Goal: Task Accomplishment & Management: Manage account settings

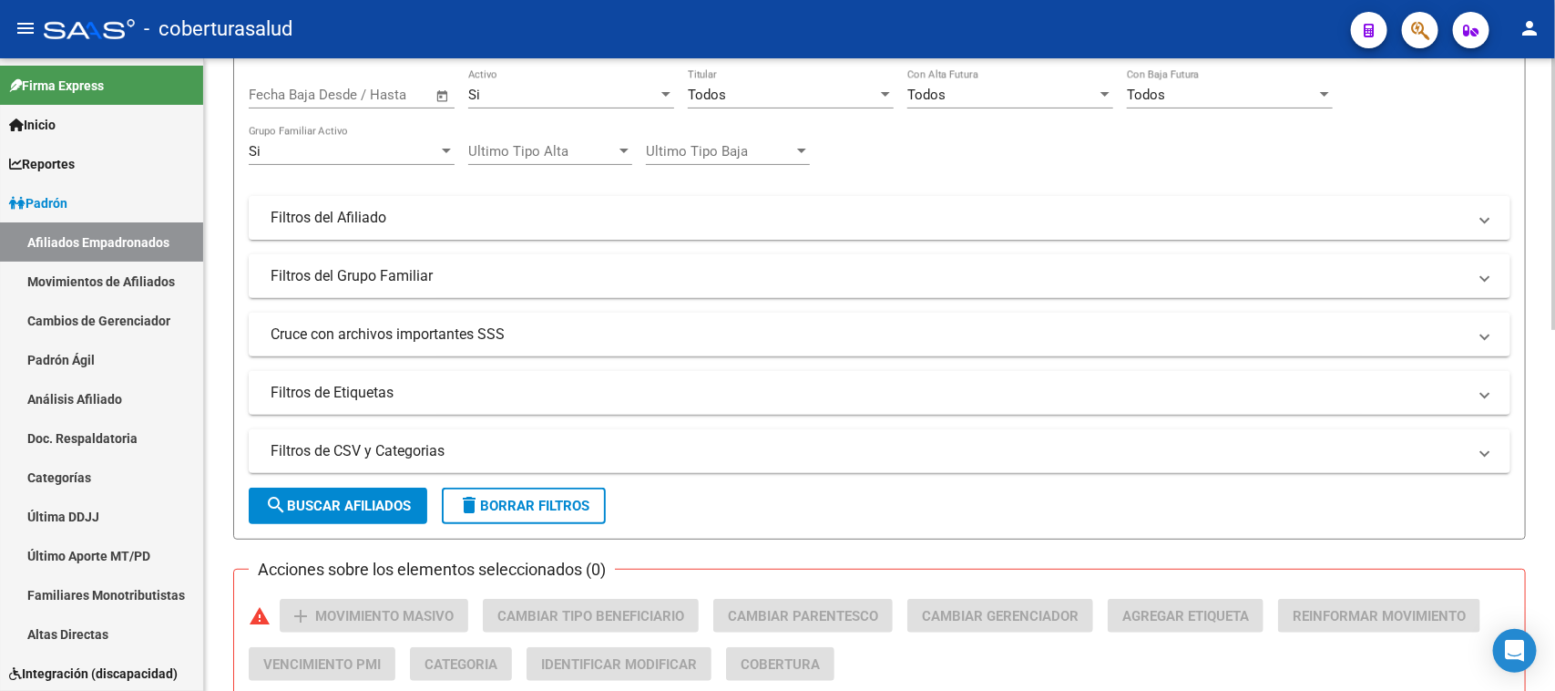
scroll to position [228, 0]
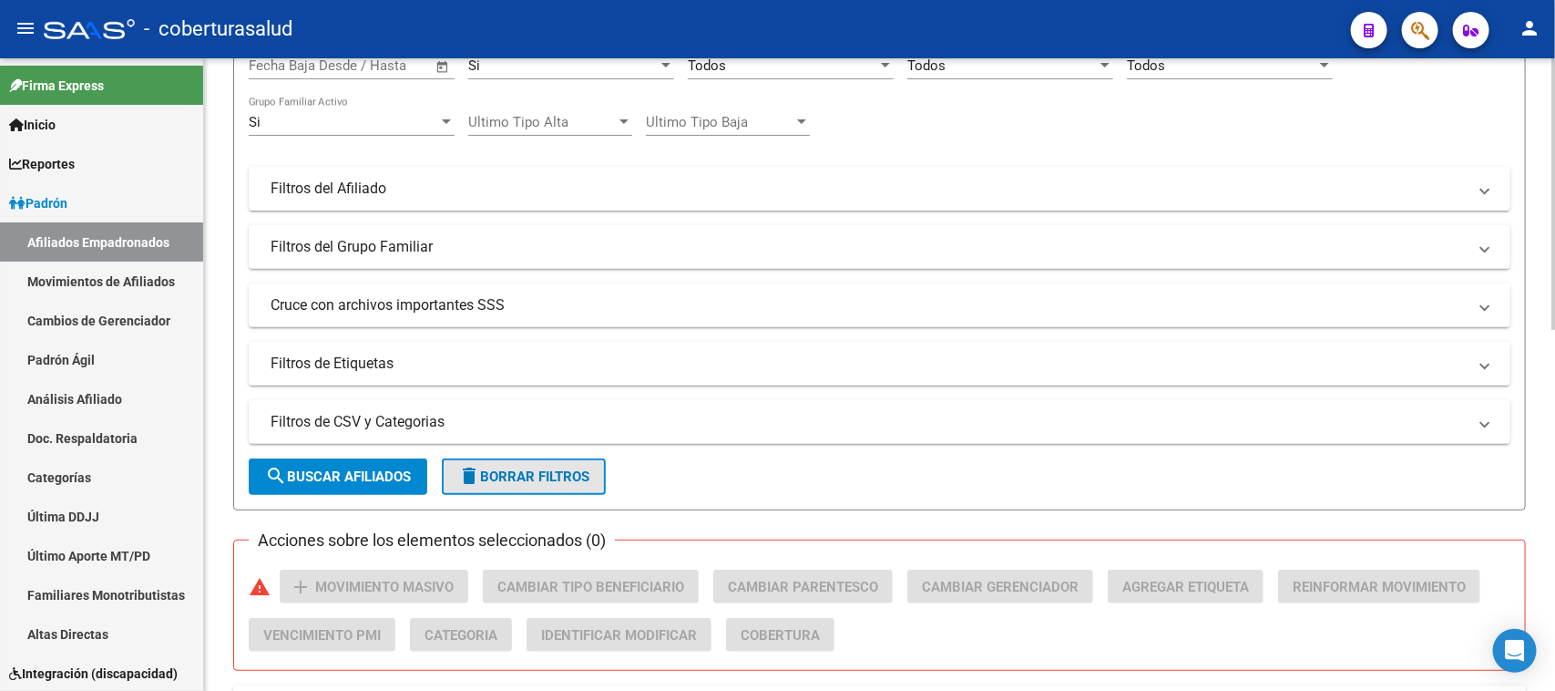
click at [589, 476] on span "delete Borrar Filtros" at bounding box center [523, 476] width 131 height 16
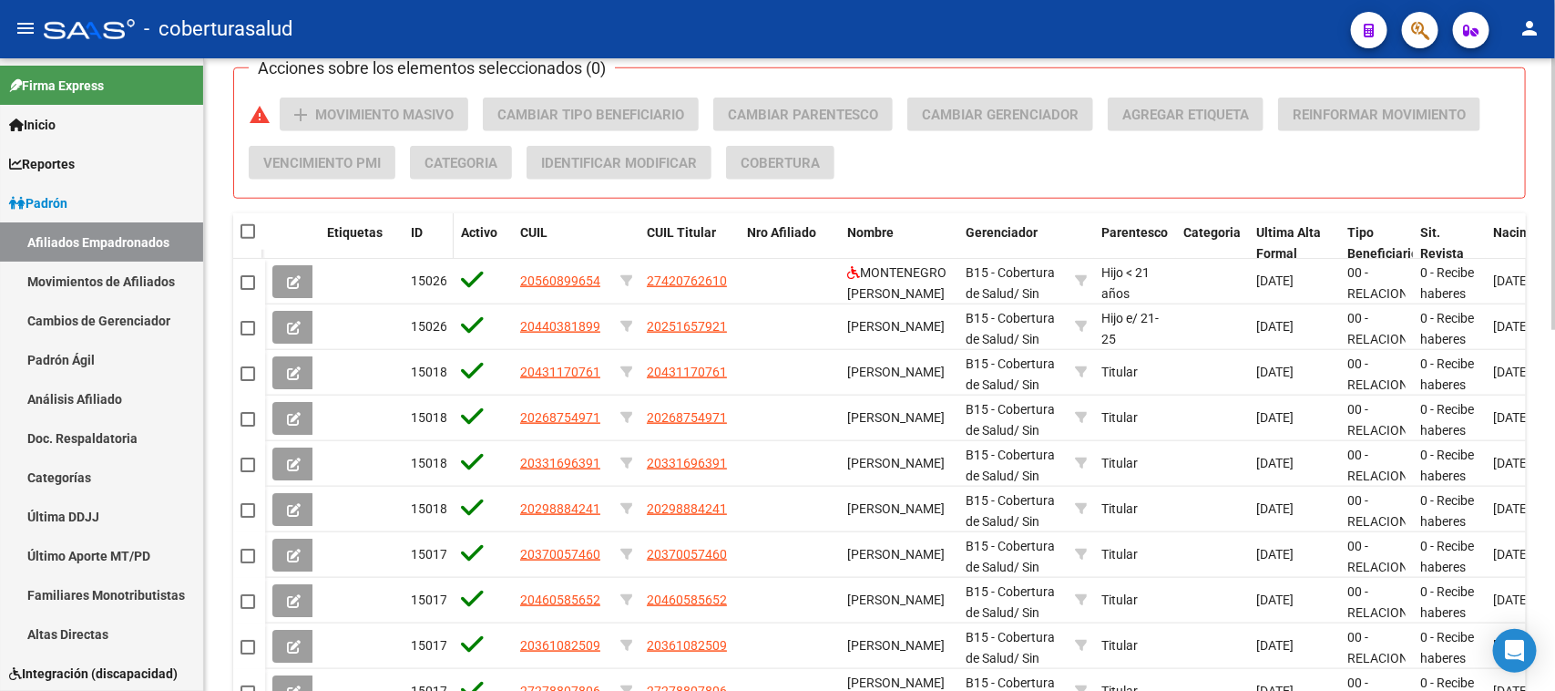
scroll to position [456, 0]
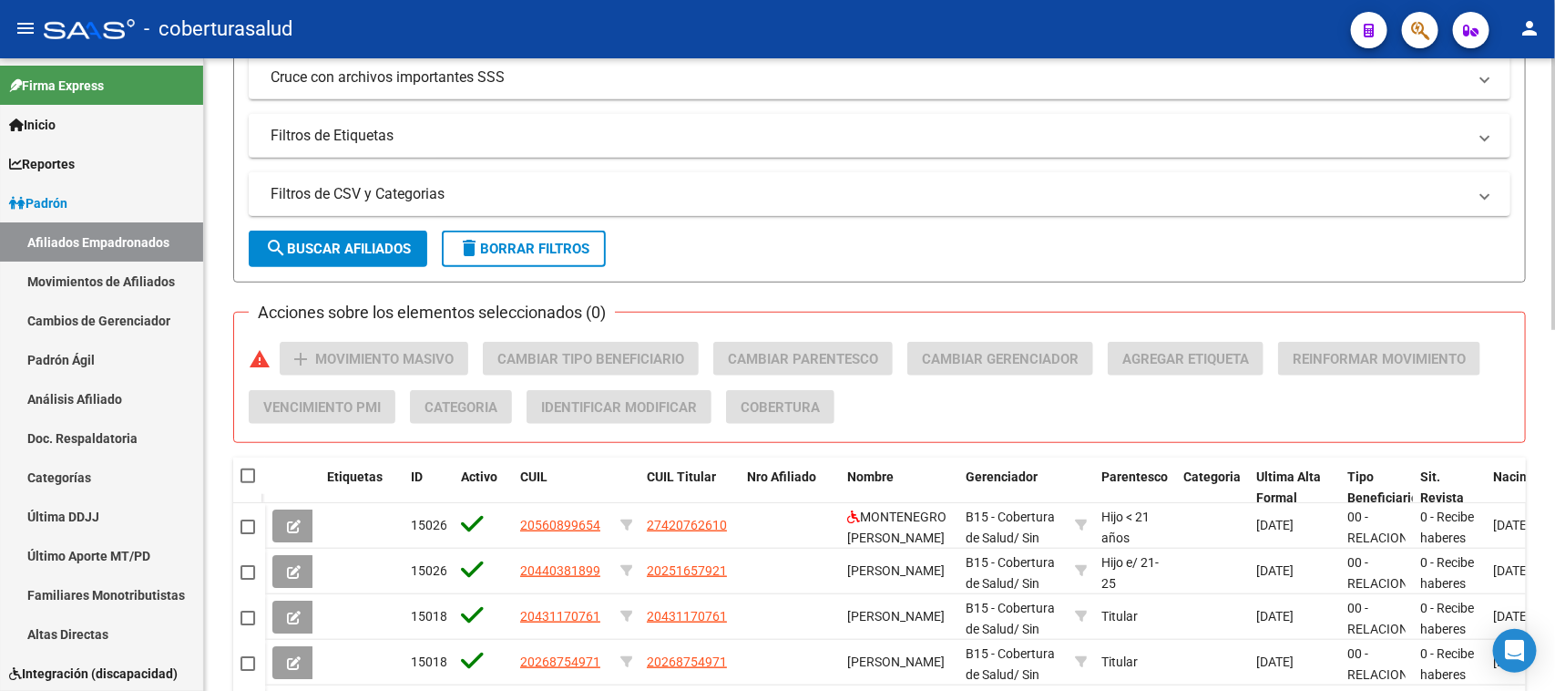
click at [365, 196] on mat-panel-title "Filtros de CSV y Categorias" at bounding box center [869, 194] width 1196 height 20
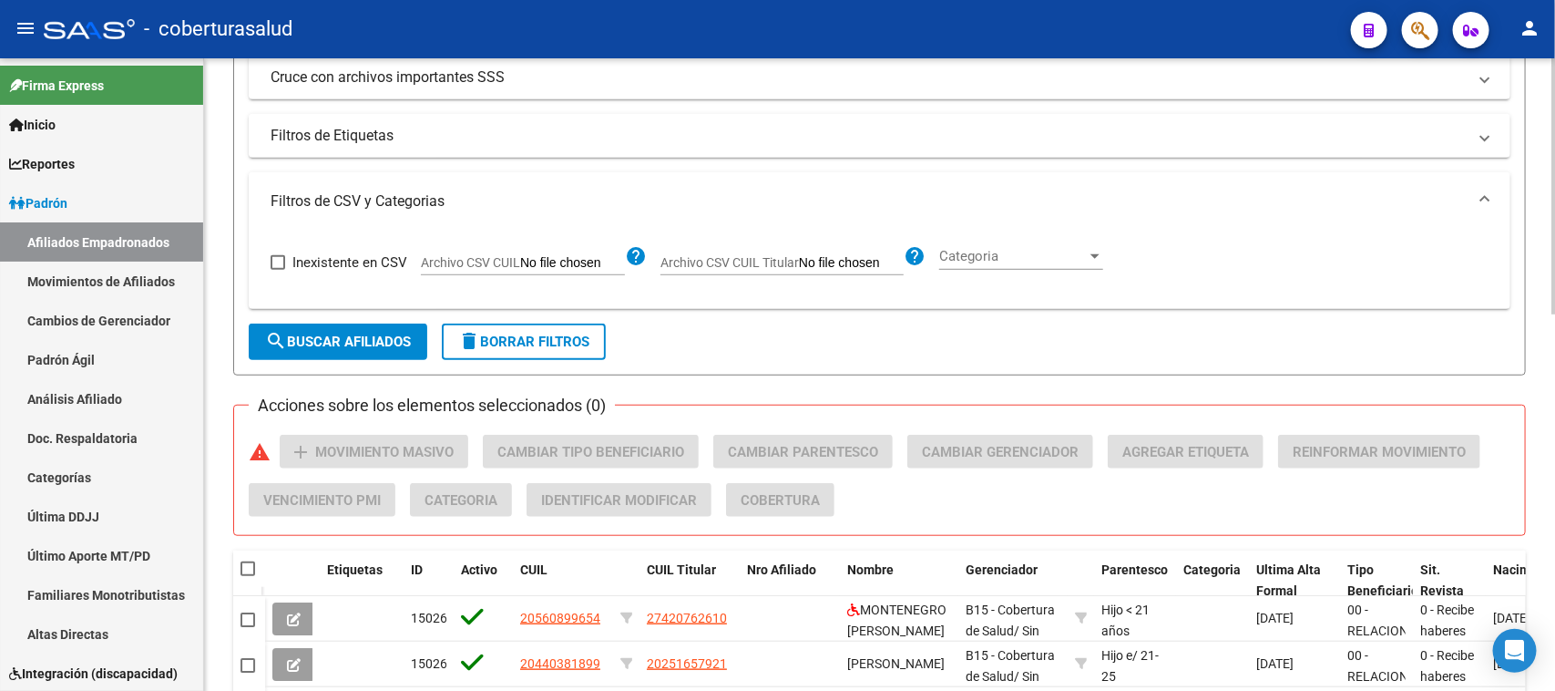
click at [758, 261] on span "Archivo CSV CUIL Titular" at bounding box center [729, 262] width 138 height 15
click at [799, 261] on input "Archivo CSV CUIL Titular" at bounding box center [851, 263] width 105 height 16
type input "C:\fakepath\Libro1.csv"
click at [320, 342] on span "search Buscar Afiliados" at bounding box center [338, 341] width 146 height 16
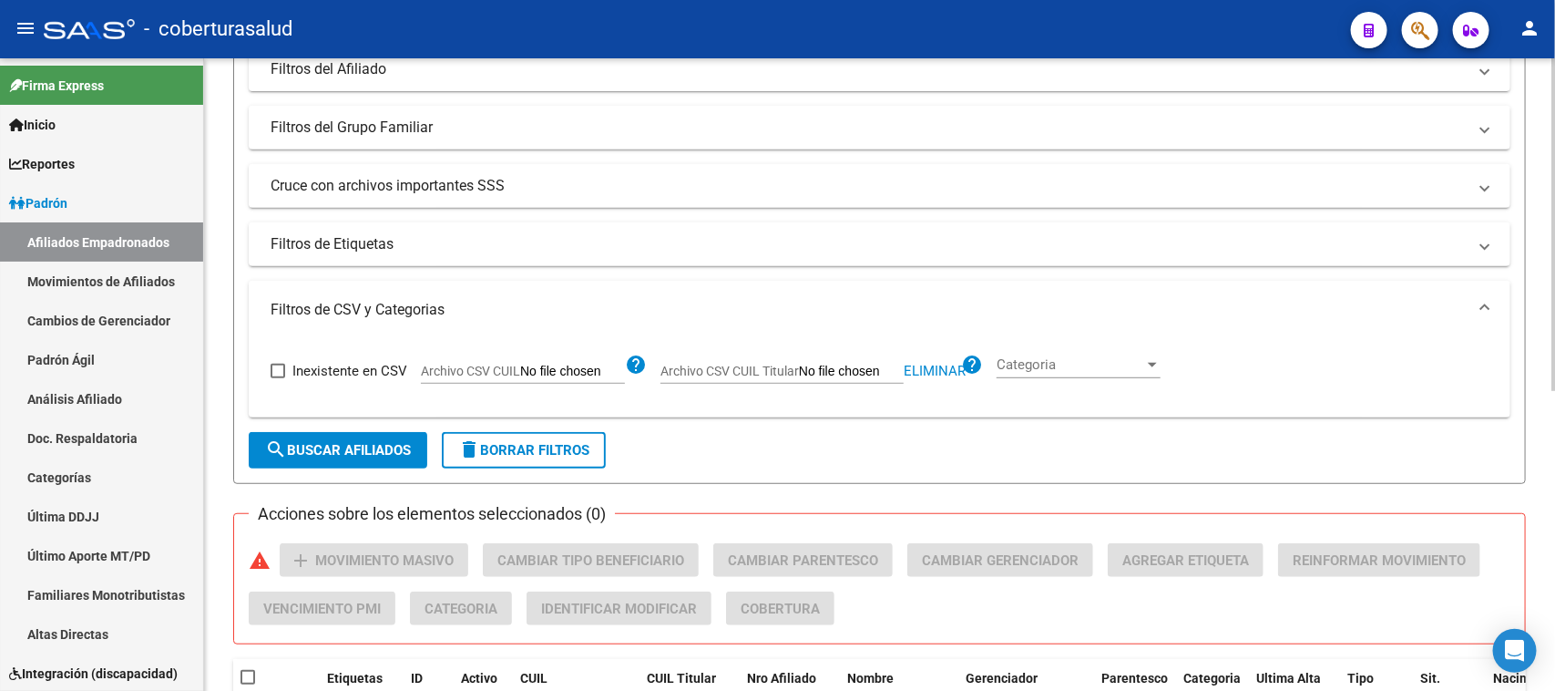
scroll to position [343, 0]
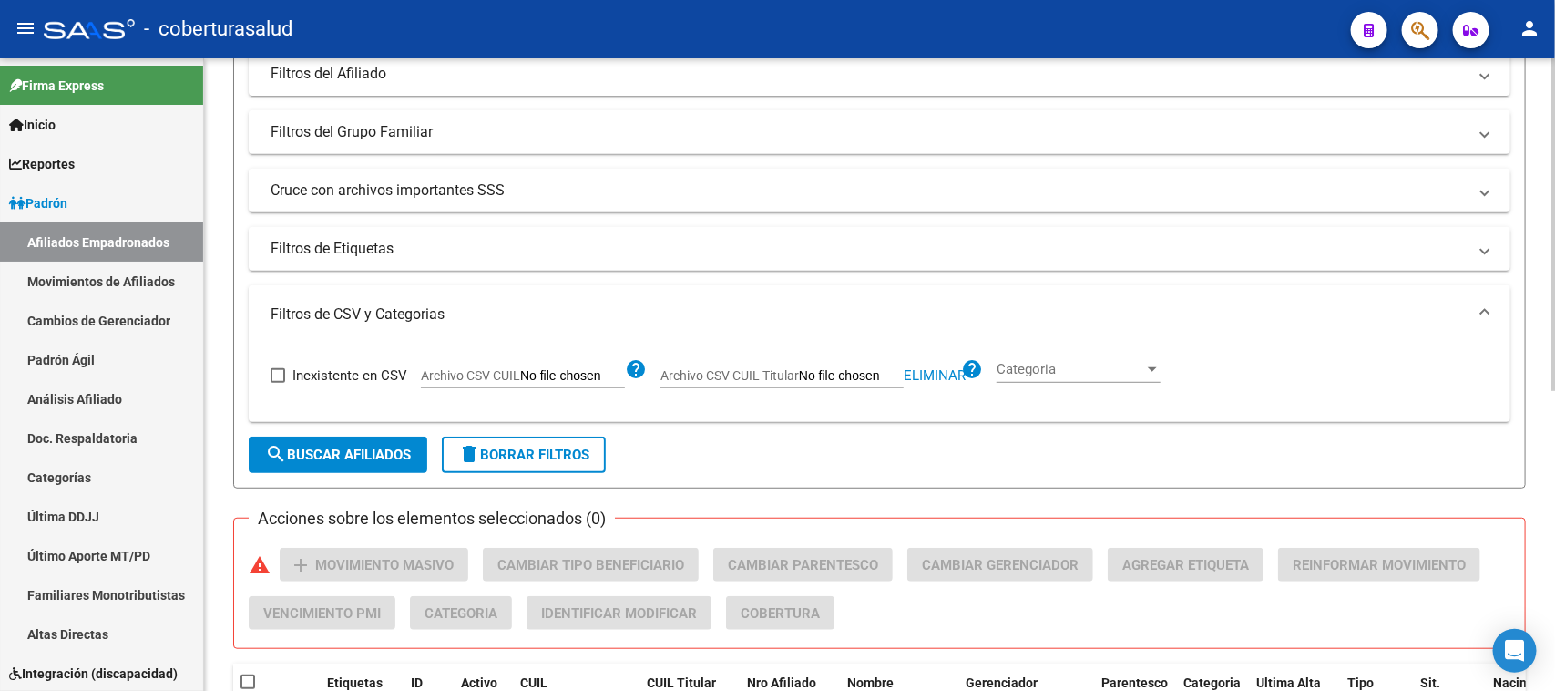
click at [1062, 367] on span "Categoria" at bounding box center [1071, 369] width 148 height 16
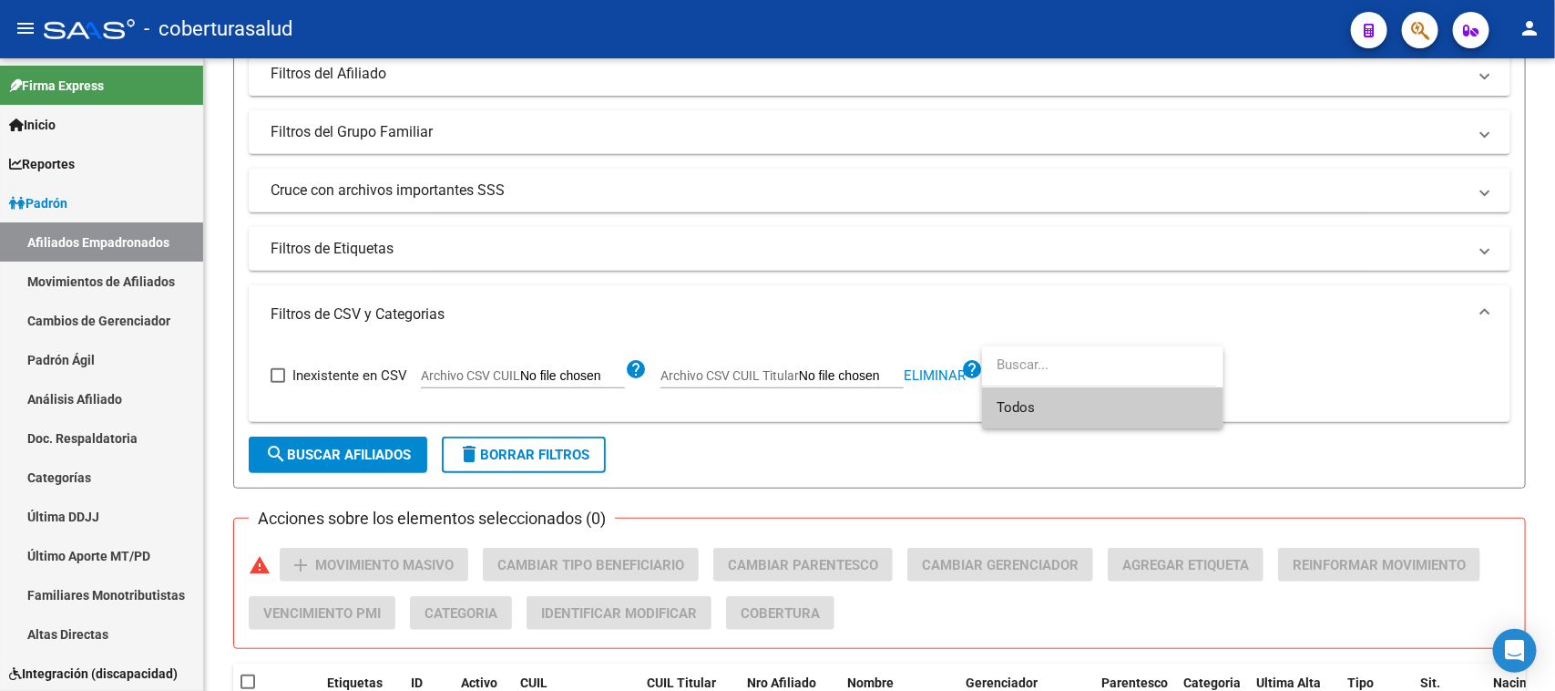
click at [1054, 410] on span "Todos" at bounding box center [1103, 407] width 212 height 41
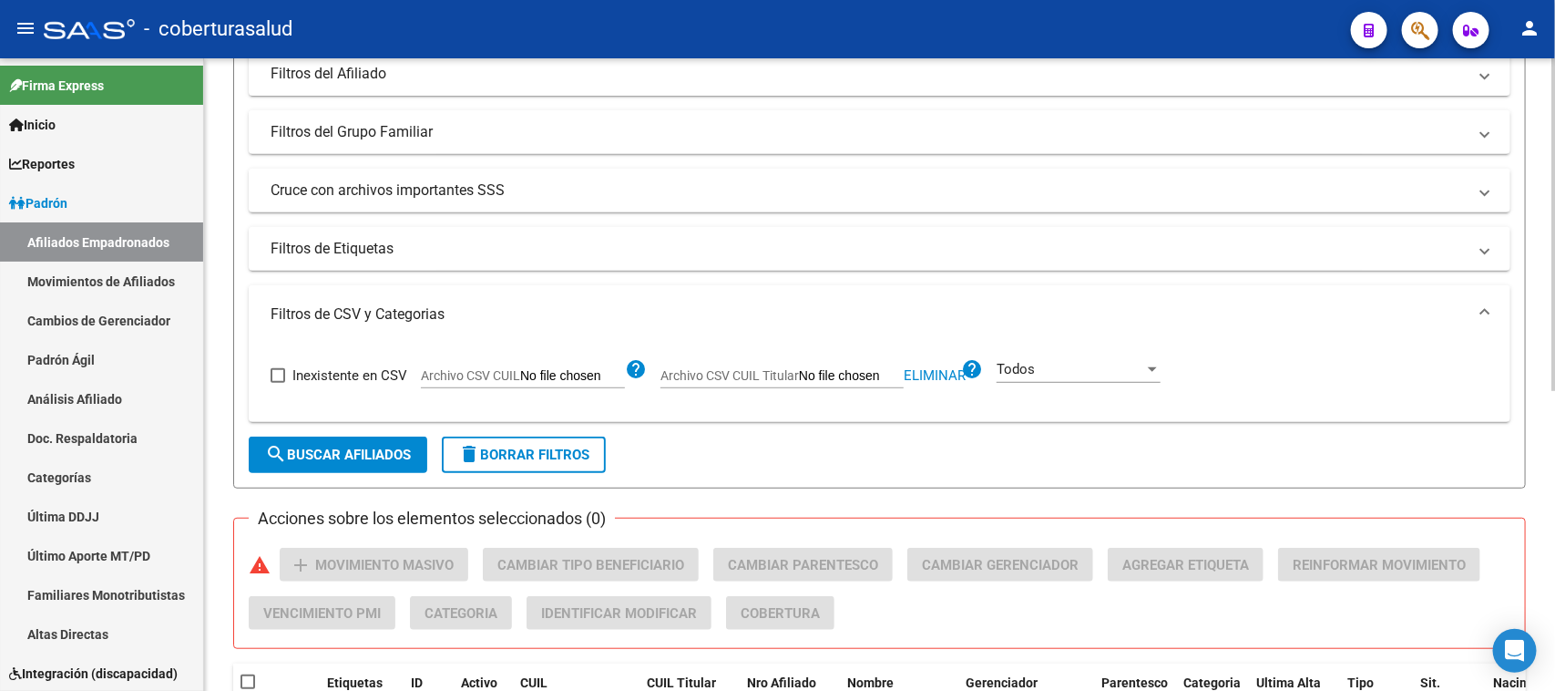
click at [398, 434] on form "Filtros Id CUIL / Nombre / Apellido CUIL Titular Seleccionar Gerenciador Selecc…" at bounding box center [879, 170] width 1293 height 635
click at [398, 451] on span "search Buscar Afiliados" at bounding box center [338, 454] width 146 height 16
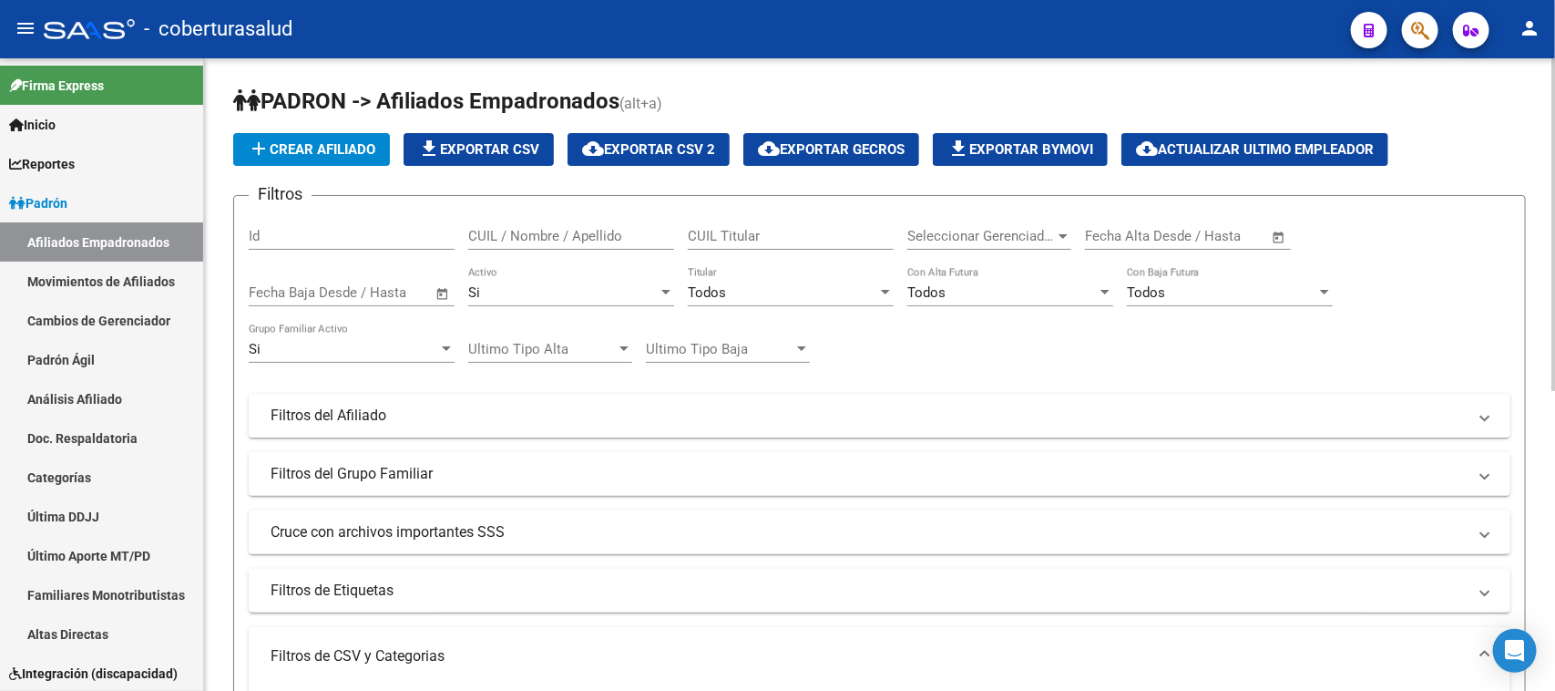
scroll to position [0, 0]
click at [812, 296] on div "Todos" at bounding box center [782, 293] width 189 height 16
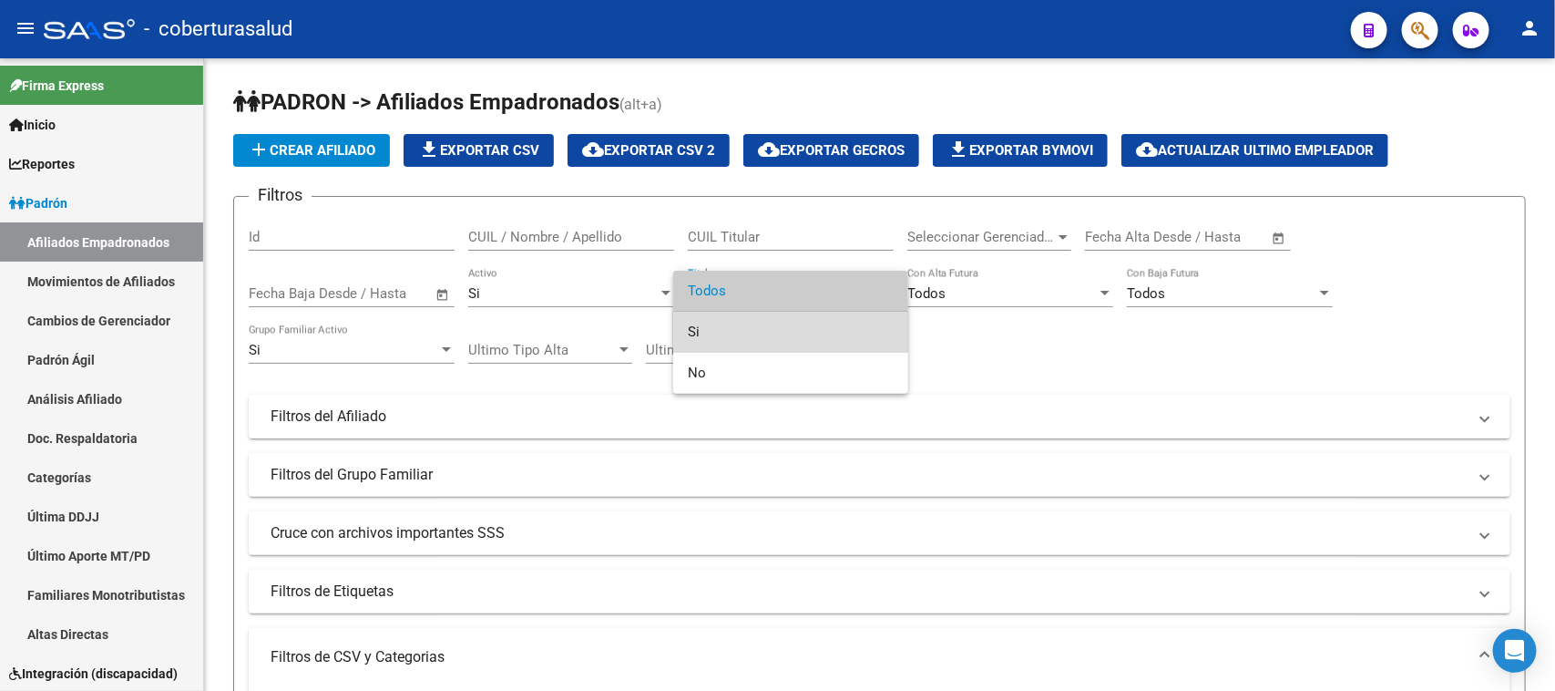
click at [761, 331] on span "Si" at bounding box center [791, 332] width 206 height 41
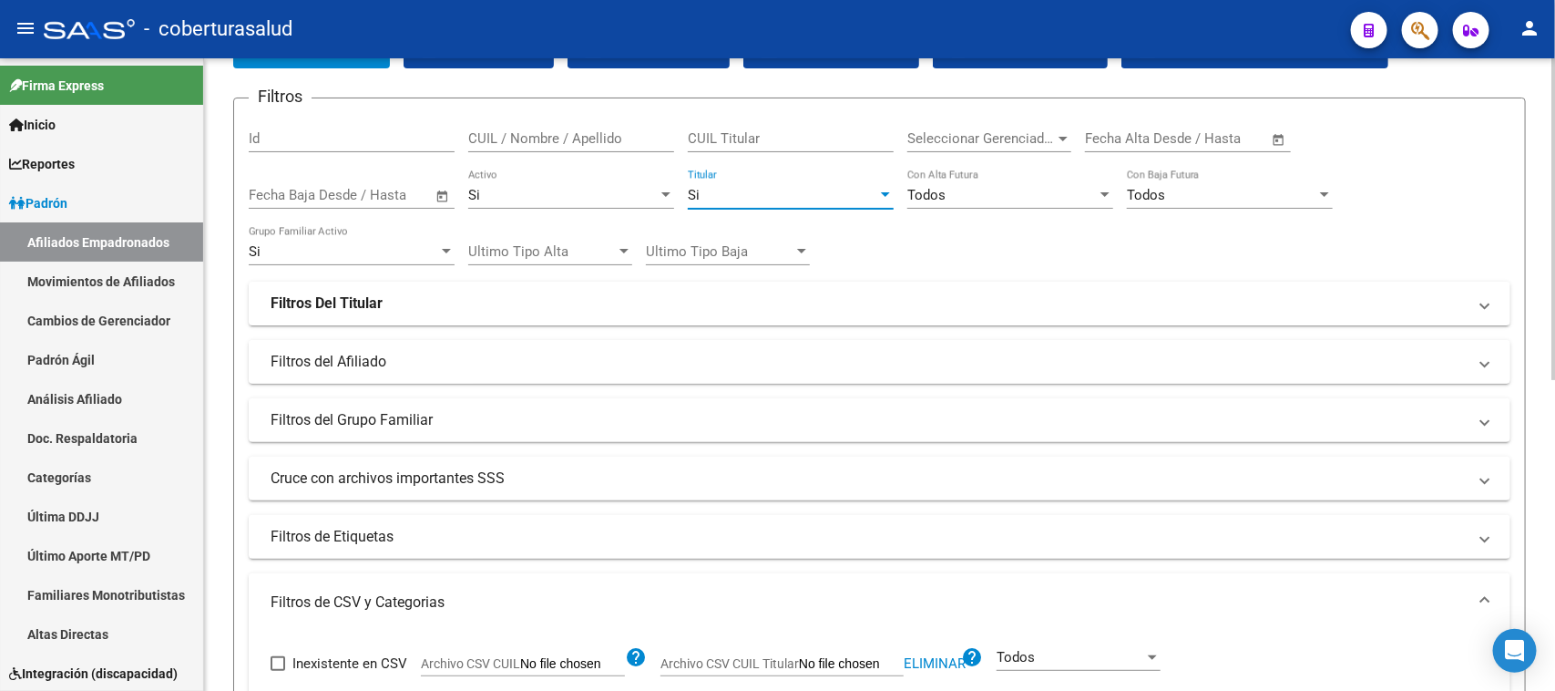
scroll to position [342, 0]
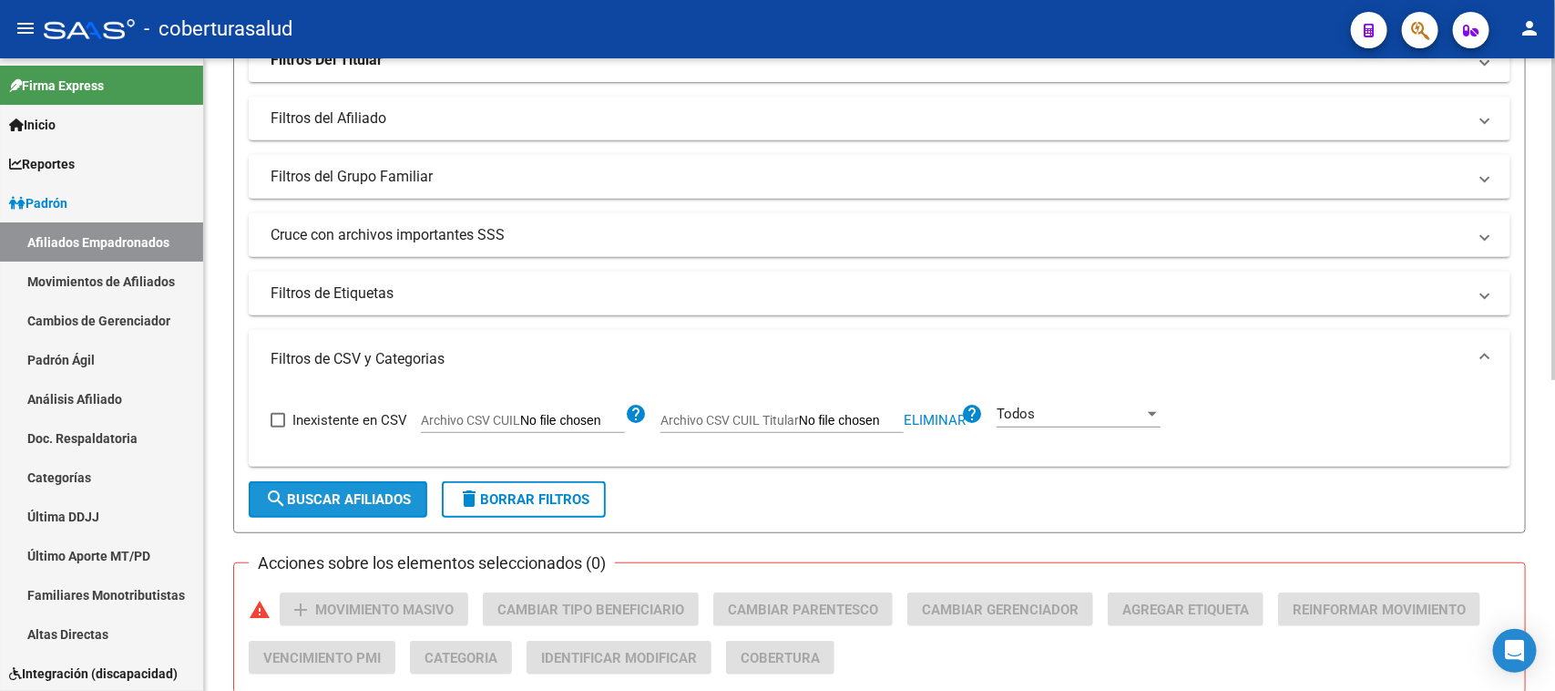
click at [371, 481] on button "search Buscar Afiliados" at bounding box center [338, 499] width 179 height 36
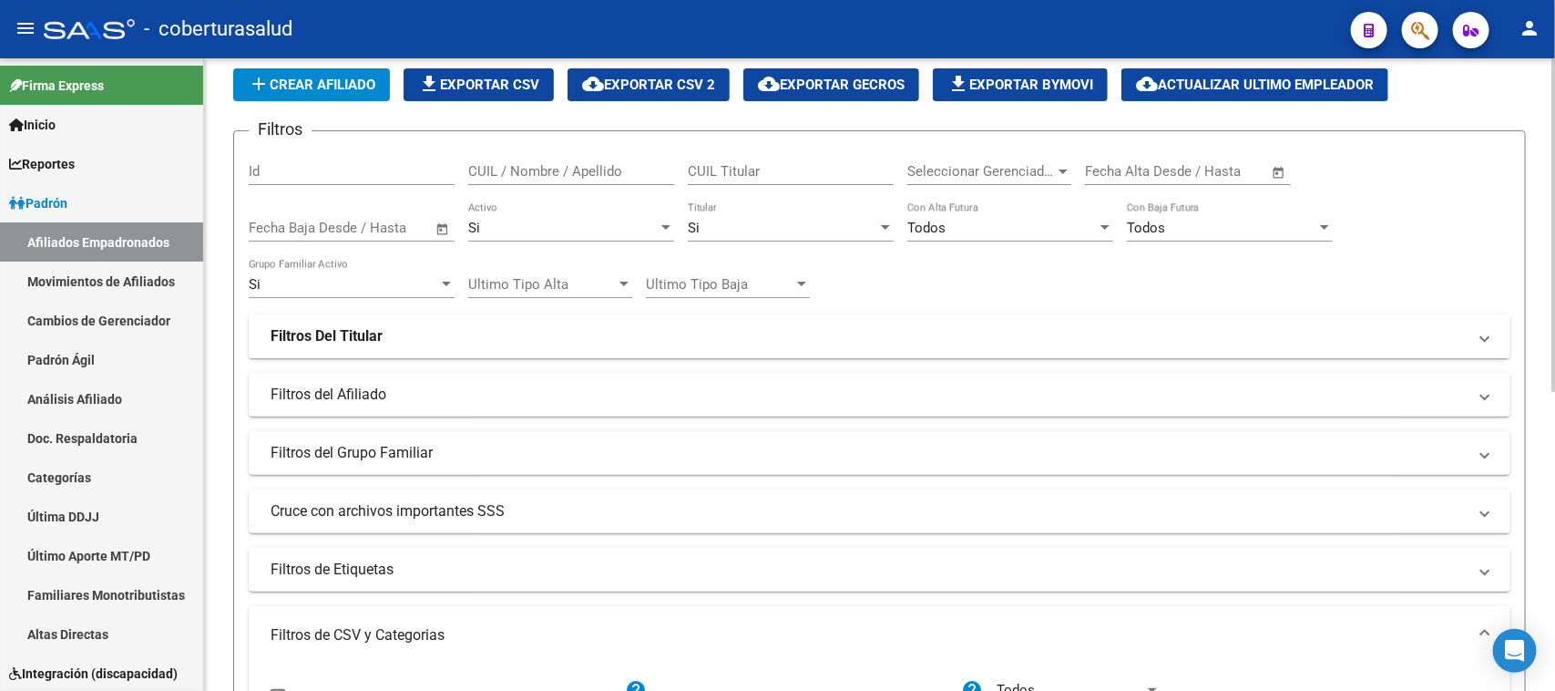
scroll to position [0, 0]
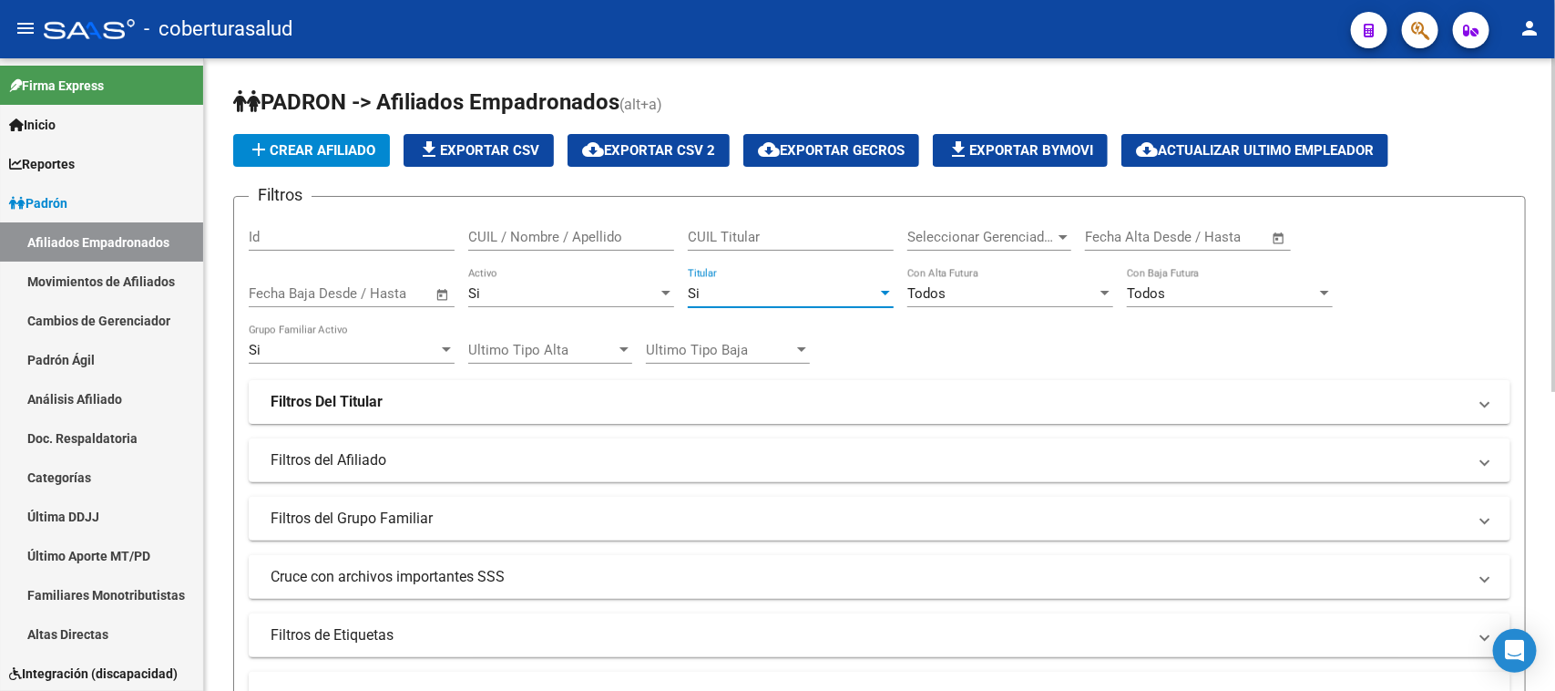
click at [738, 290] on div "Si" at bounding box center [782, 293] width 189 height 16
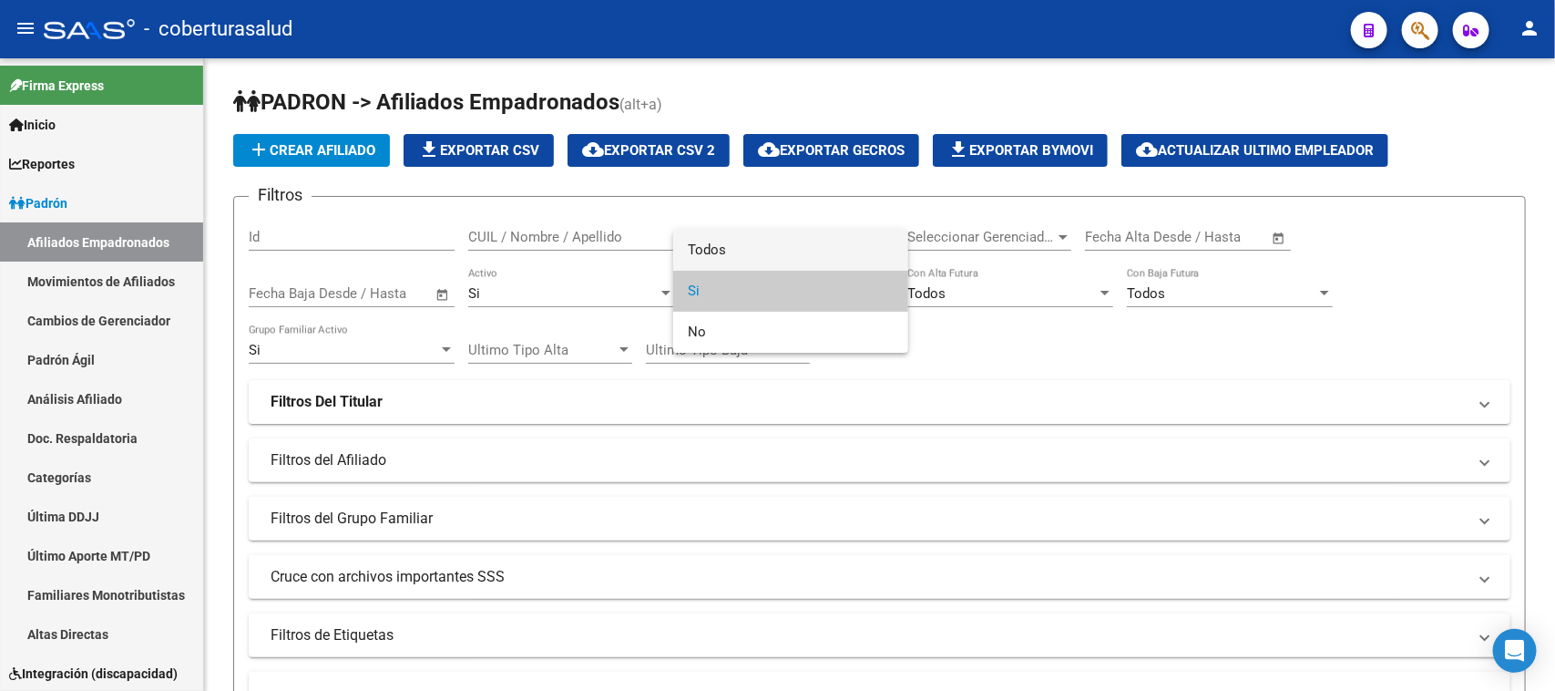
click at [762, 256] on span "Todos" at bounding box center [791, 250] width 206 height 41
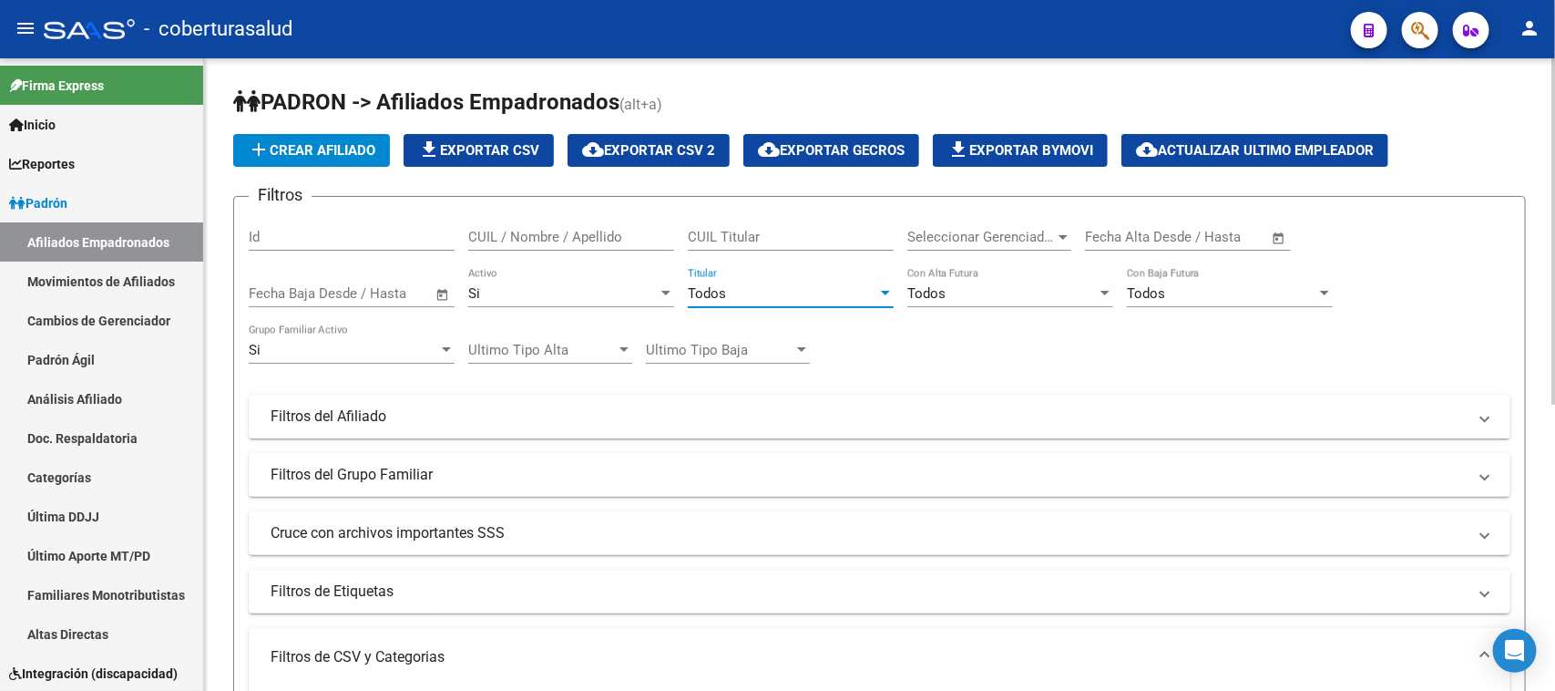
click at [552, 288] on div "Si" at bounding box center [562, 293] width 189 height 16
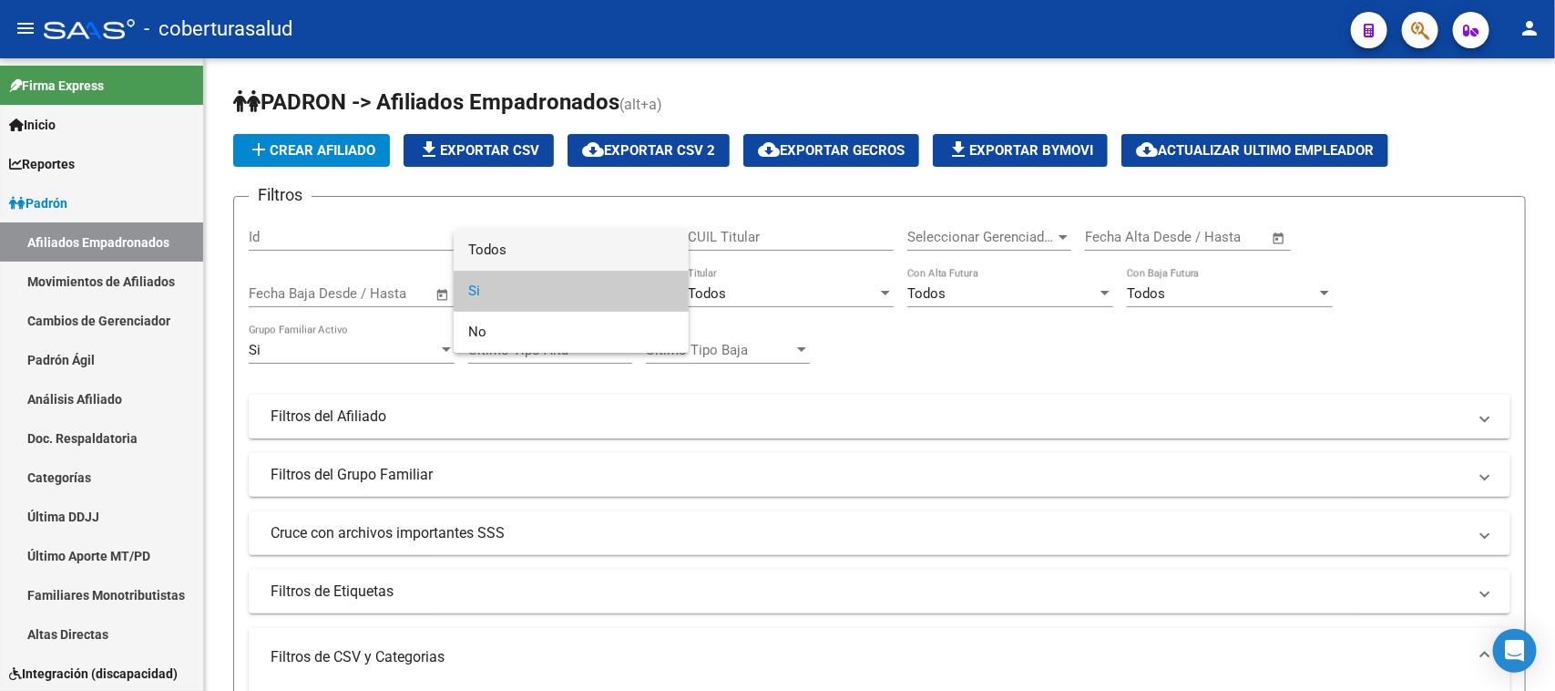
click at [558, 248] on span "Todos" at bounding box center [571, 250] width 206 height 41
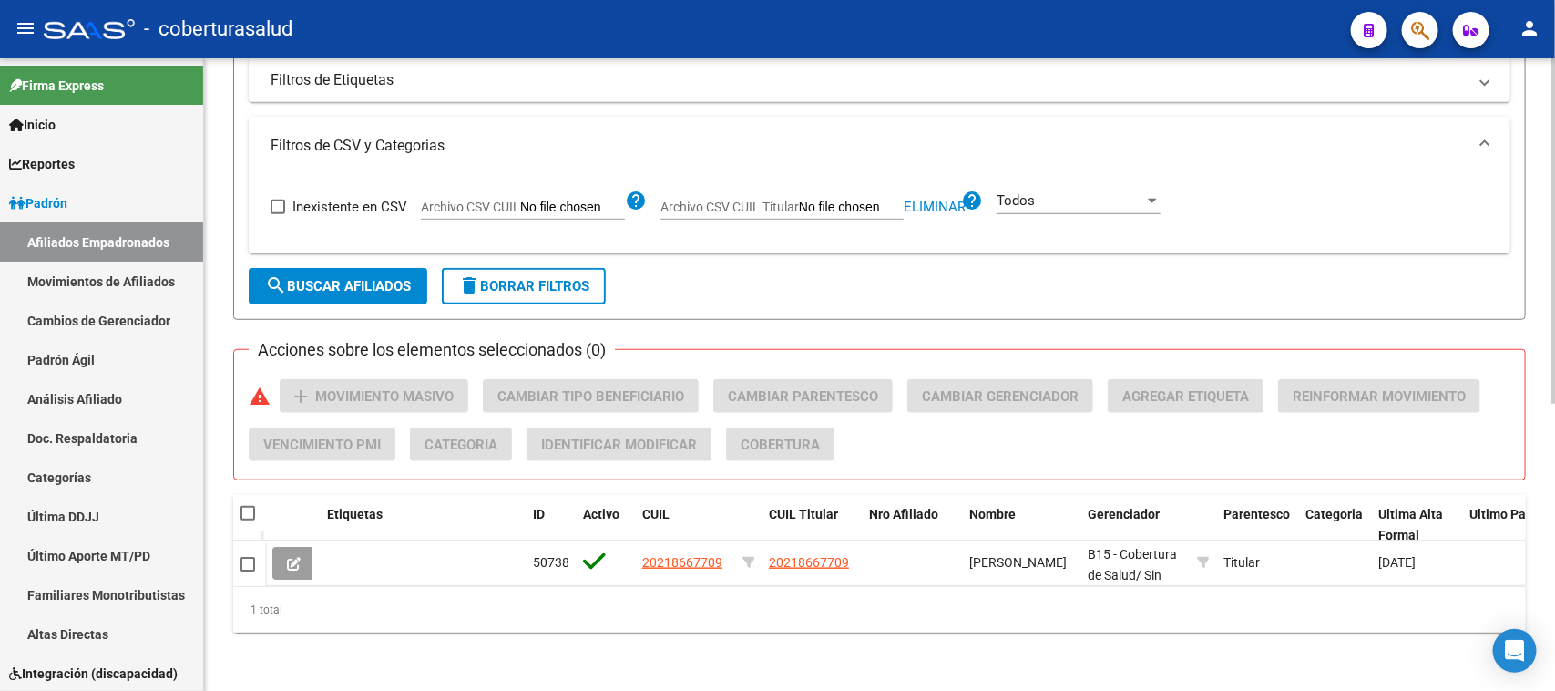
scroll to position [525, 0]
click at [343, 278] on span "search Buscar Afiliados" at bounding box center [338, 286] width 146 height 16
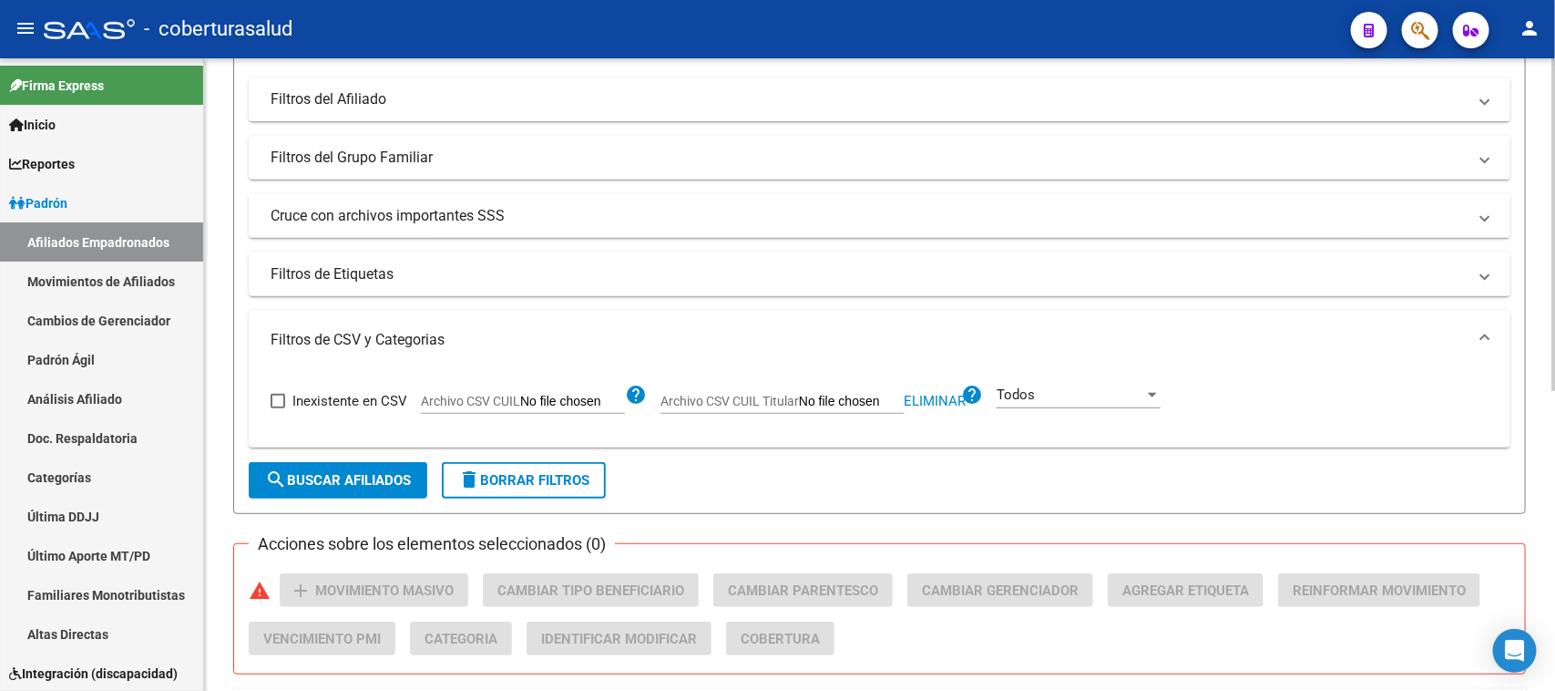
scroll to position [297, 0]
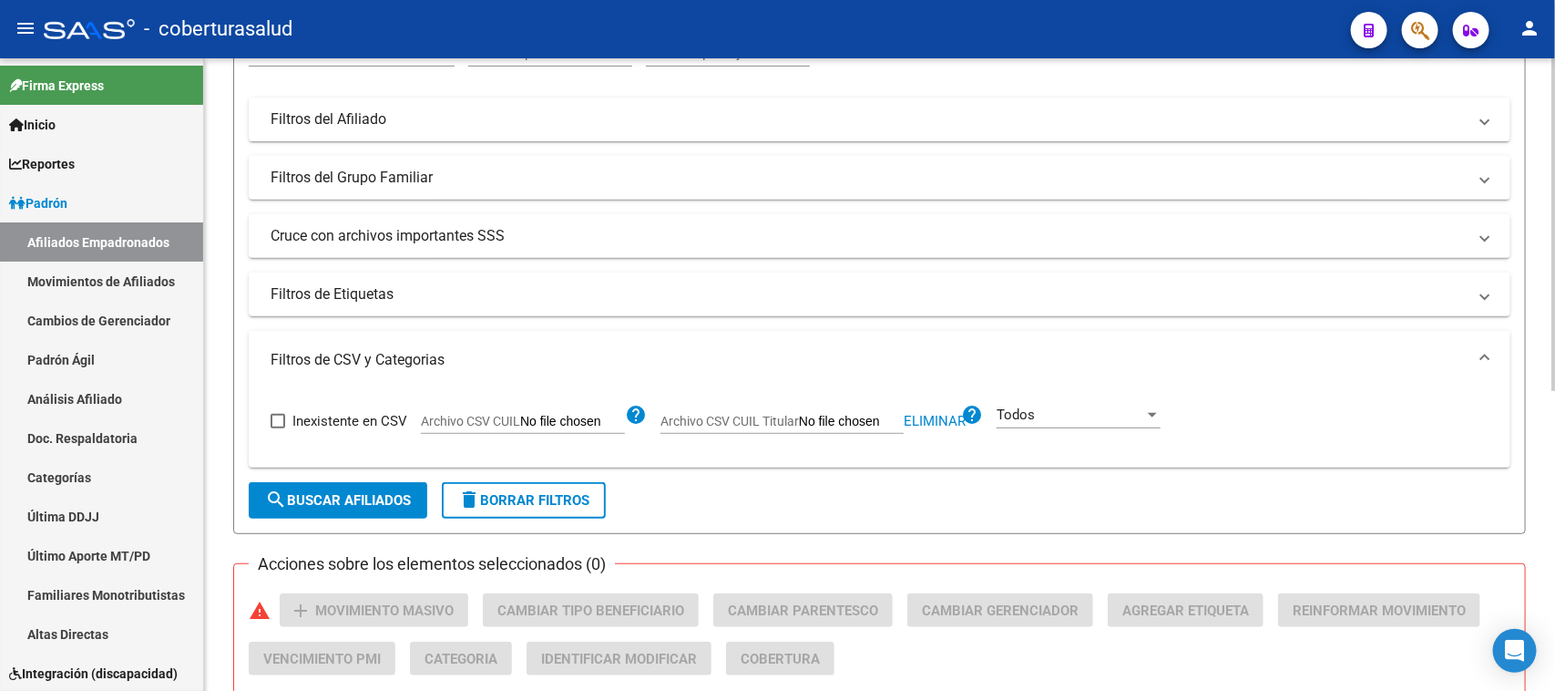
click at [904, 421] on span "Eliminar" at bounding box center [935, 421] width 62 height 16
click at [558, 415] on input "Archivo CSV CUIL" at bounding box center [572, 422] width 105 height 16
type input "C:\fakepath\Libro1.csv"
click at [353, 506] on span "search Buscar Afiliados" at bounding box center [338, 500] width 146 height 16
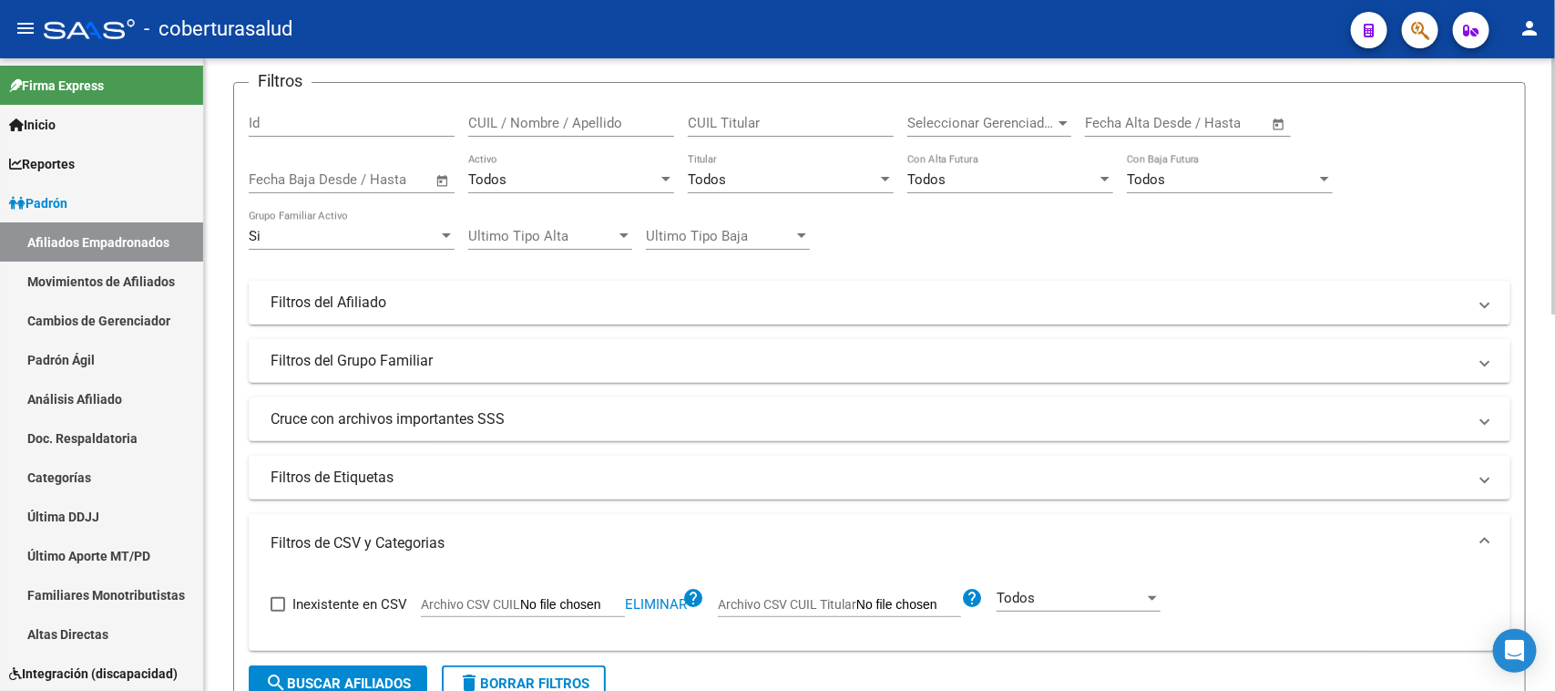
scroll to position [0, 0]
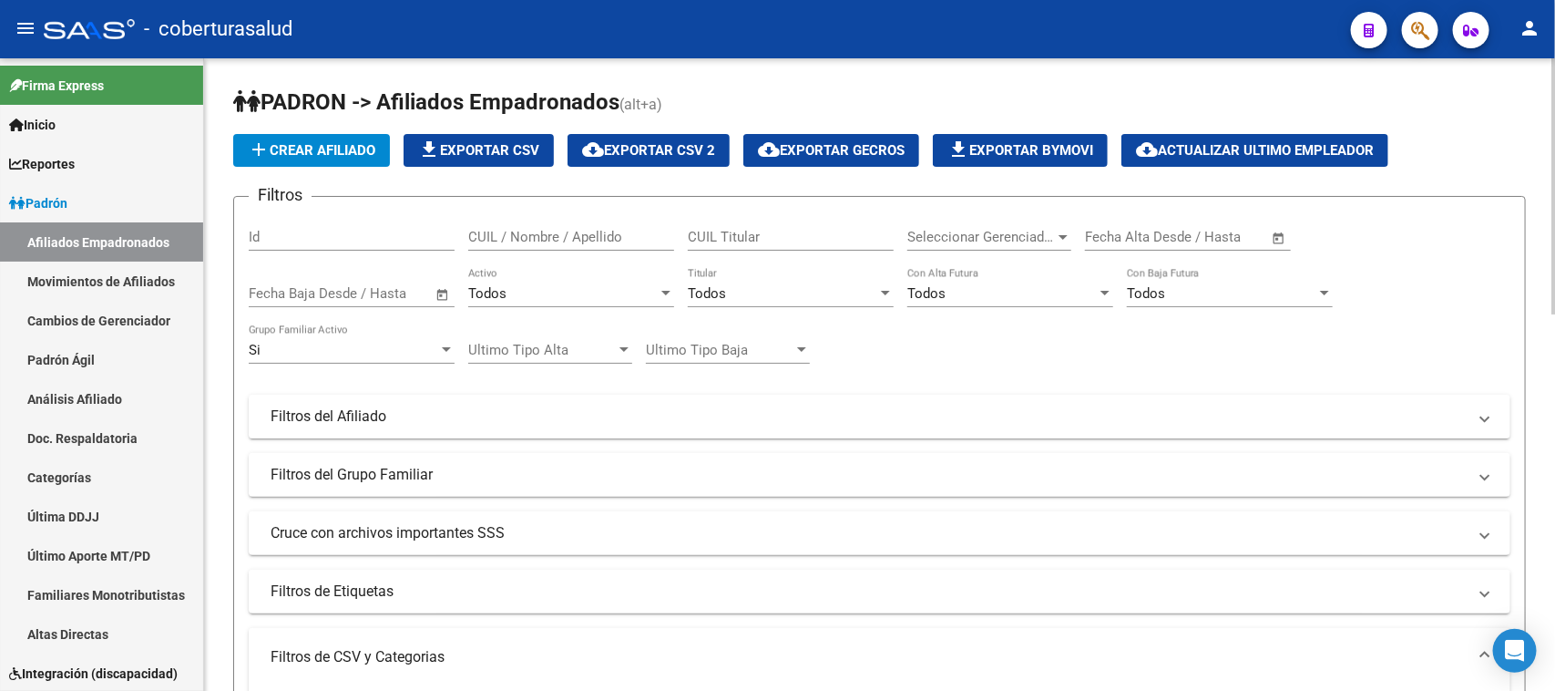
click at [612, 289] on div "Todos" at bounding box center [562, 293] width 189 height 16
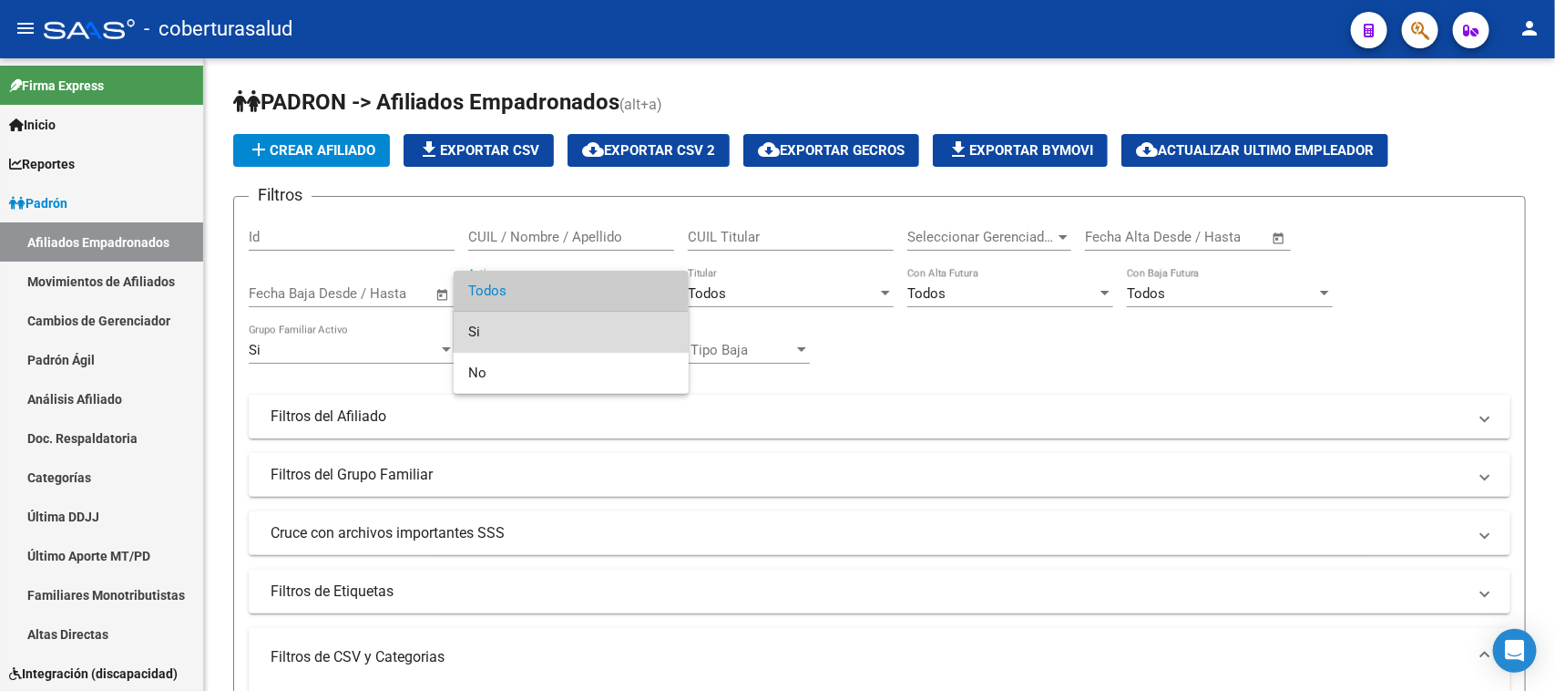
click at [539, 321] on span "Si" at bounding box center [571, 332] width 206 height 41
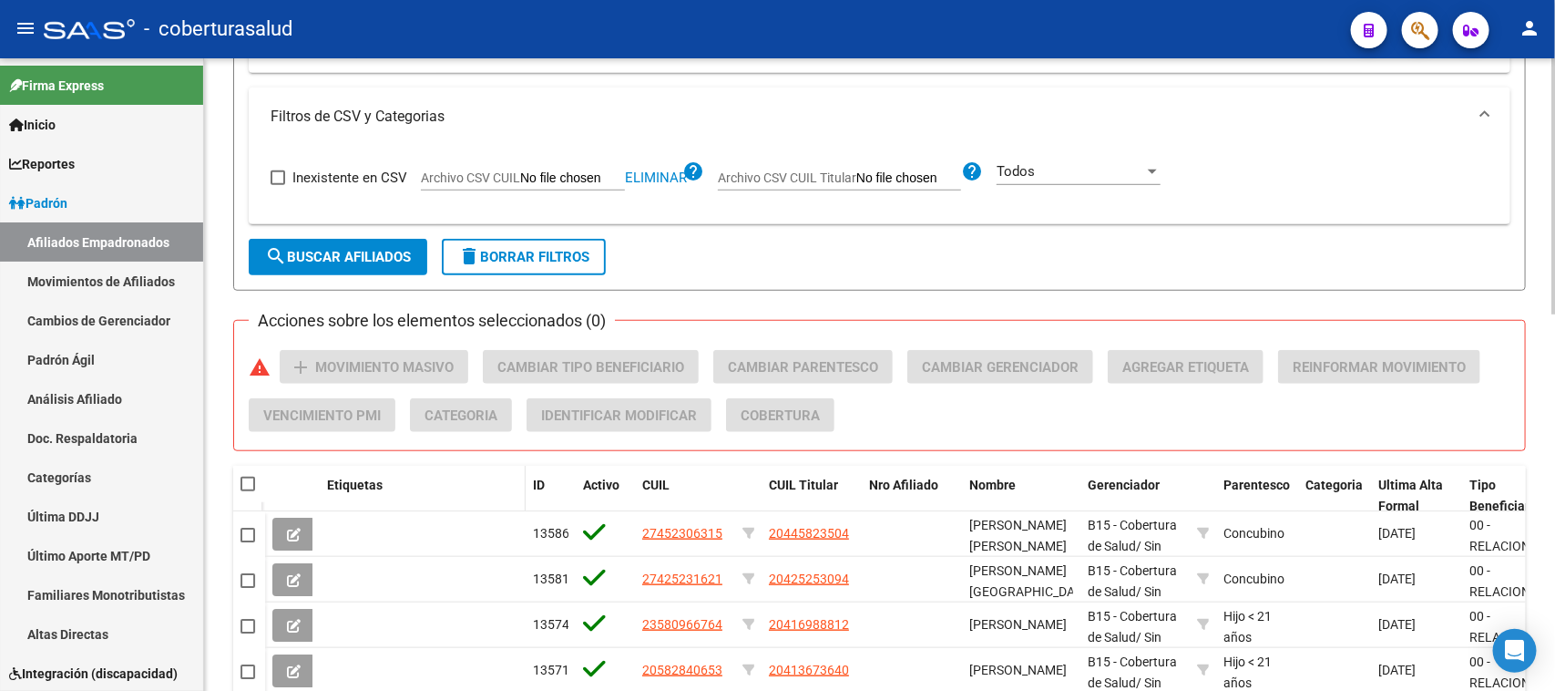
scroll to position [683, 0]
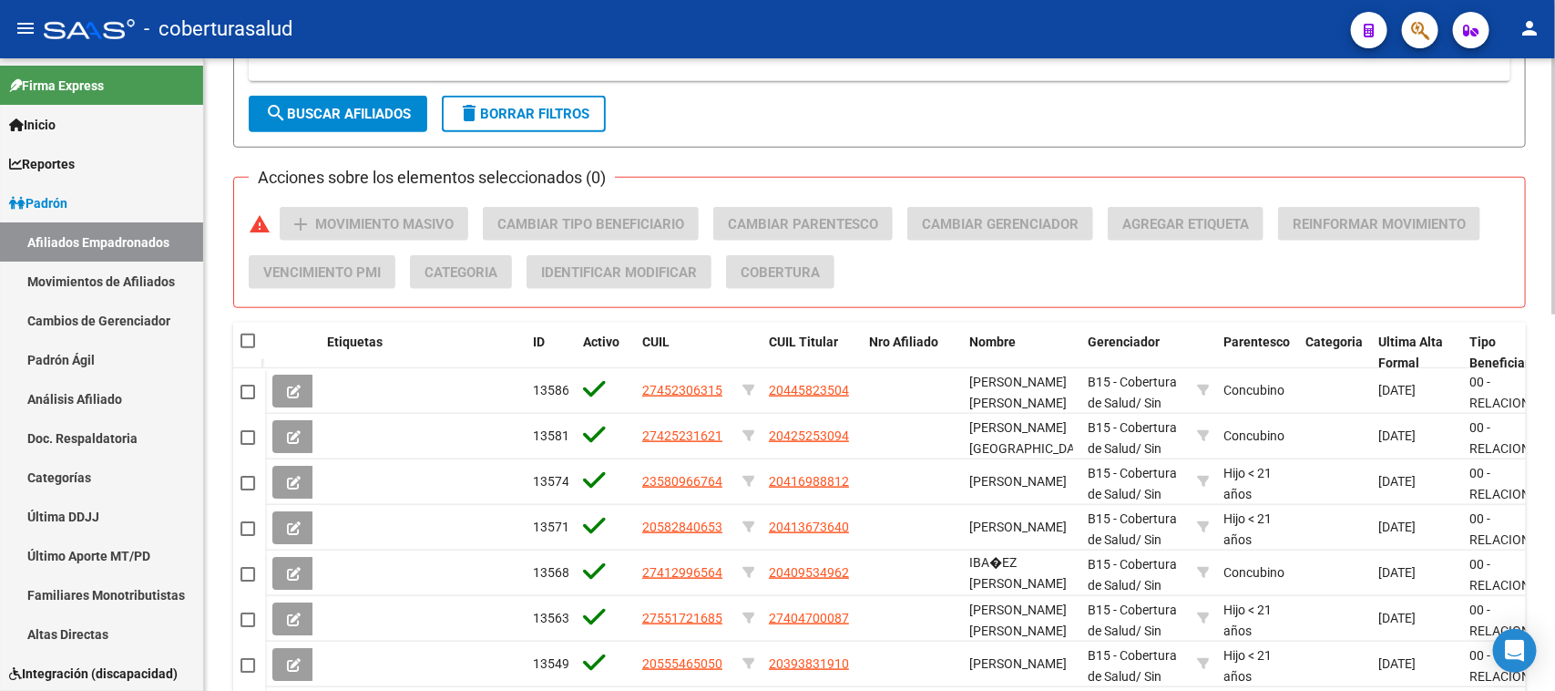
click at [348, 118] on span "search Buscar Afiliados" at bounding box center [338, 114] width 146 height 16
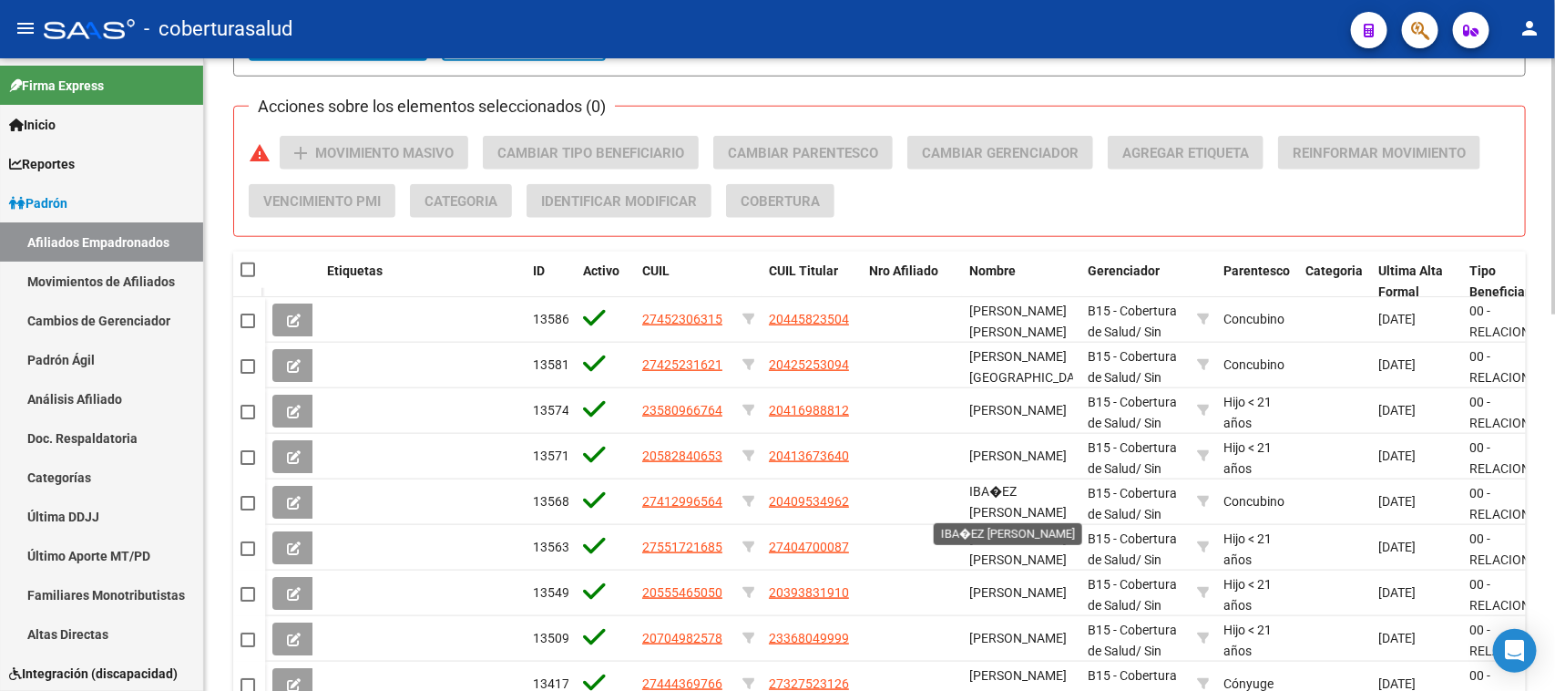
scroll to position [707, 0]
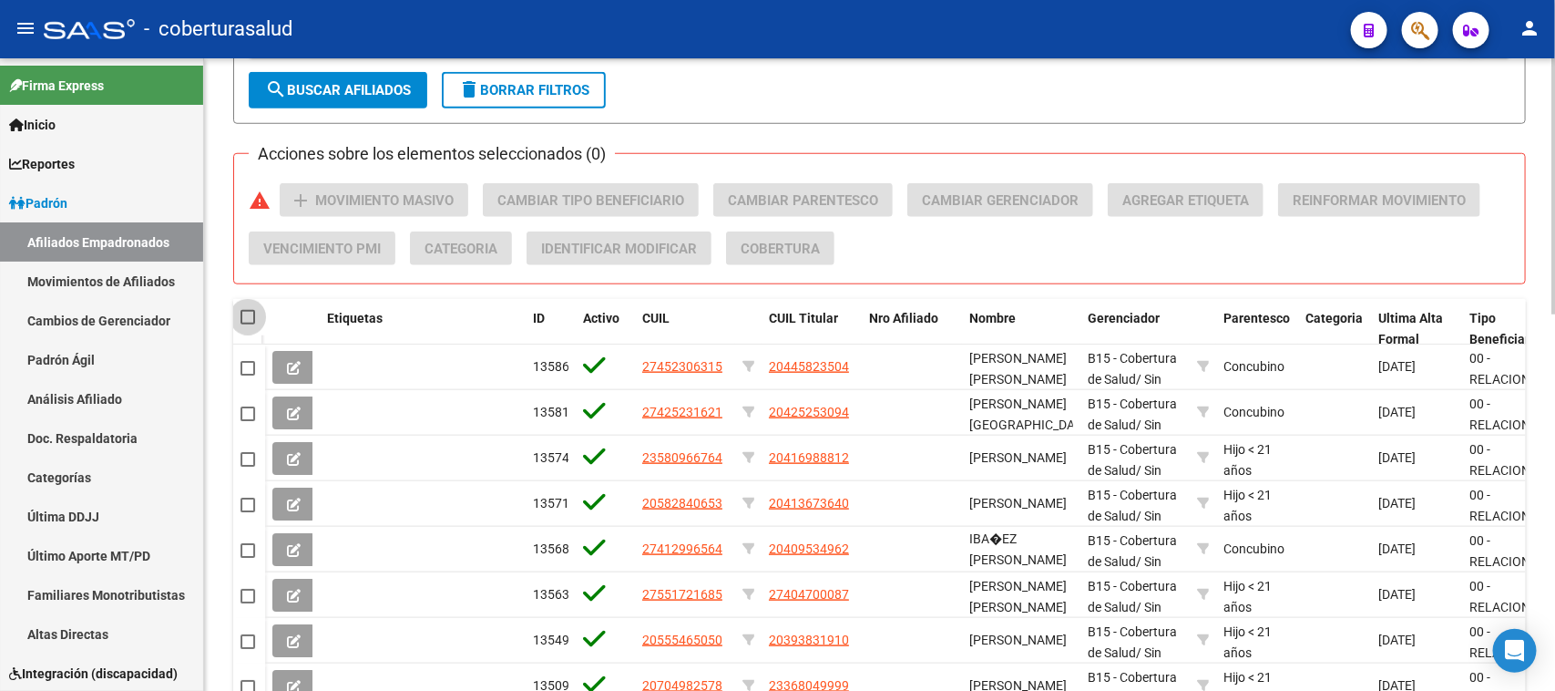
click at [242, 319] on span at bounding box center [248, 317] width 15 height 15
click at [247, 324] on input "checkbox" at bounding box center [247, 324] width 1 height 1
checkbox input "true"
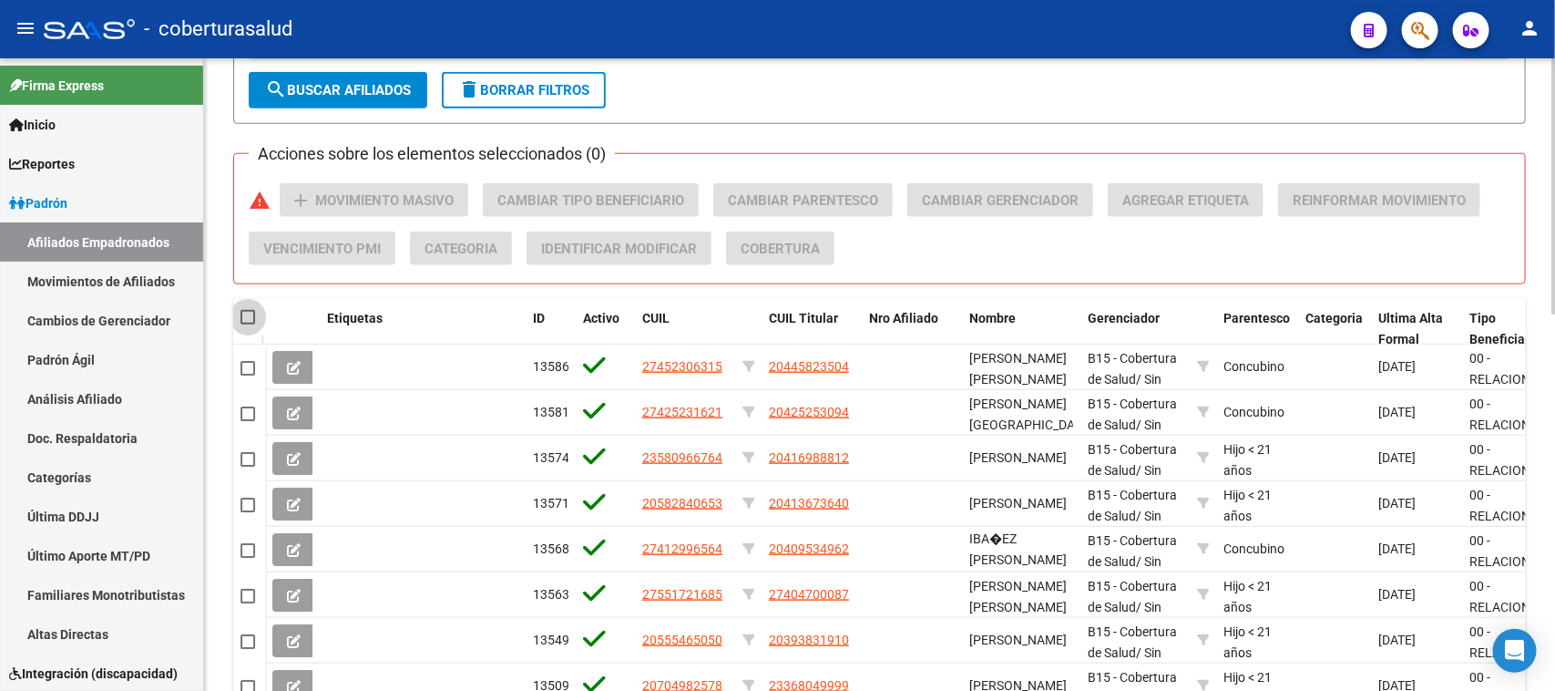
checkbox input "true"
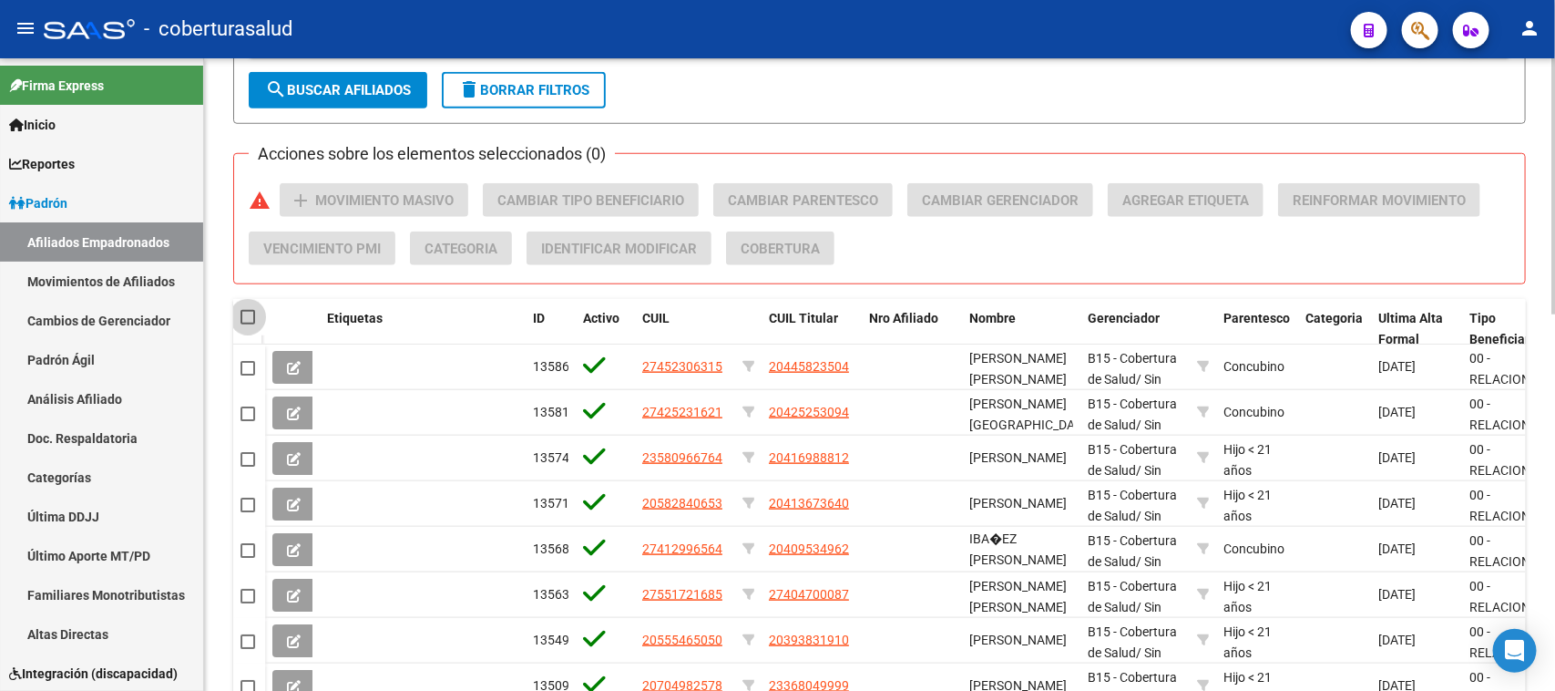
checkbox input "true"
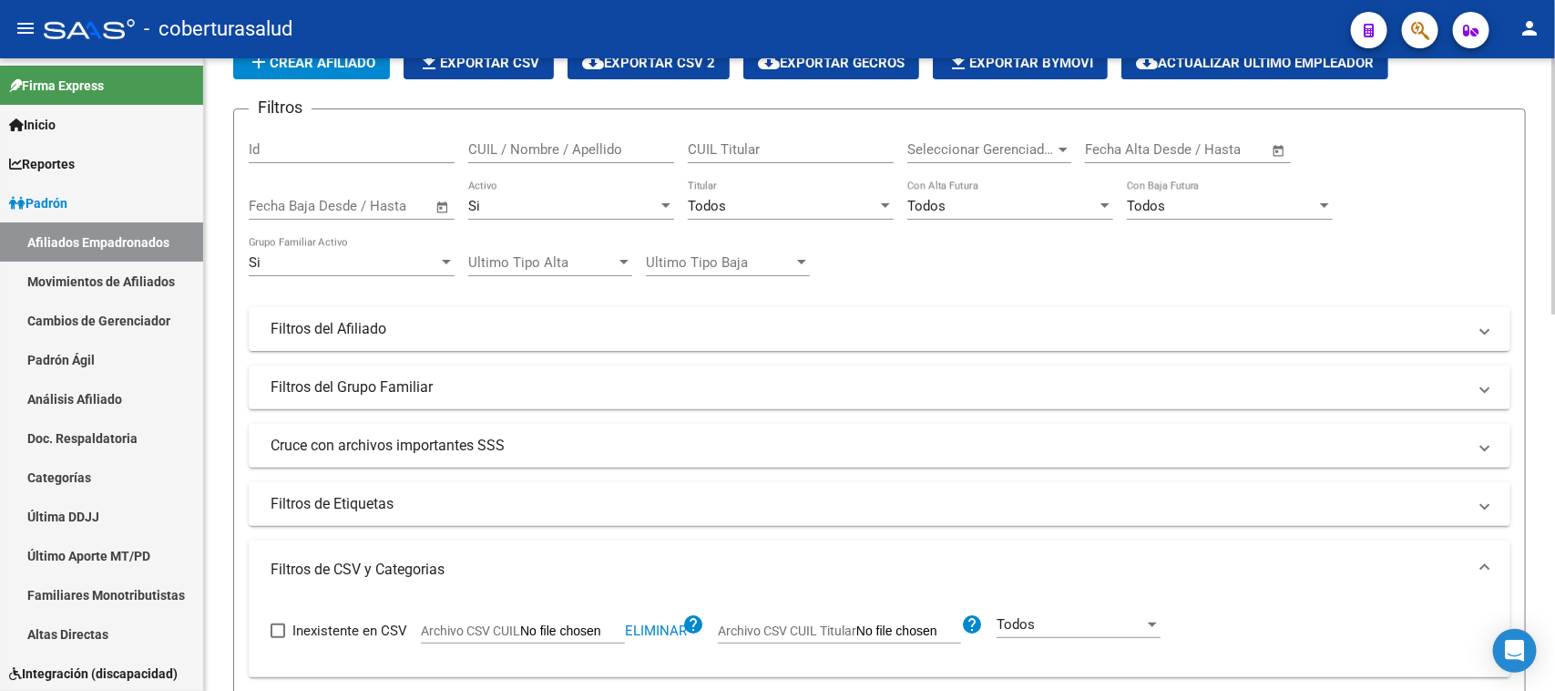
scroll to position [24, 0]
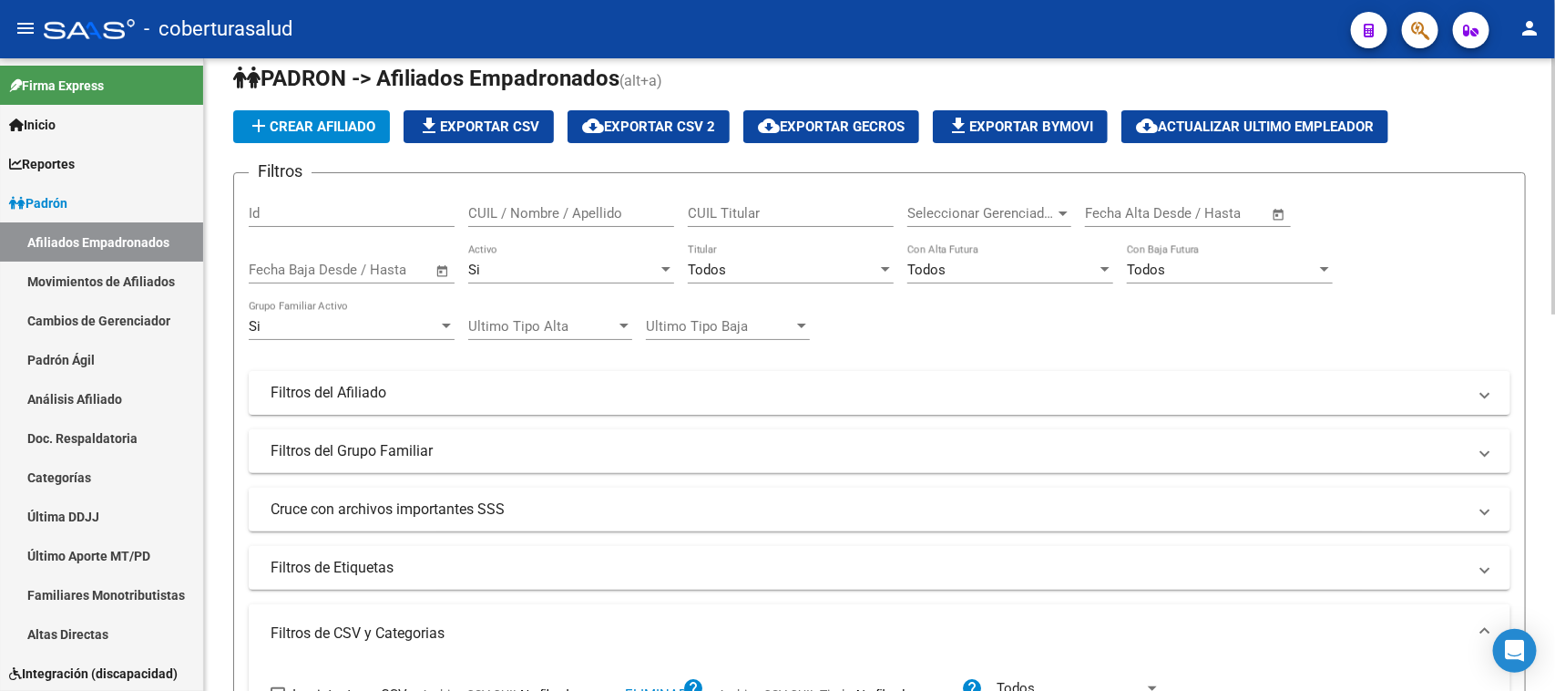
click at [779, 267] on div "Todos" at bounding box center [782, 269] width 189 height 16
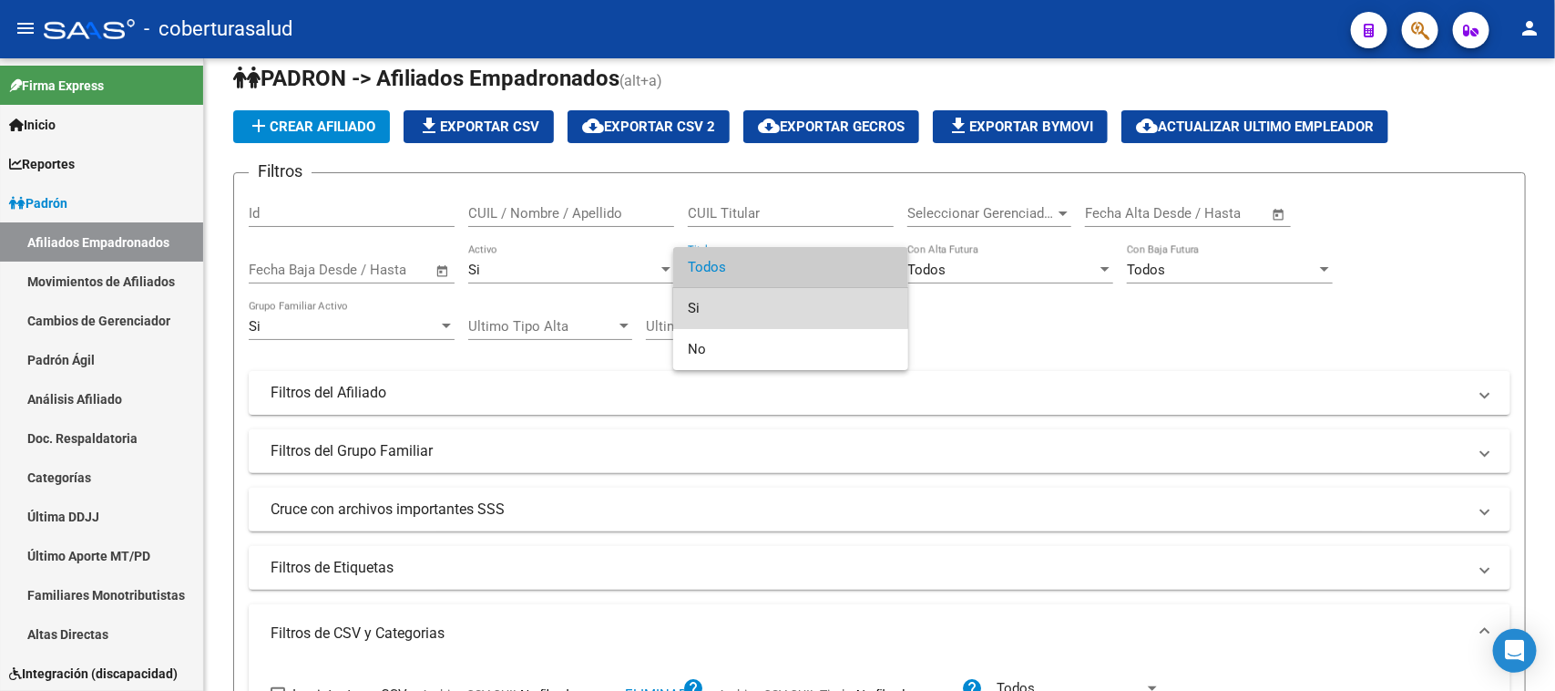
click at [763, 292] on span "Si" at bounding box center [791, 308] width 206 height 41
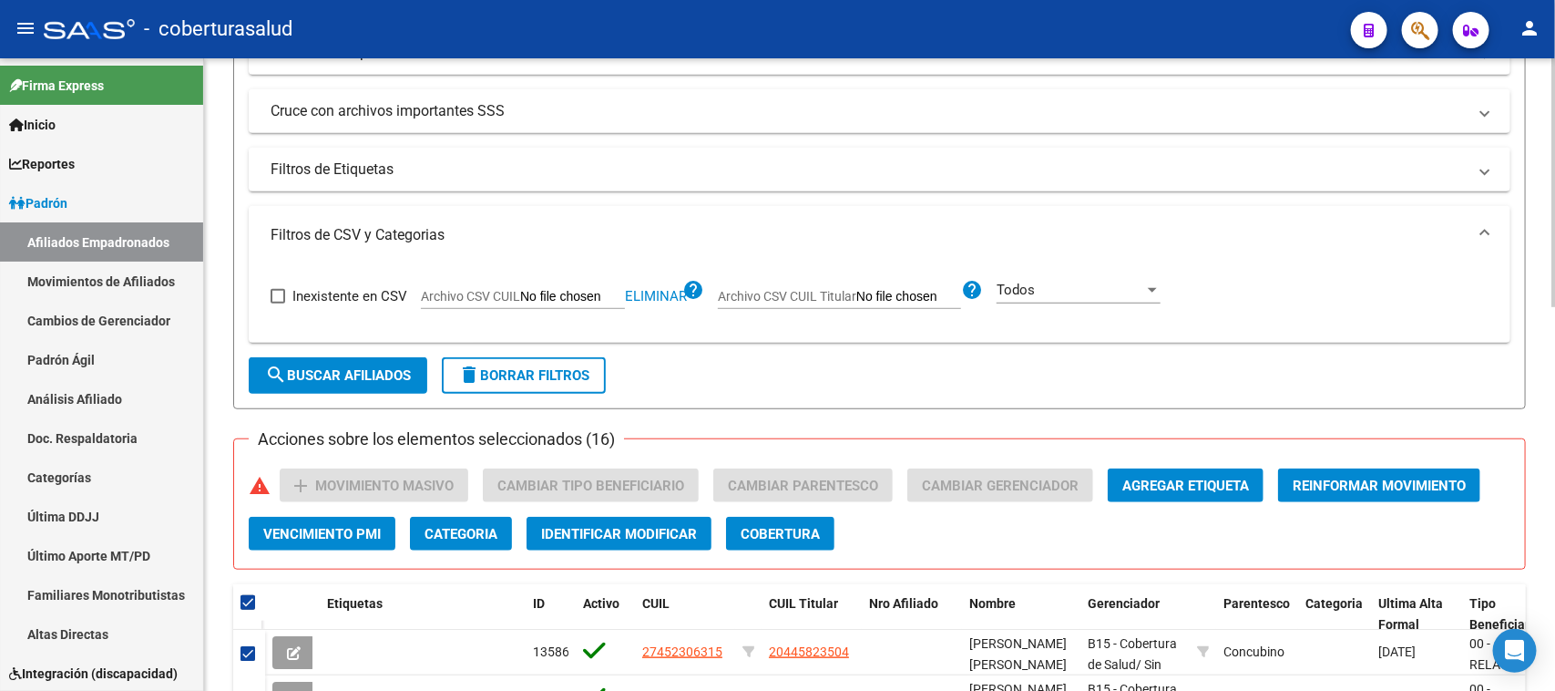
scroll to position [479, 0]
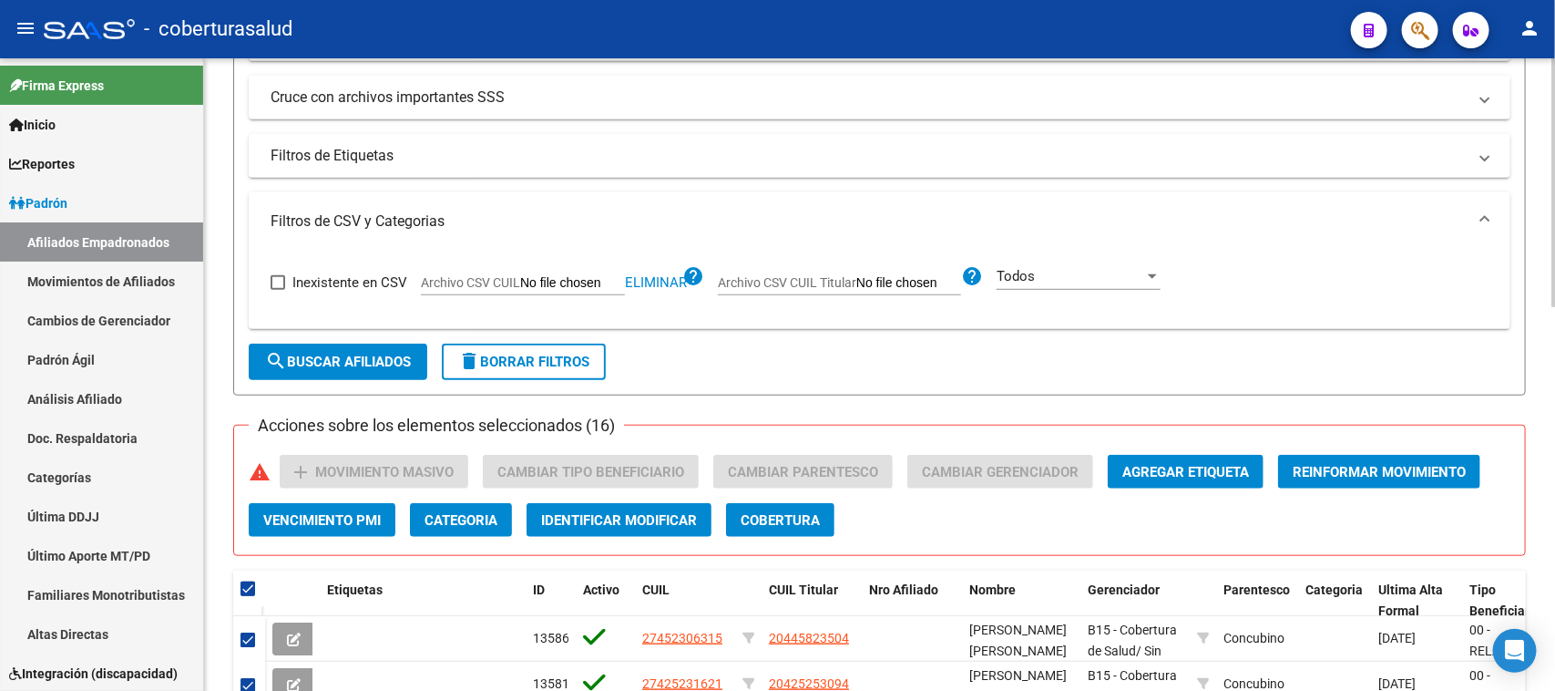
click at [363, 363] on span "search Buscar Afiliados" at bounding box center [338, 361] width 146 height 16
checkbox input "false"
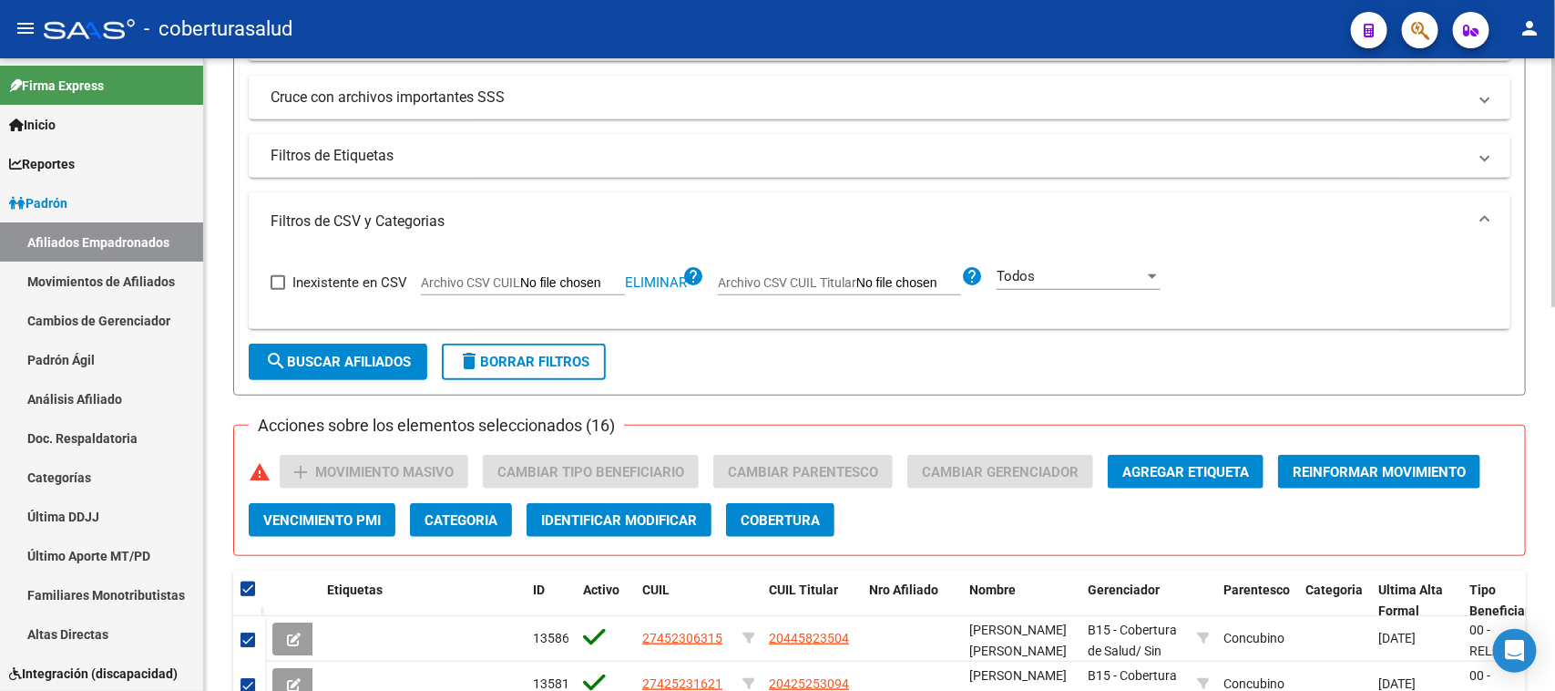
checkbox input "false"
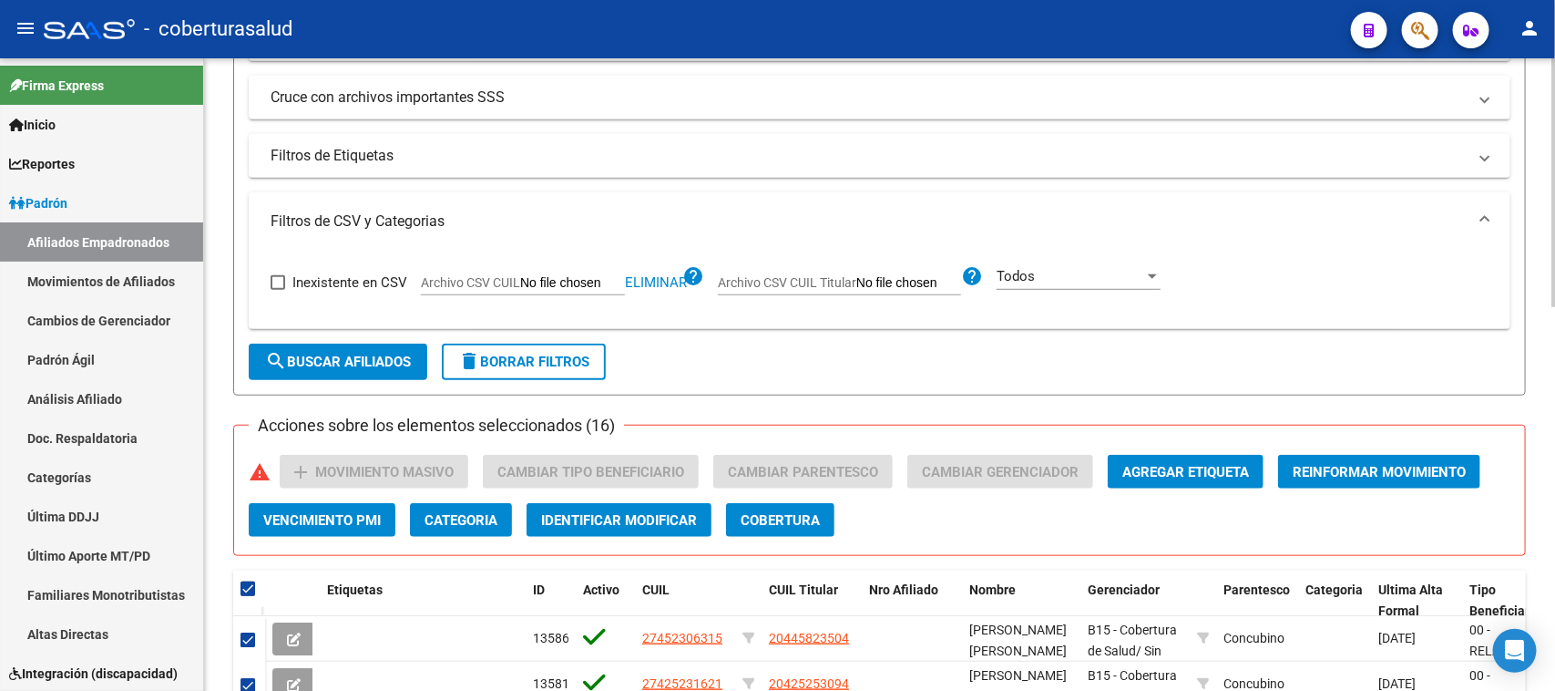
checkbox input "false"
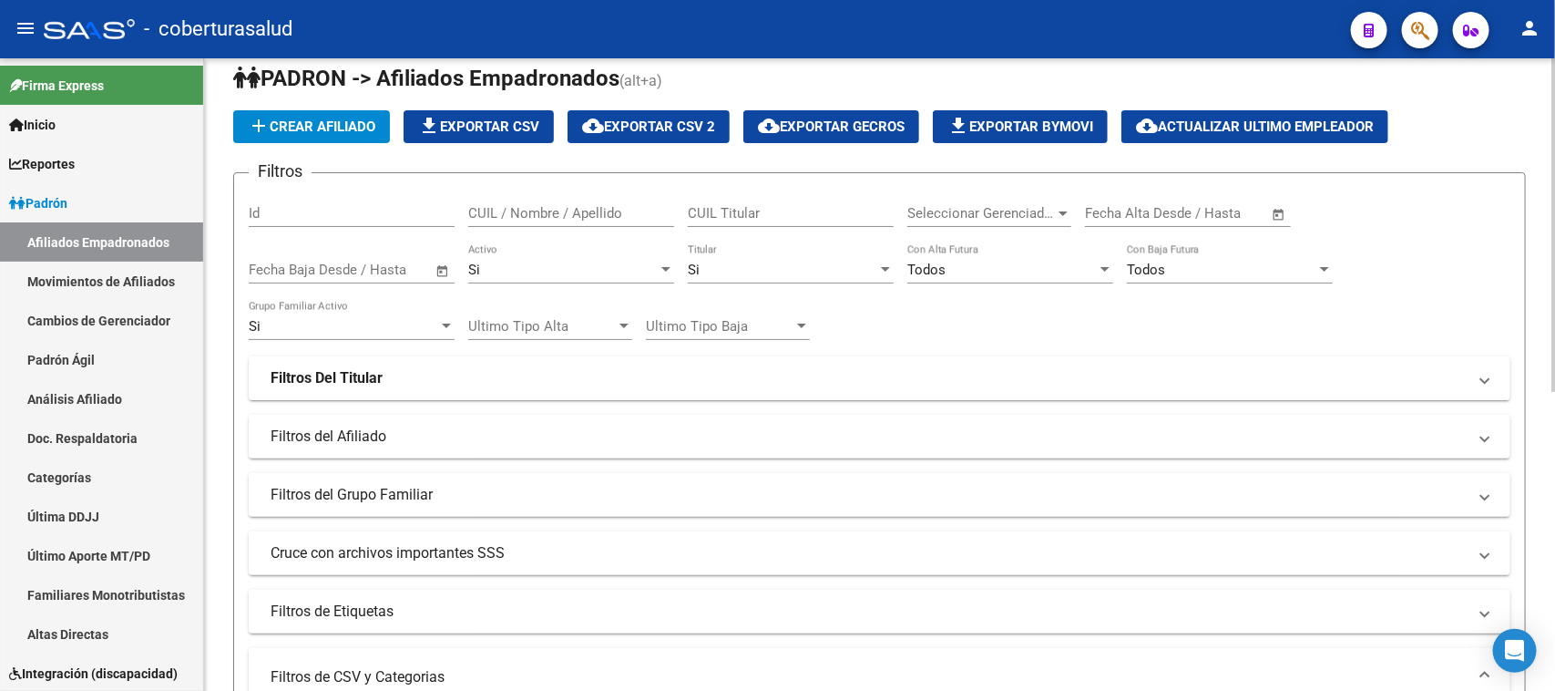
scroll to position [0, 0]
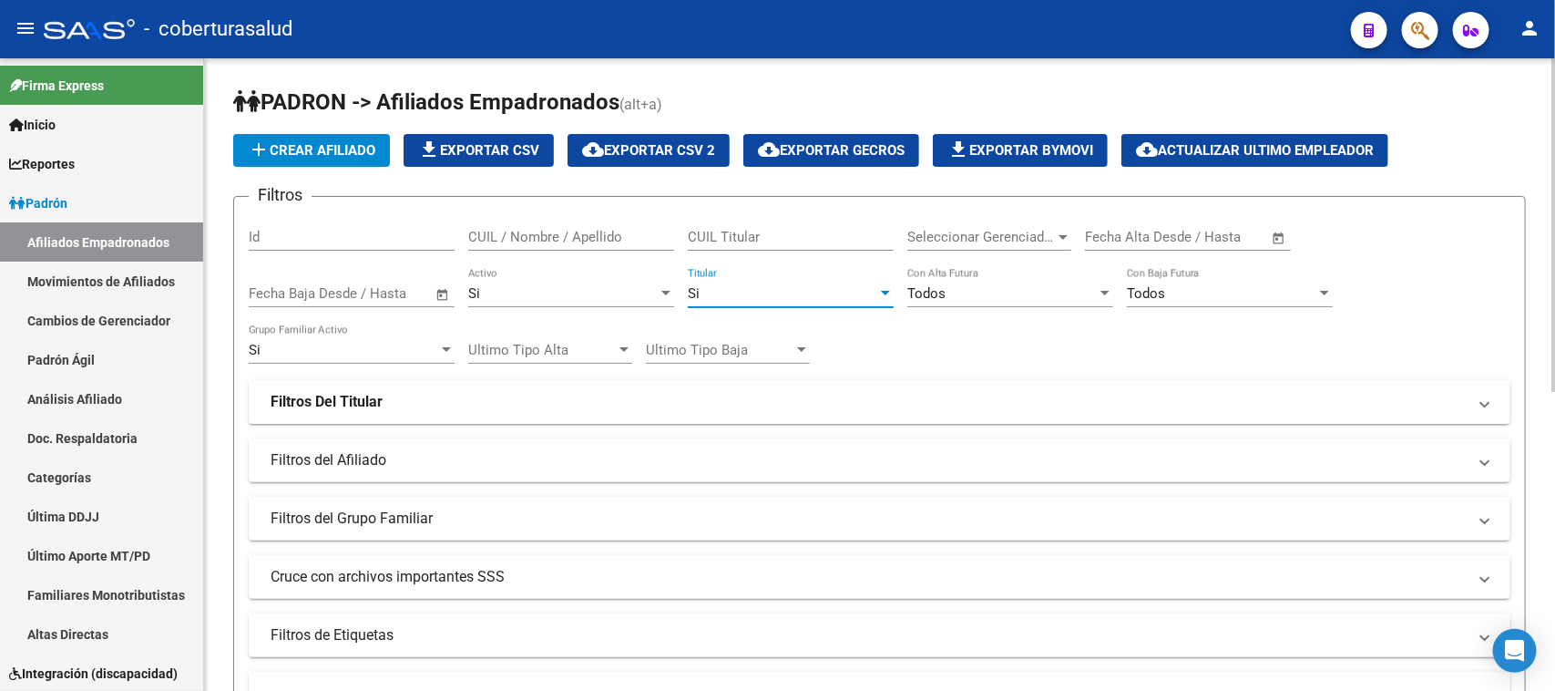
click at [766, 285] on div "Si" at bounding box center [782, 293] width 189 height 16
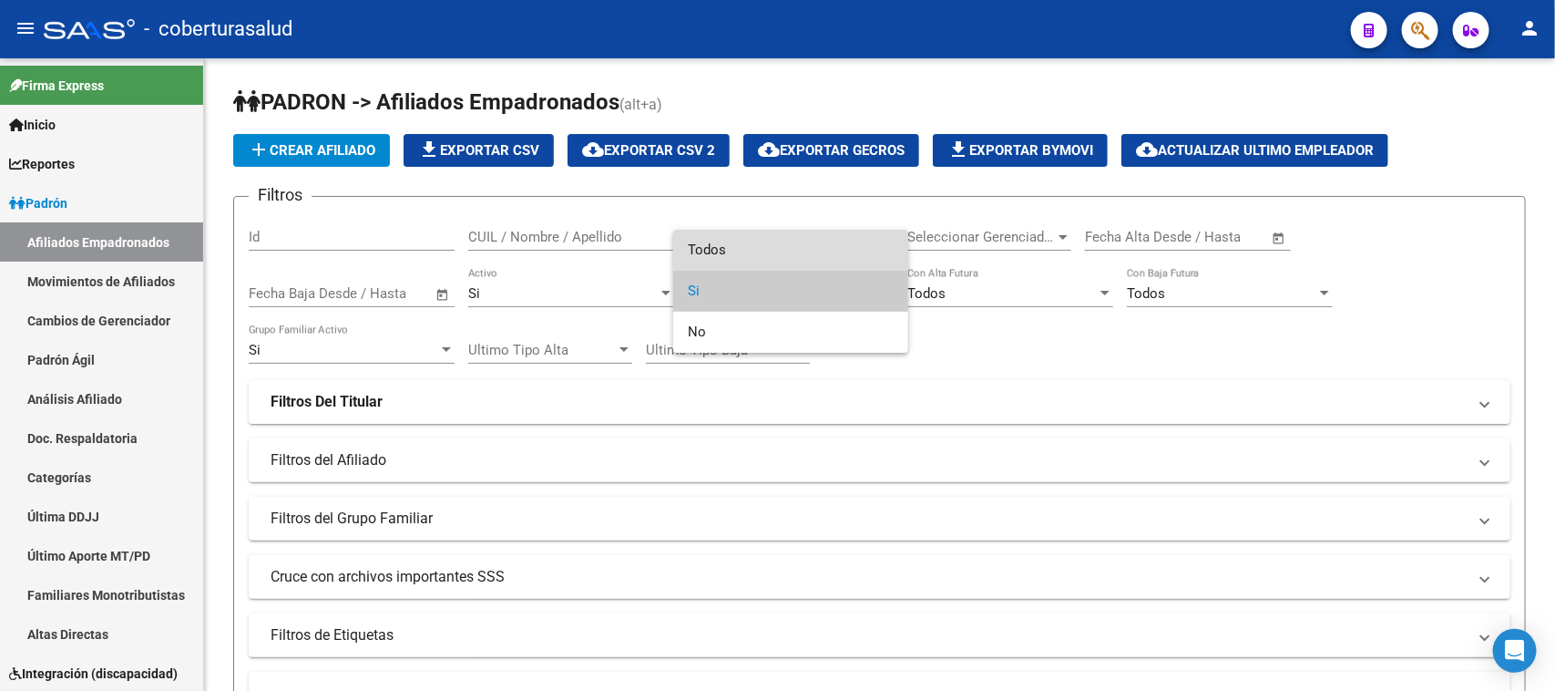
click at [763, 256] on span "Todos" at bounding box center [791, 250] width 206 height 41
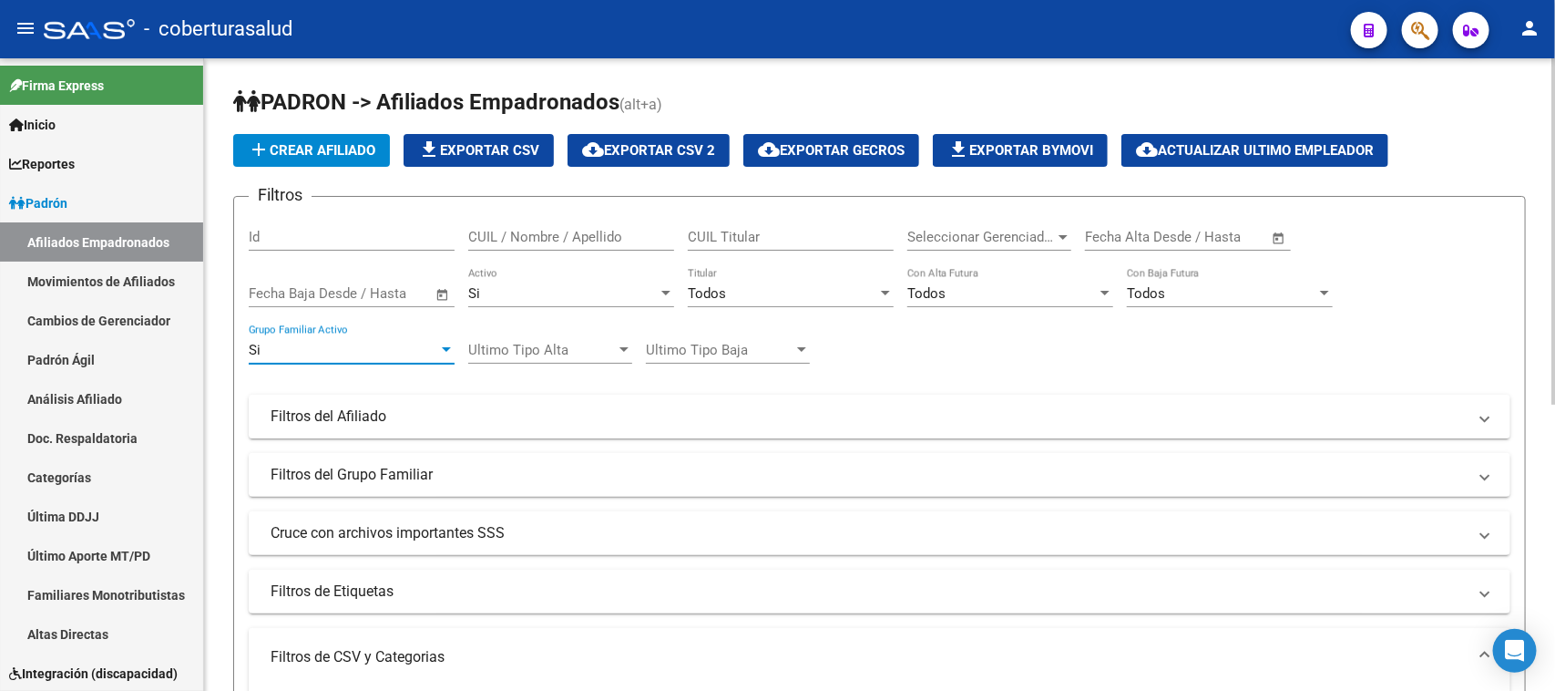
click at [357, 347] on div "Si" at bounding box center [343, 350] width 189 height 16
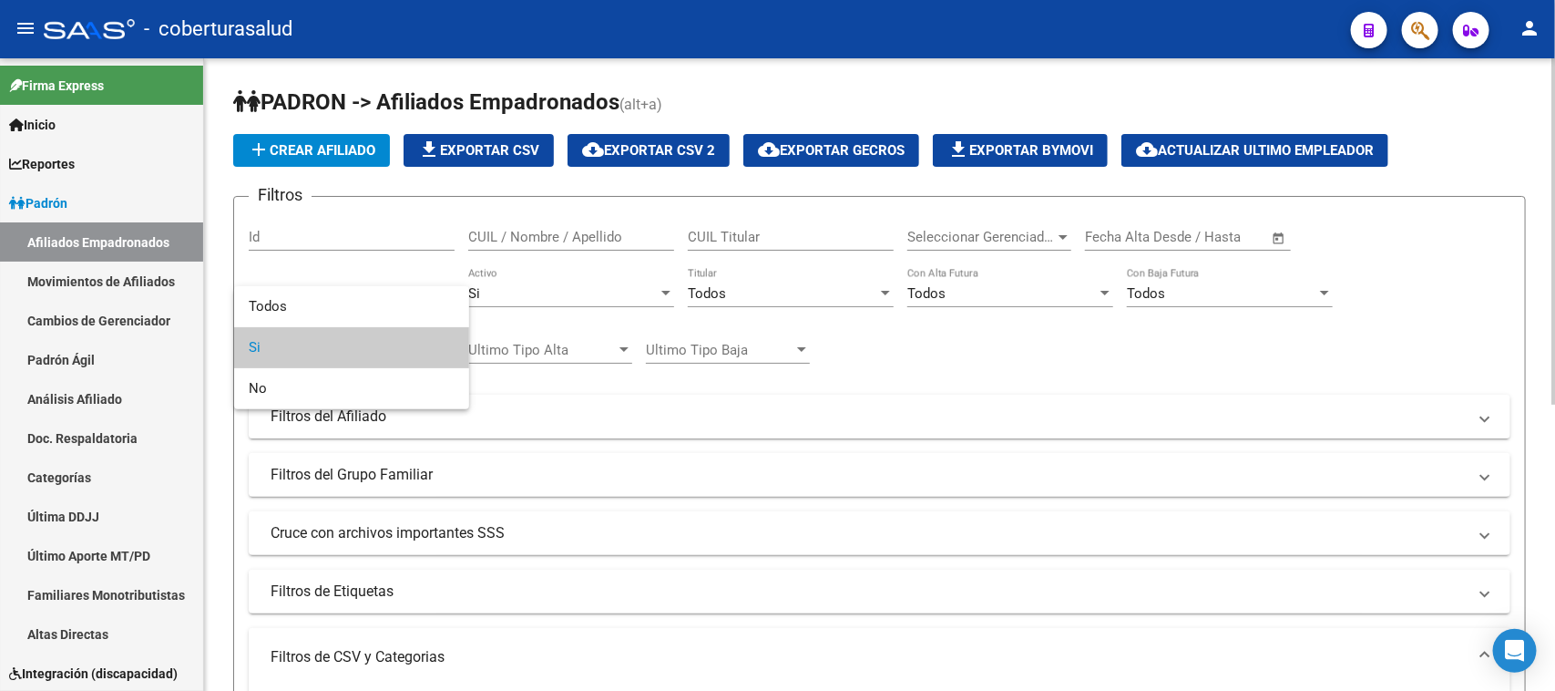
click at [357, 347] on span "Si" at bounding box center [352, 347] width 206 height 41
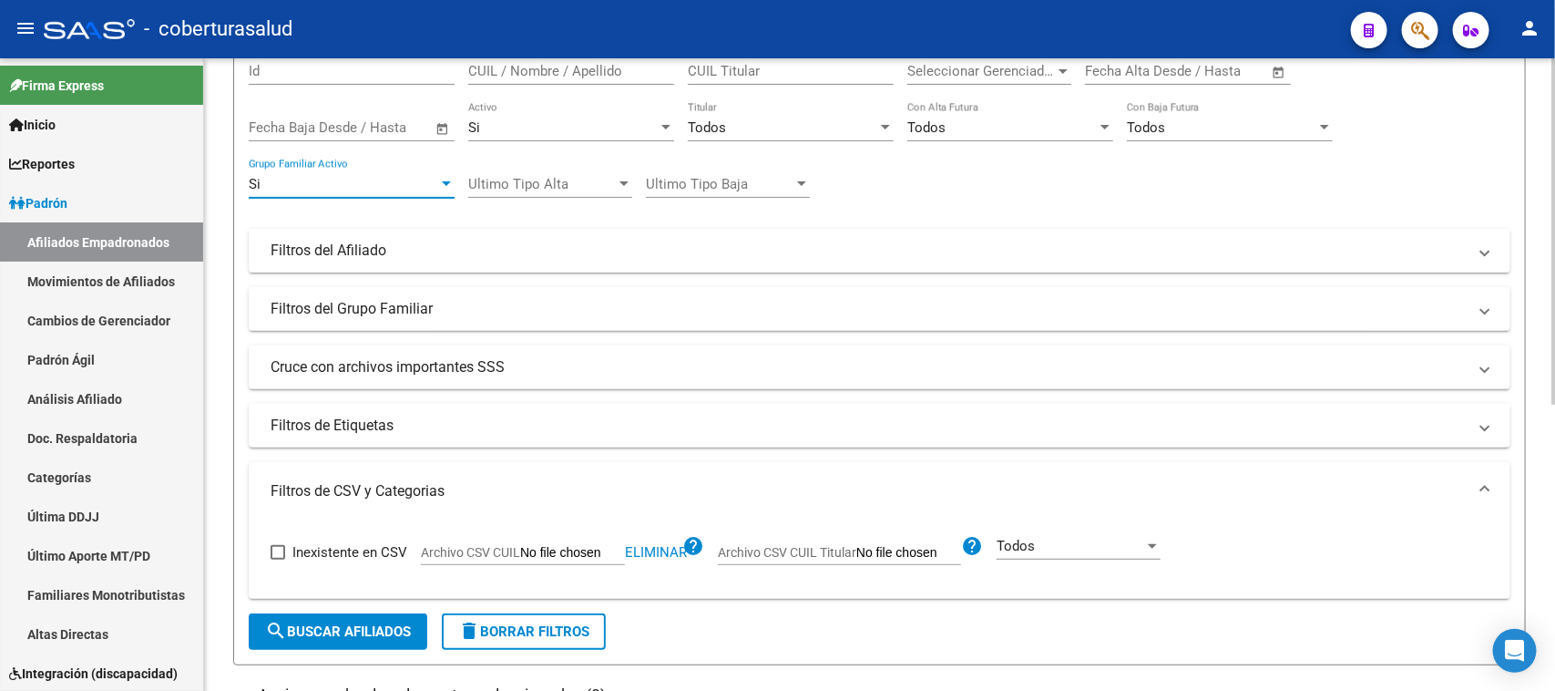
scroll to position [342, 0]
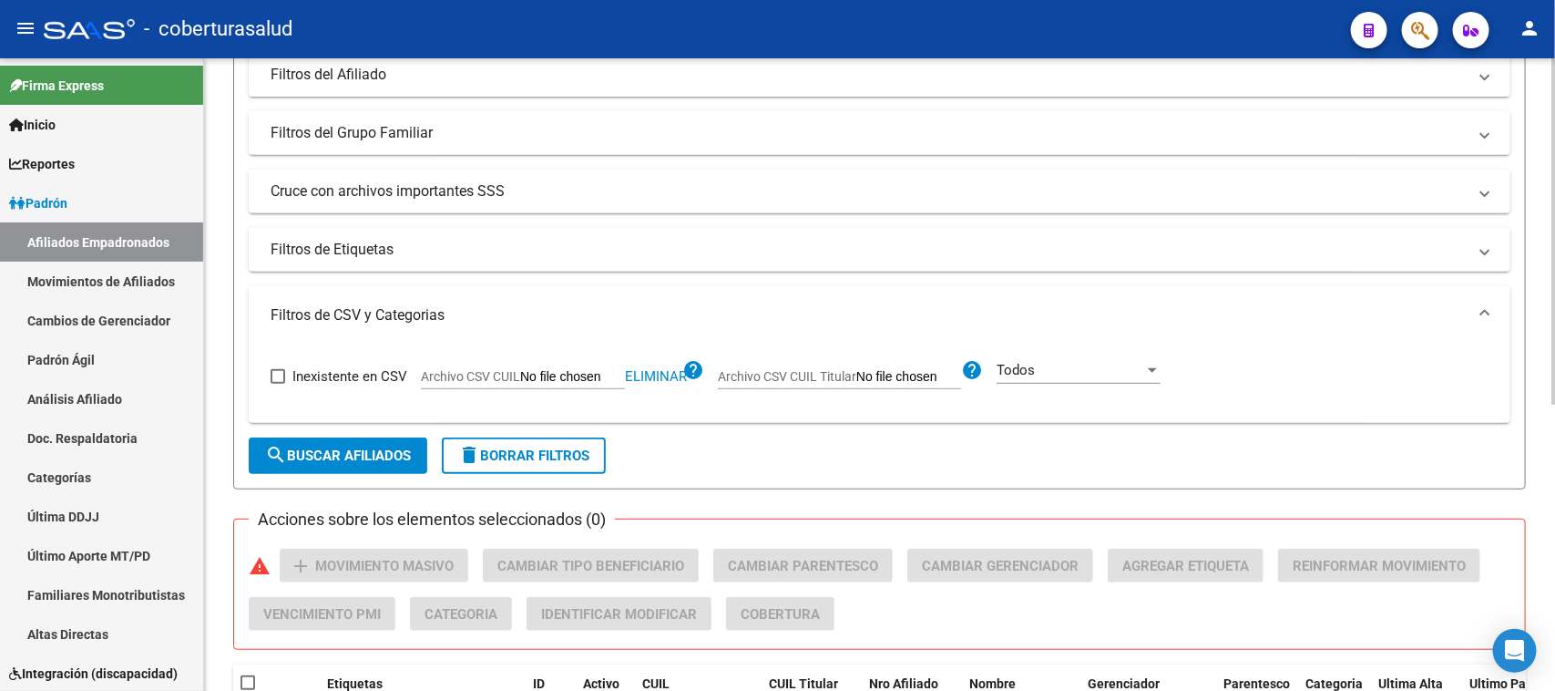
click at [335, 461] on span "search Buscar Afiliados" at bounding box center [338, 455] width 146 height 16
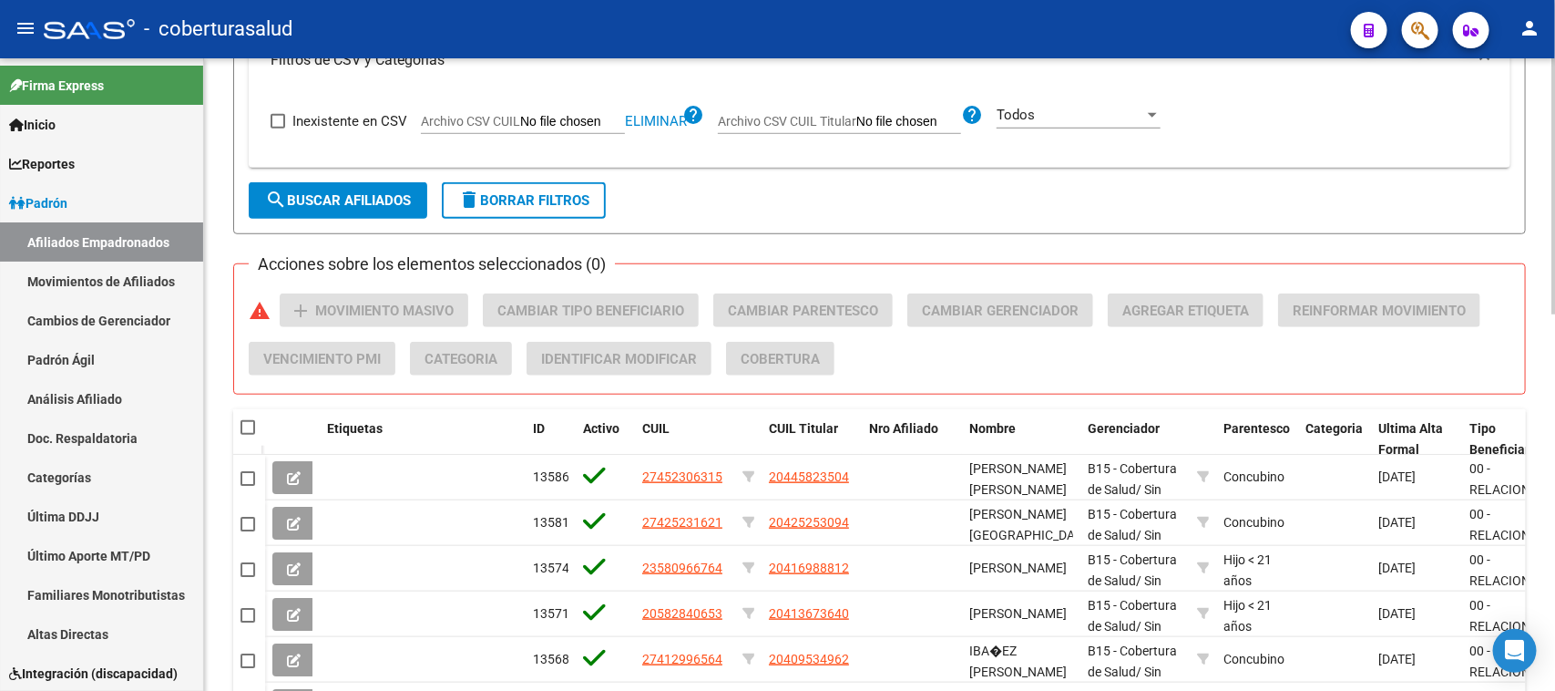
scroll to position [593, 0]
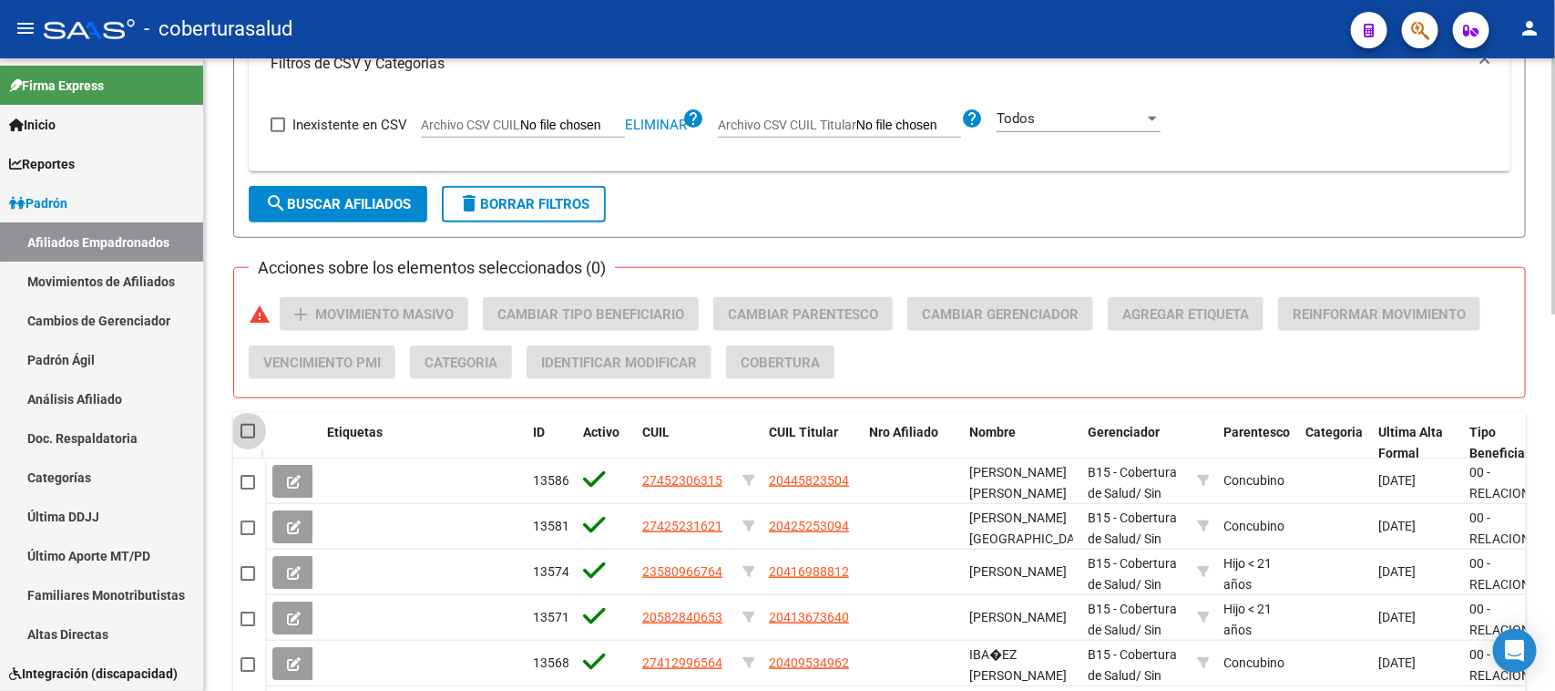
click at [247, 429] on span at bounding box center [248, 431] width 15 height 15
click at [247, 438] on input "checkbox" at bounding box center [247, 438] width 1 height 1
checkbox input "true"
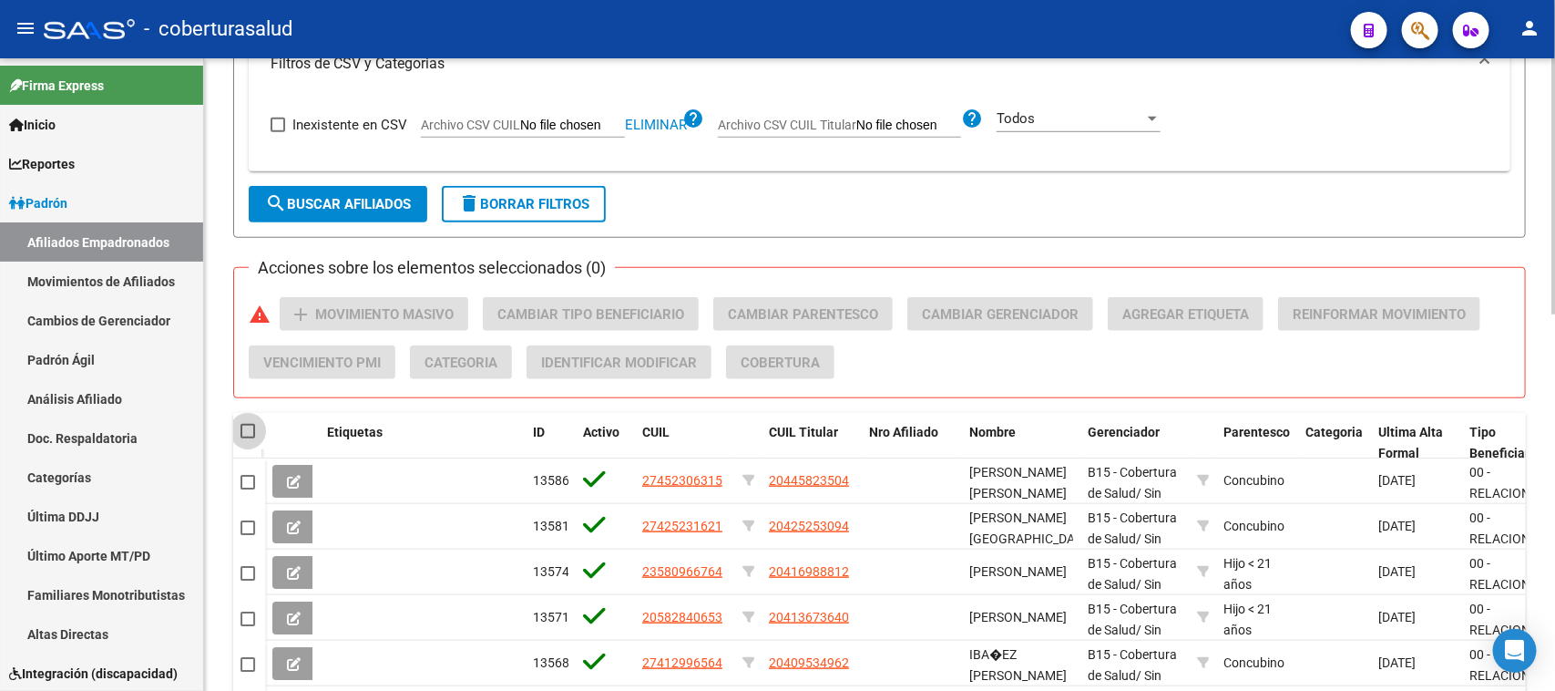
checkbox input "true"
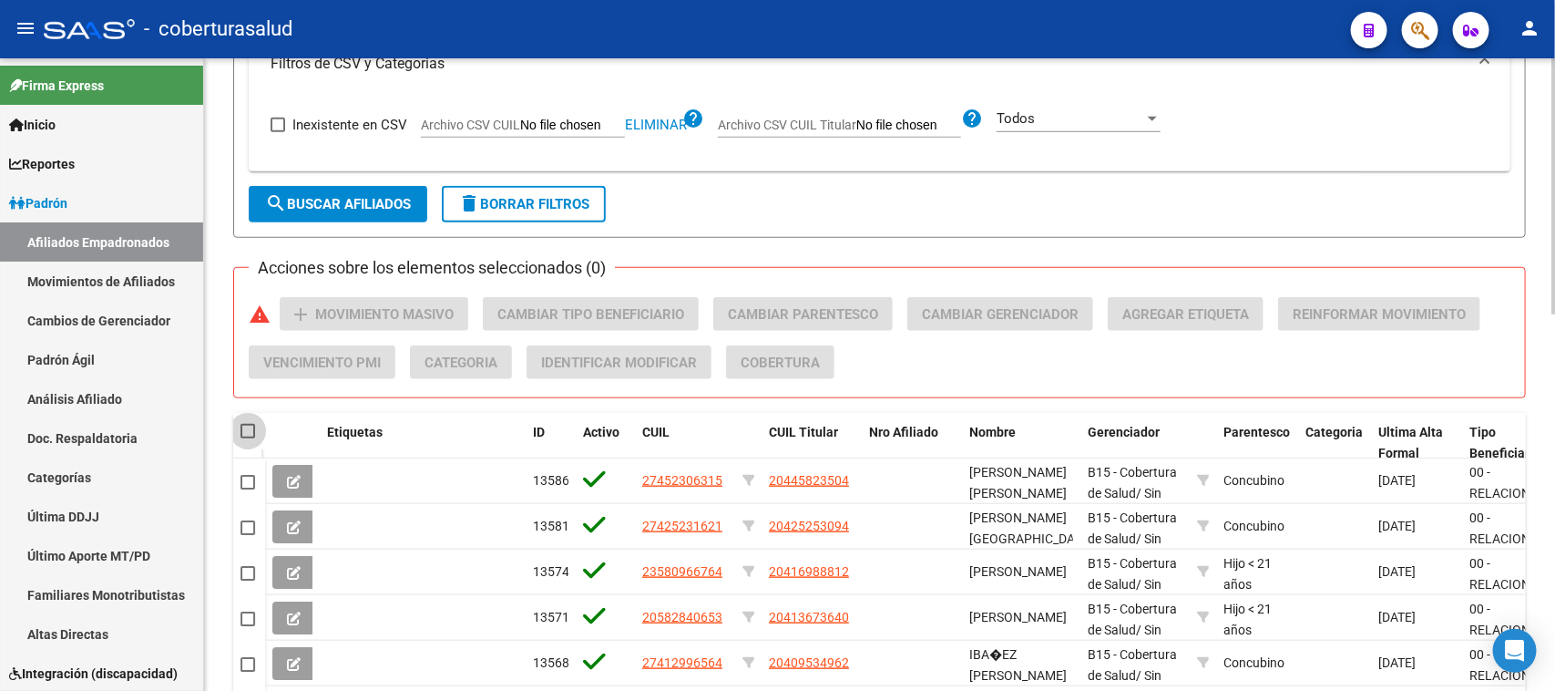
checkbox input "true"
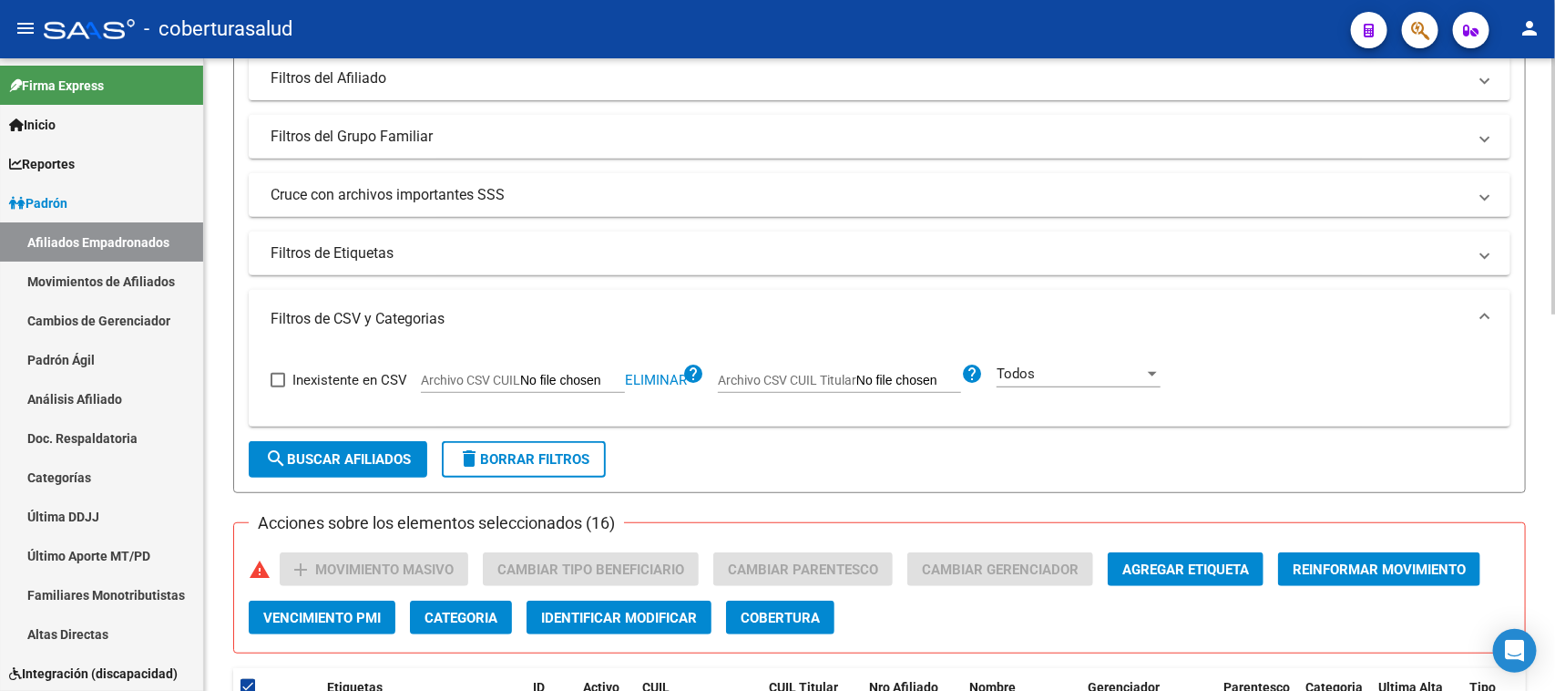
scroll to position [0, 0]
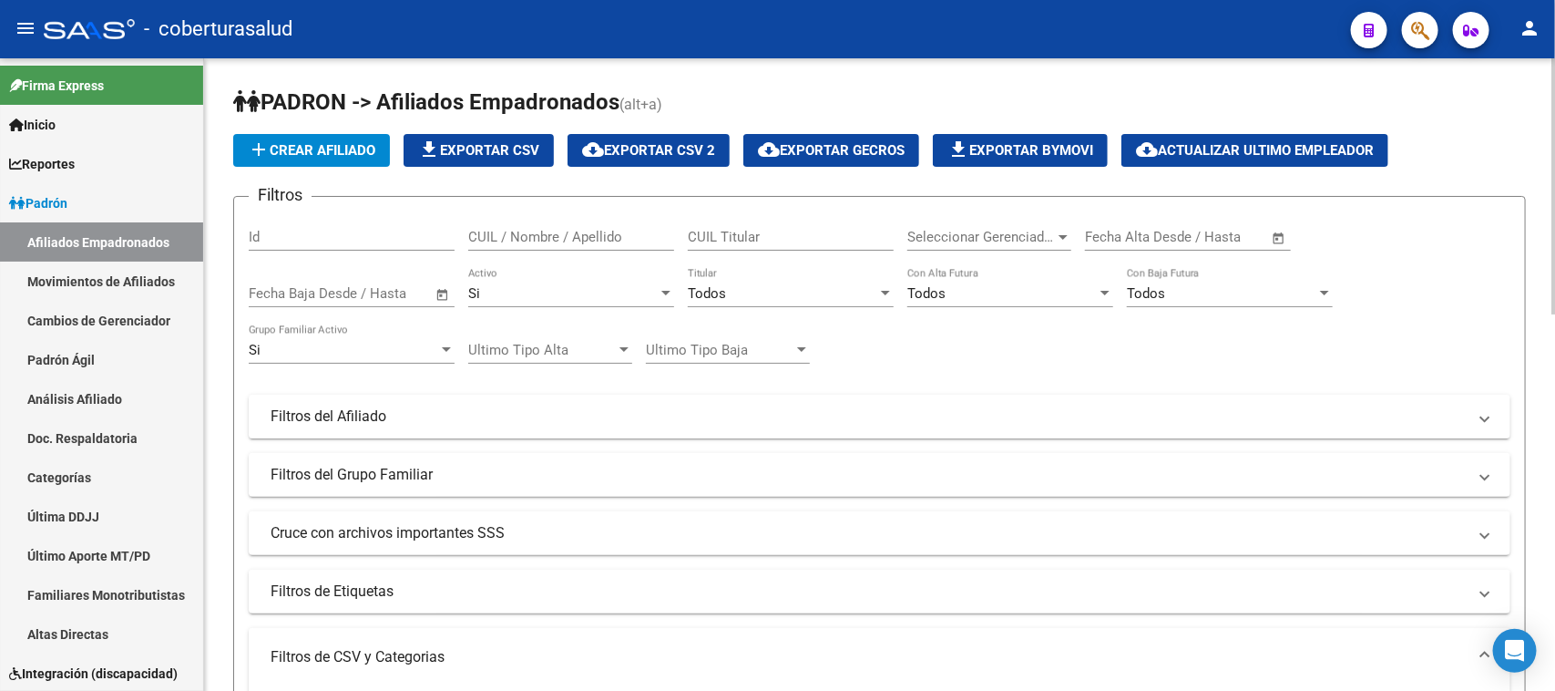
click at [661, 293] on div at bounding box center [665, 293] width 9 height 5
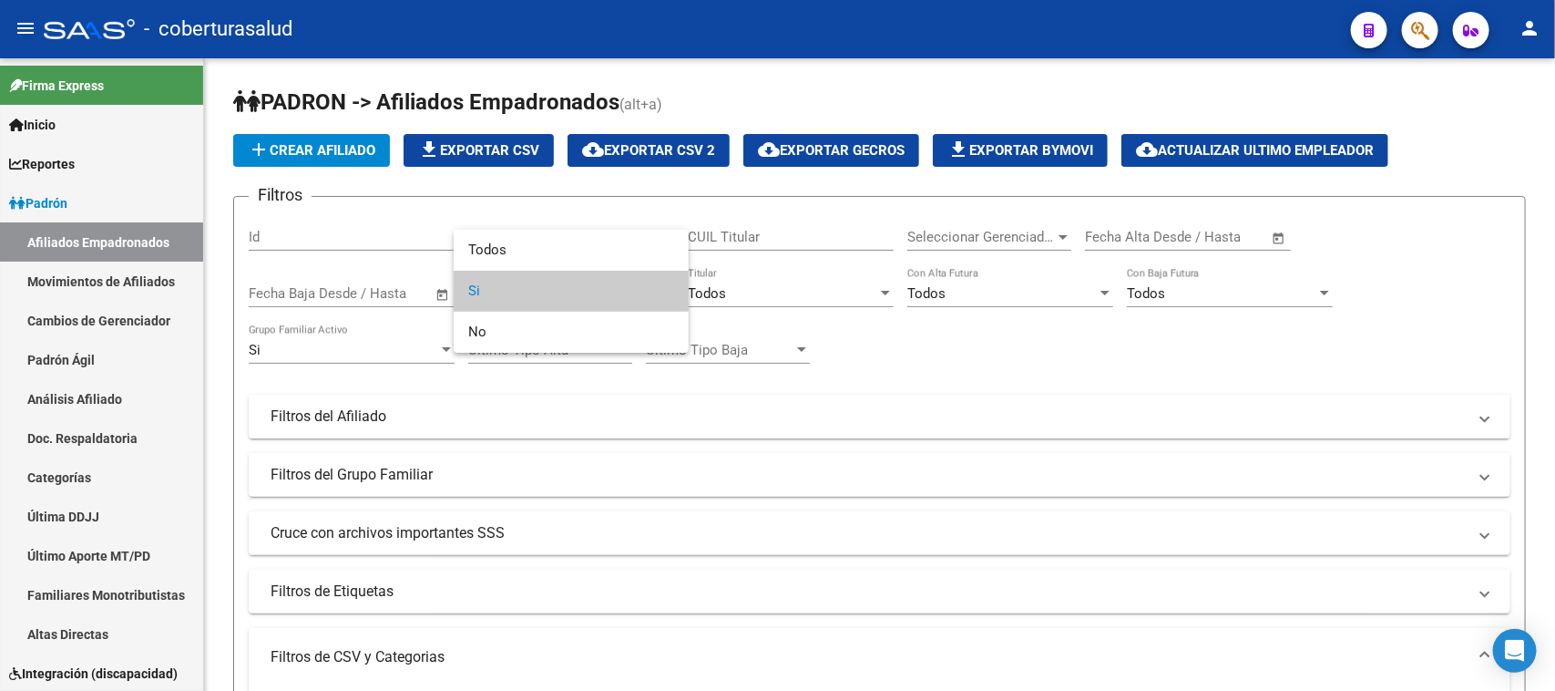
click at [568, 280] on span "Si" at bounding box center [571, 291] width 206 height 41
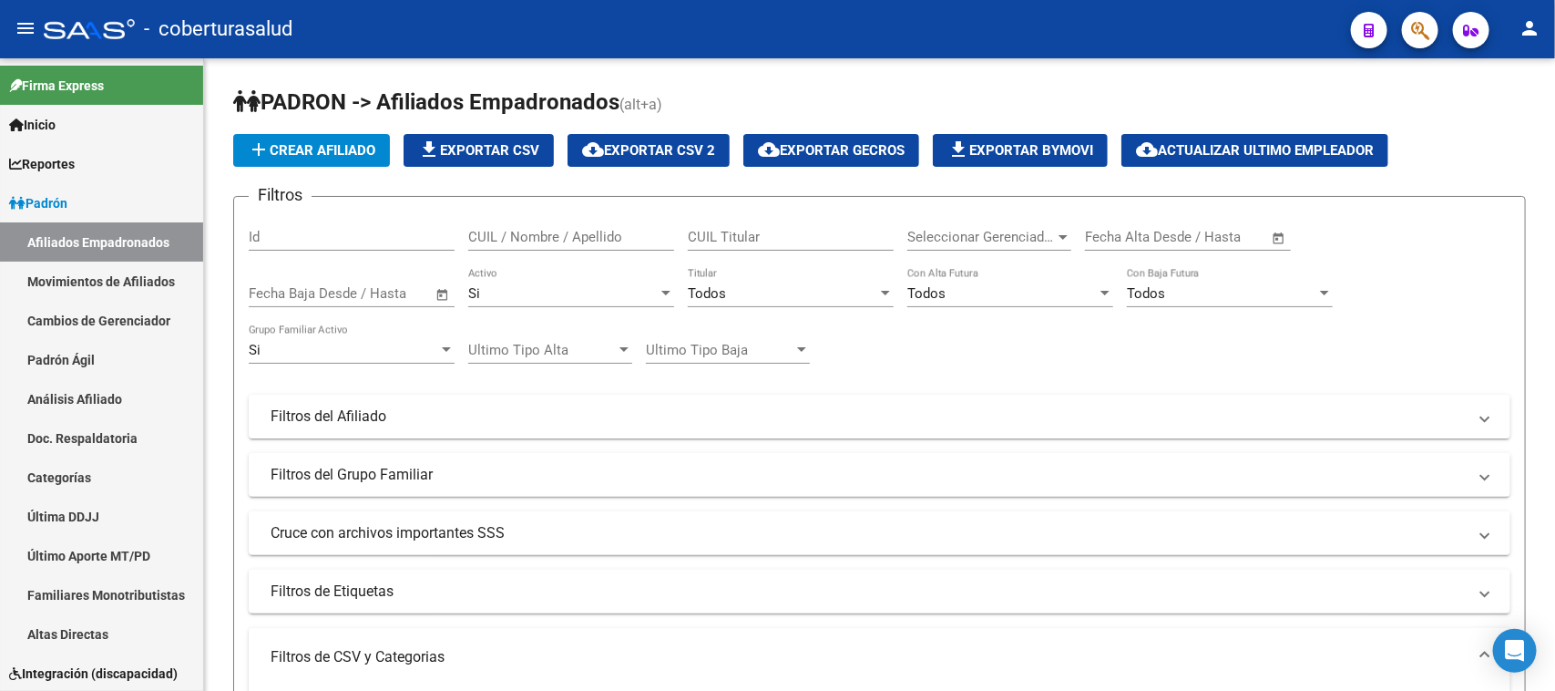
click at [568, 280] on div "Si Activo" at bounding box center [571, 287] width 206 height 39
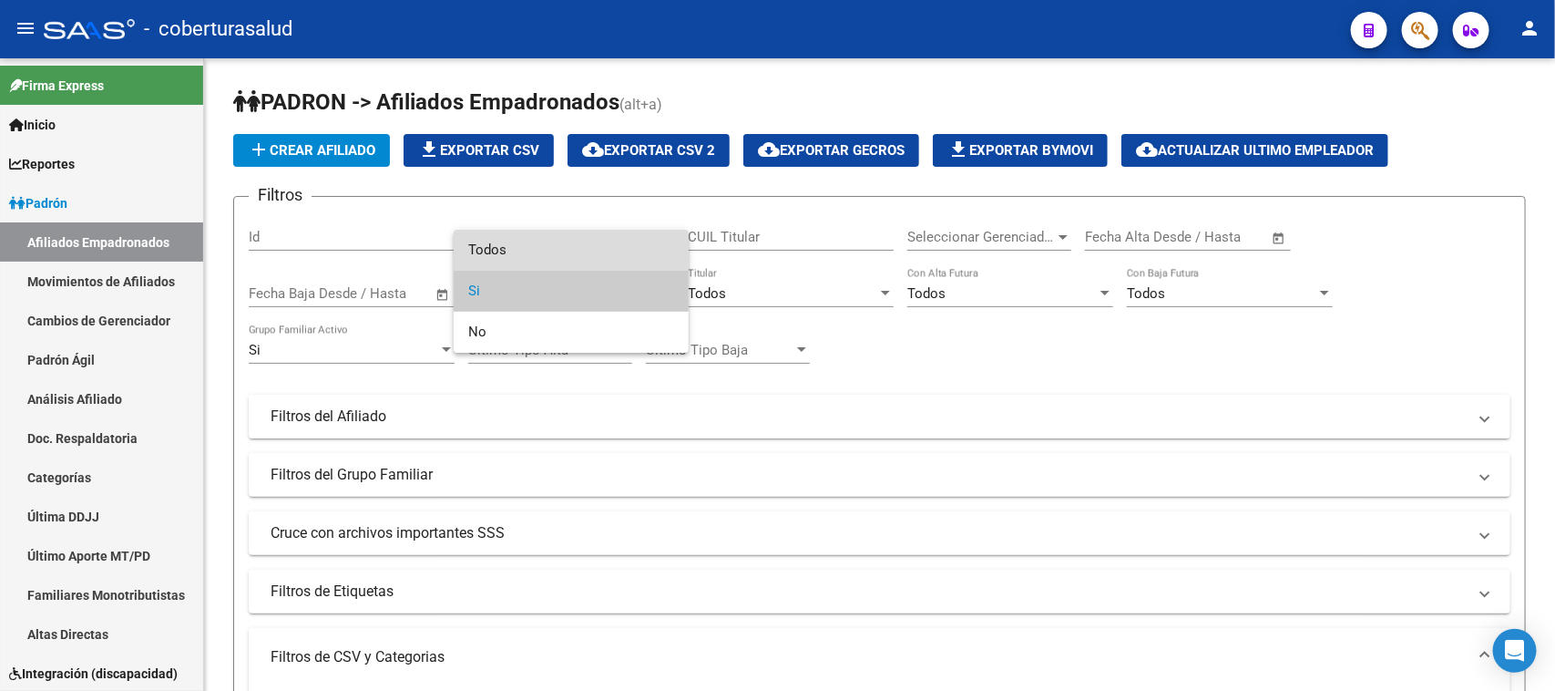
click at [575, 258] on span "Todos" at bounding box center [571, 250] width 206 height 41
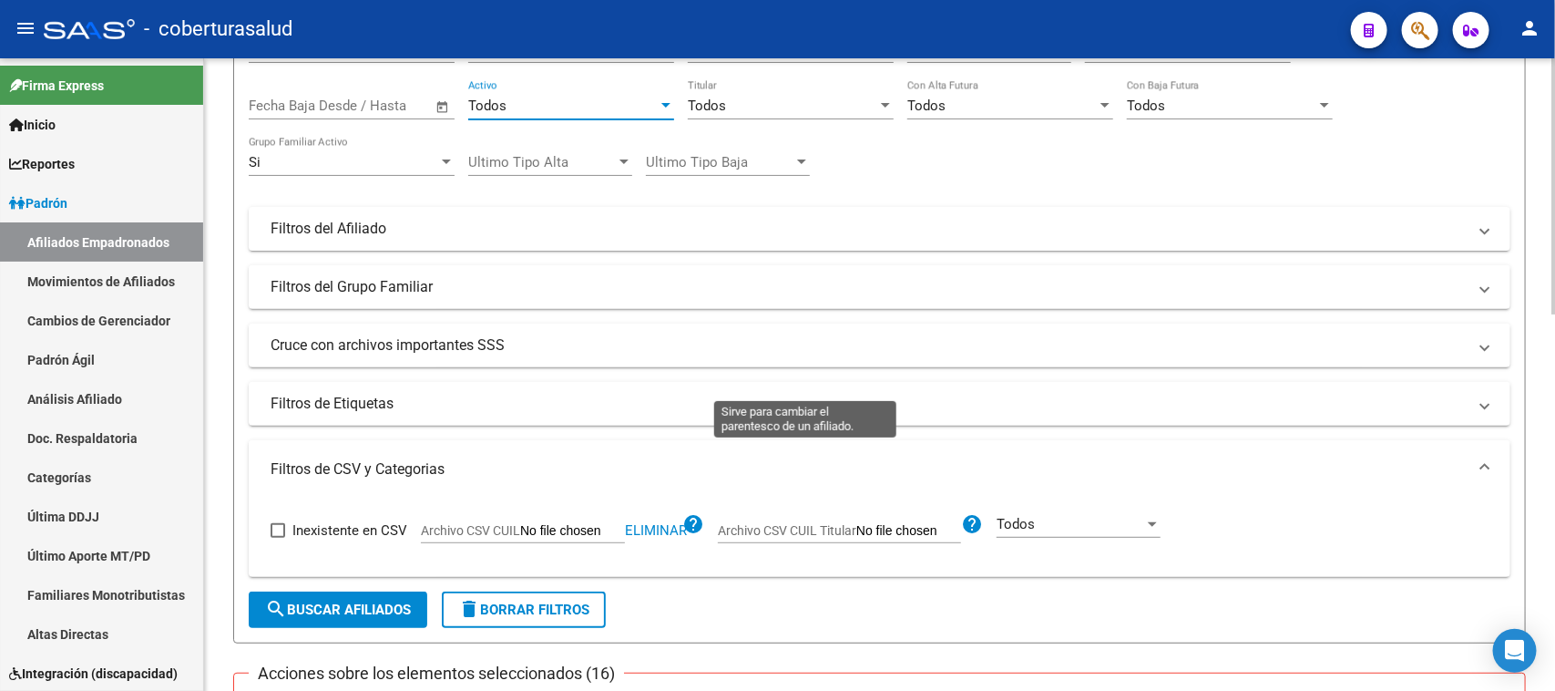
scroll to position [683, 0]
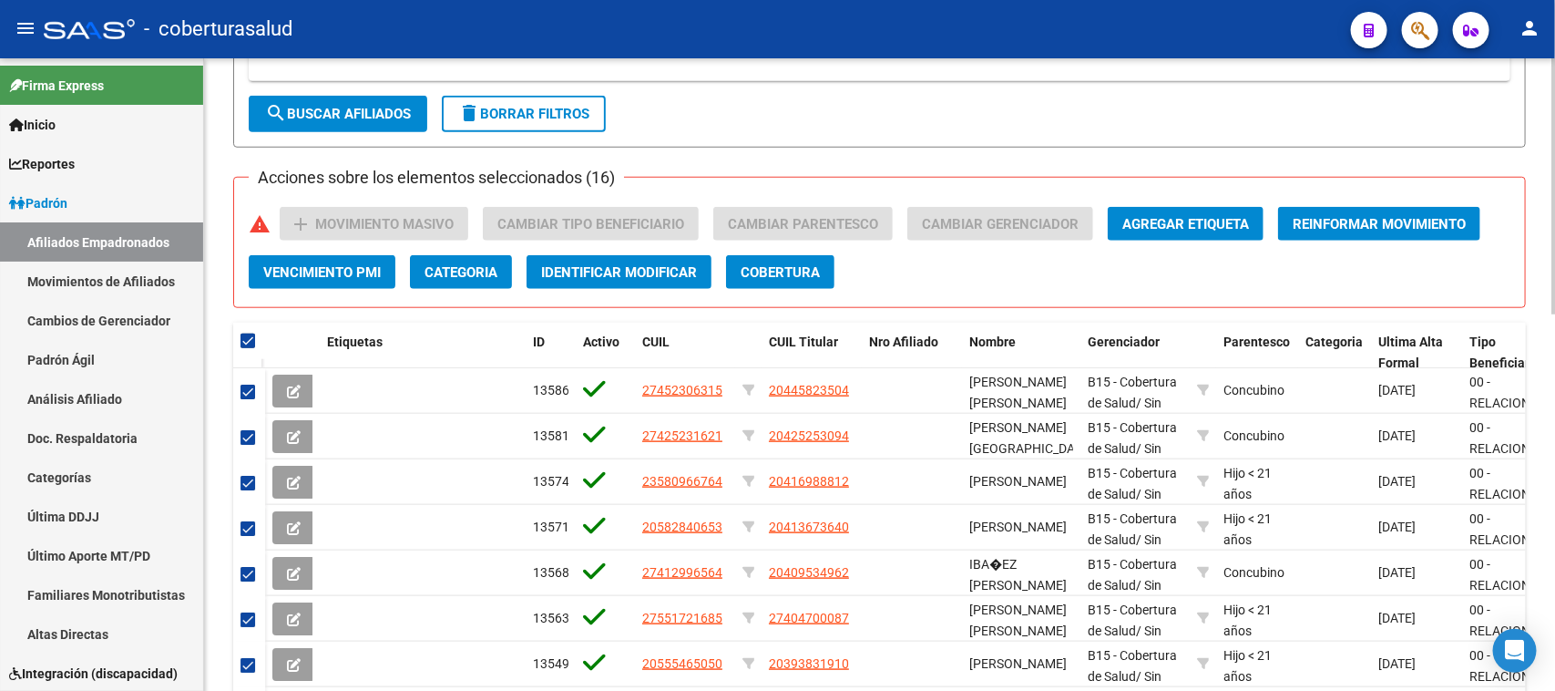
click at [306, 112] on span "search Buscar Afiliados" at bounding box center [338, 114] width 146 height 16
checkbox input "false"
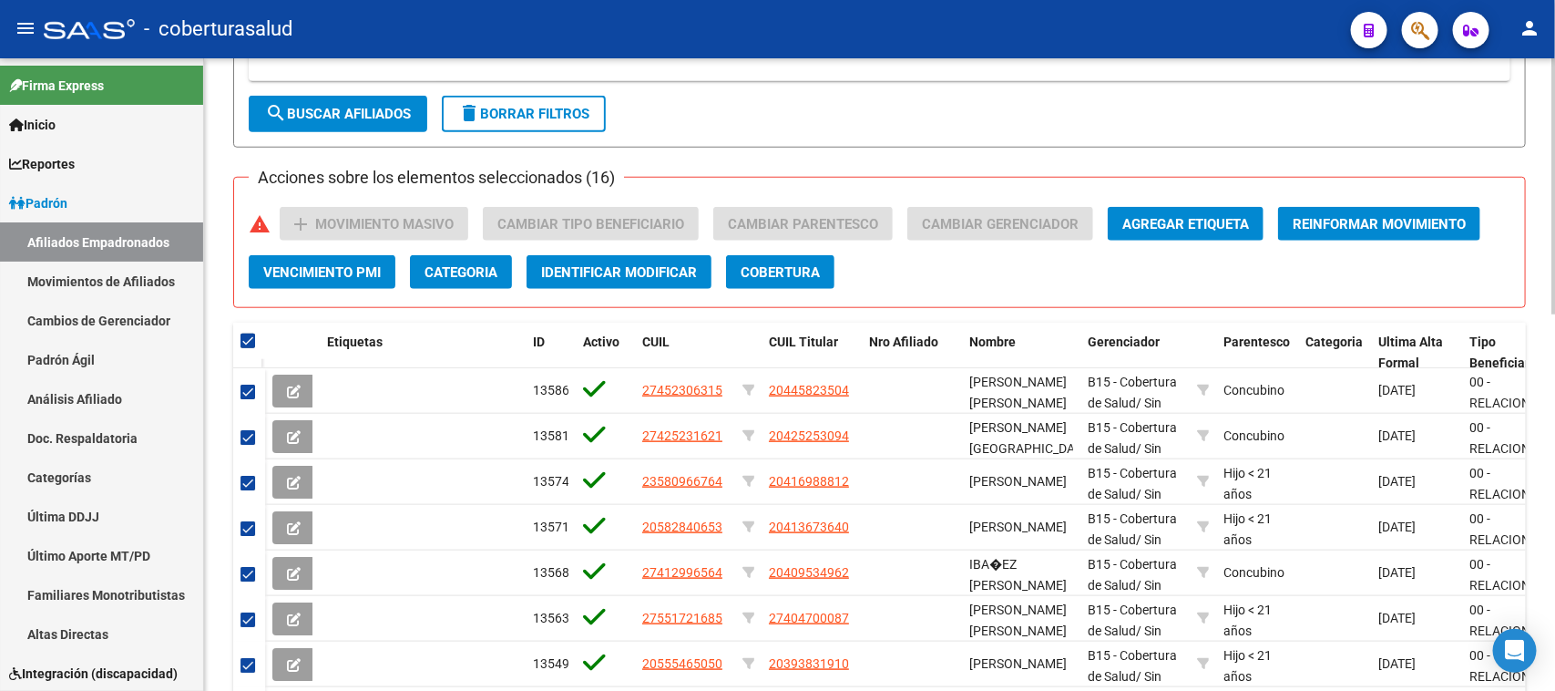
checkbox input "false"
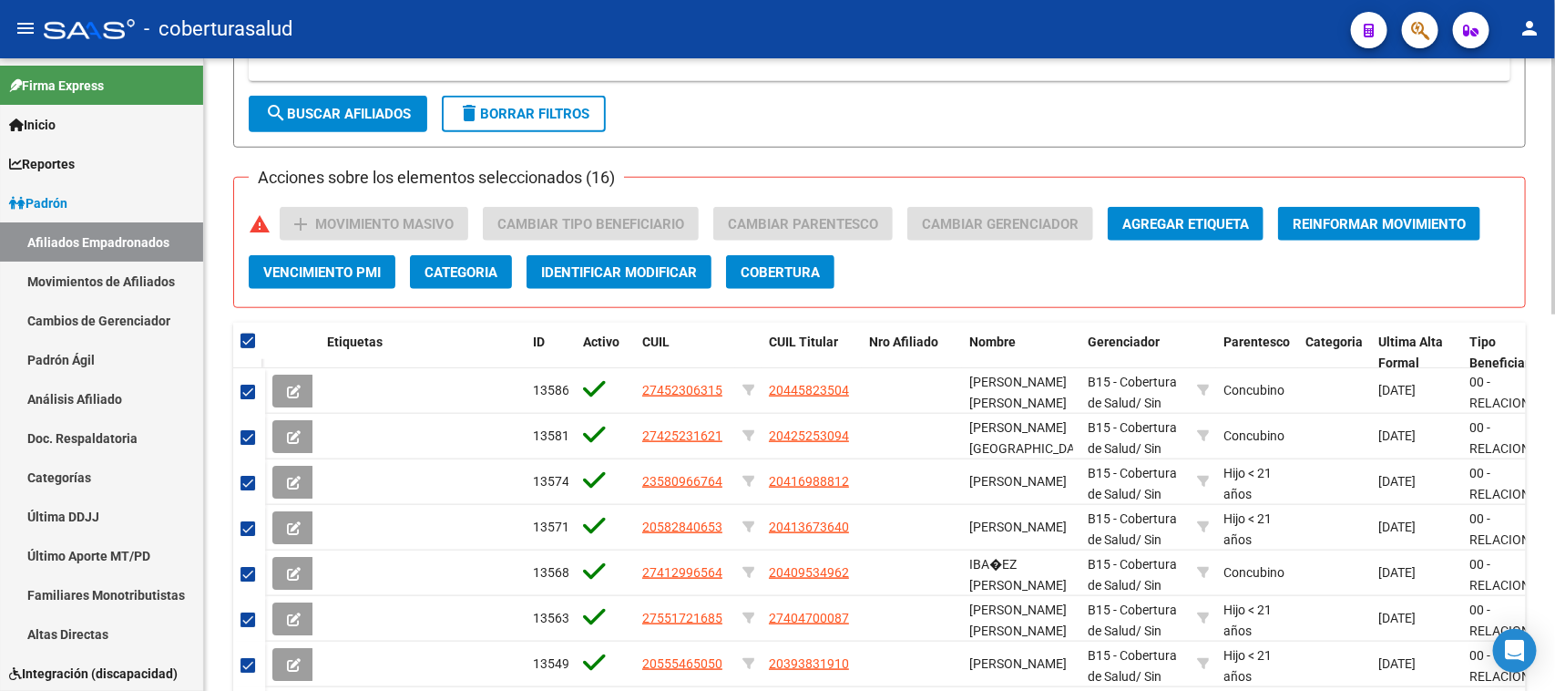
checkbox input "false"
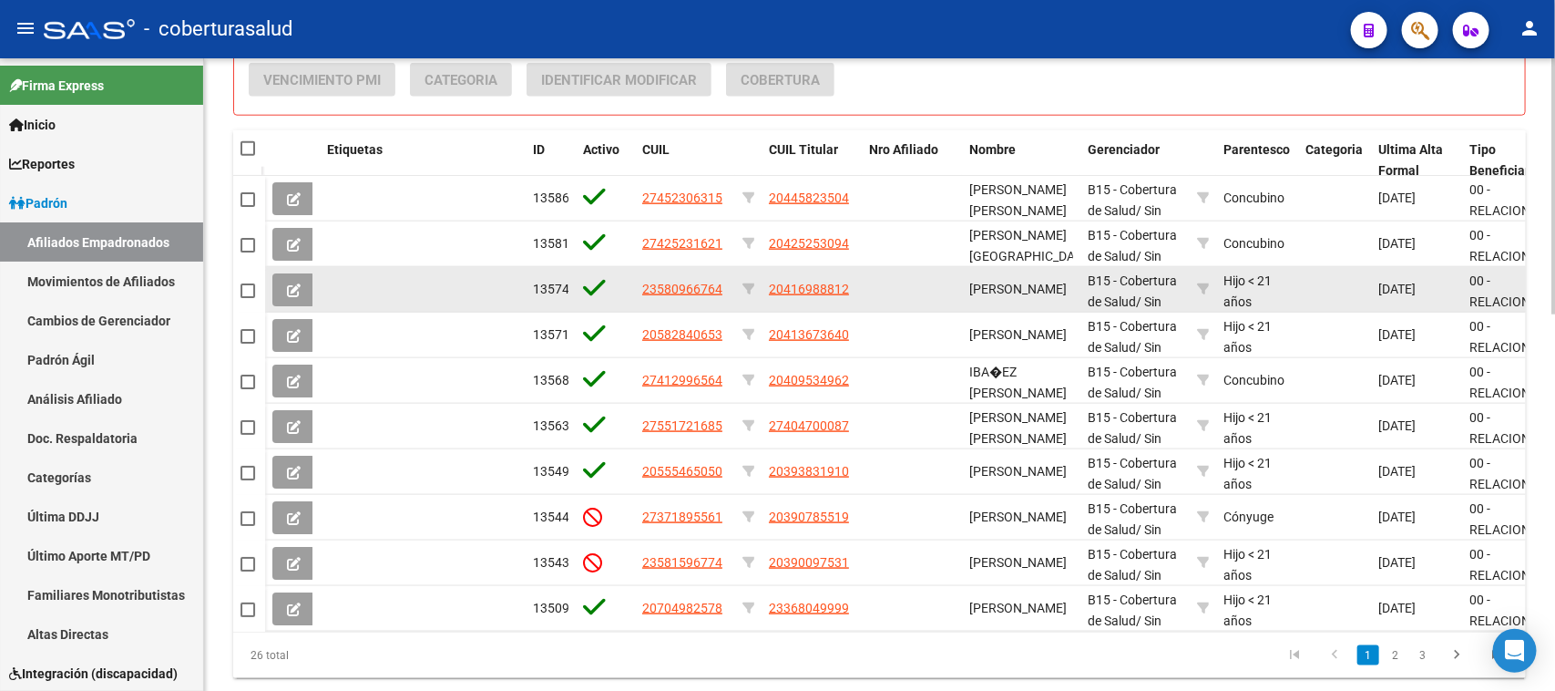
scroll to position [821, 0]
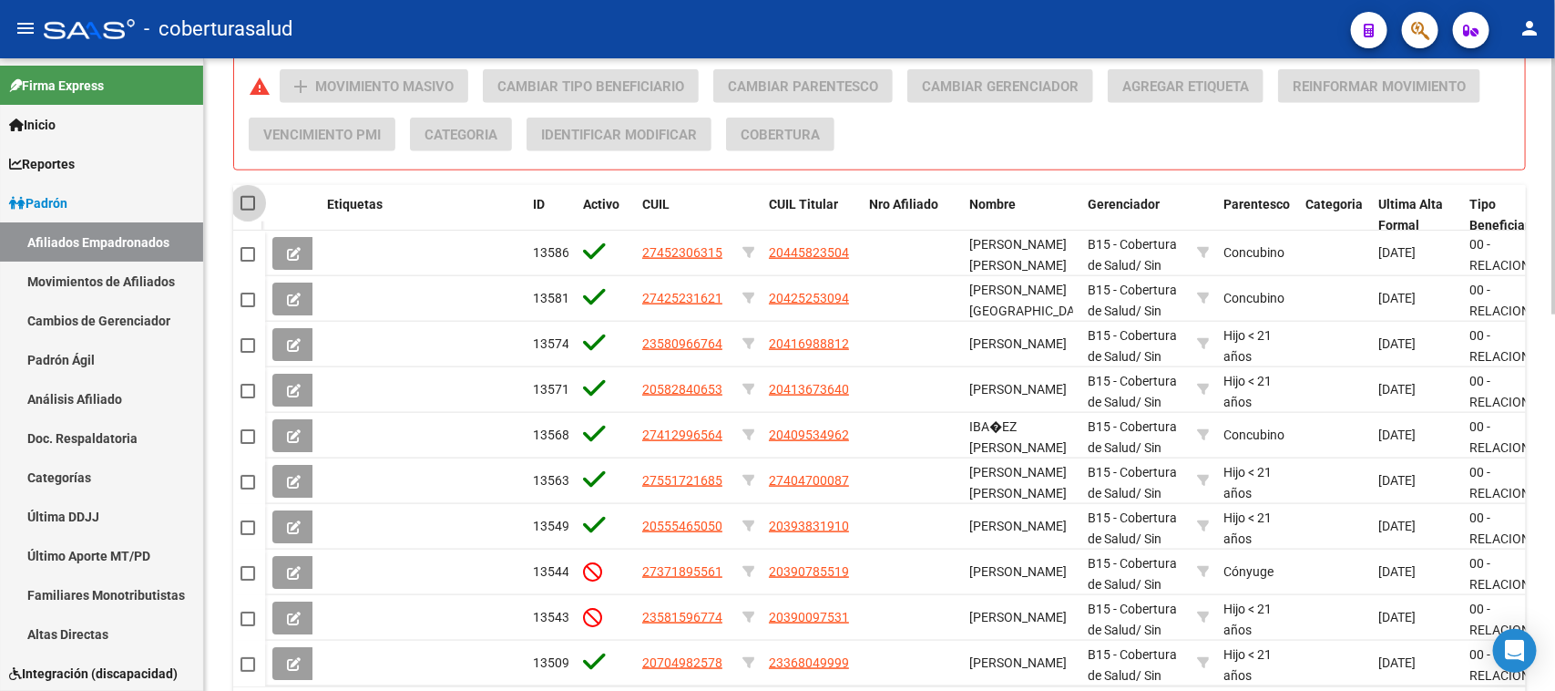
click at [252, 206] on span at bounding box center [248, 203] width 15 height 15
click at [248, 210] on input "checkbox" at bounding box center [247, 210] width 1 height 1
checkbox input "true"
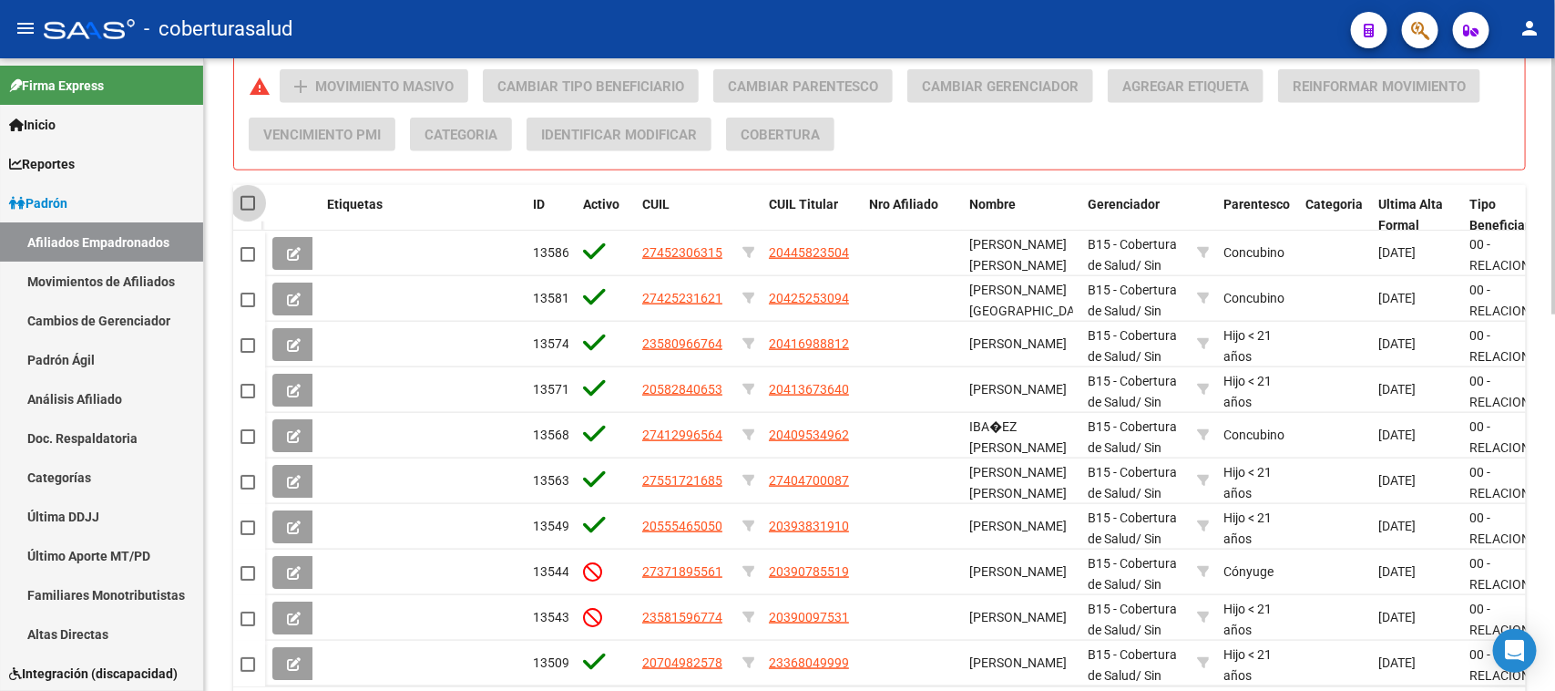
checkbox input "true"
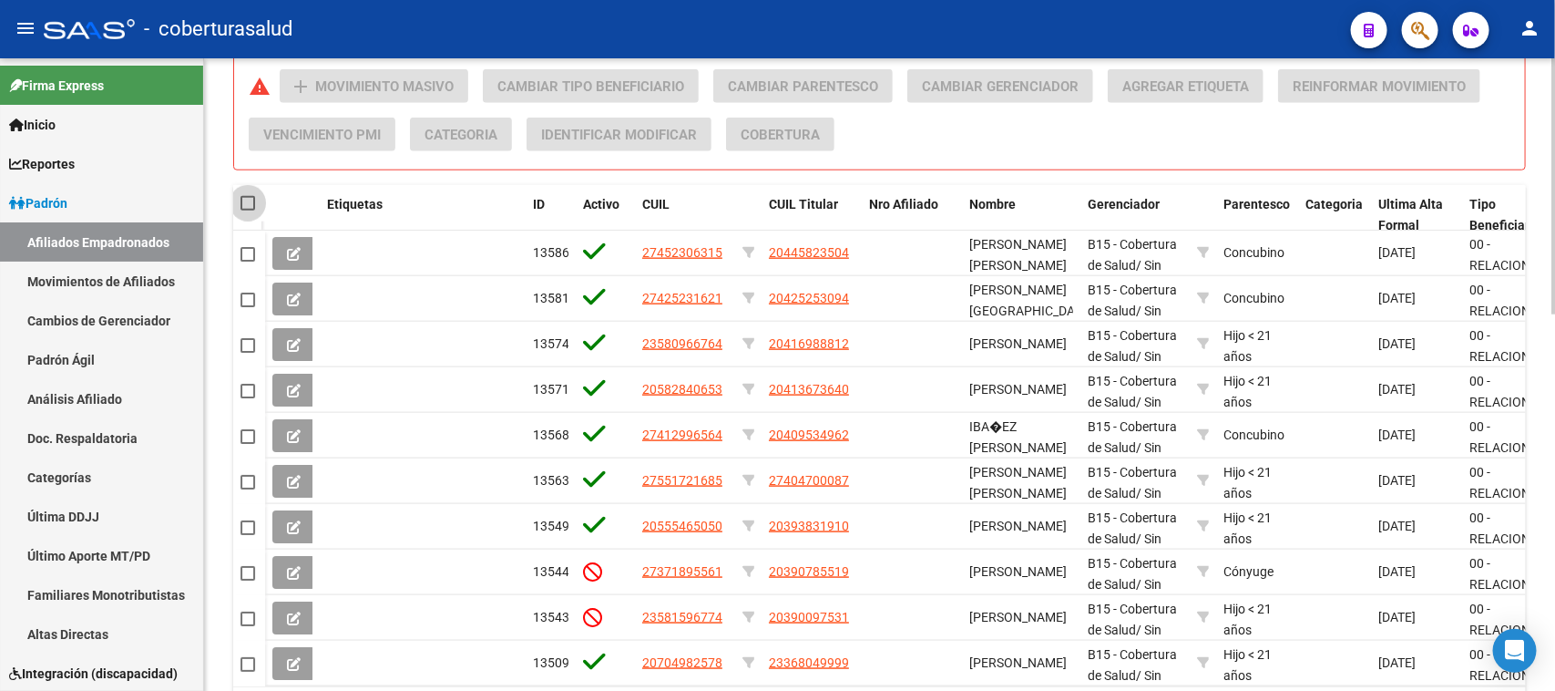
checkbox input "true"
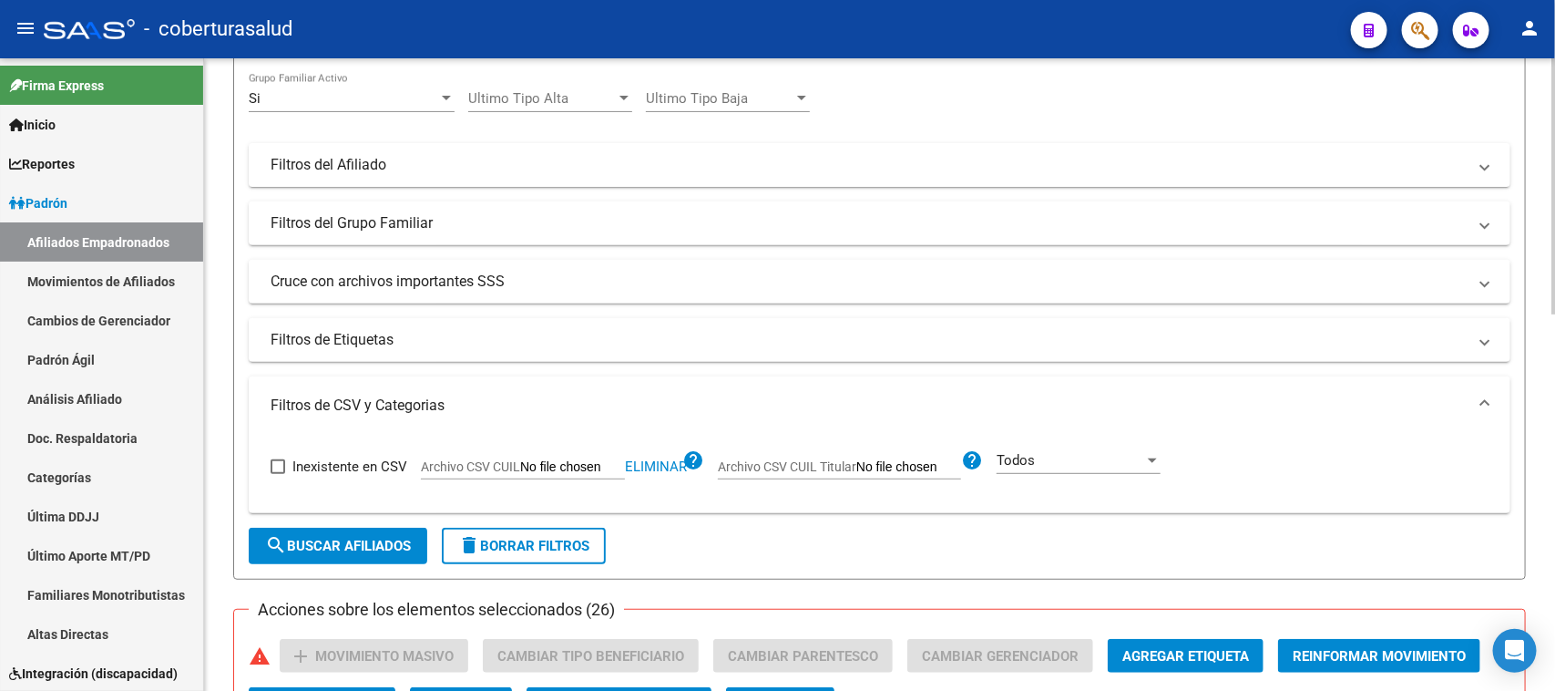
scroll to position [138, 0]
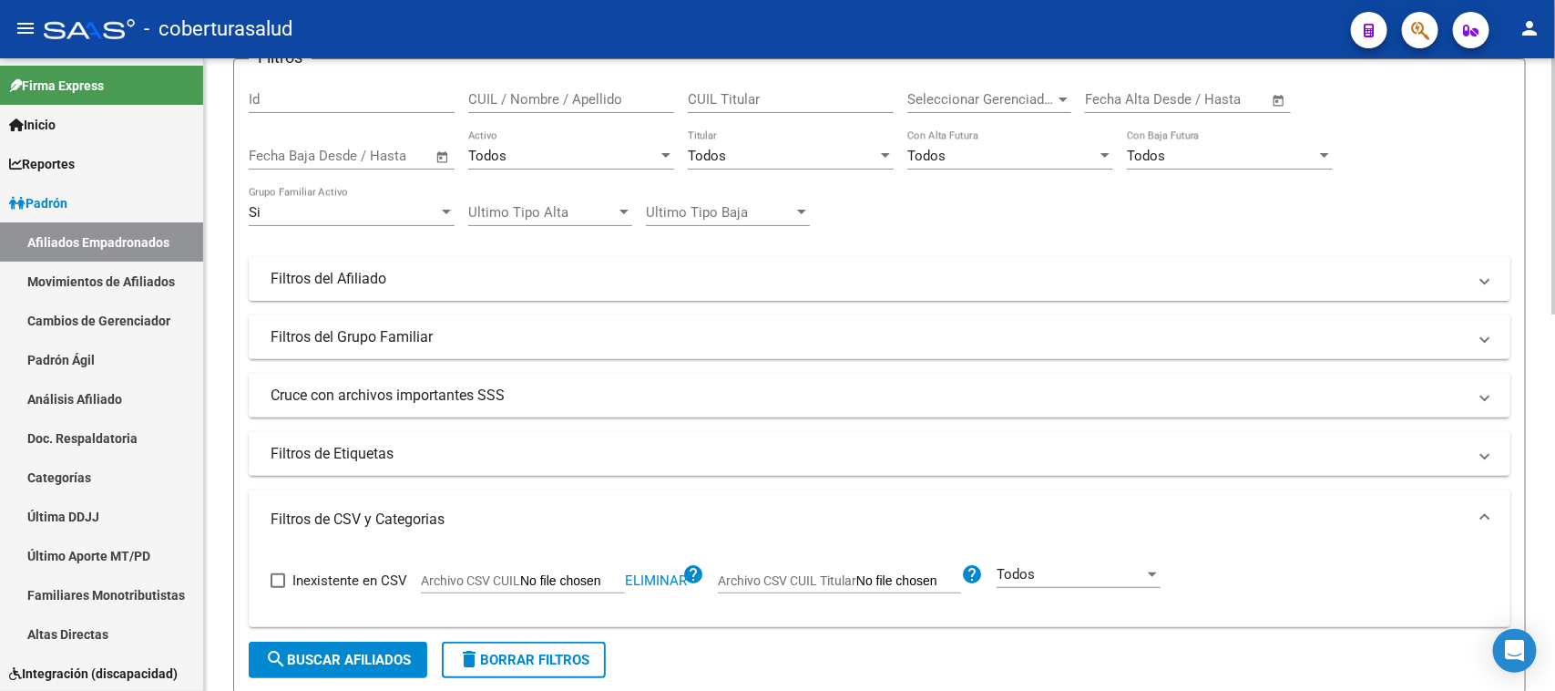
click at [540, 141] on div "Todos Activo" at bounding box center [571, 149] width 206 height 39
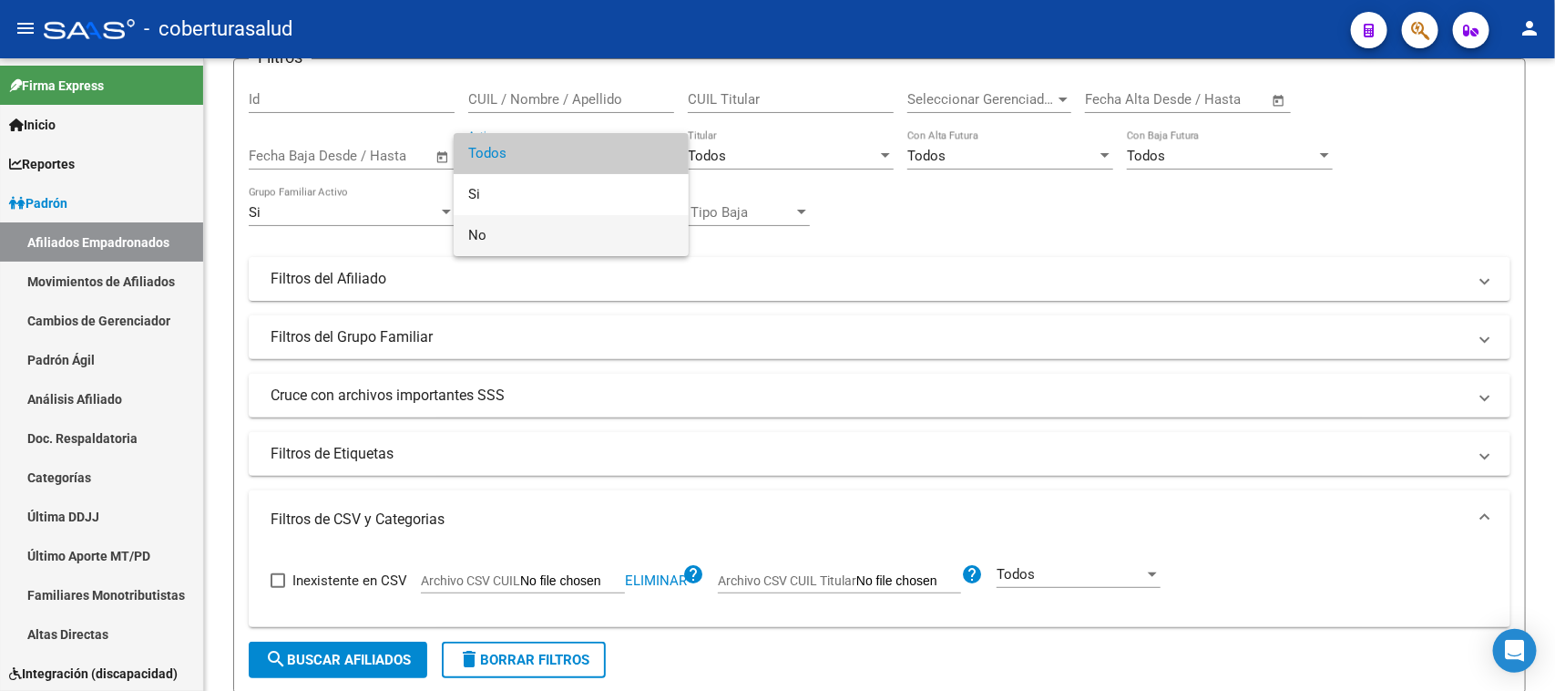
click at [548, 223] on span "No" at bounding box center [571, 235] width 206 height 41
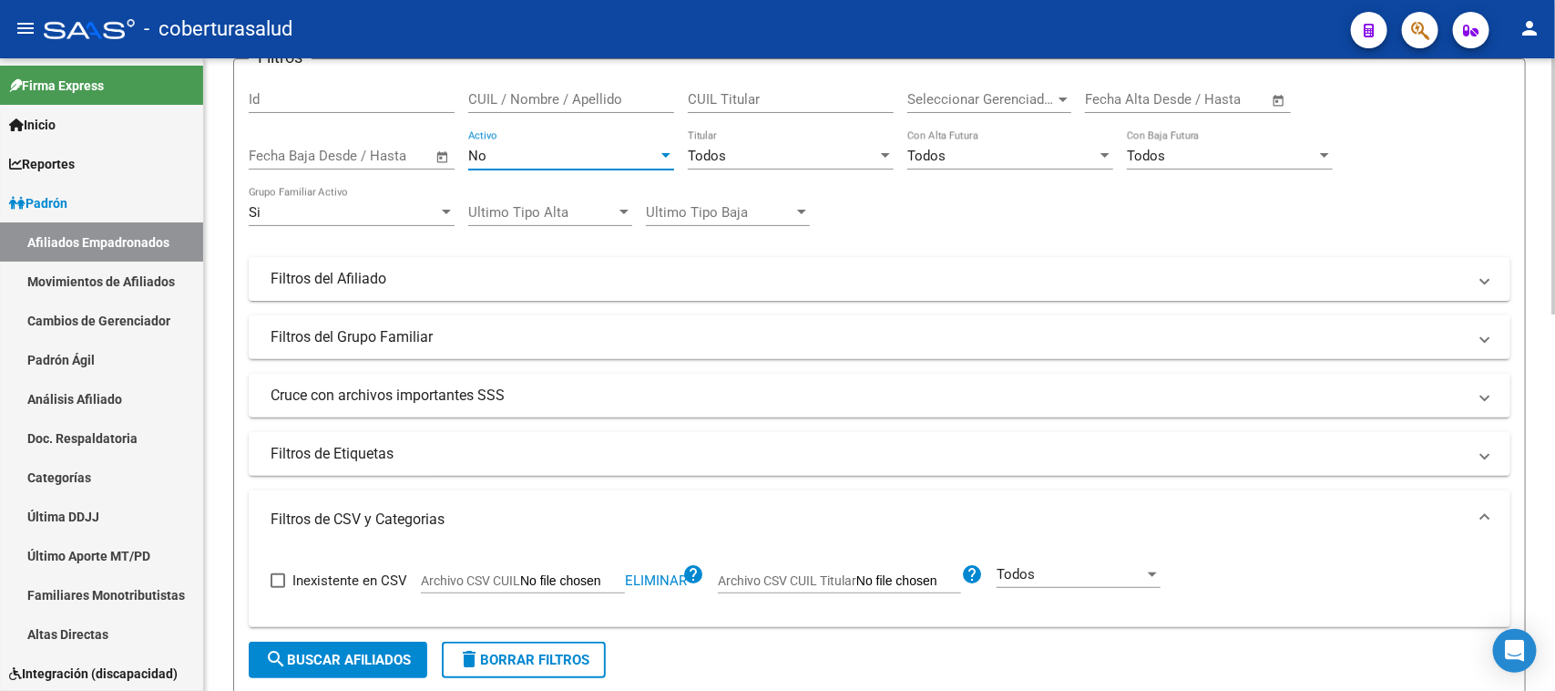
click at [574, 153] on div "No" at bounding box center [562, 156] width 189 height 16
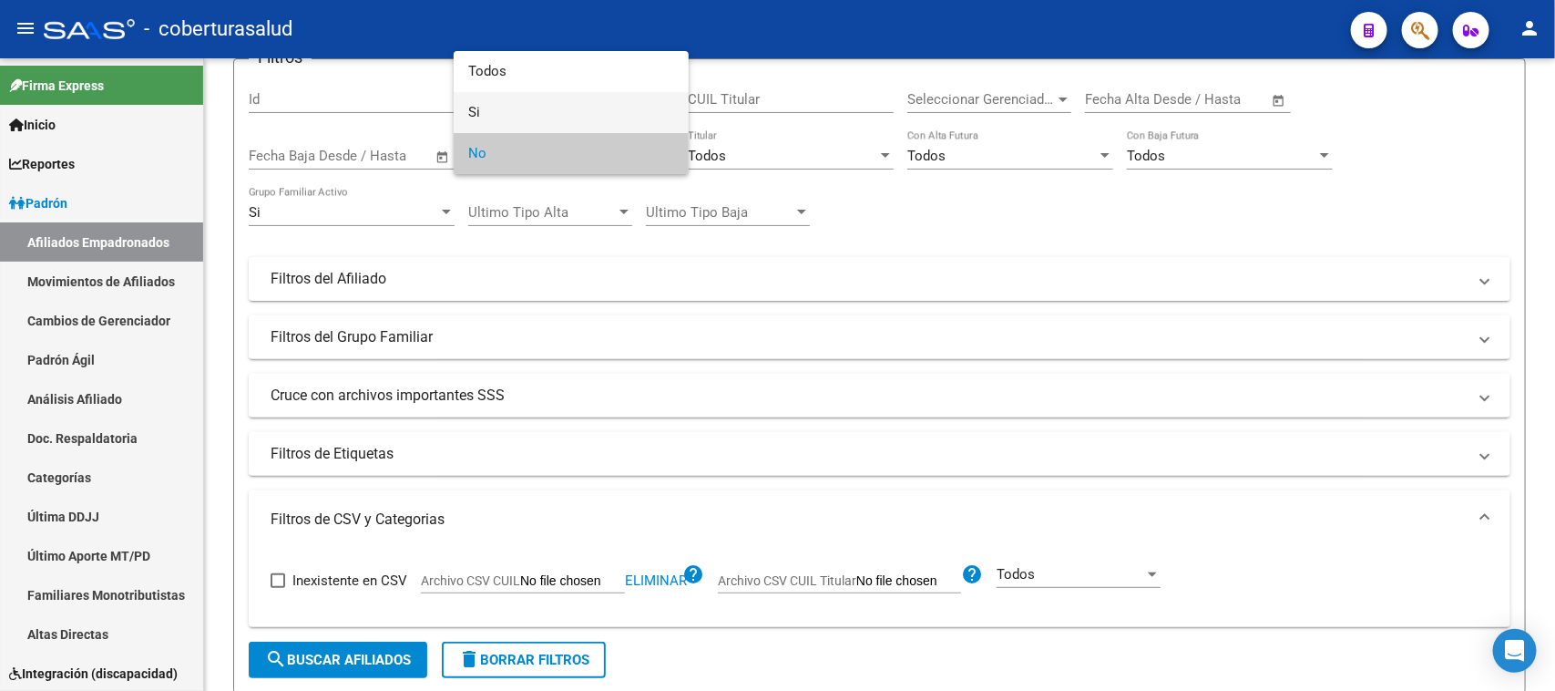
click at [579, 117] on span "Si" at bounding box center [571, 112] width 206 height 41
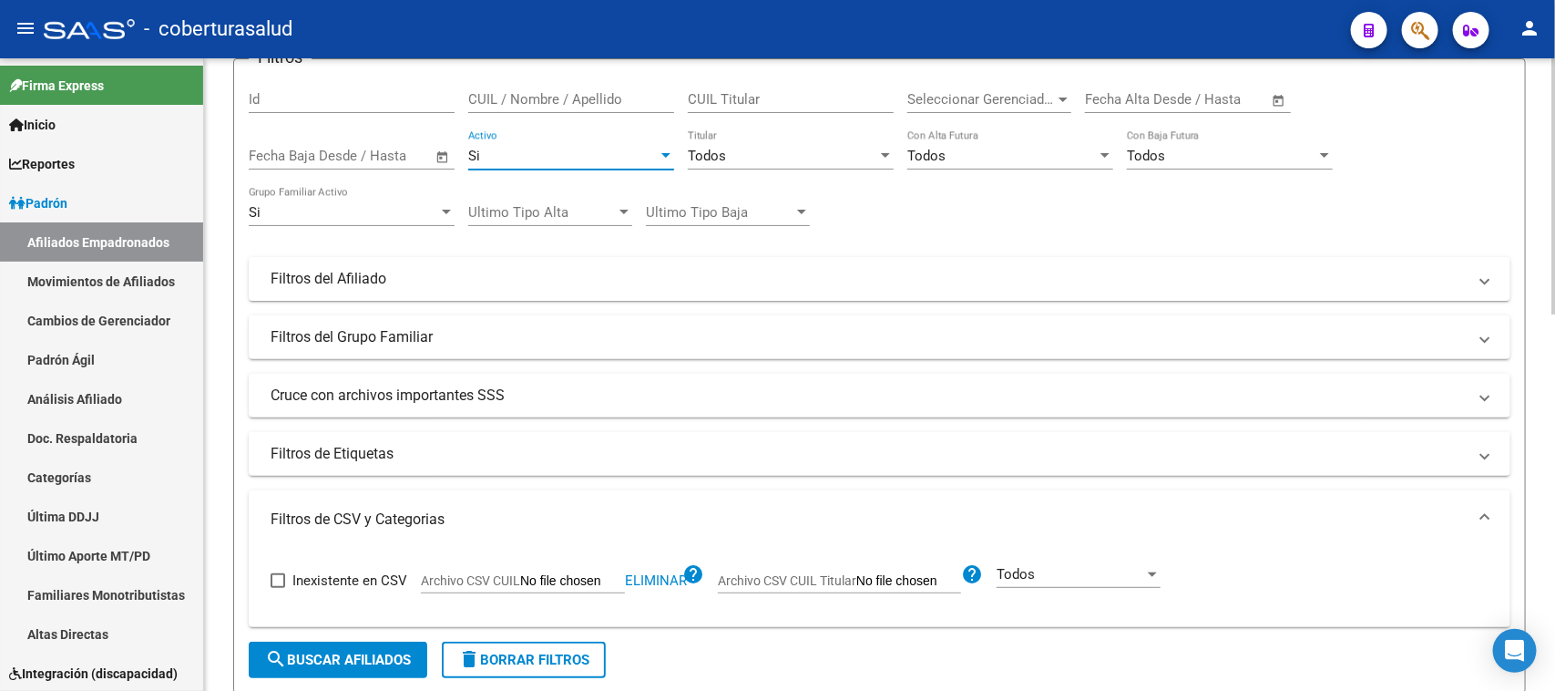
click at [356, 643] on button "search Buscar Afiliados" at bounding box center [338, 659] width 179 height 36
checkbox input "false"
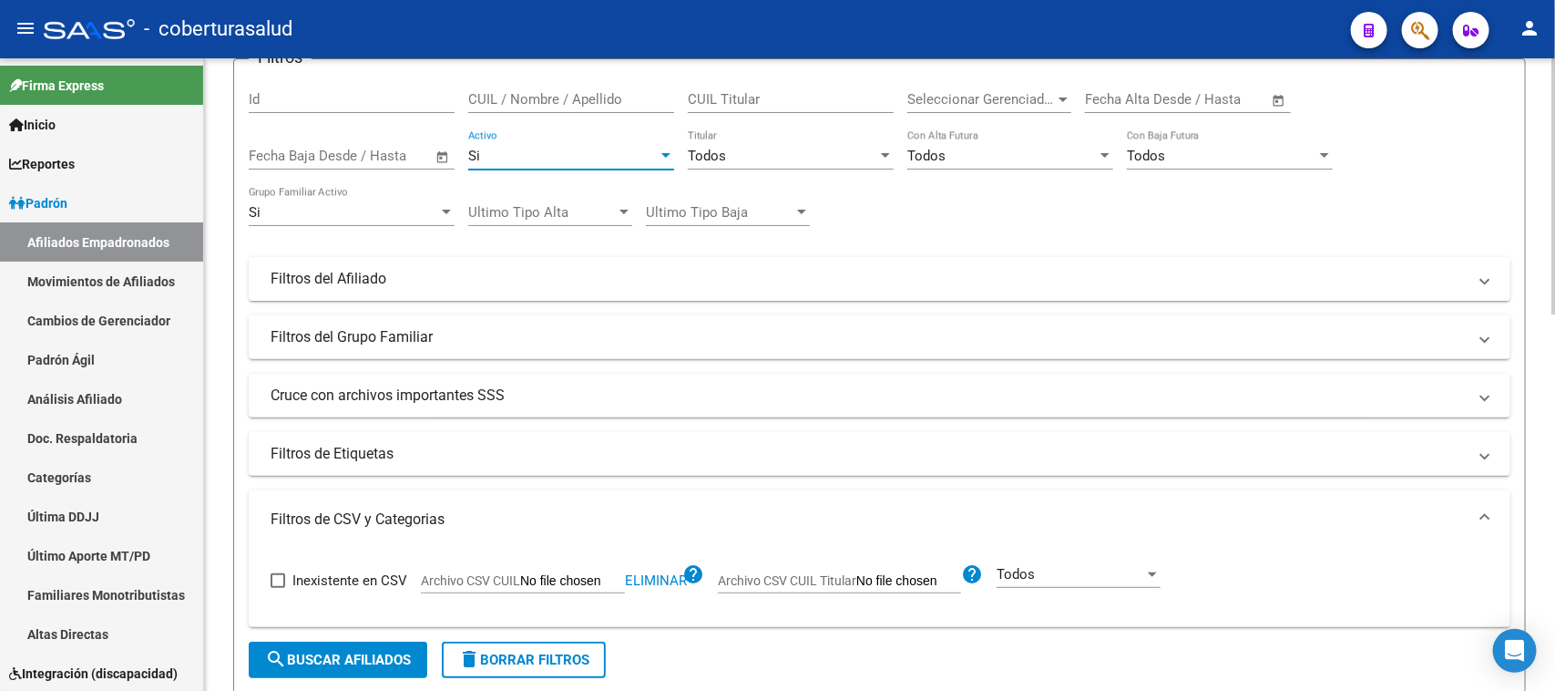
checkbox input "false"
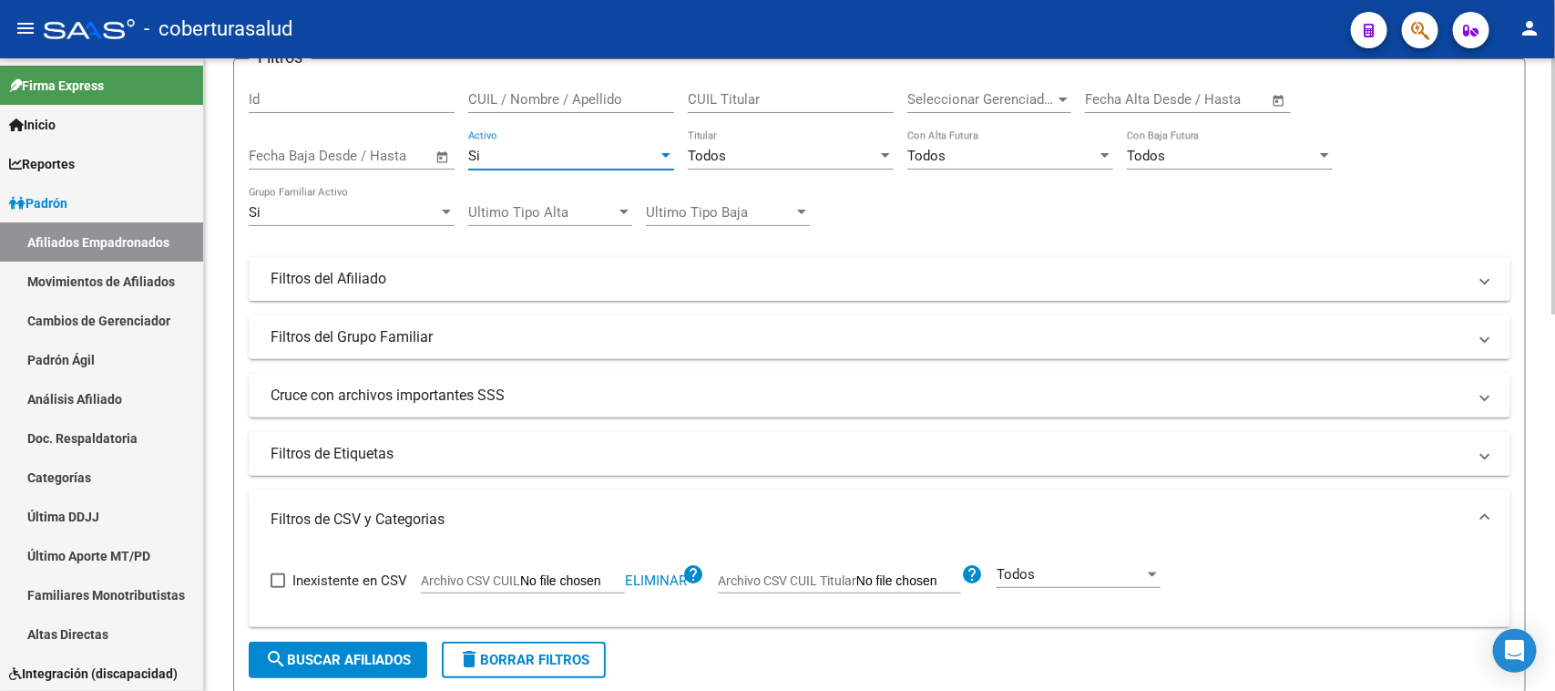
checkbox input "false"
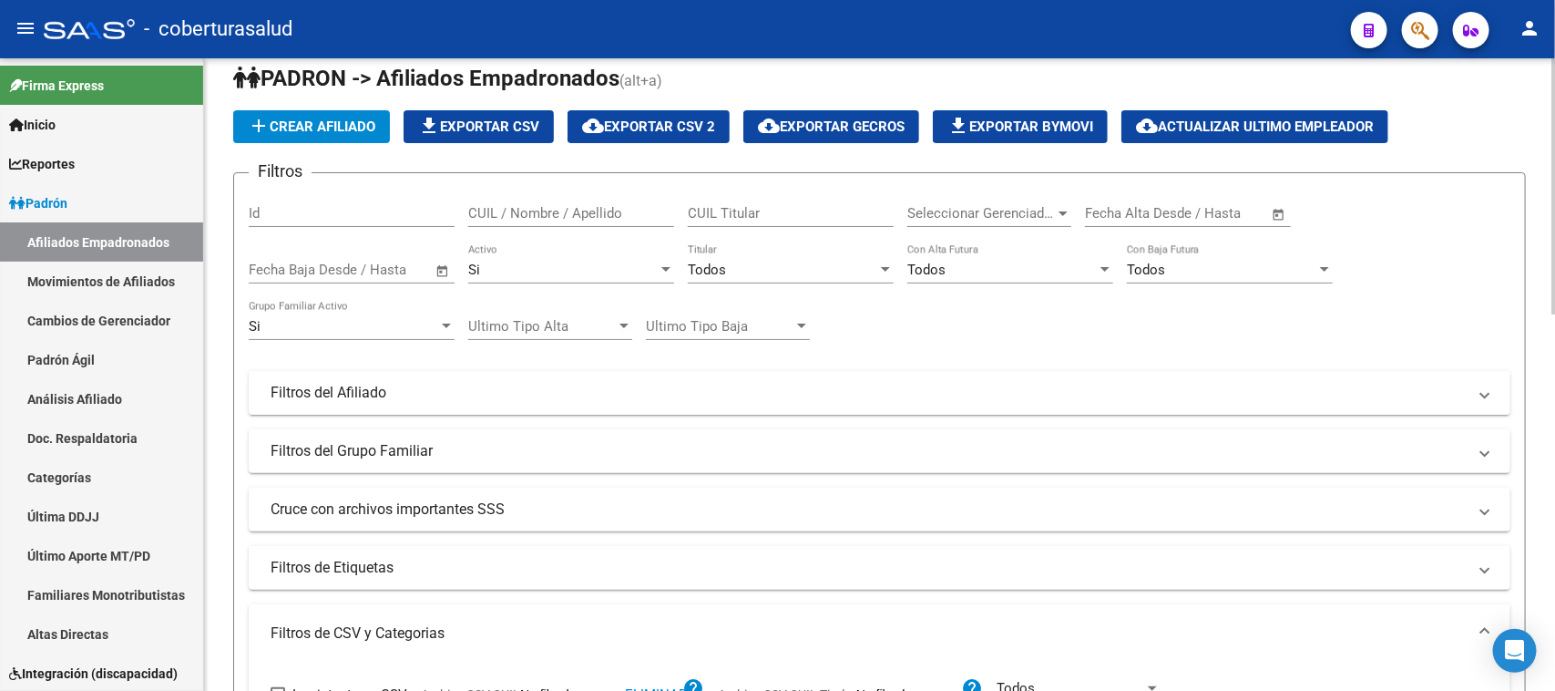
click at [1063, 255] on div "Todos Con Alta Futura" at bounding box center [1010, 263] width 206 height 39
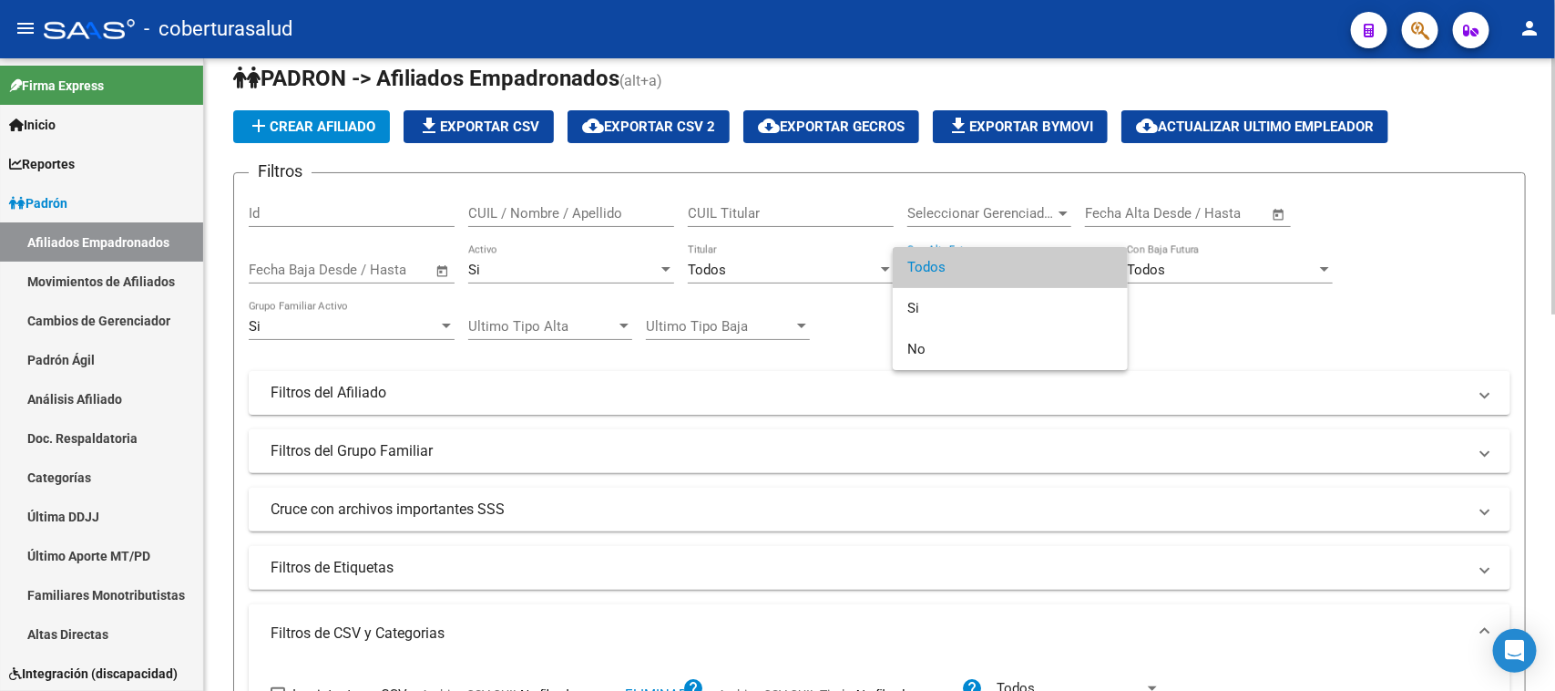
click at [1063, 255] on span "Todos" at bounding box center [1010, 267] width 206 height 41
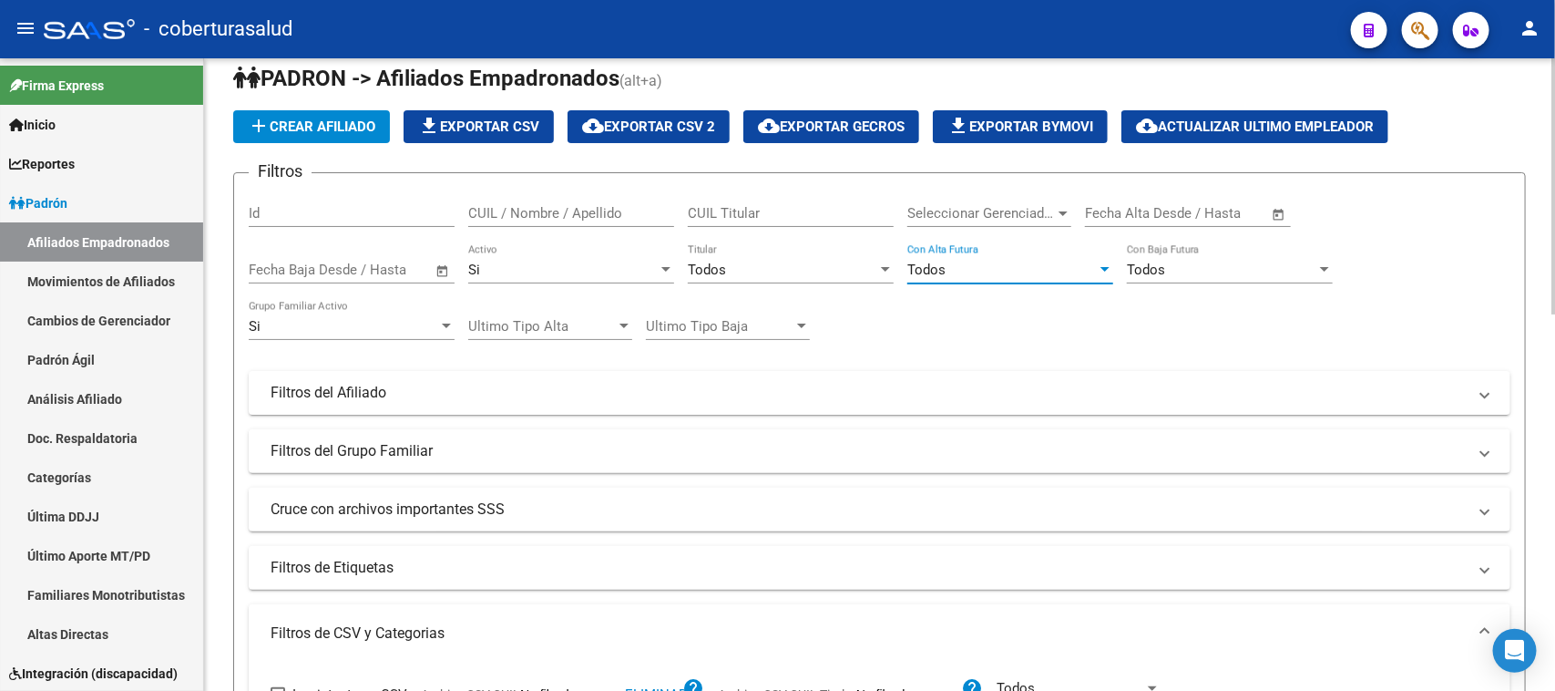
click at [344, 326] on div "Si" at bounding box center [343, 326] width 189 height 16
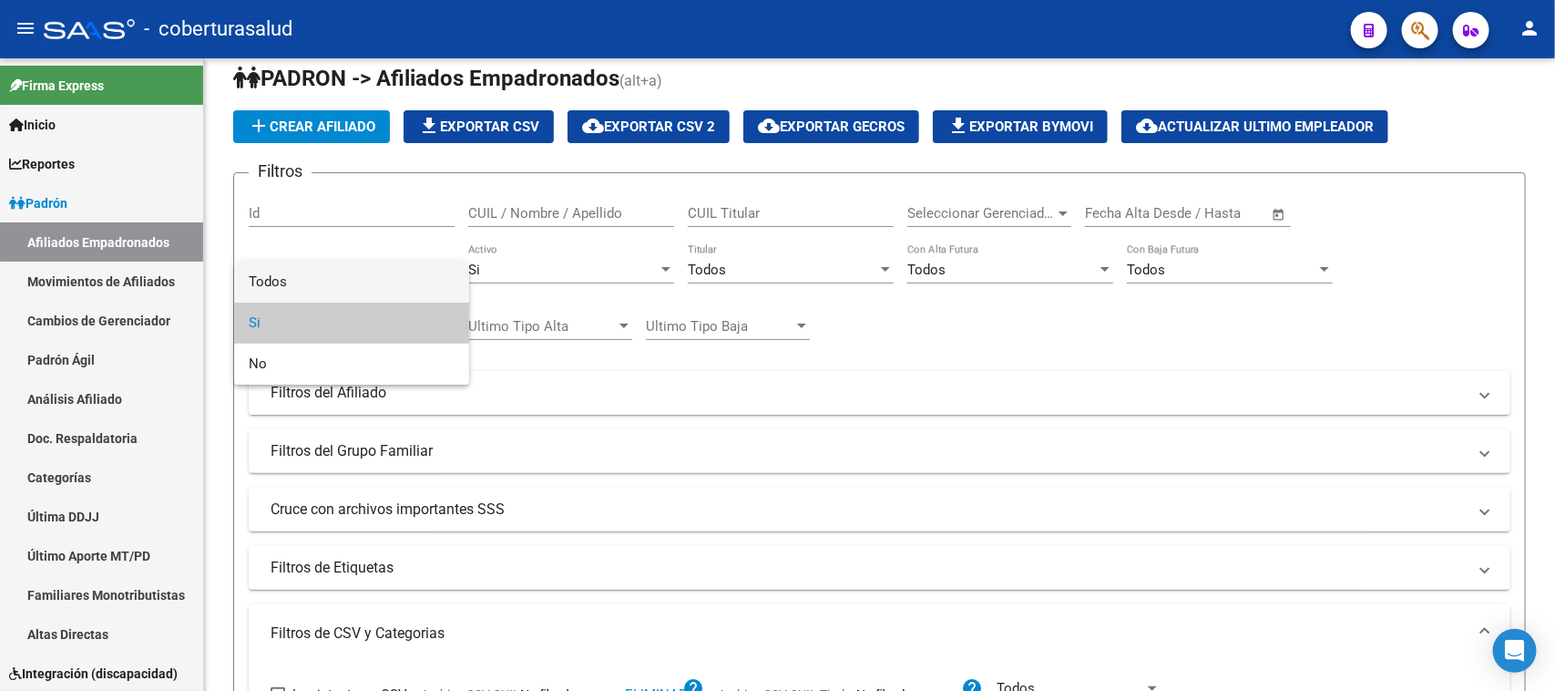
click at [355, 281] on span "Todos" at bounding box center [352, 281] width 206 height 41
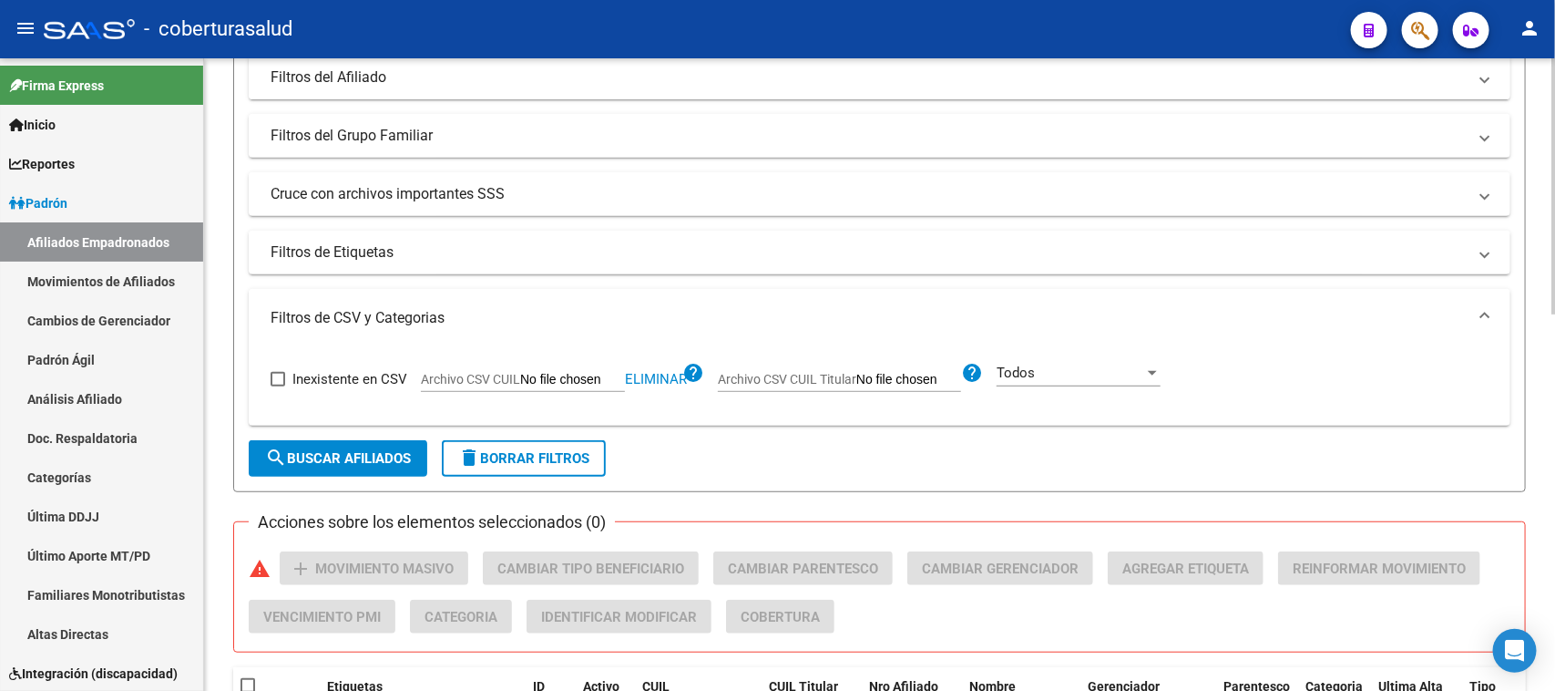
scroll to position [479, 0]
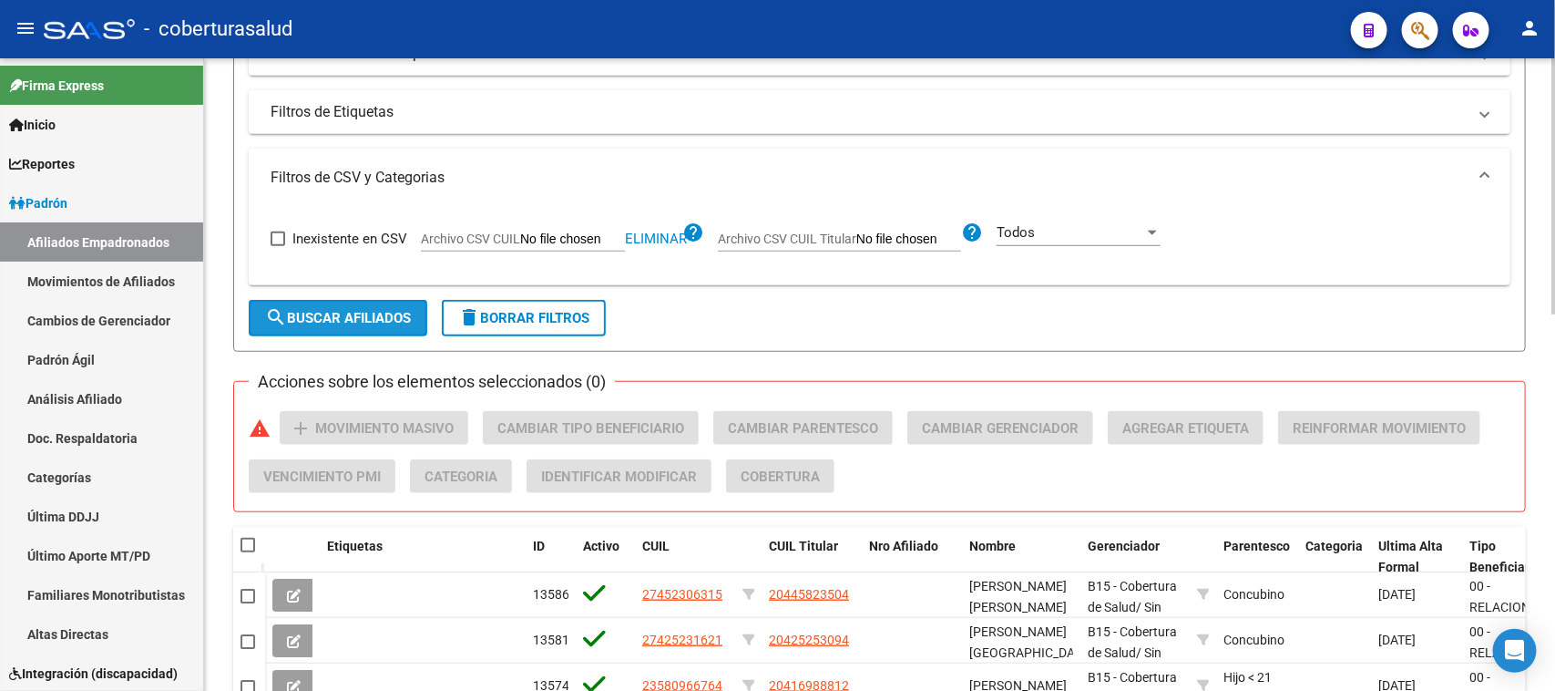
click at [351, 312] on span "search Buscar Afiliados" at bounding box center [338, 318] width 146 height 16
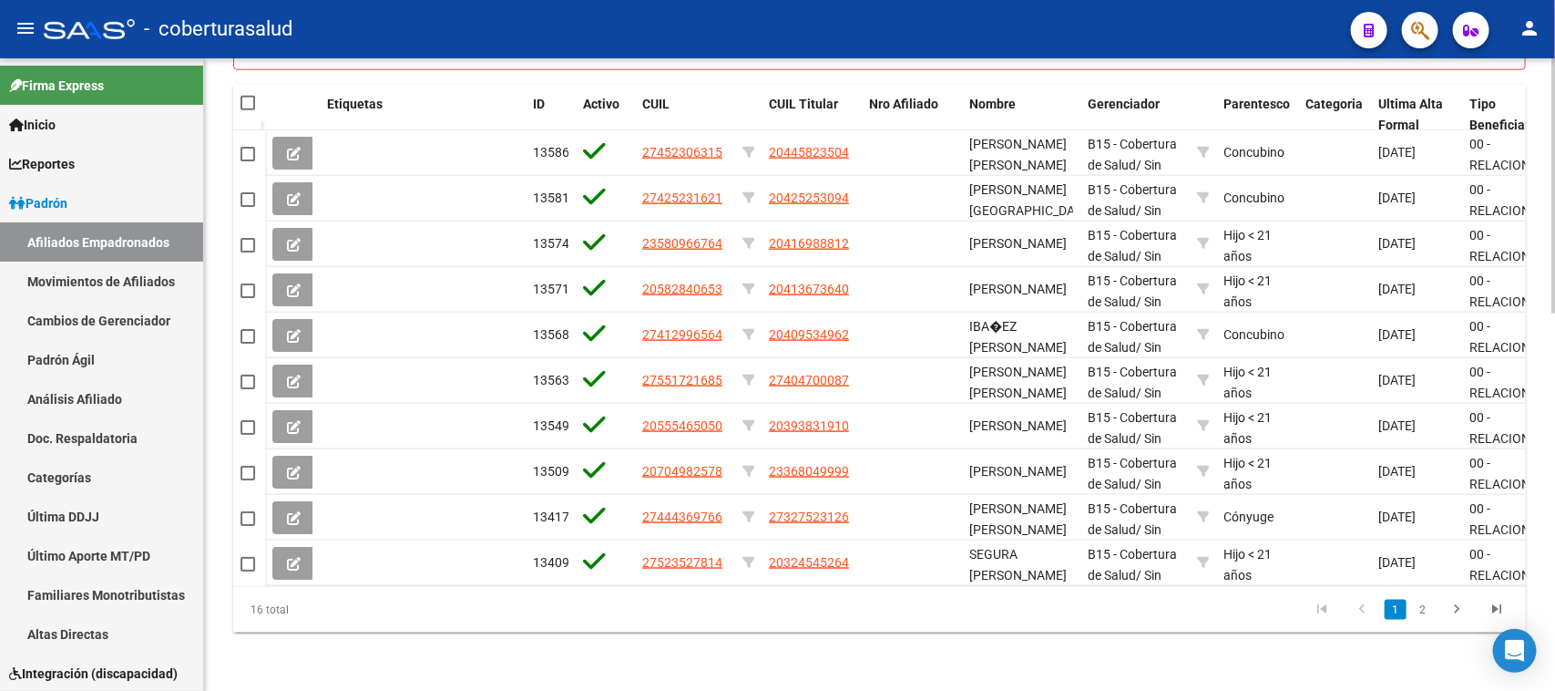
scroll to position [707, 0]
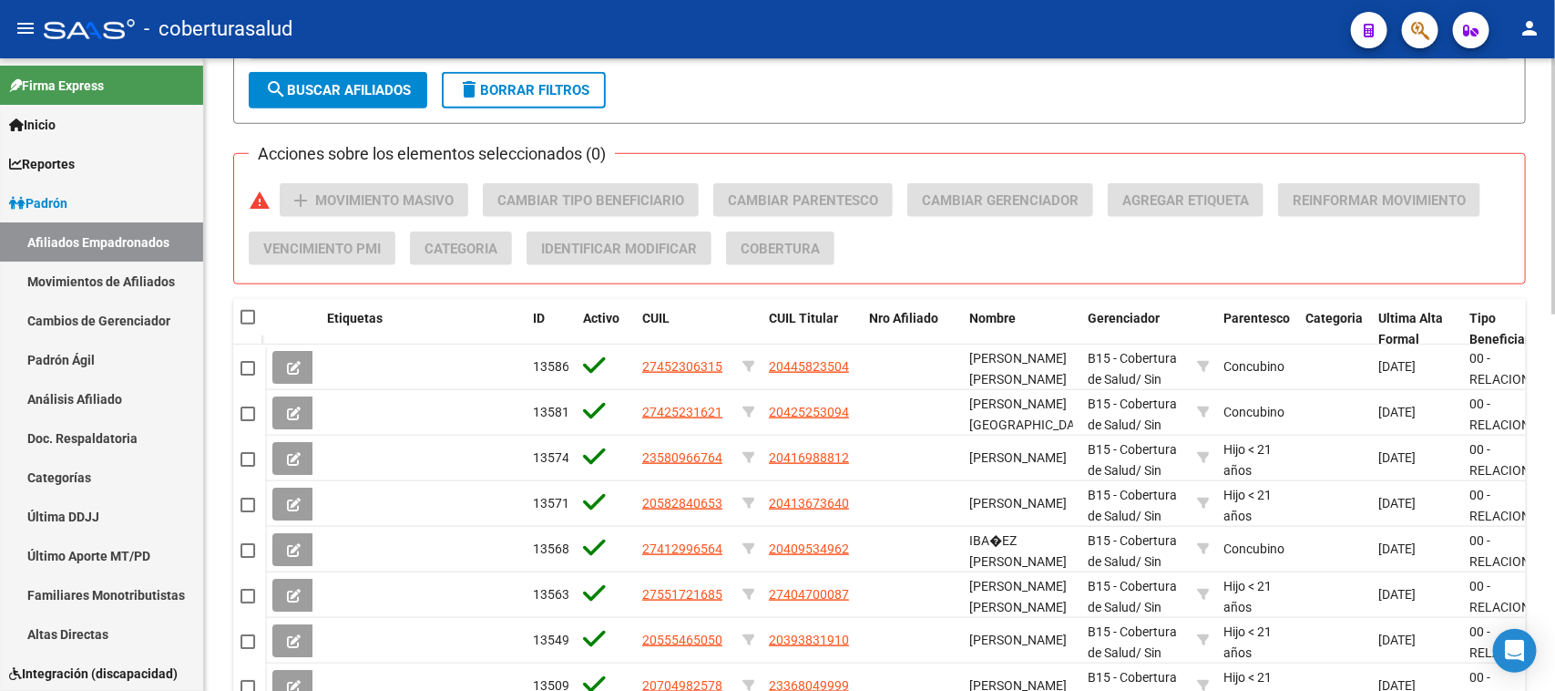
click at [256, 311] on div at bounding box center [249, 317] width 17 height 18
click at [251, 312] on span at bounding box center [248, 317] width 15 height 15
click at [248, 324] on input "checkbox" at bounding box center [247, 324] width 1 height 1
checkbox input "true"
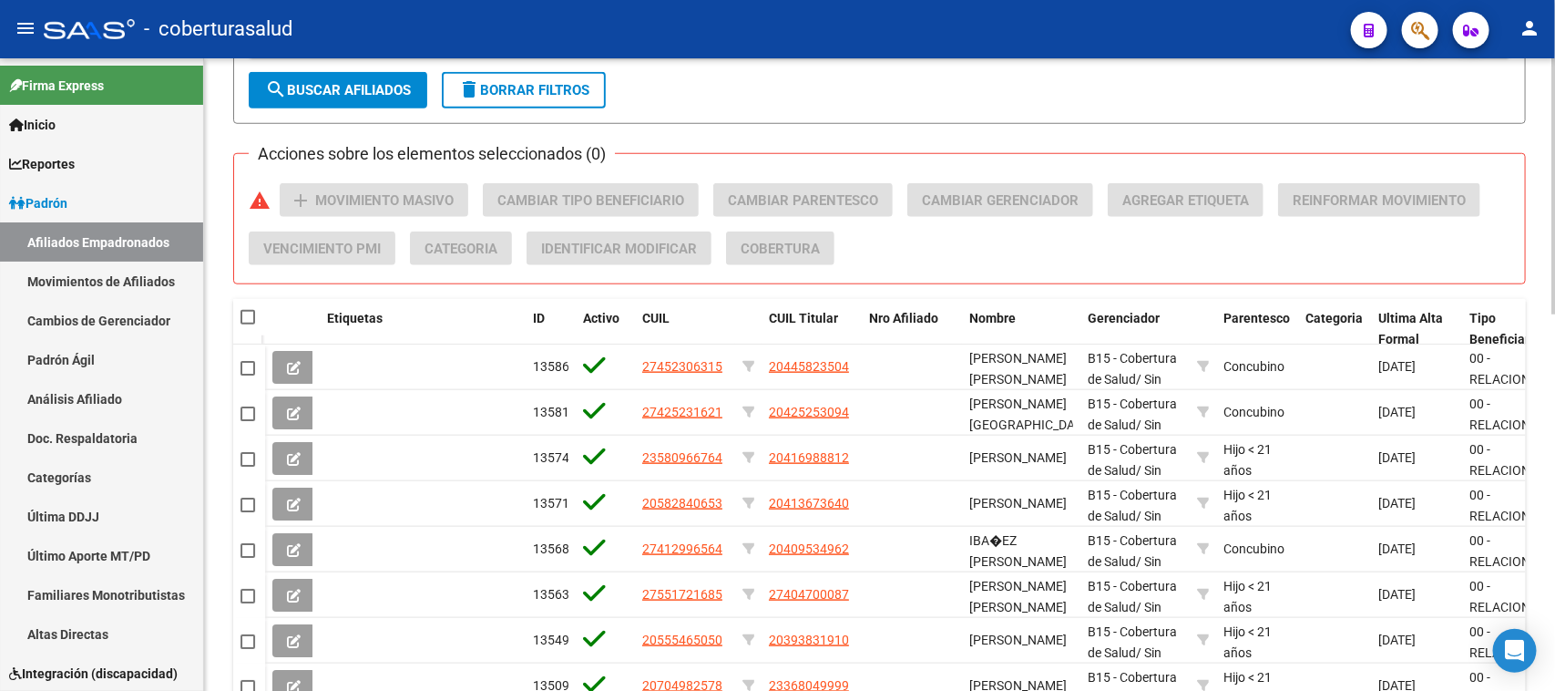
checkbox input "true"
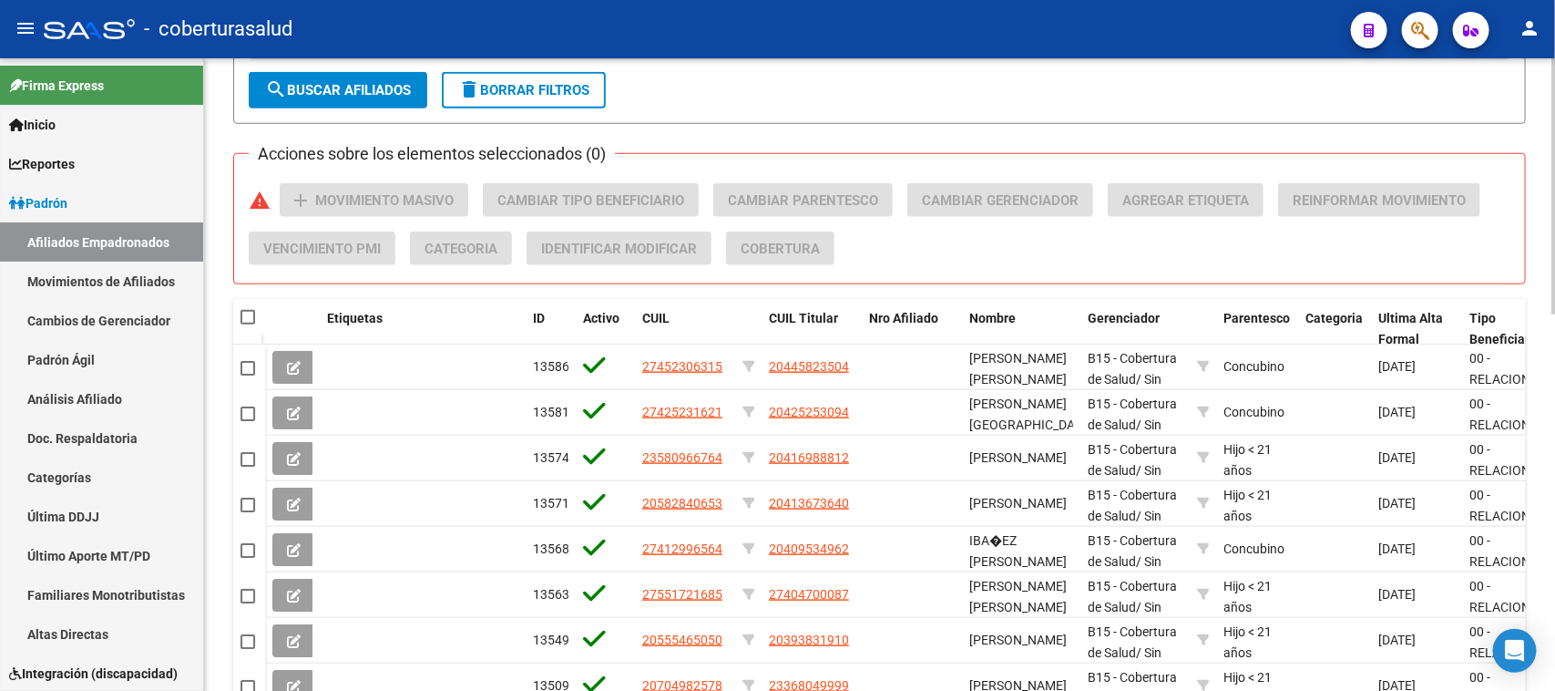
checkbox input "true"
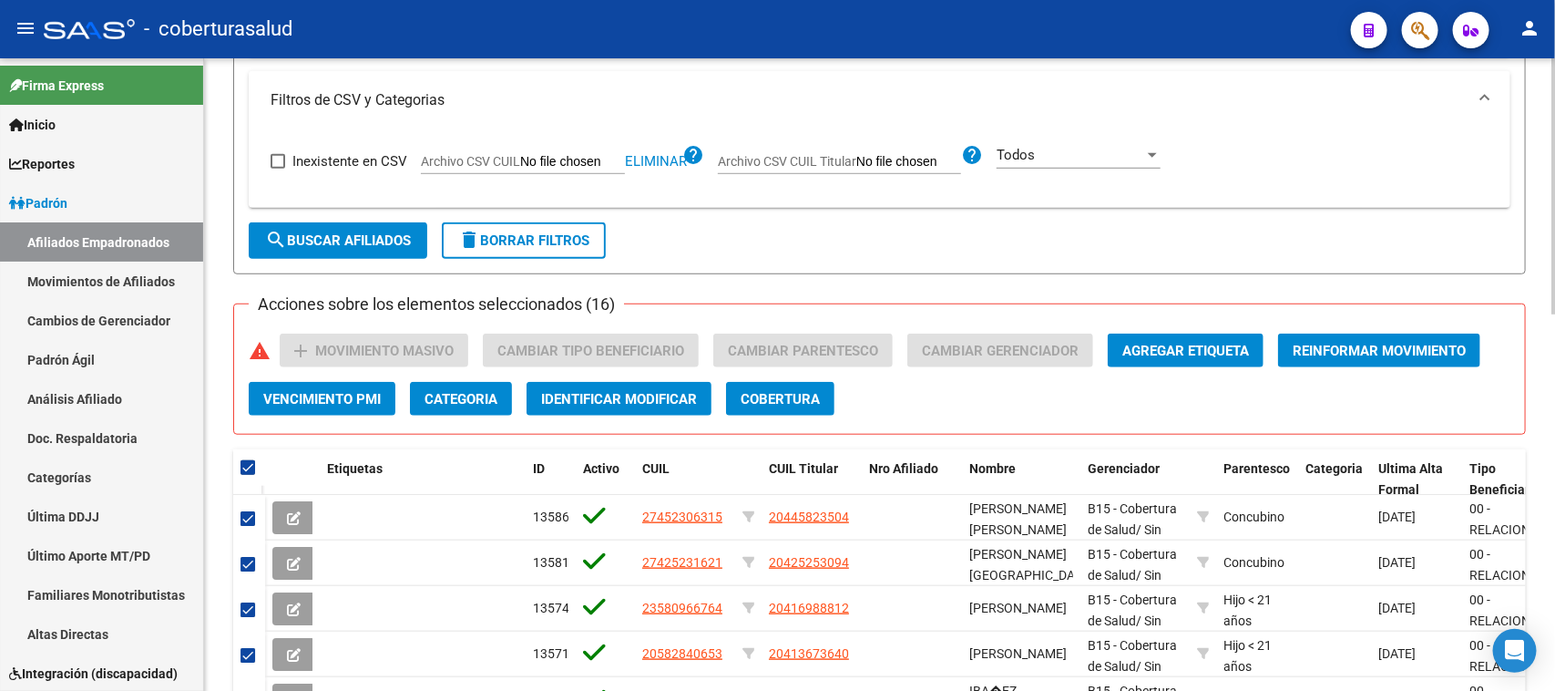
scroll to position [683, 0]
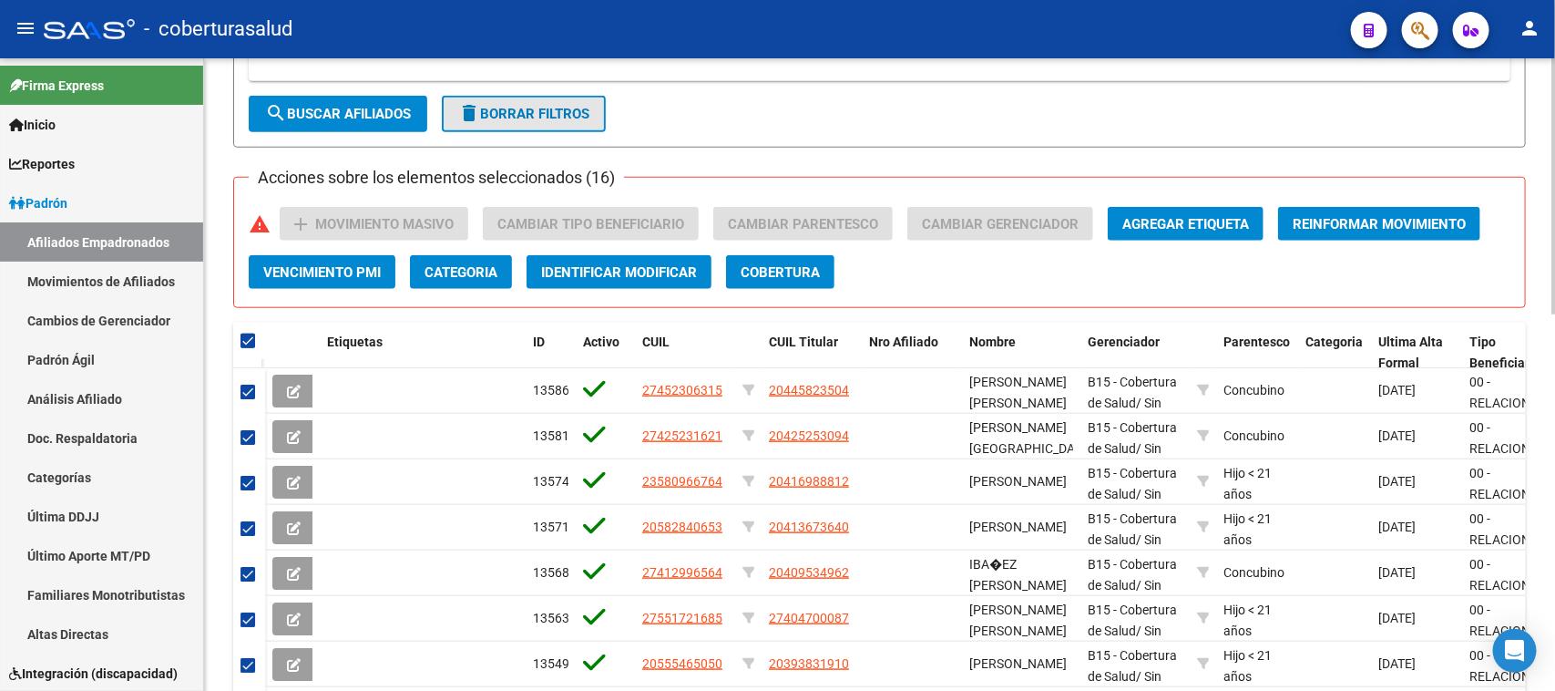
click at [539, 106] on span "delete Borrar Filtros" at bounding box center [523, 114] width 131 height 16
checkbox input "false"
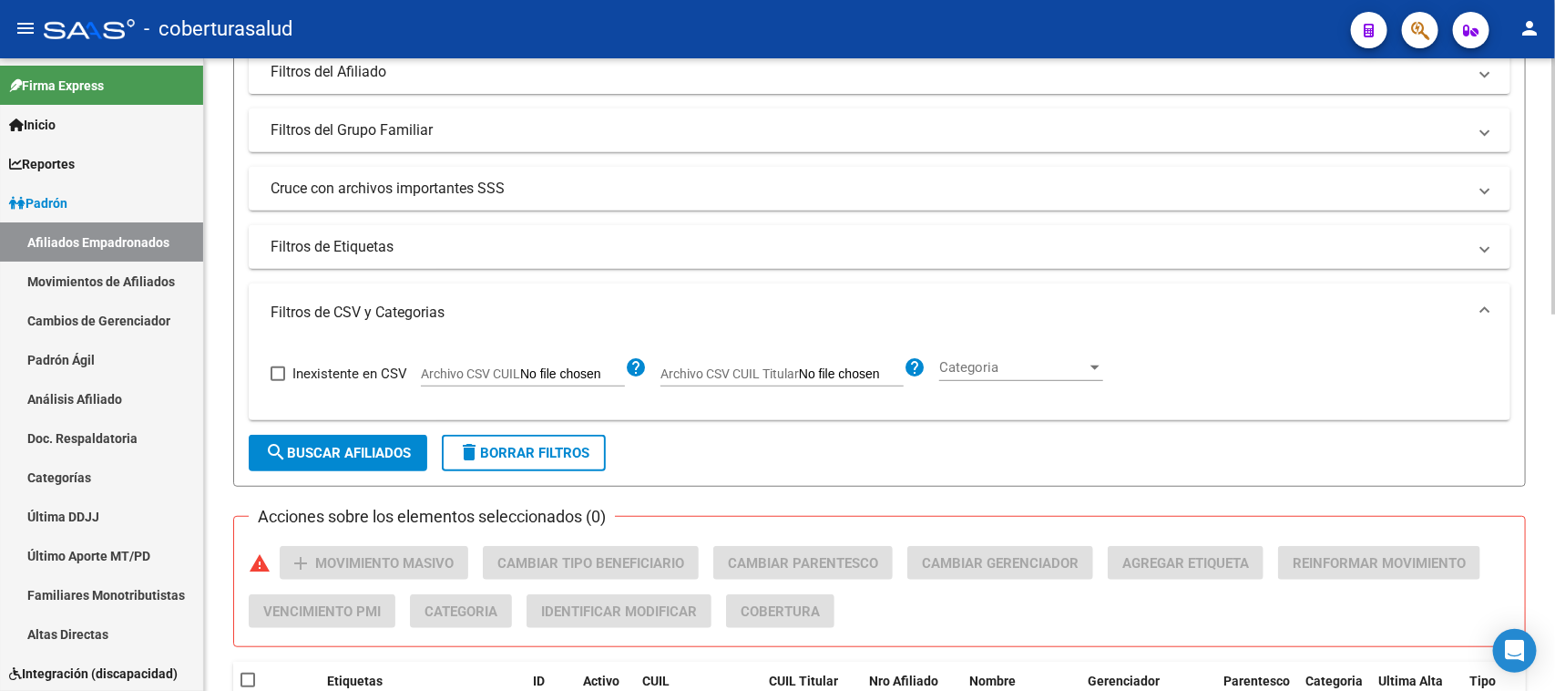
scroll to position [342, 0]
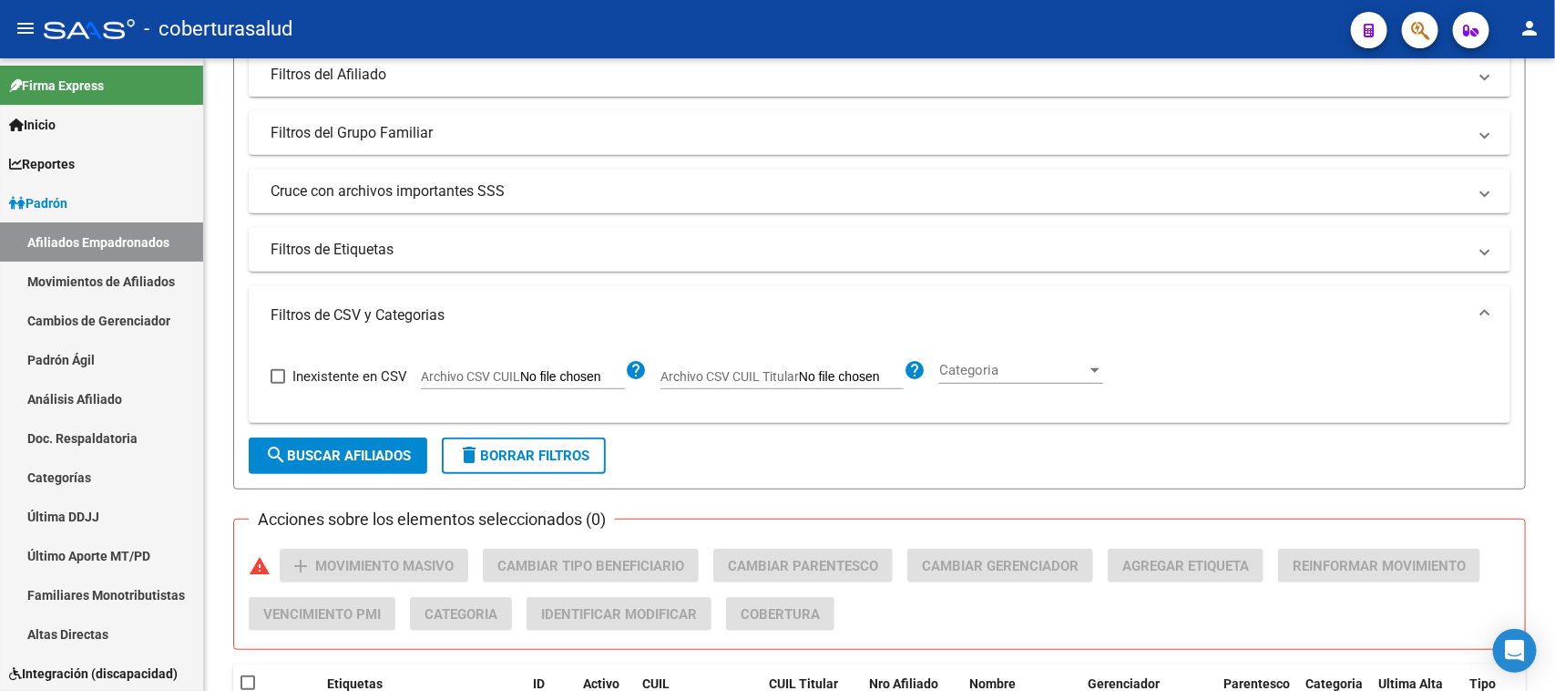
click at [858, 374] on input "Archivo CSV CUIL Titular" at bounding box center [851, 377] width 105 height 16
type input "C:\fakepath\Libro1.csv"
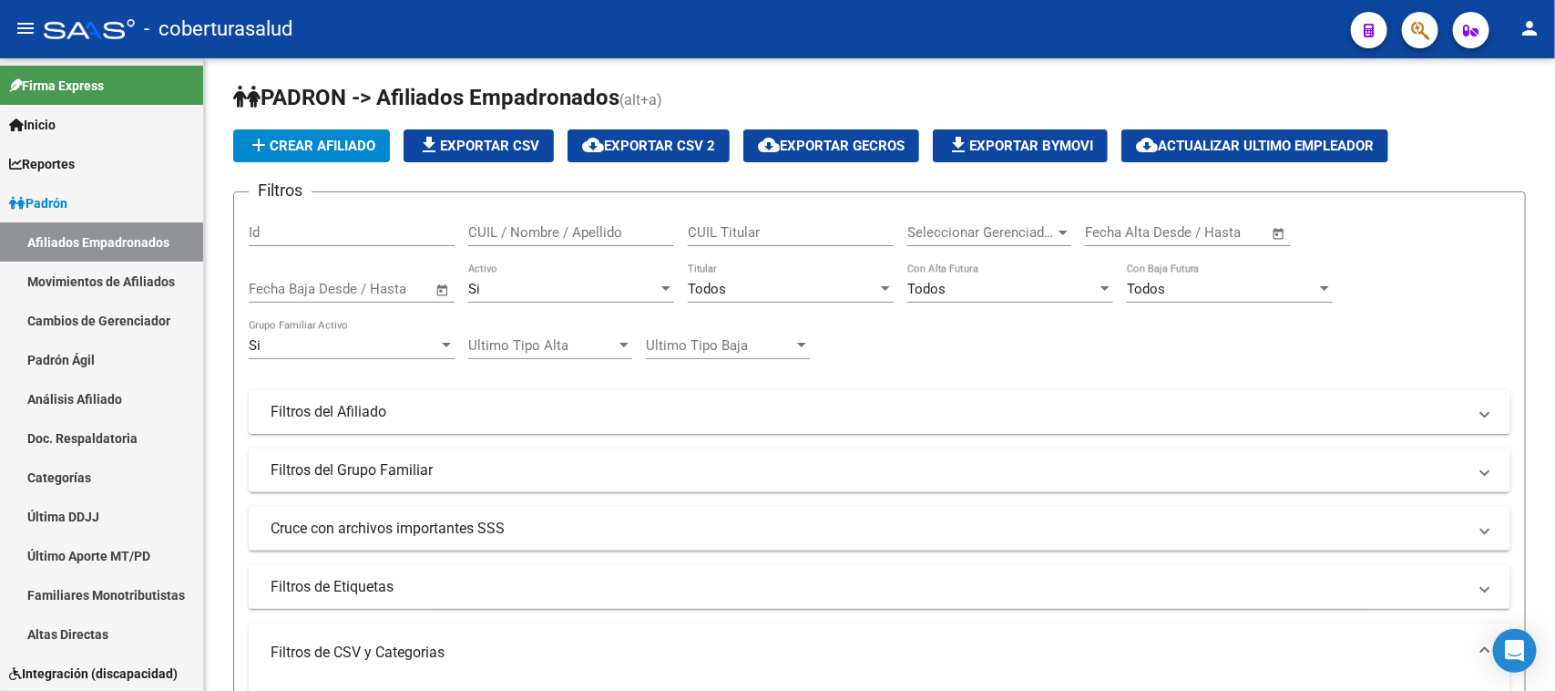
scroll to position [0, 0]
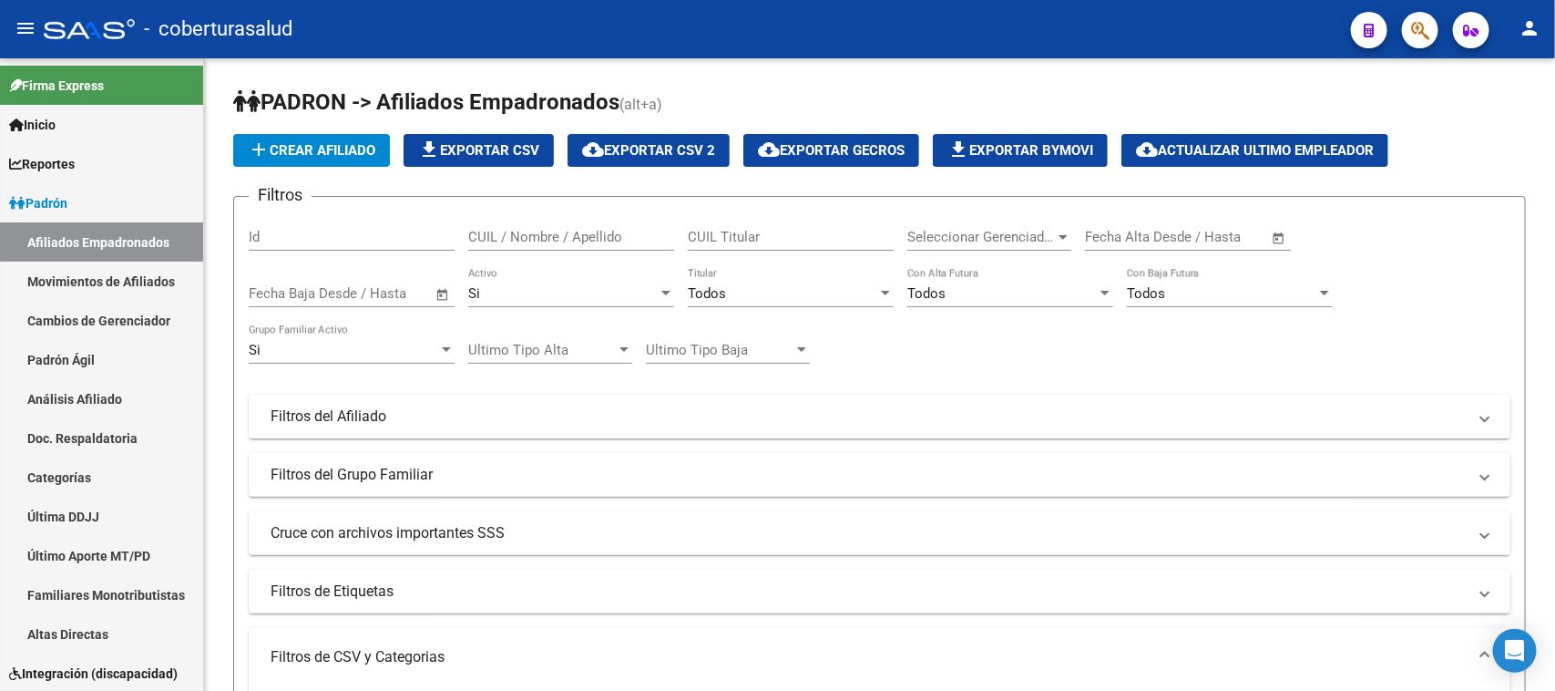
click at [759, 290] on div "Todos" at bounding box center [782, 293] width 189 height 16
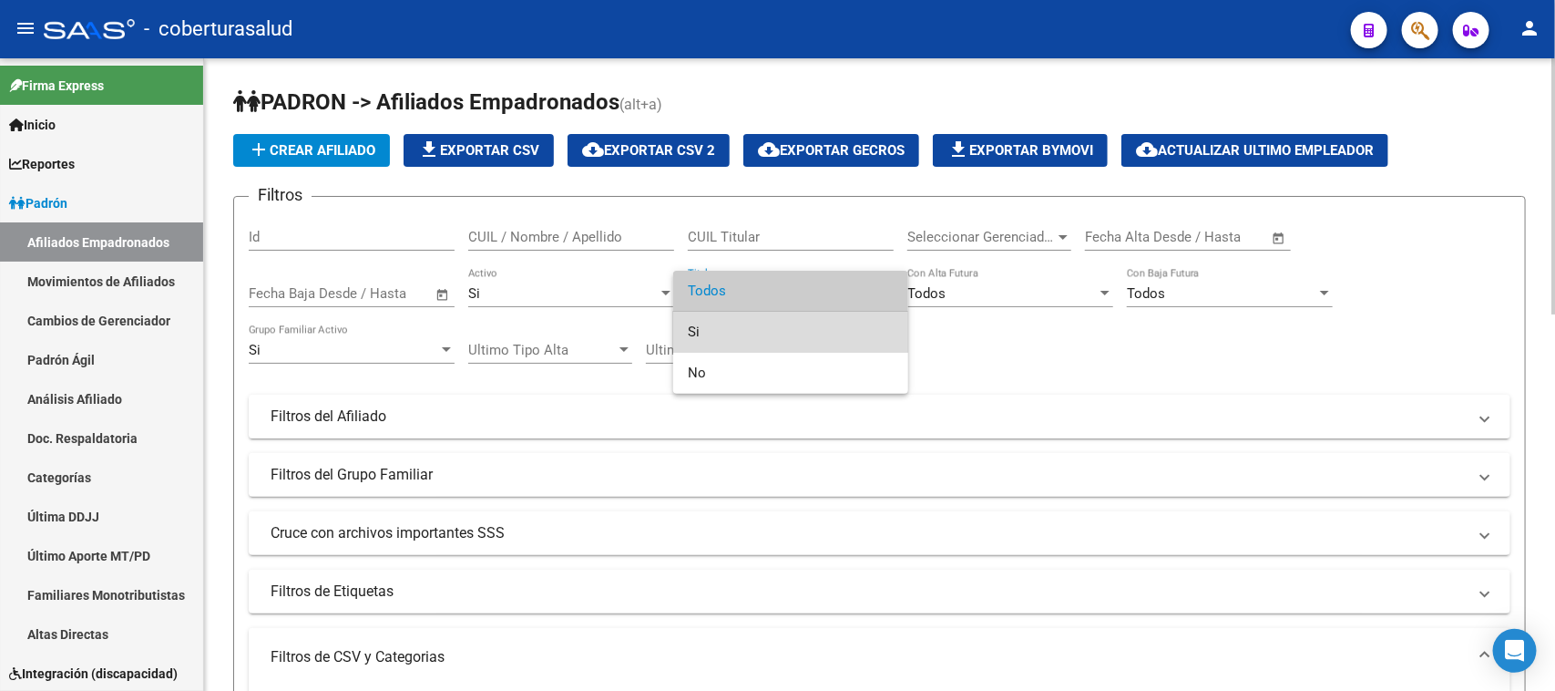
drag, startPoint x: 736, startPoint y: 330, endPoint x: 561, endPoint y: 289, distance: 179.7
click at [735, 330] on span "Si" at bounding box center [791, 332] width 206 height 41
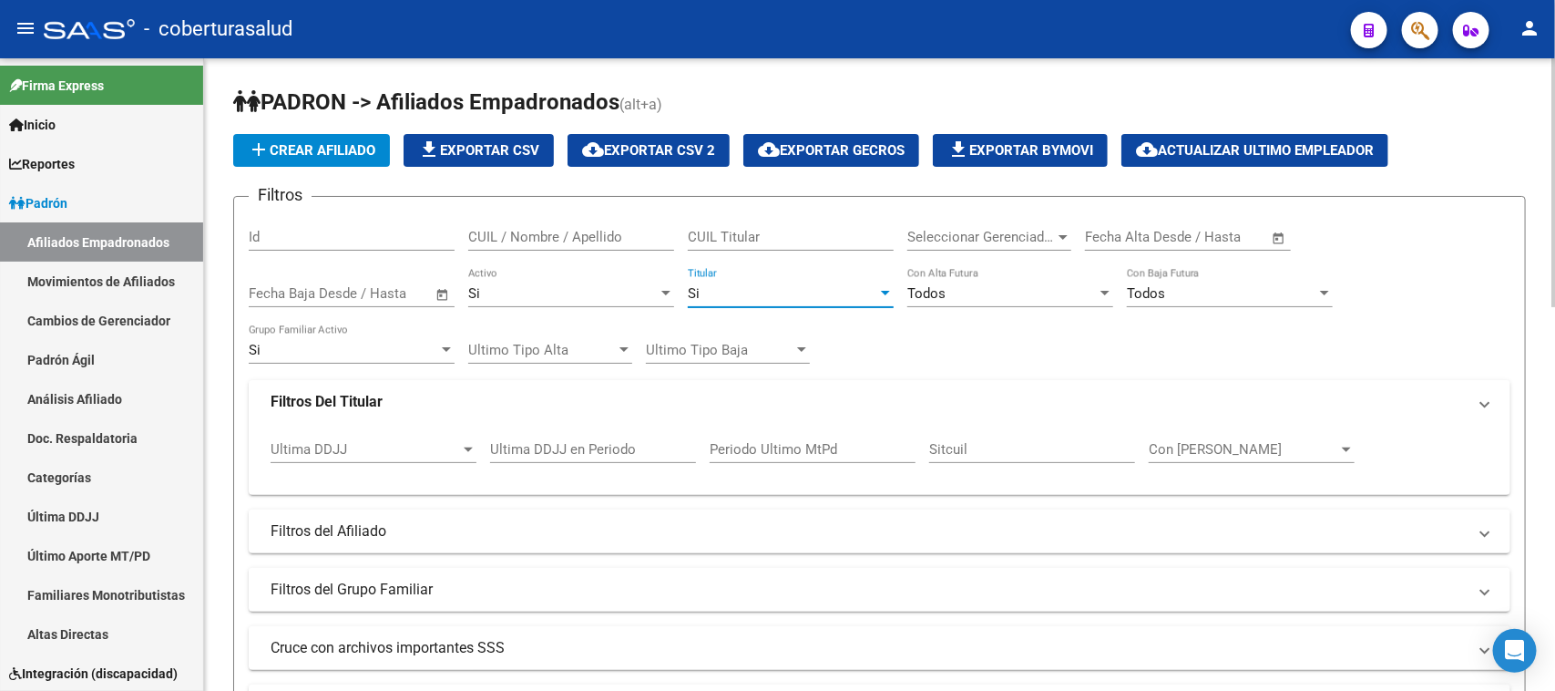
click at [544, 280] on div "Si Activo" at bounding box center [571, 287] width 206 height 39
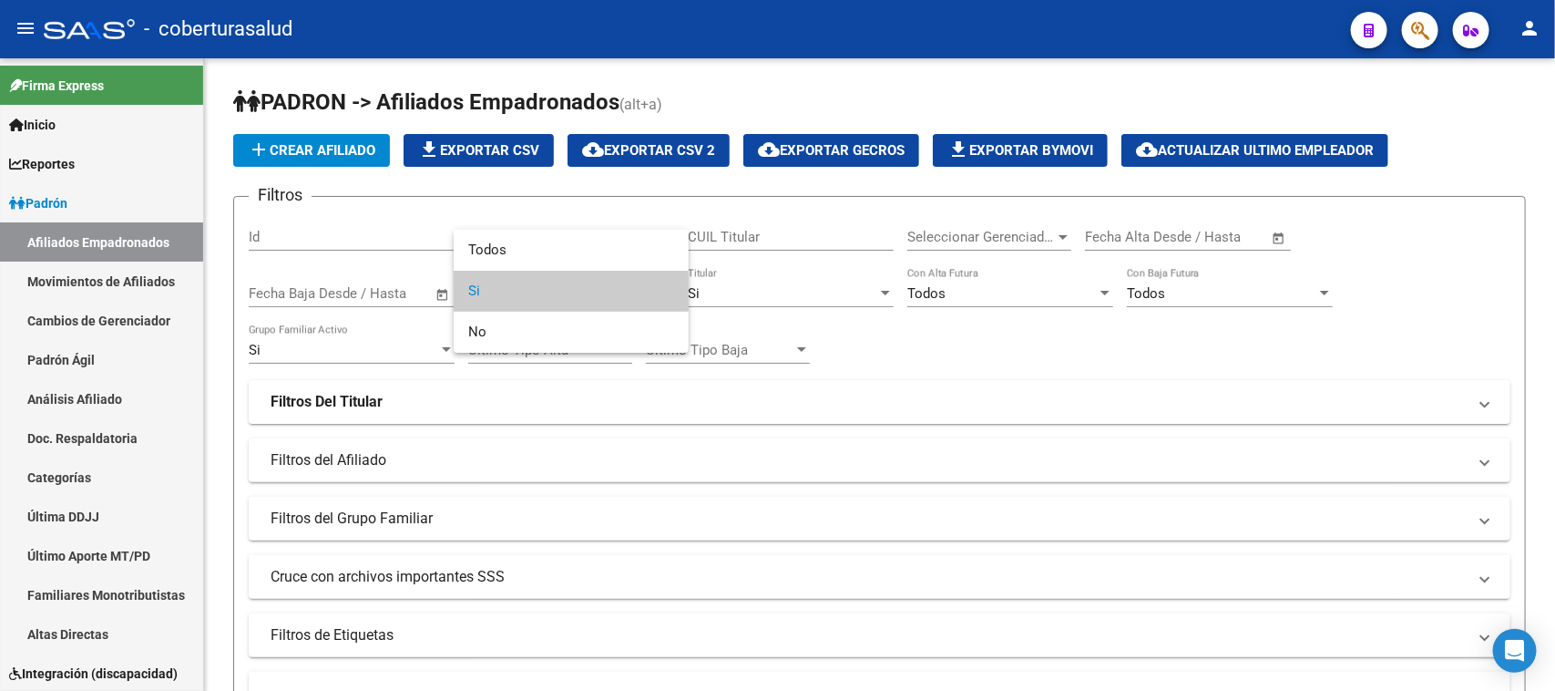
click at [543, 281] on span "Si" at bounding box center [571, 291] width 206 height 41
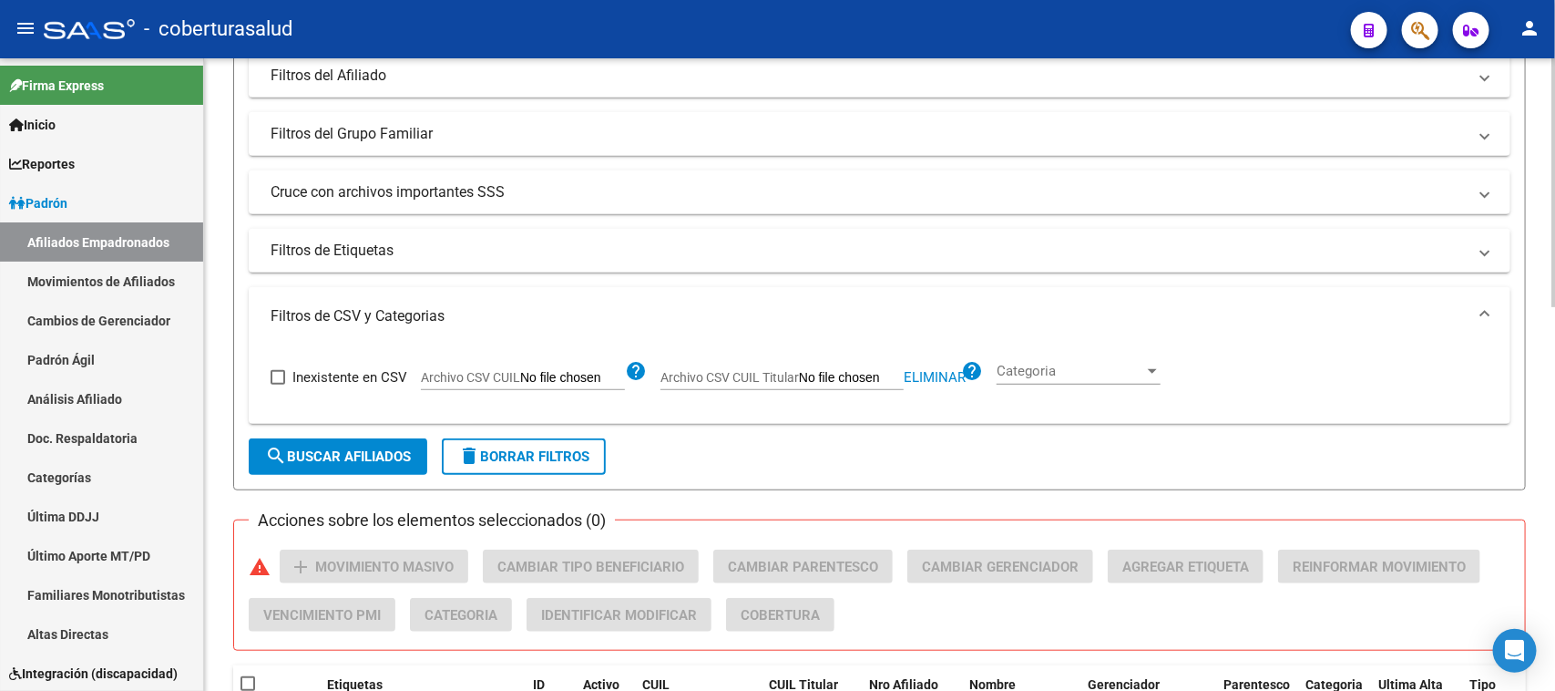
scroll to position [456, 0]
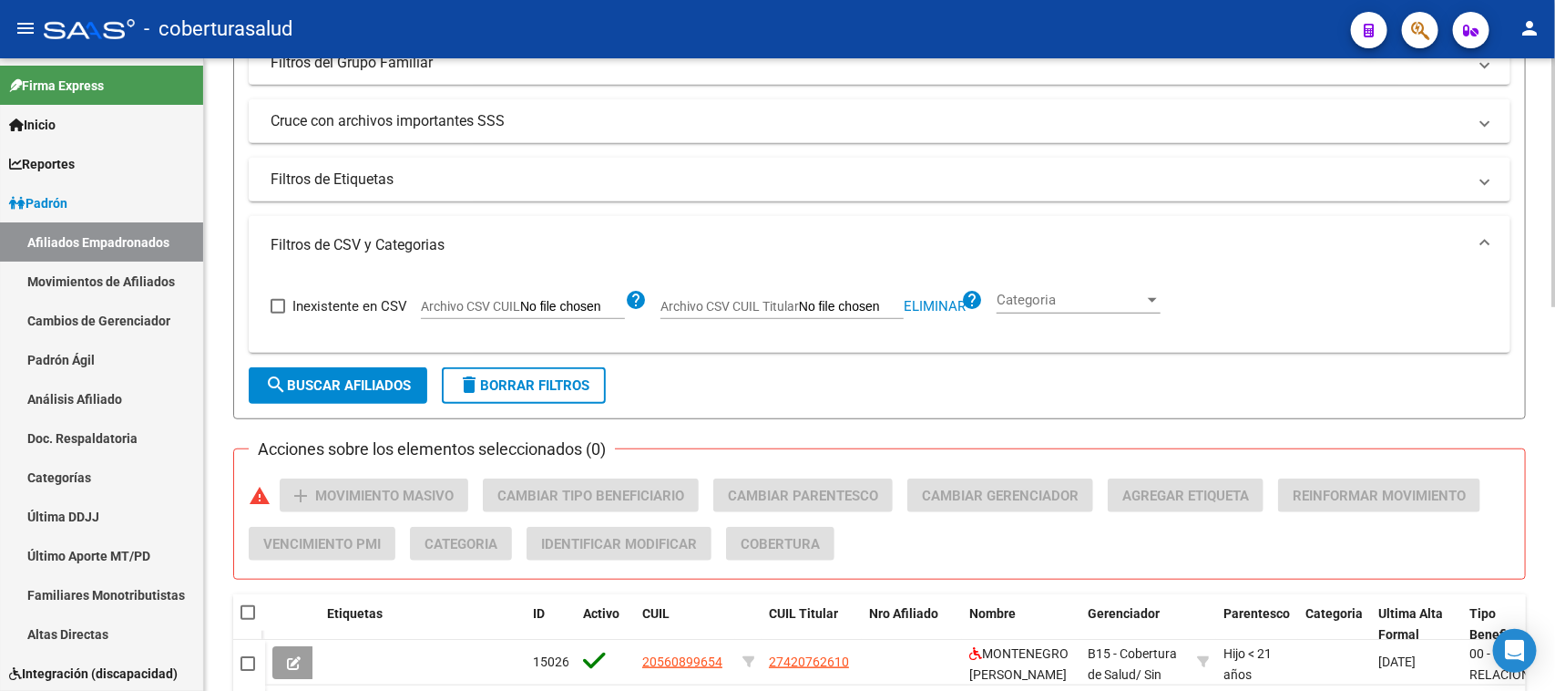
click at [384, 379] on span "search Buscar Afiliados" at bounding box center [338, 385] width 146 height 16
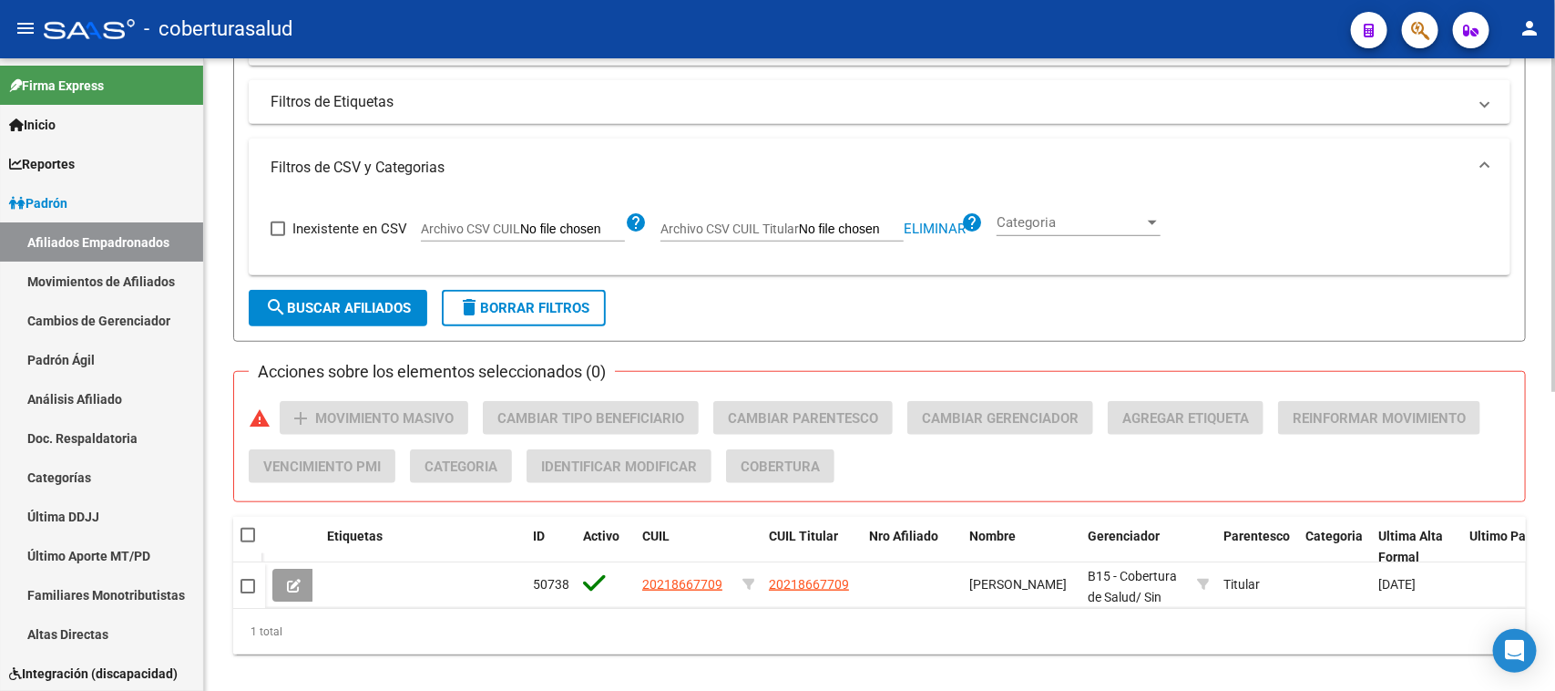
scroll to position [569, 0]
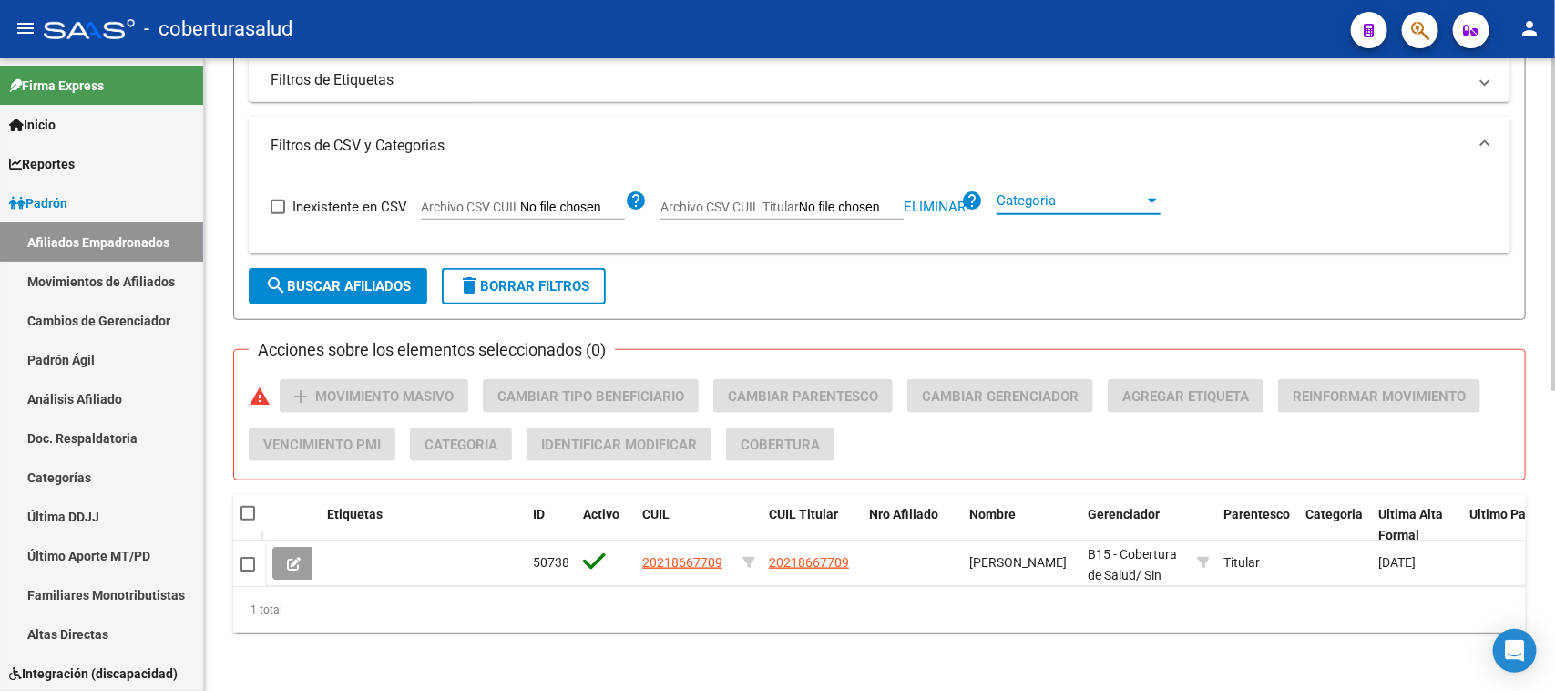
click at [1110, 192] on span "Categoria" at bounding box center [1071, 200] width 148 height 16
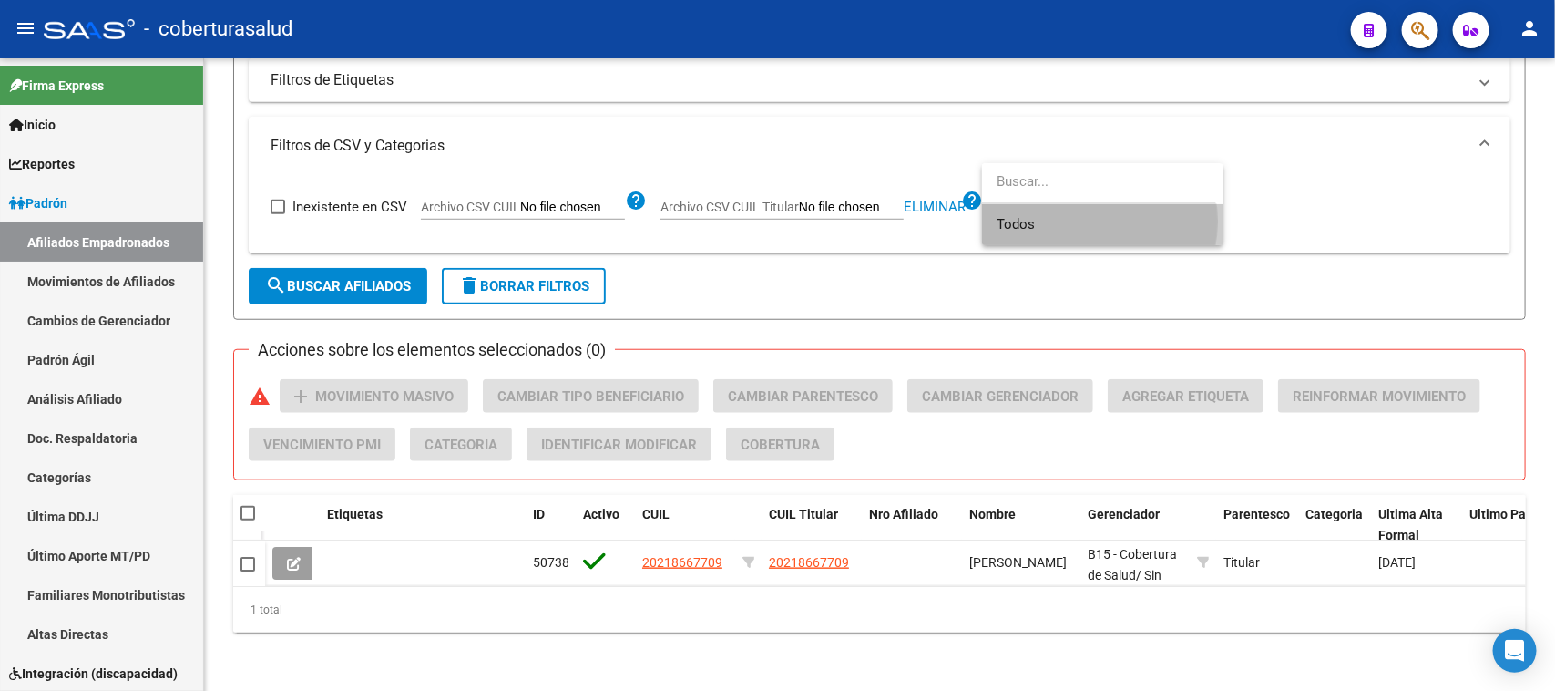
click at [1077, 221] on span "Todos" at bounding box center [1103, 224] width 212 height 41
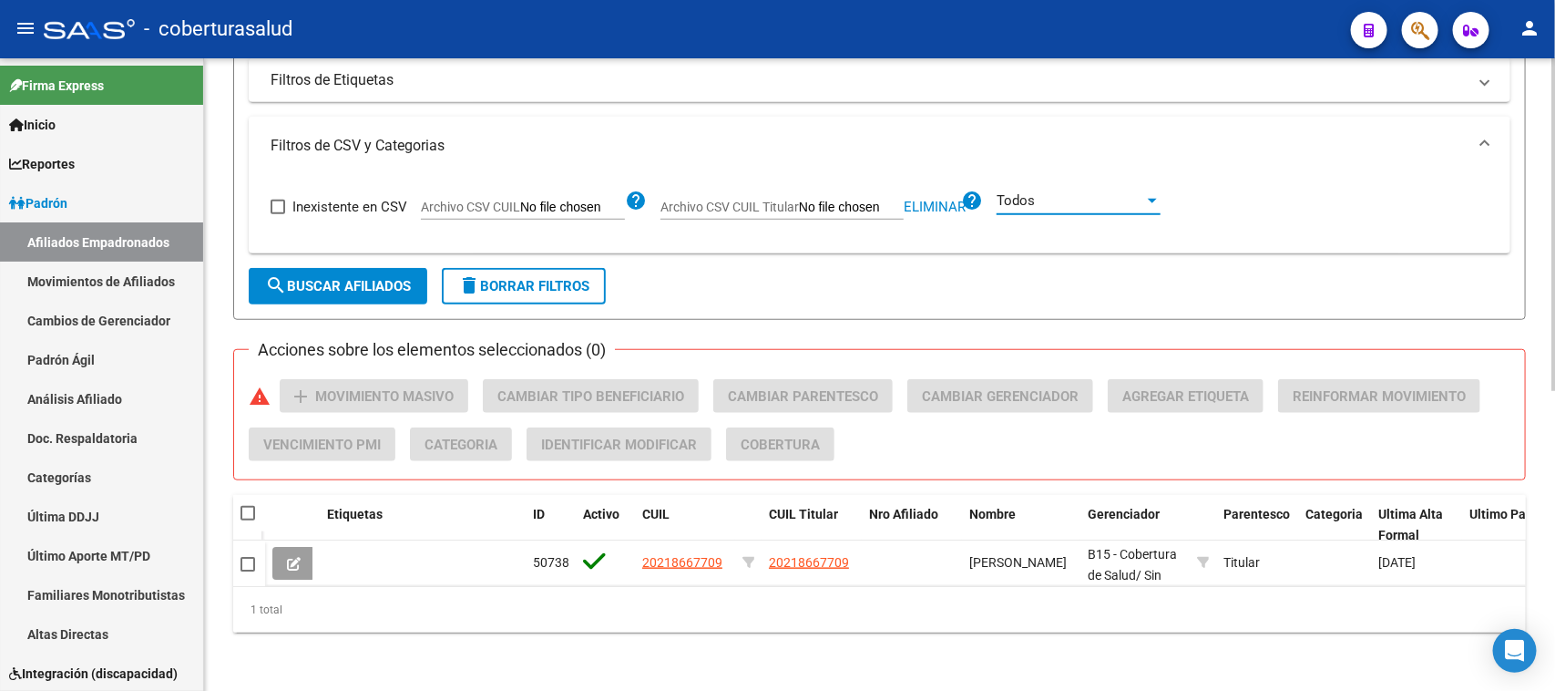
click at [280, 274] on mat-icon "search" at bounding box center [276, 285] width 22 height 22
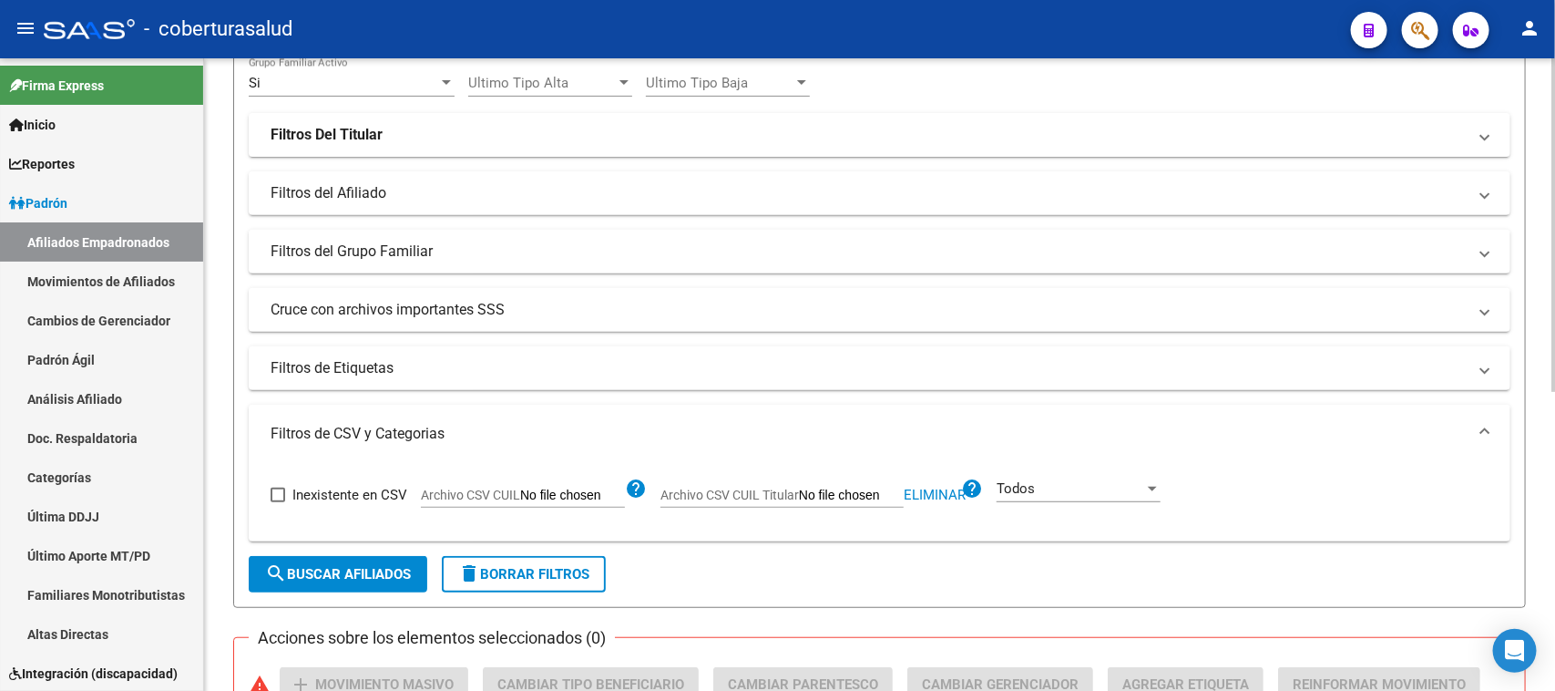
scroll to position [0, 0]
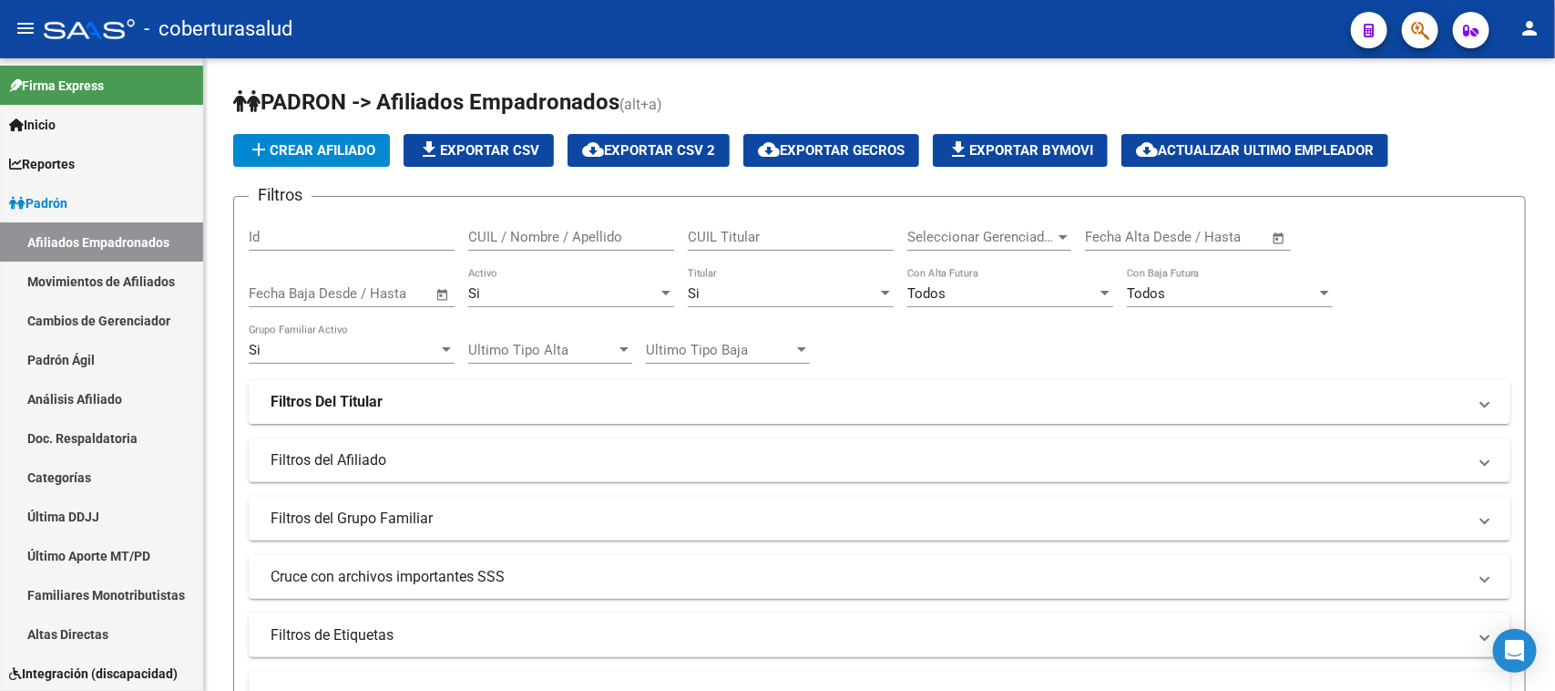
click at [1409, 46] on div at bounding box center [1412, 29] width 51 height 37
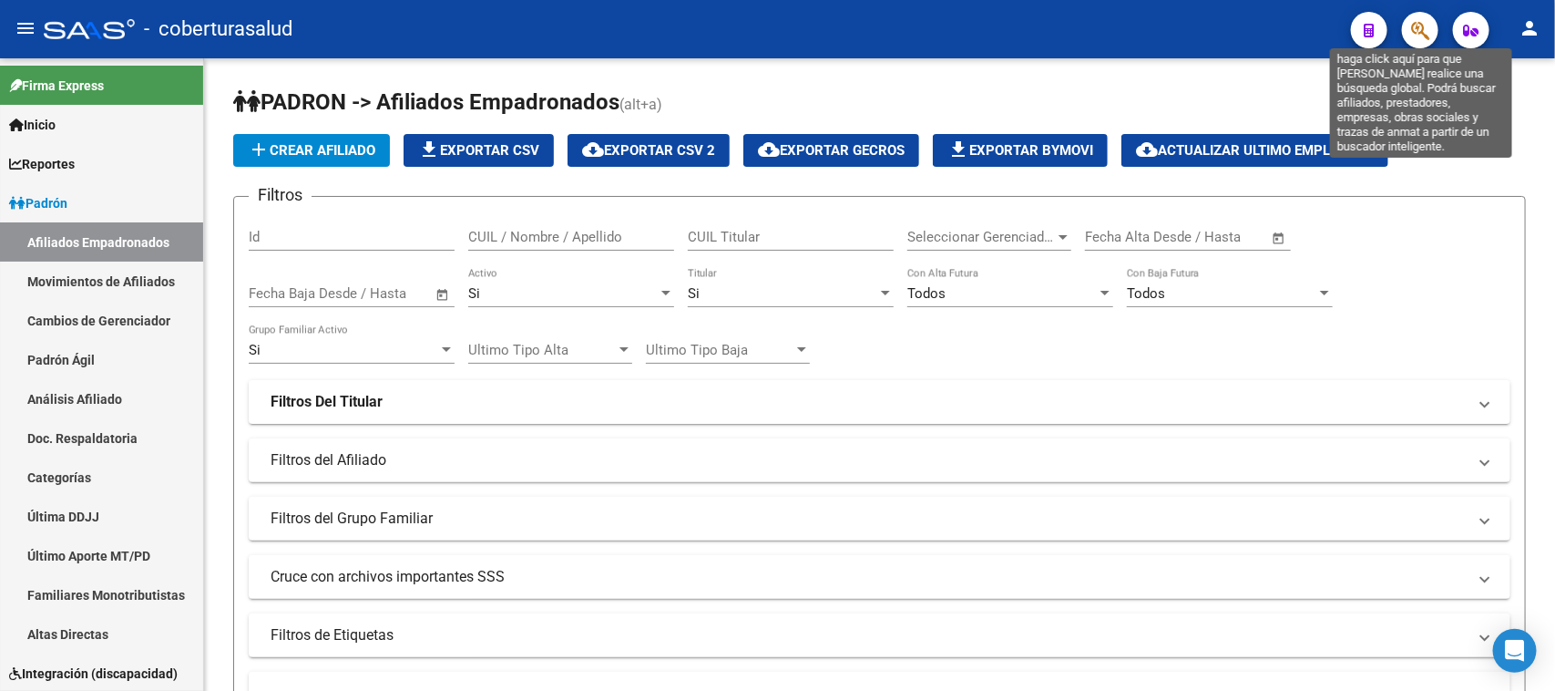
click at [1418, 32] on icon "button" at bounding box center [1420, 30] width 18 height 21
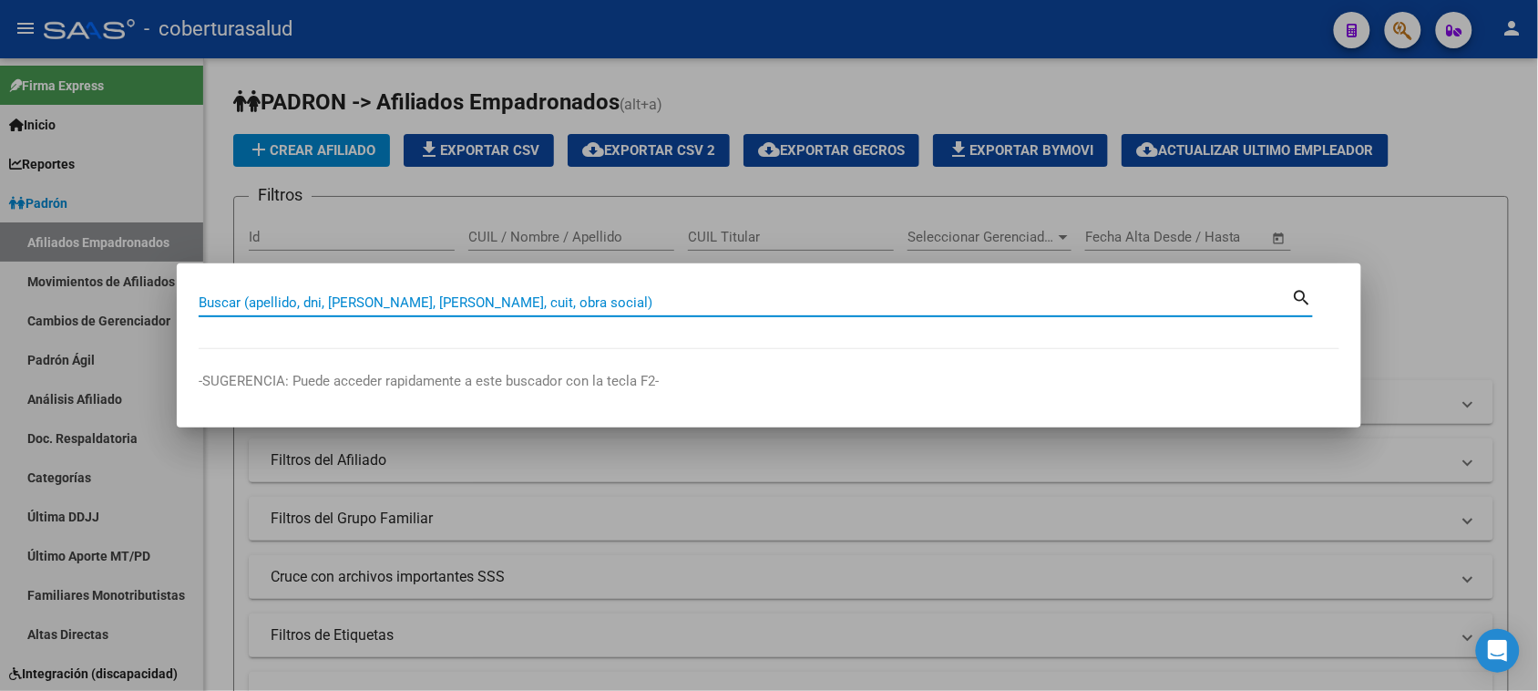
paste input "20218667709"
type input "20218667709"
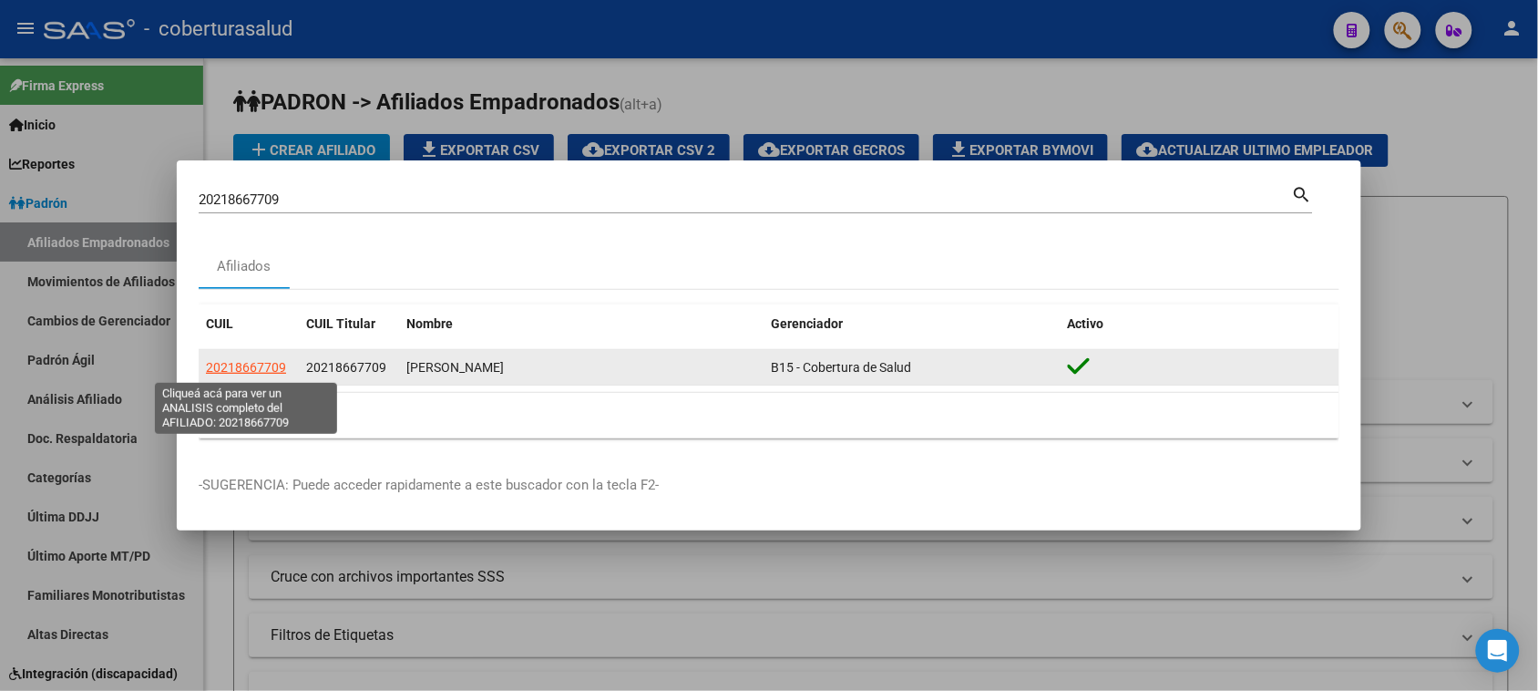
click at [251, 365] on span "20218667709" at bounding box center [246, 367] width 80 height 15
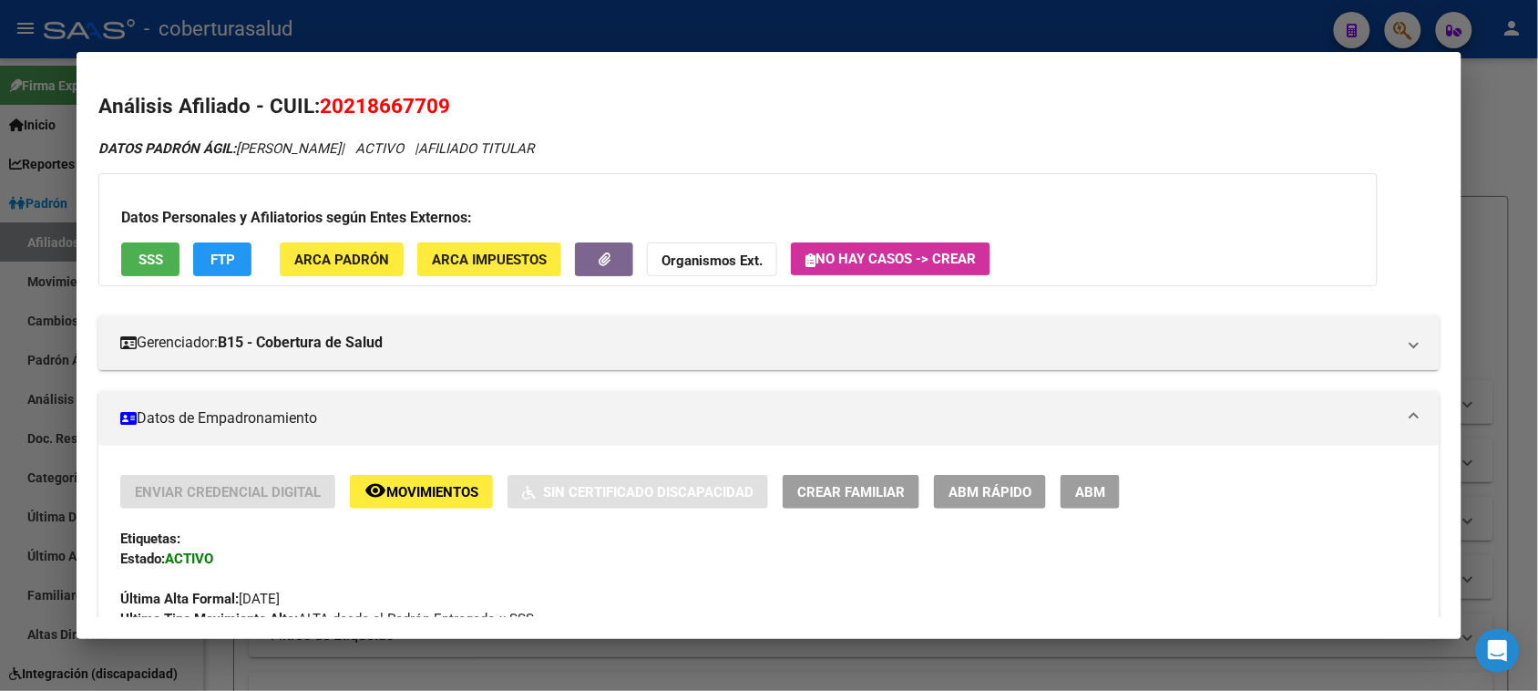
click at [1060, 497] on button "ABM" at bounding box center [1089, 492] width 59 height 34
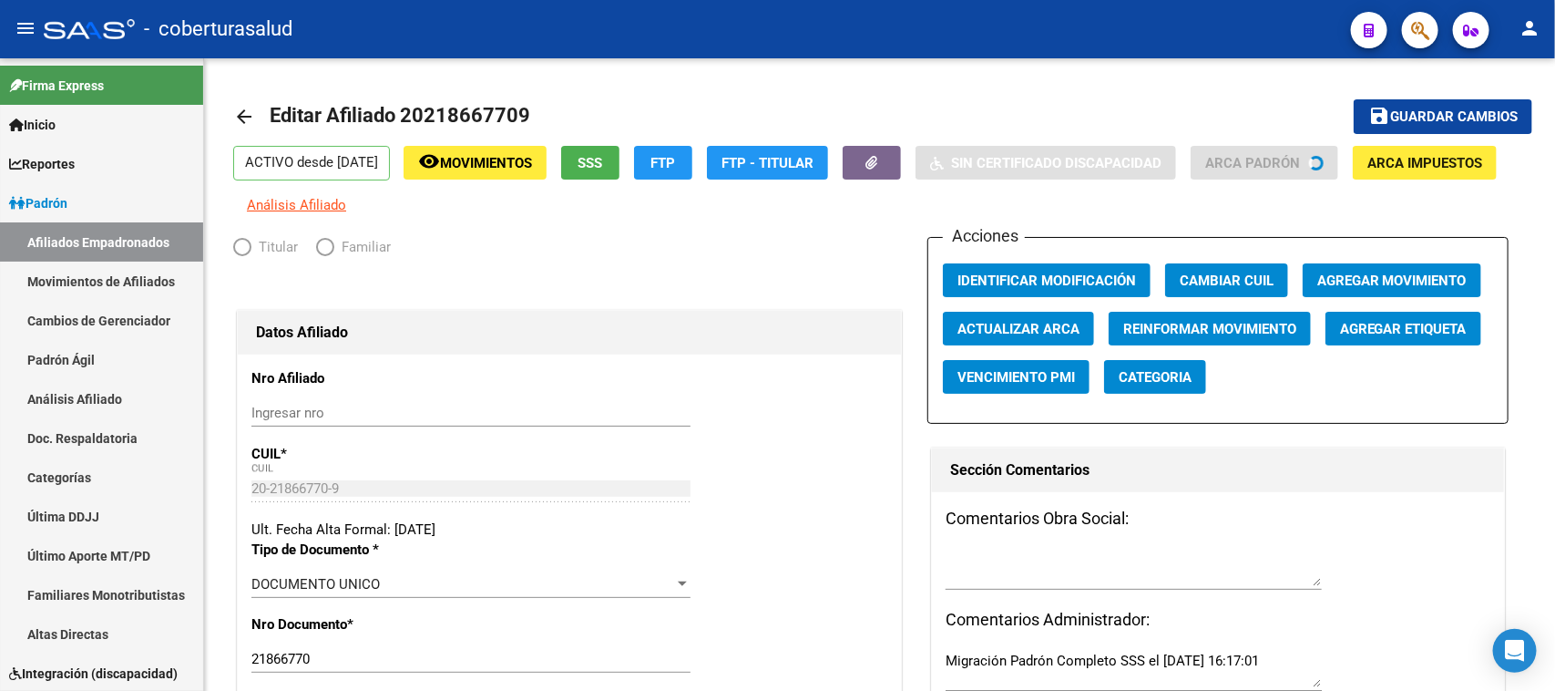
radio input "true"
type input "30-71207826-6"
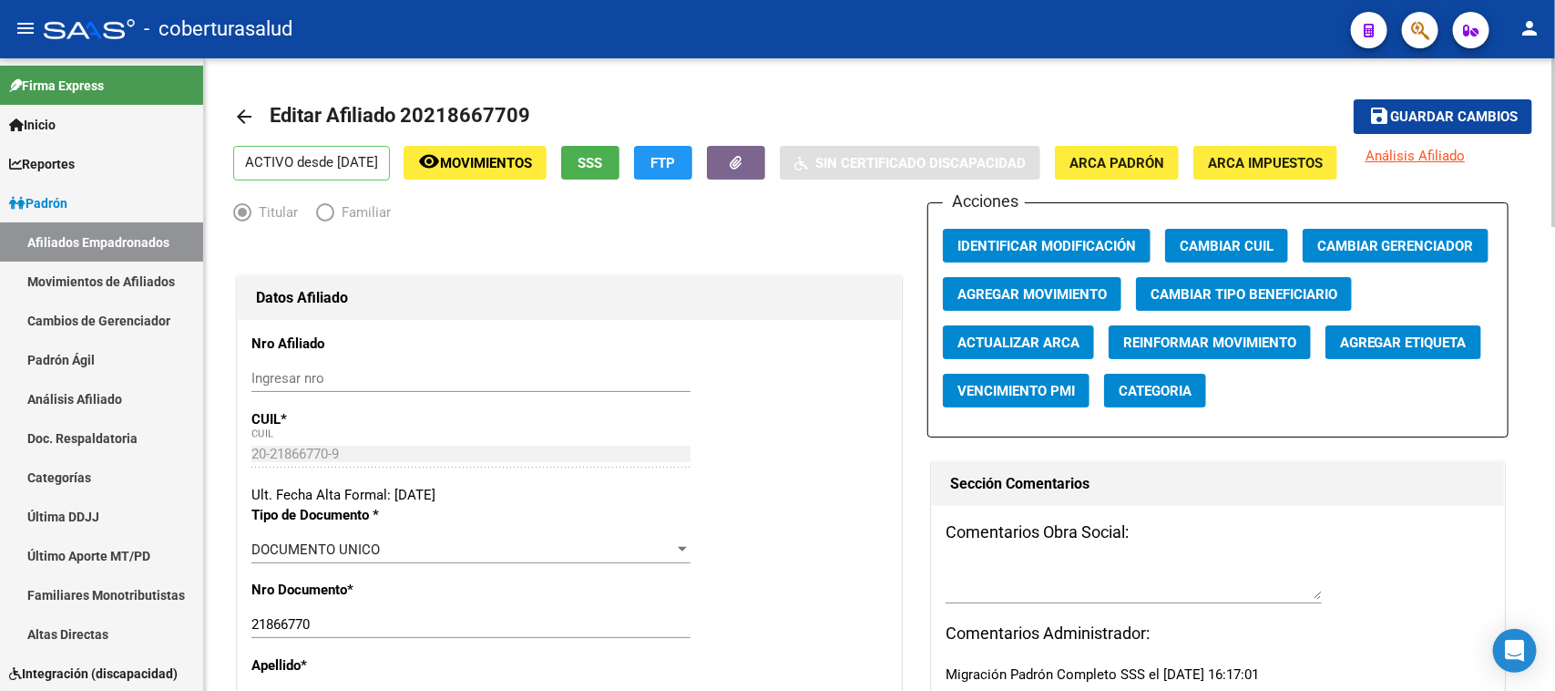
click at [1017, 297] on span "Agregar Movimiento" at bounding box center [1031, 294] width 149 height 16
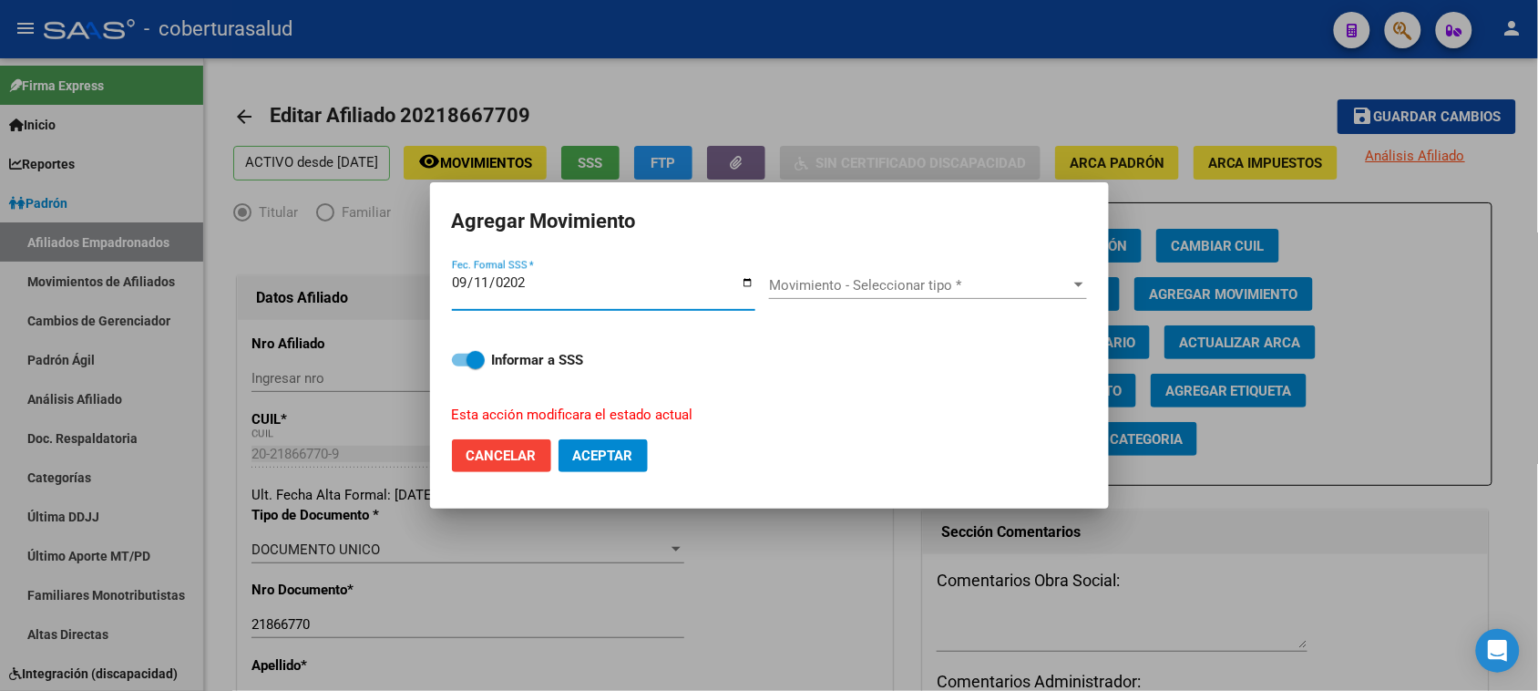
type input "[DATE]"
click at [839, 292] on span "Movimiento - Seleccionar tipo *" at bounding box center [920, 285] width 302 height 16
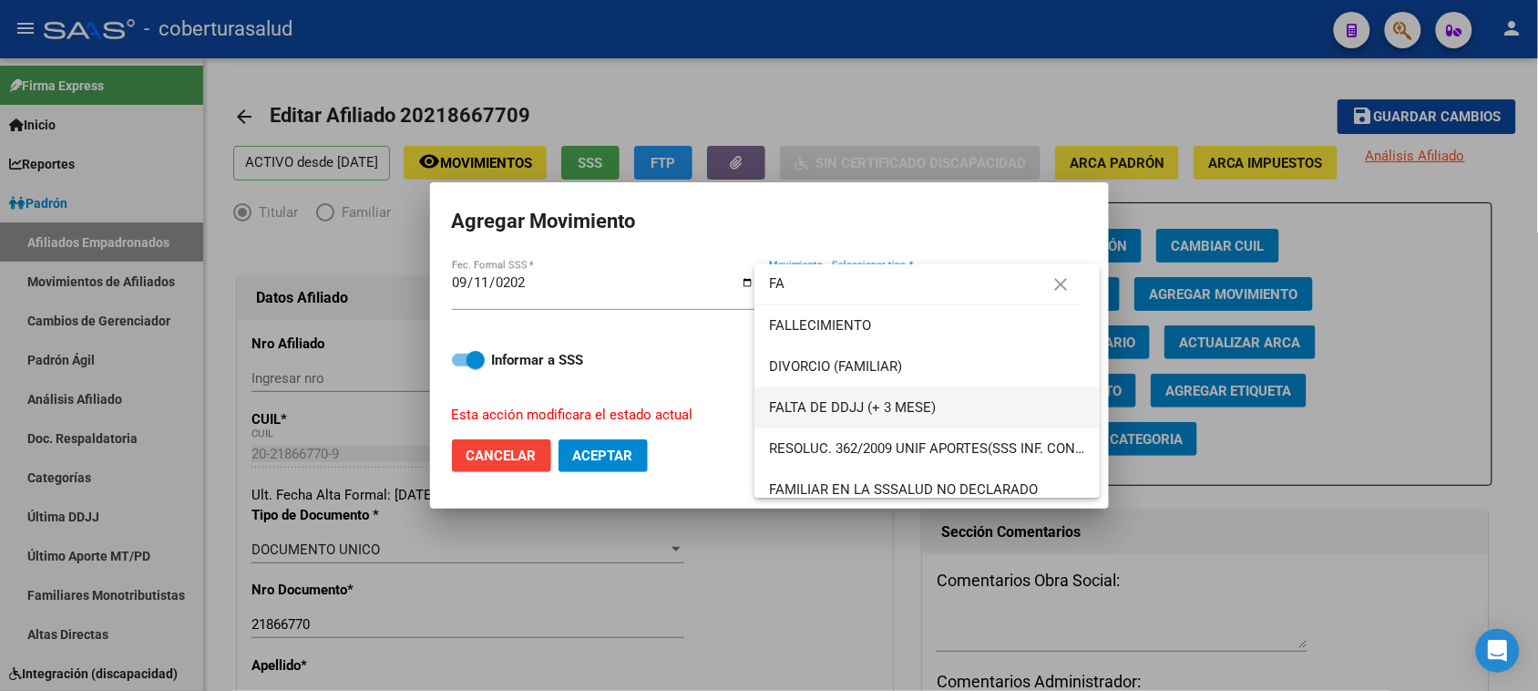
type input "FA"
click at [967, 406] on span "FALTA DE DDJJ (+ 3 MESE)" at bounding box center [927, 407] width 316 height 41
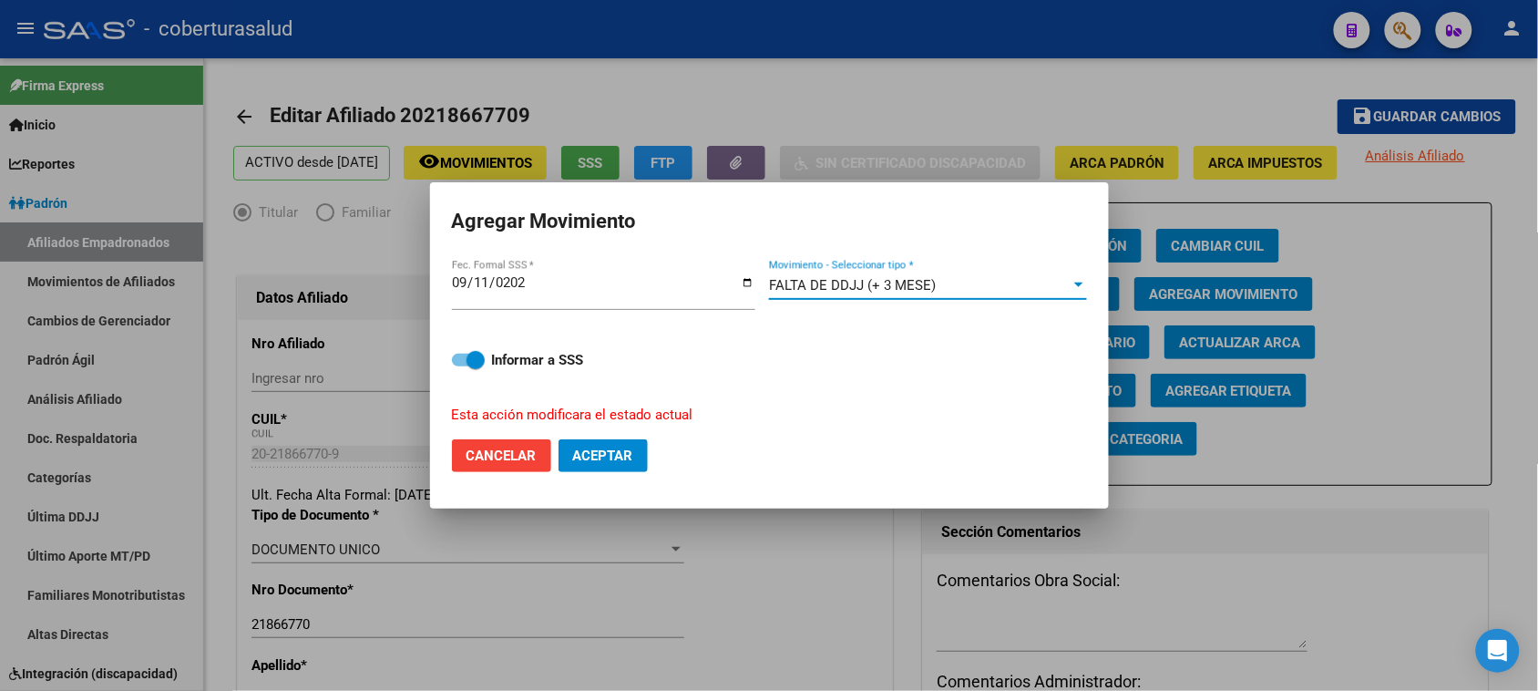
click at [617, 447] on span "Aceptar" at bounding box center [603, 455] width 60 height 16
checkbox input "false"
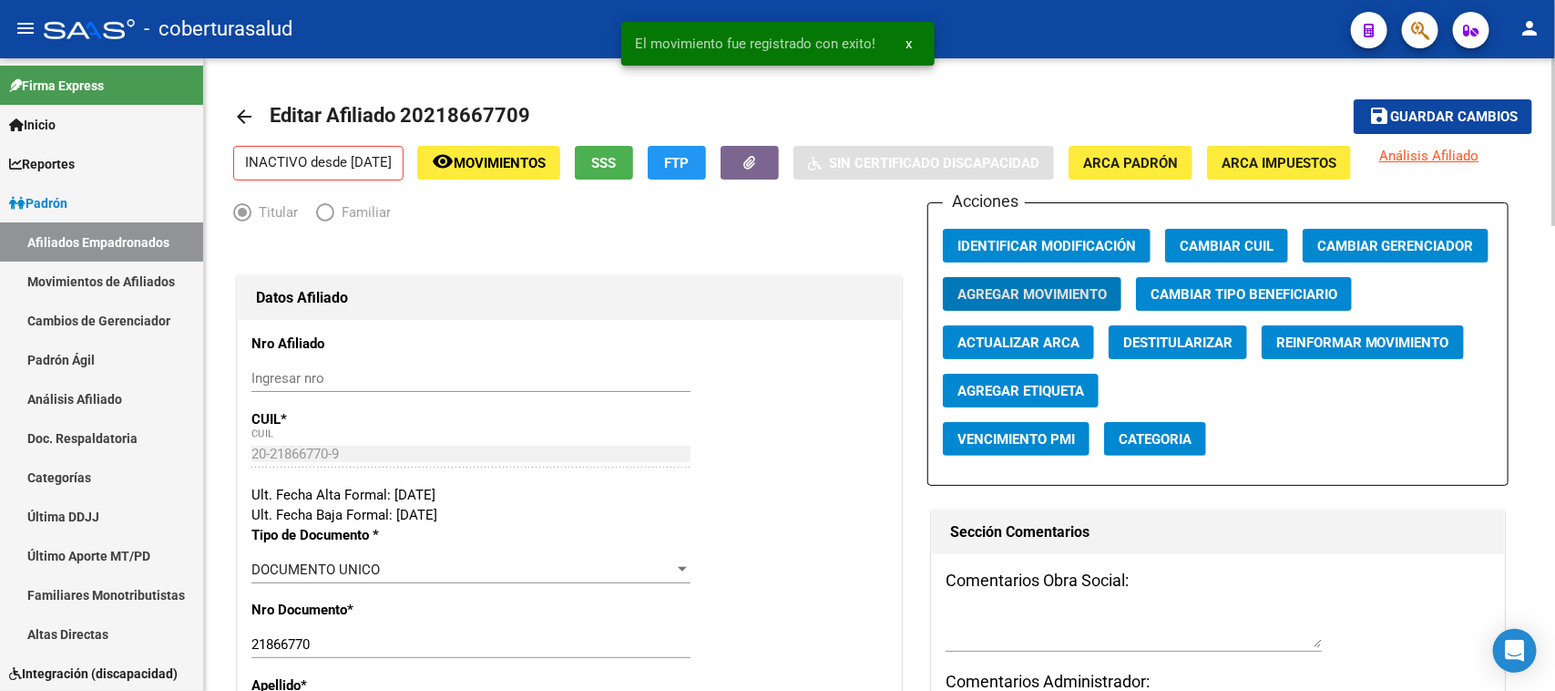
click at [1437, 110] on span "Guardar cambios" at bounding box center [1454, 117] width 128 height 16
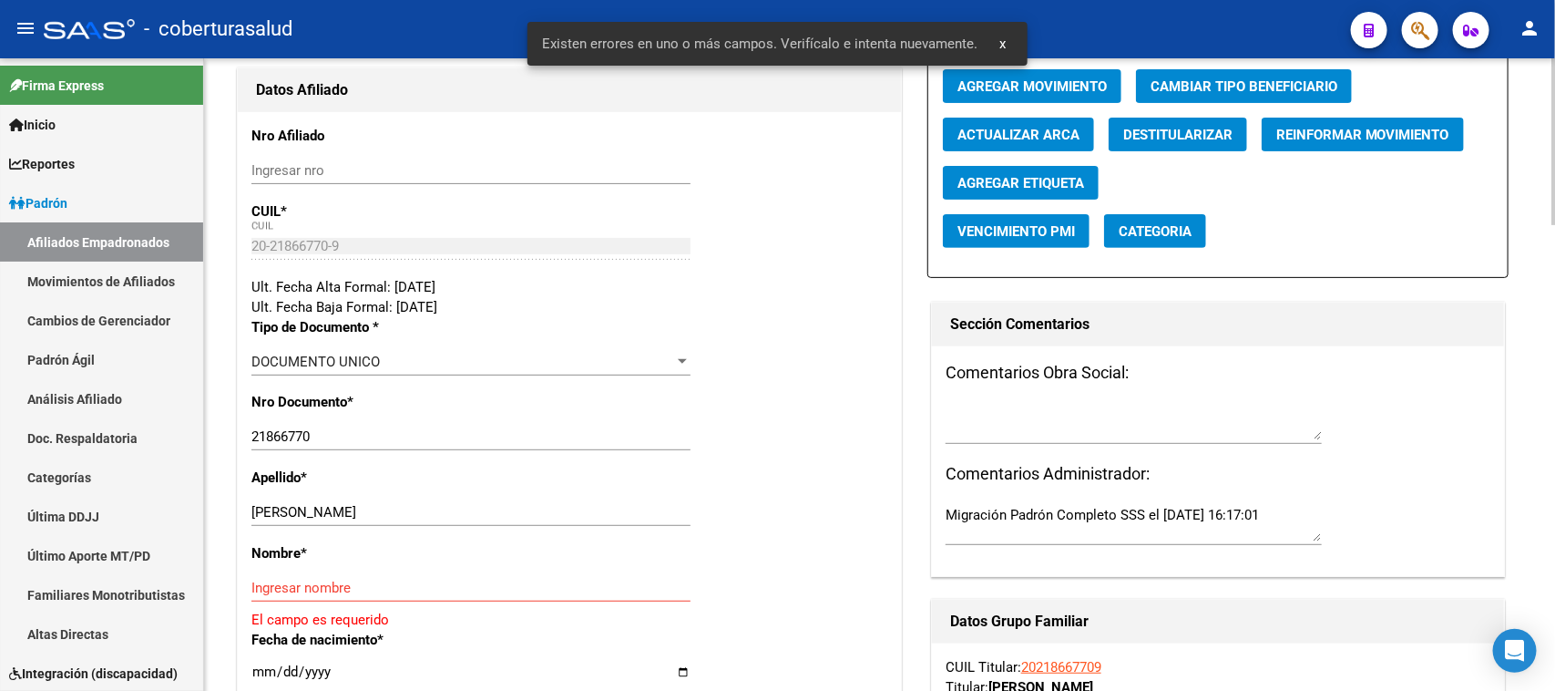
scroll to position [228, 0]
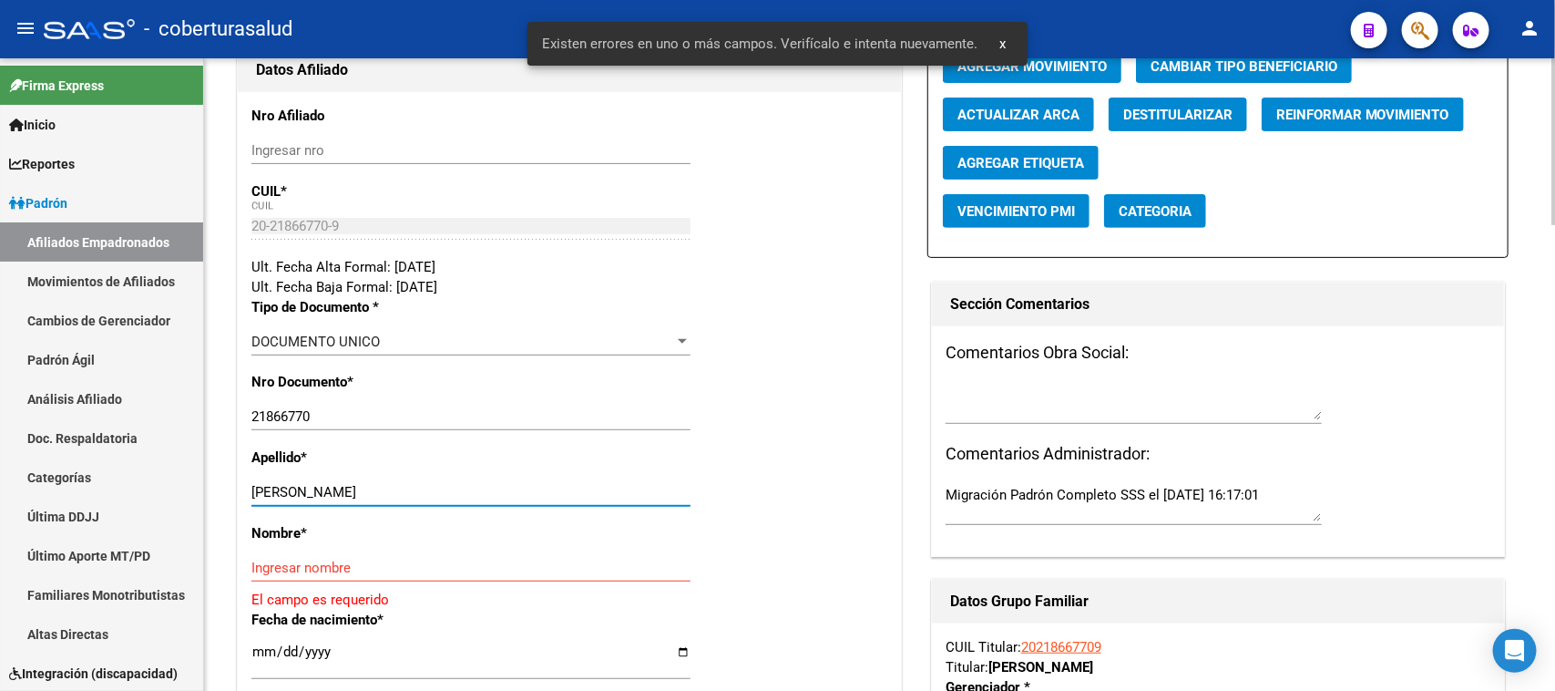
drag, startPoint x: 449, startPoint y: 494, endPoint x: 303, endPoint y: 492, distance: 145.8
click at [303, 492] on input "[PERSON_NAME]" at bounding box center [470, 492] width 439 height 16
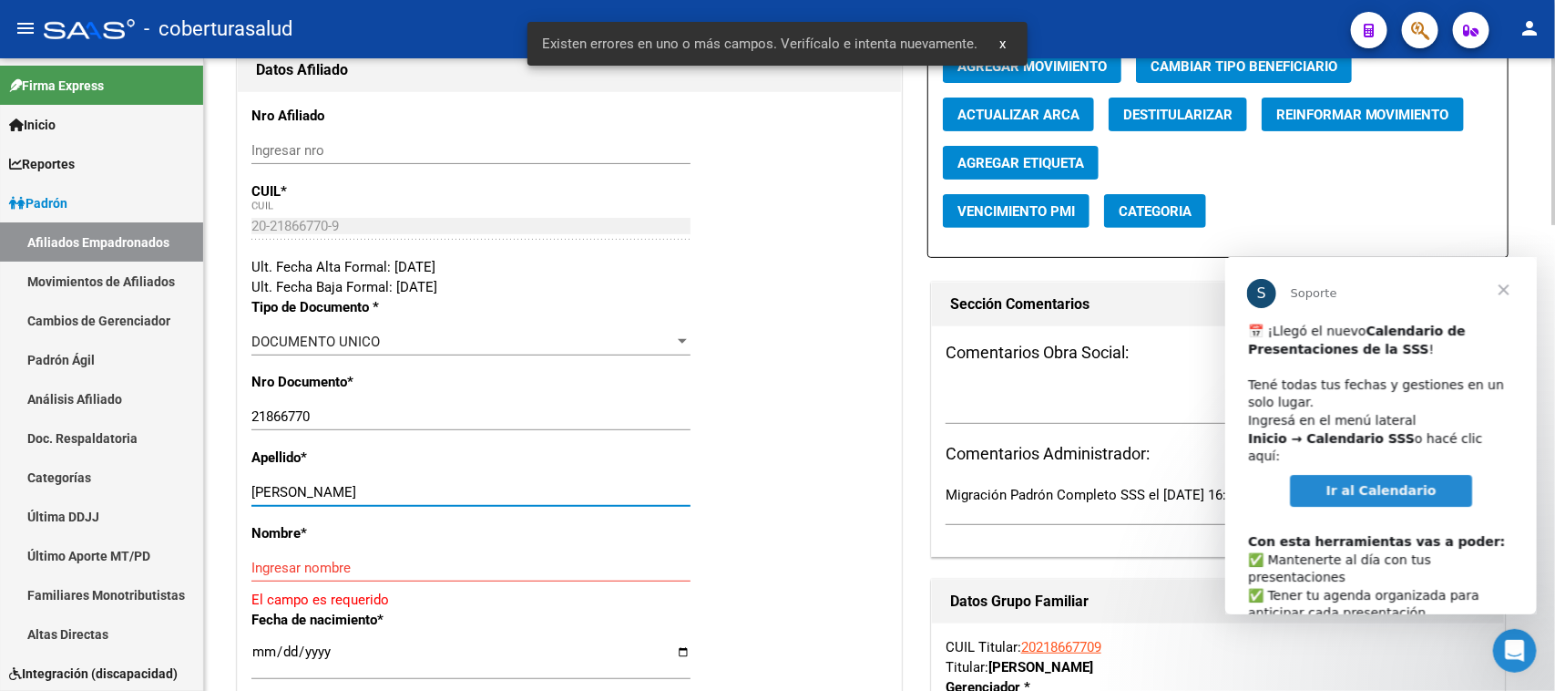
scroll to position [0, 0]
type input "[PERSON_NAME]"
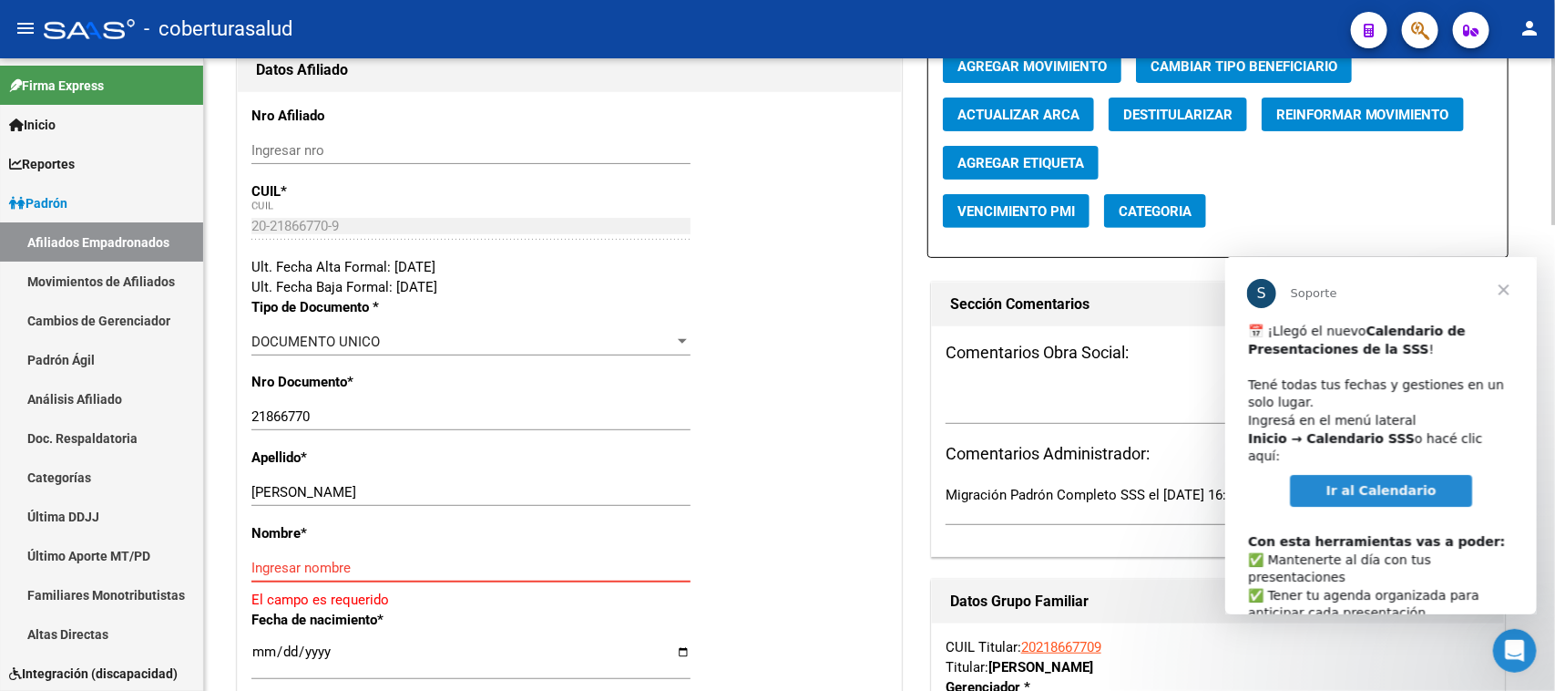
click at [346, 561] on input "Ingresar nombre" at bounding box center [470, 567] width 439 height 16
paste input "[PERSON_NAME]"
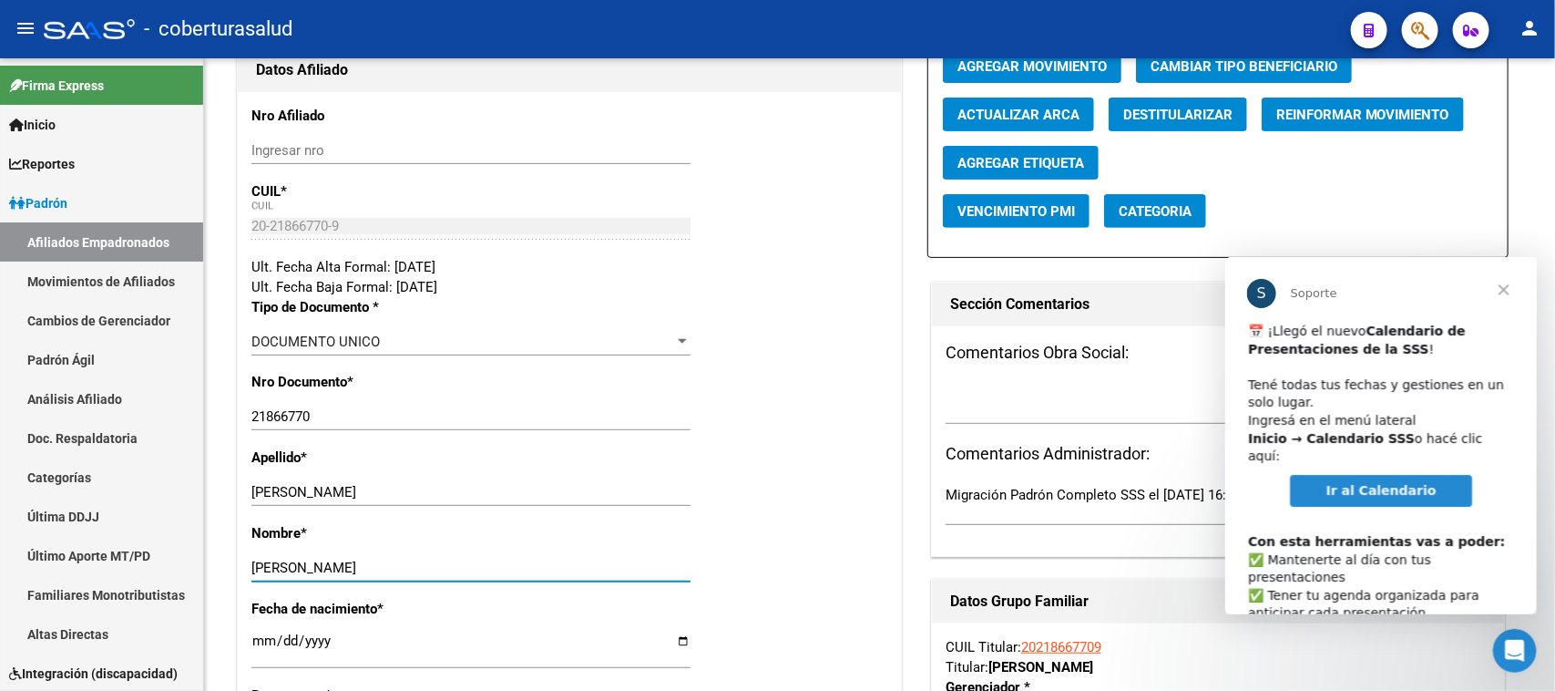
type input "[PERSON_NAME]"
click at [1506, 283] on span "Cerrar" at bounding box center [1503, 289] width 66 height 66
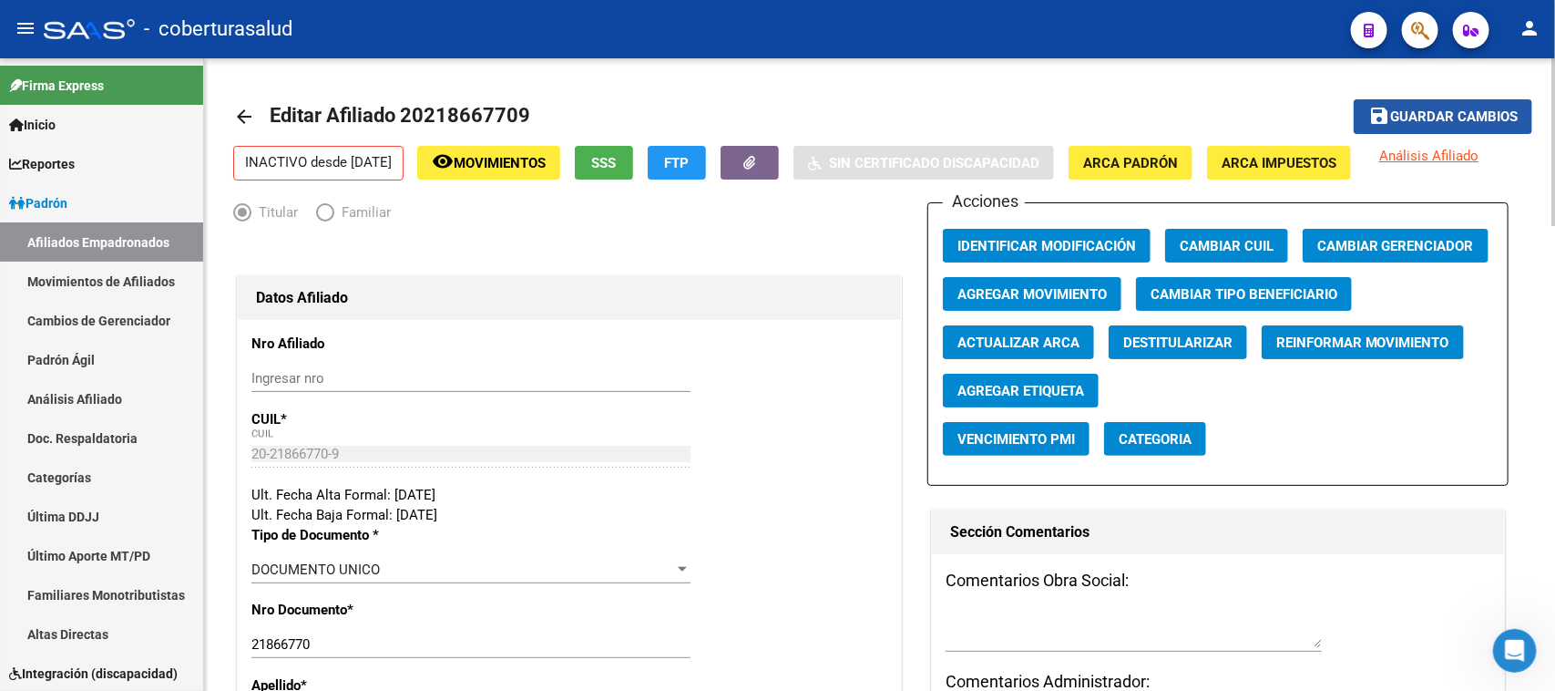
click at [1410, 116] on span "Guardar cambios" at bounding box center [1454, 117] width 128 height 16
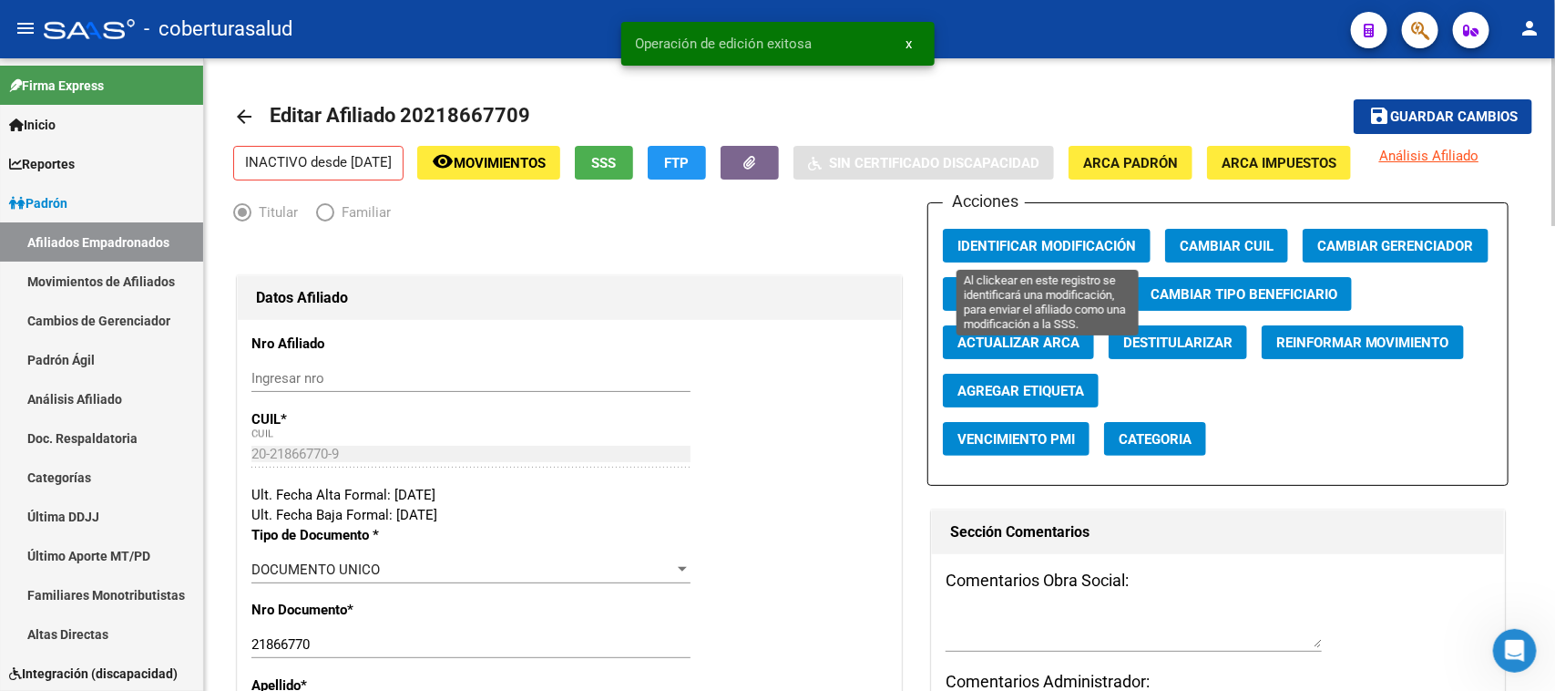
click at [1030, 239] on span "Identificar Modificación" at bounding box center [1046, 246] width 179 height 16
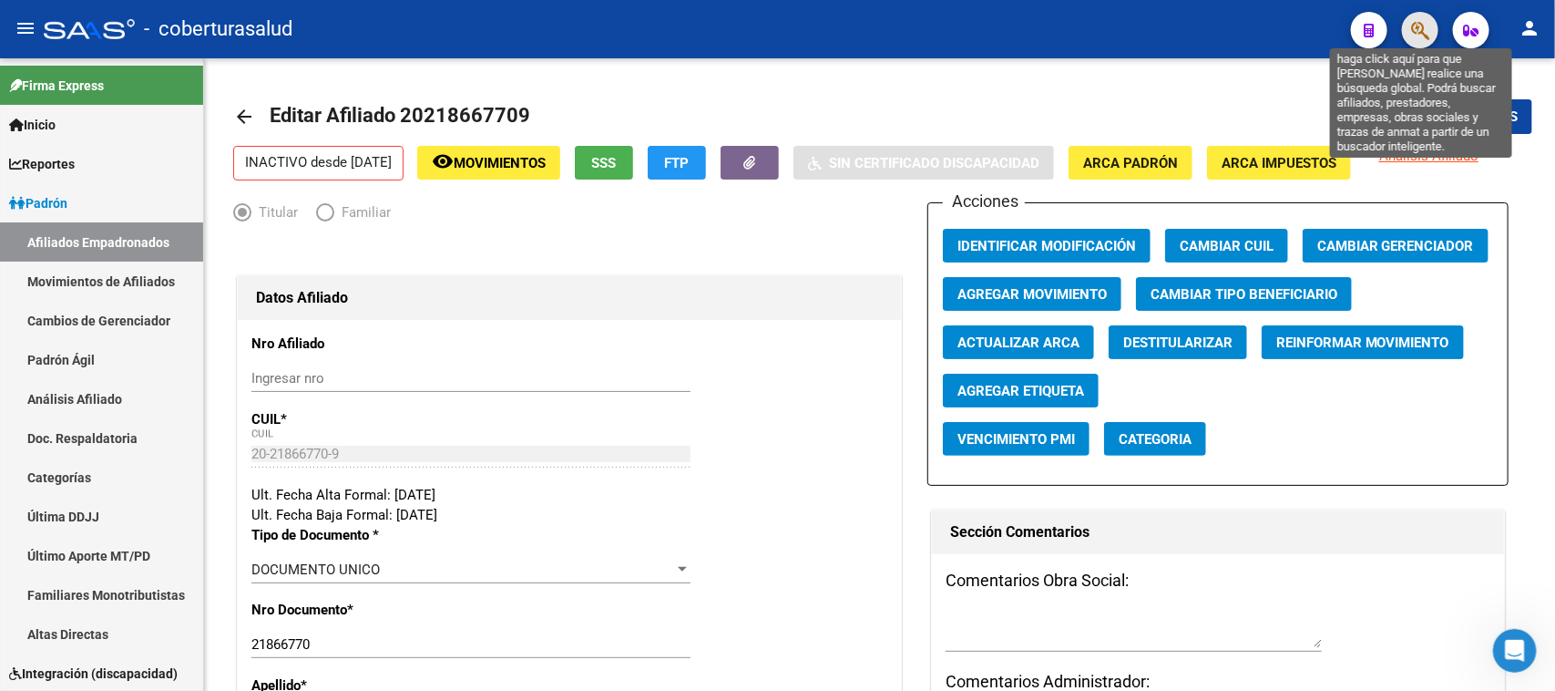
click at [1417, 37] on icon "button" at bounding box center [1420, 30] width 18 height 21
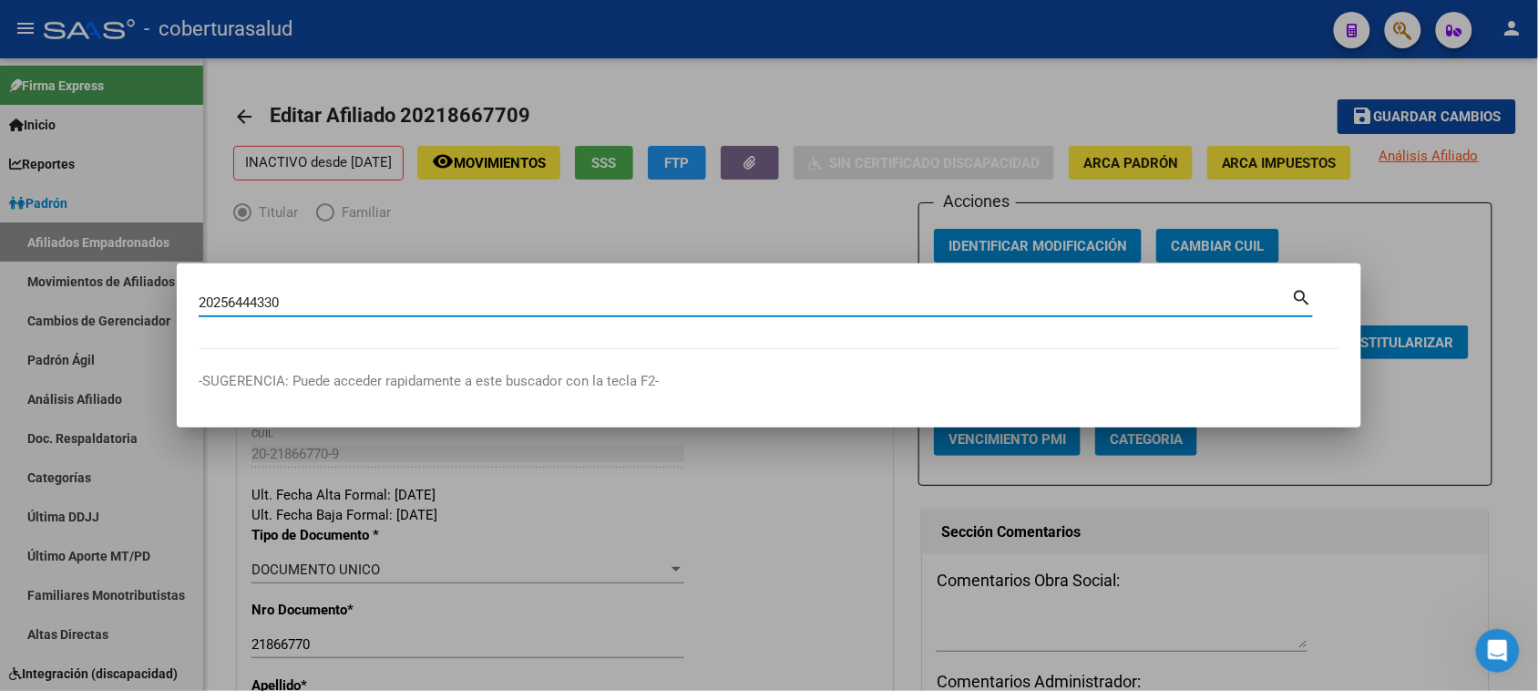
type input "20256444330"
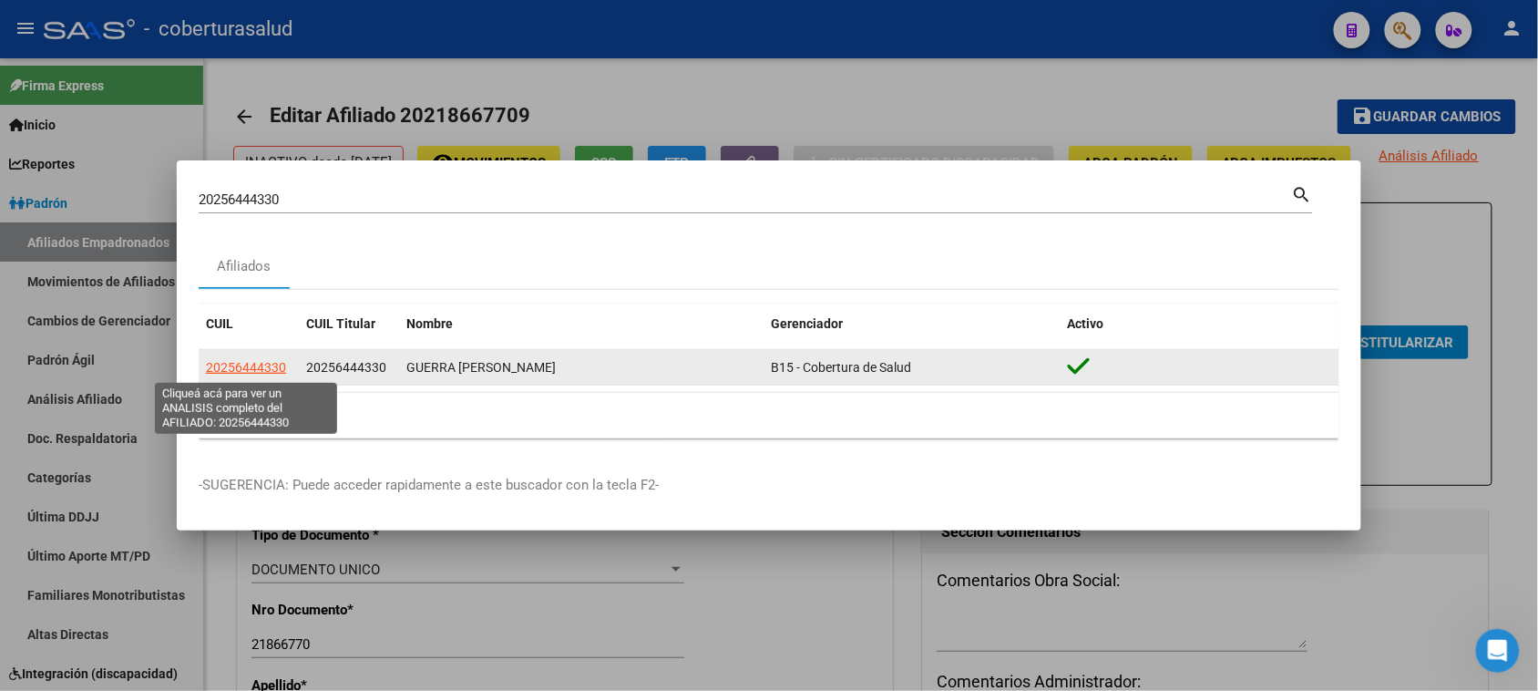
click at [249, 371] on span "20256444330" at bounding box center [246, 367] width 80 height 15
type textarea "20256444330"
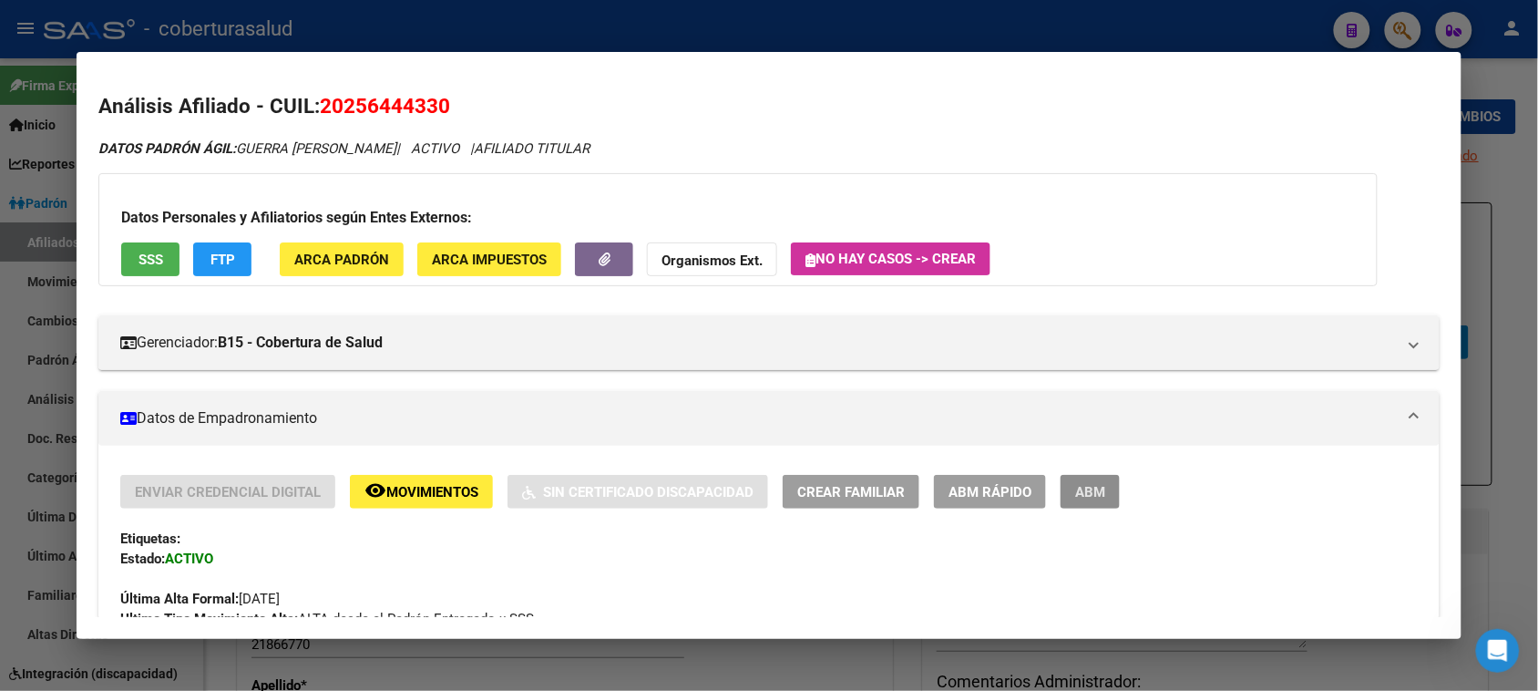
click at [1104, 481] on button "ABM" at bounding box center [1089, 492] width 59 height 34
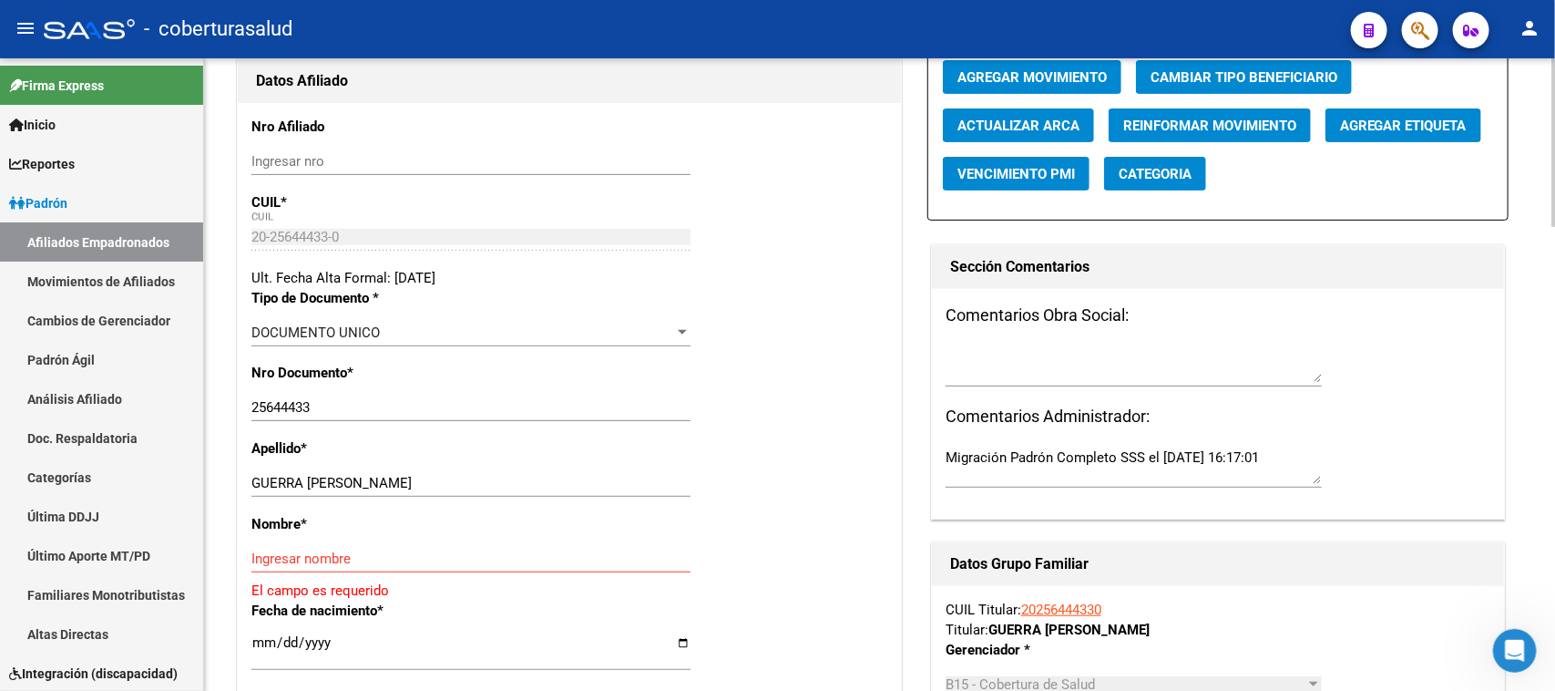
scroll to position [228, 0]
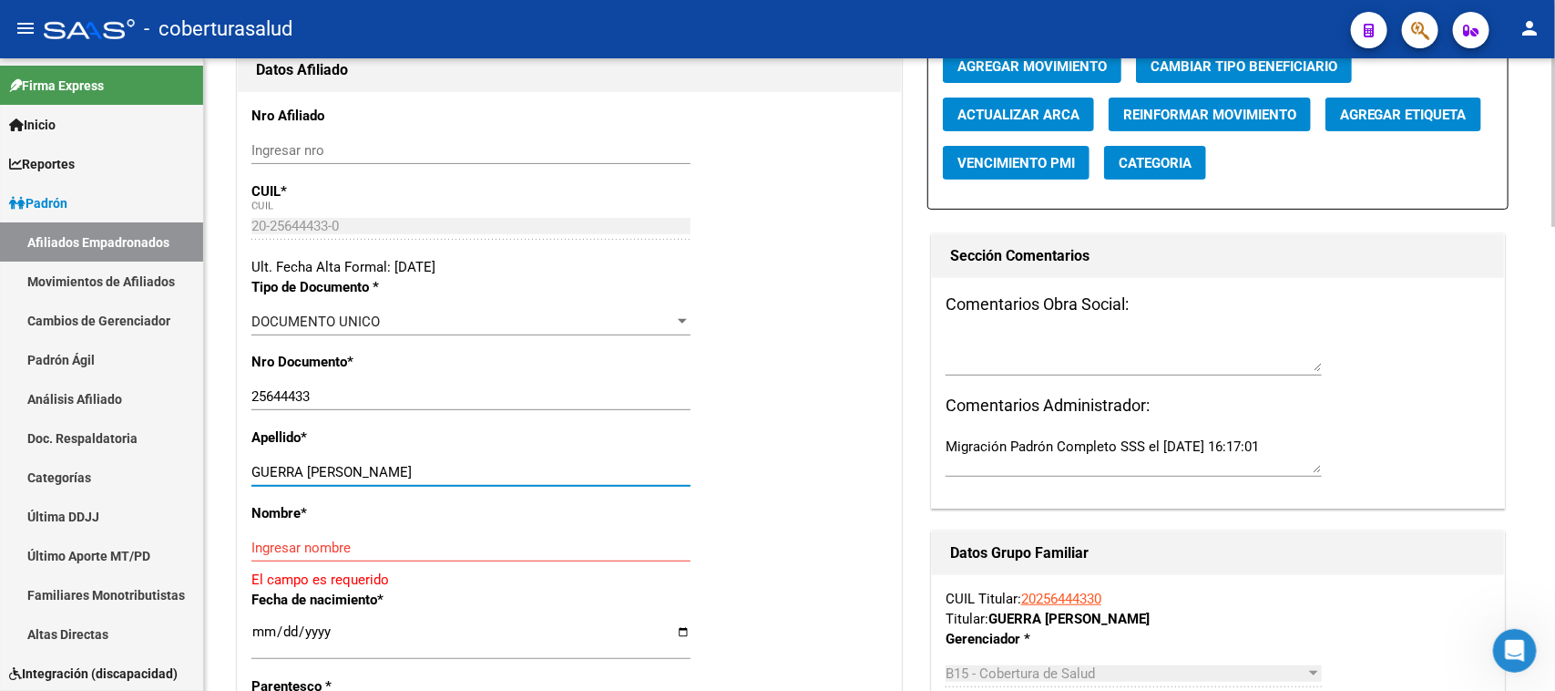
drag, startPoint x: 538, startPoint y: 466, endPoint x: 305, endPoint y: 469, distance: 233.2
click at [305, 469] on input "GUERRA [PERSON_NAME]" at bounding box center [470, 472] width 439 height 16
type input "GUERRA"
click at [381, 539] on input "Ingresar nombre" at bounding box center [470, 547] width 439 height 16
paste input "[PERSON_NAME]"
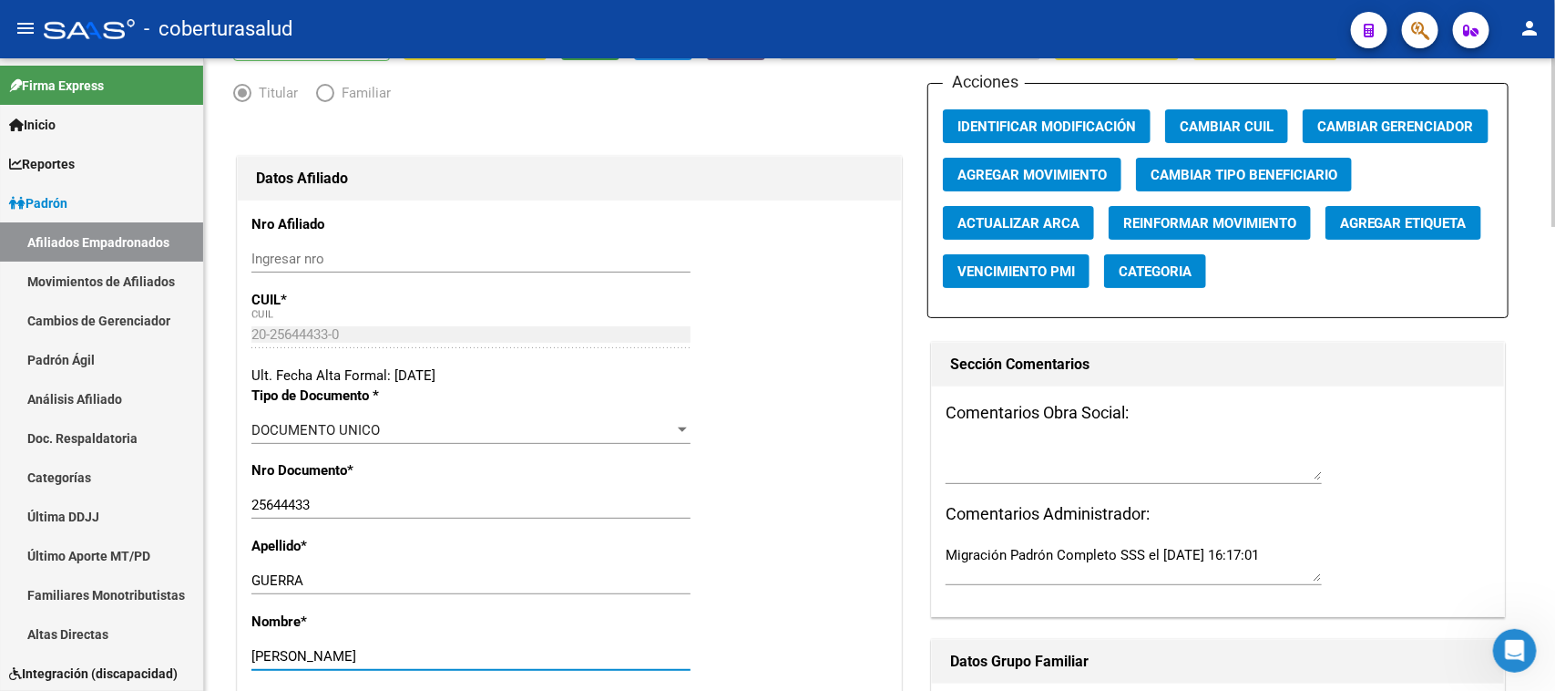
scroll to position [114, 0]
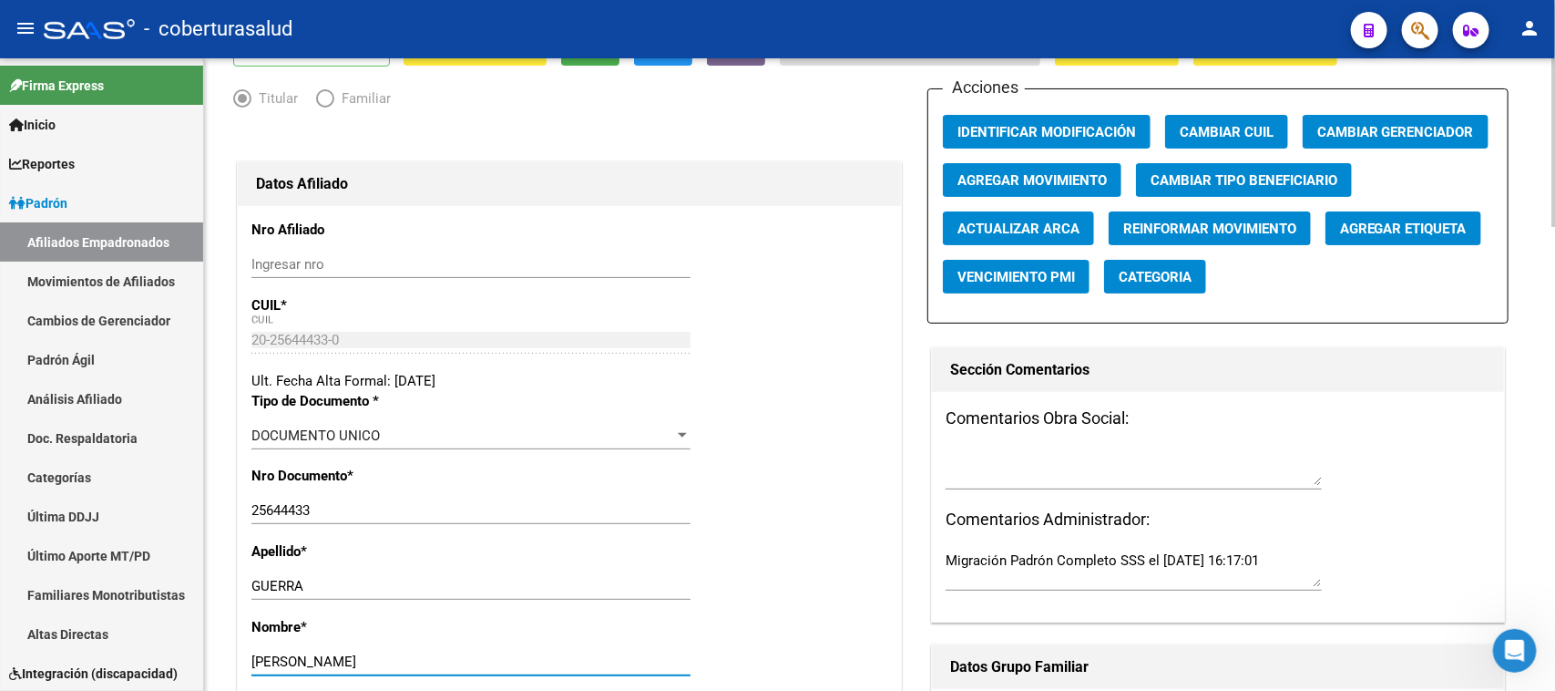
type input "[PERSON_NAME]"
click at [1043, 167] on button "Agregar Movimiento" at bounding box center [1032, 180] width 179 height 34
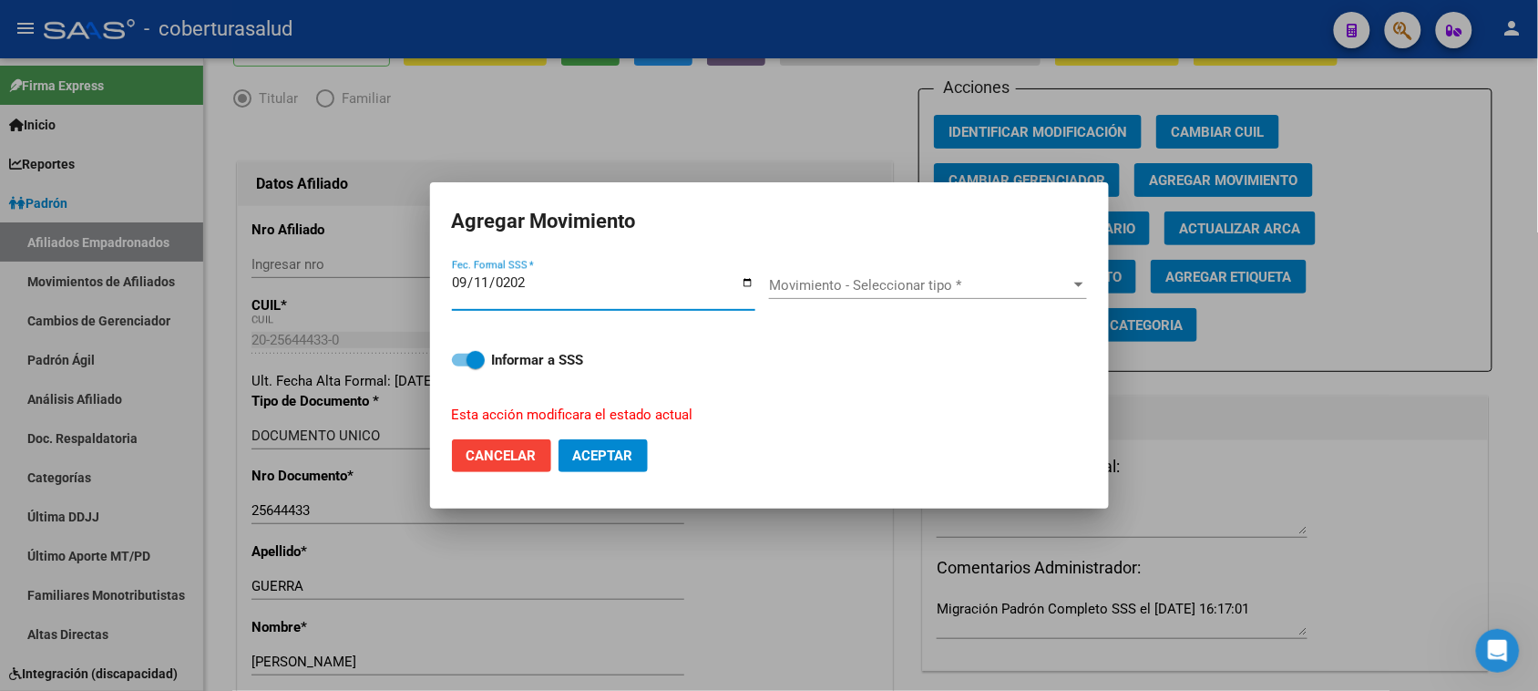
type input "[DATE]"
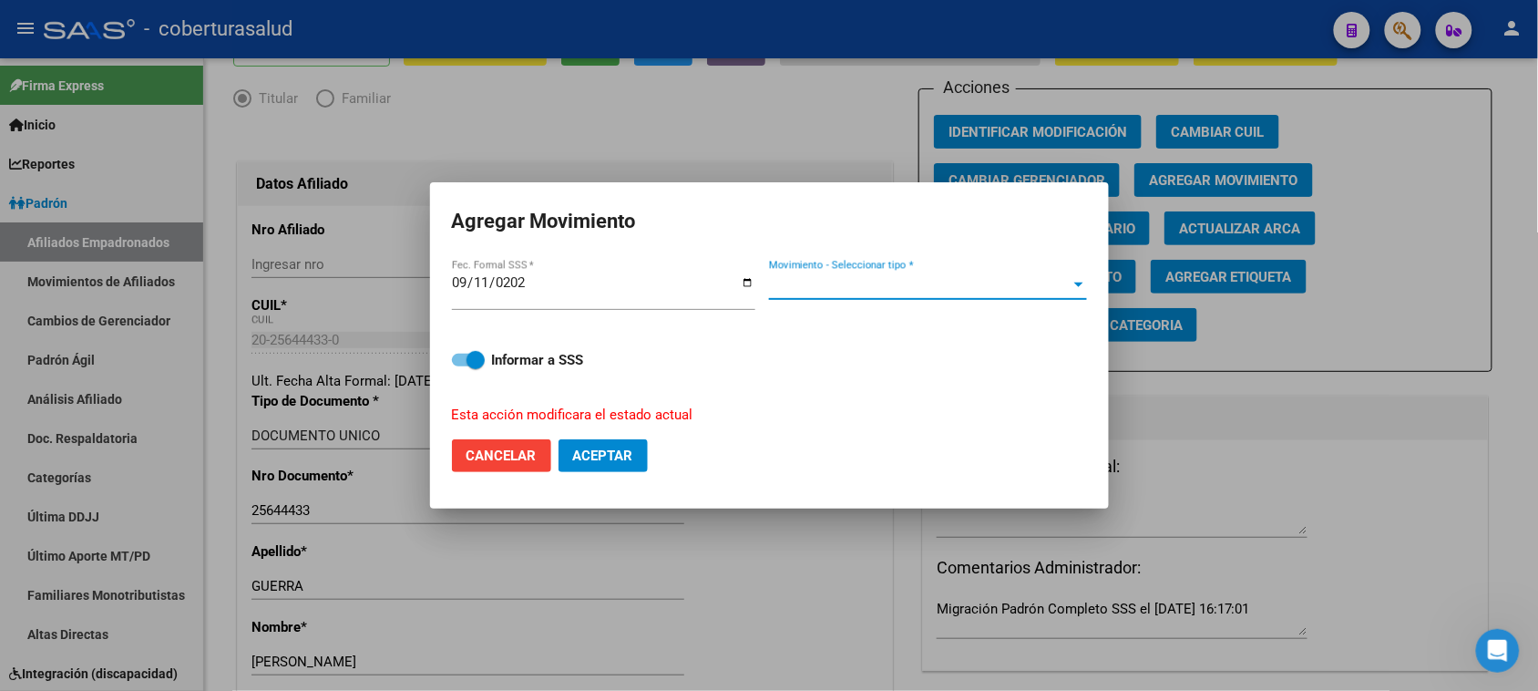
click at [867, 290] on span "Movimiento - Seleccionar tipo *" at bounding box center [920, 285] width 302 height 16
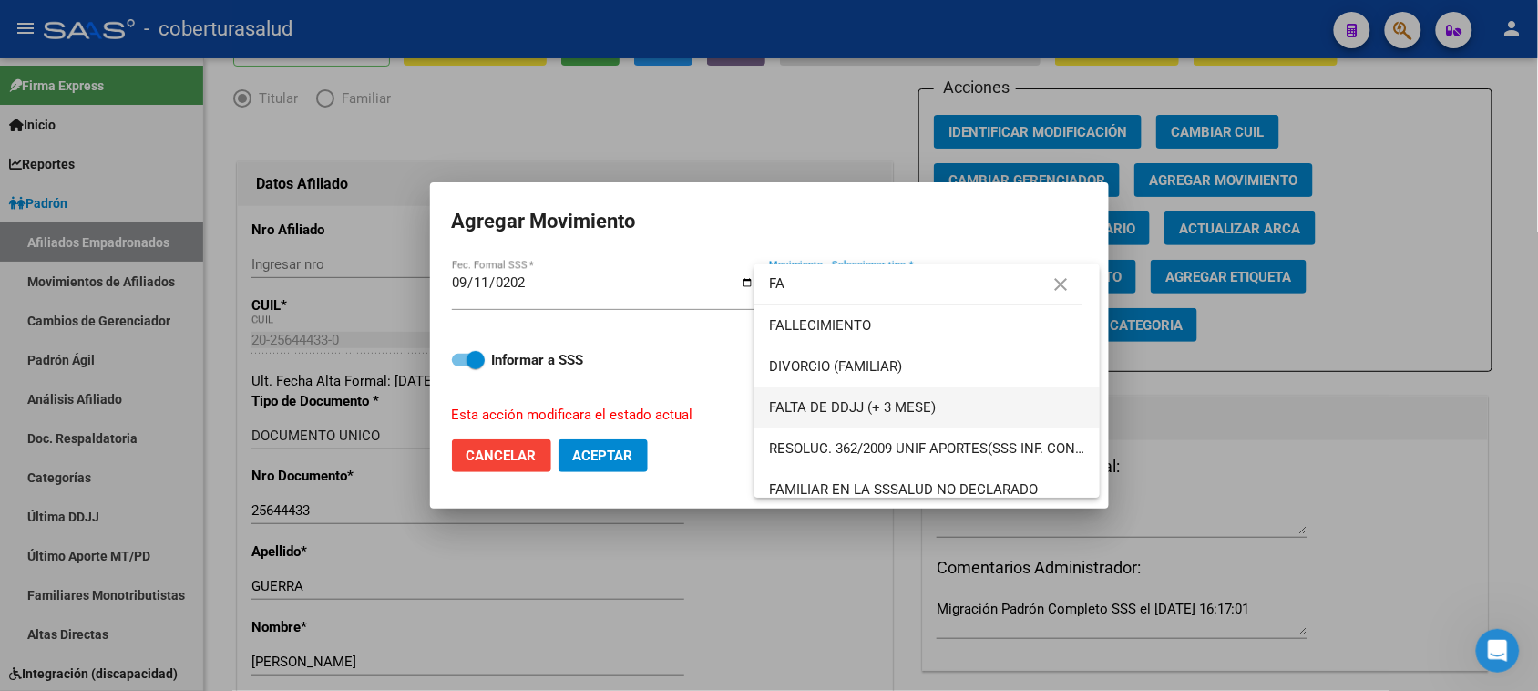
type input "FA"
click at [863, 401] on span "FALTA DE DDJJ (+ 3 MESE)" at bounding box center [852, 407] width 167 height 16
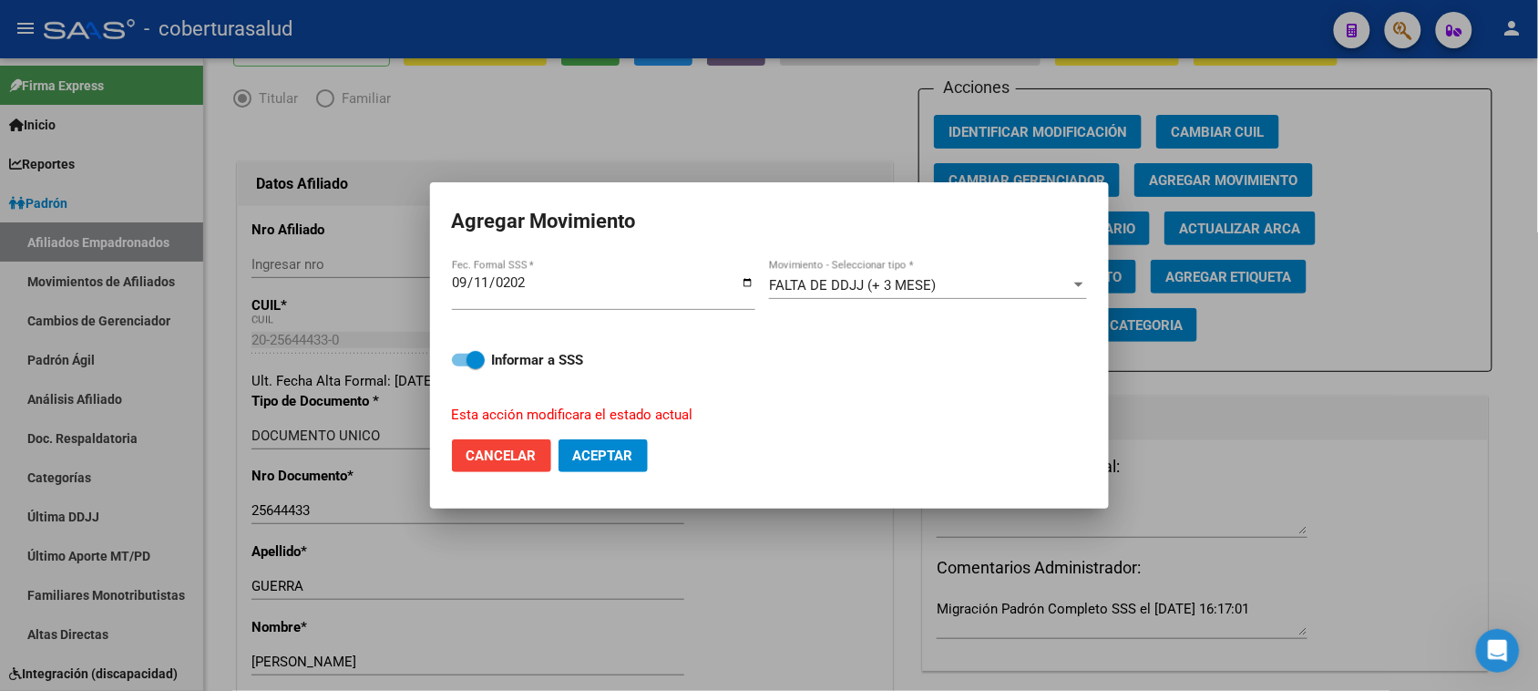
click at [650, 453] on mat-dialog-actions "Cancelar Aceptar" at bounding box center [769, 456] width 635 height 62
click at [642, 452] on button "Aceptar" at bounding box center [602, 455] width 89 height 33
checkbox input "false"
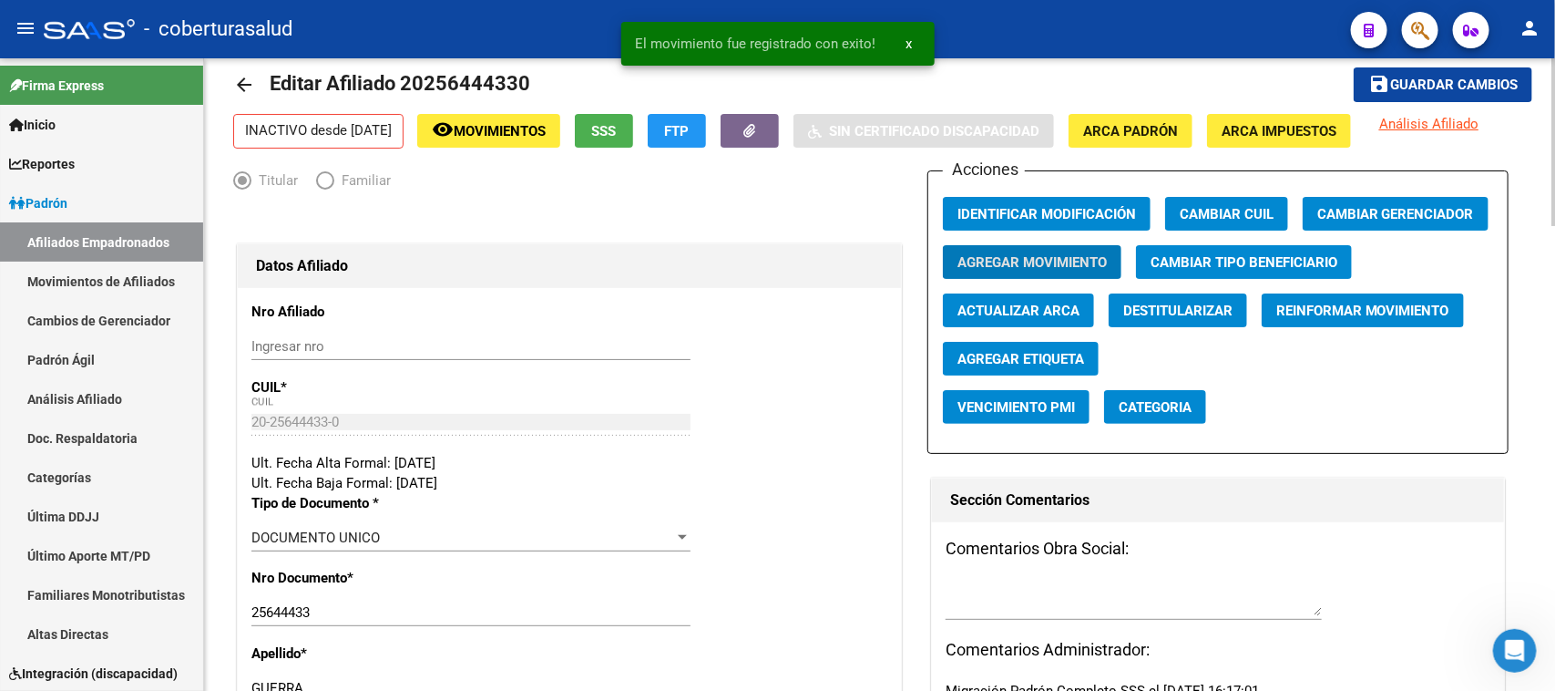
scroll to position [0, 0]
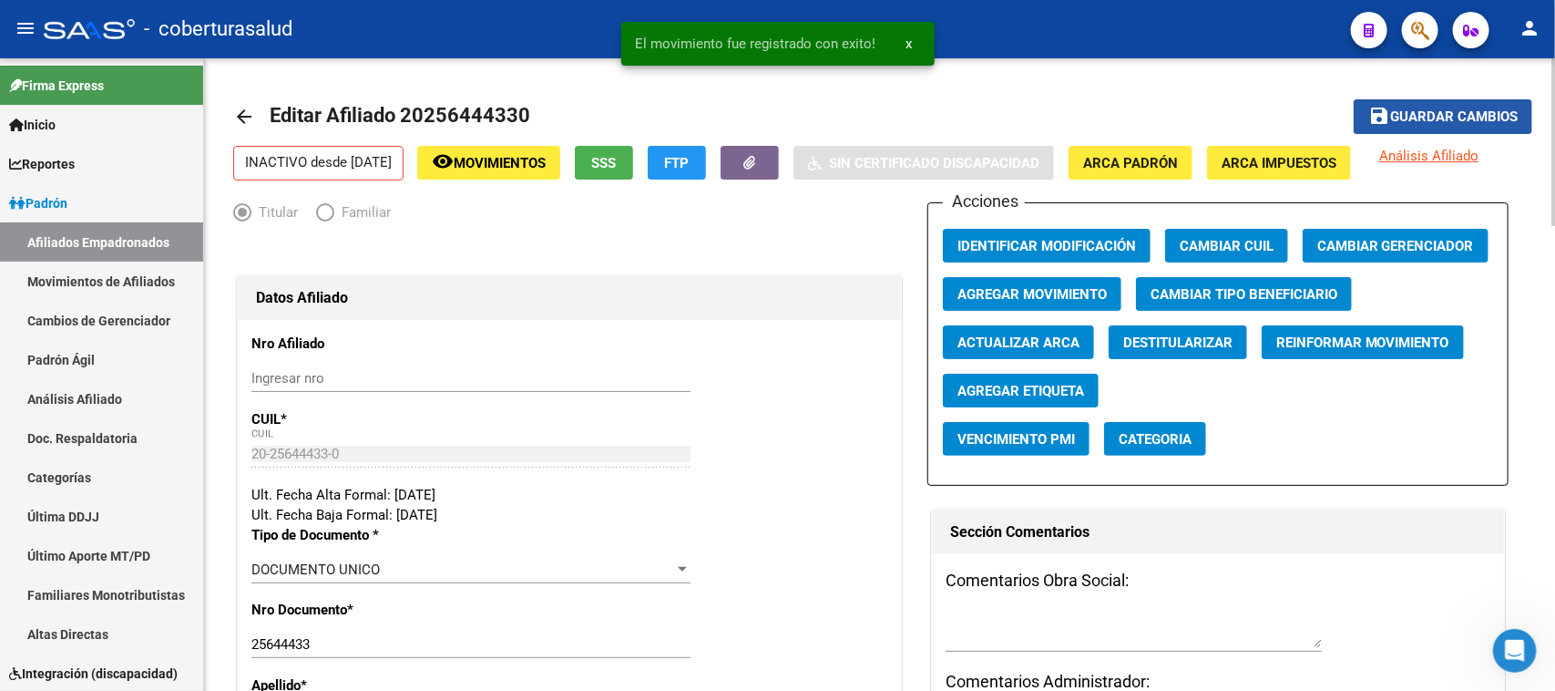
click at [1415, 109] on span "Guardar cambios" at bounding box center [1454, 117] width 128 height 16
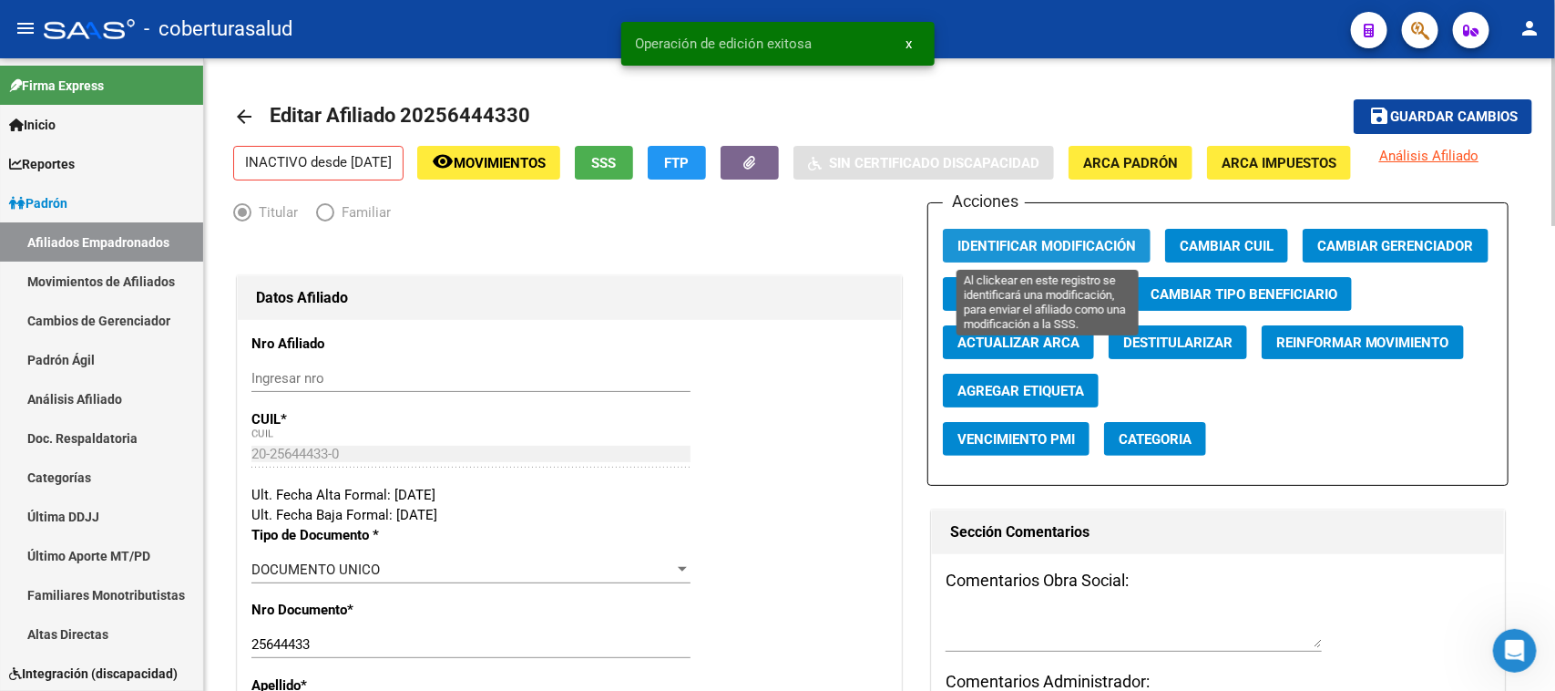
click at [1067, 232] on button "Identificar Modificación" at bounding box center [1047, 246] width 208 height 34
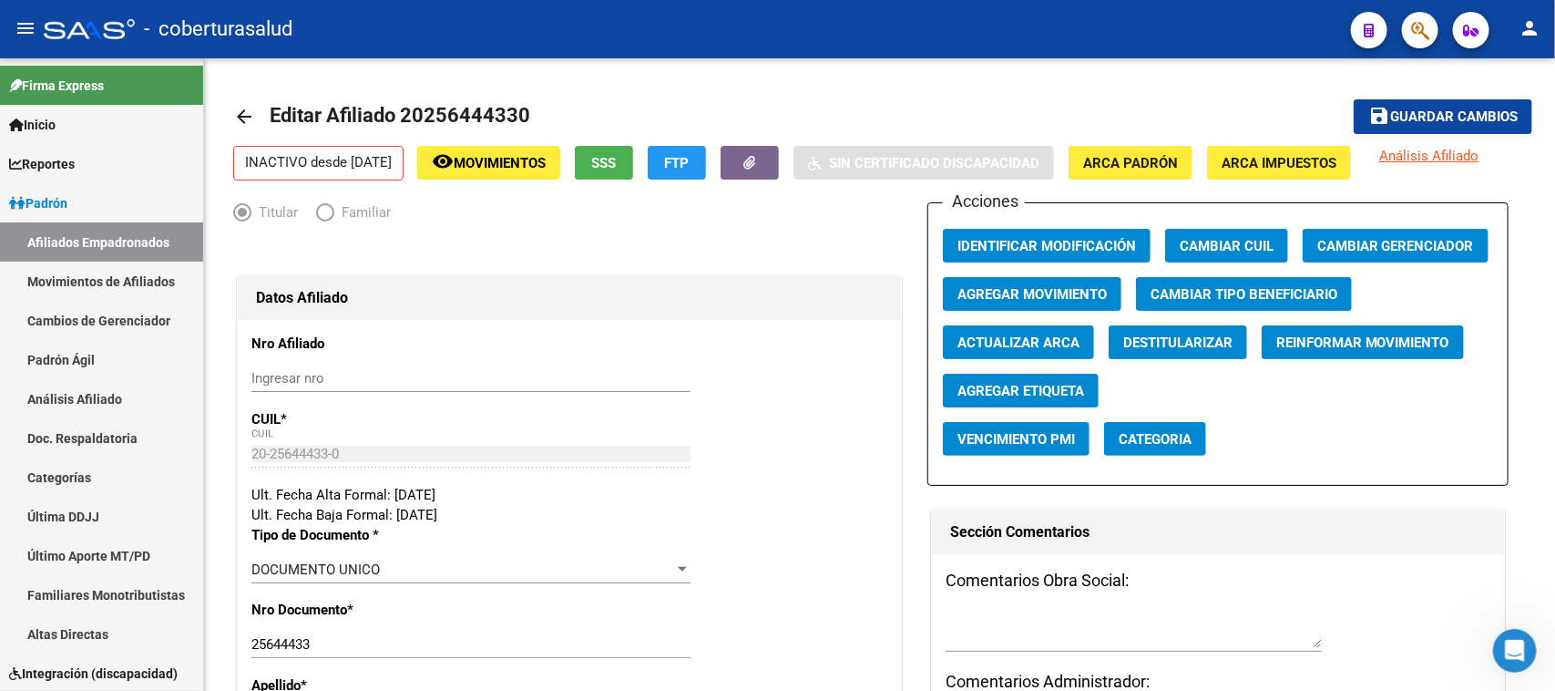
click at [1426, 5] on mat-toolbar "menu - coberturasalud person" at bounding box center [777, 29] width 1555 height 58
drag, startPoint x: 1426, startPoint y: 5, endPoint x: 1426, endPoint y: 23, distance: 17.3
click at [1426, 19] on mat-toolbar "menu - coberturasalud person" at bounding box center [777, 29] width 1555 height 58
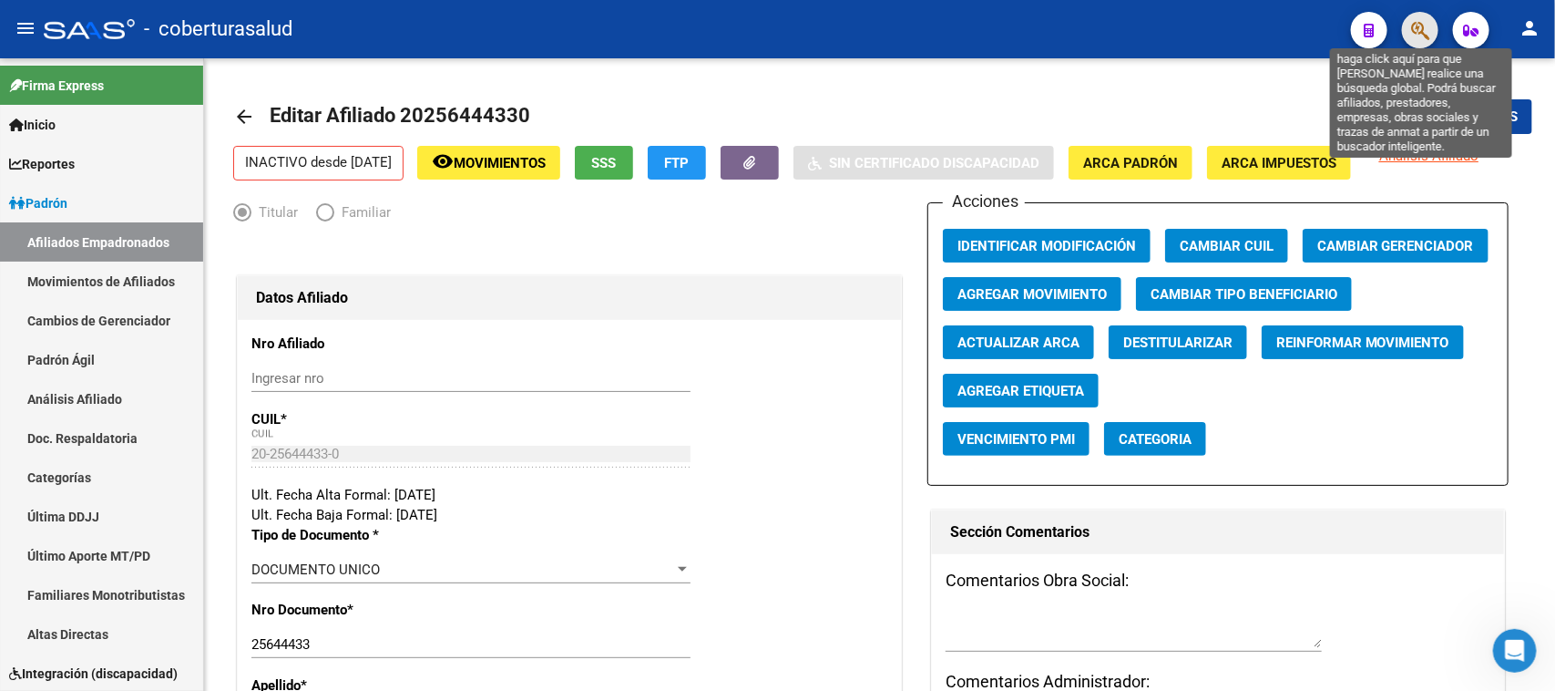
click at [1426, 23] on icon "button" at bounding box center [1420, 30] width 18 height 21
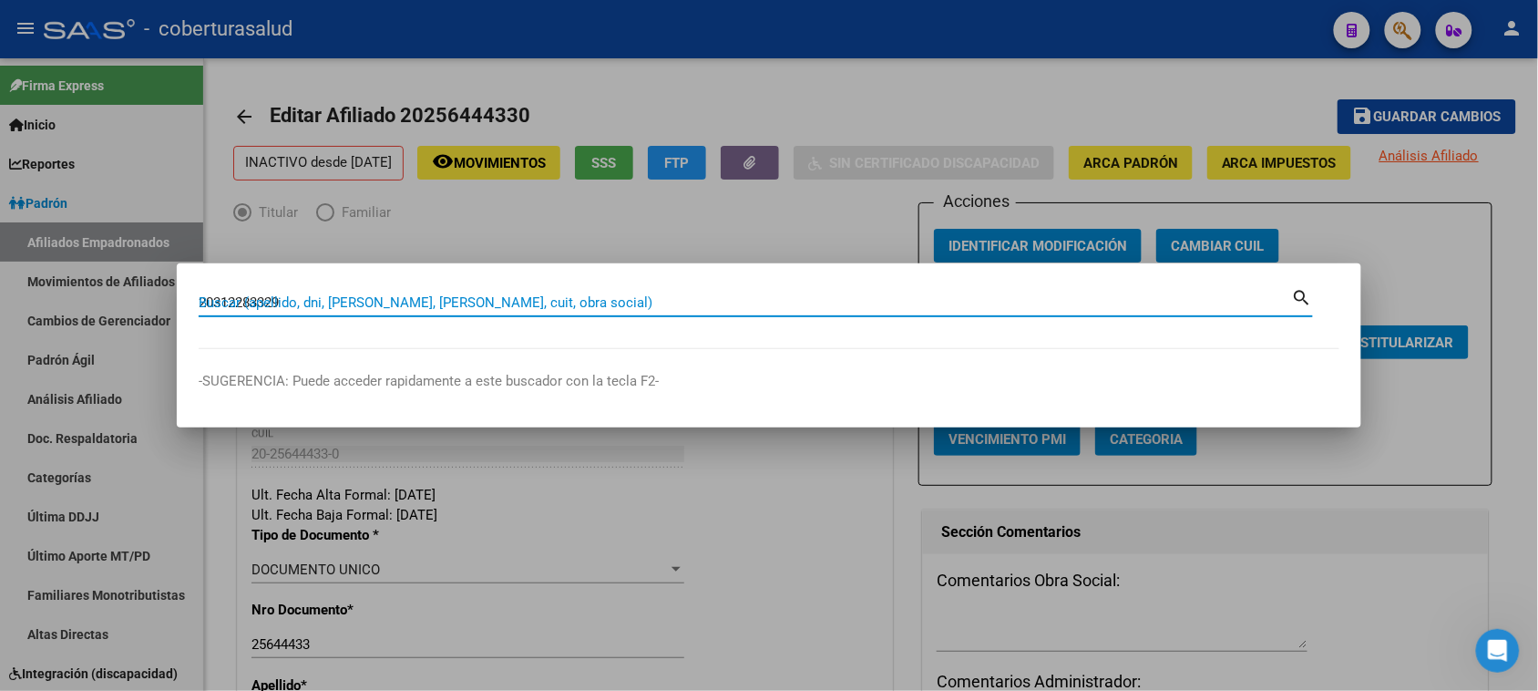
type input "20312283329"
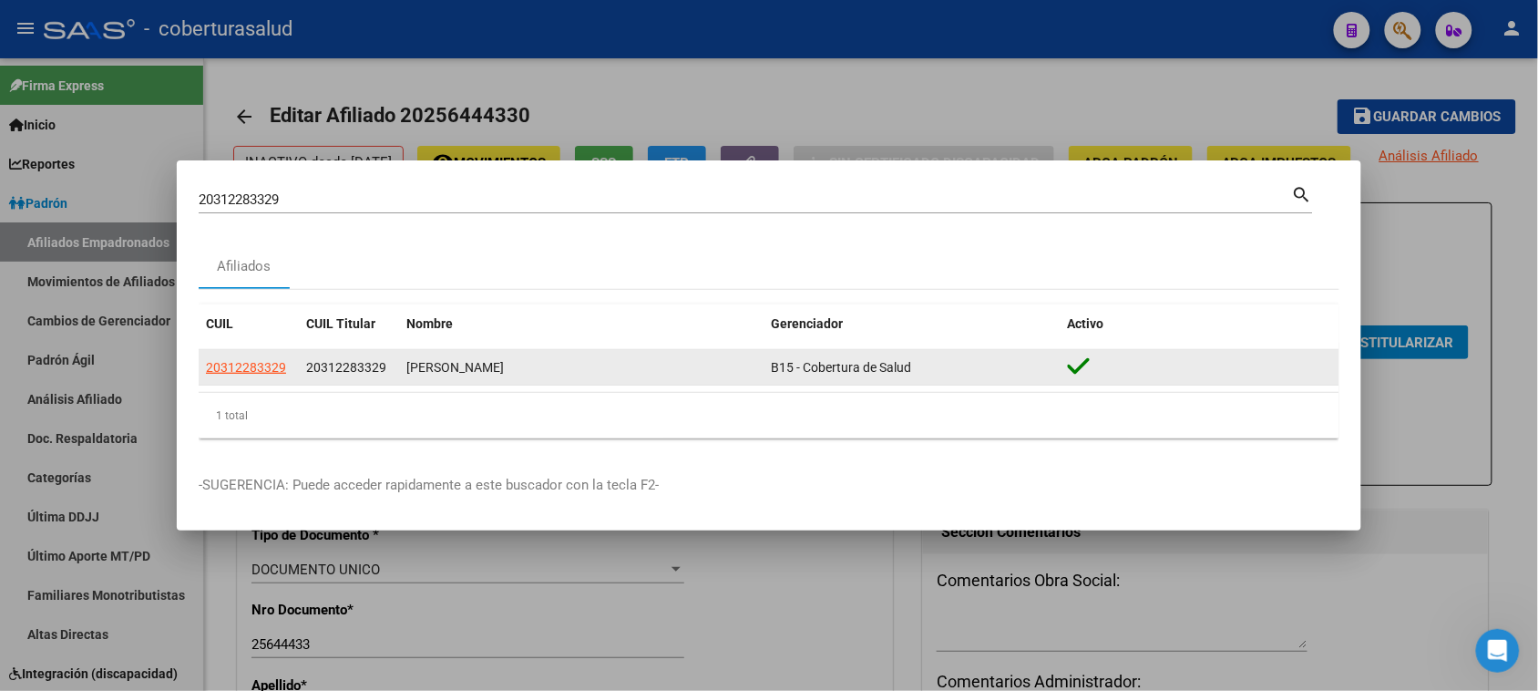
click at [258, 381] on datatable-body-cell "20312283329" at bounding box center [249, 368] width 100 height 36
click at [258, 363] on span "20312283329" at bounding box center [246, 367] width 80 height 15
type textarea "20312283329"
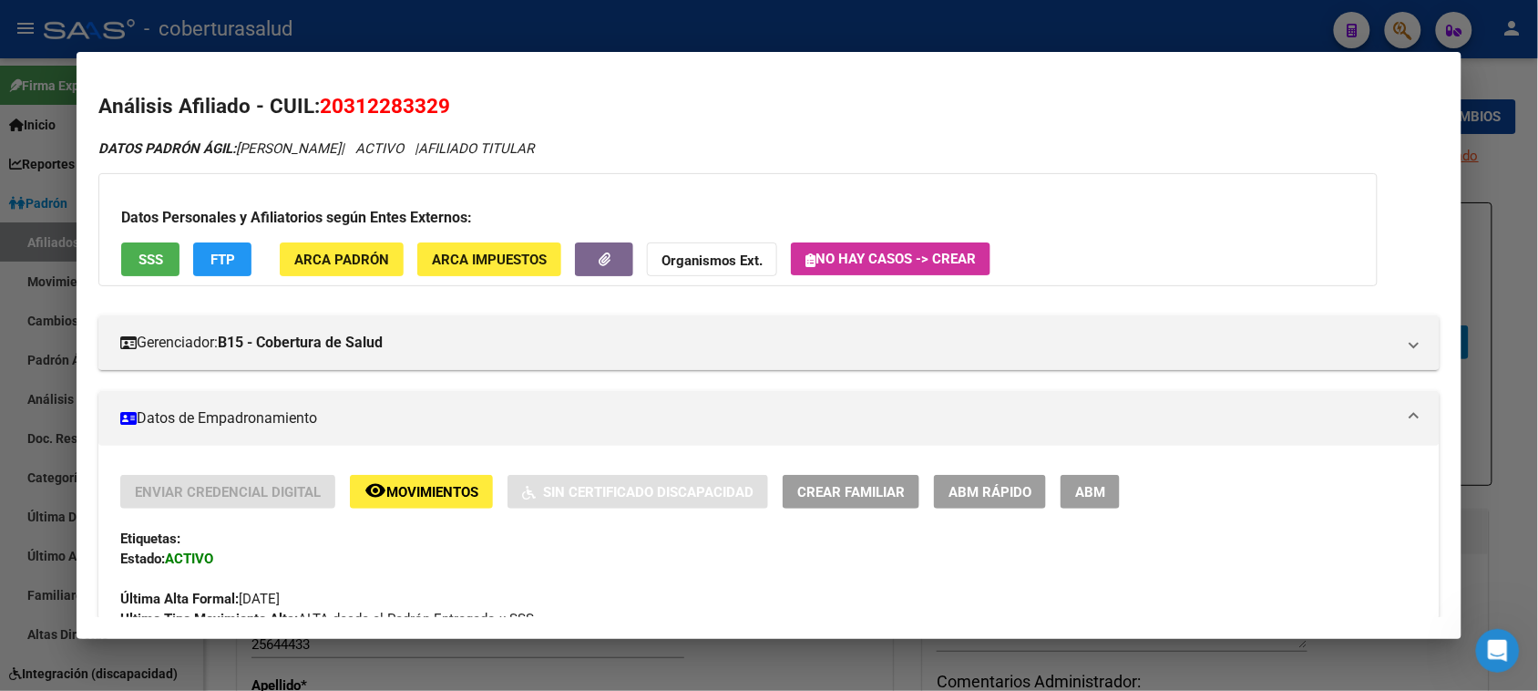
click at [1082, 478] on button "ABM" at bounding box center [1089, 492] width 59 height 34
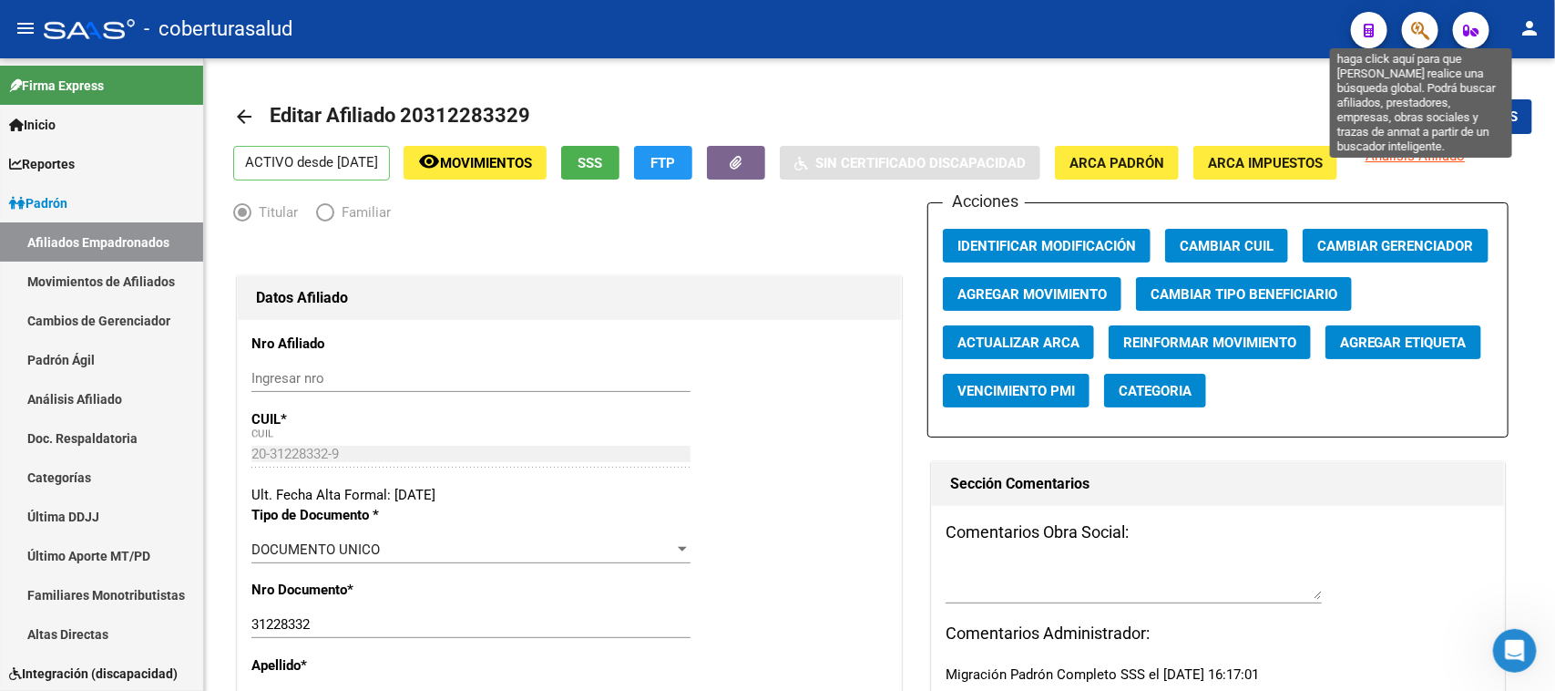
click at [1414, 36] on icon "button" at bounding box center [1420, 30] width 18 height 21
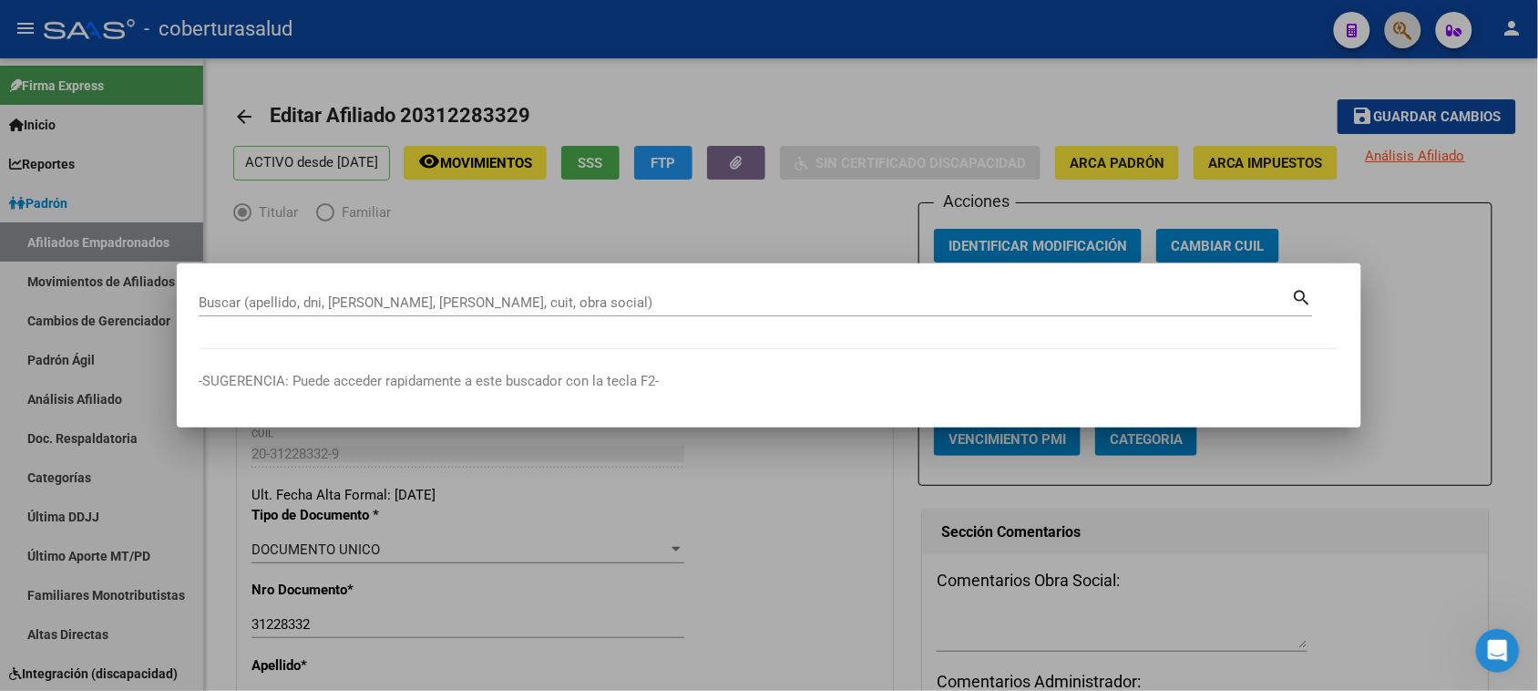
paste input "20312283329"
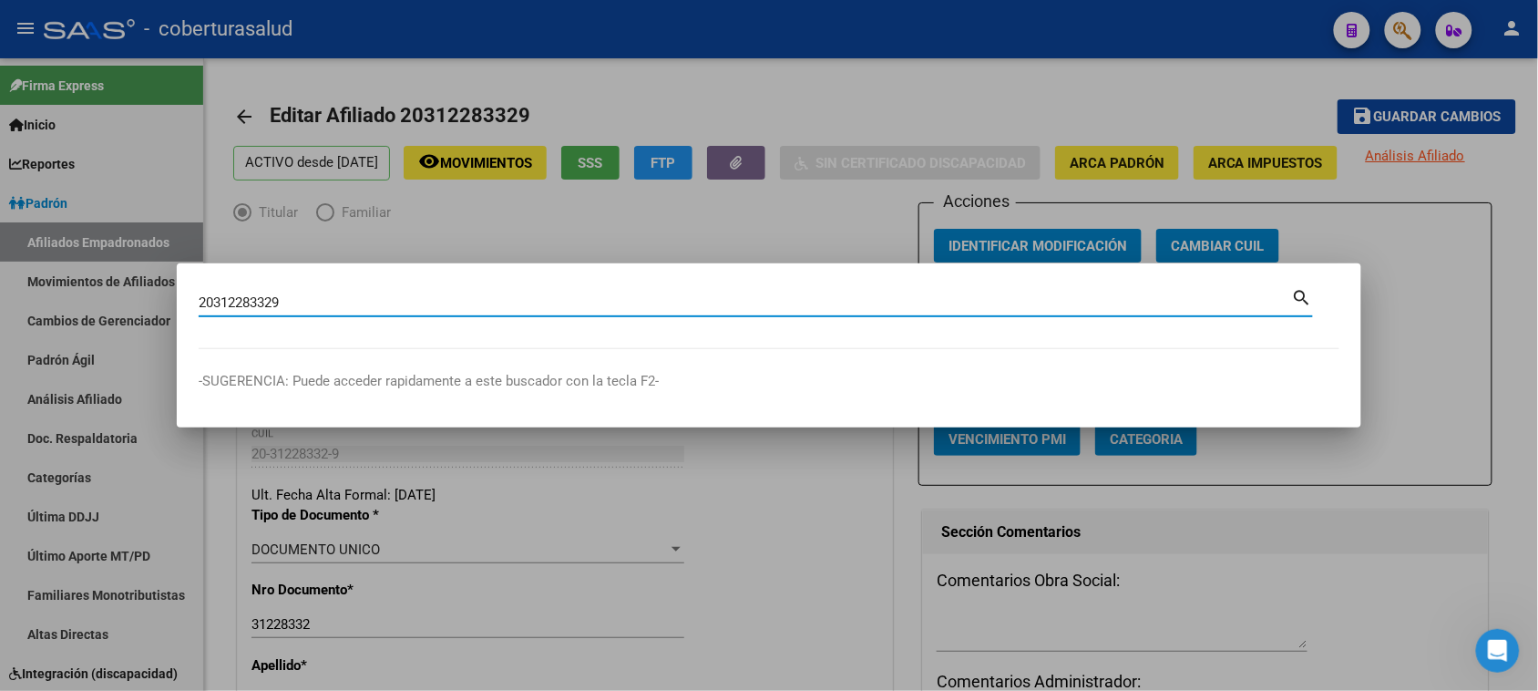
type input "20312283329"
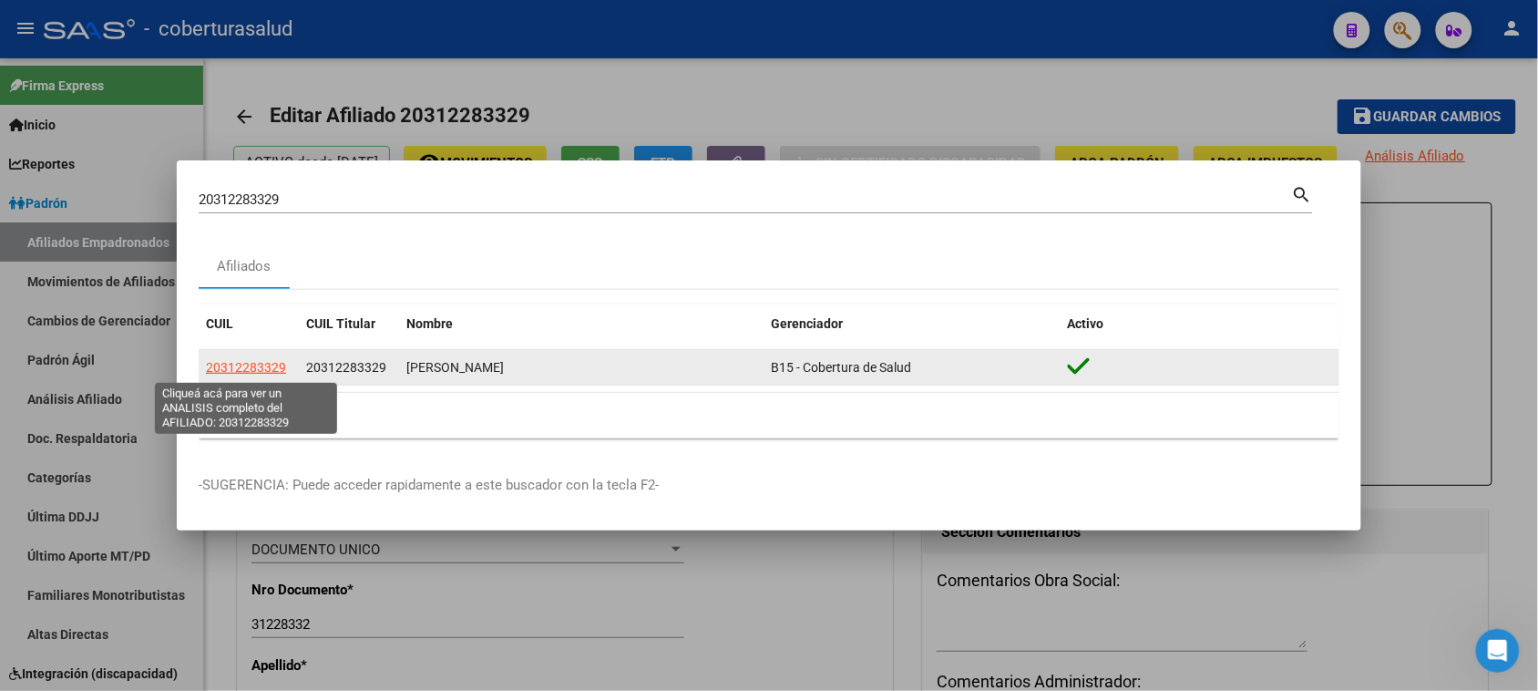
click at [242, 367] on span "20312283329" at bounding box center [246, 367] width 80 height 15
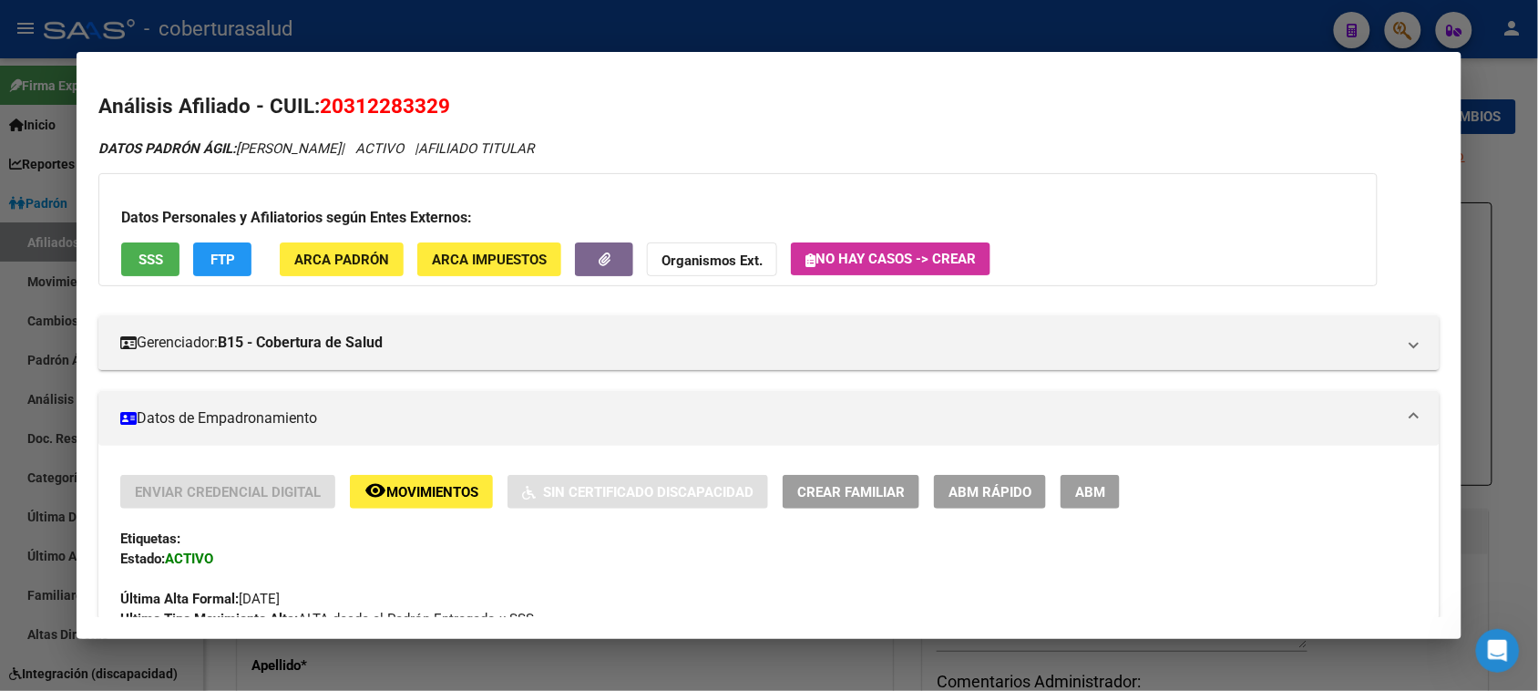
click at [1075, 488] on span "ABM" at bounding box center [1090, 492] width 30 height 16
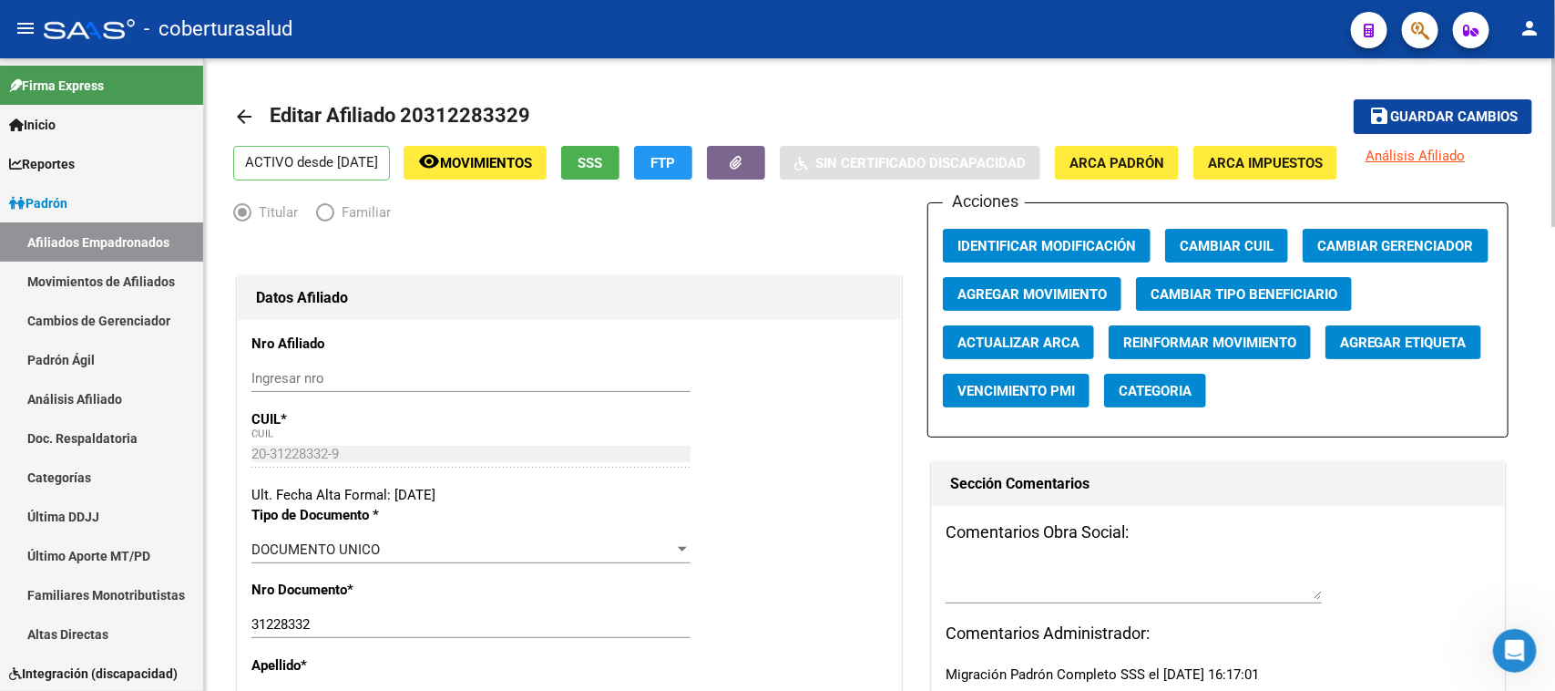
click at [1037, 290] on span "Agregar Movimiento" at bounding box center [1031, 294] width 149 height 16
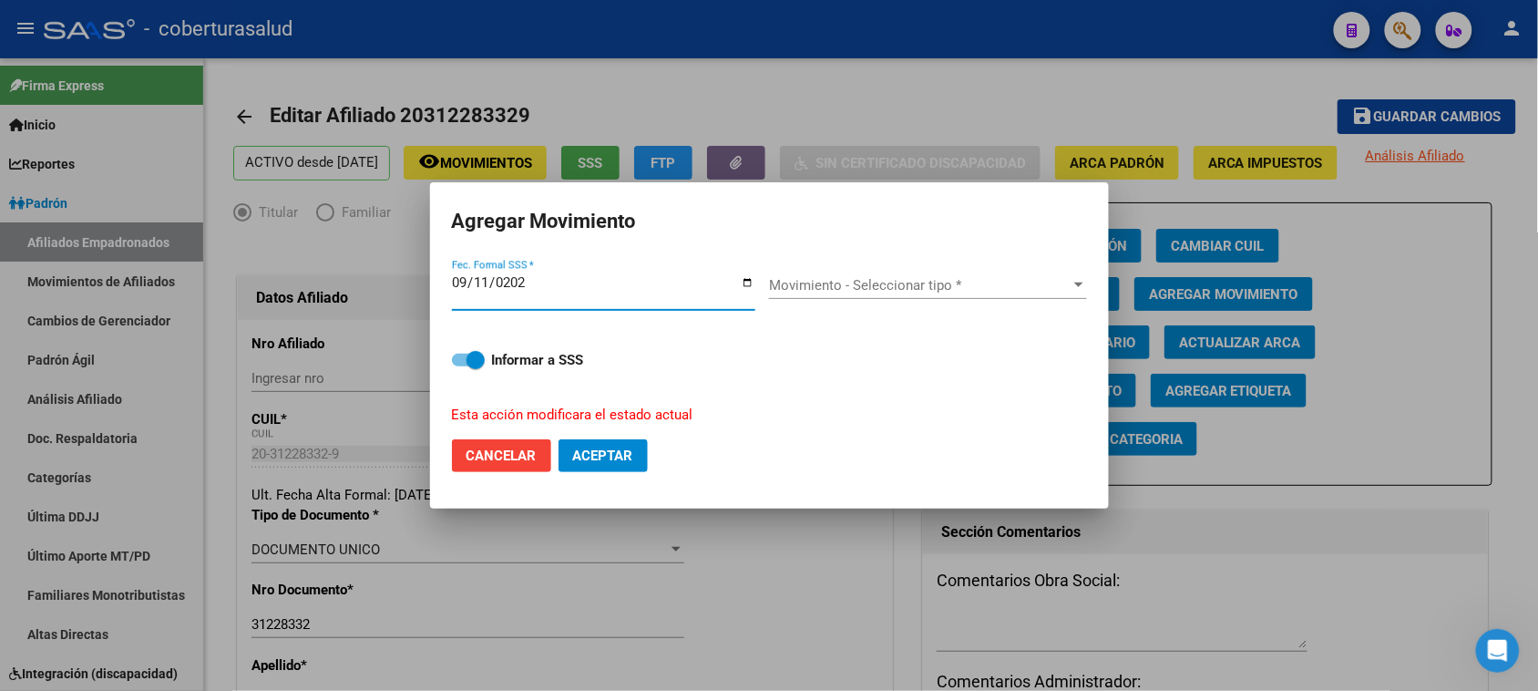
type input "[DATE]"
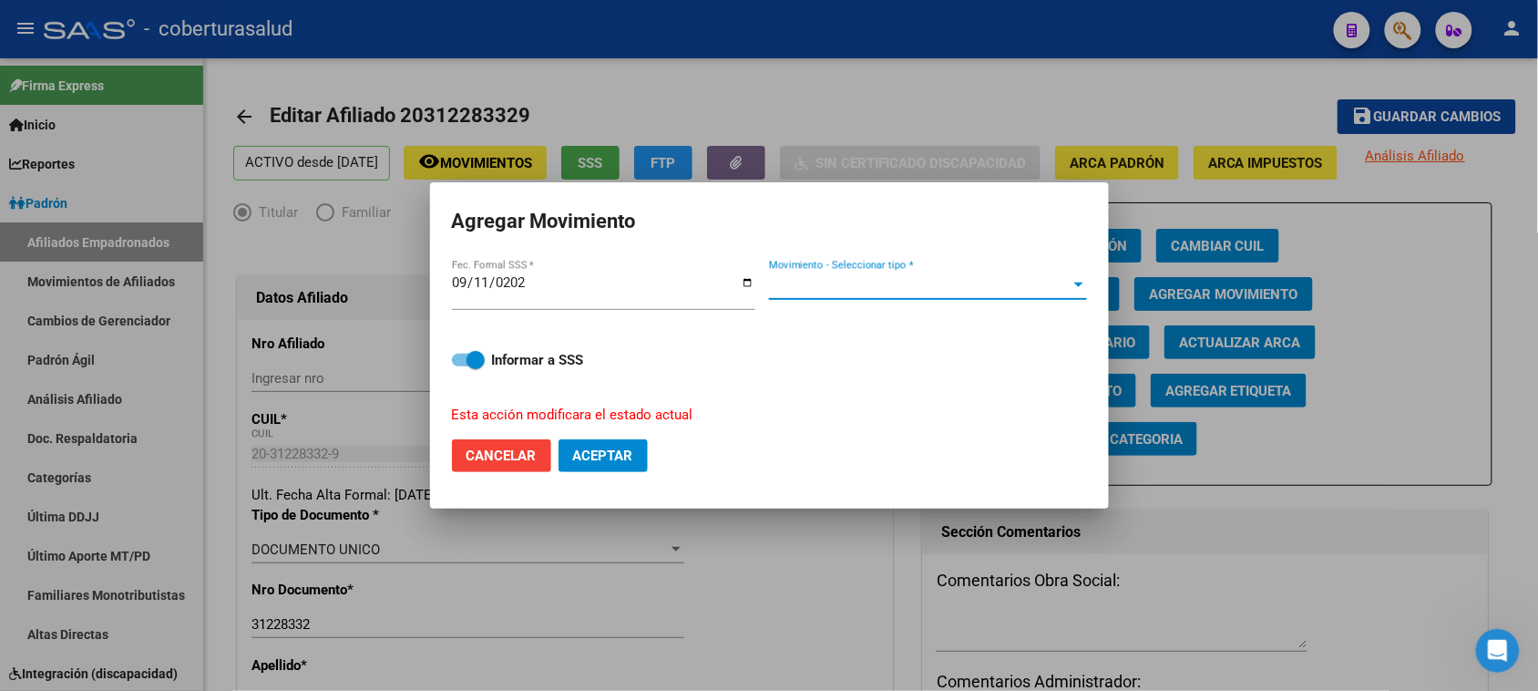
click at [912, 290] on span "Movimiento - Seleccionar tipo *" at bounding box center [920, 285] width 302 height 16
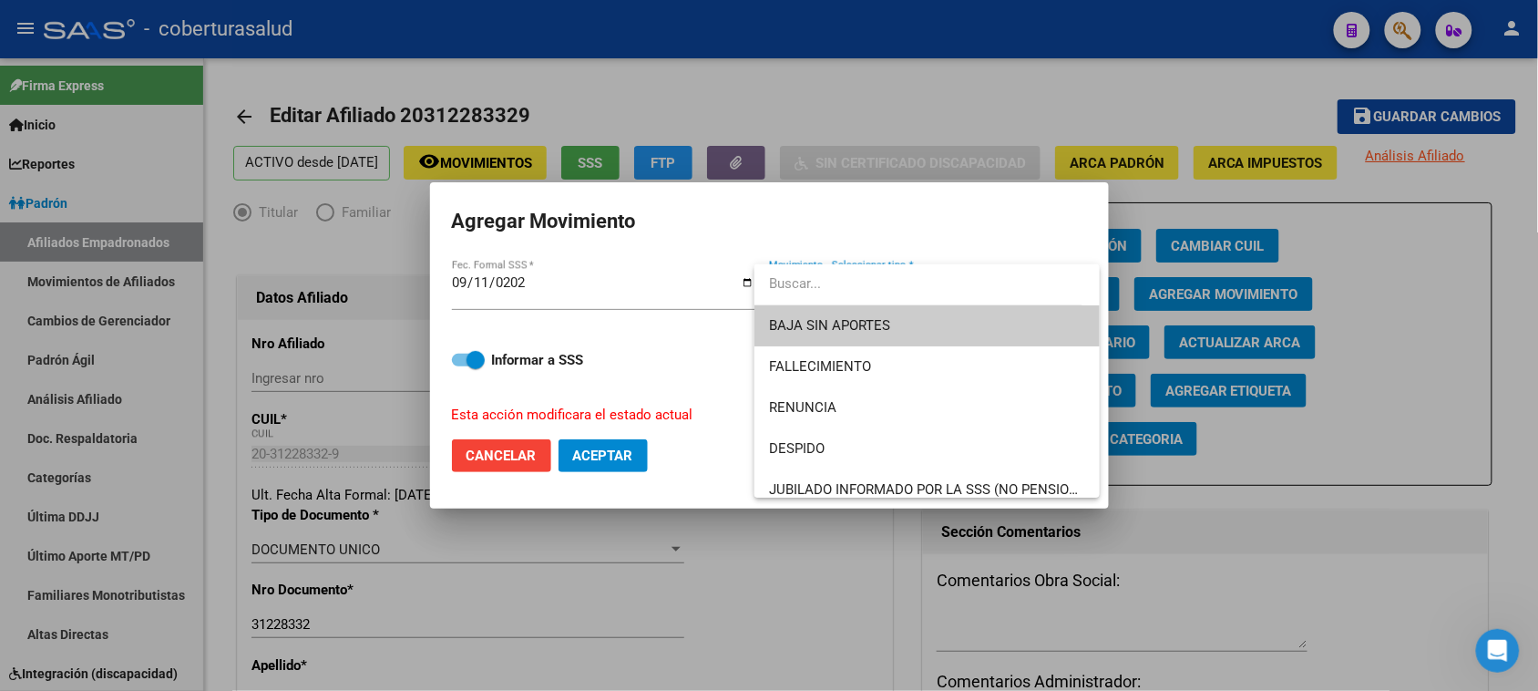
type input "D"
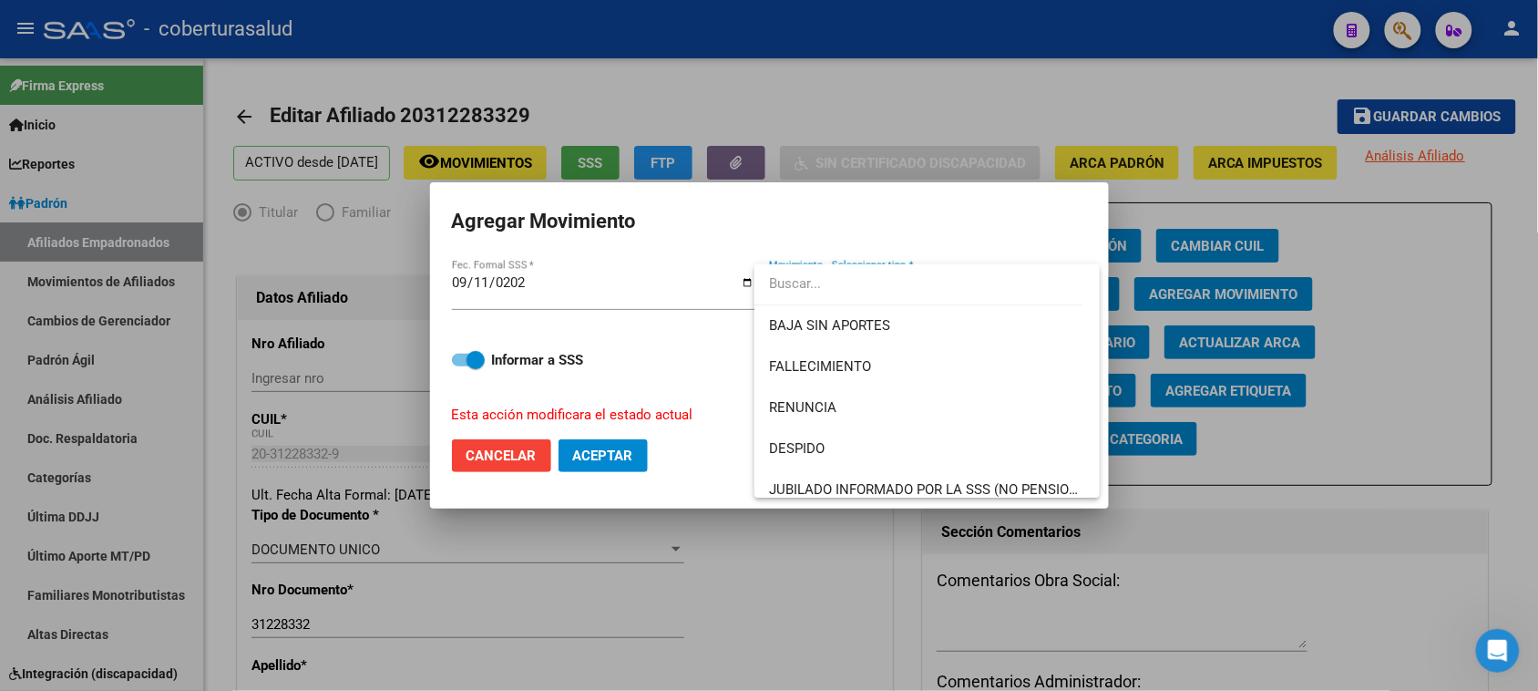
type input "F"
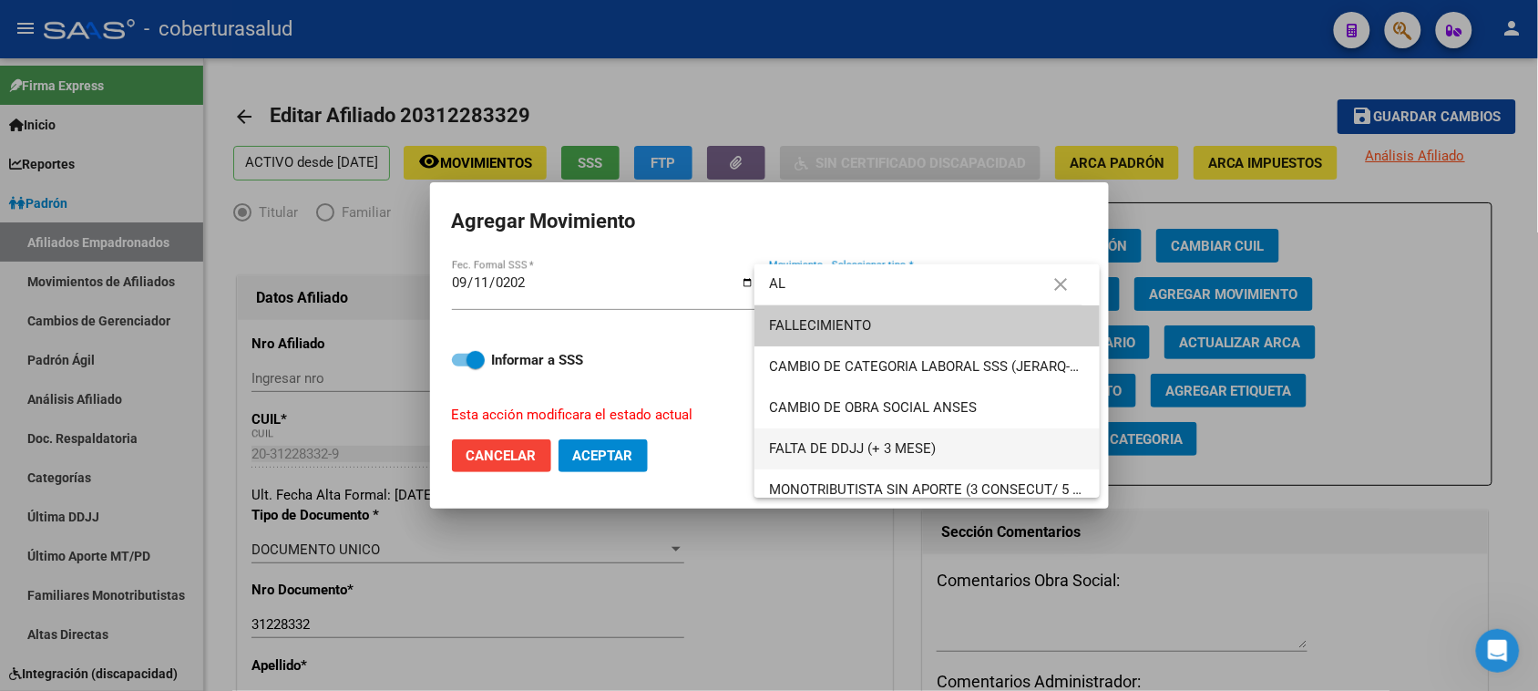
type input "AL"
click at [922, 437] on span "FALTA DE DDJJ (+ 3 MESE)" at bounding box center [927, 448] width 316 height 41
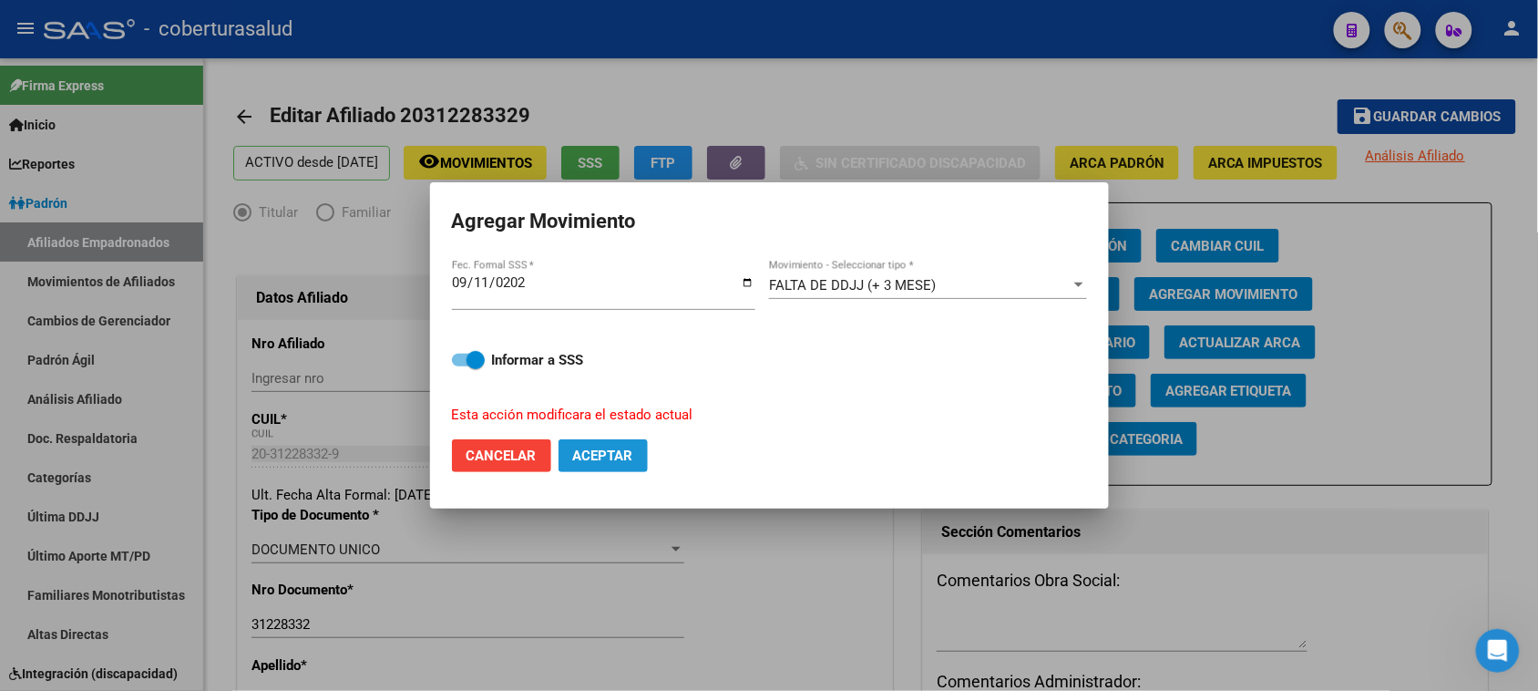
click at [595, 449] on span "Aceptar" at bounding box center [603, 455] width 60 height 16
checkbox input "false"
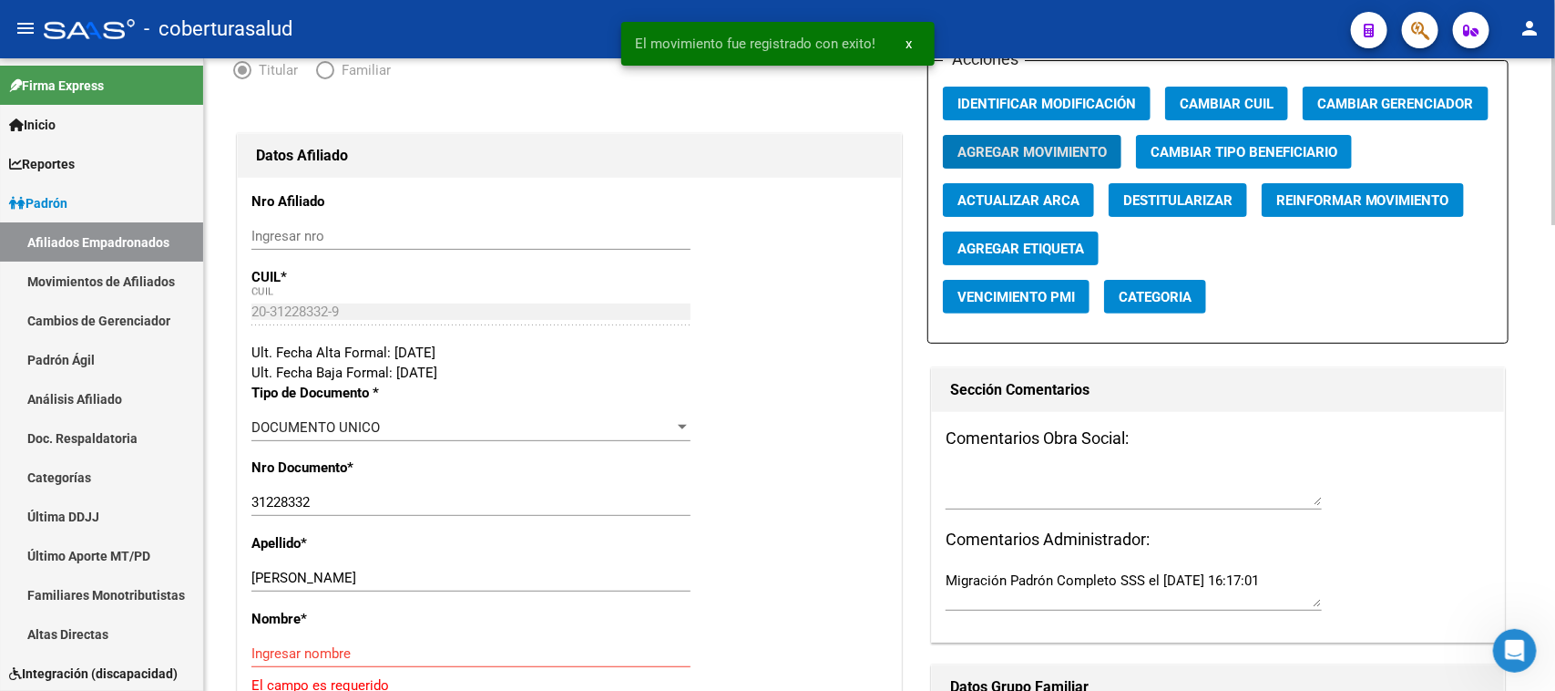
scroll to position [228, 0]
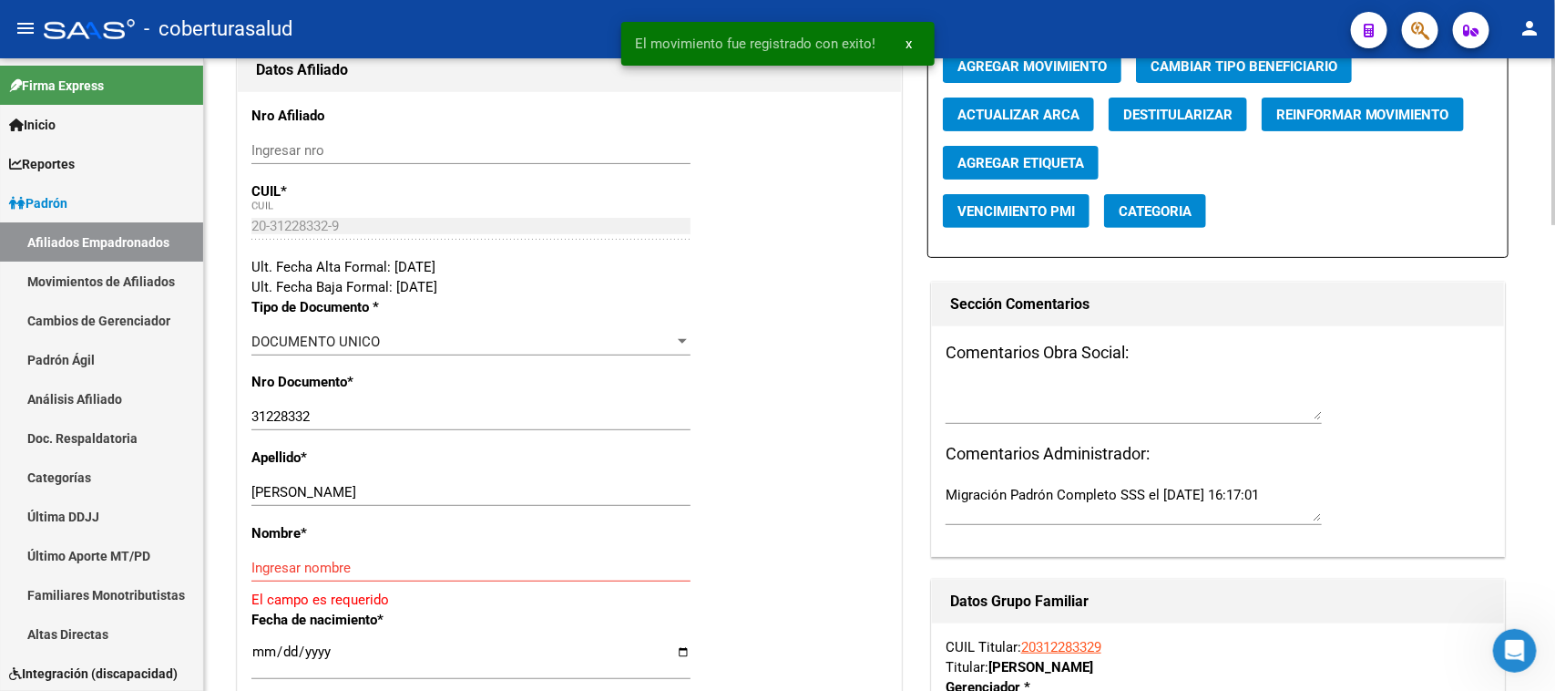
drag, startPoint x: 547, startPoint y: 503, endPoint x: 425, endPoint y: 496, distance: 121.3
click at [399, 503] on div "[PERSON_NAME] apellido" at bounding box center [470, 491] width 439 height 27
drag, startPoint x: 435, startPoint y: 495, endPoint x: 312, endPoint y: 495, distance: 123.0
click at [312, 495] on input "[PERSON_NAME]" at bounding box center [470, 492] width 439 height 16
type input "[PERSON_NAME]"
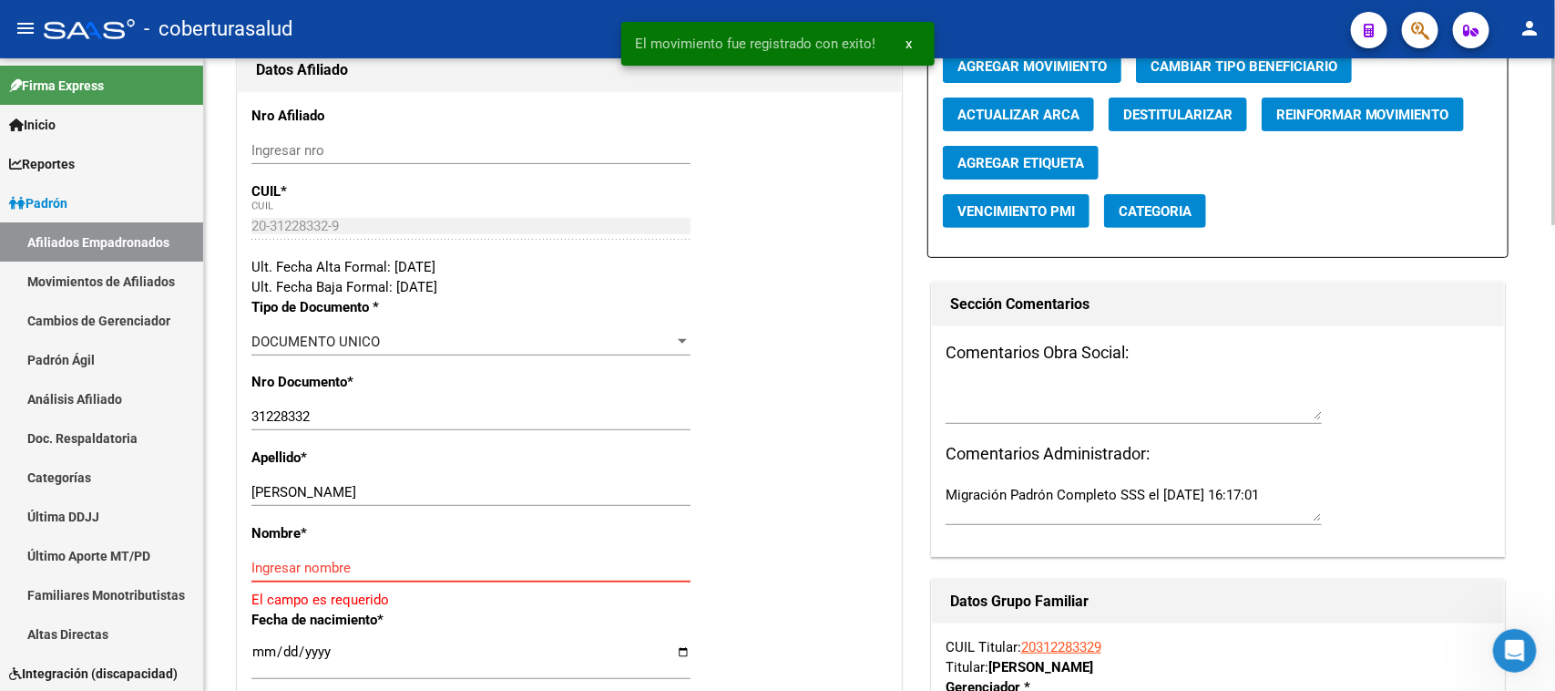
click at [333, 572] on input "Ingresar nombre" at bounding box center [470, 567] width 439 height 16
paste input "[PERSON_NAME]"
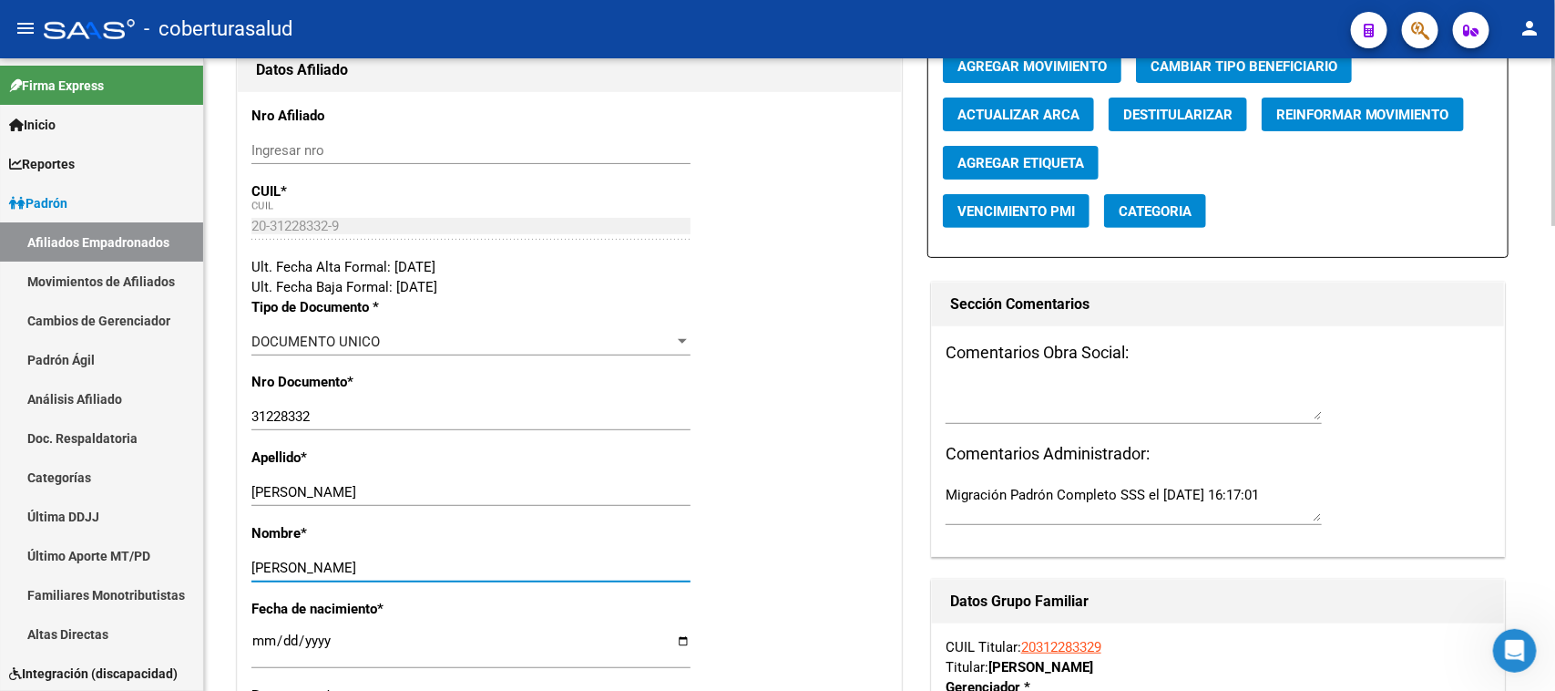
type input "[PERSON_NAME]"
click at [774, 499] on div "Apellido * [PERSON_NAME] Ingresar apellido" at bounding box center [569, 485] width 636 height 76
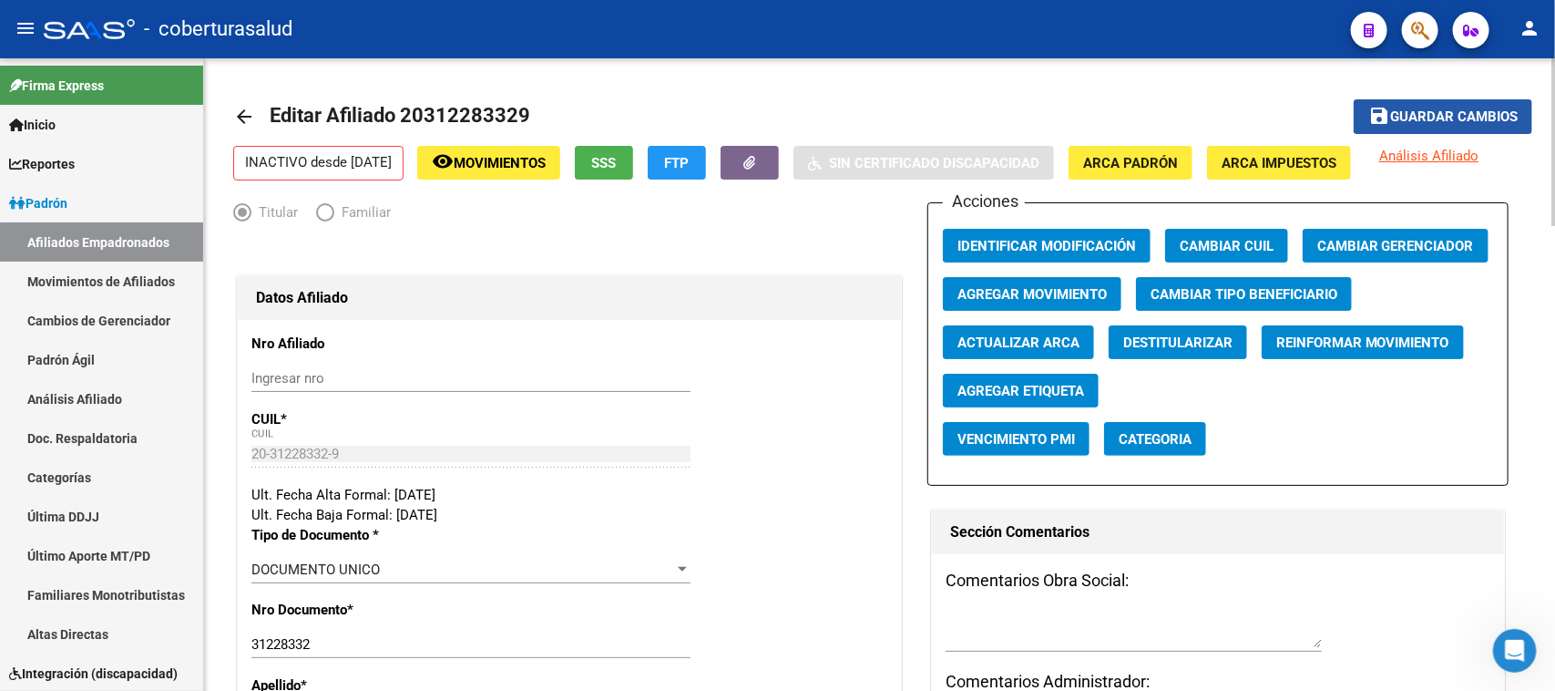
click at [1491, 109] on span "Guardar cambios" at bounding box center [1454, 117] width 128 height 16
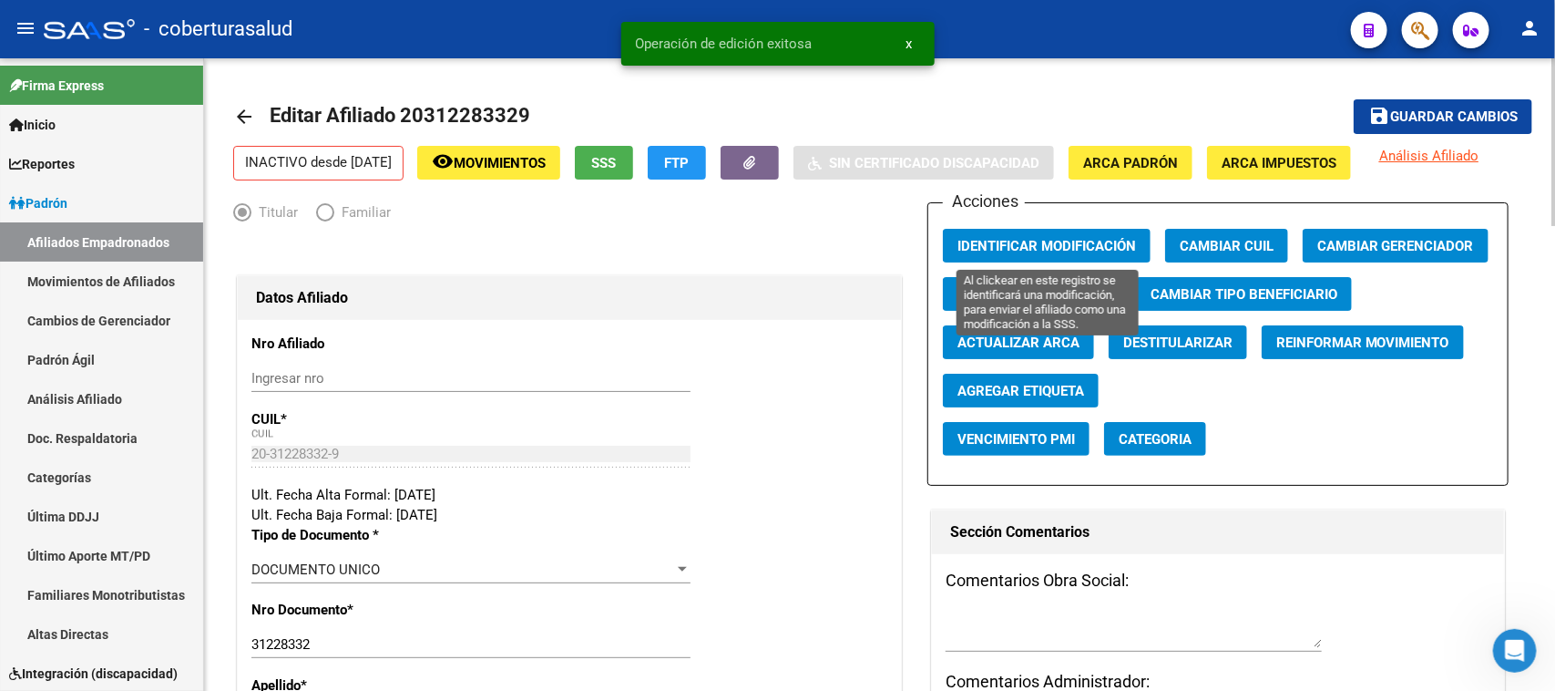
click at [1116, 244] on span "Identificar Modificación" at bounding box center [1046, 246] width 179 height 16
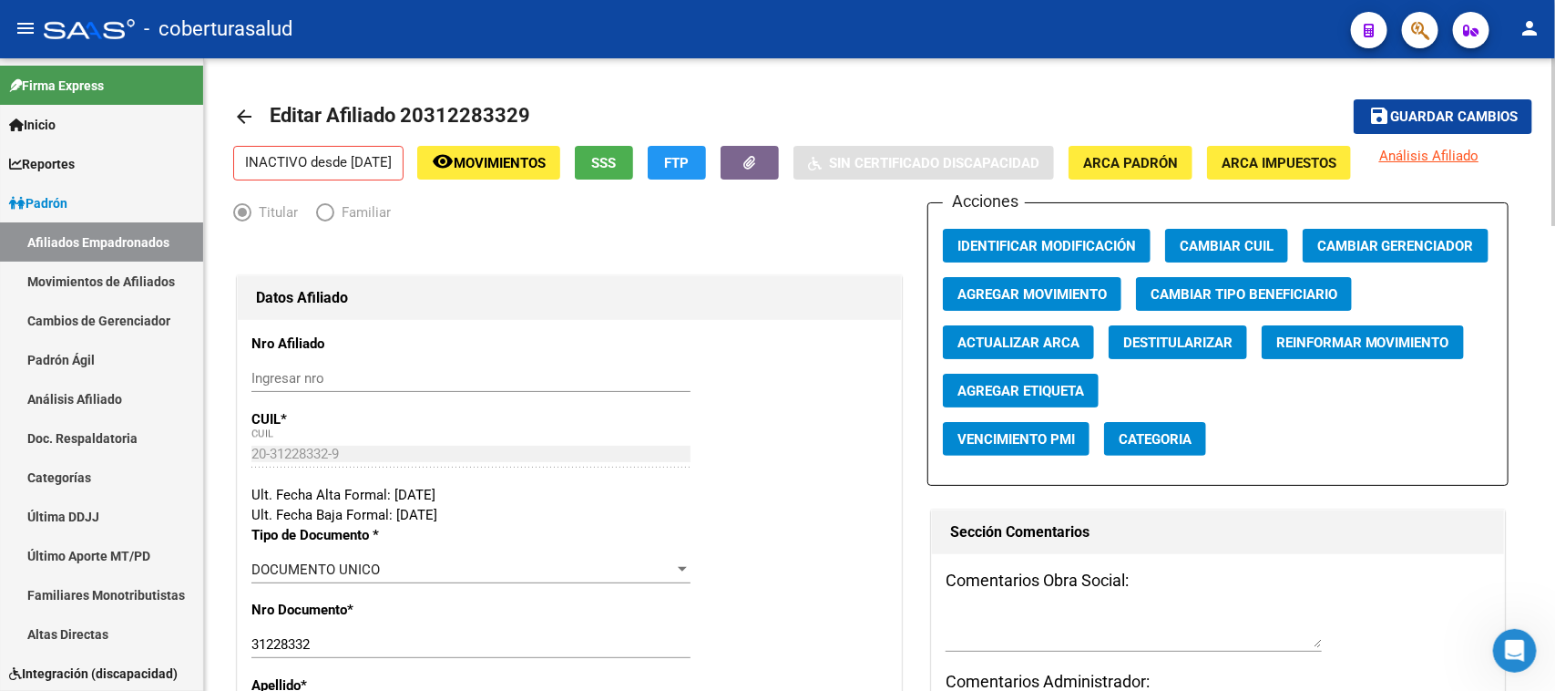
click at [1012, 415] on div "Acciones Identificar Modificación Cambiar CUIL Cambiar Gerenciador Agregar Movi…" at bounding box center [1218, 343] width 582 height 283
click at [1408, 26] on button "button" at bounding box center [1420, 30] width 36 height 36
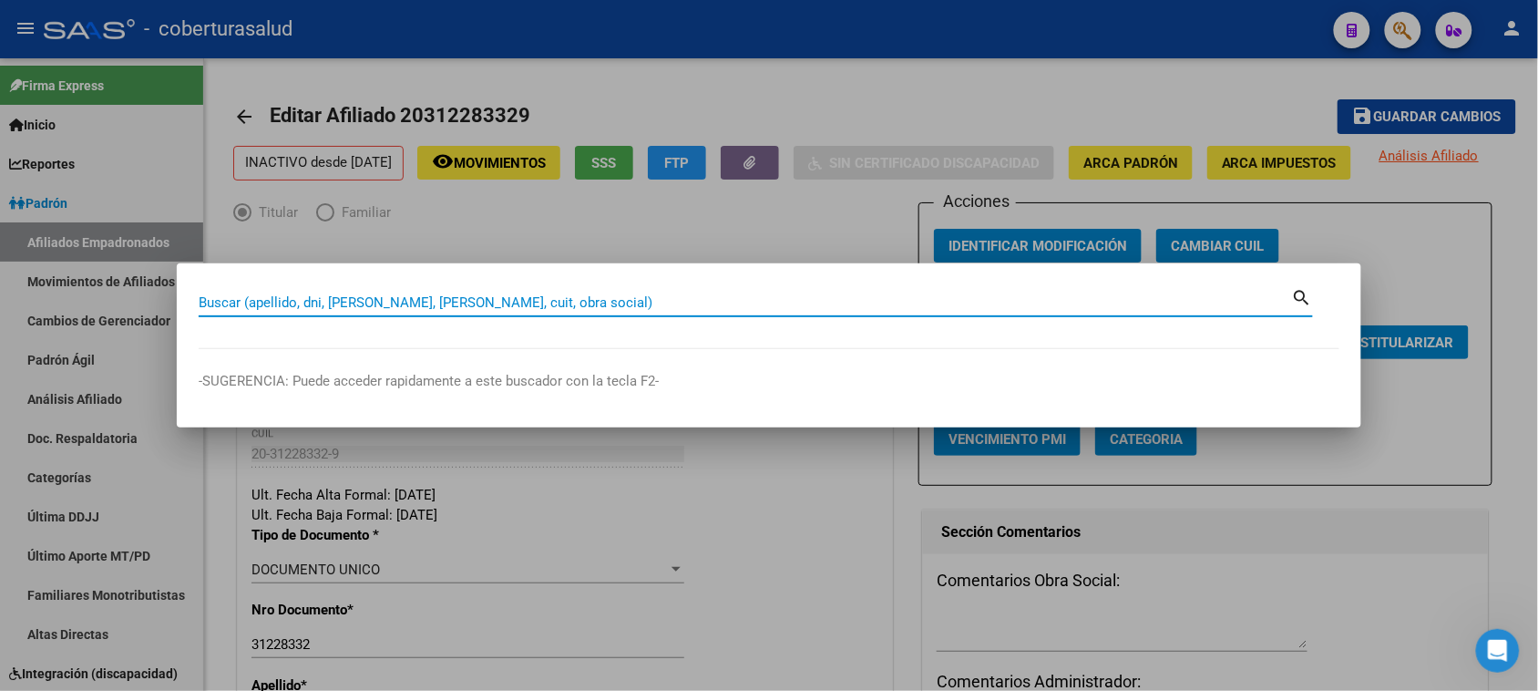
paste input "20324545264"
type input "20324545264"
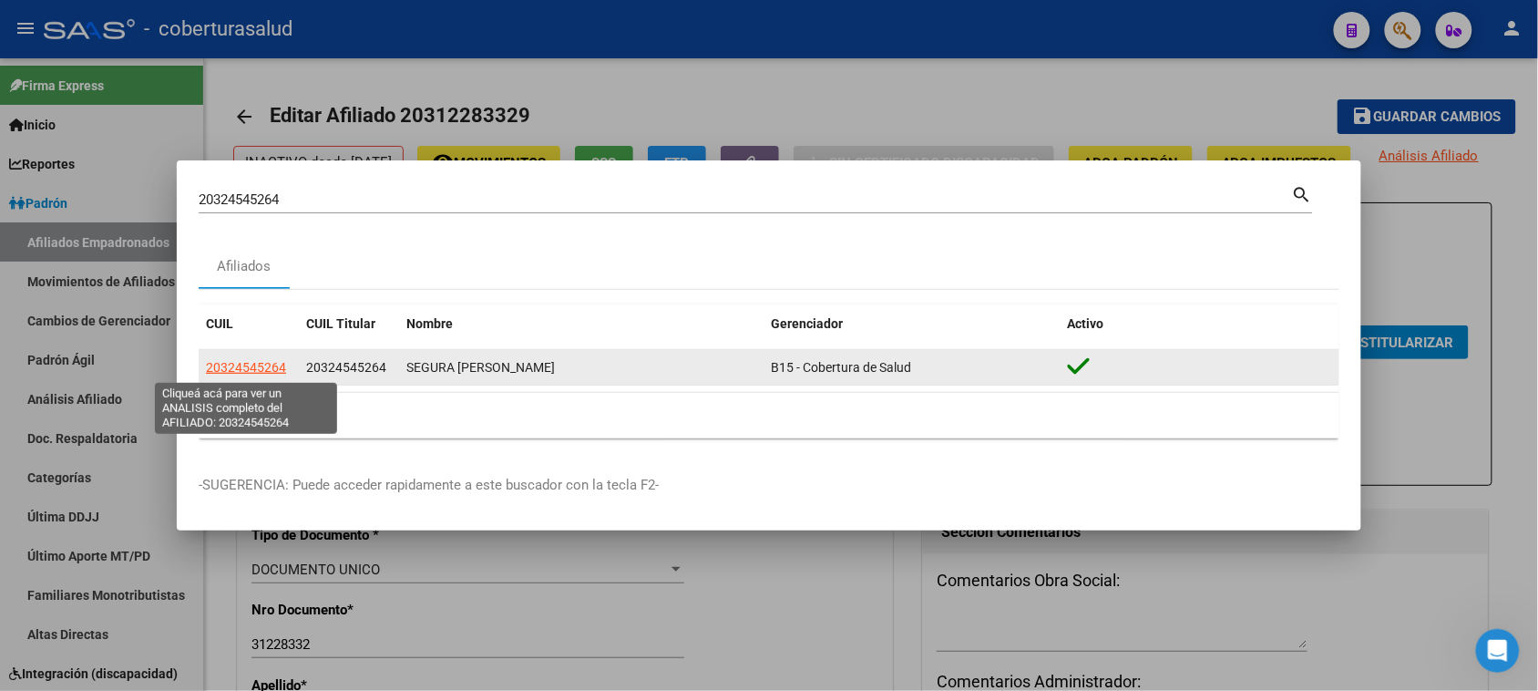
click at [261, 363] on span "20324545264" at bounding box center [246, 367] width 80 height 15
type textarea "20324545264"
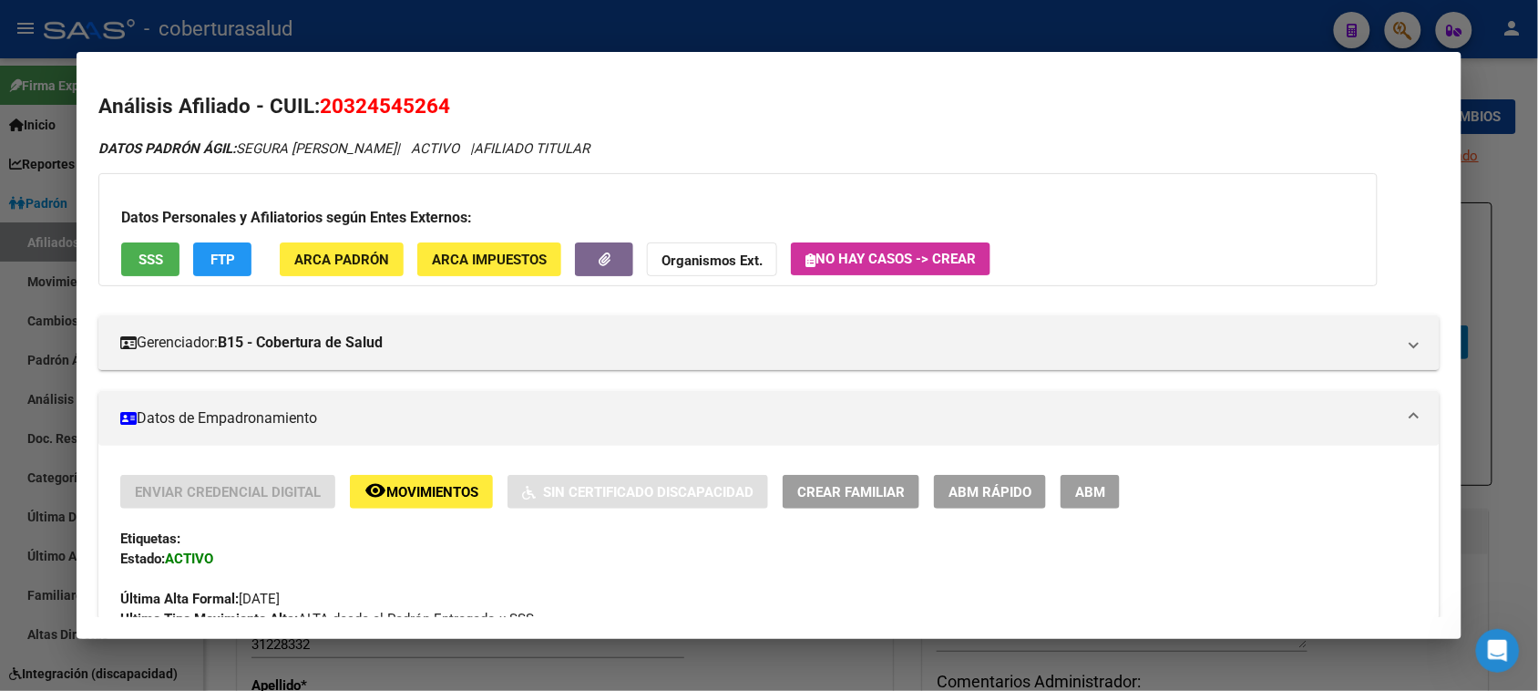
click at [1061, 493] on button "ABM" at bounding box center [1089, 492] width 59 height 34
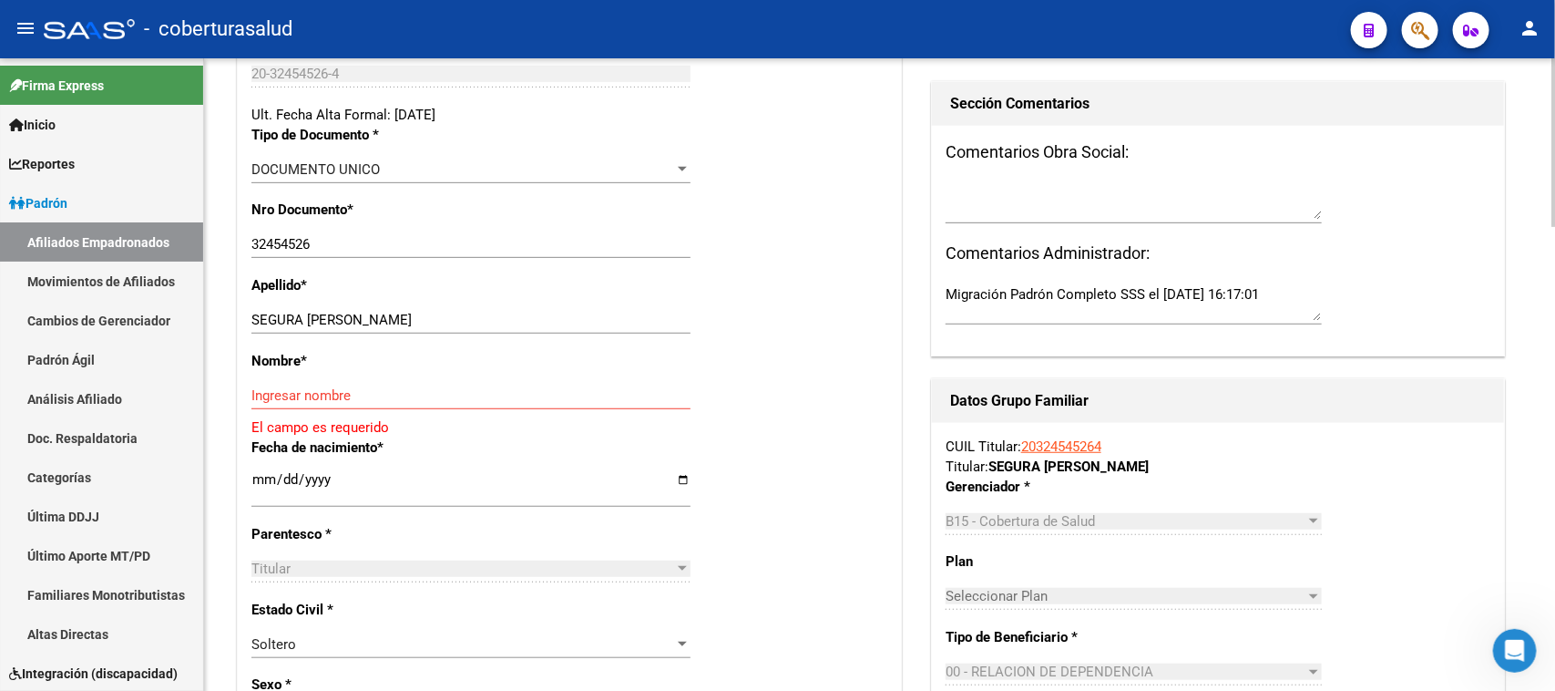
scroll to position [456, 0]
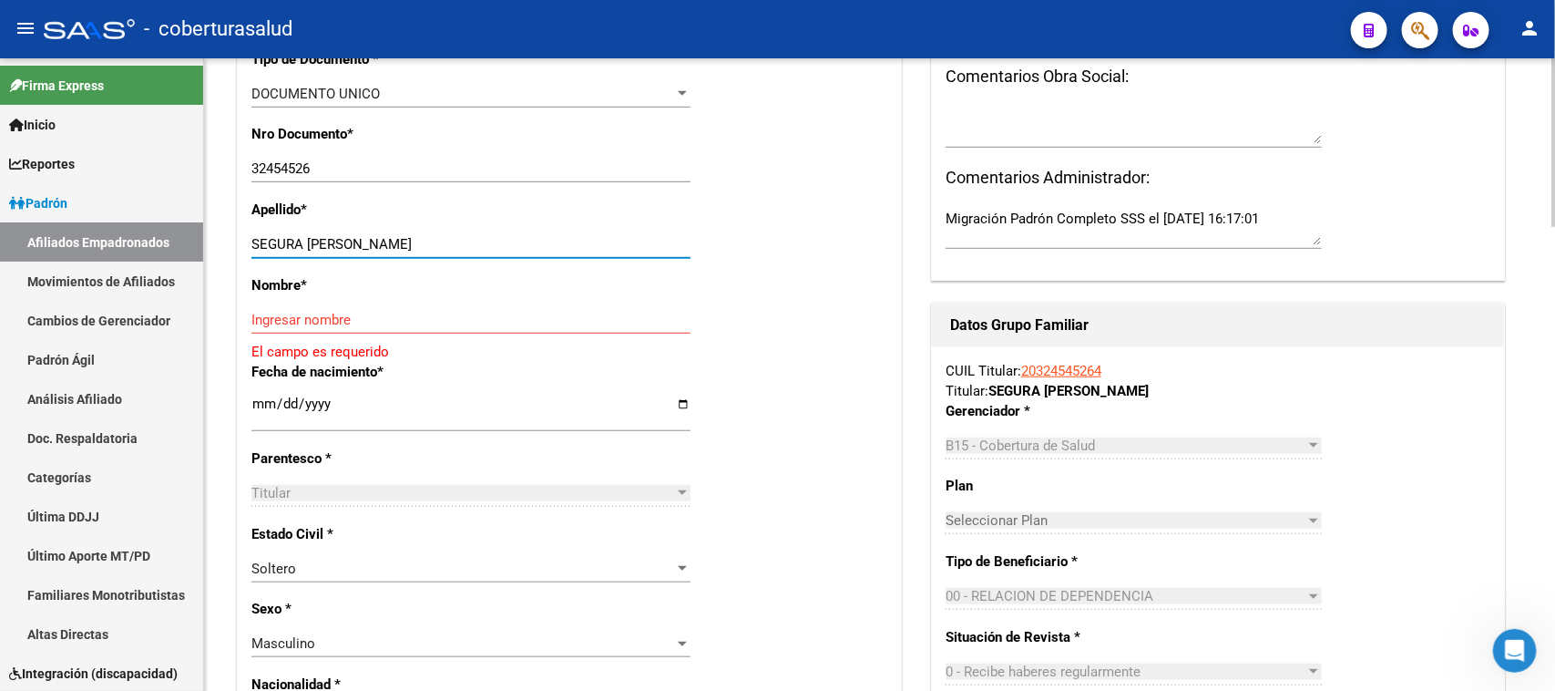
drag, startPoint x: 481, startPoint y: 240, endPoint x: 305, endPoint y: 249, distance: 176.1
click at [305, 249] on input "SEGURA [PERSON_NAME]" at bounding box center [470, 244] width 439 height 16
type input "SEGURA"
click at [314, 330] on div "Ingresar nombre" at bounding box center [470, 319] width 439 height 27
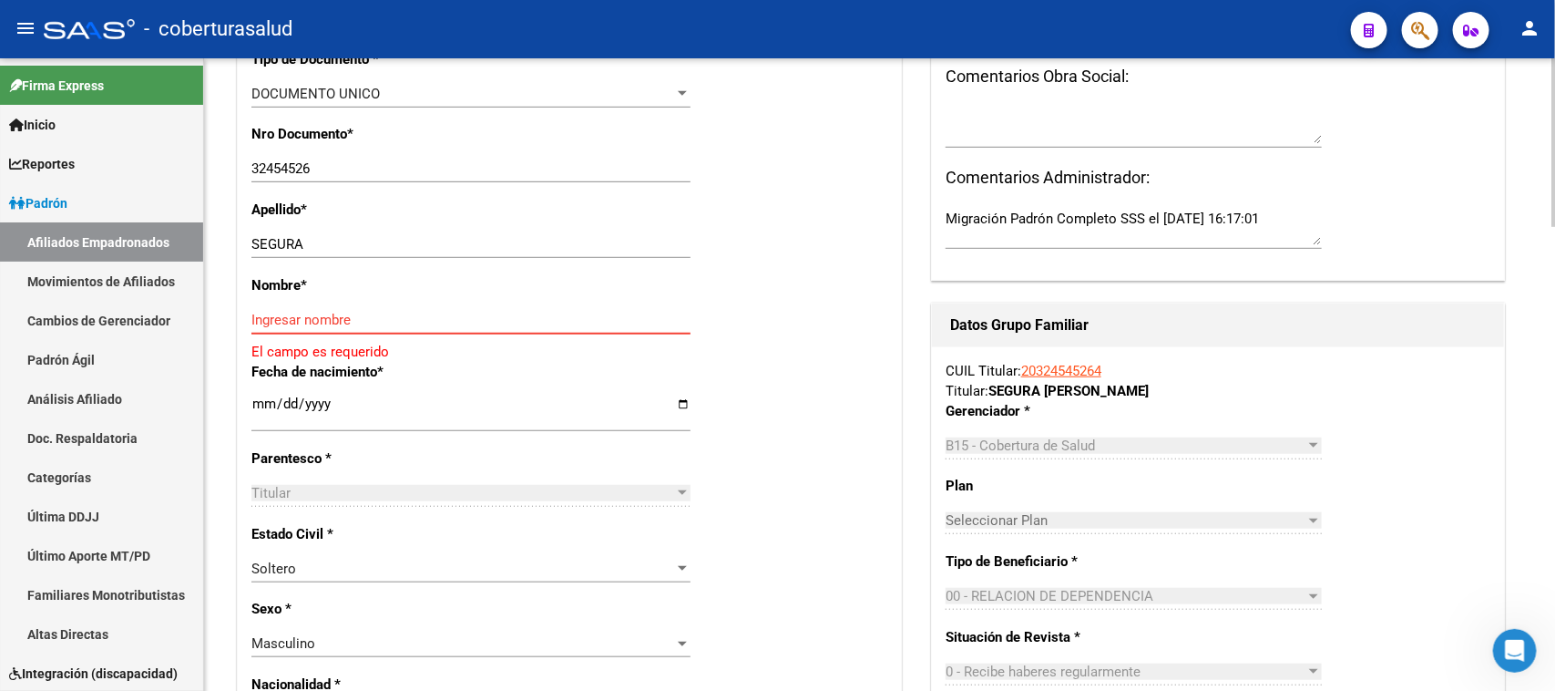
click at [315, 315] on input "Ingresar nombre" at bounding box center [470, 320] width 439 height 16
paste input "[PERSON_NAME]"
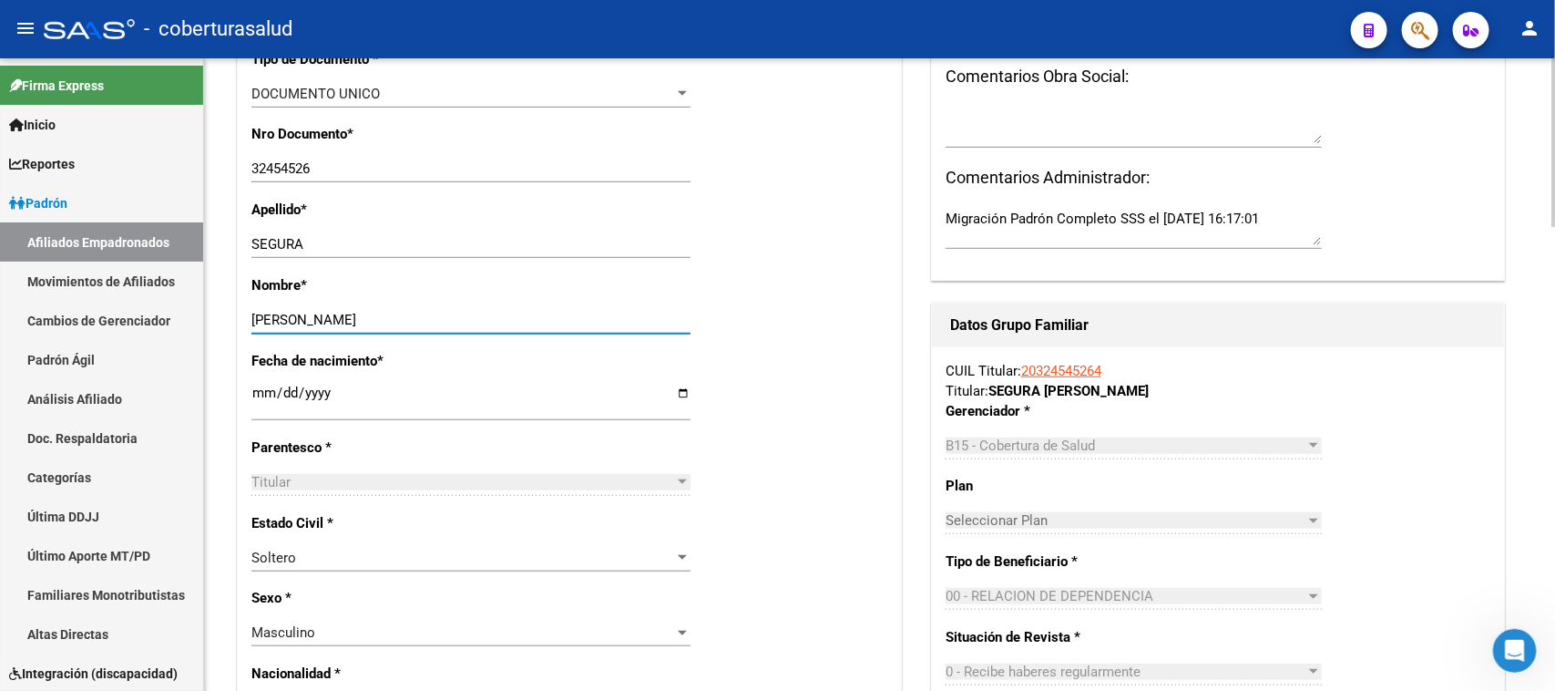
type input "[PERSON_NAME]"
click at [817, 360] on div "Fecha de nacimiento * [DEMOGRAPHIC_DATA] Ingresar fecha" at bounding box center [569, 394] width 636 height 87
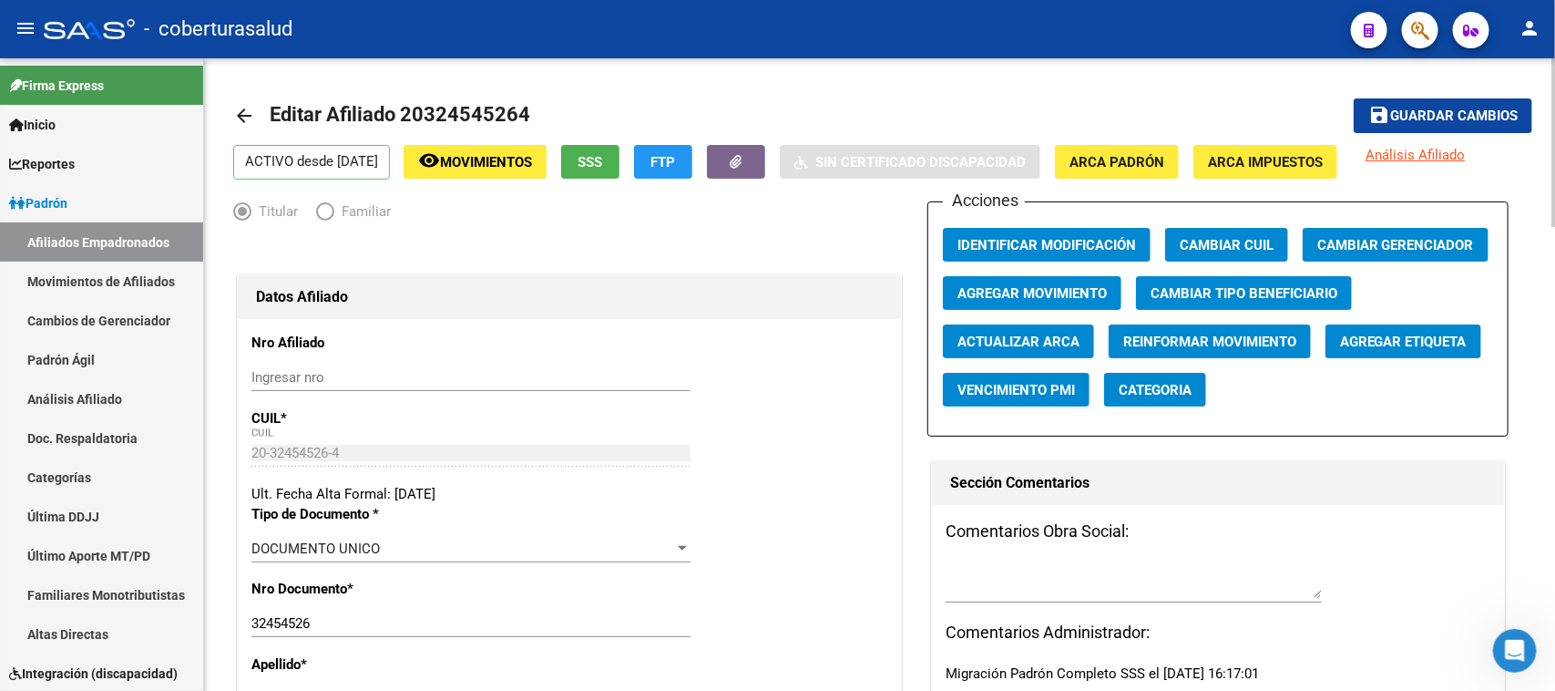
scroll to position [0, 0]
click at [1068, 293] on span "Agregar Movimiento" at bounding box center [1031, 294] width 149 height 16
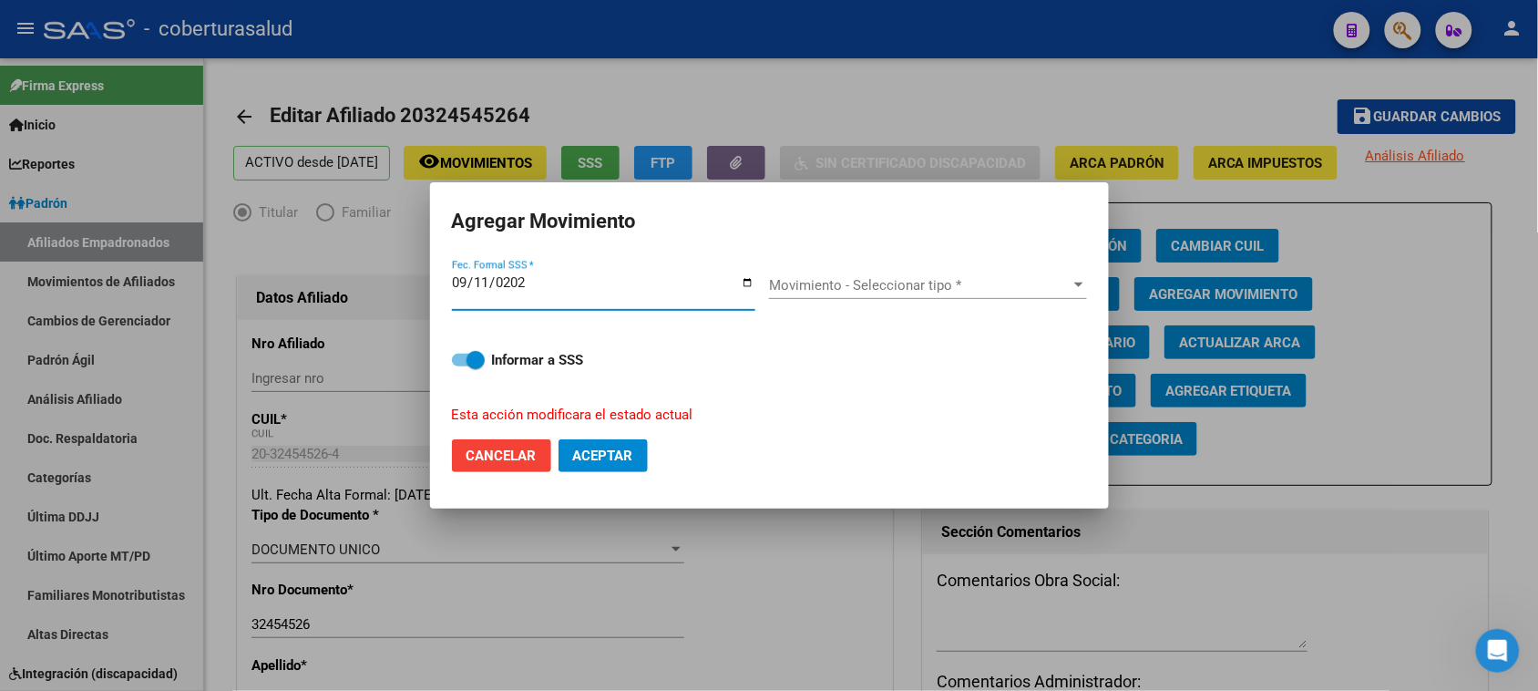
type input "[DATE]"
click at [866, 299] on div "Movimiento - Seleccionar tipo * Movimiento - Seleccionar tipo *" at bounding box center [928, 293] width 318 height 45
click at [865, 296] on div "Movimiento - Seleccionar tipo * Movimiento - Seleccionar tipo *" at bounding box center [928, 284] width 318 height 27
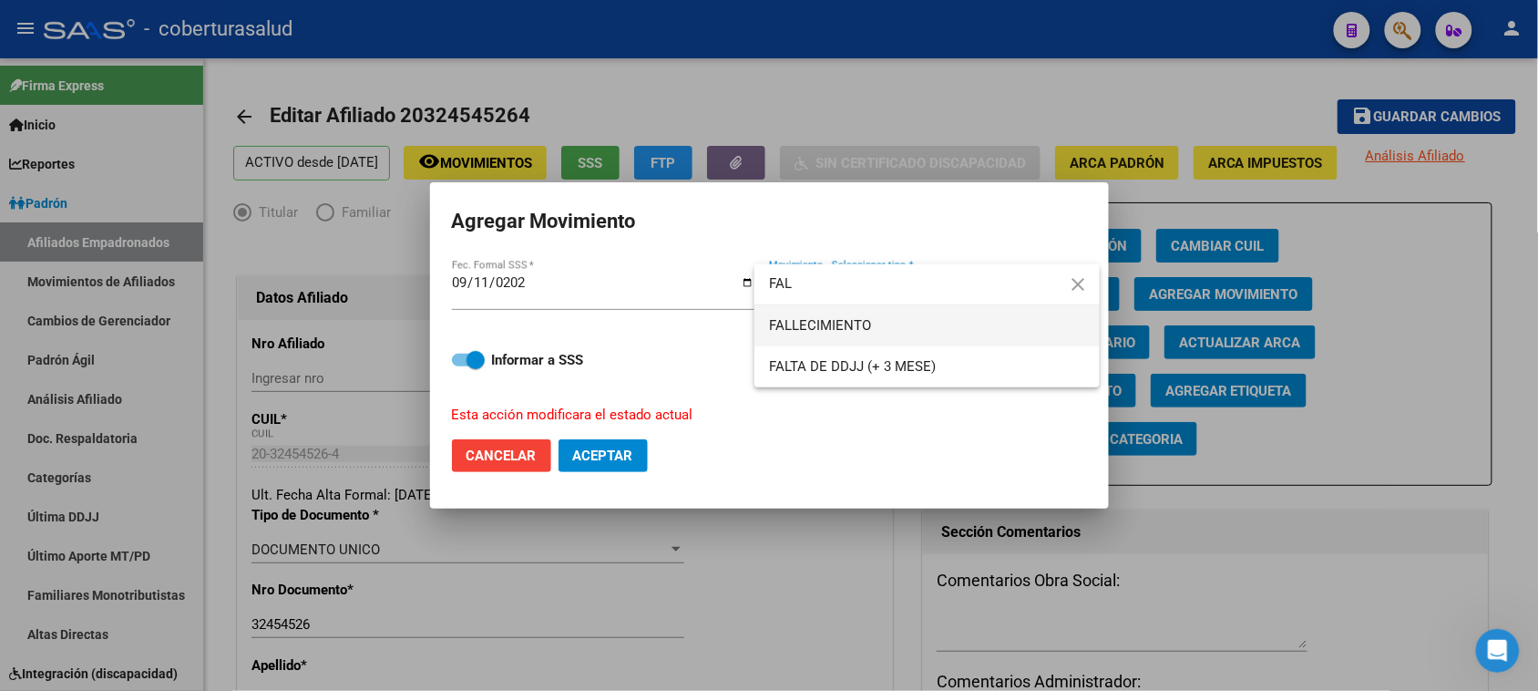
type input "FAL"
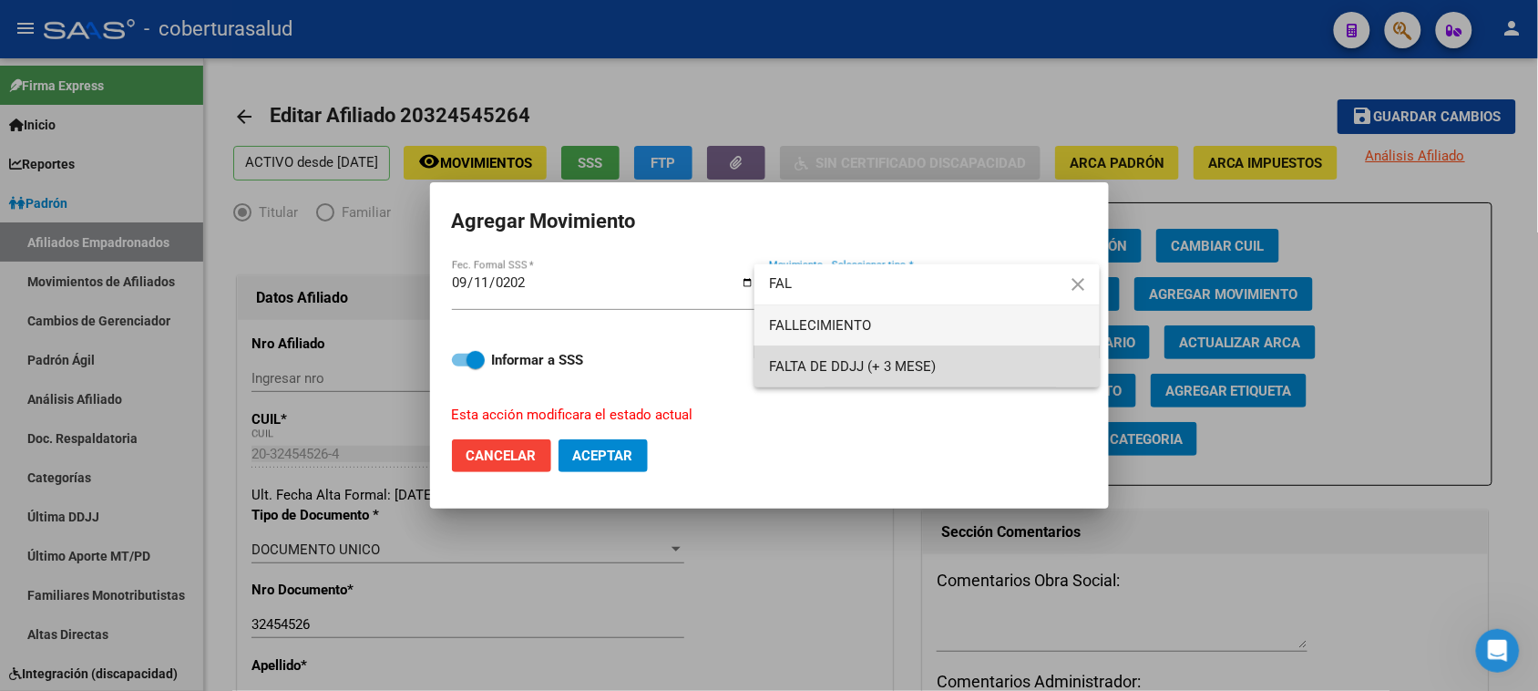
click at [847, 381] on span "FALTA DE DDJJ (+ 3 MESE)" at bounding box center [927, 366] width 316 height 41
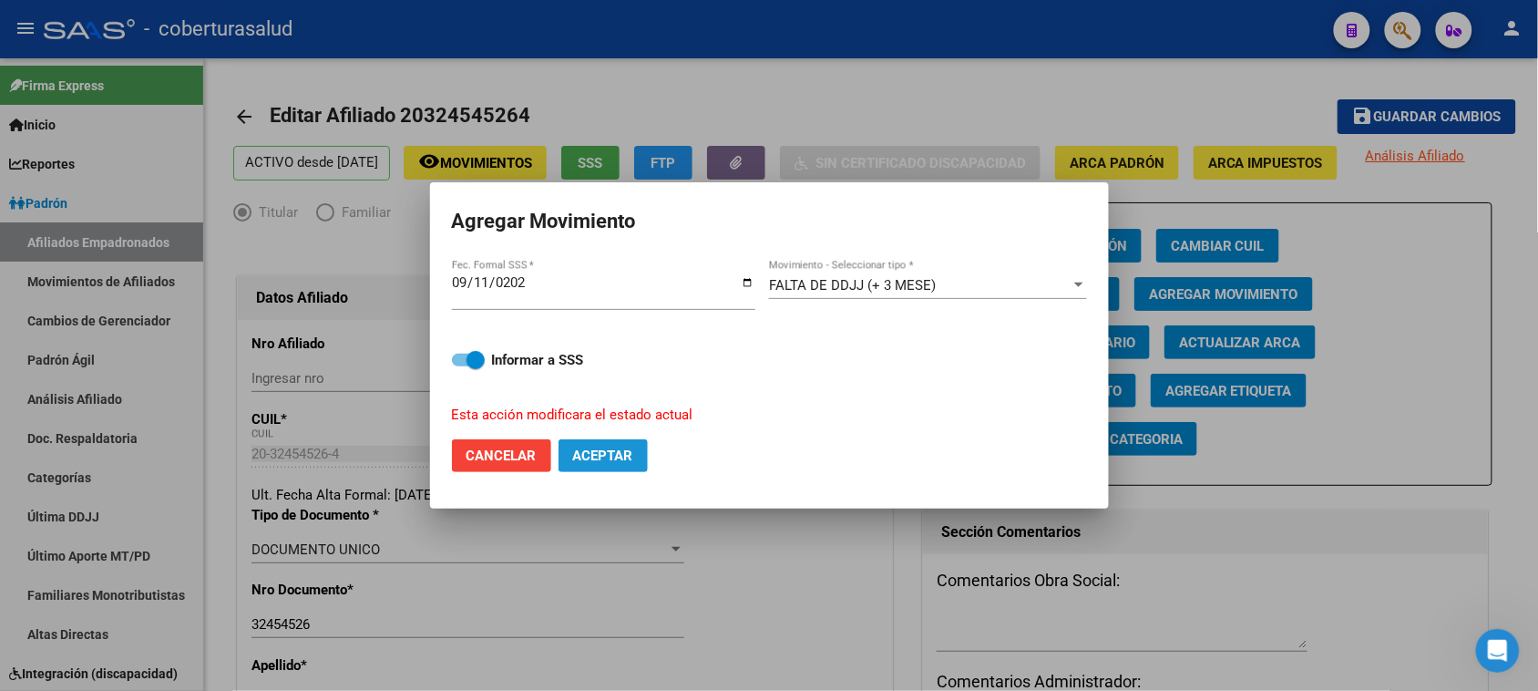
click at [571, 463] on button "Aceptar" at bounding box center [602, 455] width 89 height 33
checkbox input "false"
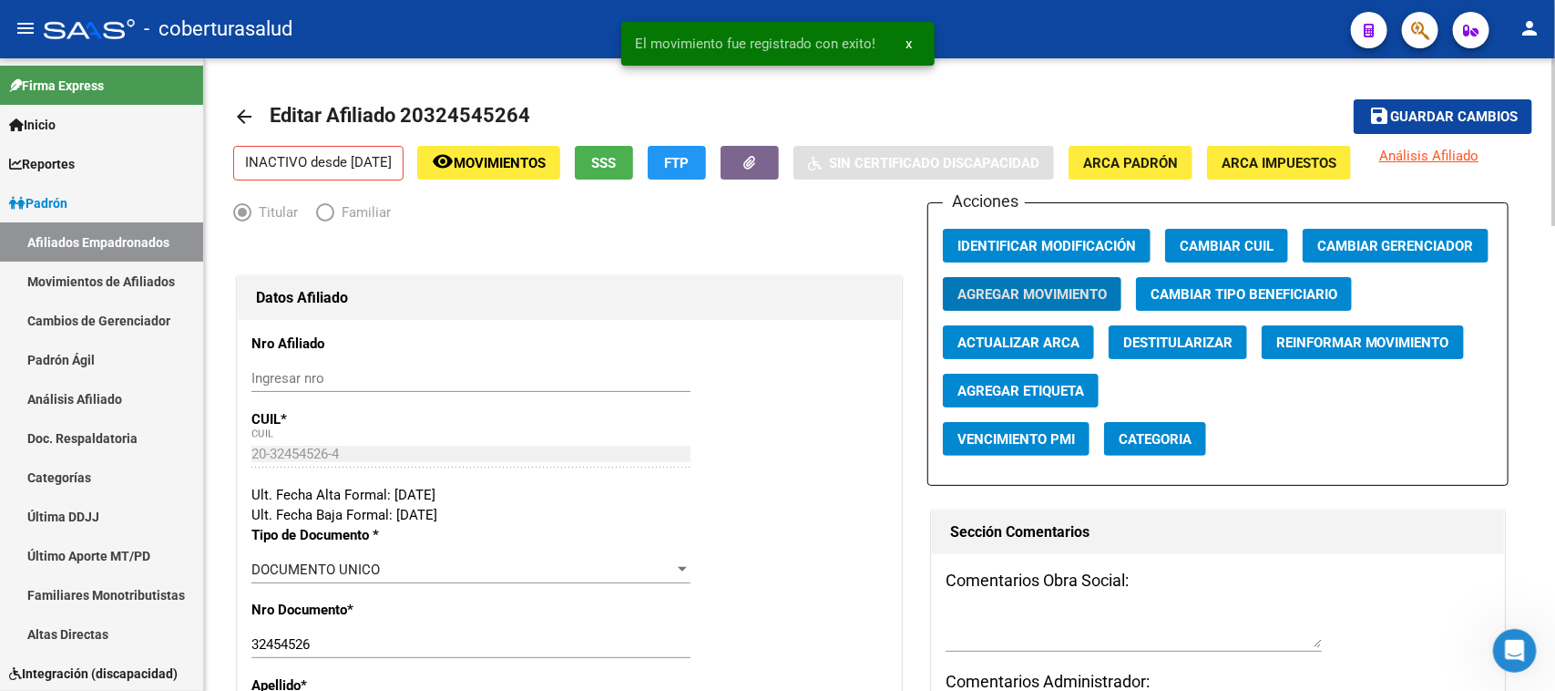
click at [1385, 117] on mat-icon "save" at bounding box center [1379, 116] width 22 height 22
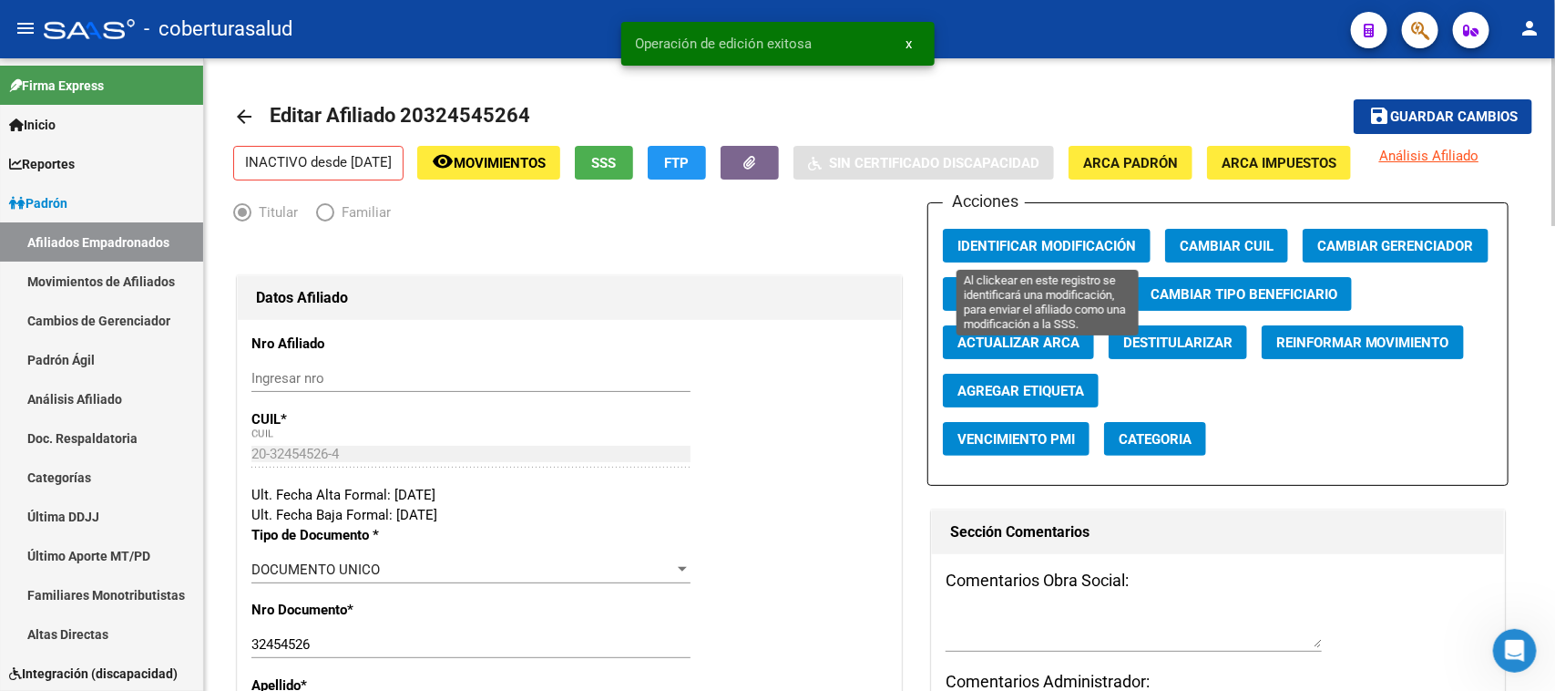
click at [1022, 244] on span "Identificar Modificación" at bounding box center [1046, 246] width 179 height 16
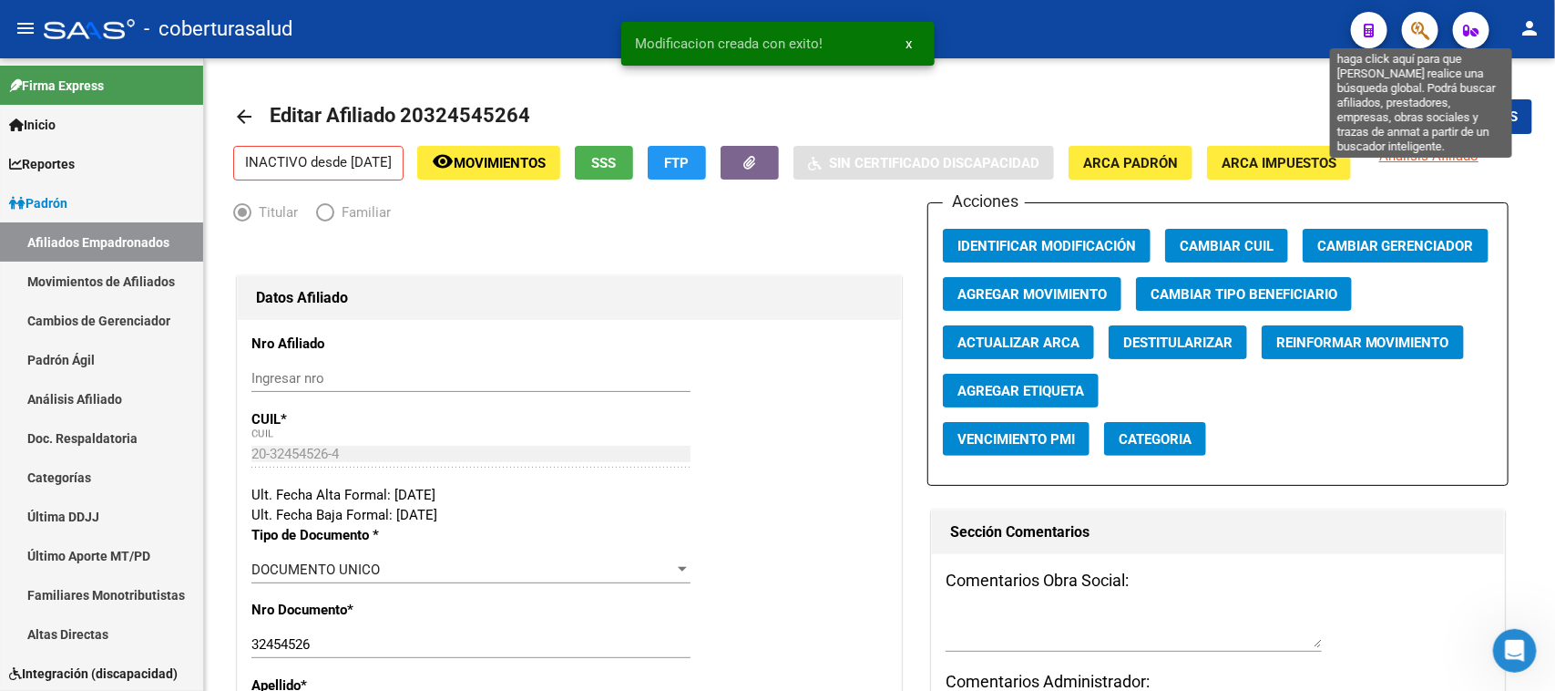
click at [1421, 24] on icon "button" at bounding box center [1420, 30] width 18 height 21
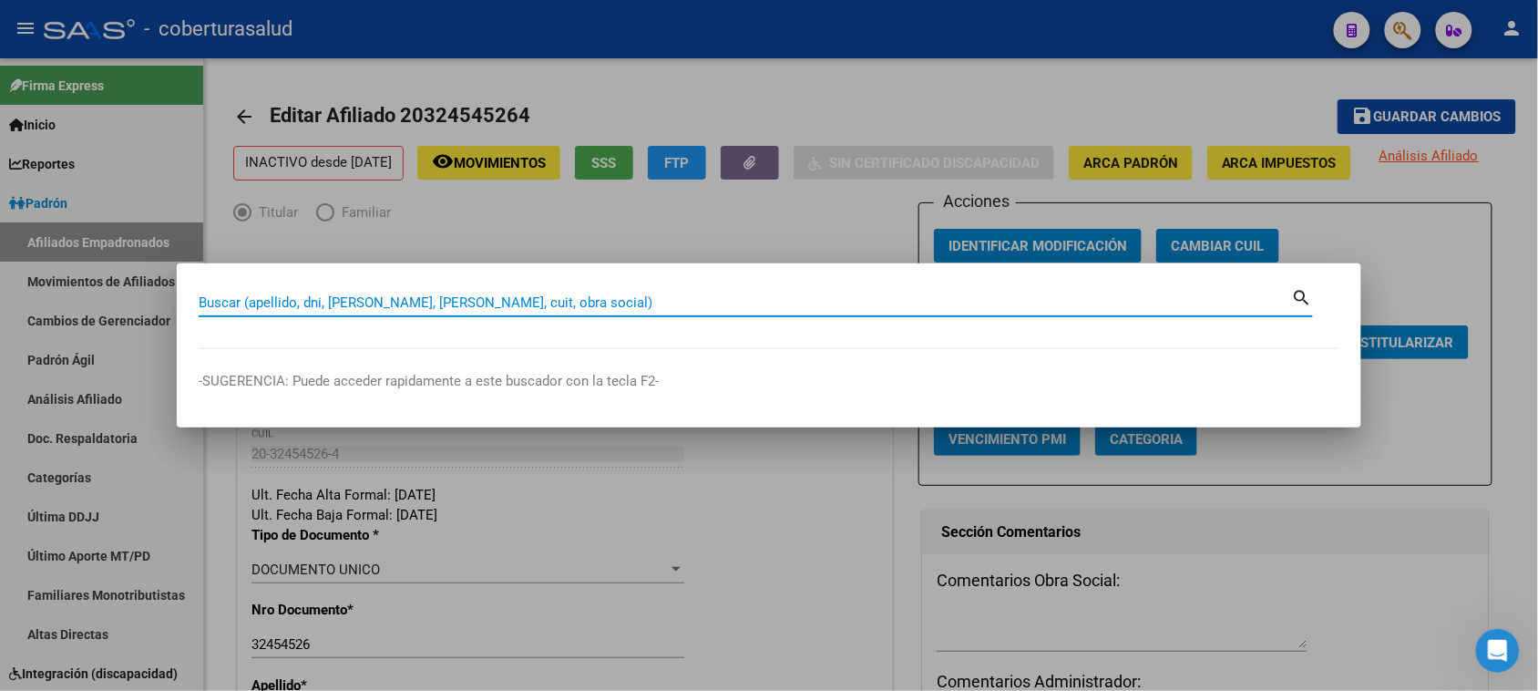
paste input "20393831910"
type input "20393831910"
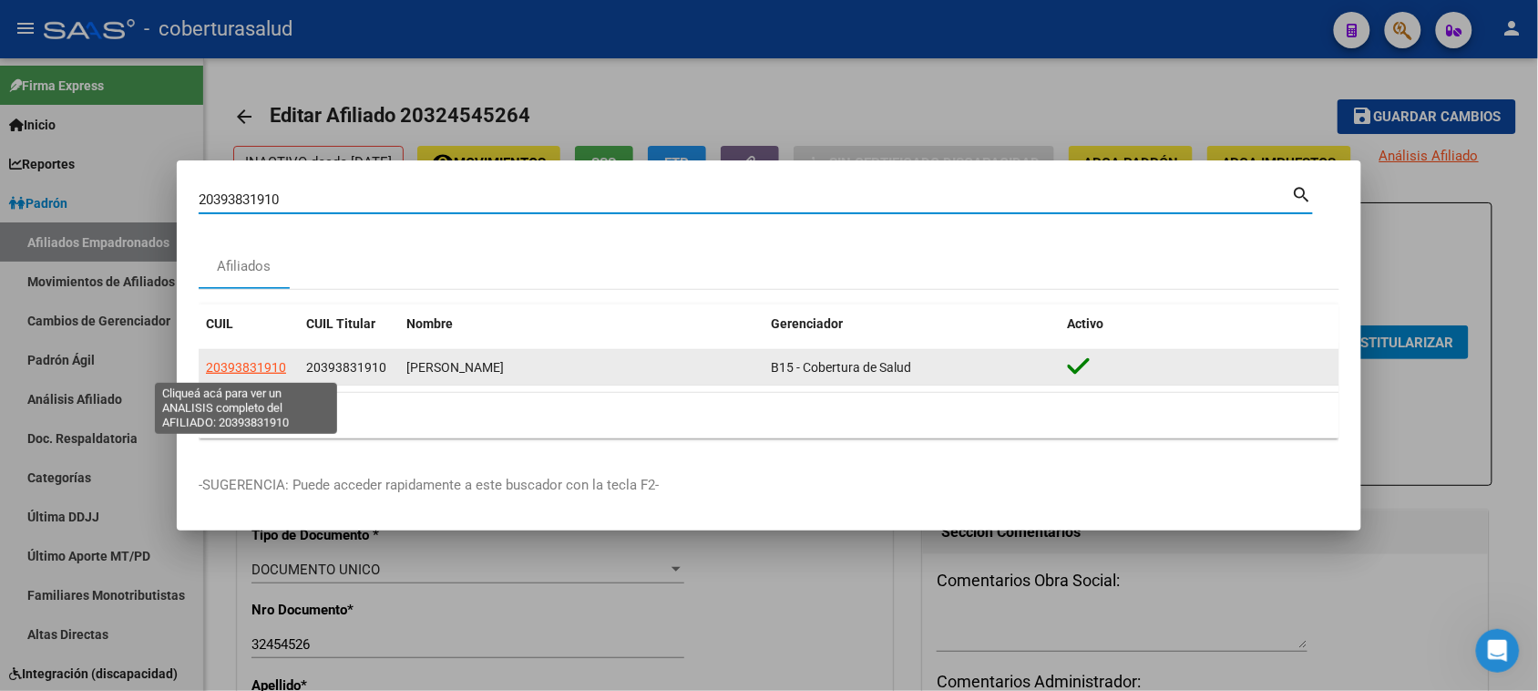
click at [242, 365] on span "20393831910" at bounding box center [246, 367] width 80 height 15
type textarea "20393831910"
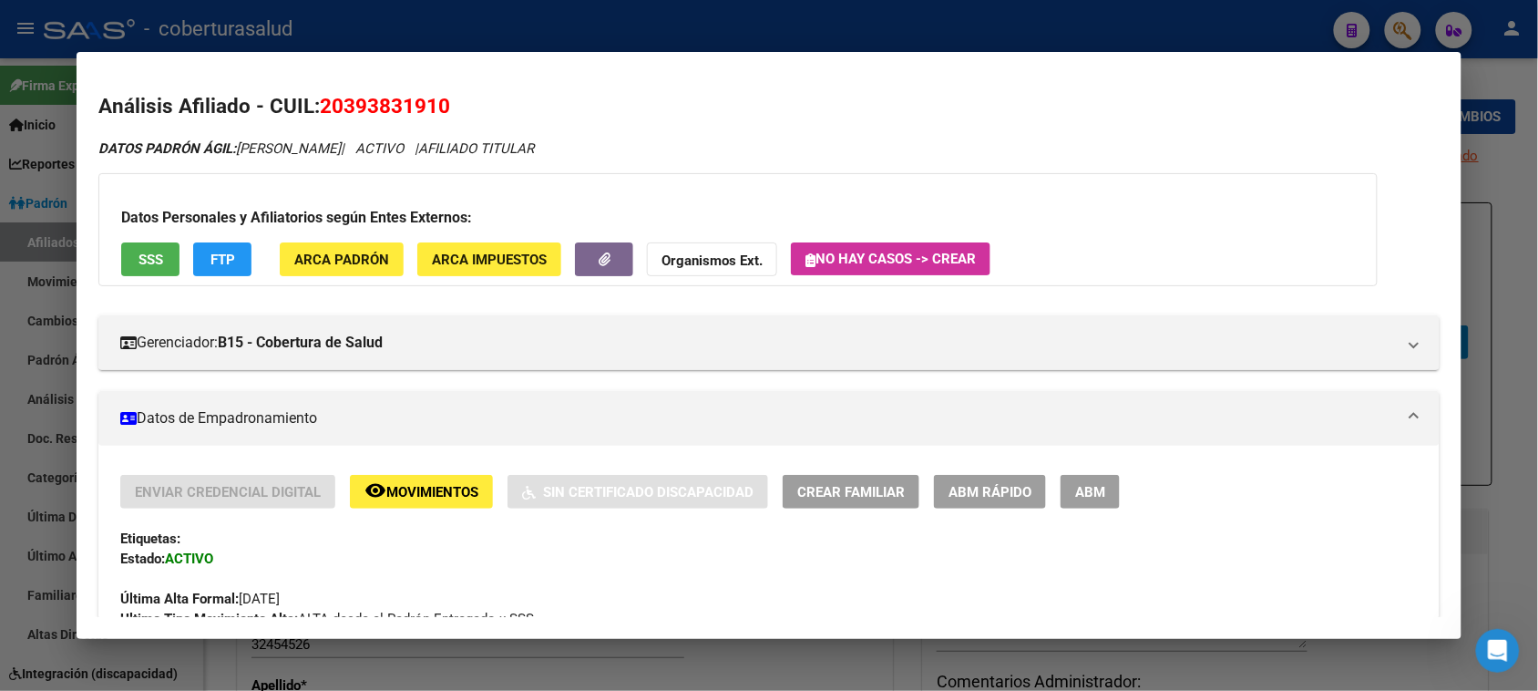
click at [1102, 508] on div "Enviar Credencial Digital remove_red_eye Movimientos Sin Certificado Discapacid…" at bounding box center [768, 552] width 1296 height 154
click at [1094, 490] on span "ABM" at bounding box center [1090, 492] width 30 height 16
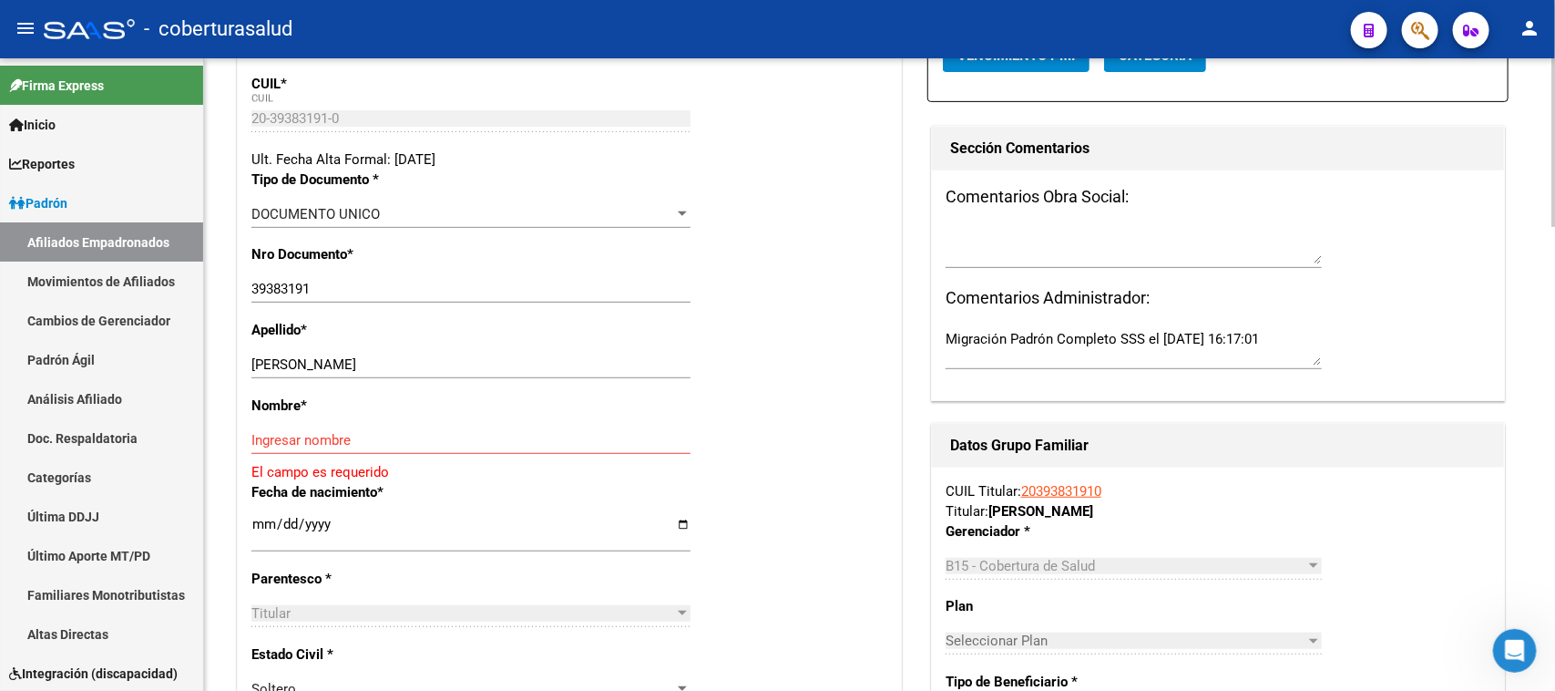
scroll to position [342, 0]
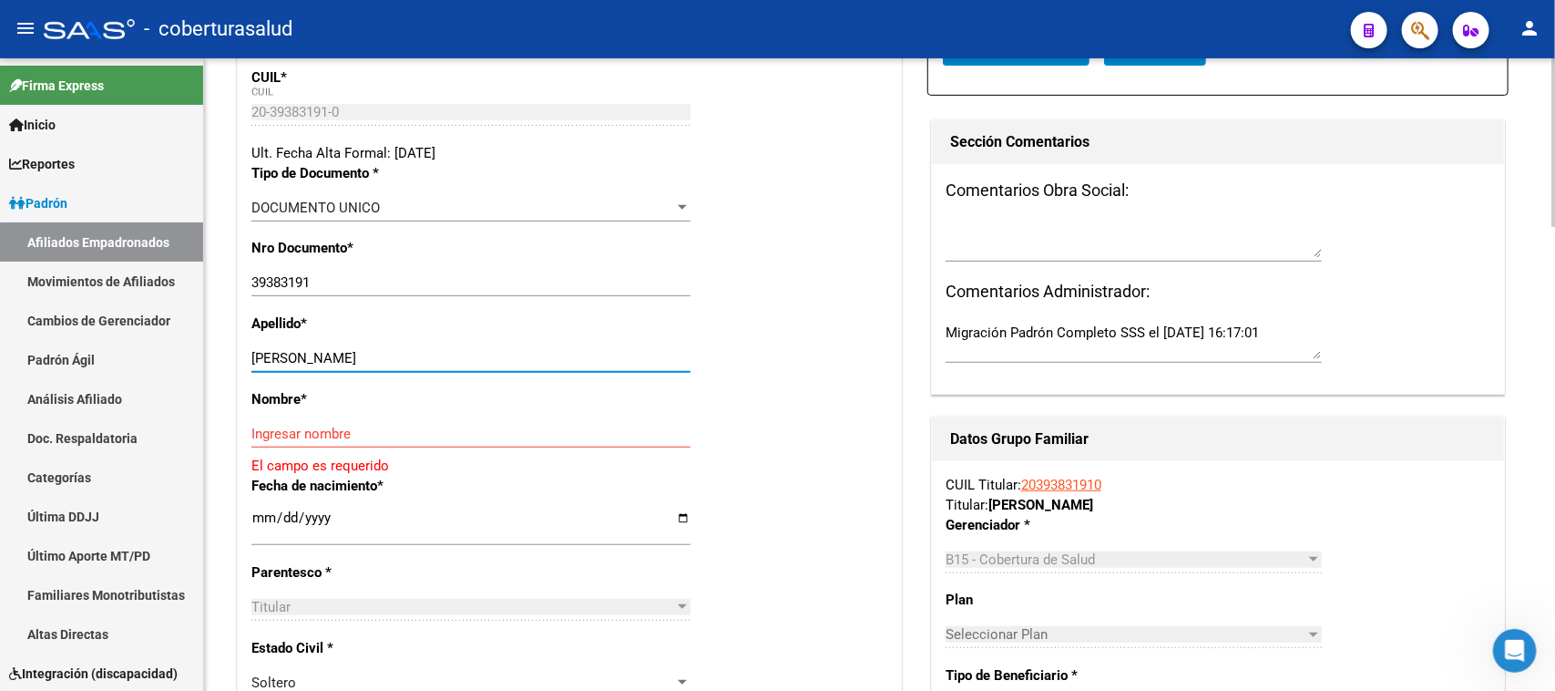
drag, startPoint x: 570, startPoint y: 358, endPoint x: 394, endPoint y: 357, distance: 175.8
click at [394, 357] on input "[PERSON_NAME]" at bounding box center [470, 358] width 439 height 16
type input "[PERSON_NAME]"
click at [403, 426] on input "Ingresar nombre" at bounding box center [470, 433] width 439 height 16
paste input "[PERSON_NAME]"
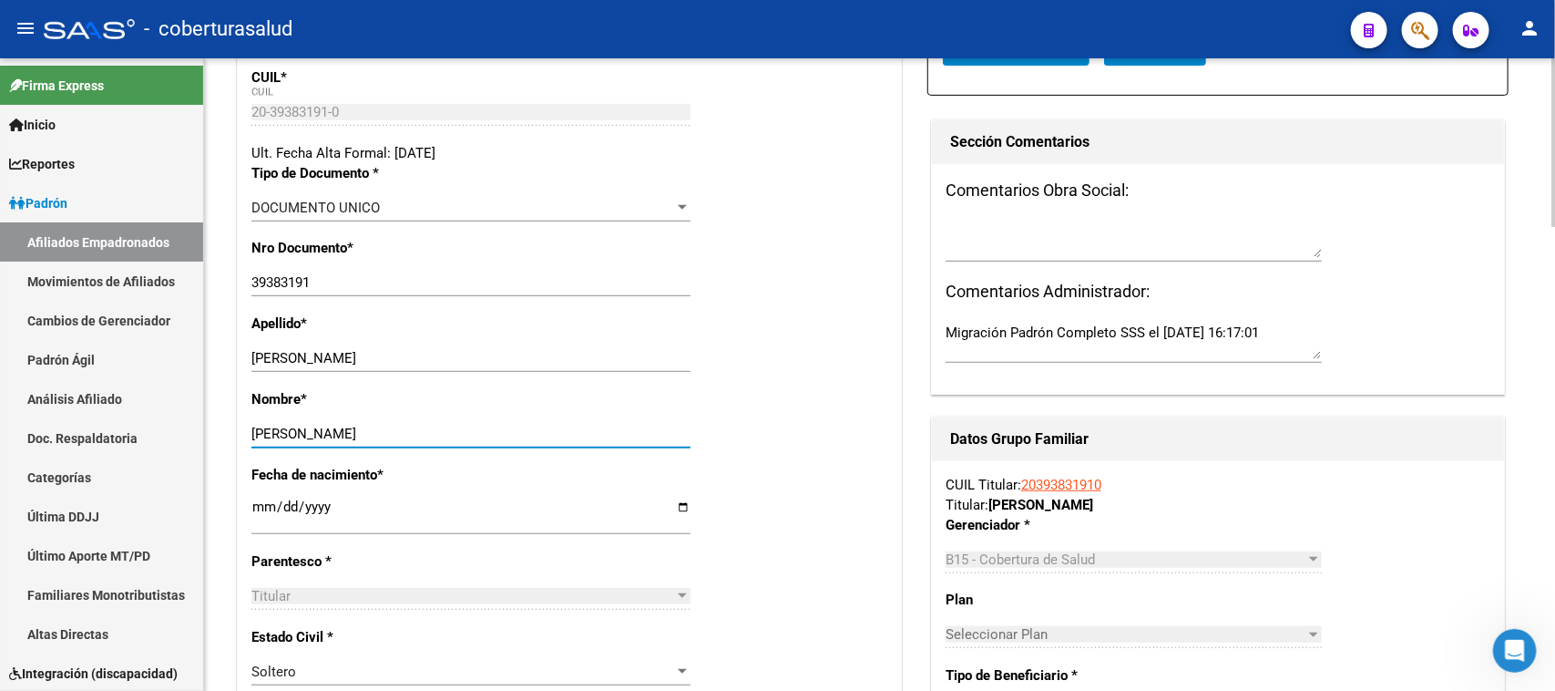
type input "[PERSON_NAME]"
drag, startPoint x: 1017, startPoint y: 243, endPoint x: 1002, endPoint y: 238, distance: 15.6
click at [1017, 240] on textarea at bounding box center [1134, 239] width 376 height 36
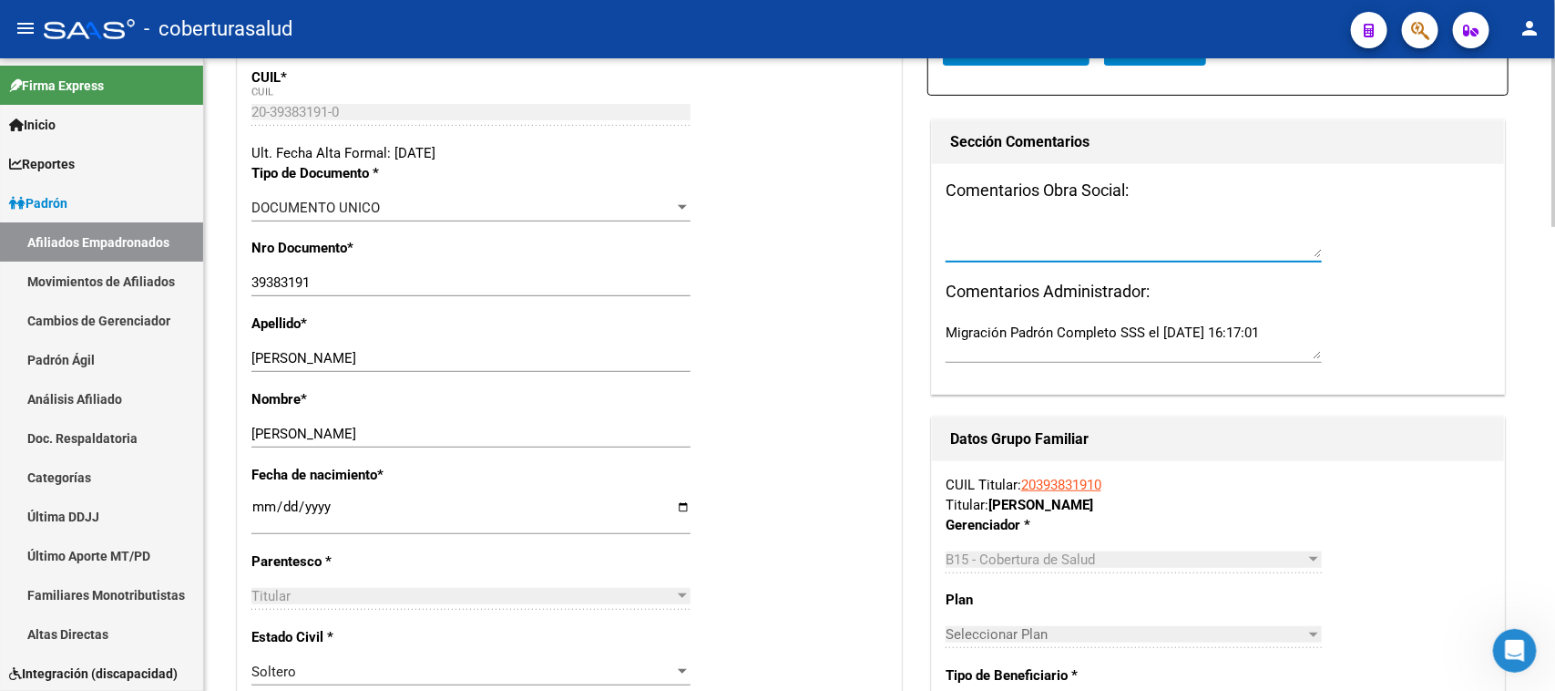
click at [822, 280] on div "Nro Documento * 39383191 Ingresar nro" at bounding box center [569, 276] width 636 height 76
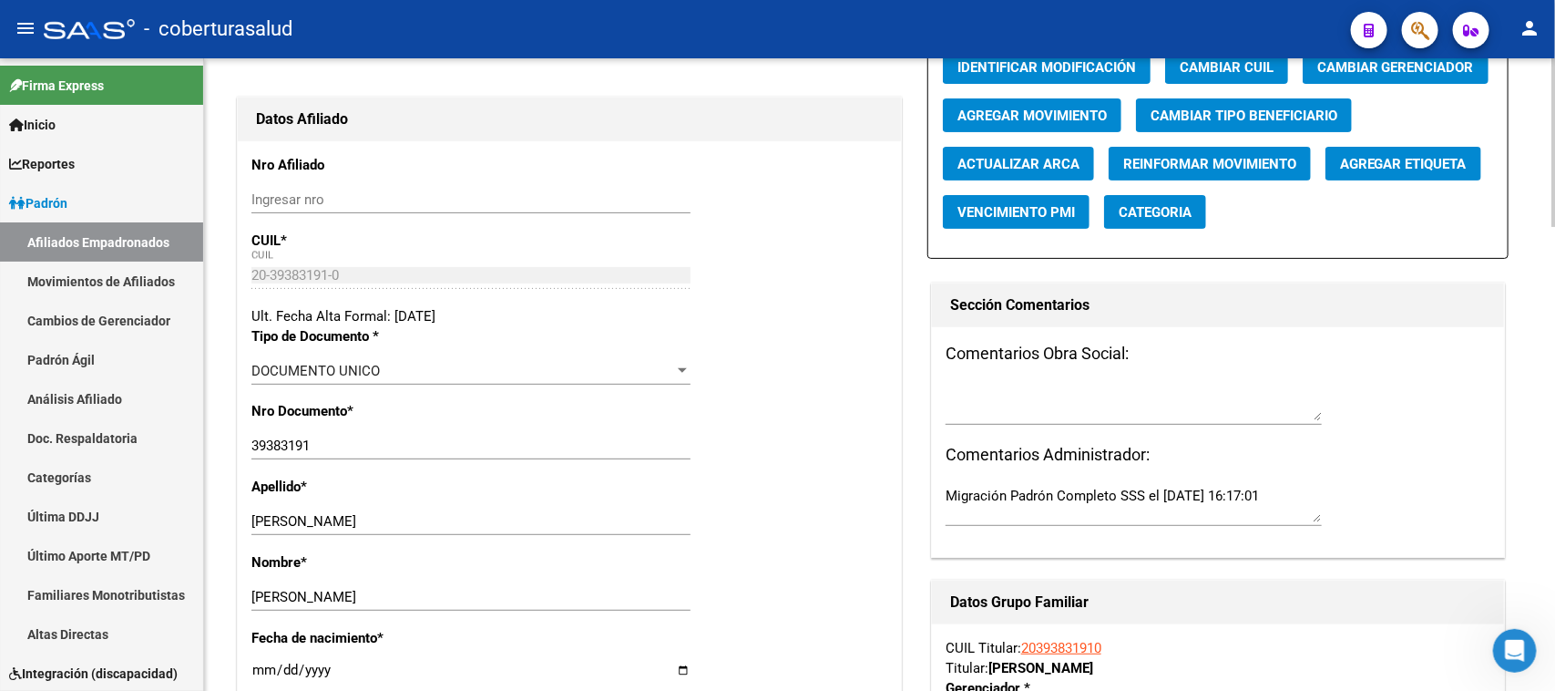
scroll to position [0, 0]
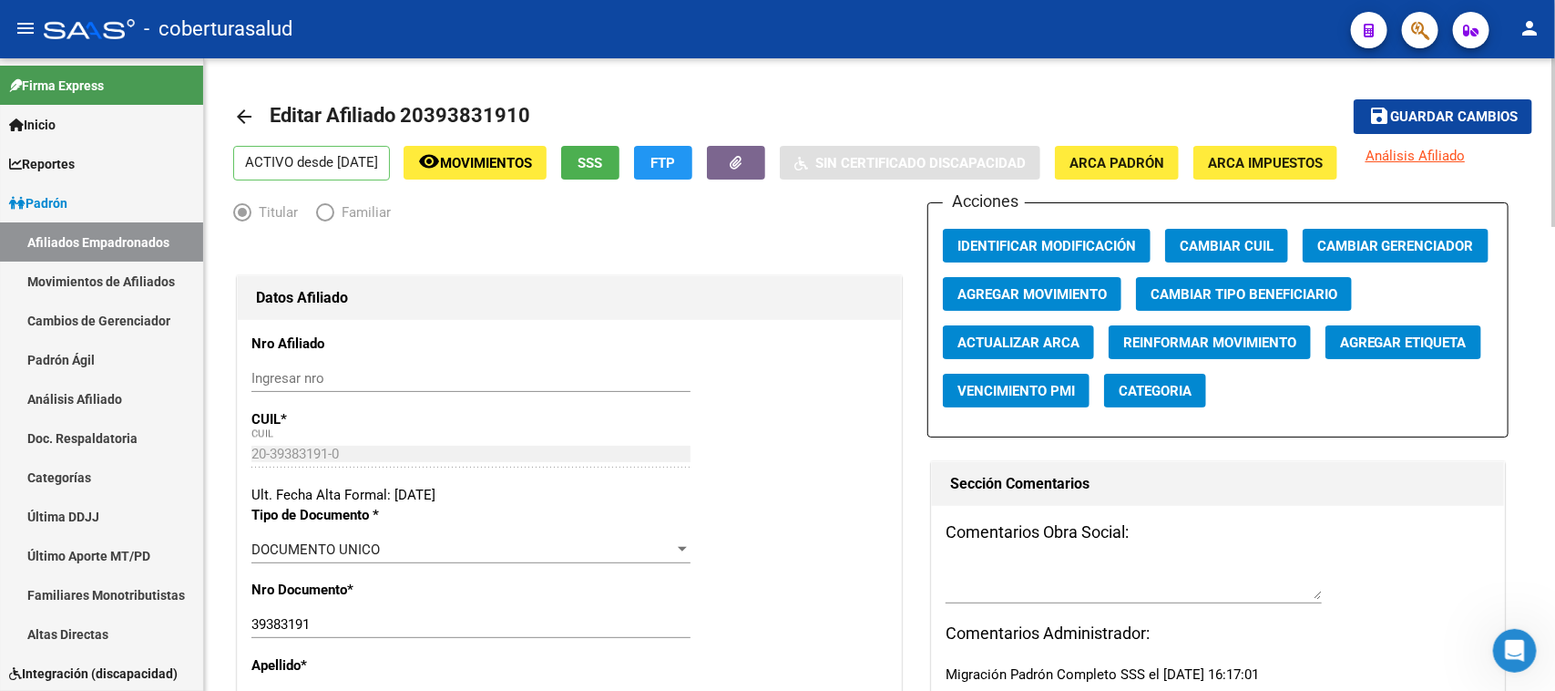
click at [1039, 287] on span "Agregar Movimiento" at bounding box center [1031, 294] width 149 height 16
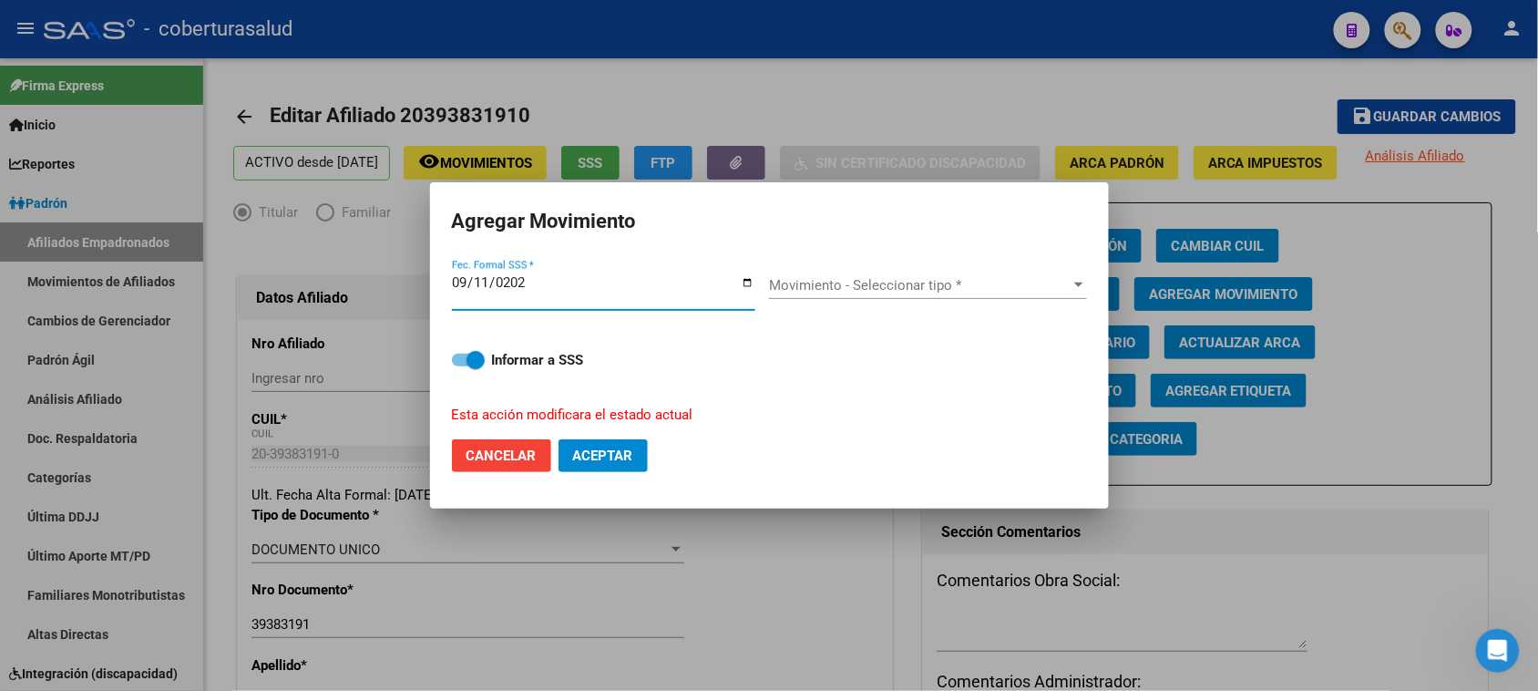
type input "[DATE]"
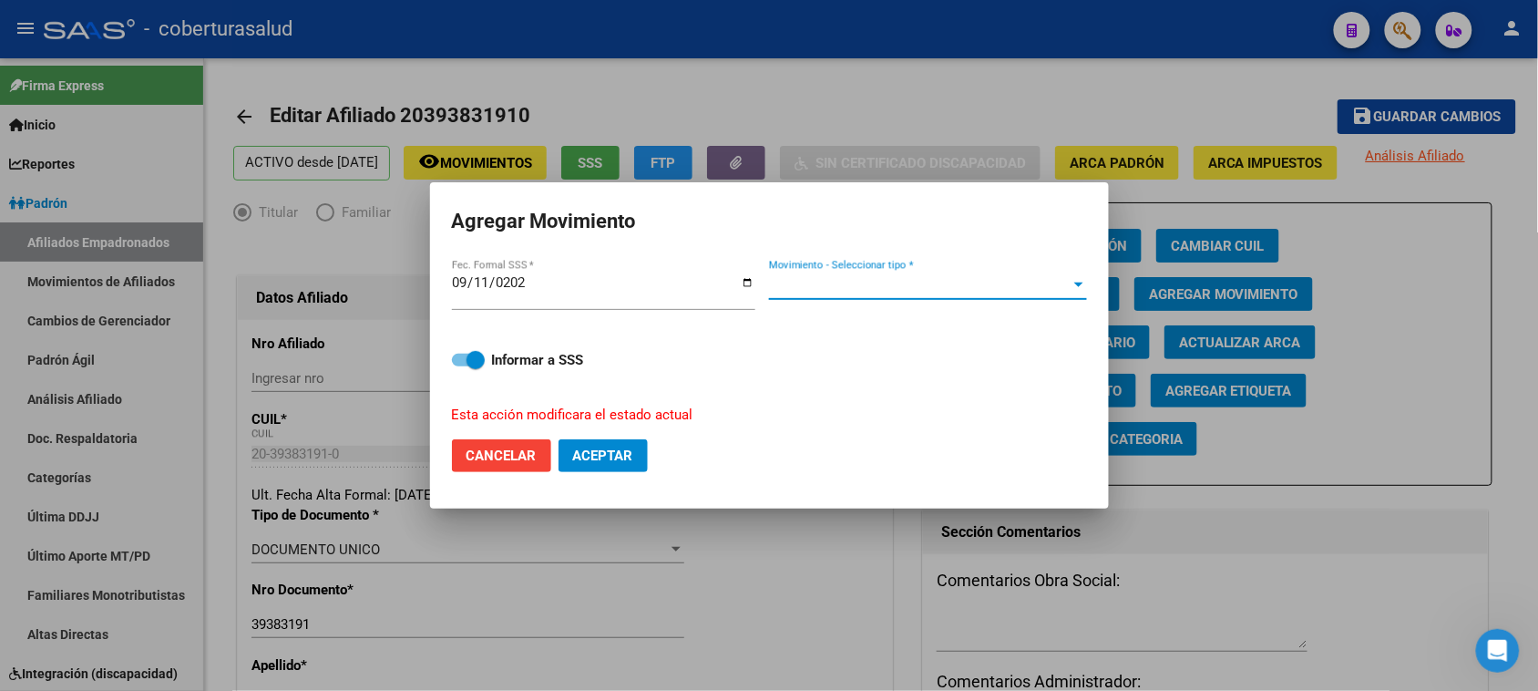
click at [815, 292] on span "Movimiento - Seleccionar tipo *" at bounding box center [920, 285] width 302 height 16
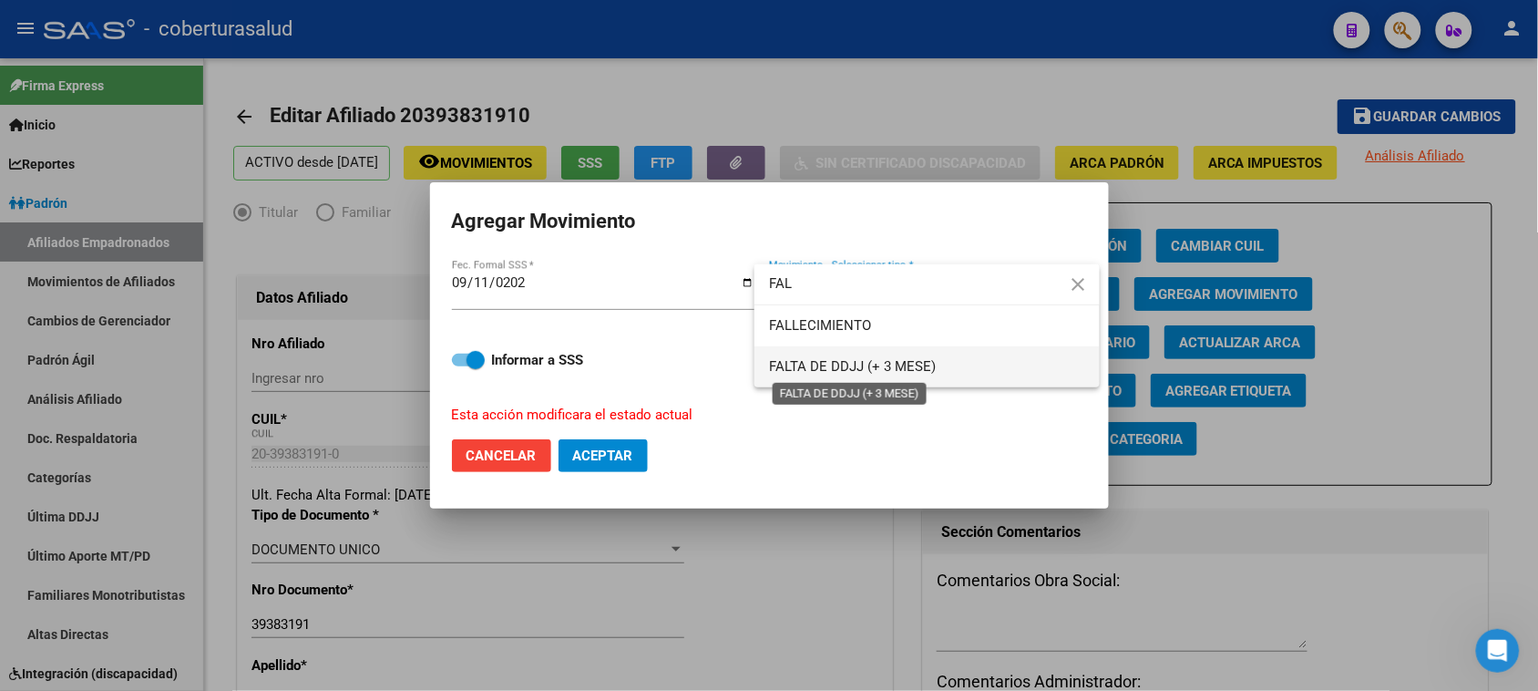
type input "FAL"
click at [839, 366] on span "FALTA DE DDJJ (+ 3 MESE)" at bounding box center [852, 366] width 167 height 16
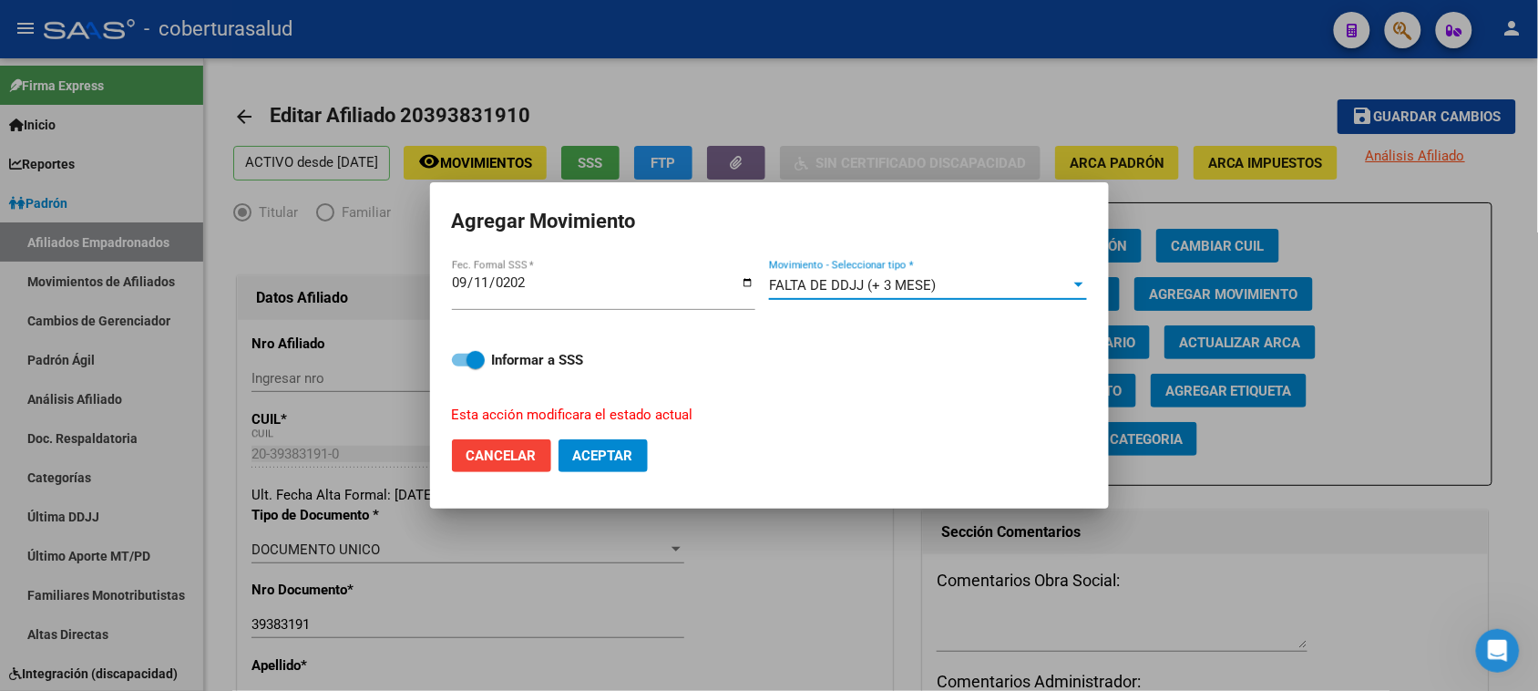
click at [599, 453] on span "Aceptar" at bounding box center [603, 455] width 60 height 16
checkbox input "false"
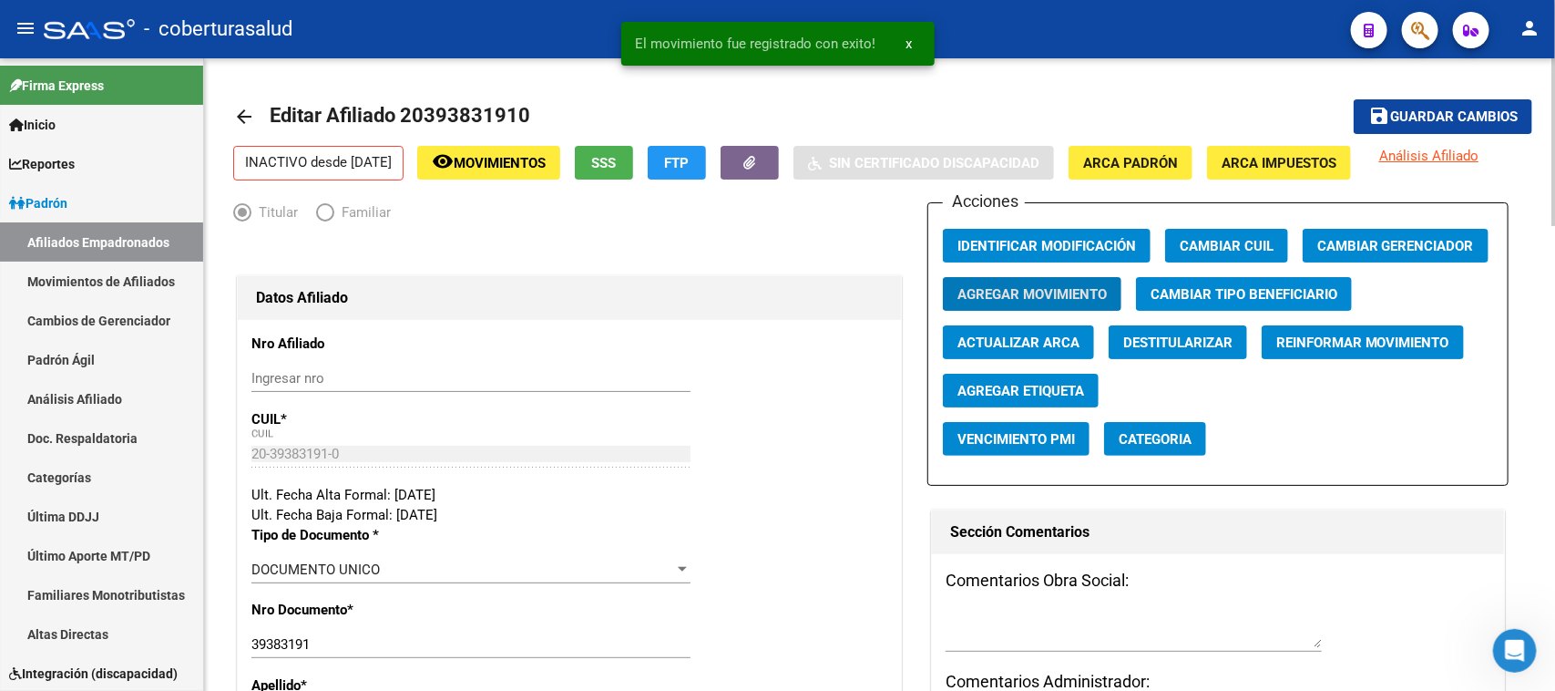
click at [1407, 97] on mat-toolbar-row "save Guardar cambios" at bounding box center [1397, 116] width 271 height 58
click at [1414, 110] on span "Guardar cambios" at bounding box center [1454, 117] width 128 height 16
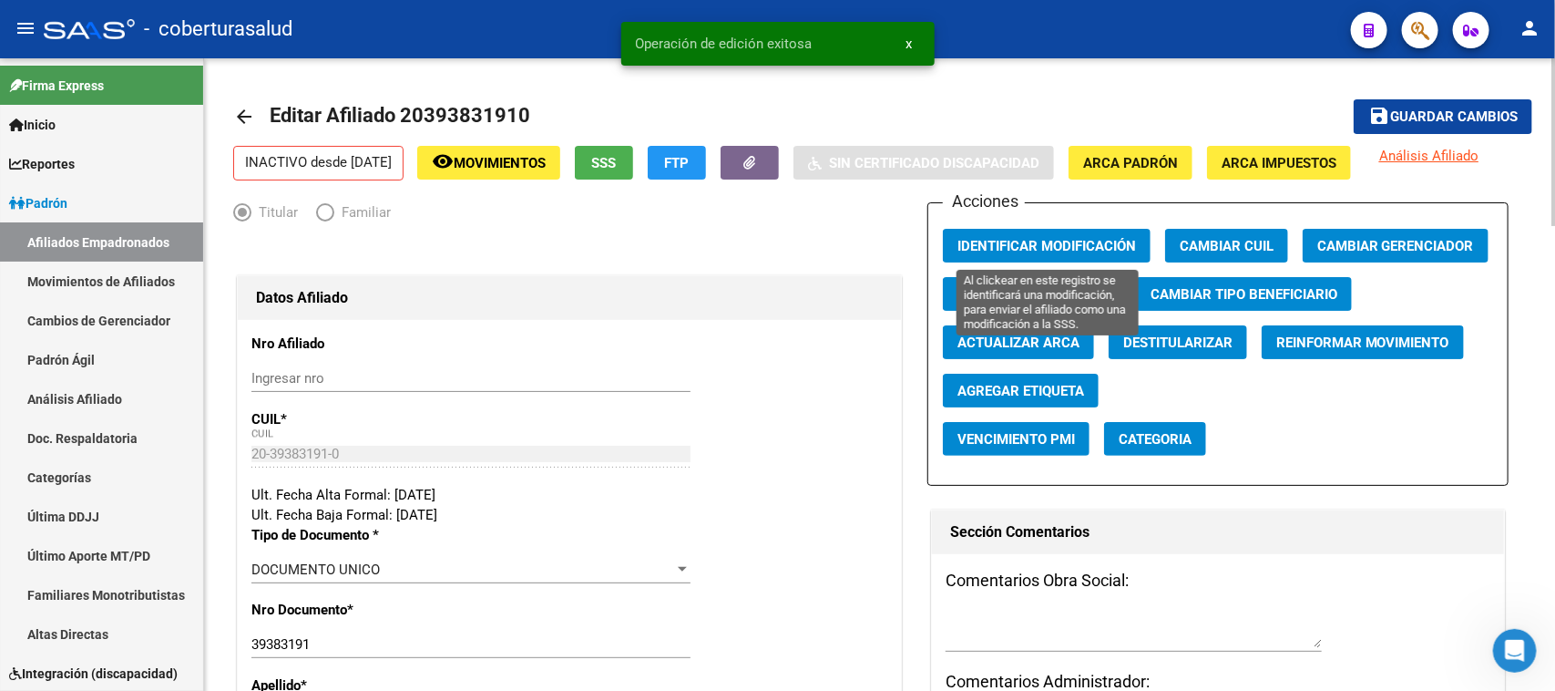
click at [1011, 247] on span "Identificar Modificación" at bounding box center [1046, 246] width 179 height 16
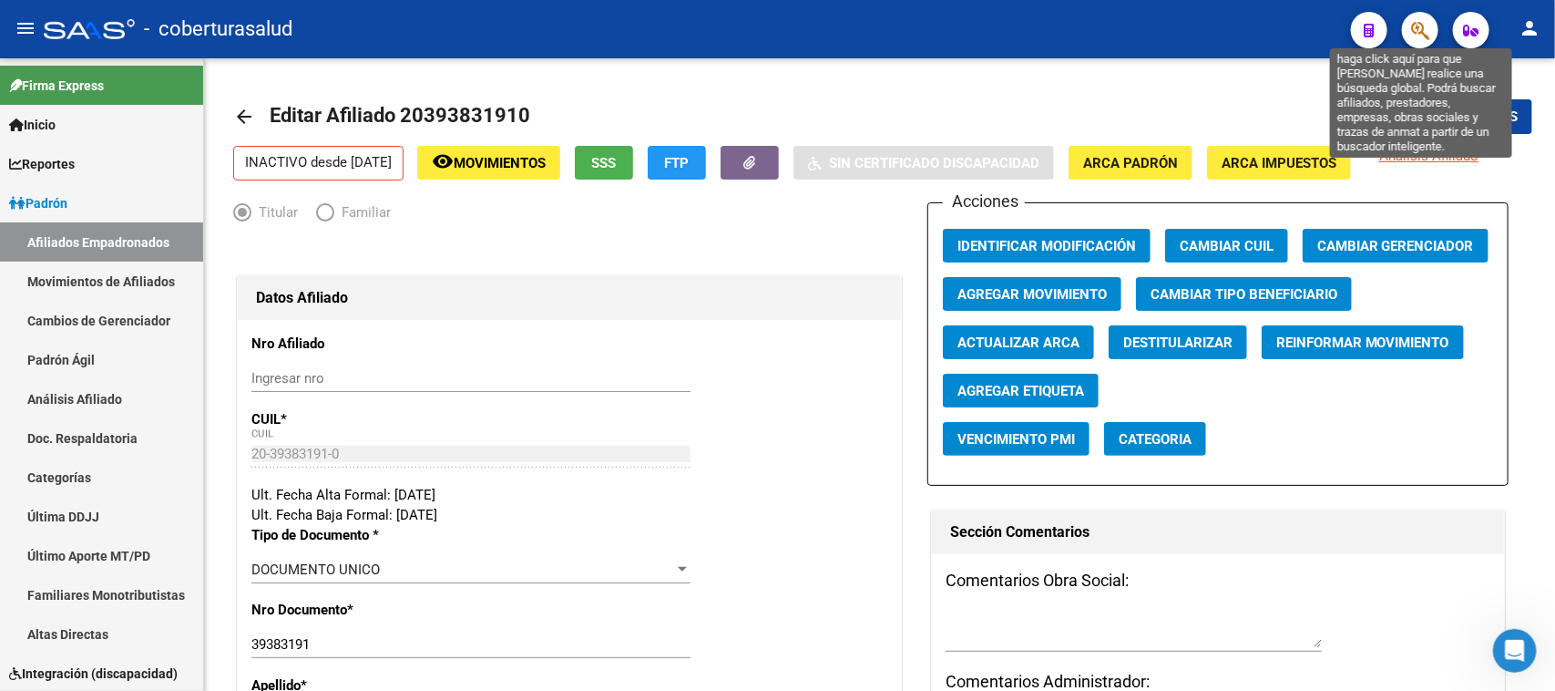
click at [1412, 29] on icon "button" at bounding box center [1420, 30] width 18 height 21
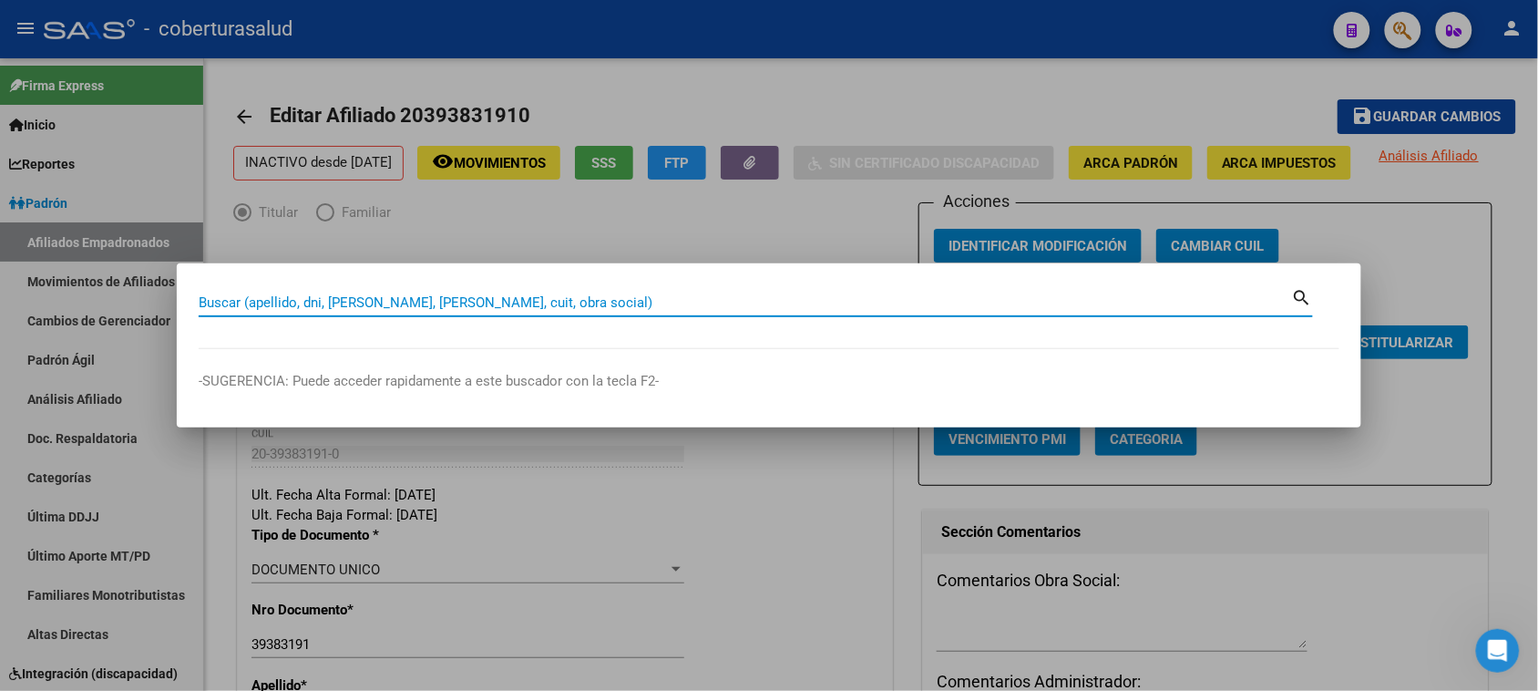
paste input "20409534962"
type input "20409534962"
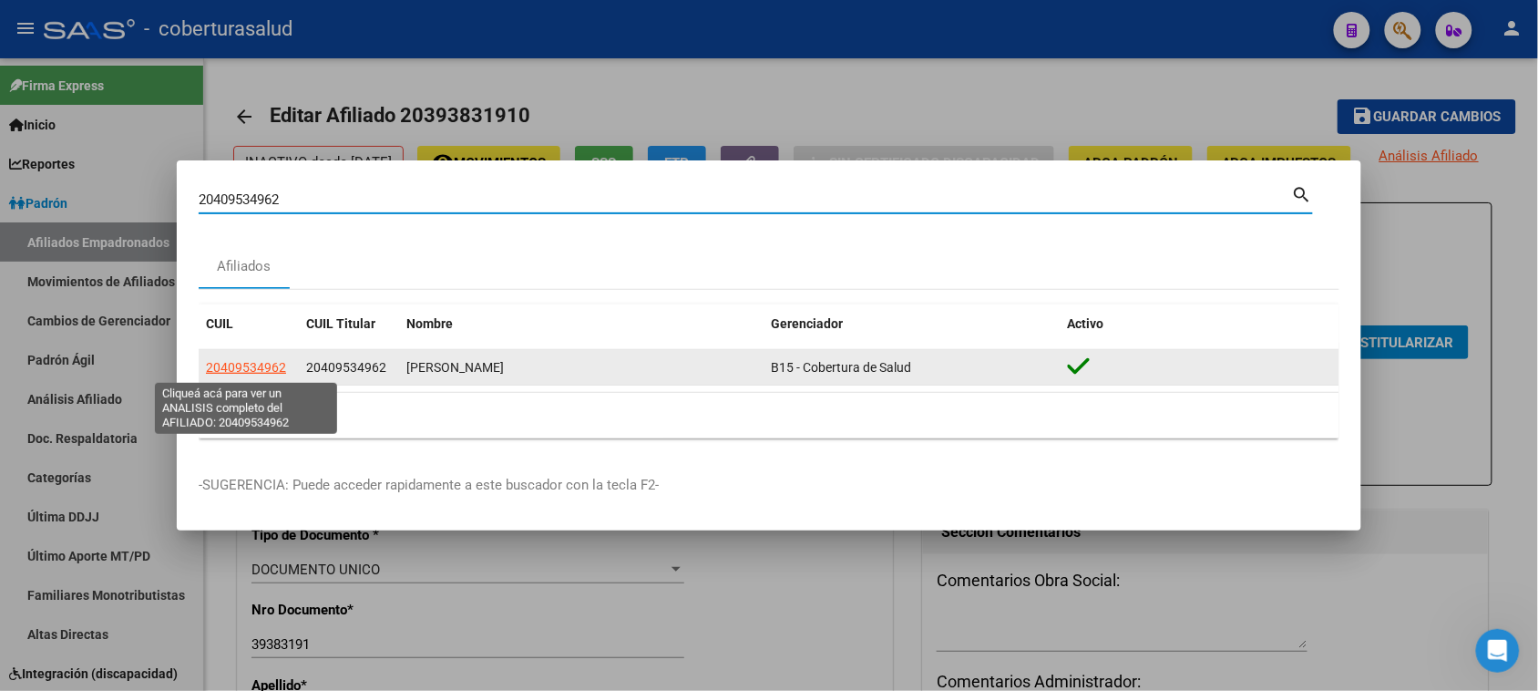
click at [241, 371] on span "20409534962" at bounding box center [246, 367] width 80 height 15
type textarea "20409534962"
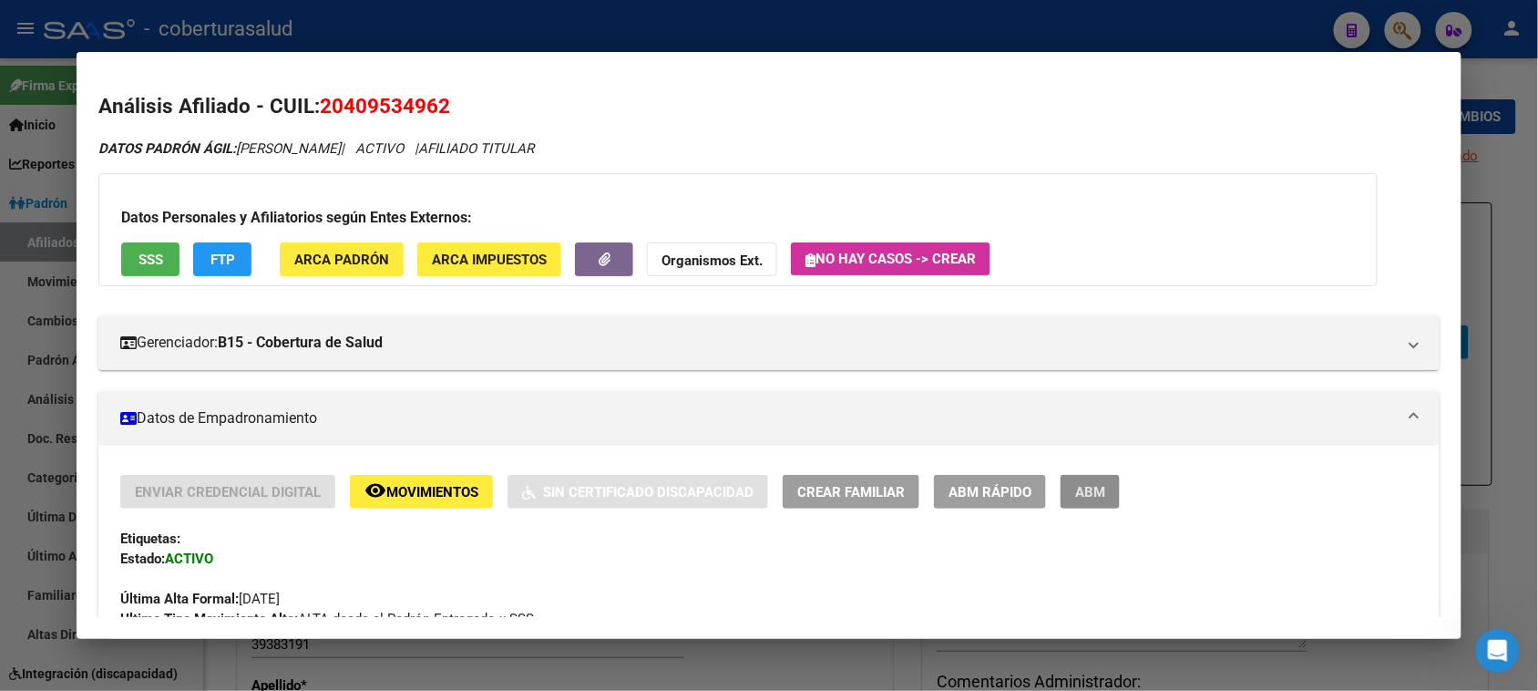
click at [1075, 493] on span "ABM" at bounding box center [1090, 492] width 30 height 16
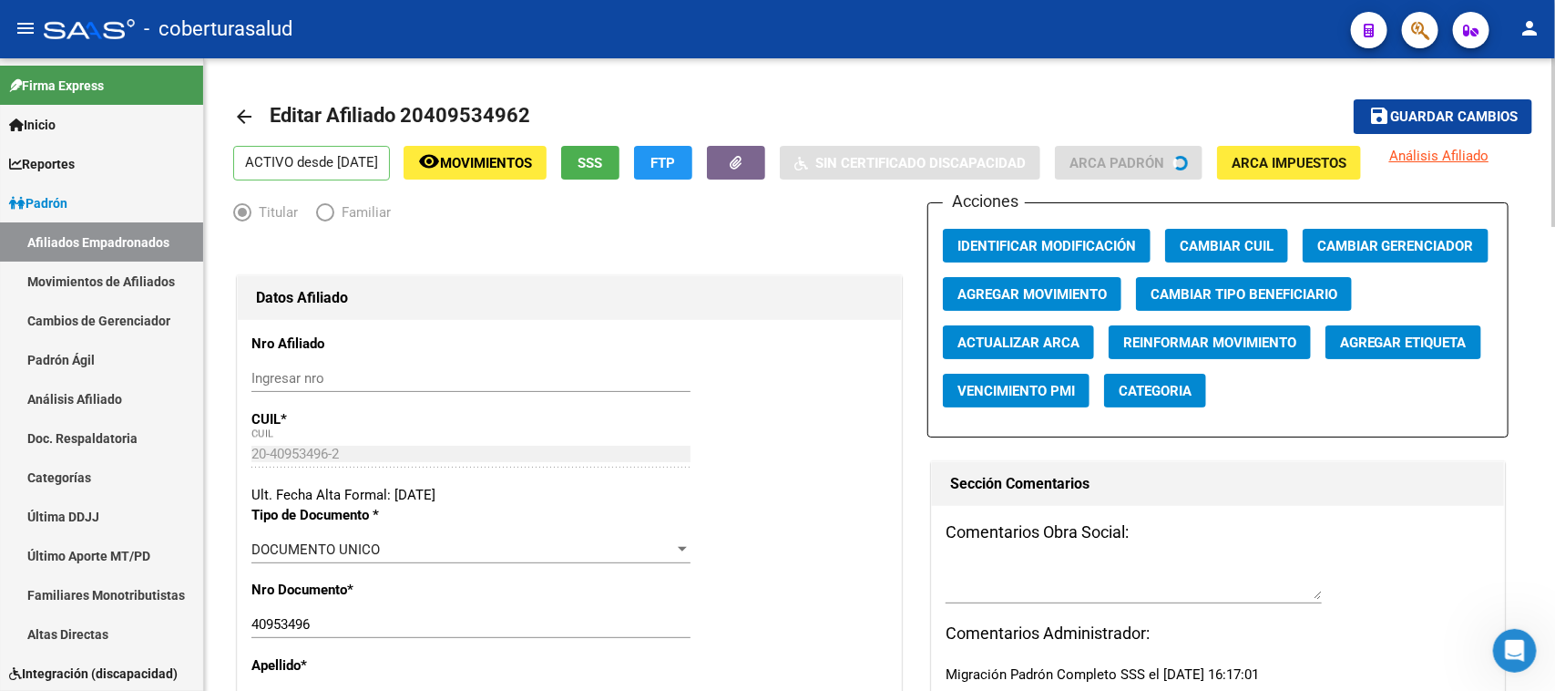
click at [1032, 274] on div "Acciones Identificar Modificación Cambiar CUIL Cambiar Gerenciador Agregar Movi…" at bounding box center [1218, 319] width 582 height 235
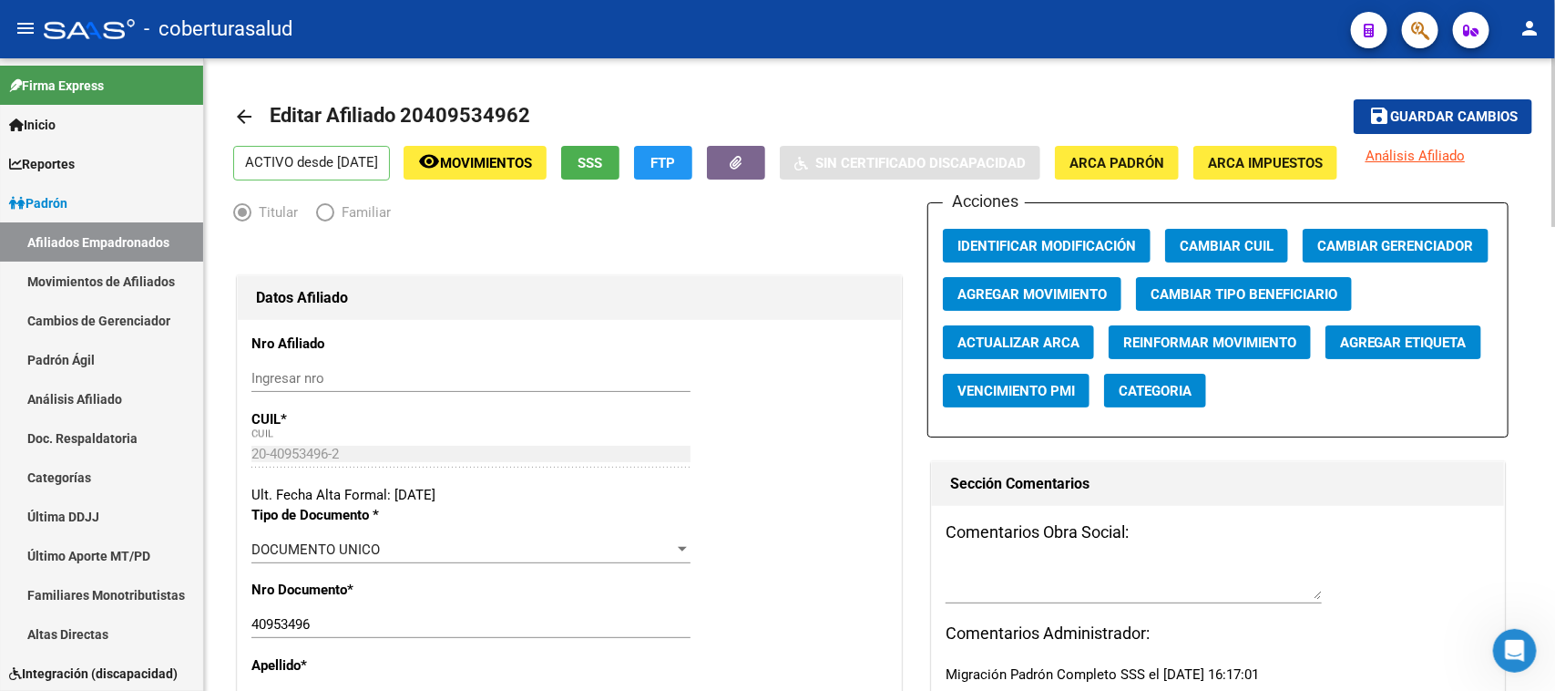
click at [1053, 305] on button "Agregar Movimiento" at bounding box center [1032, 294] width 179 height 34
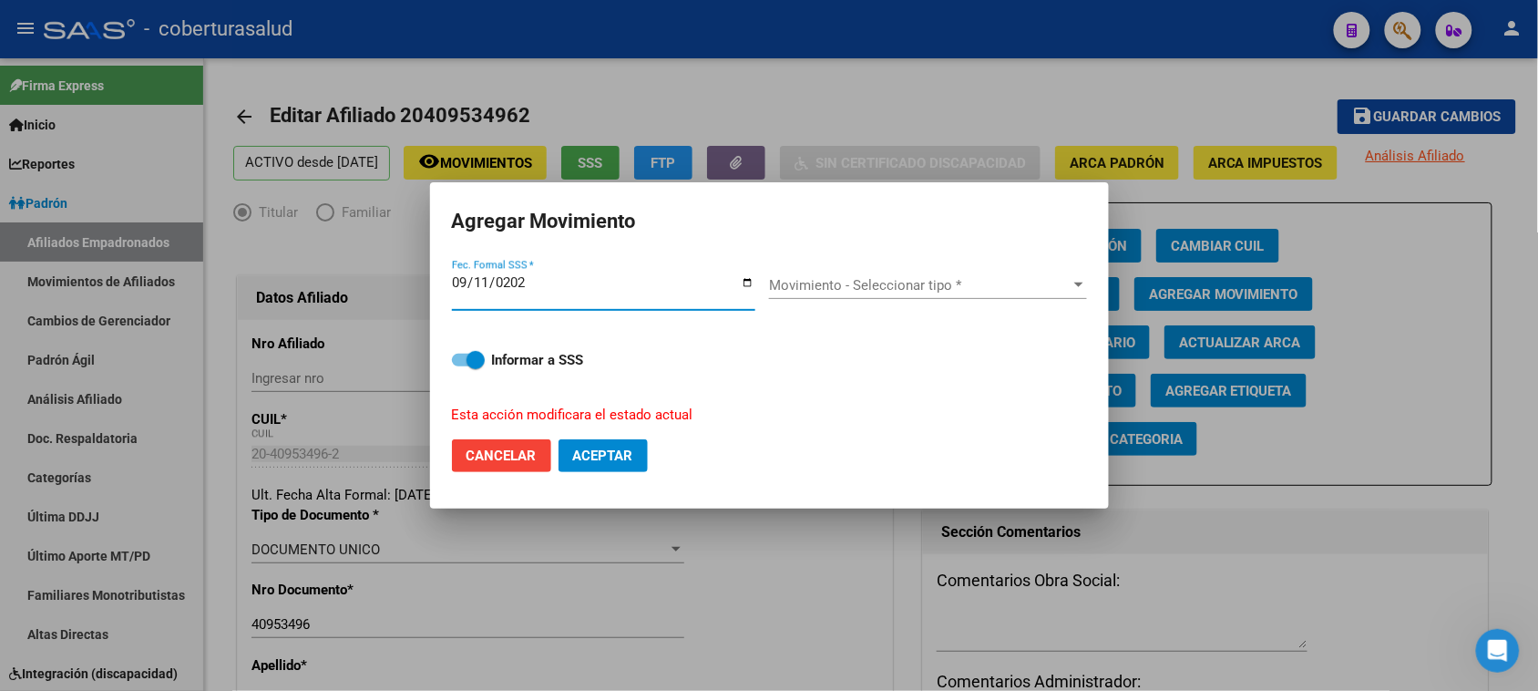
type input "[DATE]"
drag, startPoint x: 853, startPoint y: 261, endPoint x: 871, endPoint y: 288, distance: 32.8
click at [859, 271] on div "Movimiento - Seleccionar tipo * Movimiento - Seleccionar tipo *" at bounding box center [928, 292] width 318 height 70
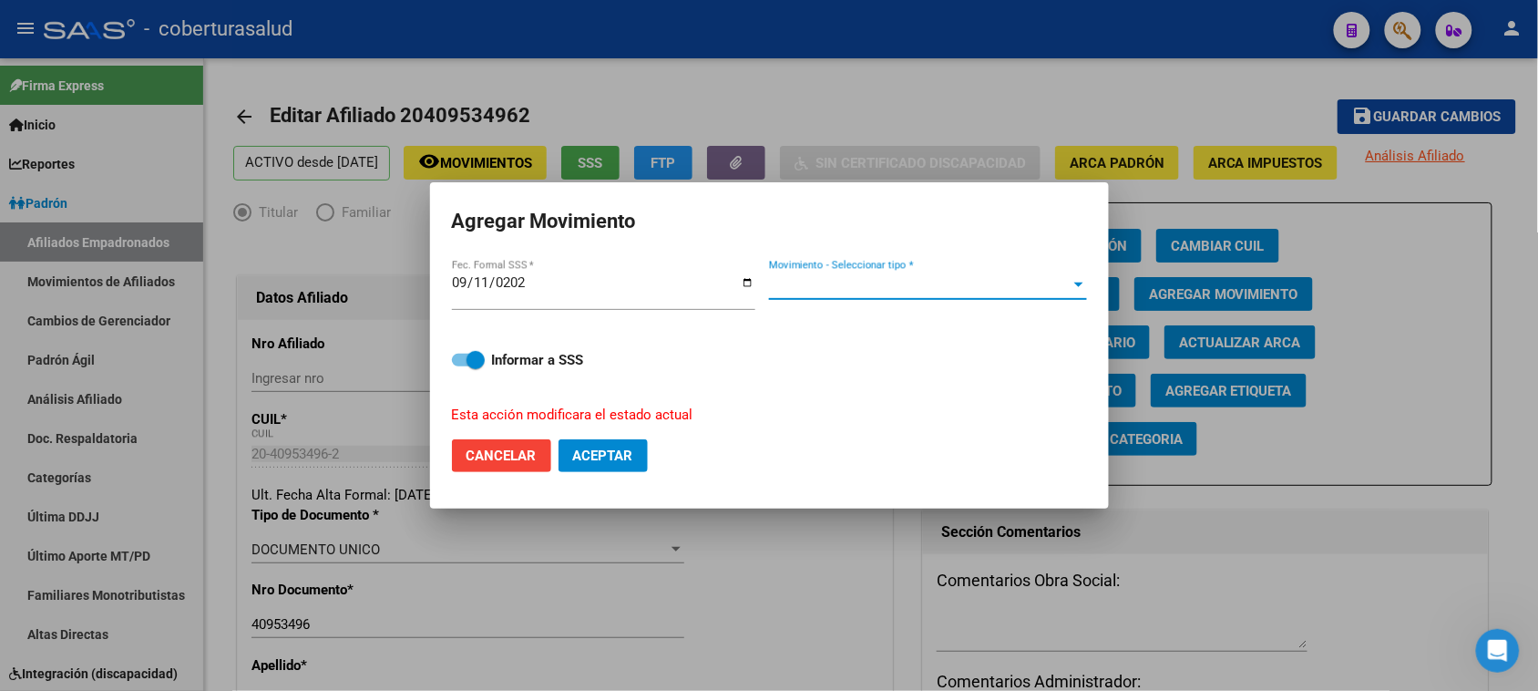
click at [871, 288] on span "Movimiento - Seleccionar tipo *" at bounding box center [920, 285] width 302 height 16
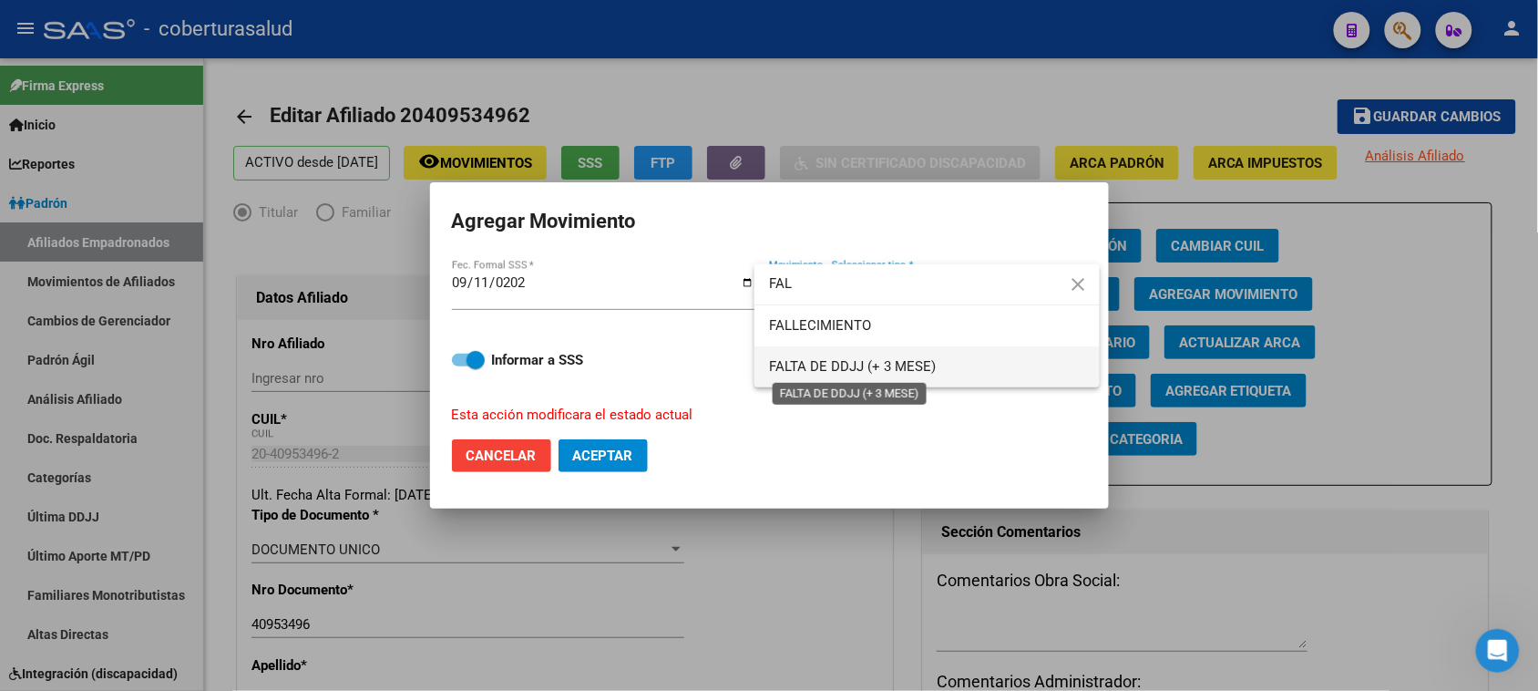
type input "FAL"
click at [902, 361] on span "FALTA DE DDJJ (+ 3 MESE)" at bounding box center [852, 366] width 167 height 16
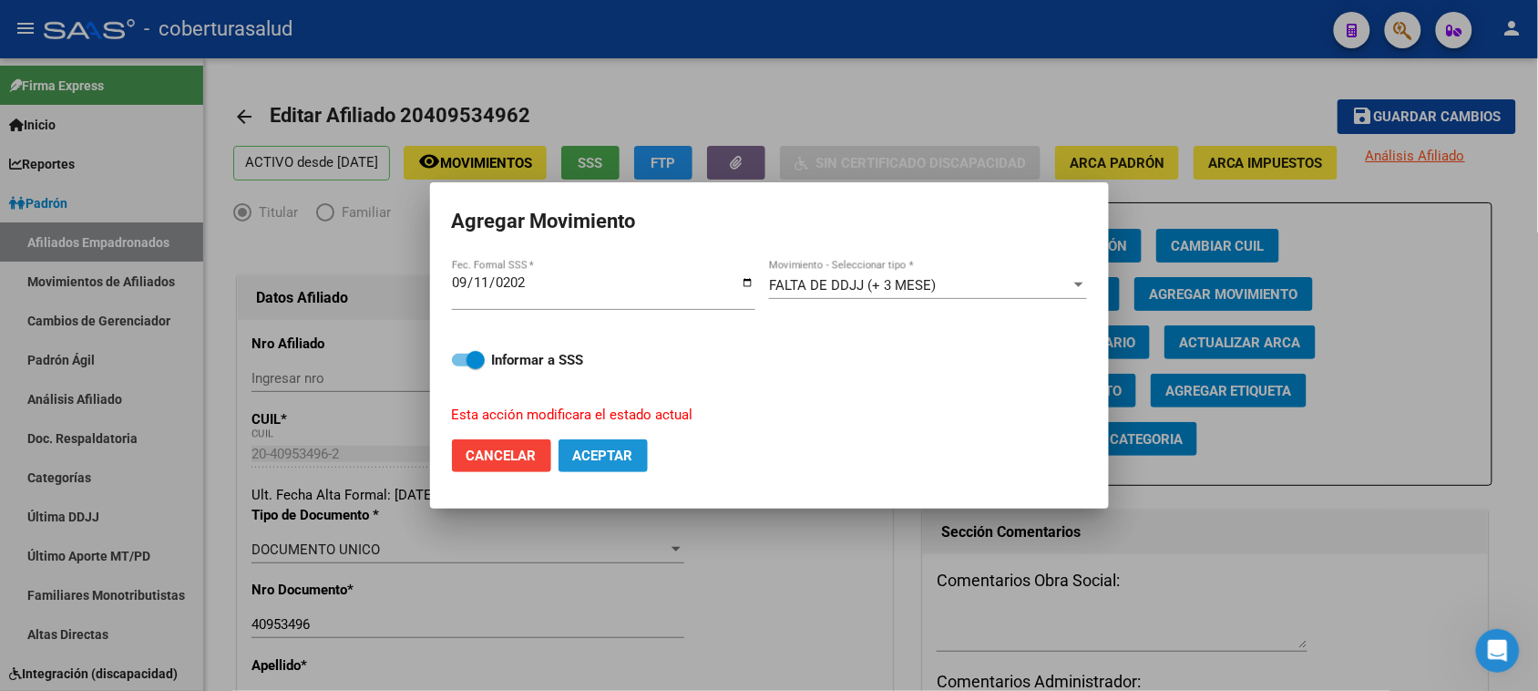
click at [599, 463] on button "Aceptar" at bounding box center [602, 455] width 89 height 33
checkbox input "false"
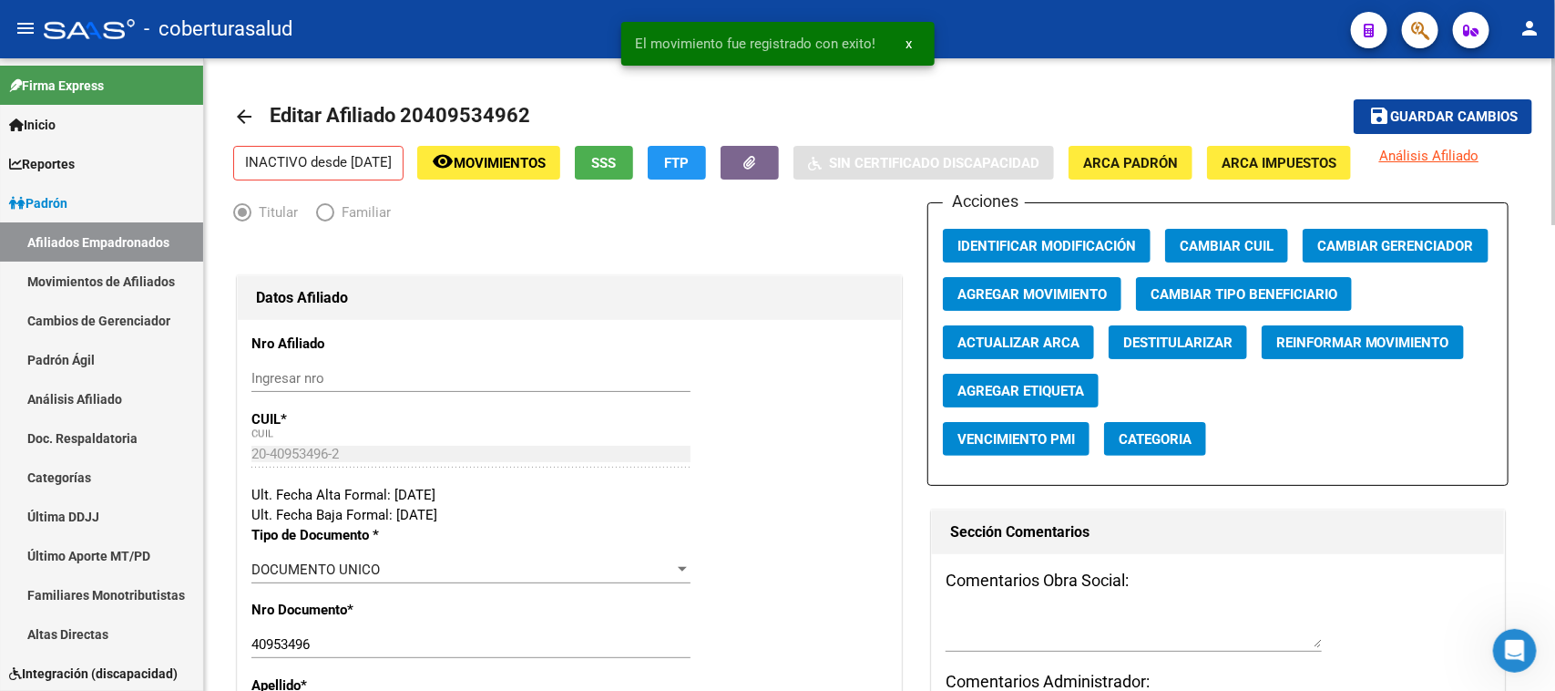
click at [1435, 93] on mat-toolbar-row "save Guardar cambios" at bounding box center [1397, 116] width 271 height 58
click at [1441, 109] on span "Guardar cambios" at bounding box center [1454, 117] width 128 height 16
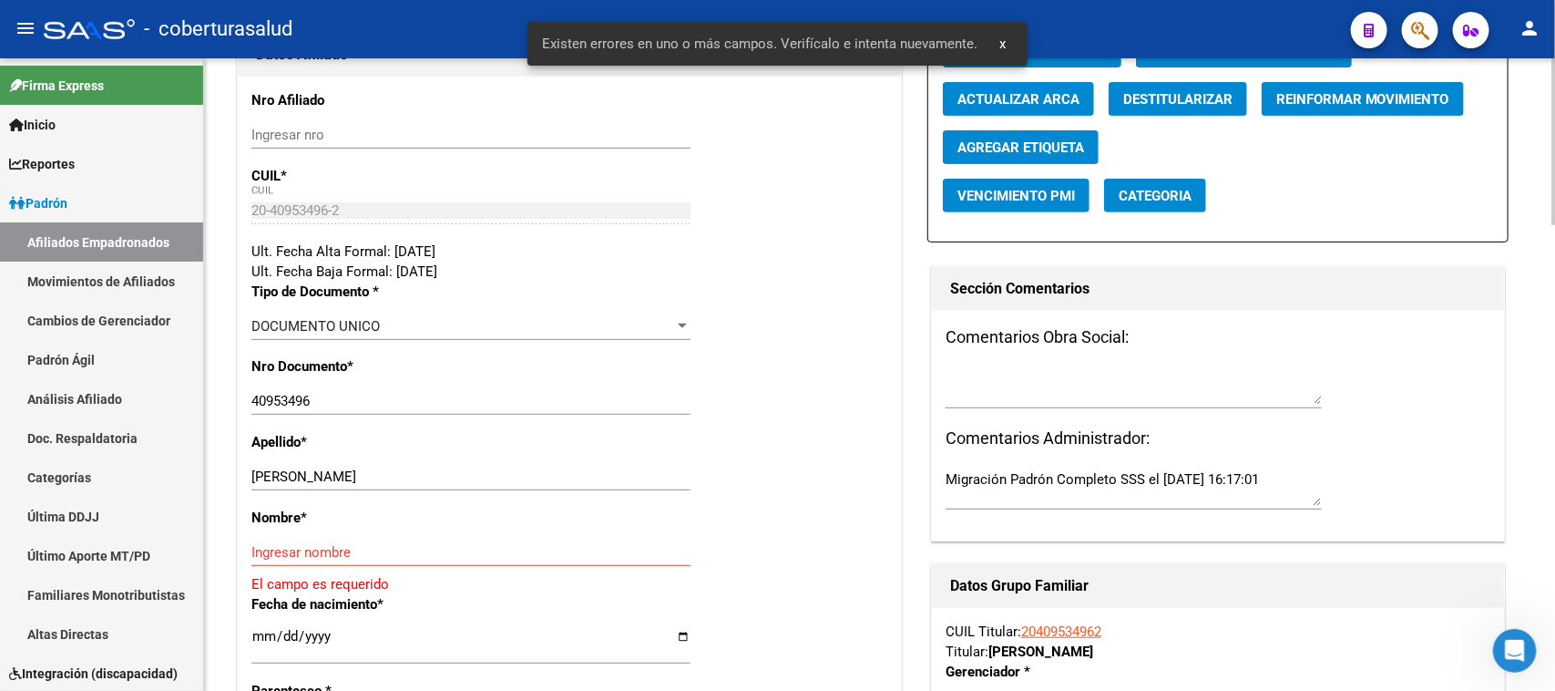
scroll to position [342, 0]
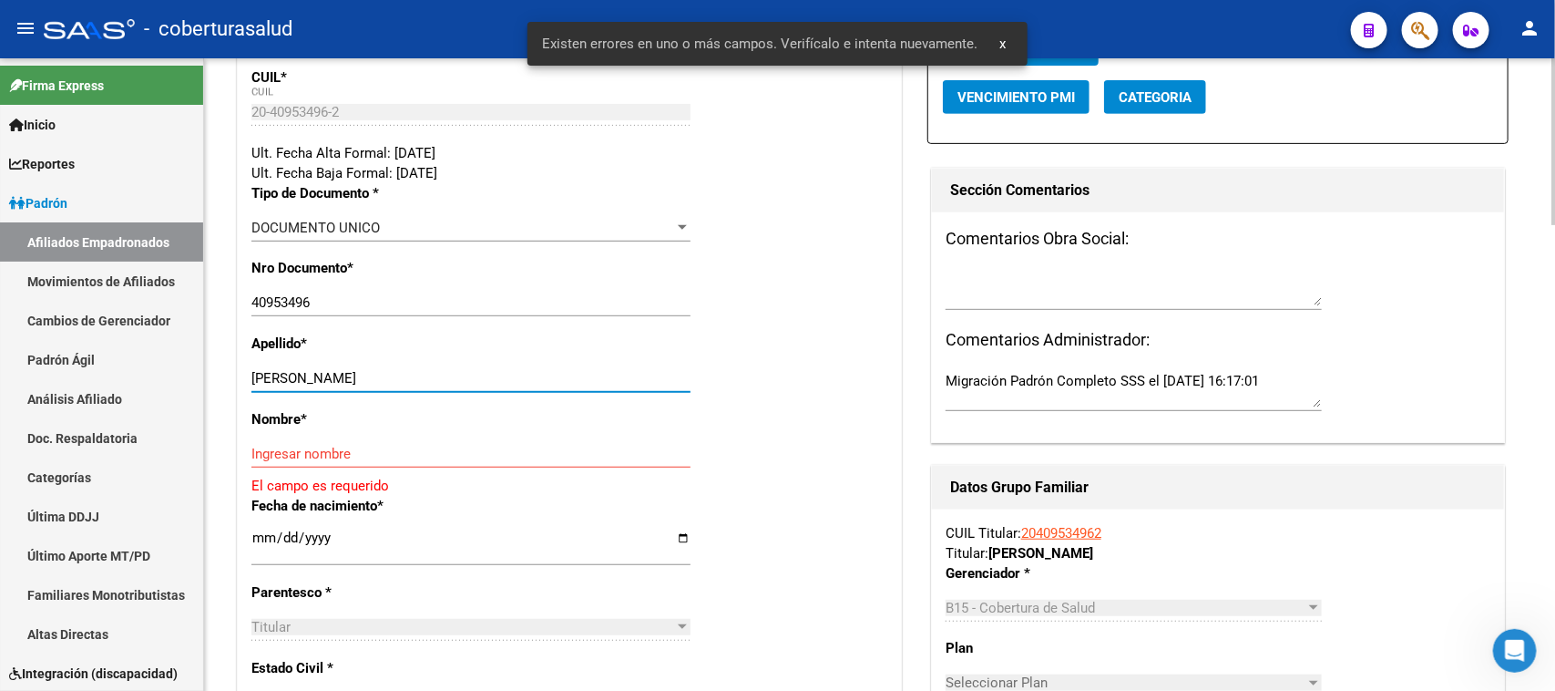
click at [561, 384] on input "[PERSON_NAME]" at bounding box center [470, 378] width 439 height 16
drag, startPoint x: 561, startPoint y: 384, endPoint x: 311, endPoint y: 379, distance: 250.6
click at [311, 379] on input "[PERSON_NAME]" at bounding box center [470, 378] width 439 height 16
type input "[PERSON_NAME]"
click at [356, 460] on input "Ingresar nombre" at bounding box center [470, 453] width 439 height 16
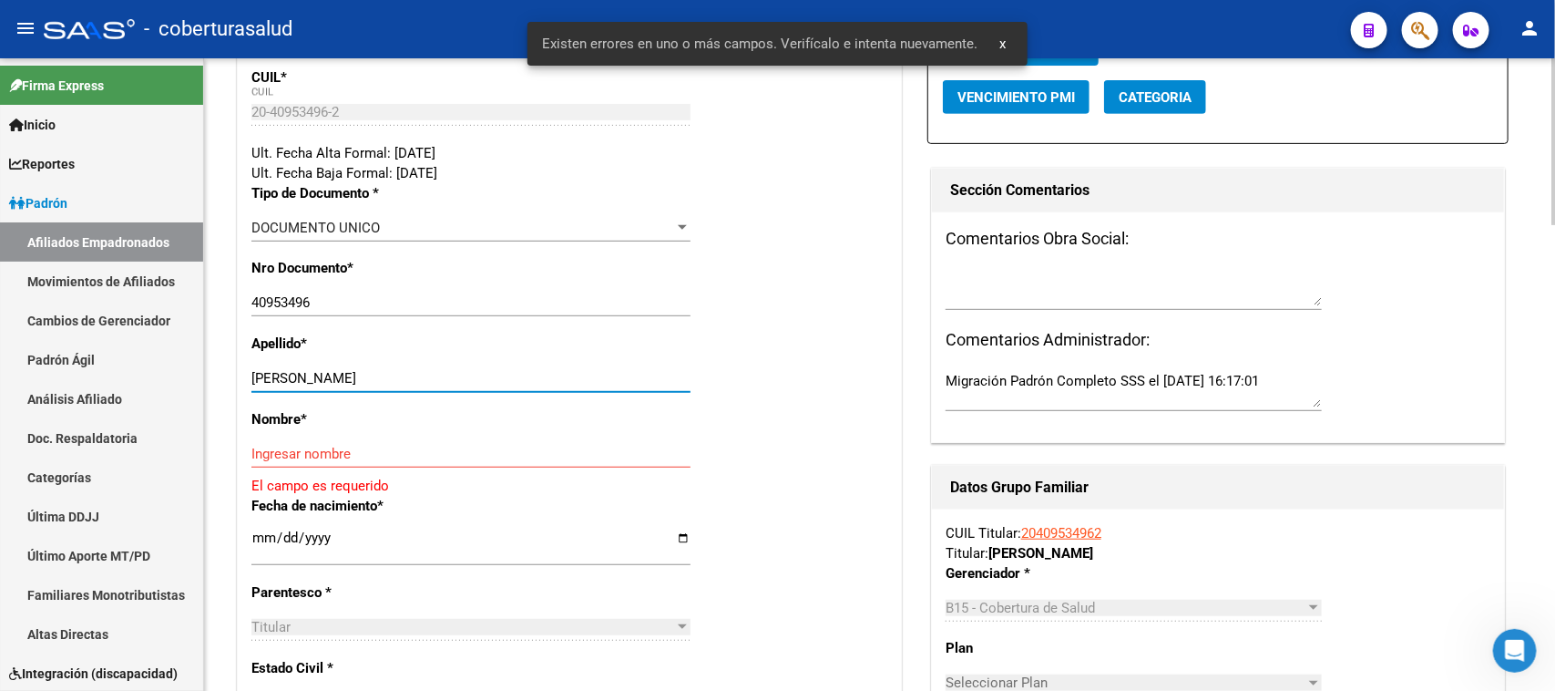
paste input "[PERSON_NAME]"
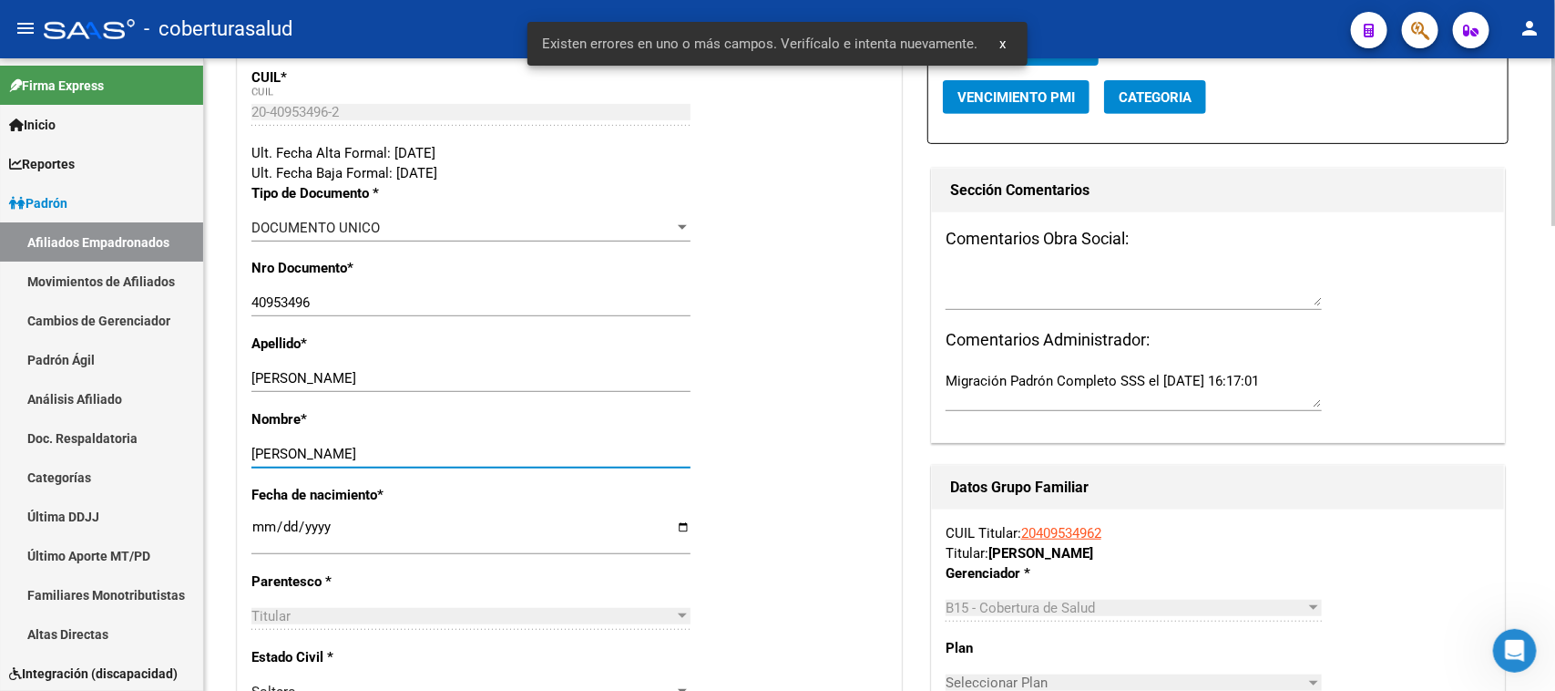
type input "[PERSON_NAME]"
click at [814, 422] on div "Nombre * [PERSON_NAME] nombre" at bounding box center [569, 447] width 636 height 76
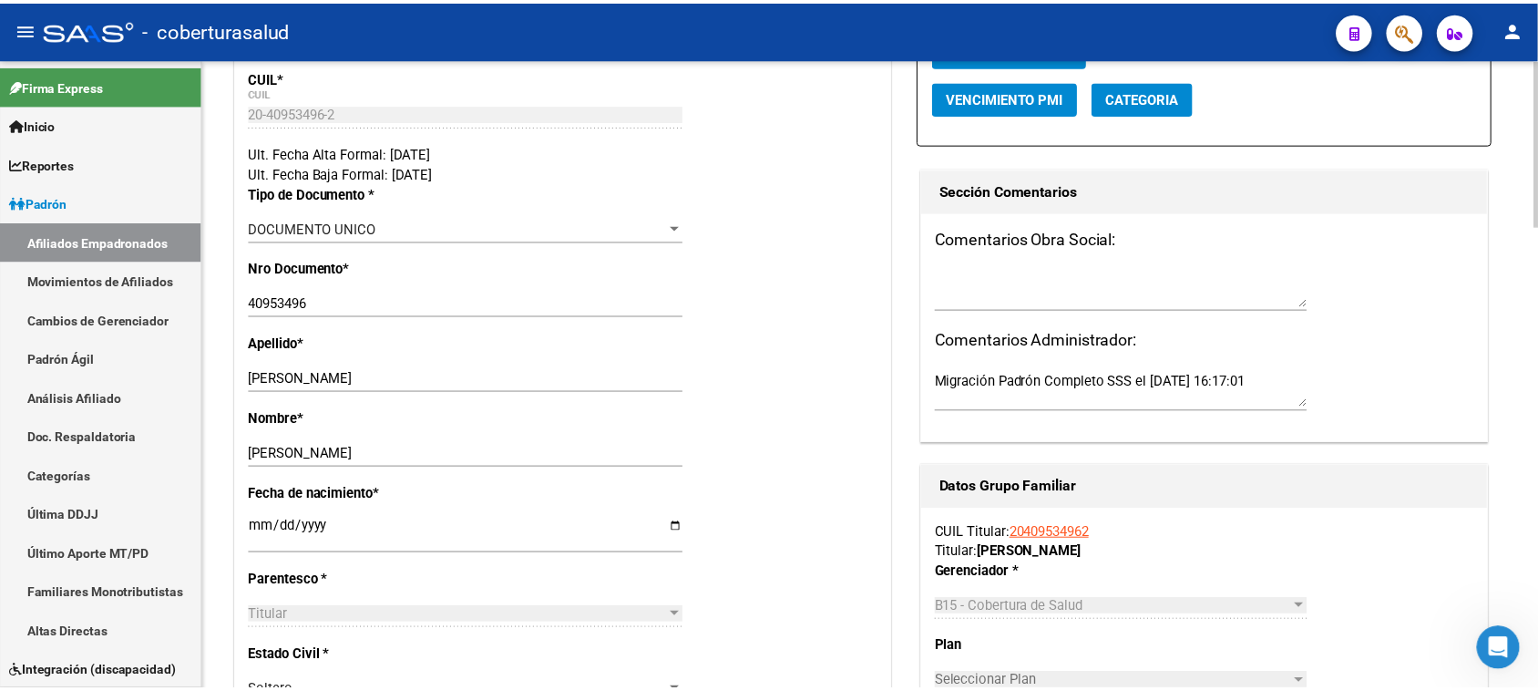
scroll to position [0, 0]
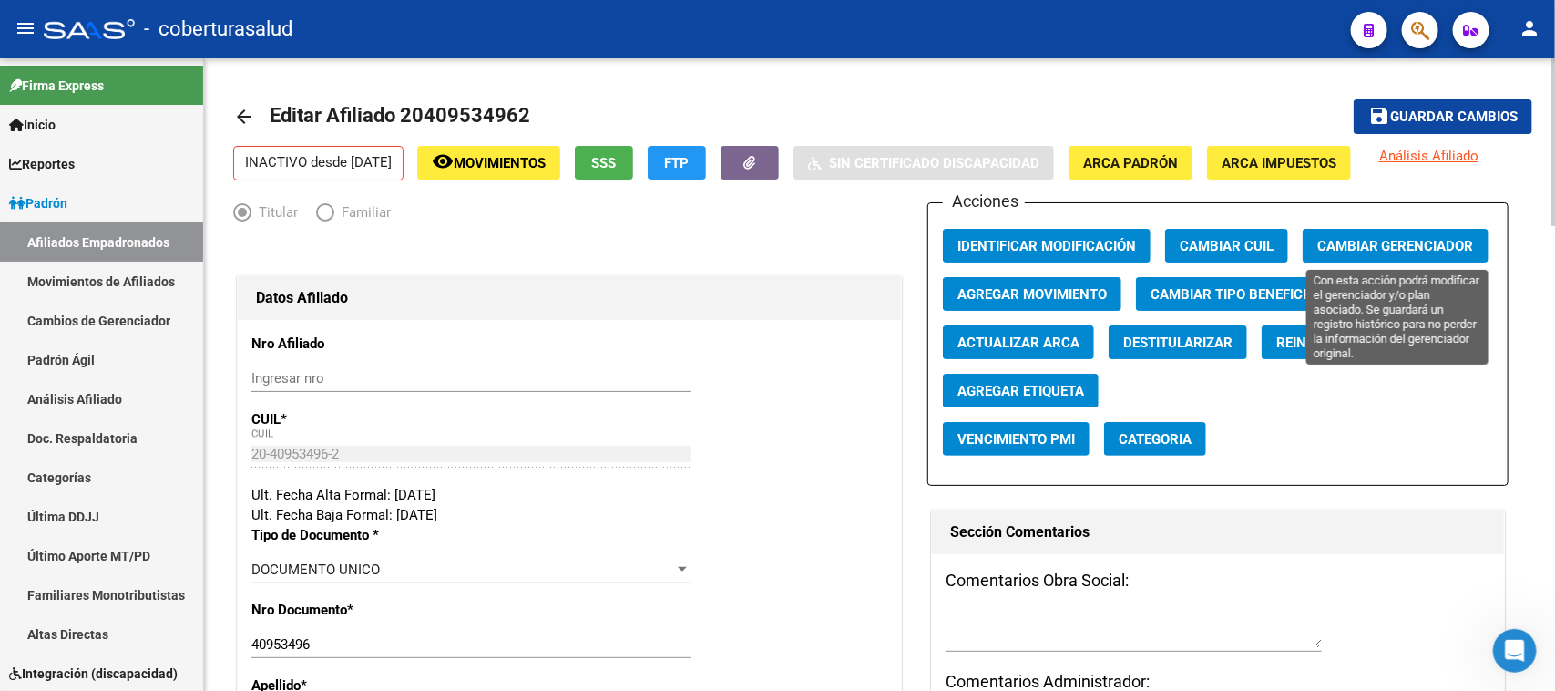
click at [1349, 235] on button "Cambiar Gerenciador" at bounding box center [1396, 246] width 186 height 34
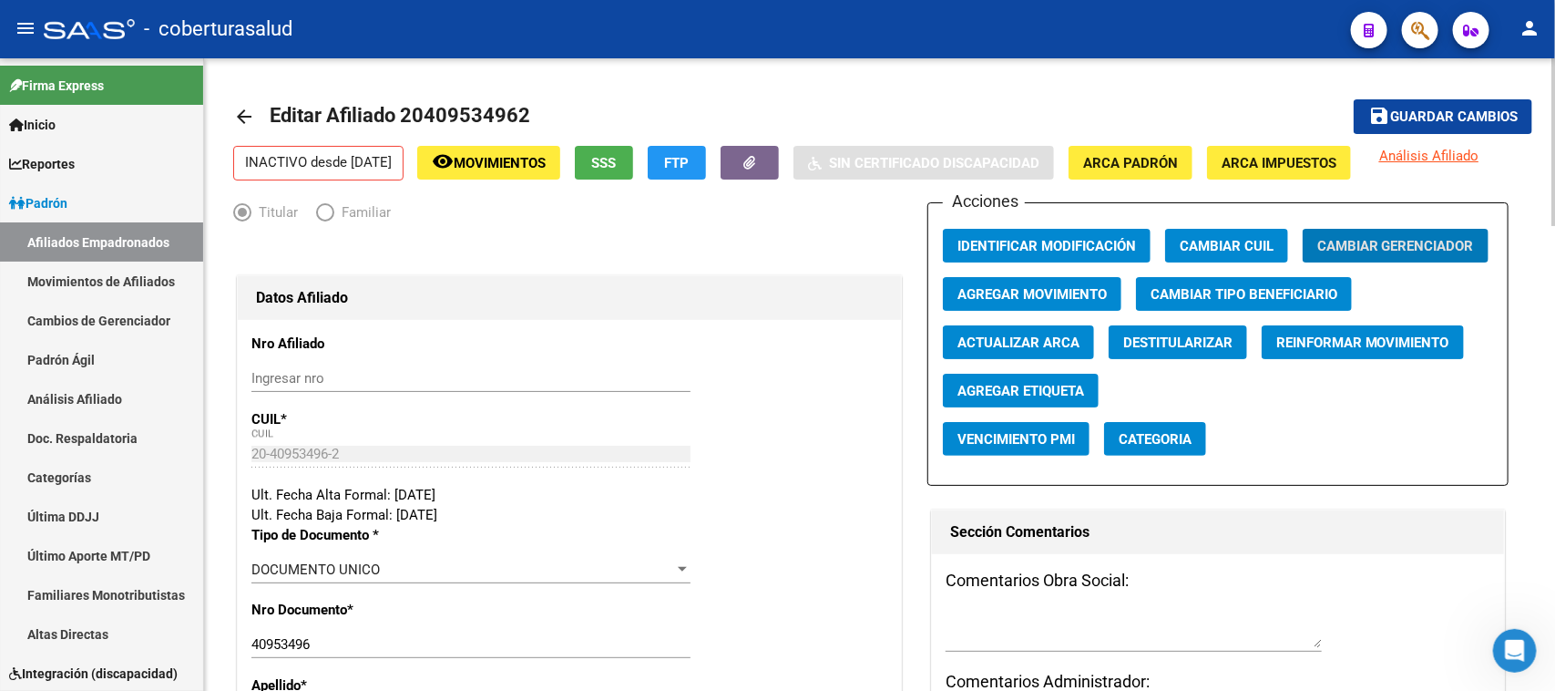
click at [1474, 117] on span "Guardar cambios" at bounding box center [1454, 117] width 128 height 16
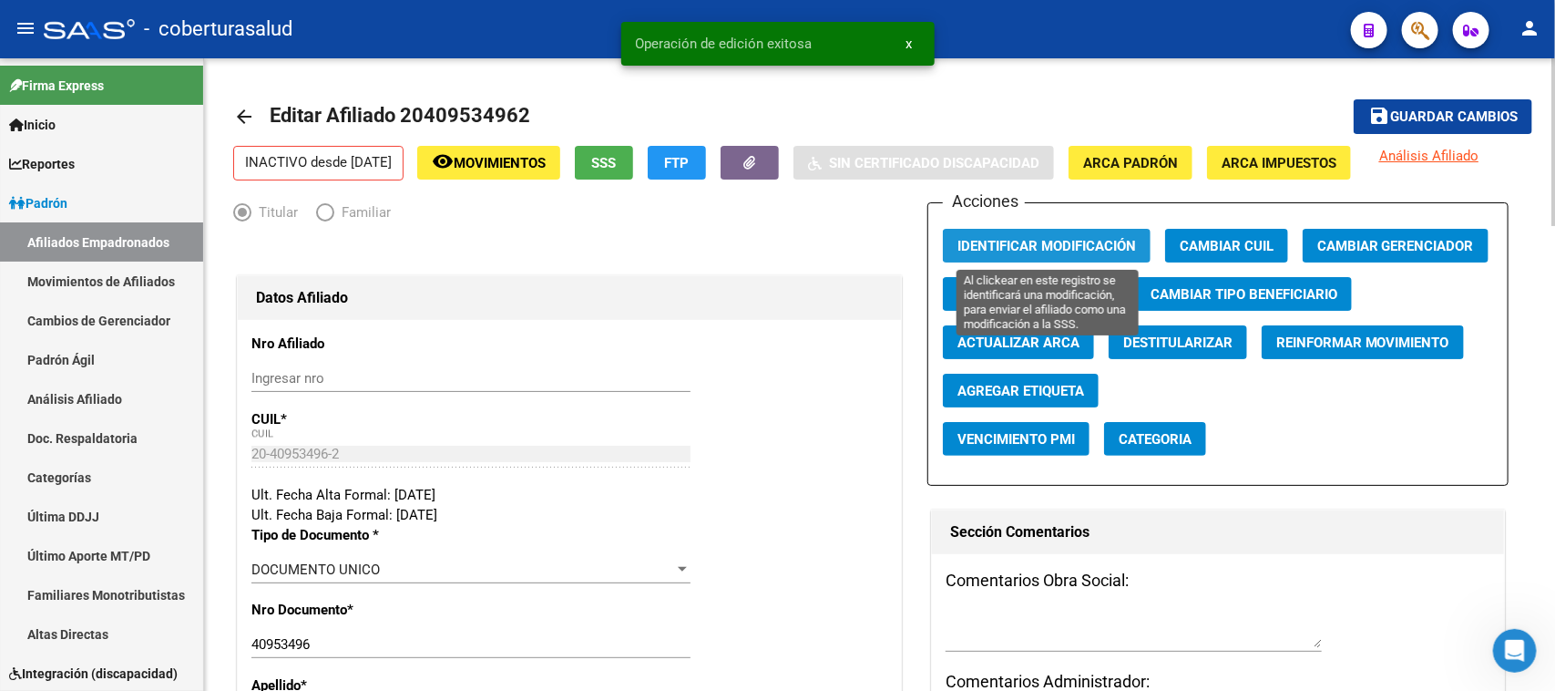
click at [1049, 238] on span "Identificar Modificación" at bounding box center [1046, 246] width 179 height 16
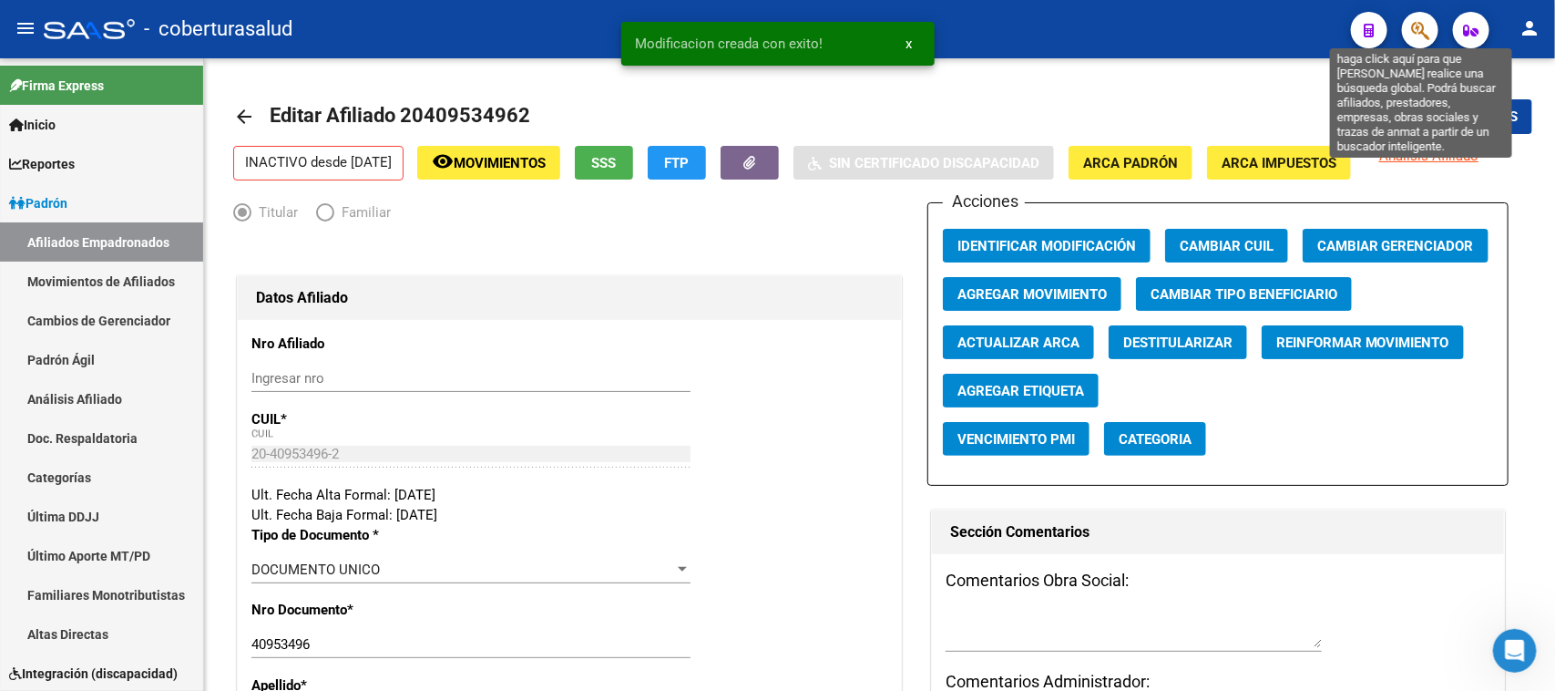
click at [1426, 32] on icon "button" at bounding box center [1420, 30] width 18 height 21
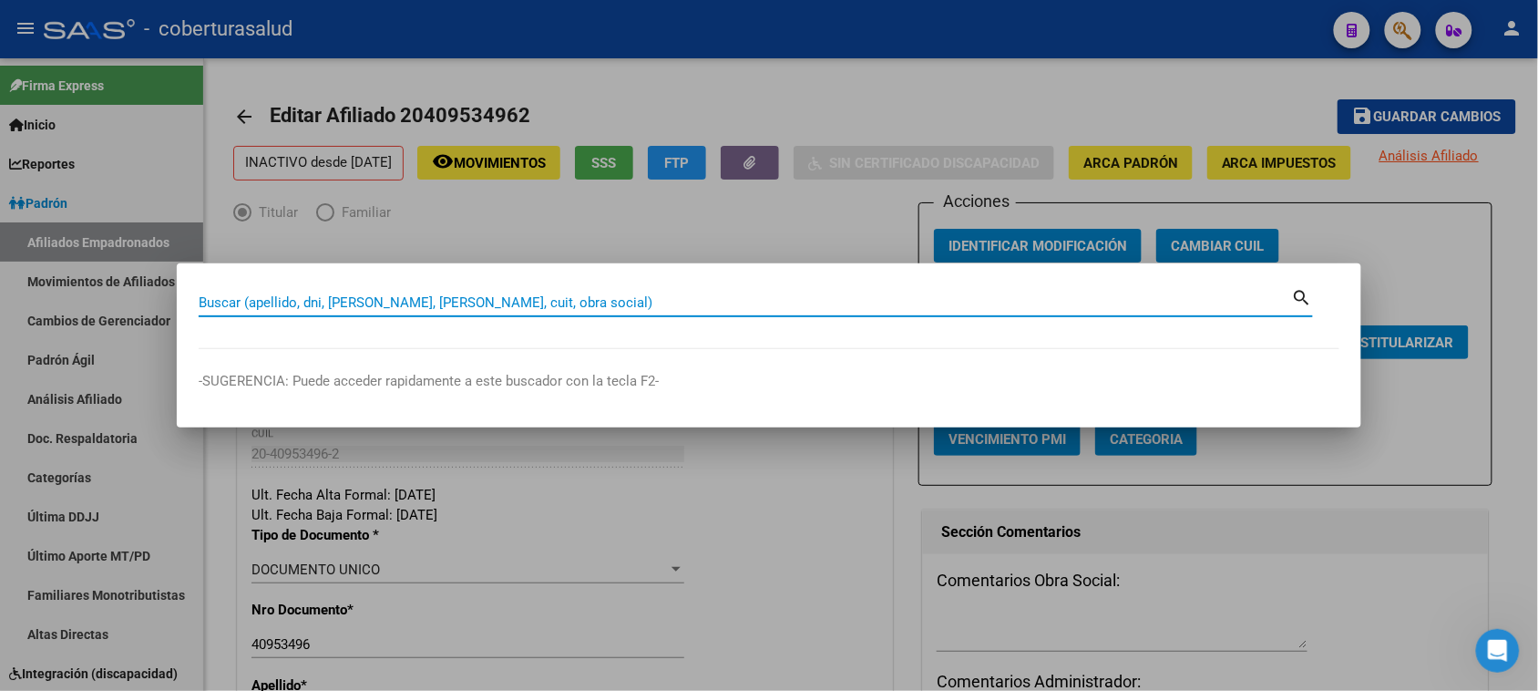
paste input "20413673640"
type input "20413673640"
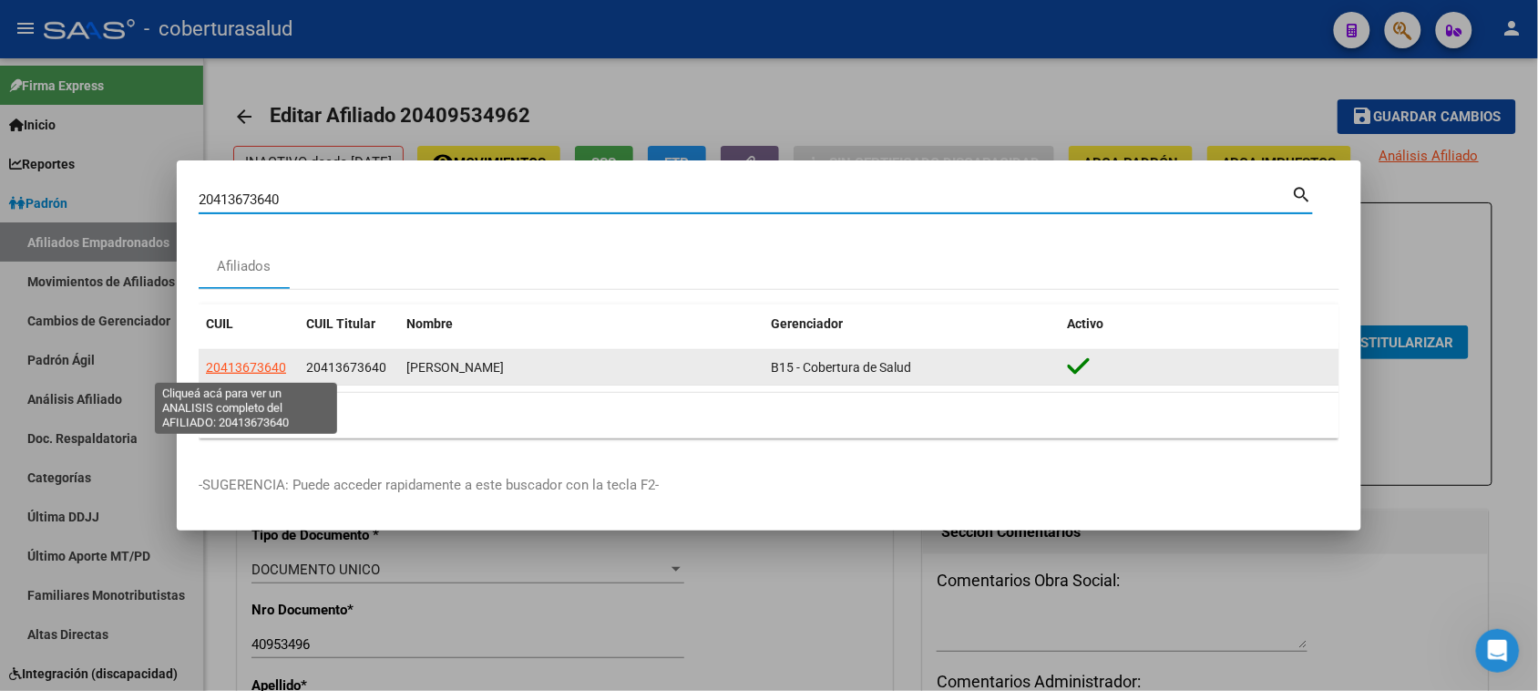
click at [230, 362] on span "20413673640" at bounding box center [246, 367] width 80 height 15
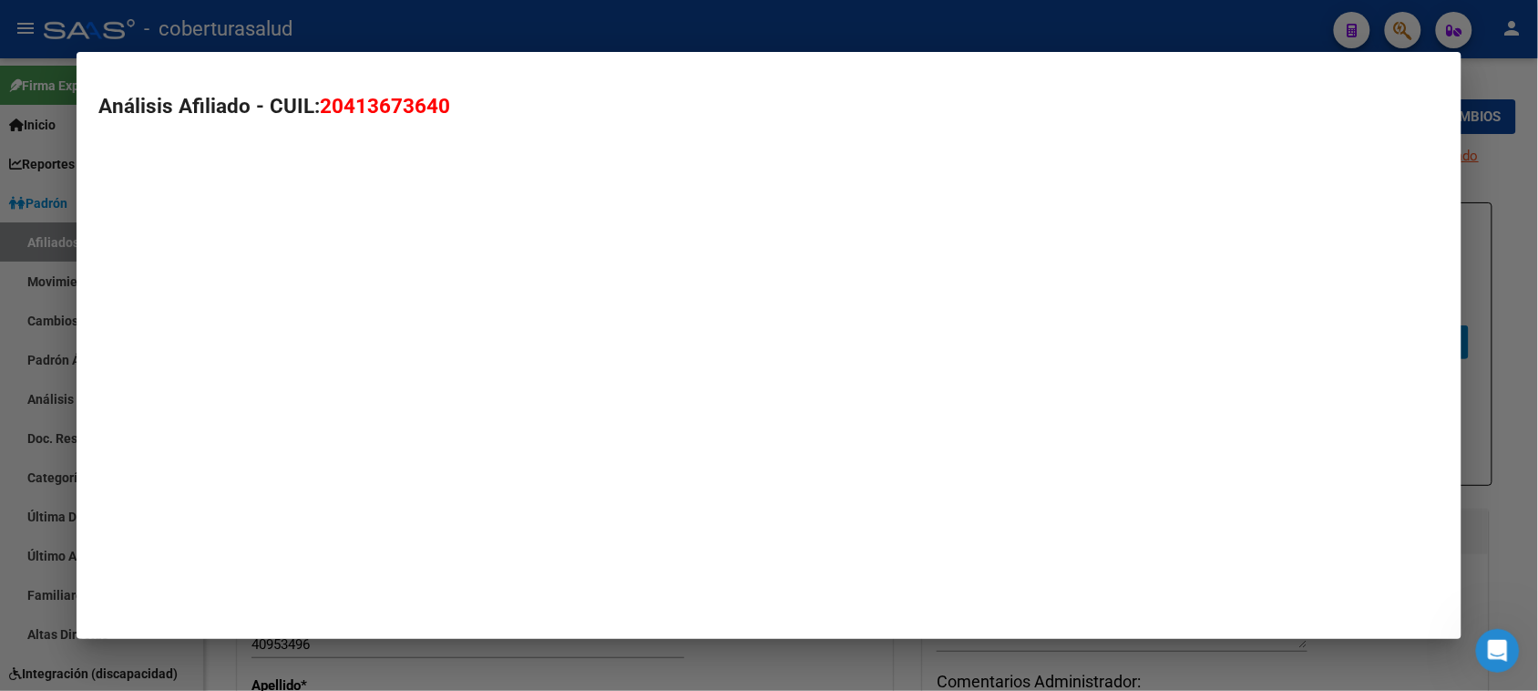
type textarea "20413673640"
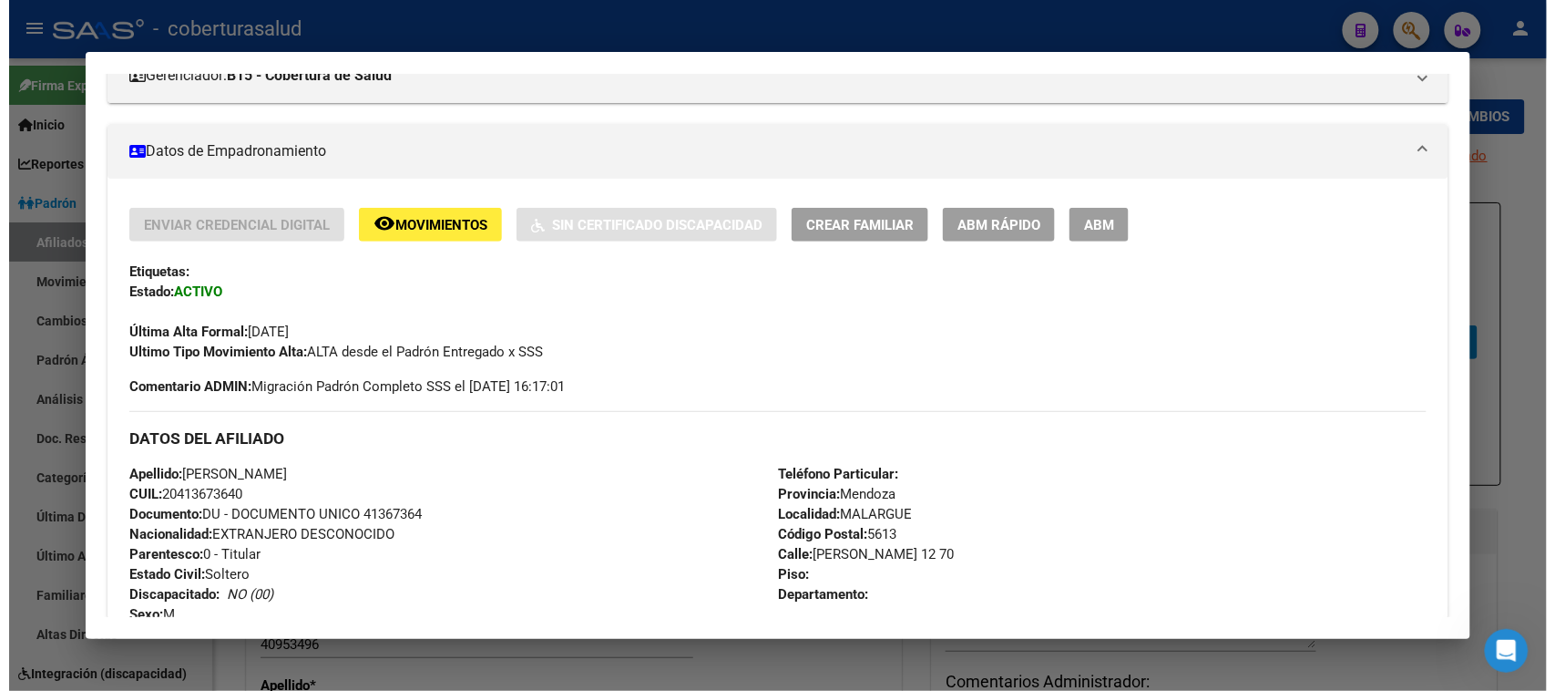
scroll to position [228, 0]
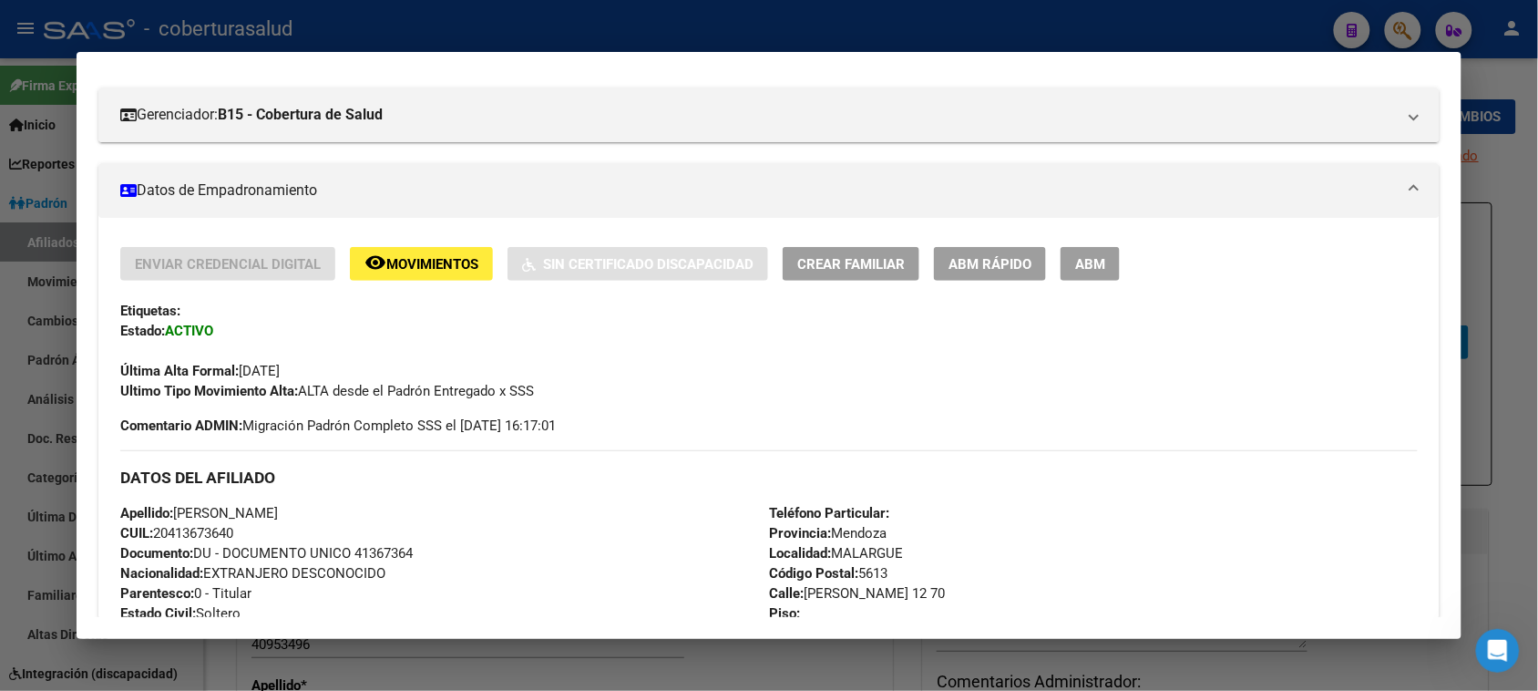
click at [1069, 275] on button "ABM" at bounding box center [1089, 264] width 59 height 34
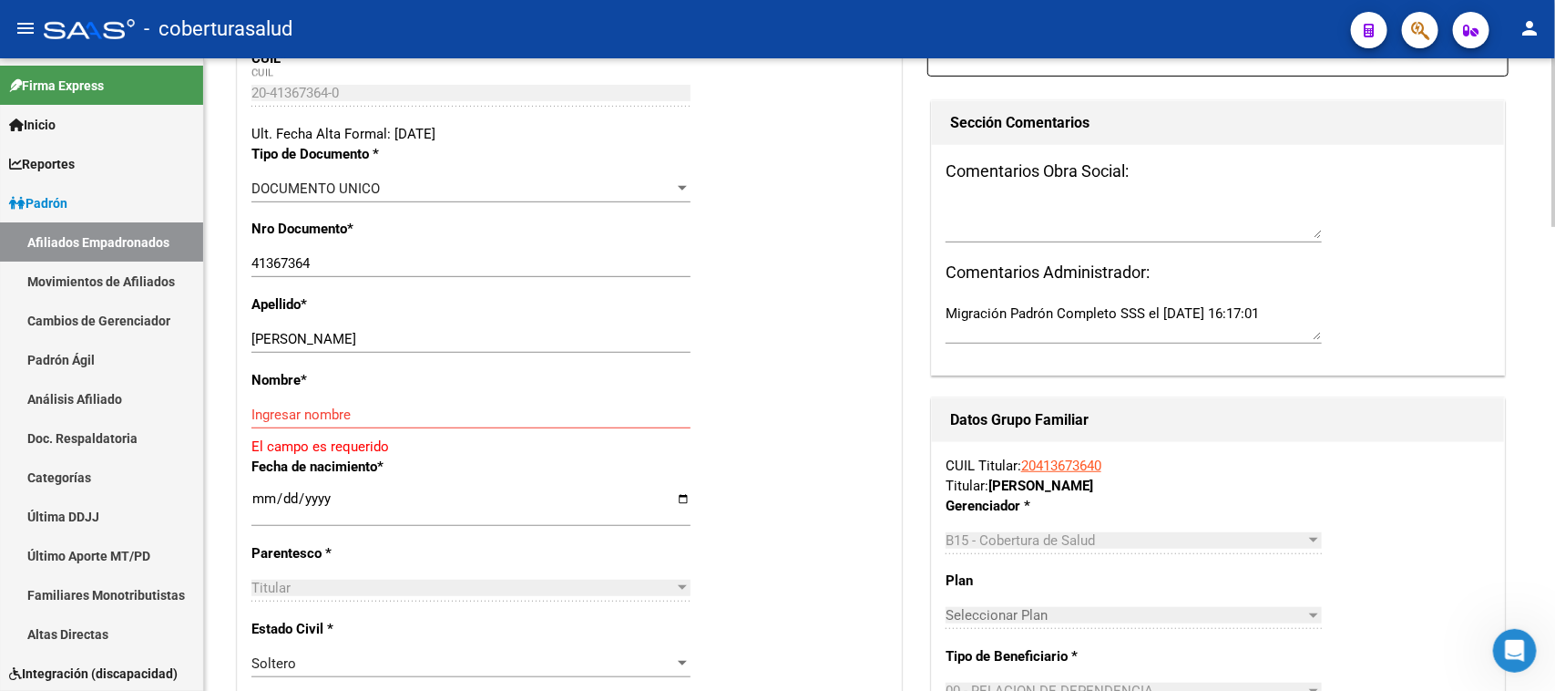
scroll to position [456, 0]
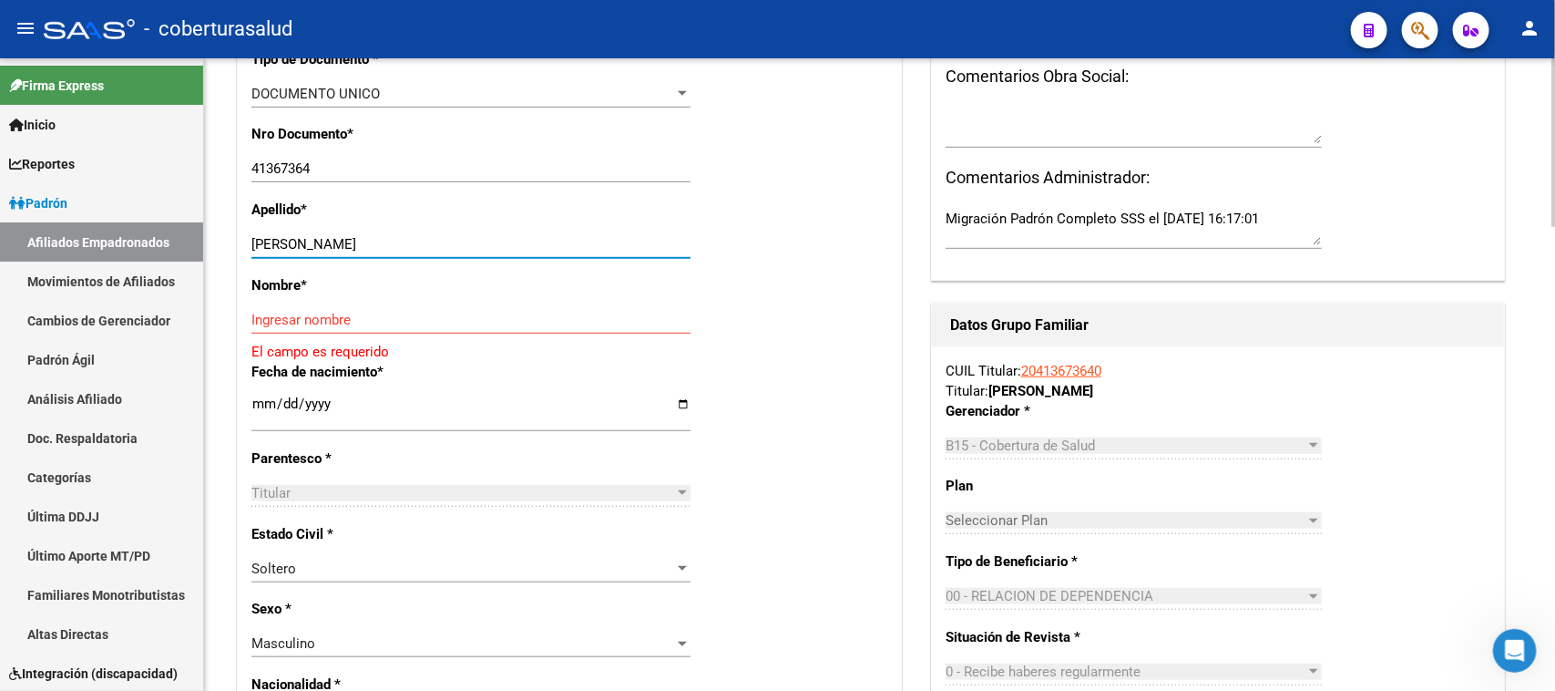
drag, startPoint x: 486, startPoint y: 251, endPoint x: 296, endPoint y: 256, distance: 189.5
click at [296, 256] on div "[PERSON_NAME] apellido" at bounding box center [470, 243] width 439 height 27
type input "[PERSON_NAME]"
click at [321, 326] on input "Ingresar nombre" at bounding box center [470, 320] width 439 height 16
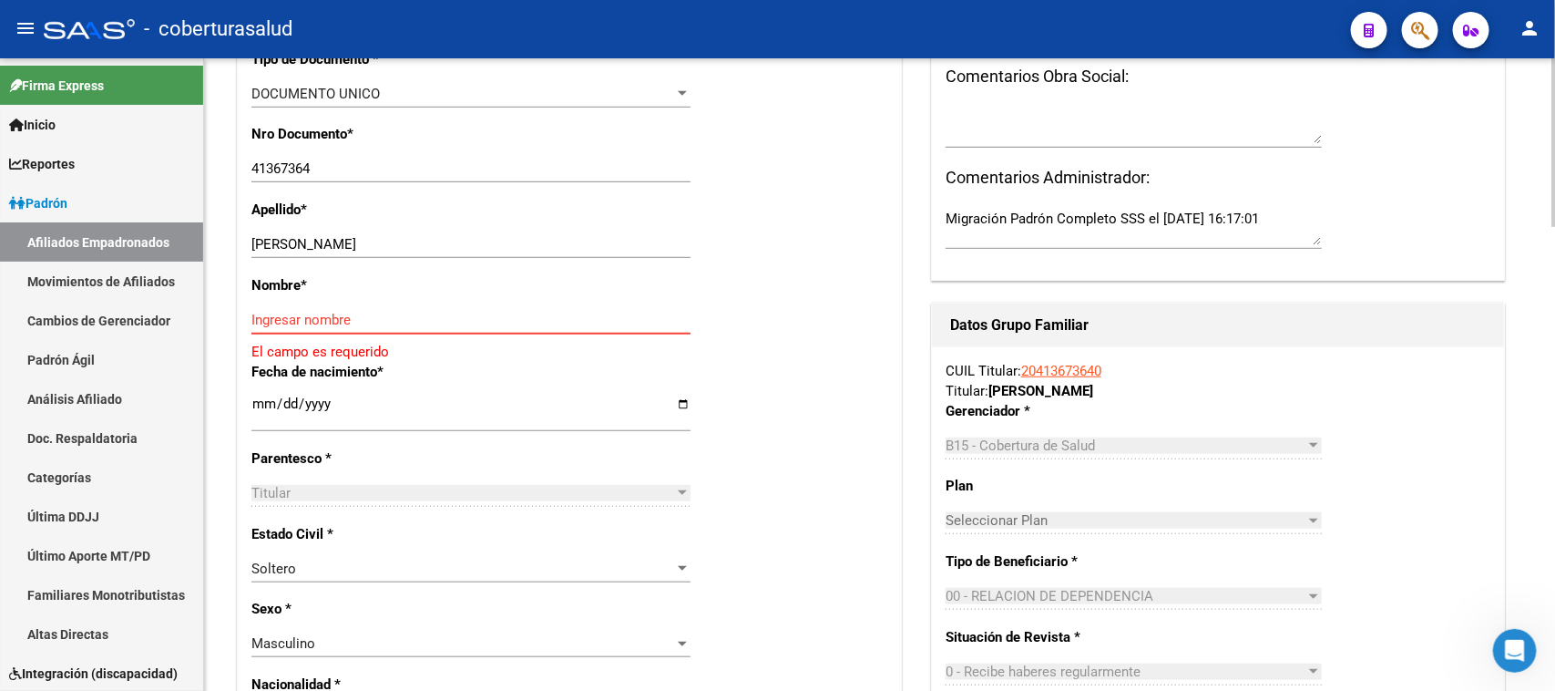
paste input "[PERSON_NAME]"
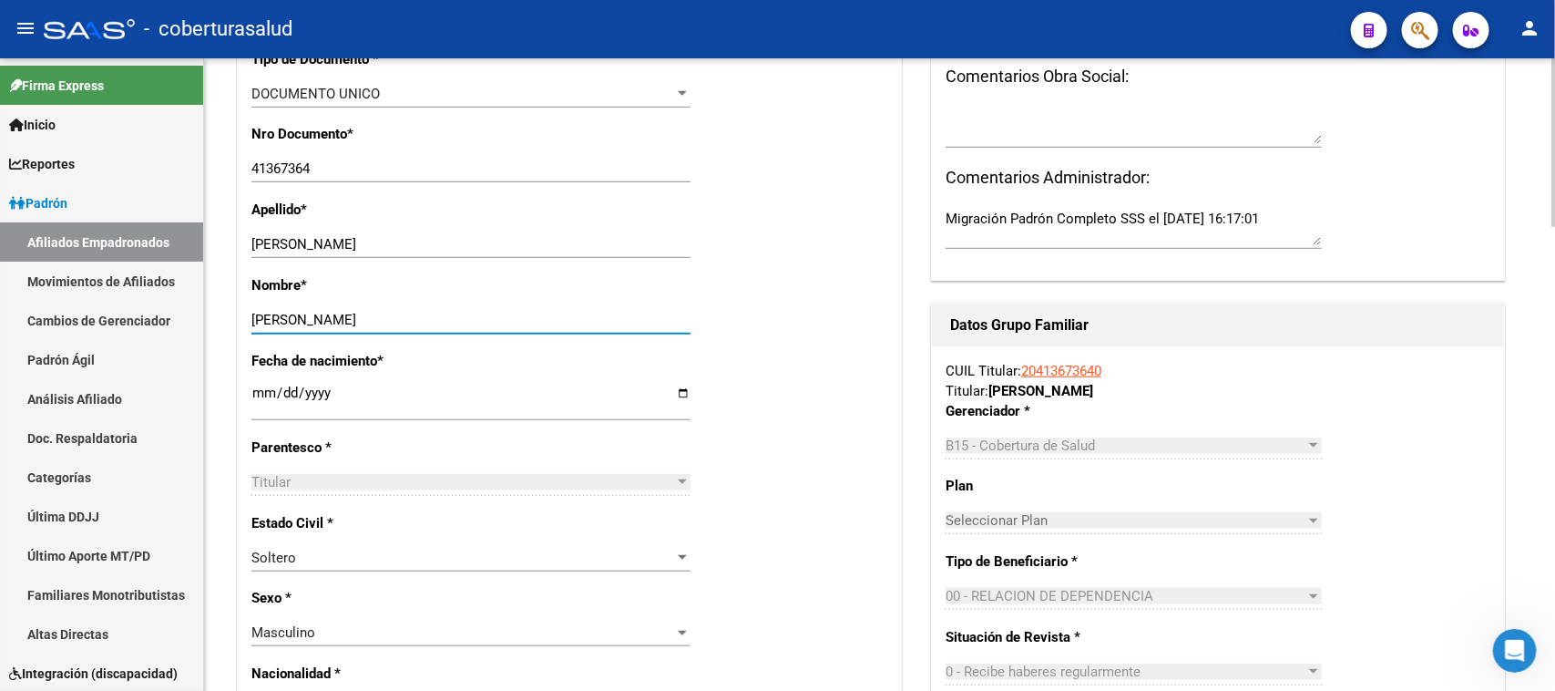
type input "[PERSON_NAME]"
click at [793, 403] on div "Fecha de nacimiento * [DEMOGRAPHIC_DATA] Ingresar fecha" at bounding box center [569, 394] width 636 height 87
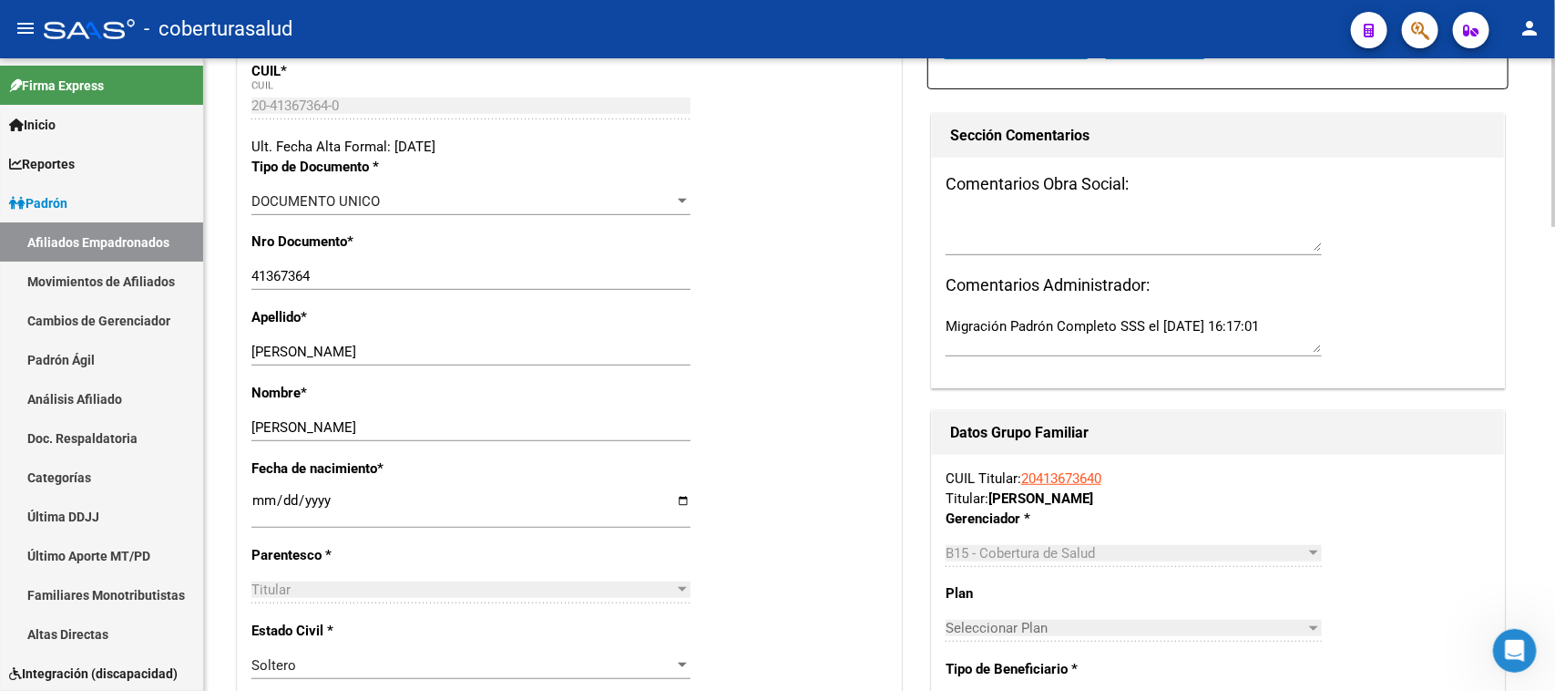
scroll to position [0, 0]
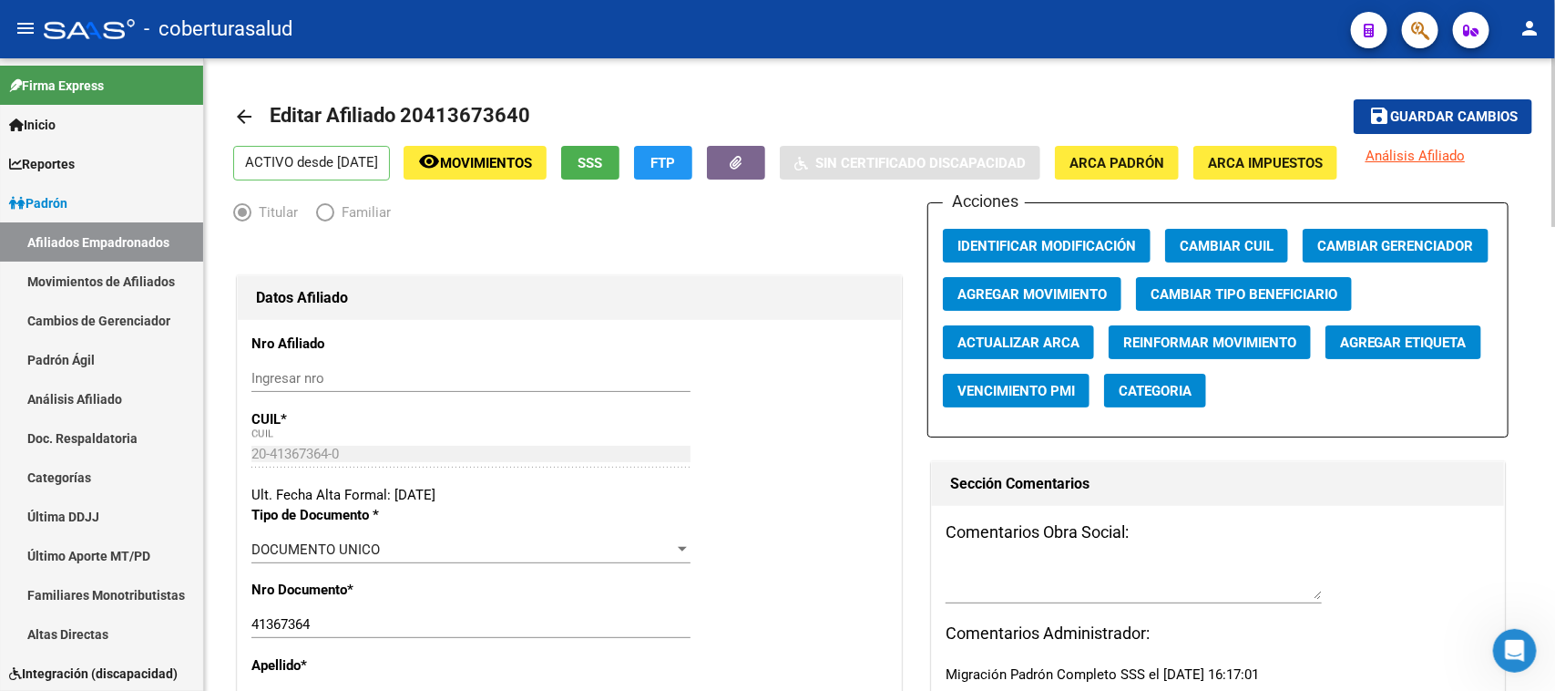
click at [1025, 286] on span "Agregar Movimiento" at bounding box center [1031, 294] width 149 height 16
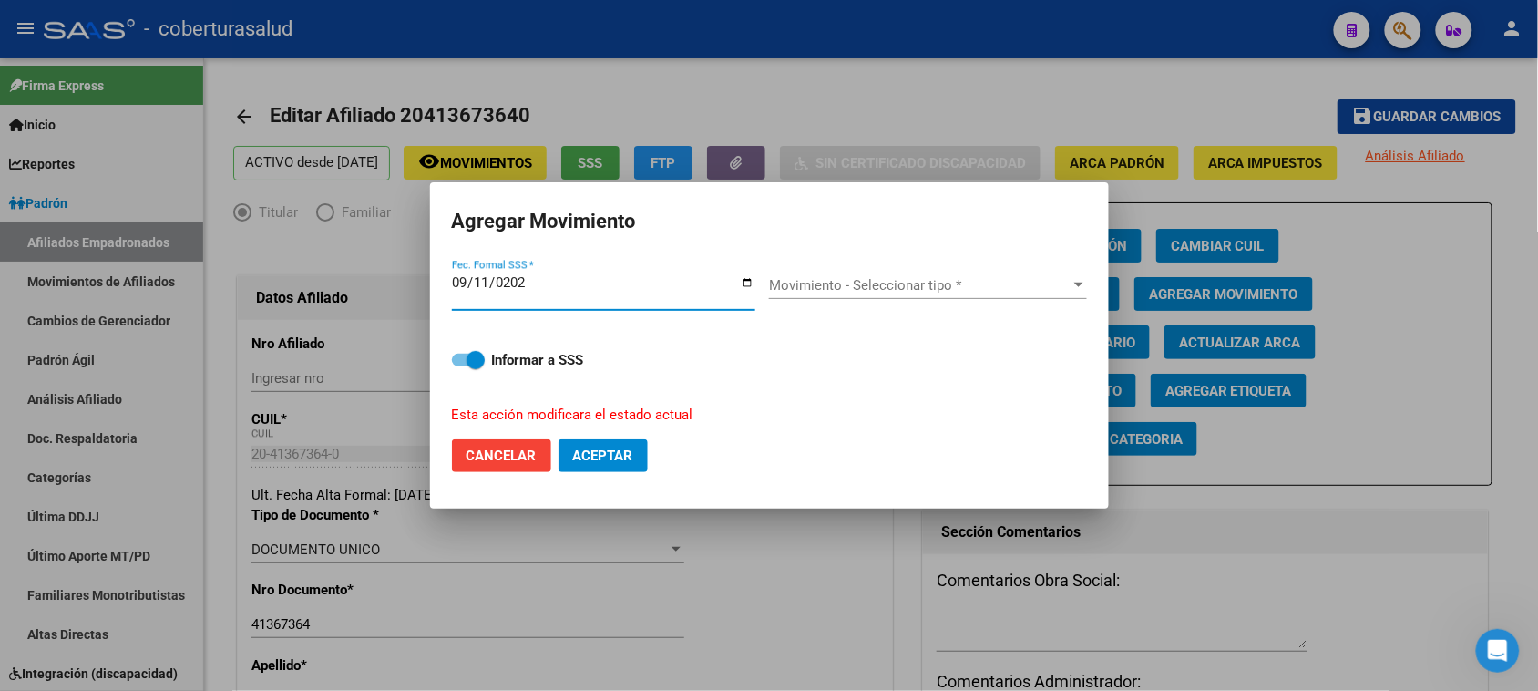
type input "[DATE]"
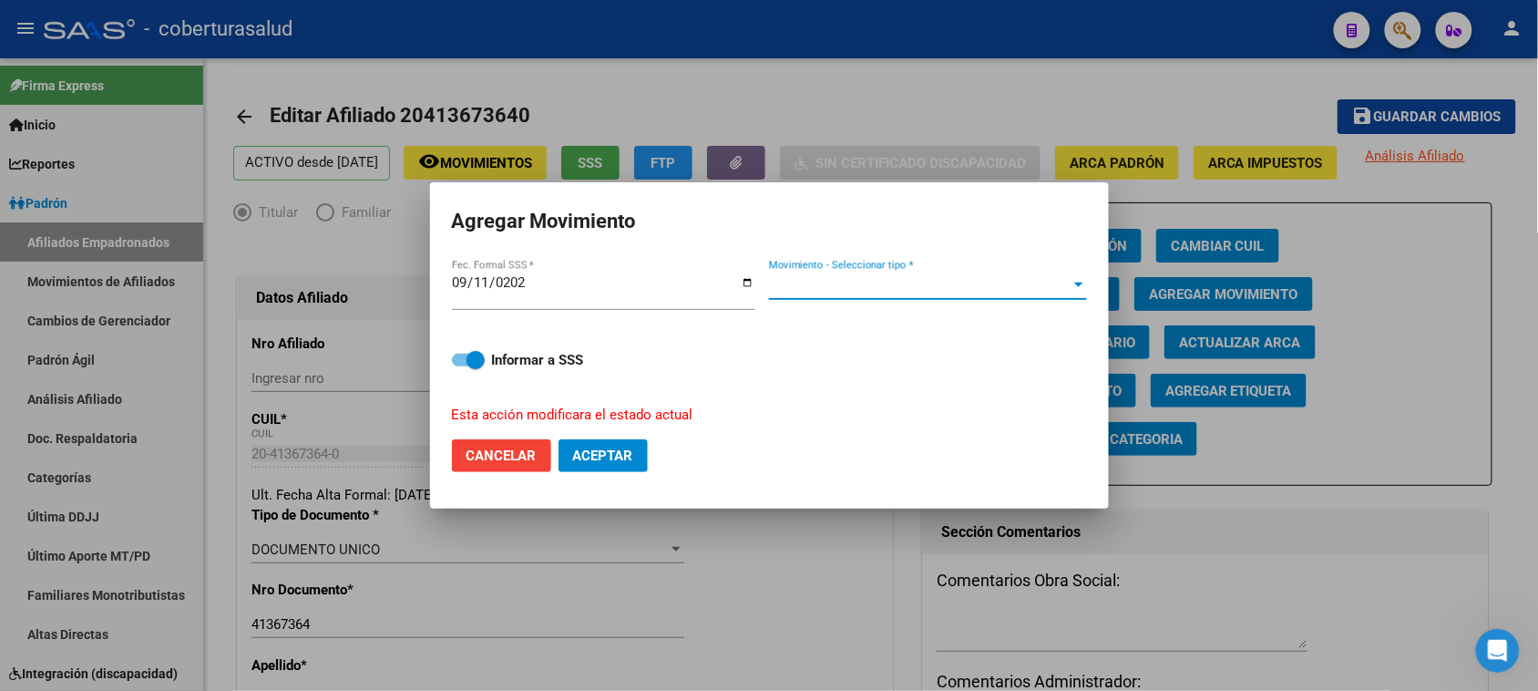
click at [820, 290] on span "Movimiento - Seleccionar tipo *" at bounding box center [920, 285] width 302 height 16
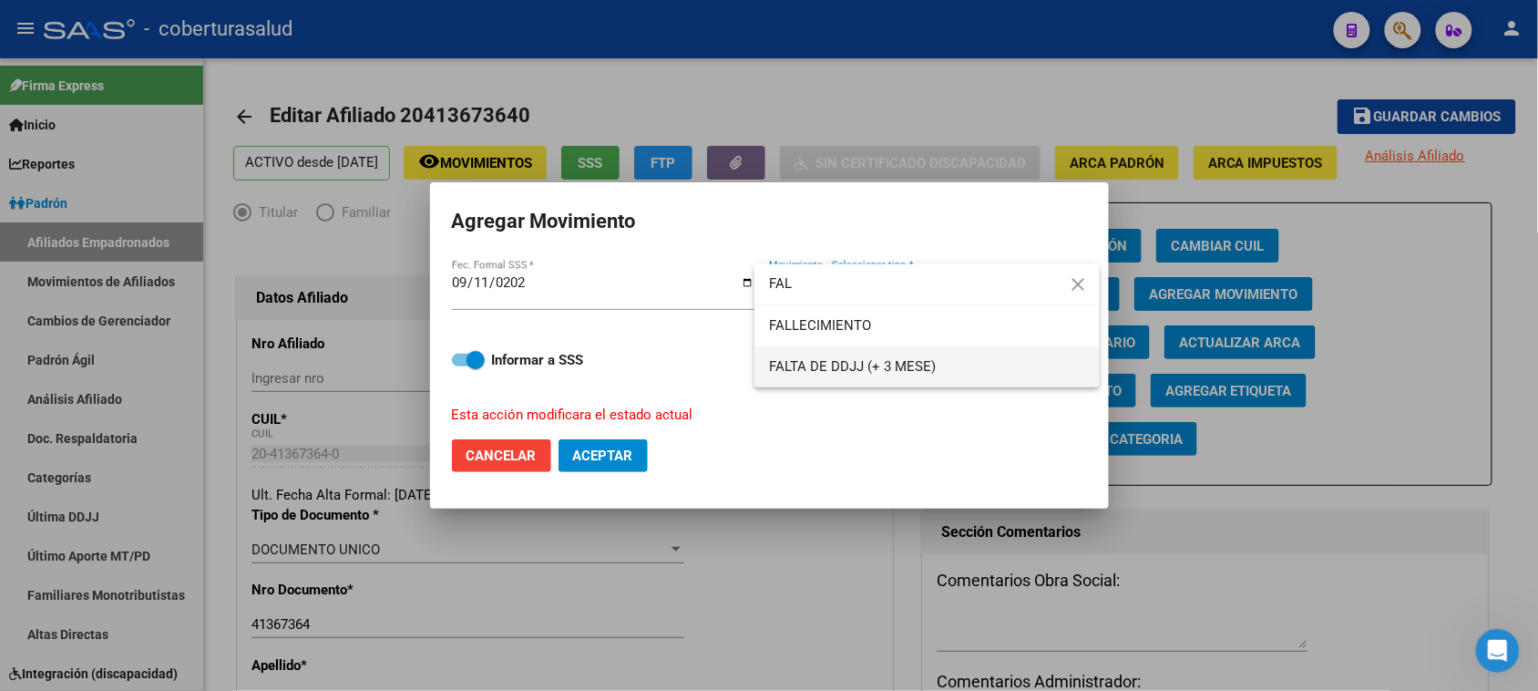
type input "FAL"
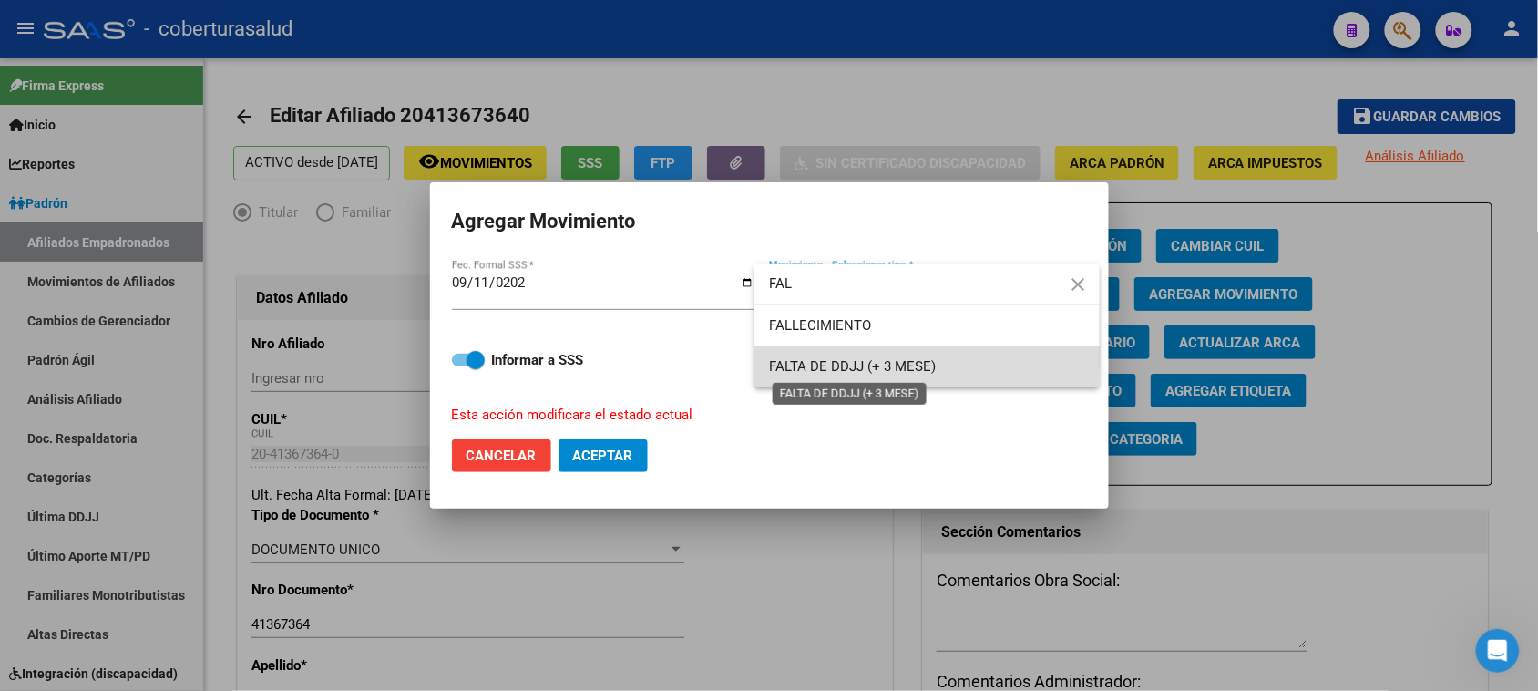
click at [863, 374] on span "FALTA DE DDJJ (+ 3 MESE)" at bounding box center [852, 366] width 167 height 16
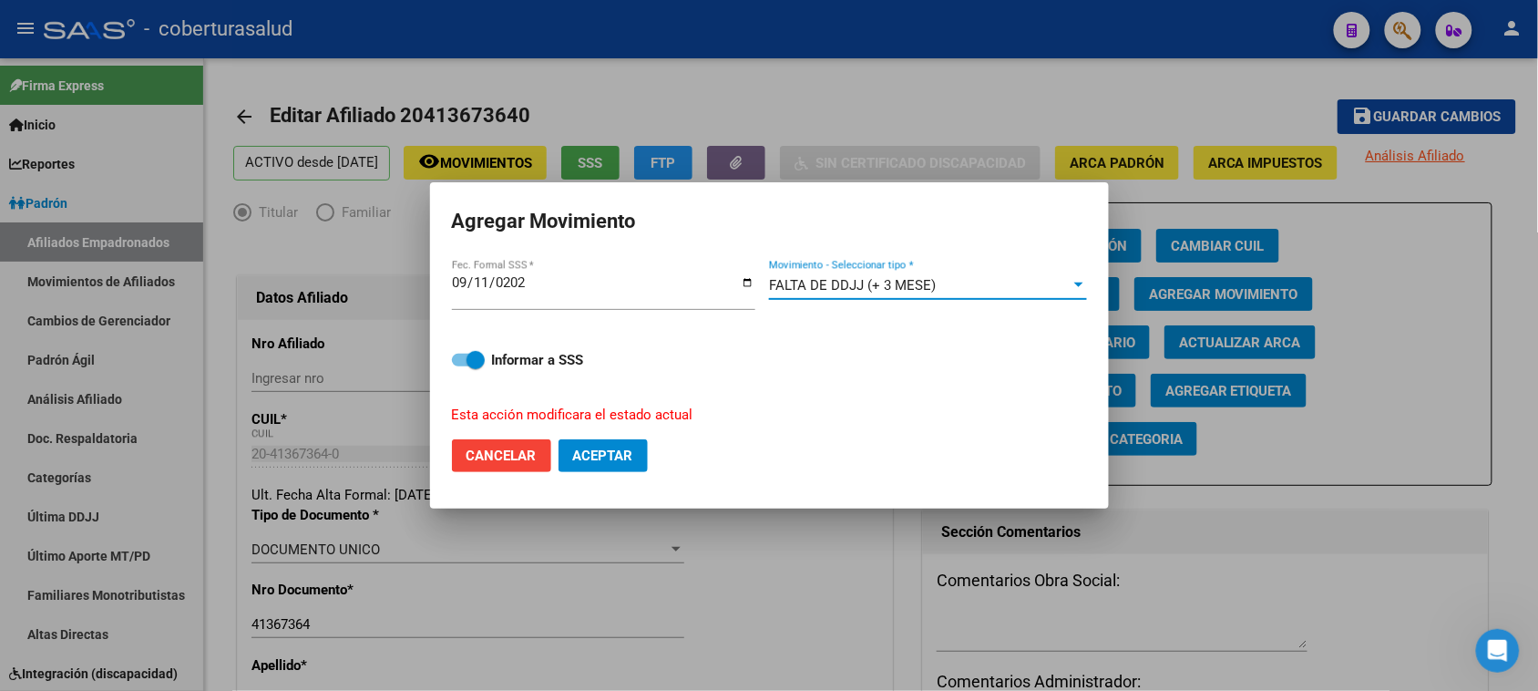
click at [625, 447] on span "Aceptar" at bounding box center [603, 455] width 60 height 16
checkbox input "false"
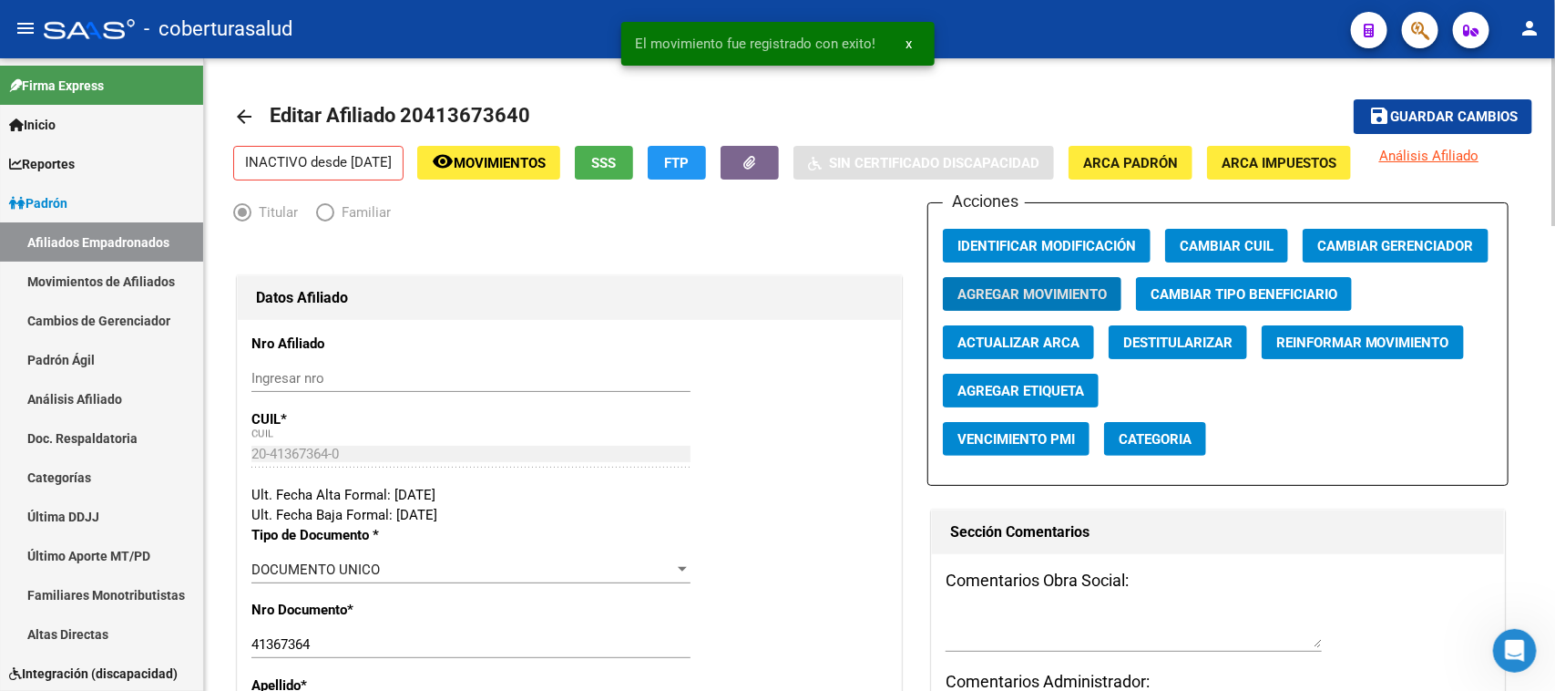
click at [1435, 121] on span "Guardar cambios" at bounding box center [1454, 117] width 128 height 16
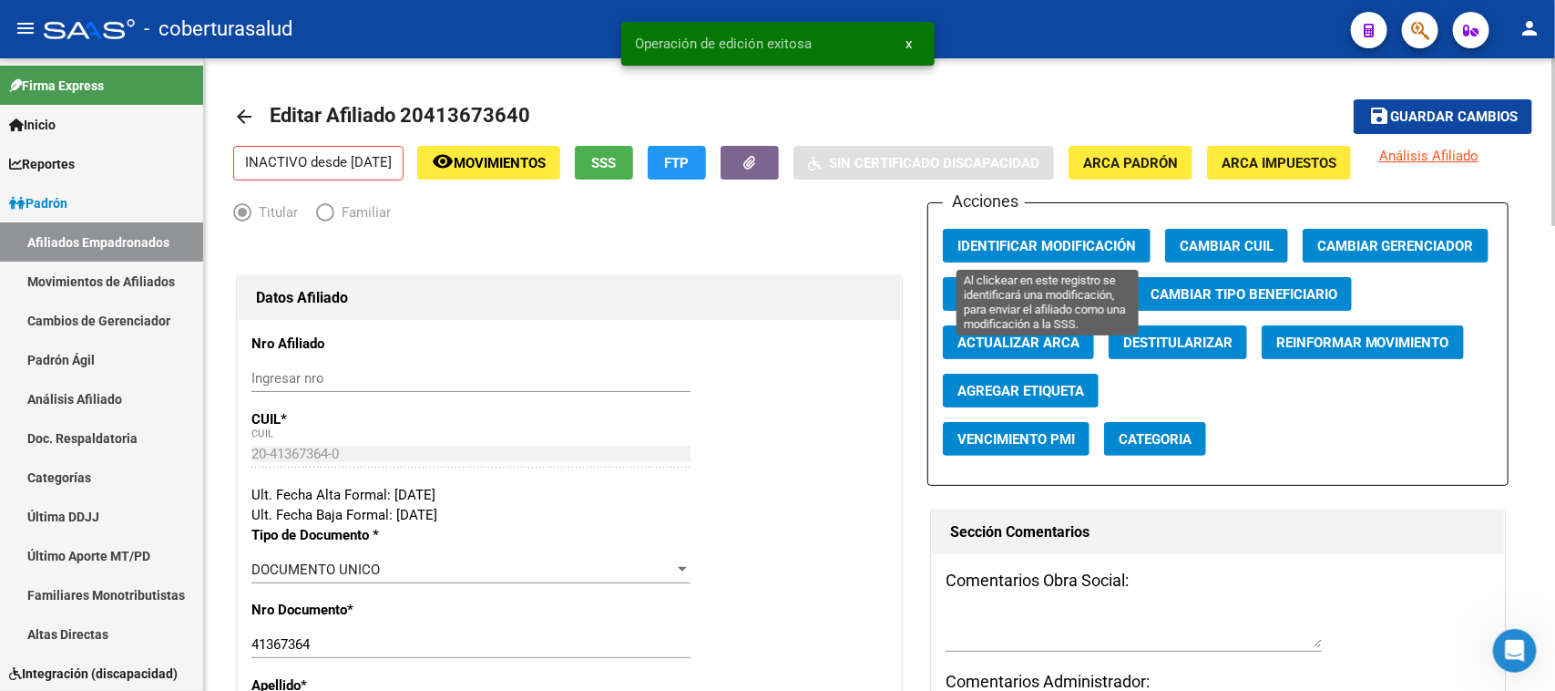
click at [1099, 246] on span "Identificar Modificación" at bounding box center [1046, 246] width 179 height 16
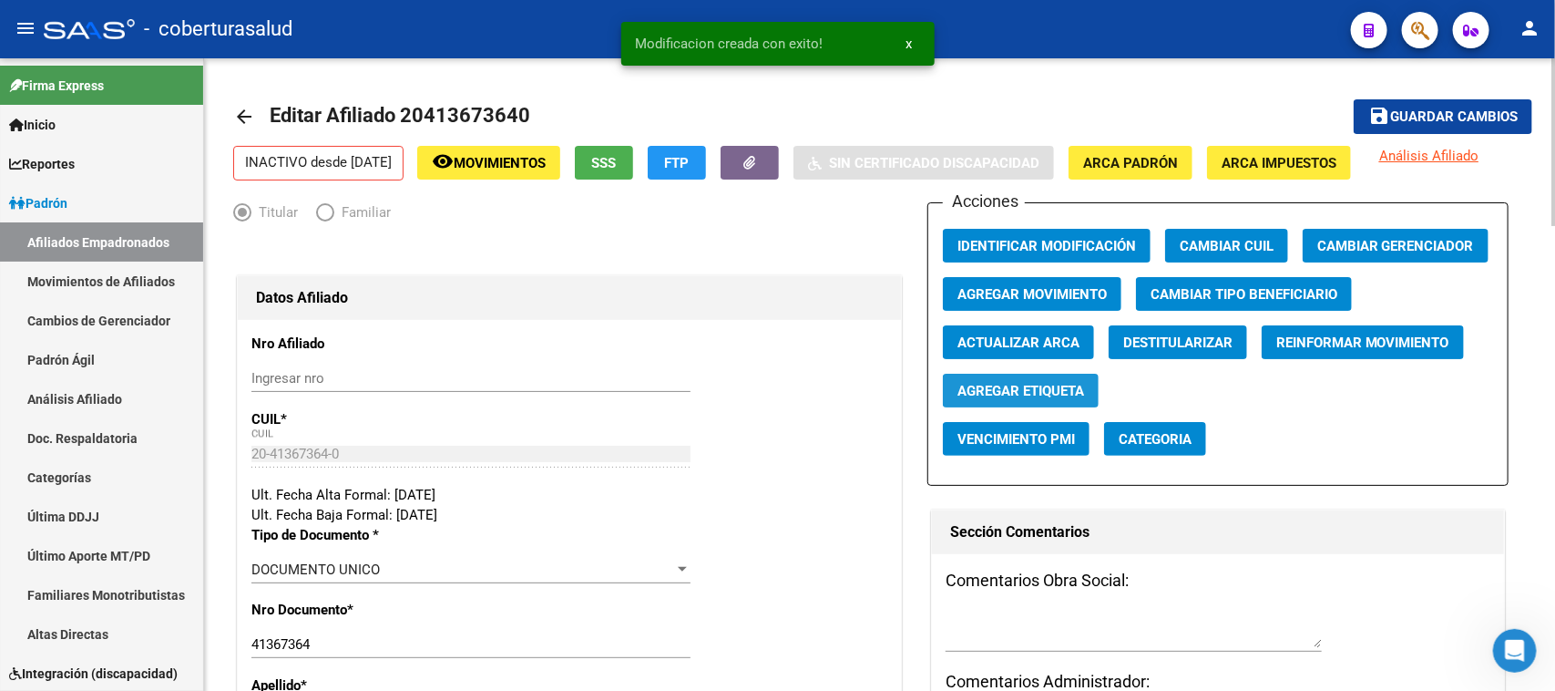
click at [978, 394] on span "Agregar Etiqueta" at bounding box center [1020, 391] width 127 height 16
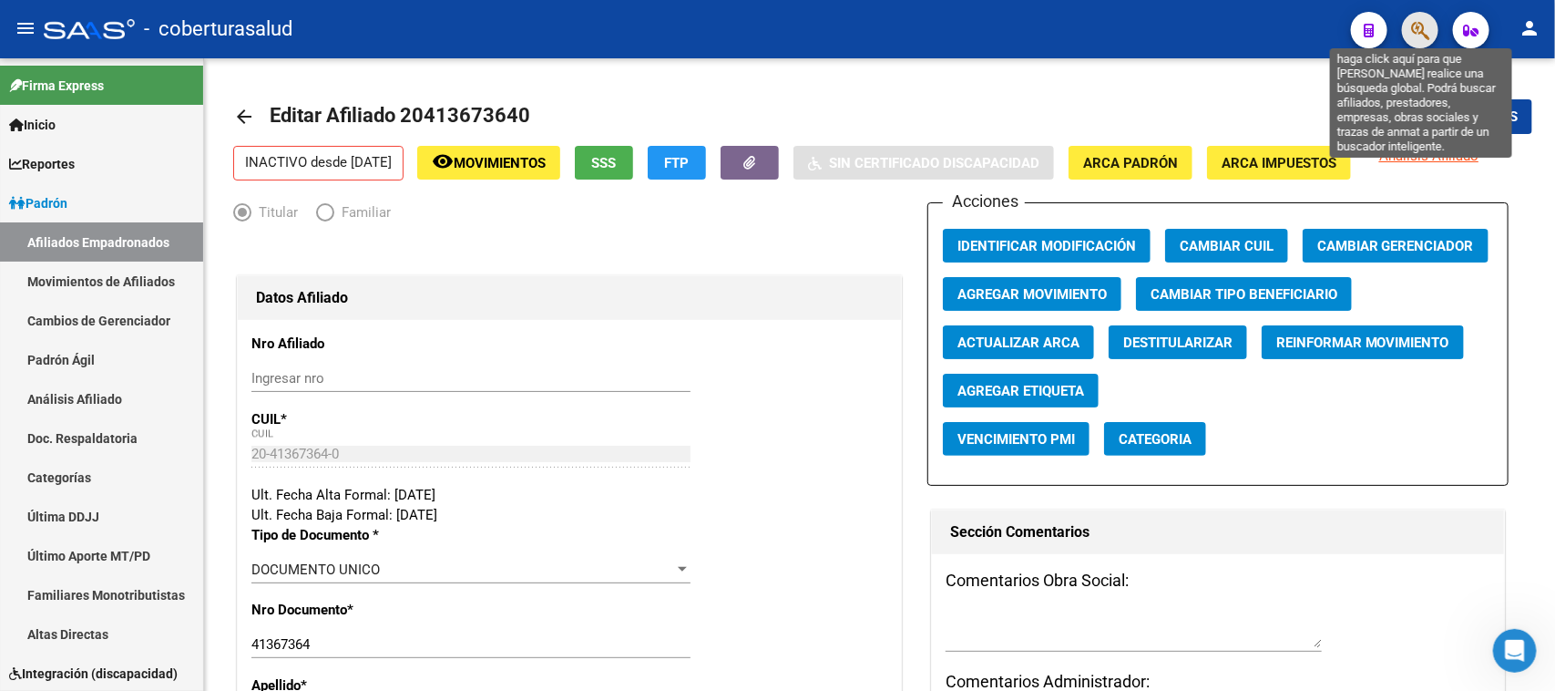
click at [1421, 25] on icon "button" at bounding box center [1420, 30] width 18 height 21
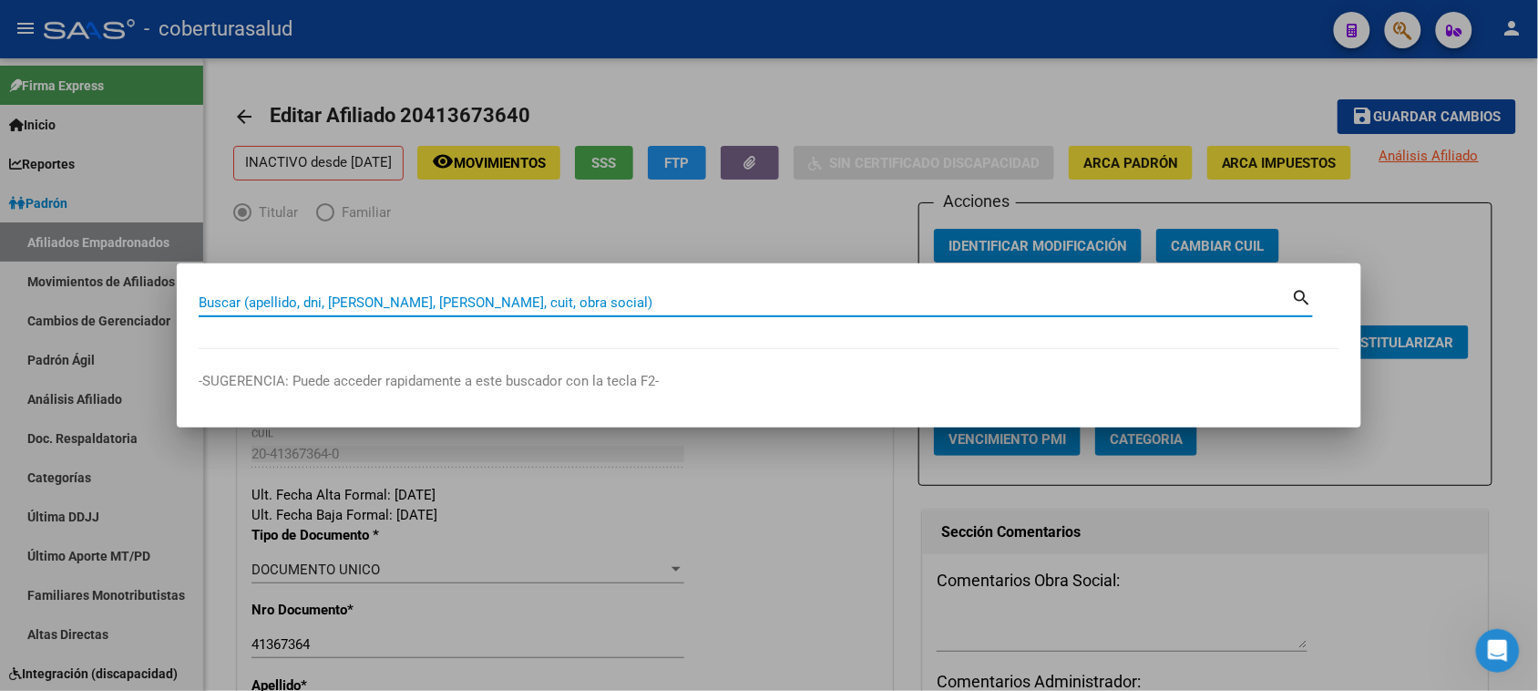
paste input "20416988812"
type input "20416988812"
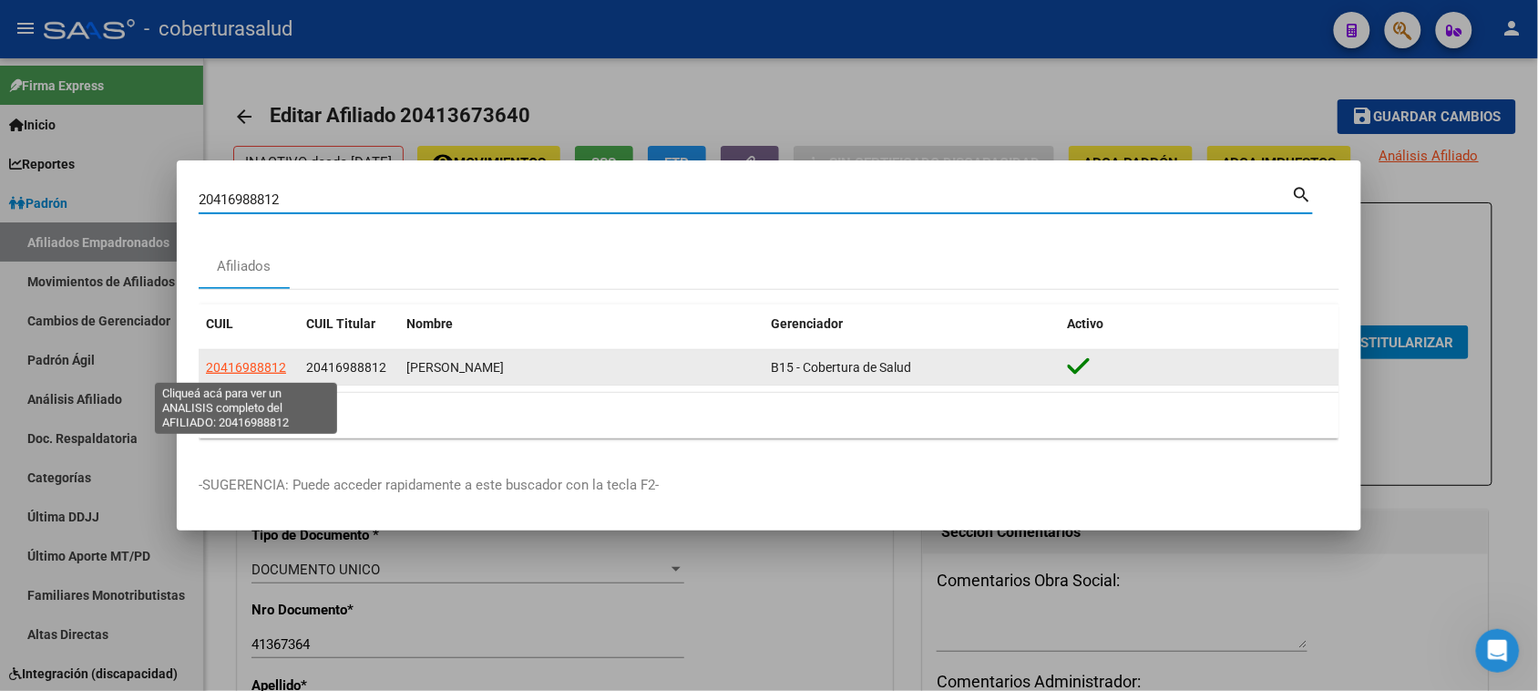
click at [235, 371] on span "20416988812" at bounding box center [246, 367] width 80 height 15
type textarea "20416988812"
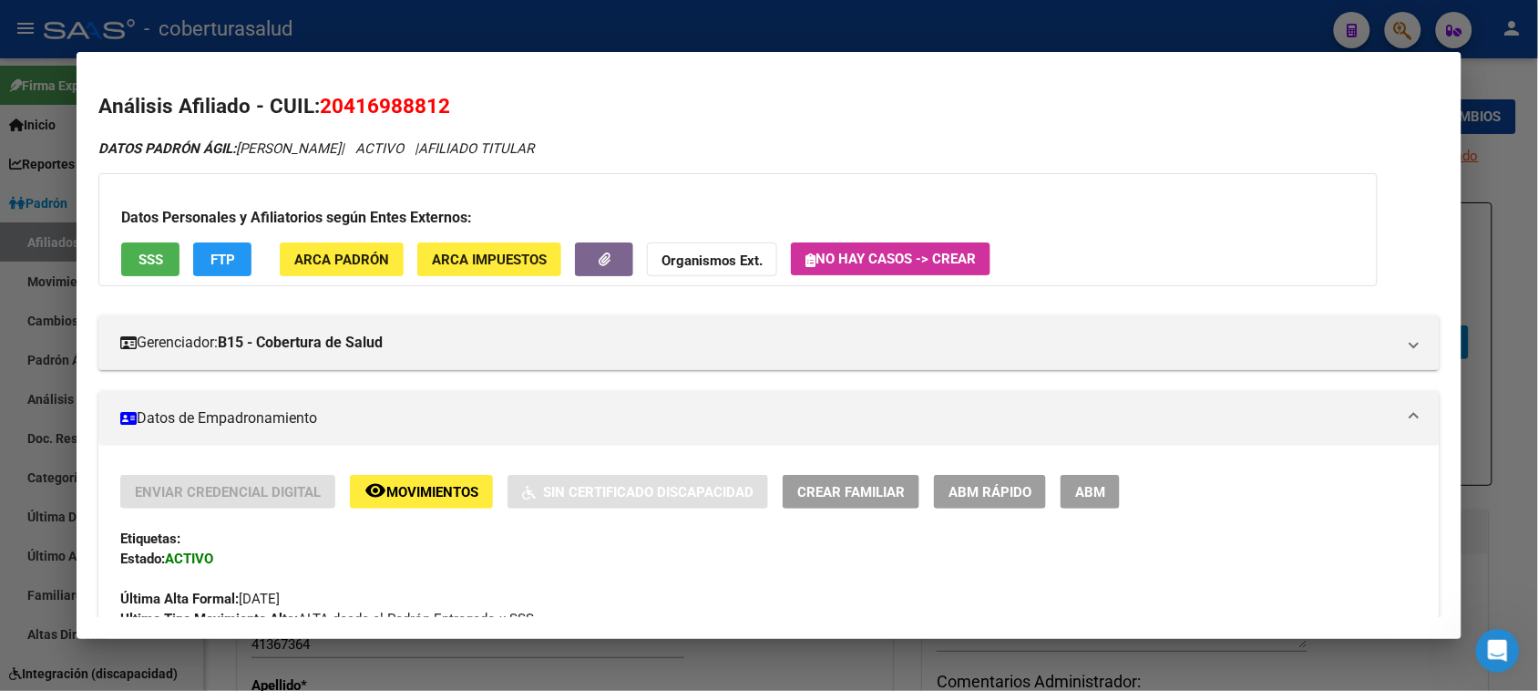
click at [1060, 488] on button "ABM" at bounding box center [1089, 492] width 59 height 34
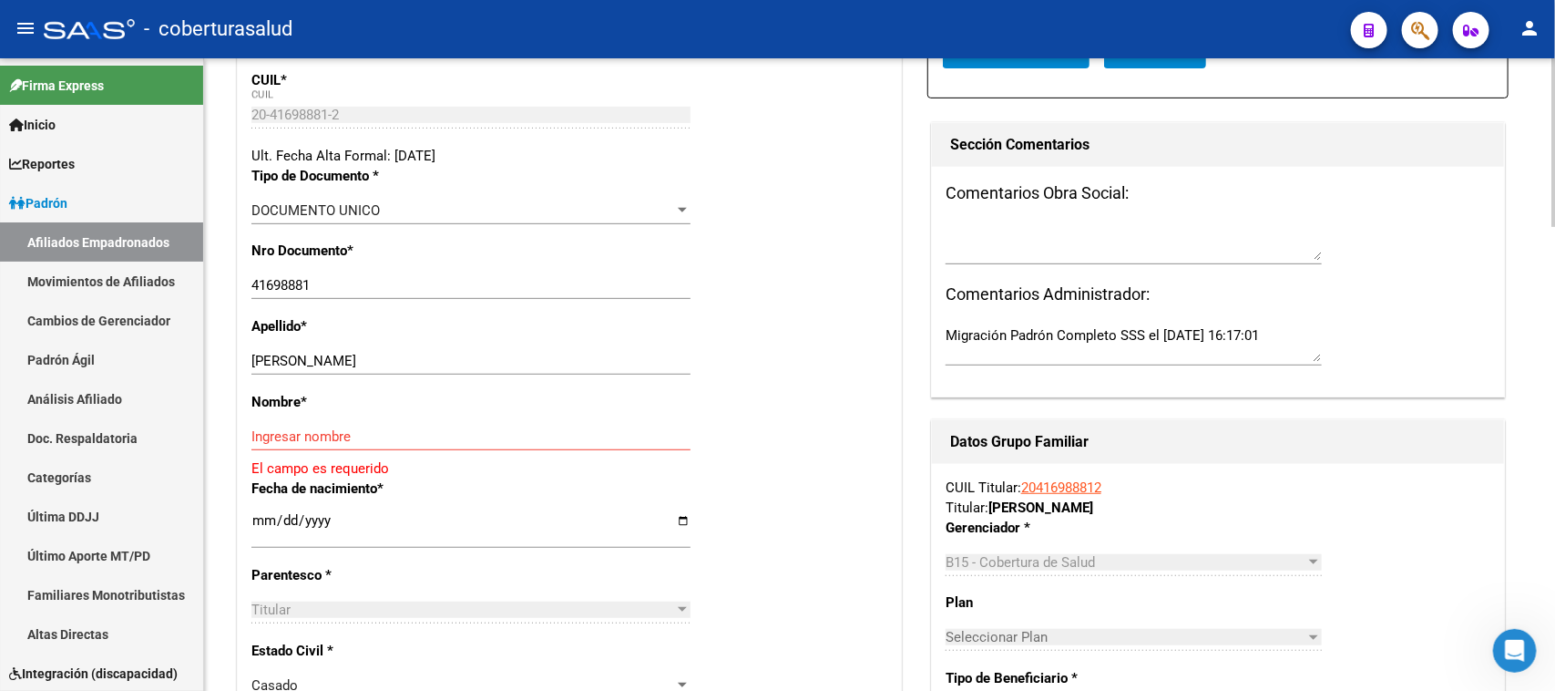
scroll to position [456, 0]
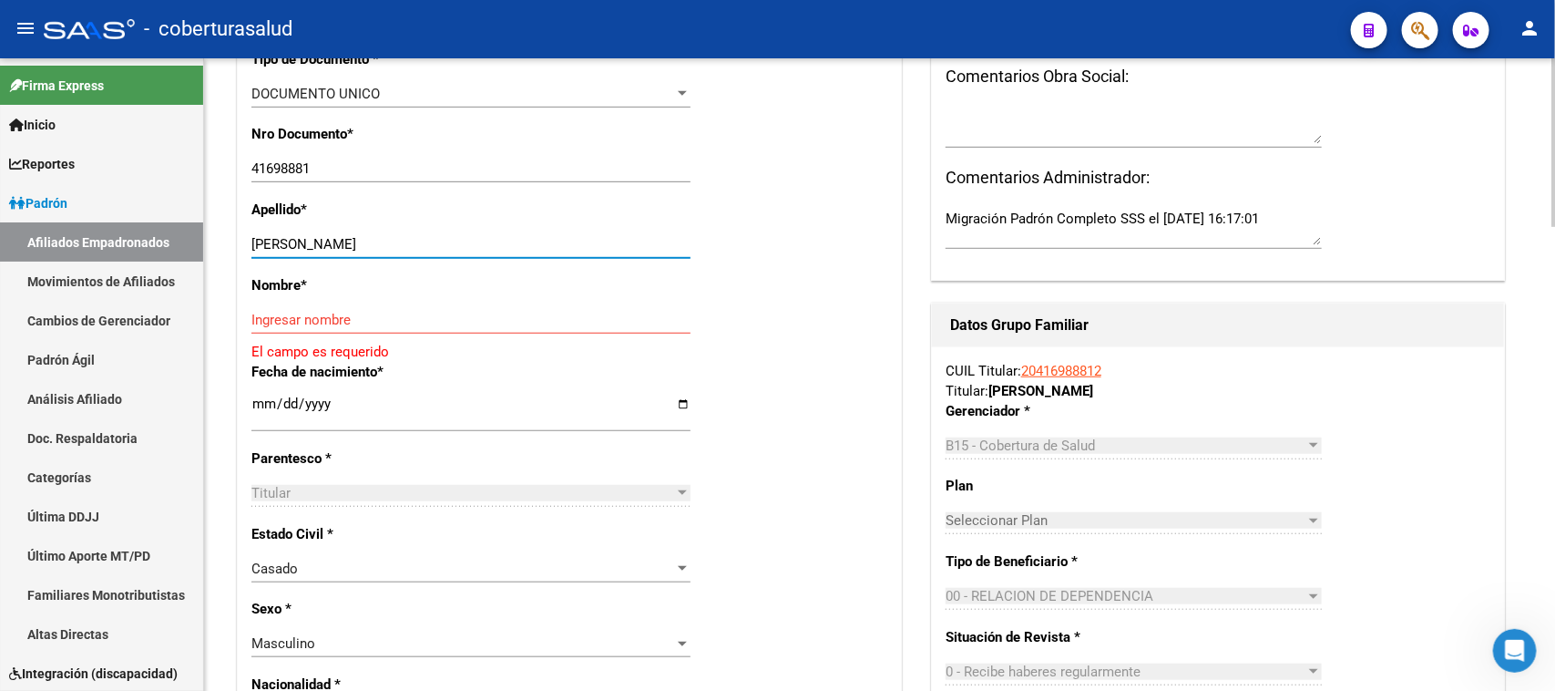
drag, startPoint x: 570, startPoint y: 248, endPoint x: 314, endPoint y: 243, distance: 256.0
click at [314, 243] on input "[PERSON_NAME]" at bounding box center [470, 244] width 439 height 16
type input "HERRERA"
click at [317, 308] on div "Ingresar nombre" at bounding box center [470, 319] width 439 height 27
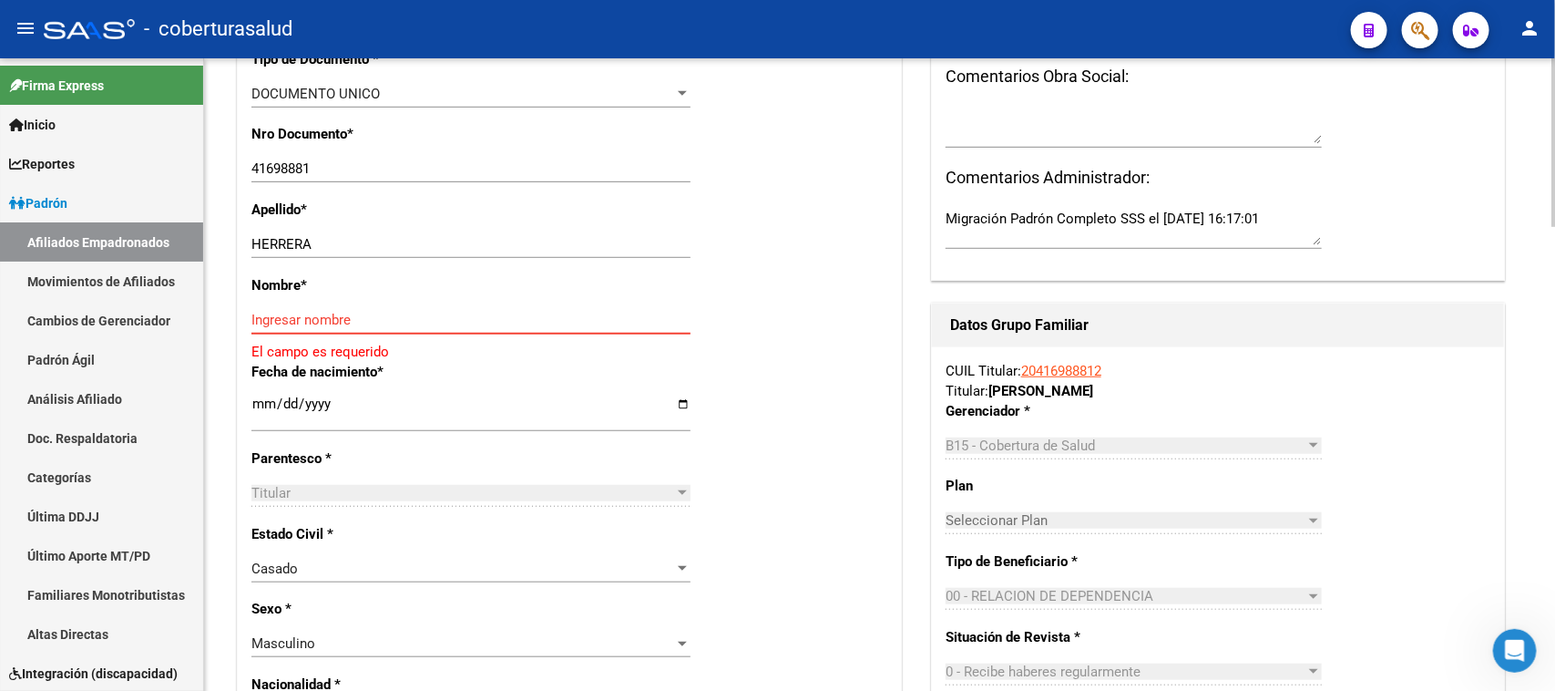
paste input "[PERSON_NAME]"
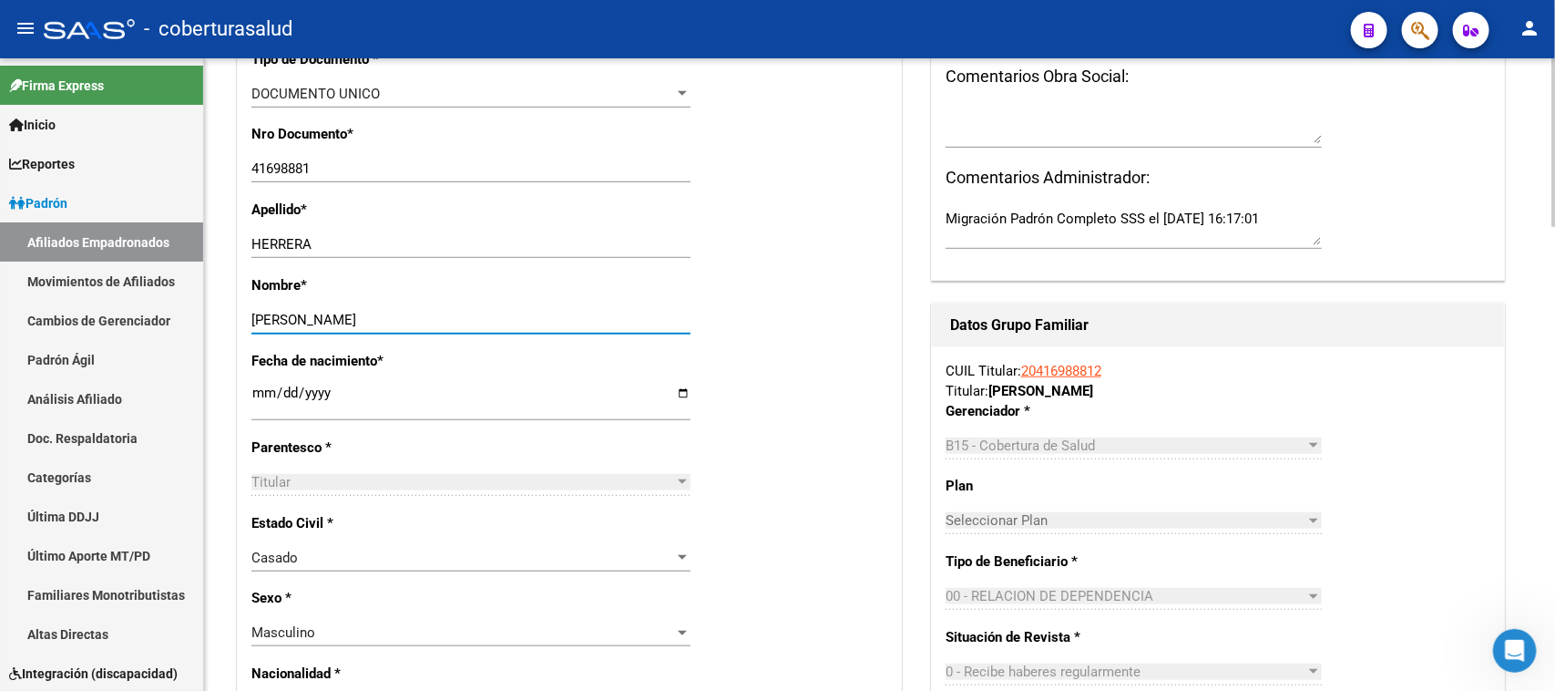
type input "[PERSON_NAME]"
click at [752, 293] on div "Nombre * [PERSON_NAME] nombre" at bounding box center [569, 313] width 636 height 76
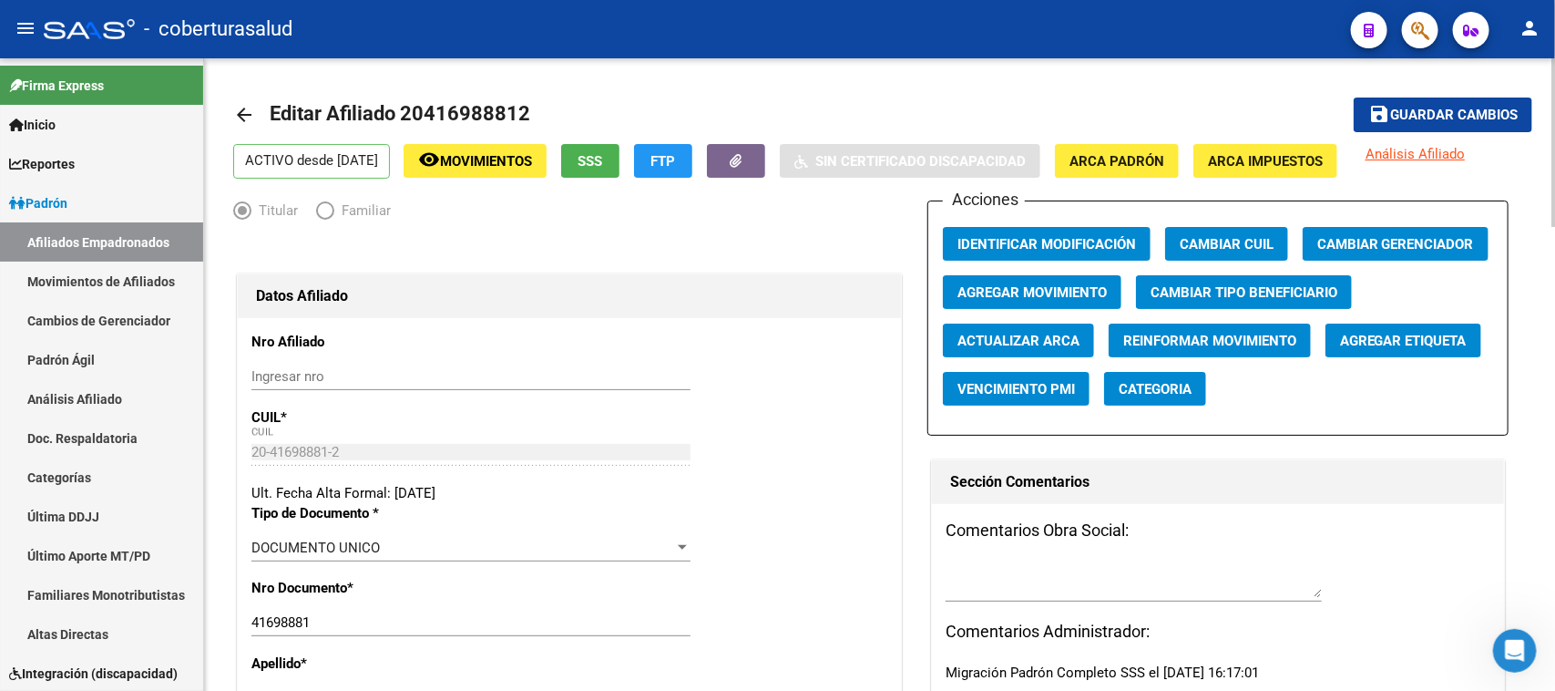
scroll to position [0, 0]
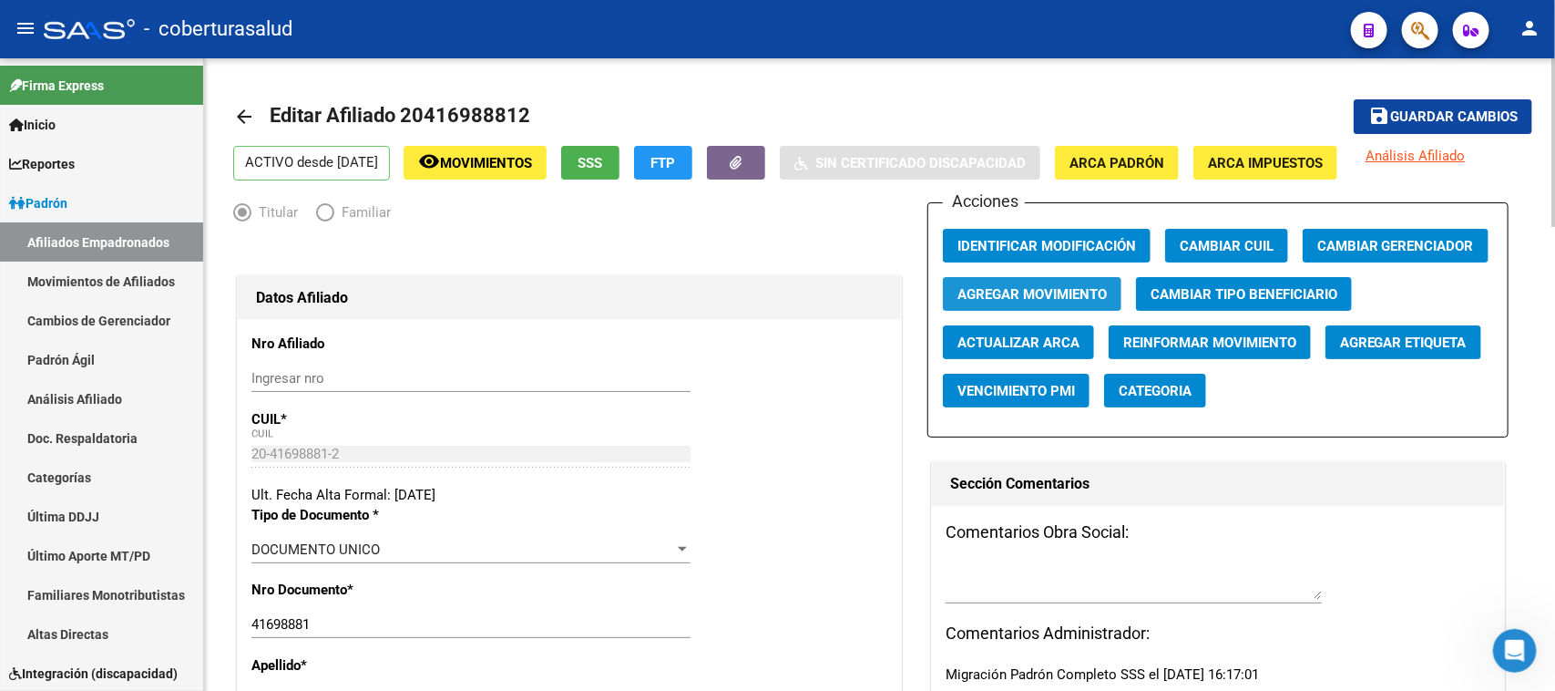
click at [1096, 279] on button "Agregar Movimiento" at bounding box center [1032, 294] width 179 height 34
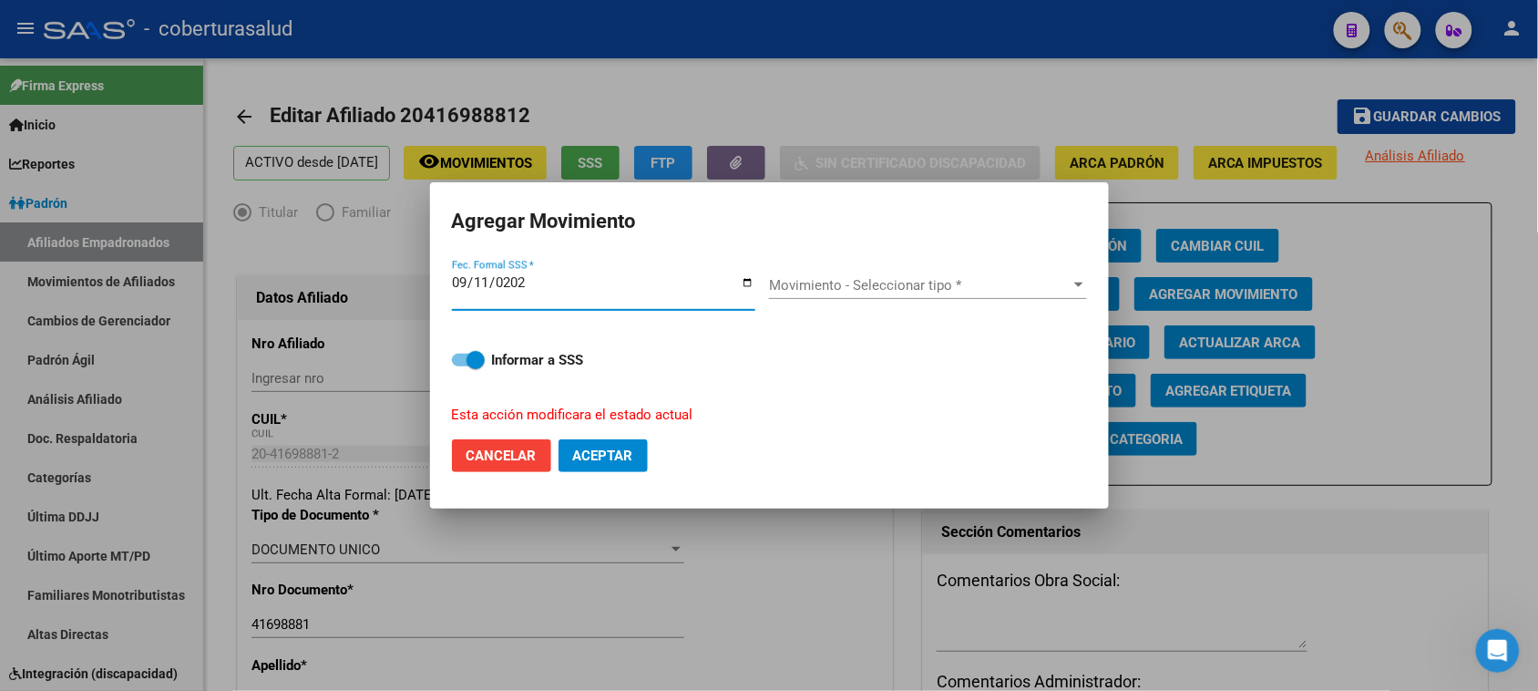
type input "[DATE]"
click at [880, 273] on div "Movimiento - Seleccionar tipo * Movimiento - Seleccionar tipo *" at bounding box center [928, 284] width 318 height 27
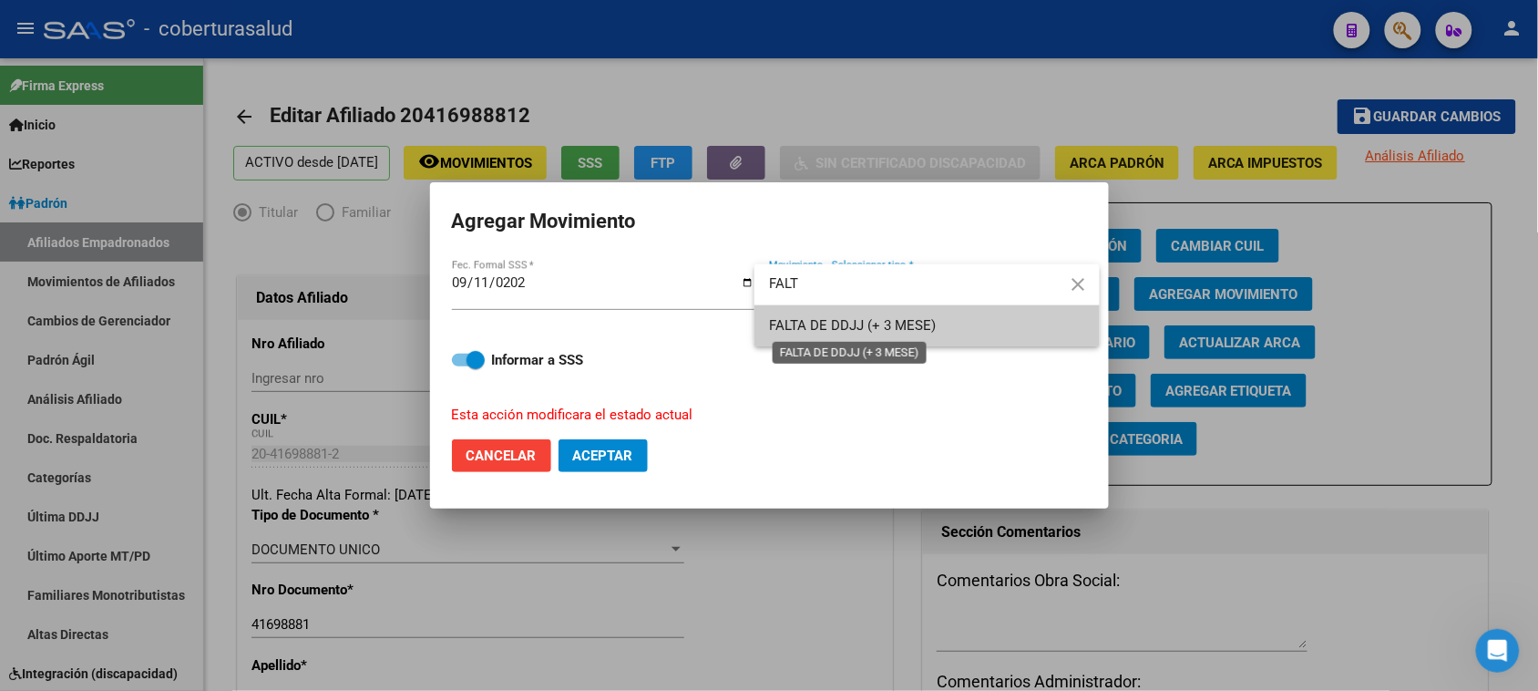
type input "FALT"
click at [900, 323] on span "FALTA DE DDJJ (+ 3 MESE)" at bounding box center [852, 325] width 167 height 16
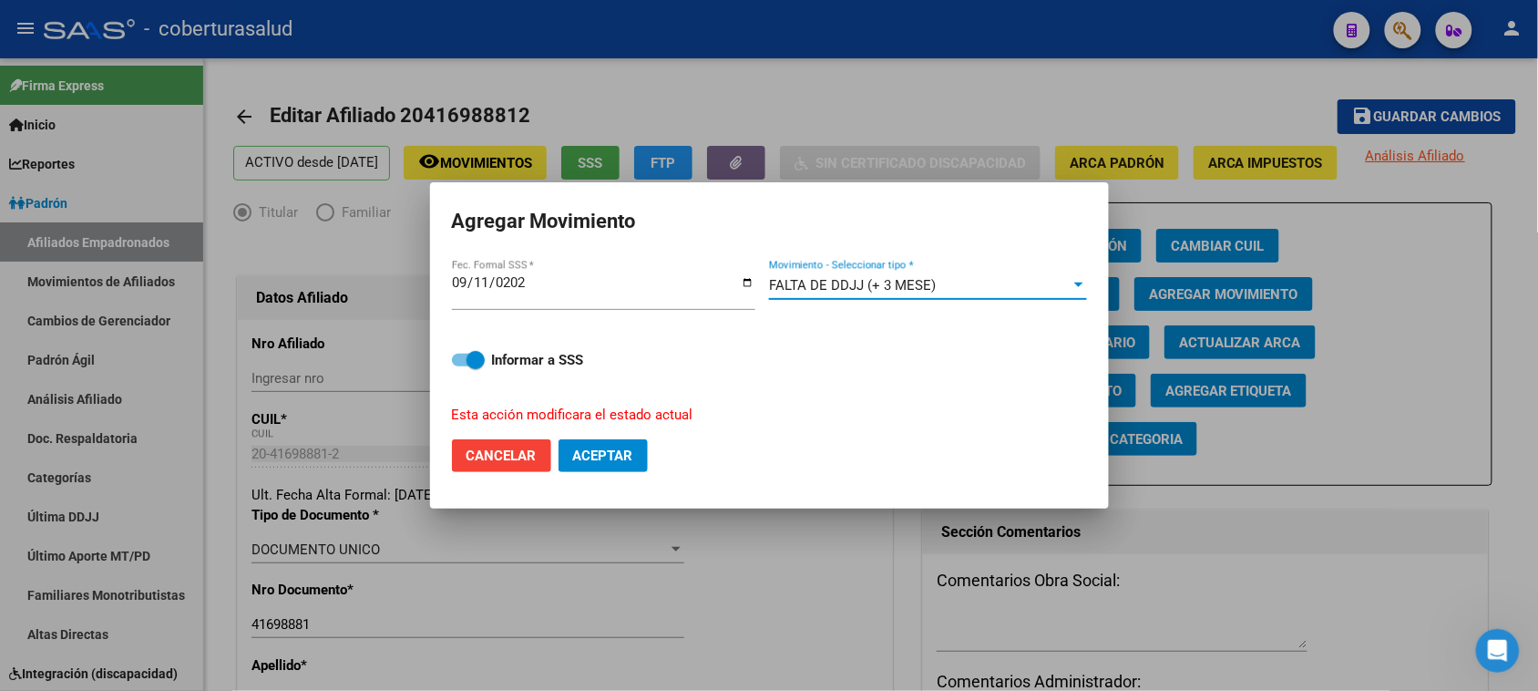
click at [631, 453] on span "Aceptar" at bounding box center [603, 455] width 60 height 16
checkbox input "false"
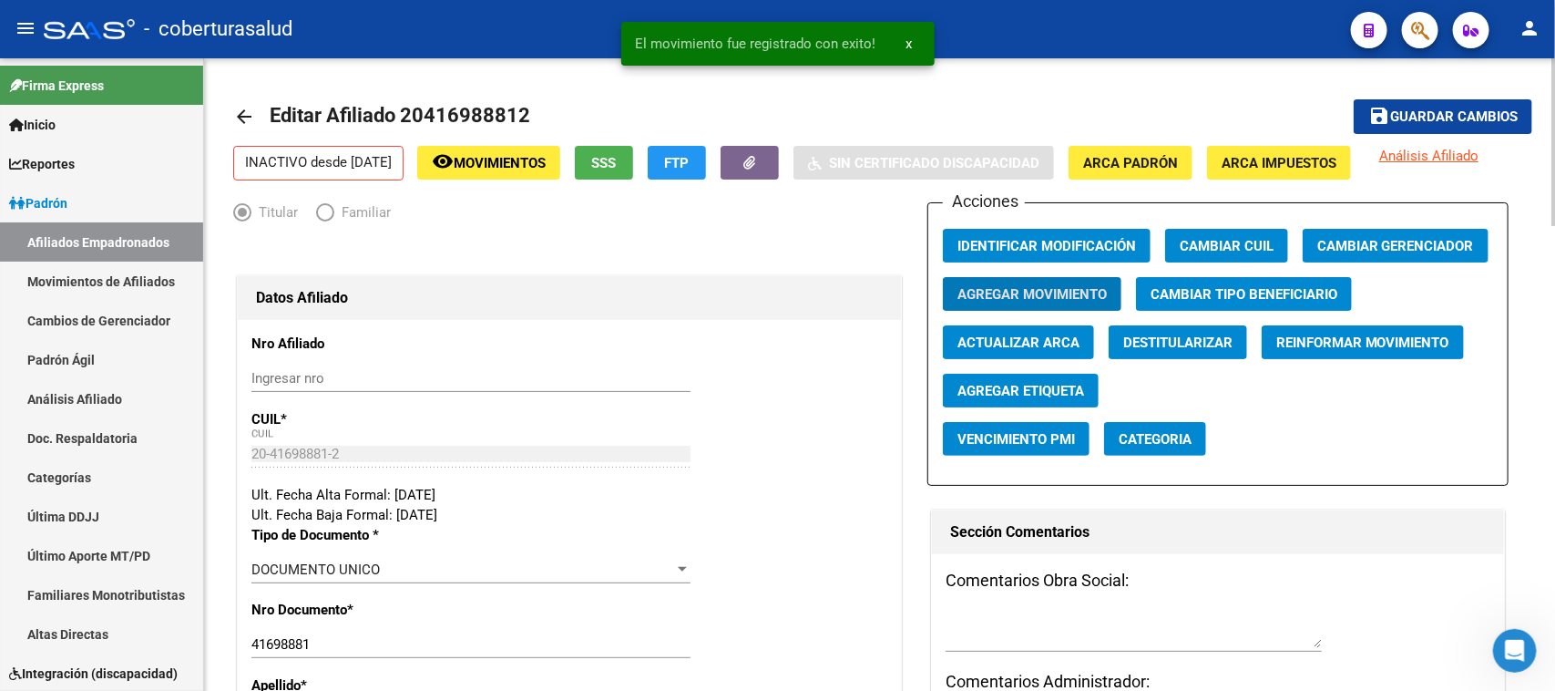
click at [1445, 109] on span "Guardar cambios" at bounding box center [1454, 117] width 128 height 16
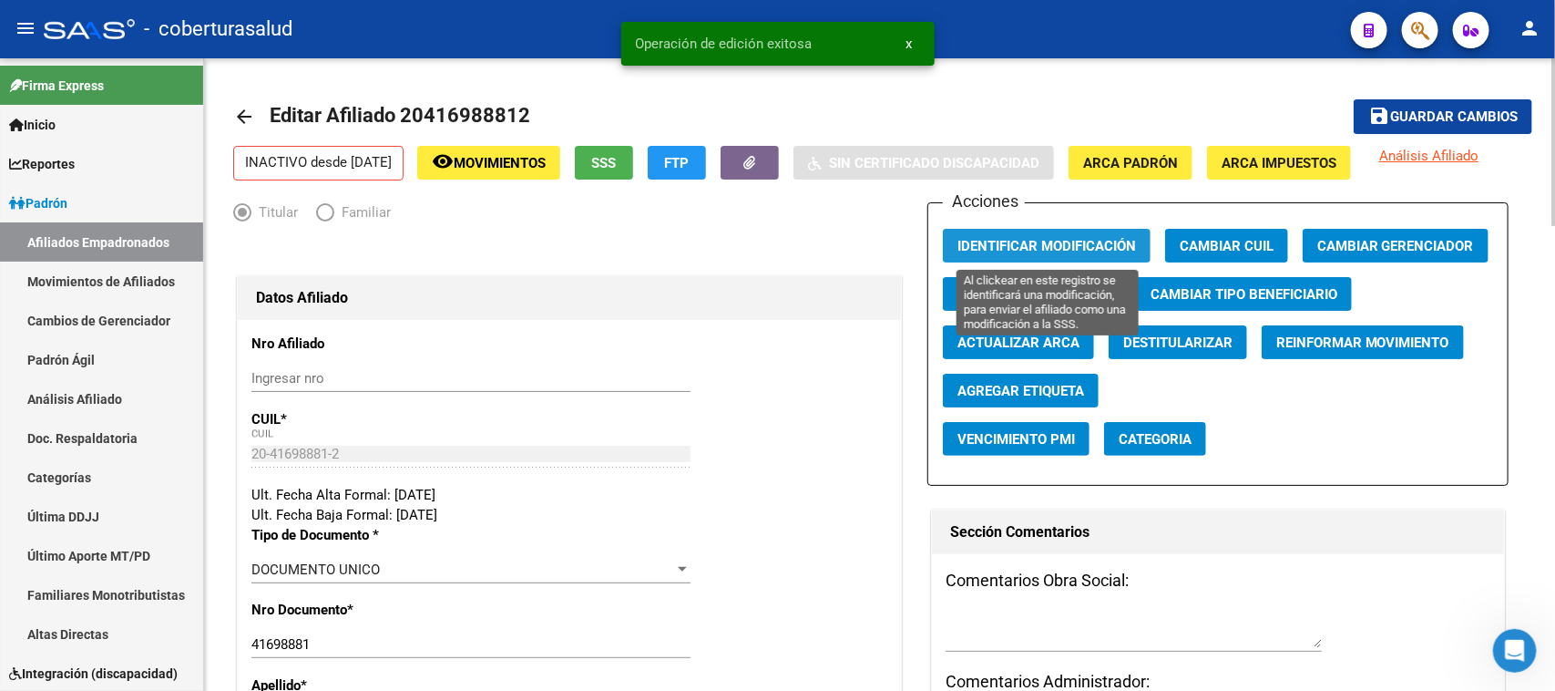
click at [968, 238] on span "Identificar Modificación" at bounding box center [1046, 246] width 179 height 16
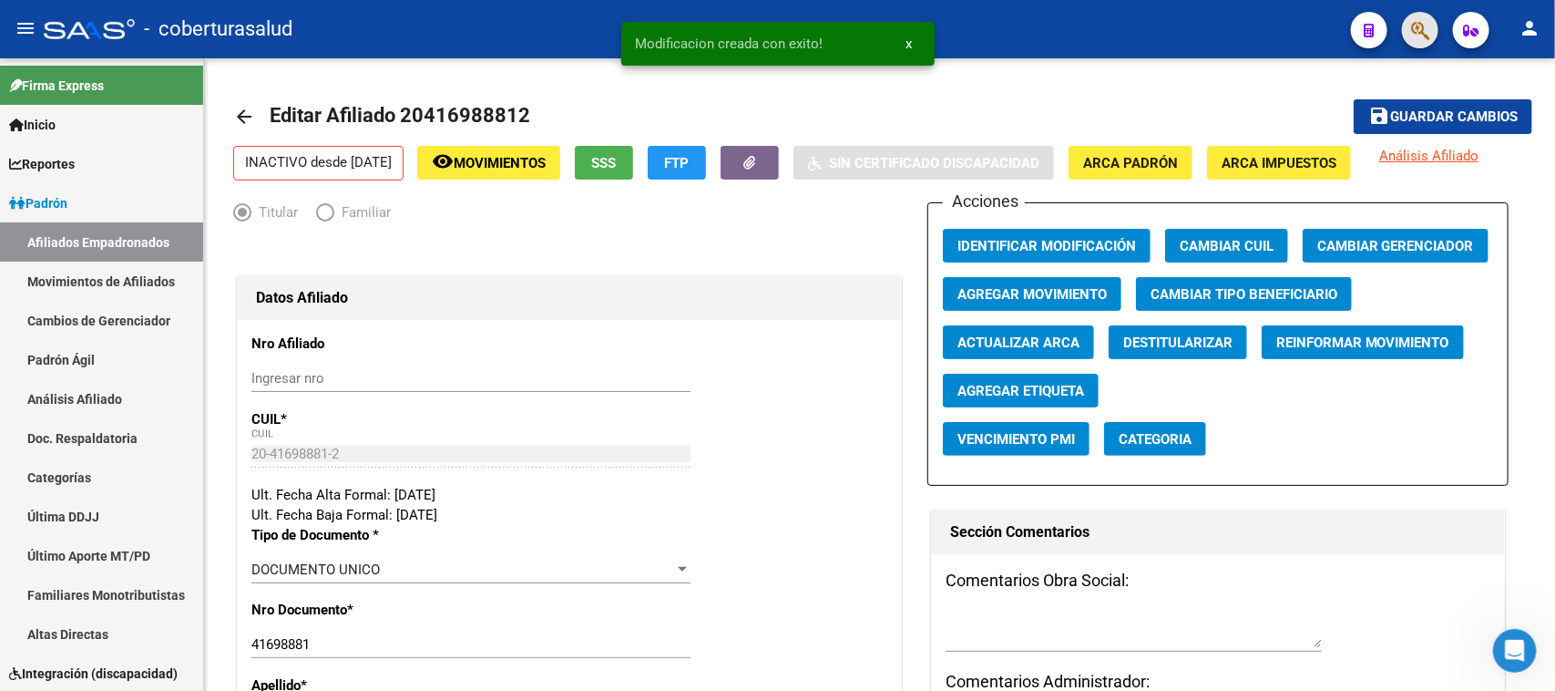
click at [1402, 30] on button "button" at bounding box center [1420, 30] width 36 height 36
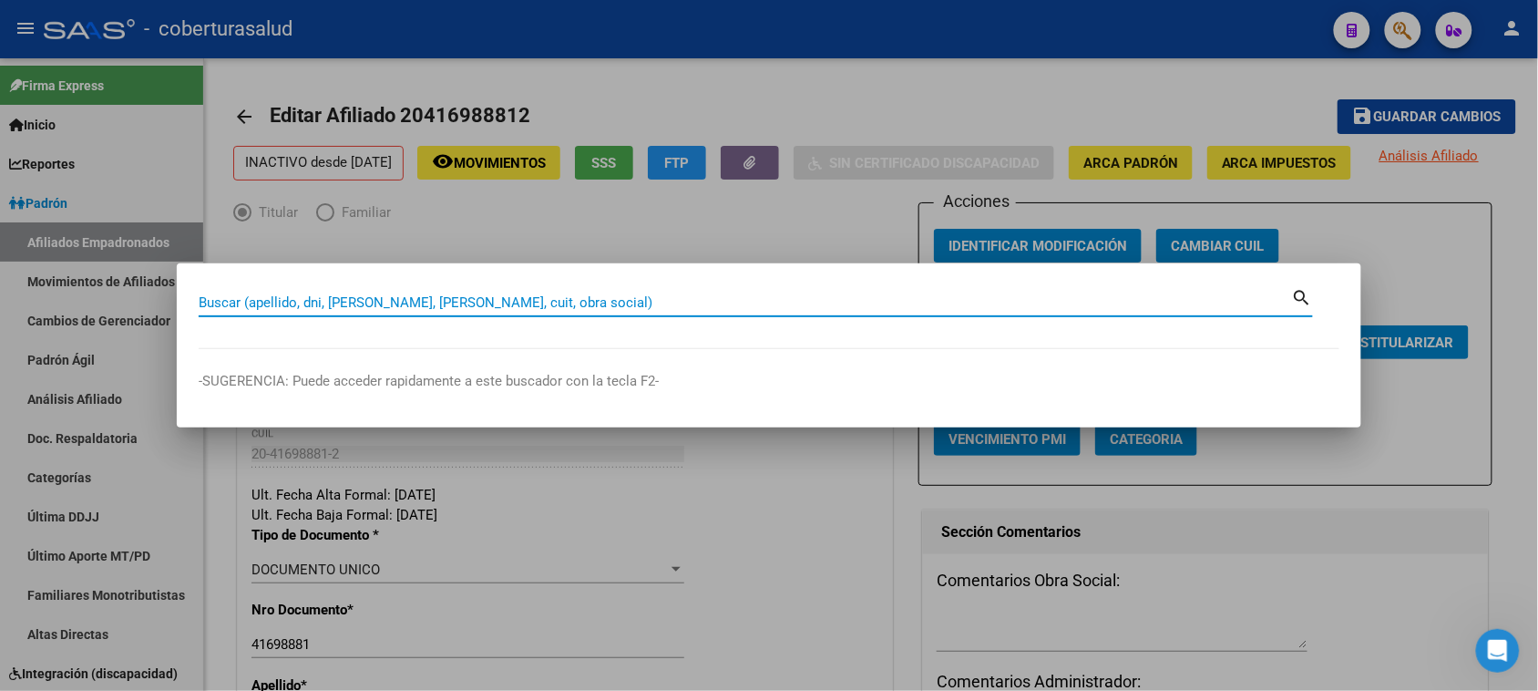
paste input "20425253094"
type input "20425253094"
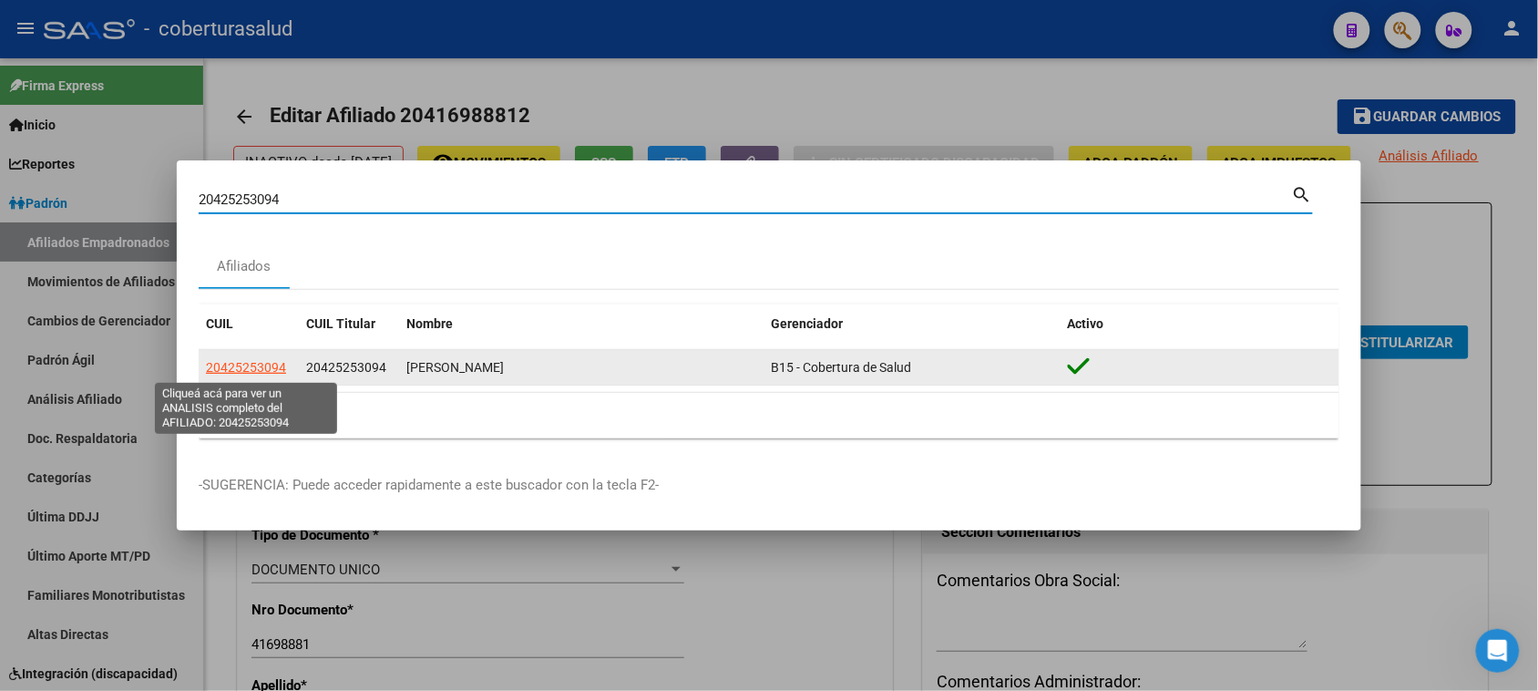
click at [260, 374] on span "20425253094" at bounding box center [246, 367] width 80 height 15
type textarea "20425253094"
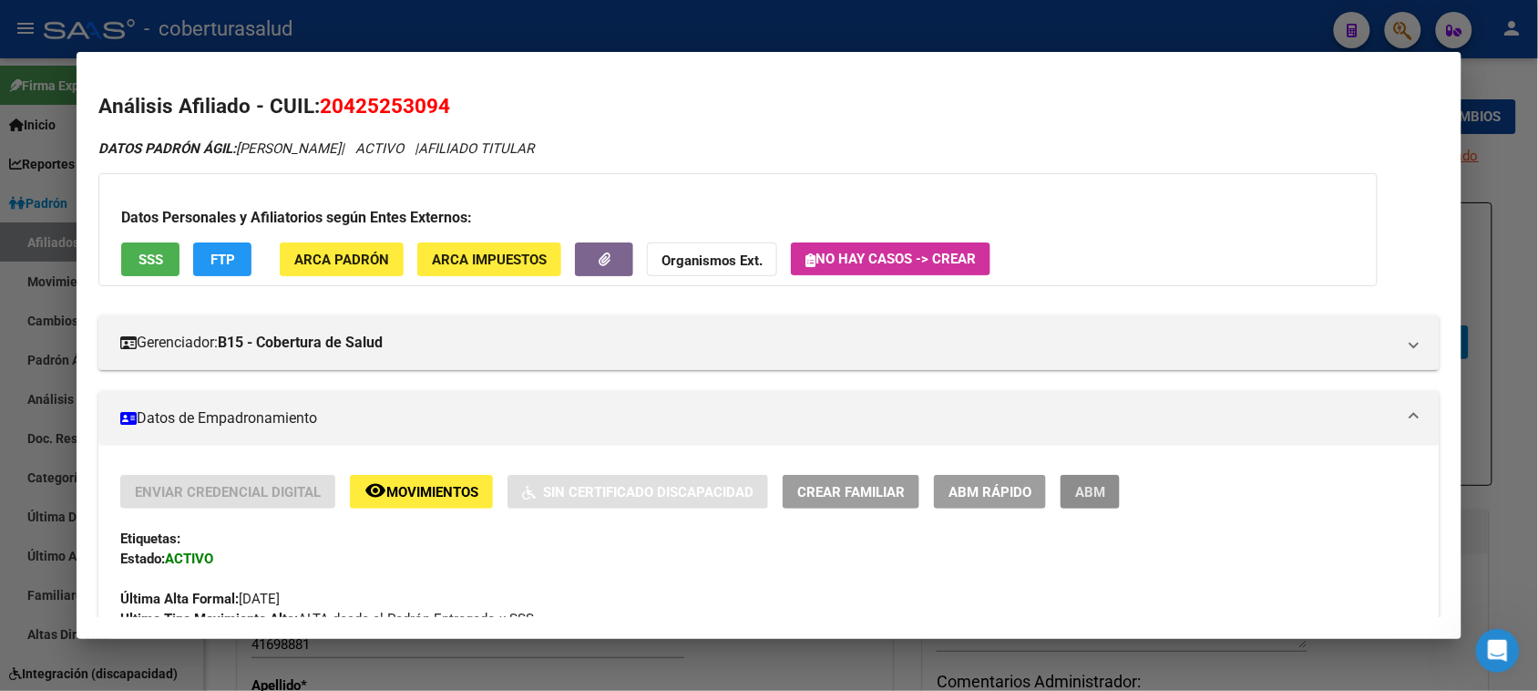
click at [1075, 487] on span "ABM" at bounding box center [1090, 492] width 30 height 16
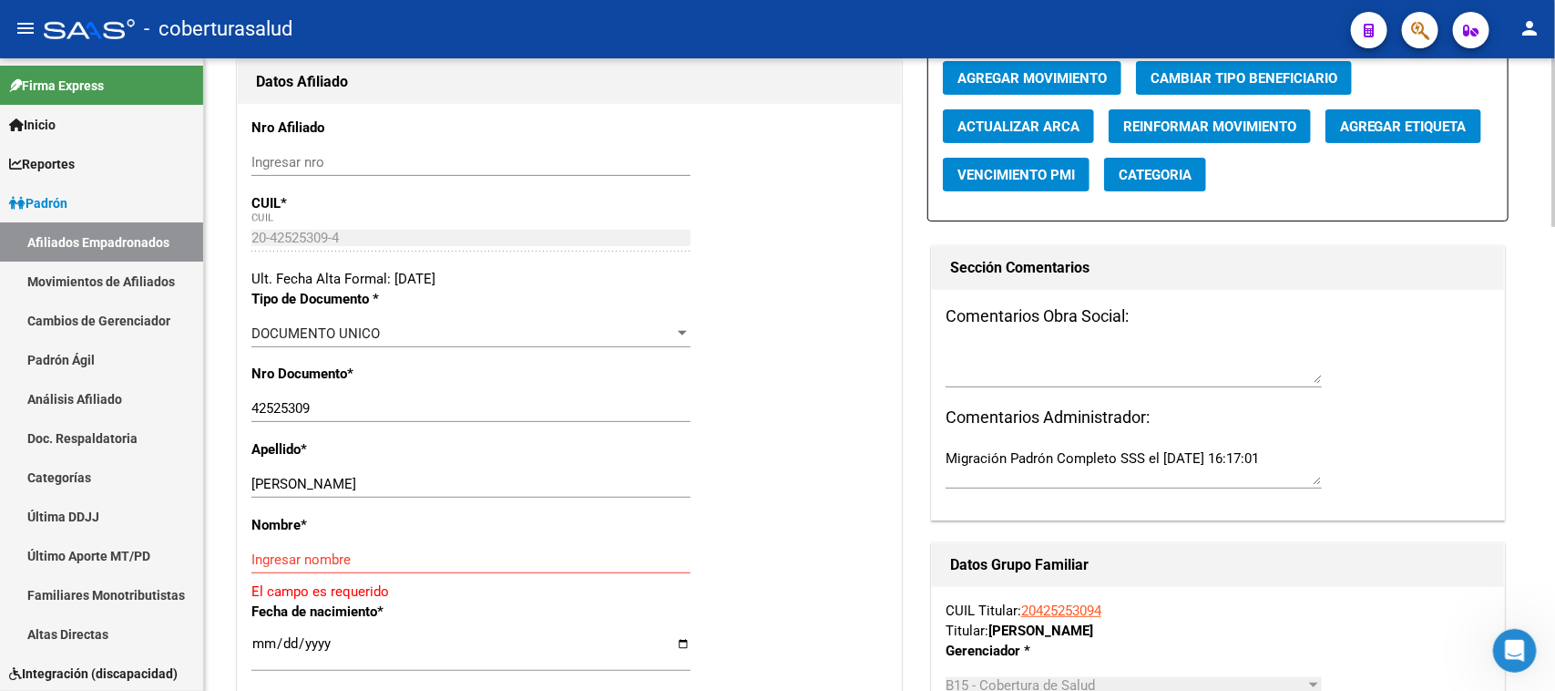
scroll to position [228, 0]
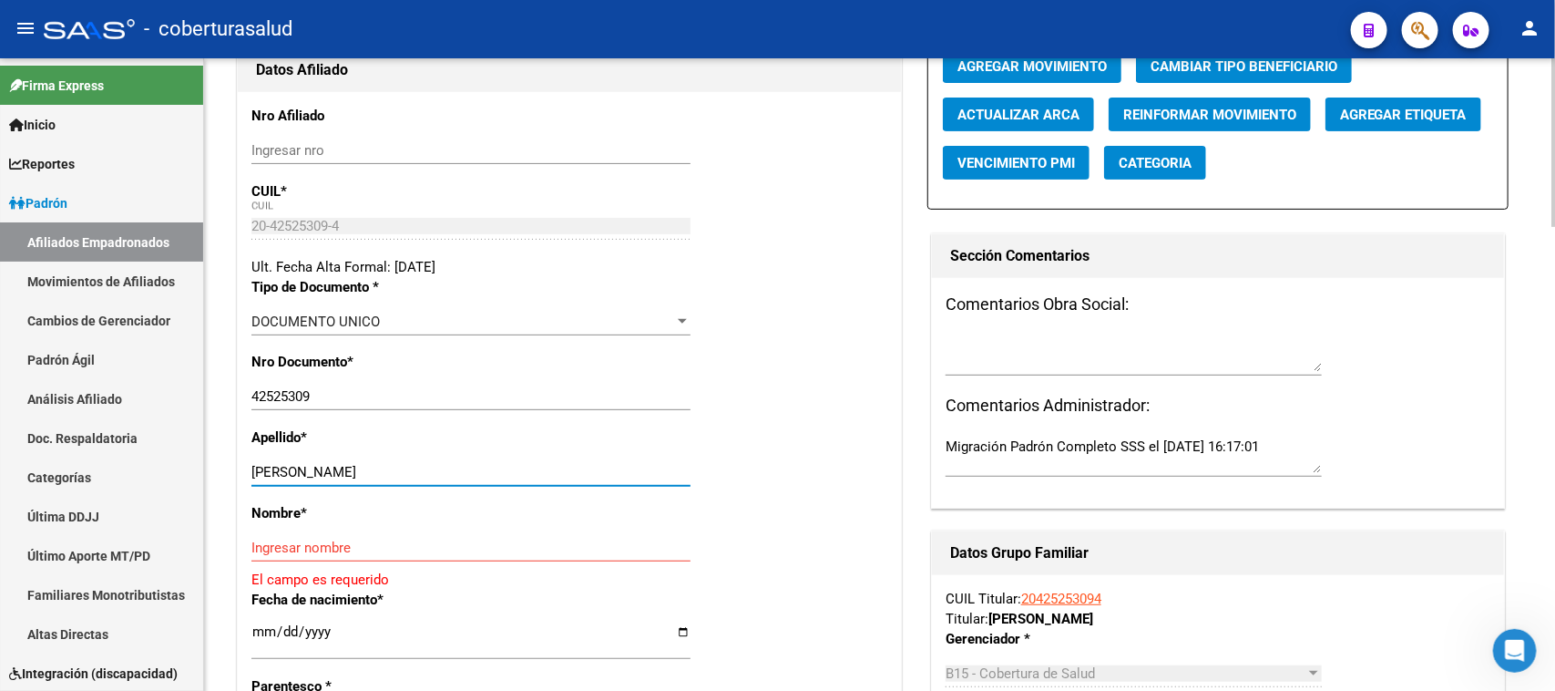
drag, startPoint x: 534, startPoint y: 467, endPoint x: 319, endPoint y: 475, distance: 215.1
click at [319, 475] on input "[PERSON_NAME]" at bounding box center [470, 472] width 439 height 16
type input "ANDRADA"
click at [353, 540] on input "Ingresar nombre" at bounding box center [470, 547] width 439 height 16
paste input "[PERSON_NAME]"
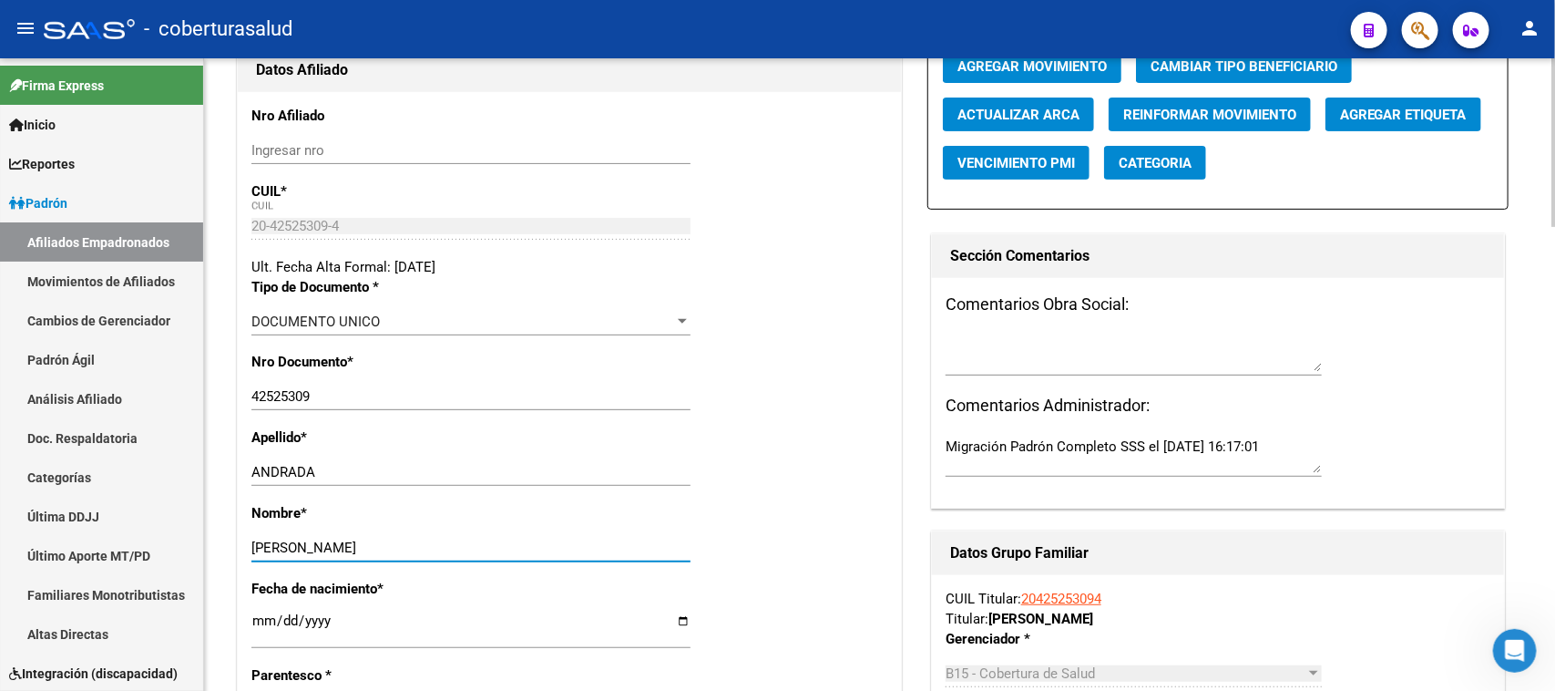
type input "[PERSON_NAME]"
click at [754, 424] on div "Nro Documento * 42525309 Ingresar nro" at bounding box center [569, 390] width 636 height 76
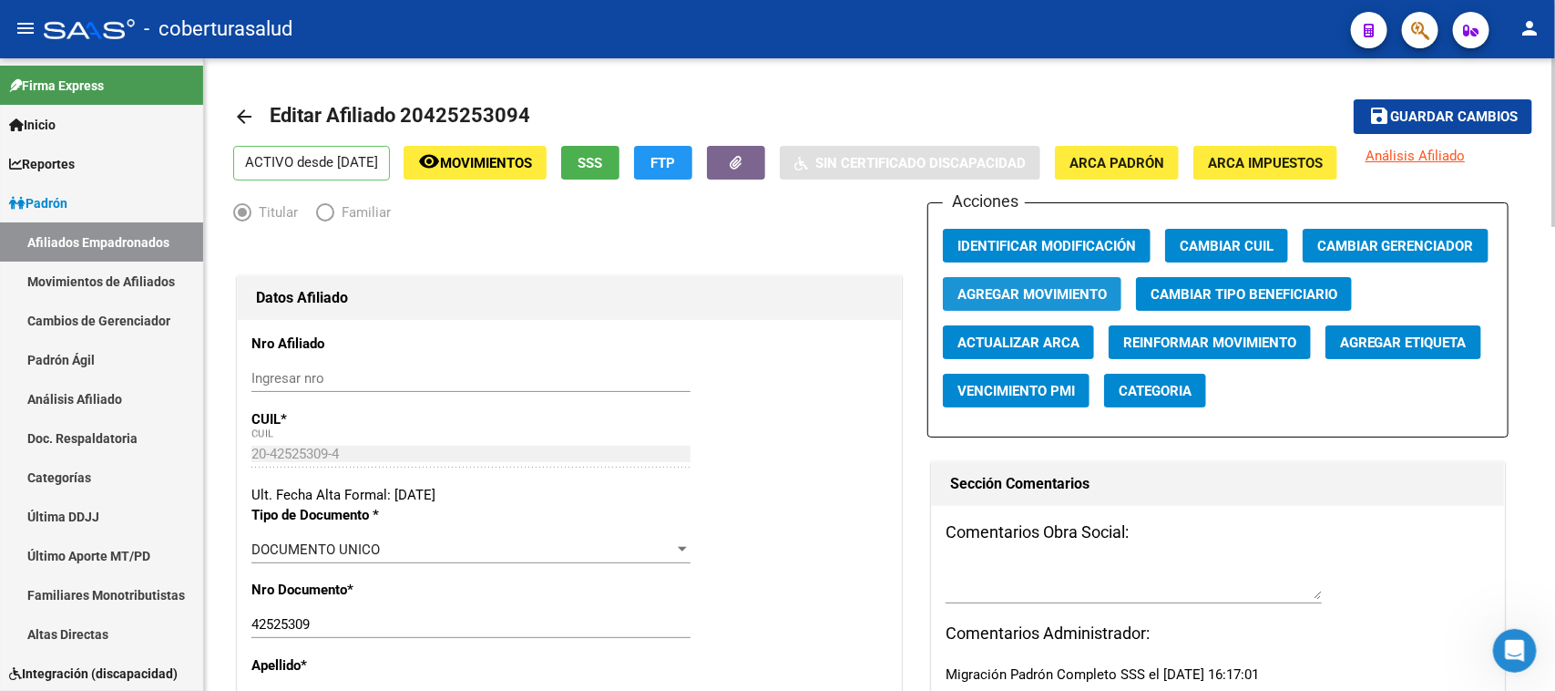
click at [1029, 290] on span "Agregar Movimiento" at bounding box center [1031, 294] width 149 height 16
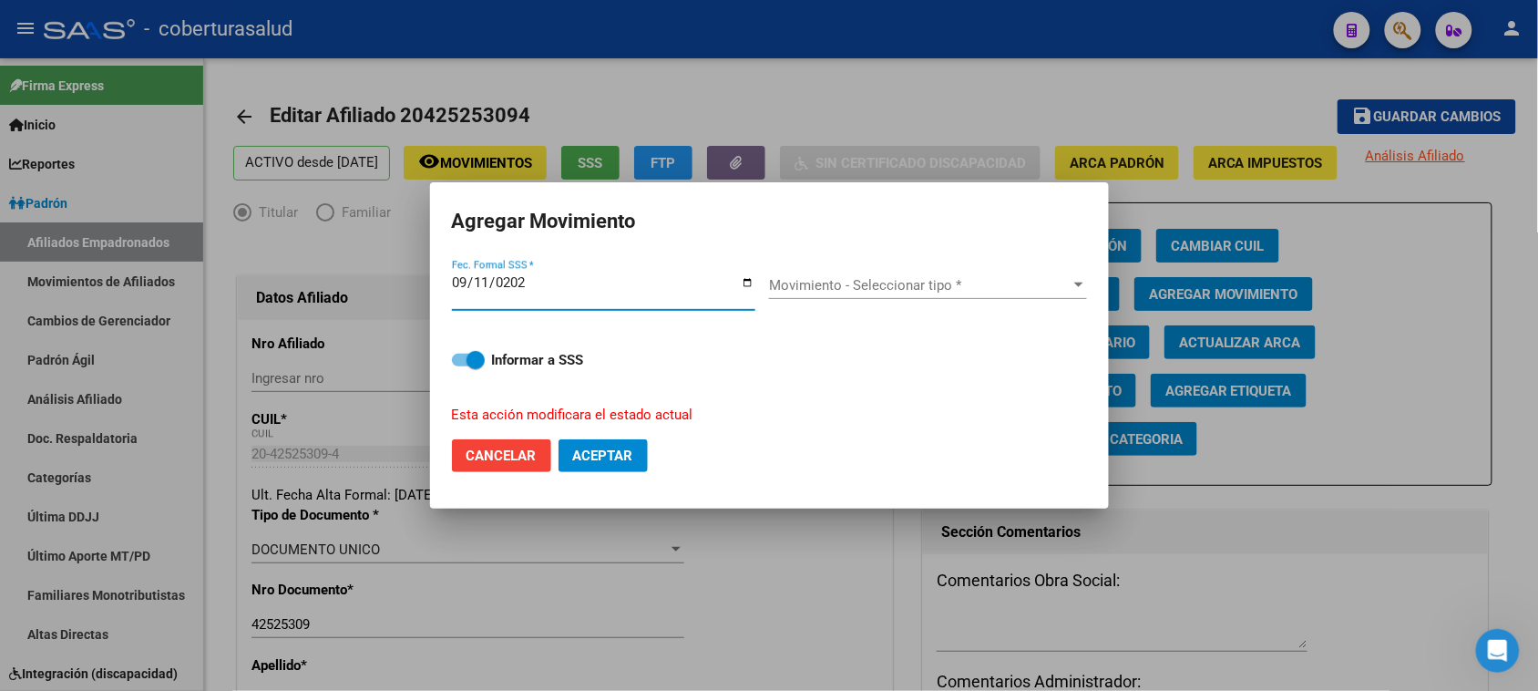
type input "[DATE]"
click at [809, 285] on span "Movimiento - Seleccionar tipo *" at bounding box center [920, 285] width 302 height 16
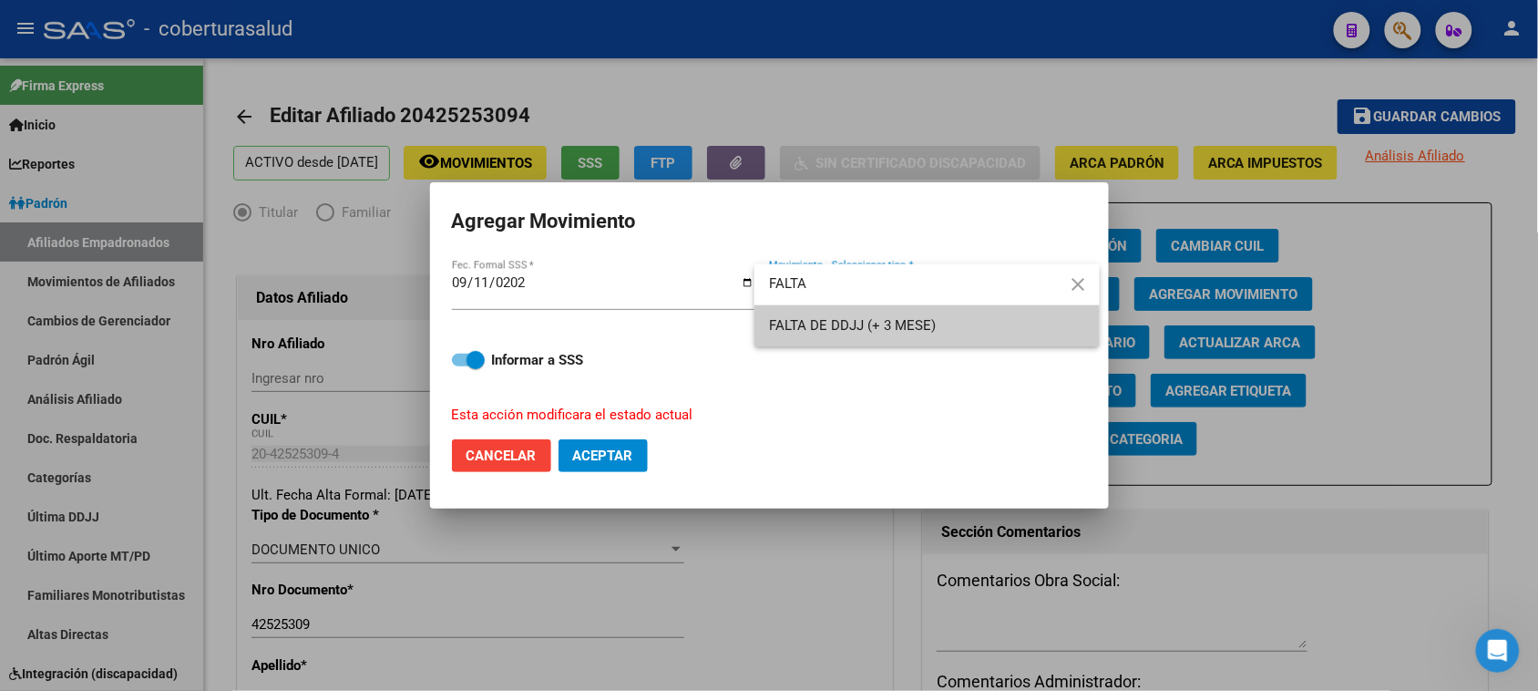
type input "FALTA"
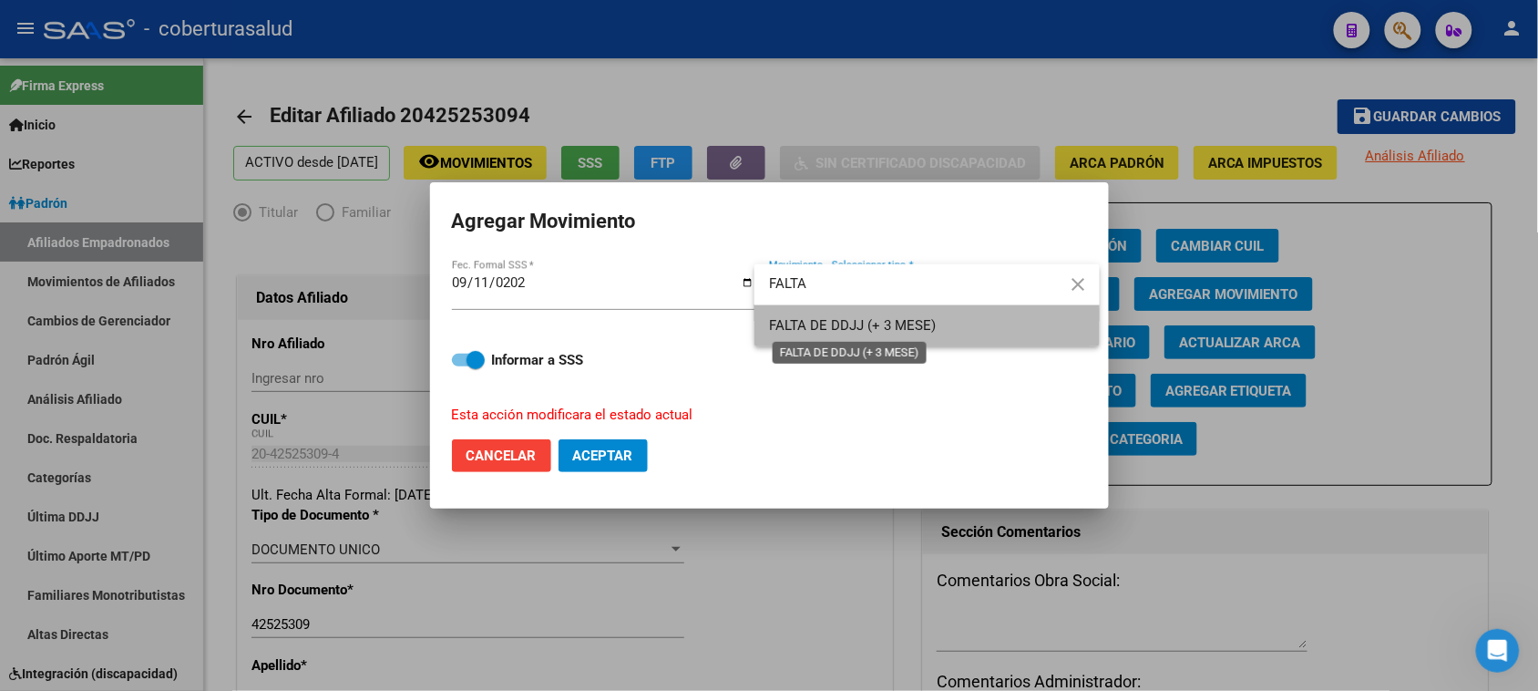
click at [863, 326] on span "FALTA DE DDJJ (+ 3 MESE)" at bounding box center [852, 325] width 167 height 16
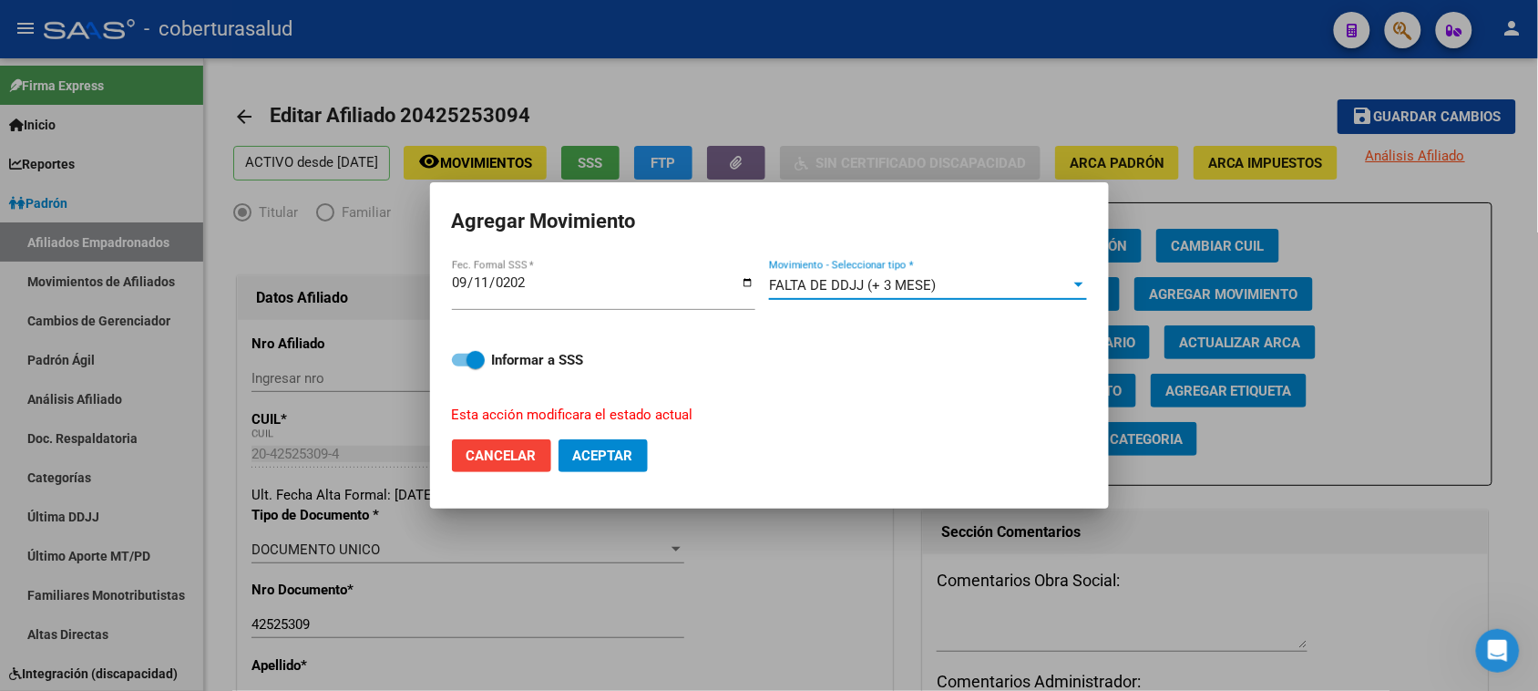
click at [619, 463] on button "Aceptar" at bounding box center [602, 455] width 89 height 33
checkbox input "false"
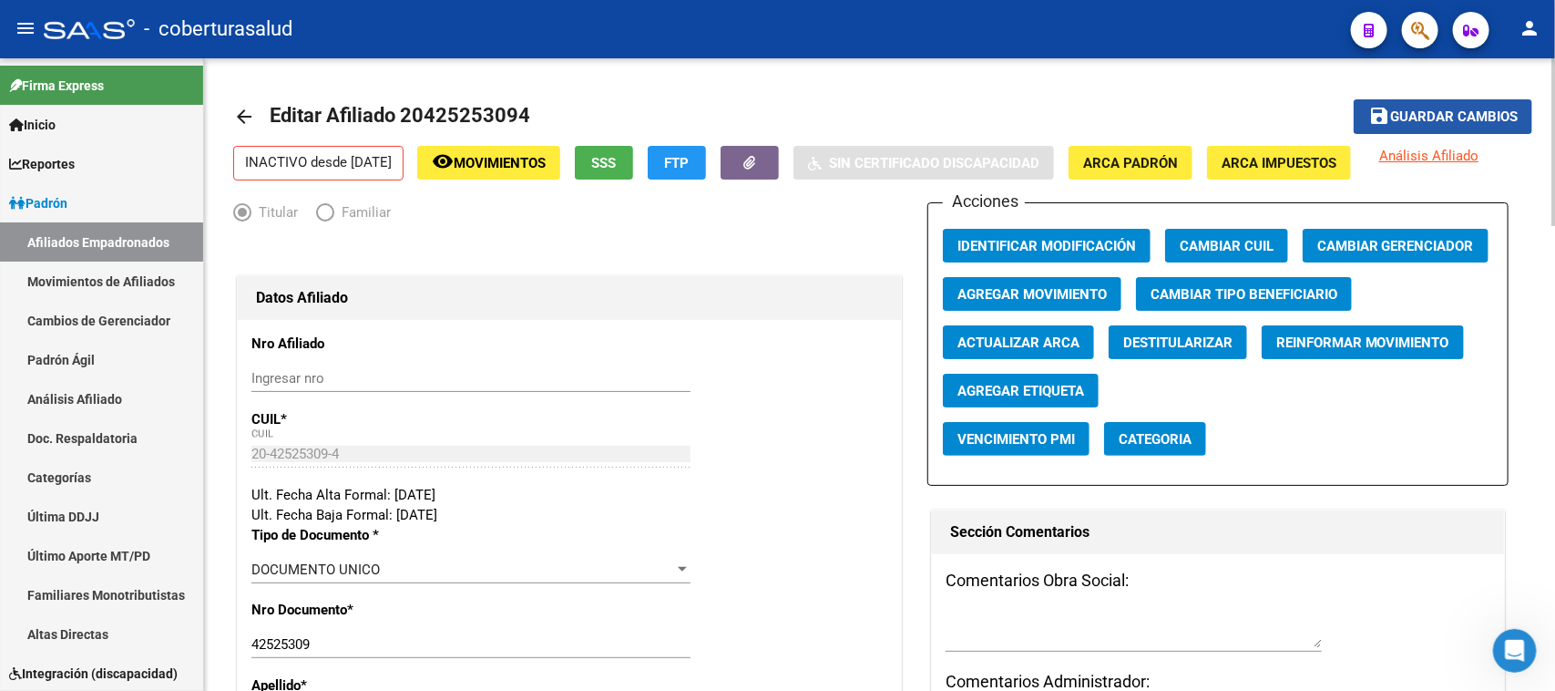
click at [1455, 109] on span "Guardar cambios" at bounding box center [1454, 117] width 128 height 16
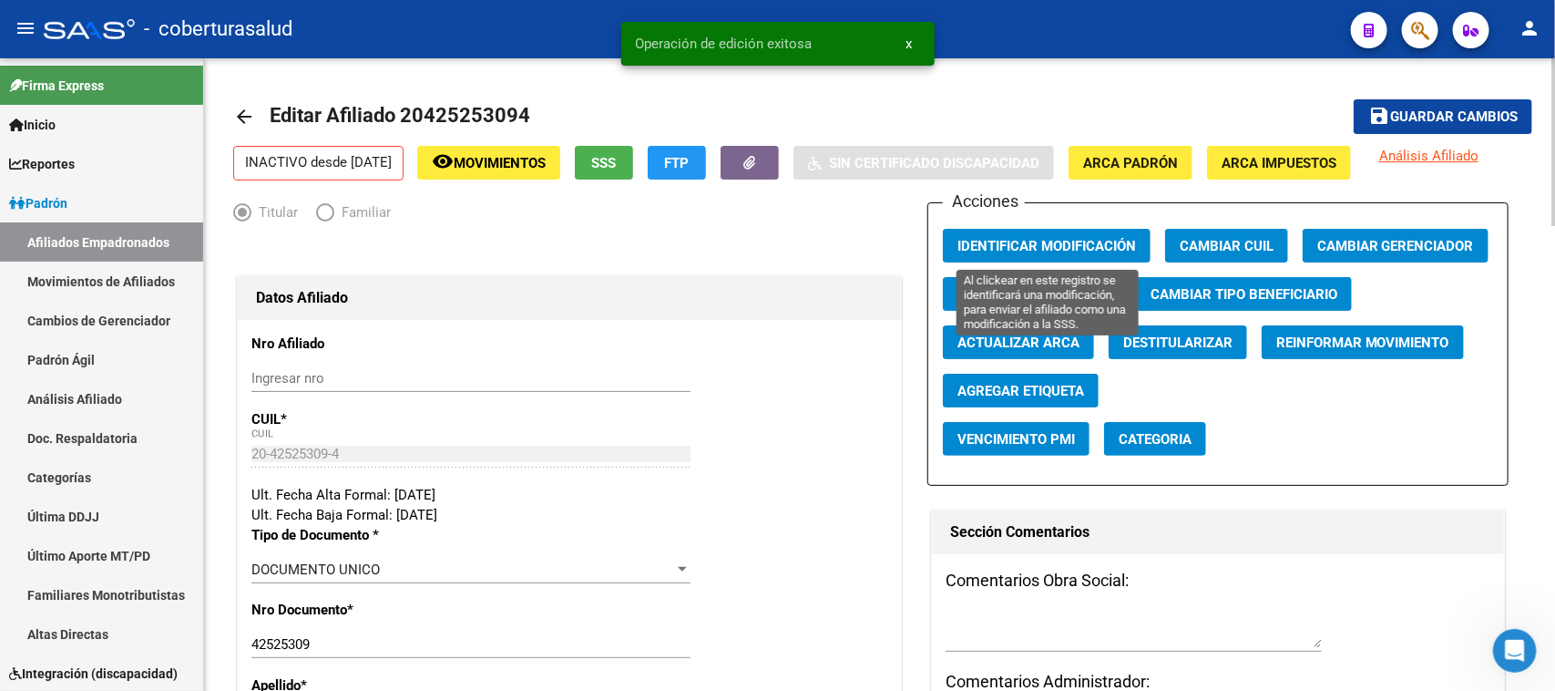
click at [1011, 238] on span "Identificar Modificación" at bounding box center [1046, 246] width 179 height 16
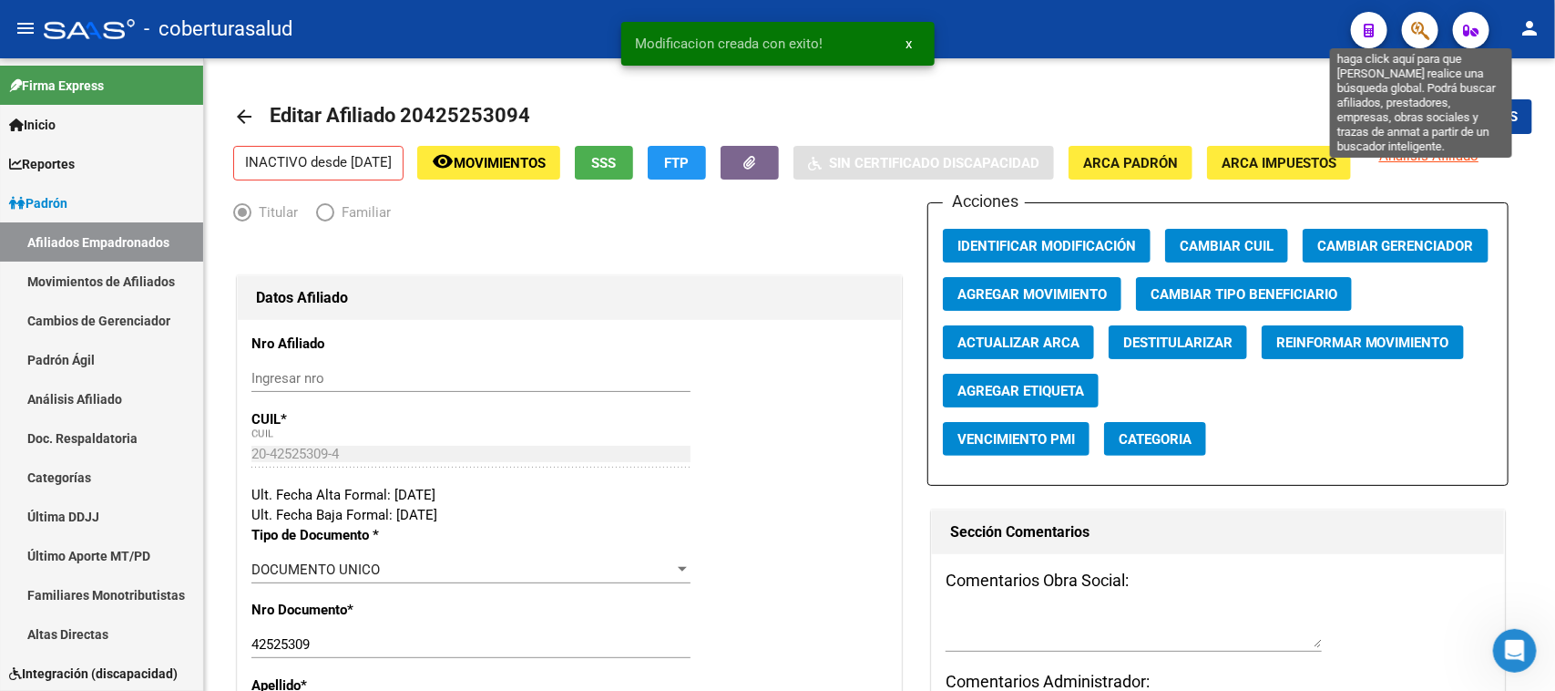
click at [1418, 26] on icon "button" at bounding box center [1420, 30] width 18 height 21
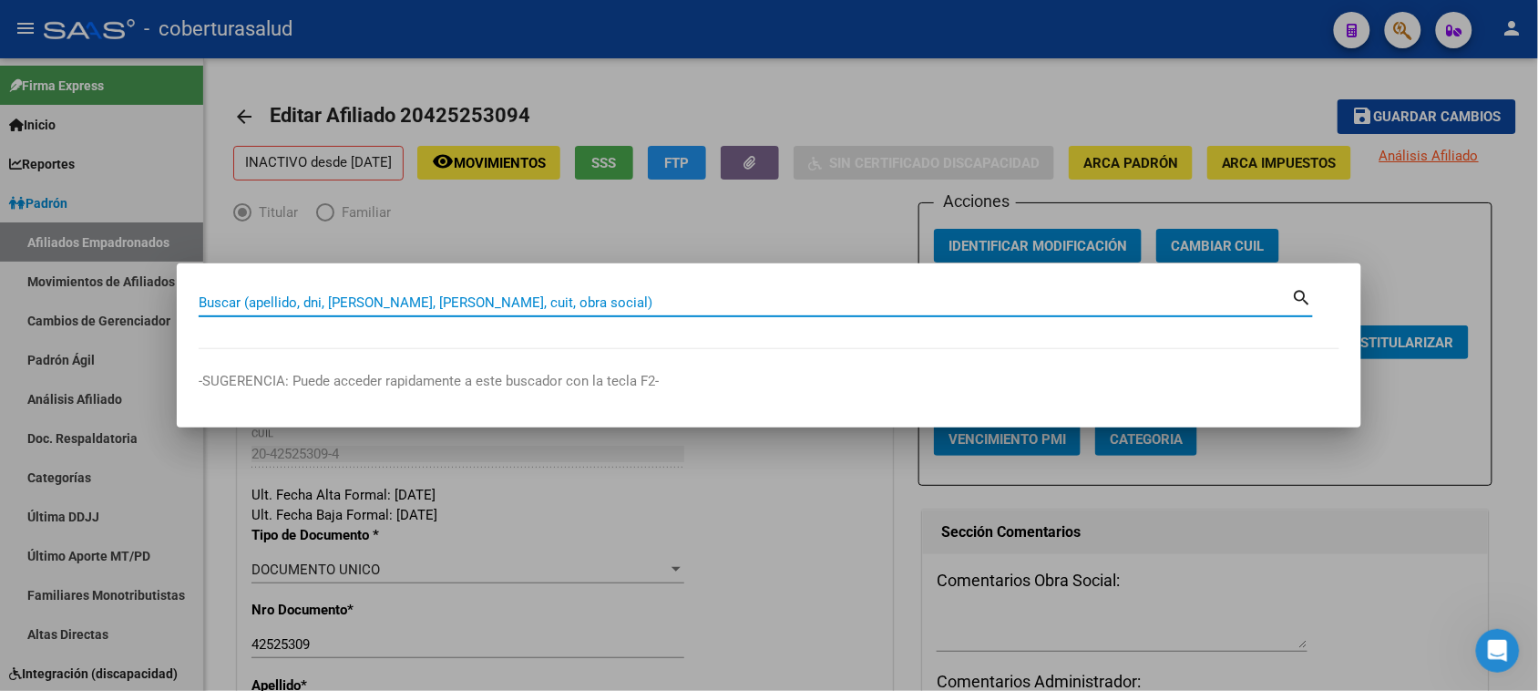
paste input "20445823504"
type input "20445823504"
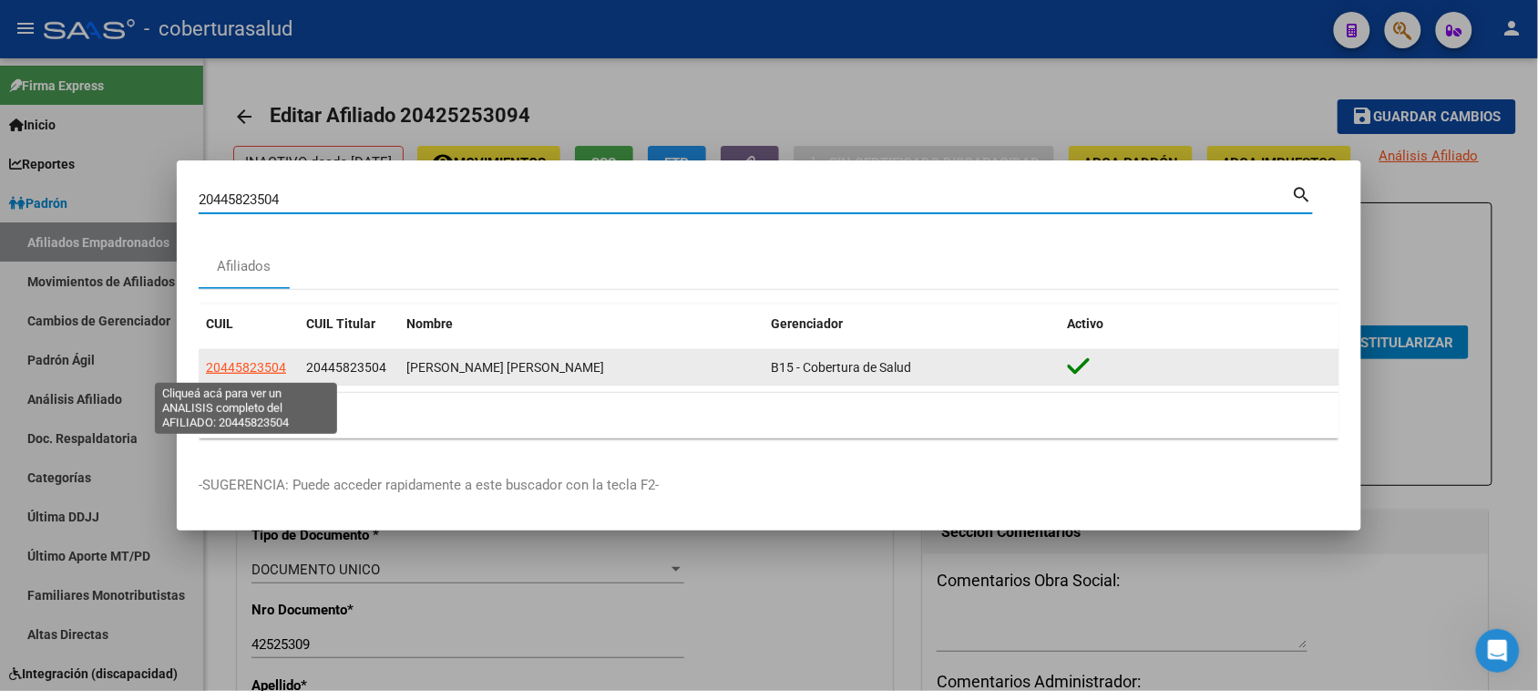
click at [261, 361] on span "20445823504" at bounding box center [246, 367] width 80 height 15
type textarea "20445823504"
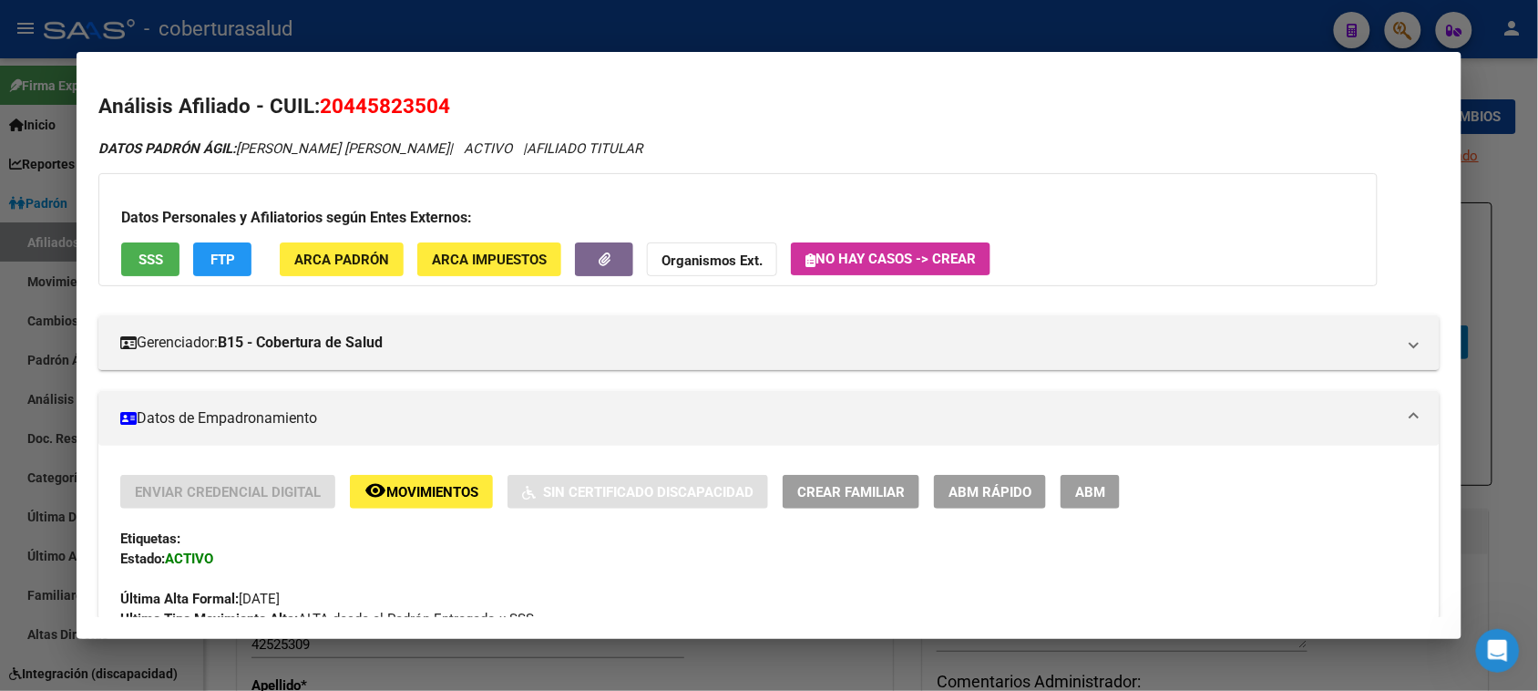
click at [1075, 499] on button "ABM" at bounding box center [1089, 492] width 59 height 34
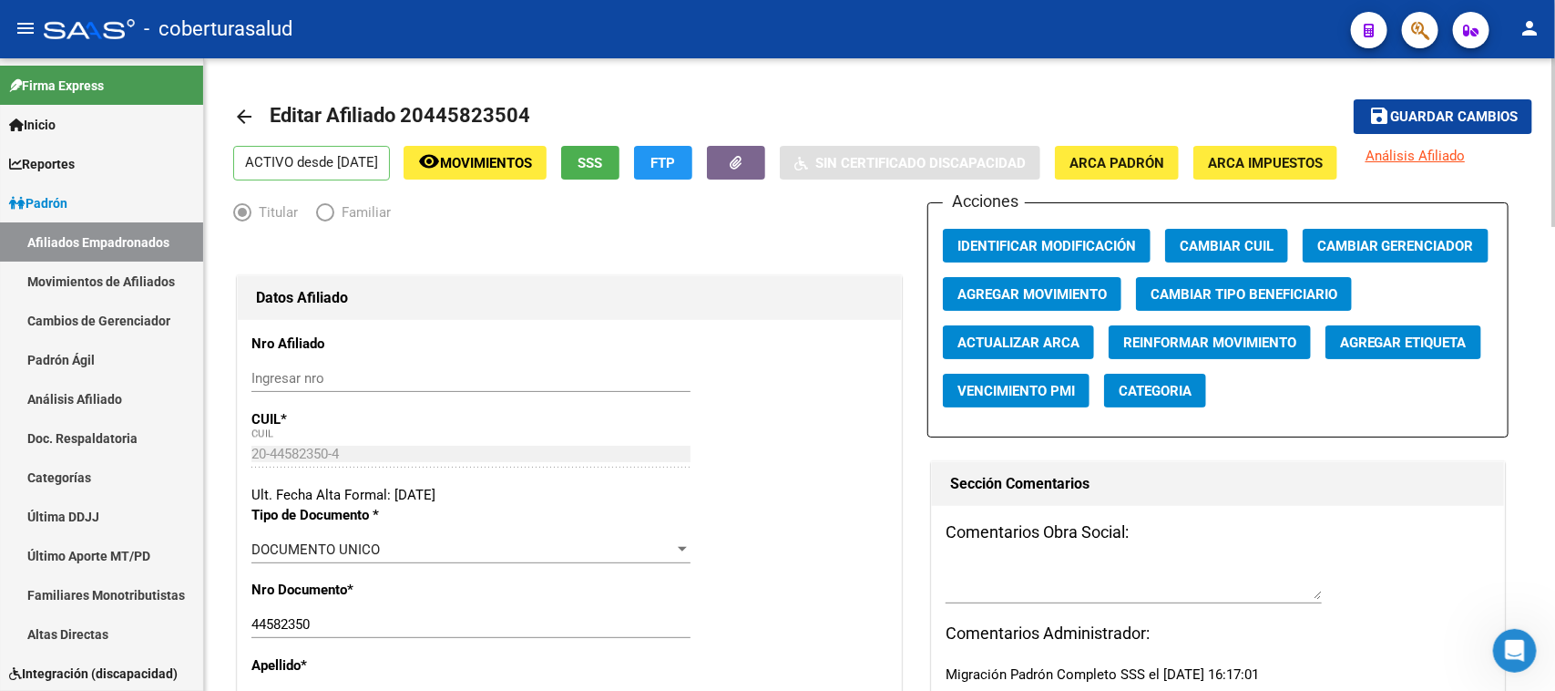
scroll to position [342, 0]
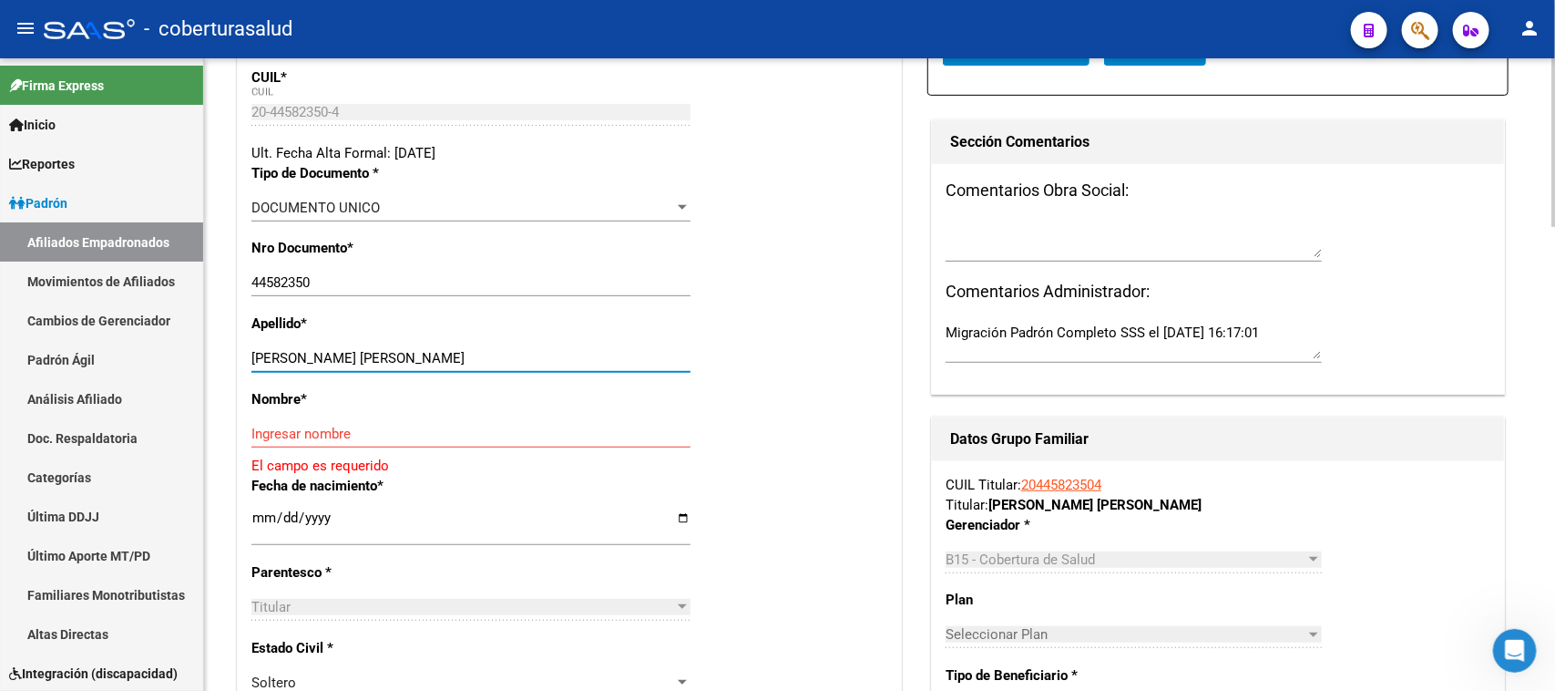
drag, startPoint x: 507, startPoint y: 361, endPoint x: 311, endPoint y: 357, distance: 196.8
click at [311, 357] on input "[PERSON_NAME] [PERSON_NAME]" at bounding box center [470, 358] width 439 height 16
type input "[PERSON_NAME]"
click at [335, 430] on input "Ingresar nombre" at bounding box center [470, 433] width 439 height 16
paste input "[PERSON_NAME]"
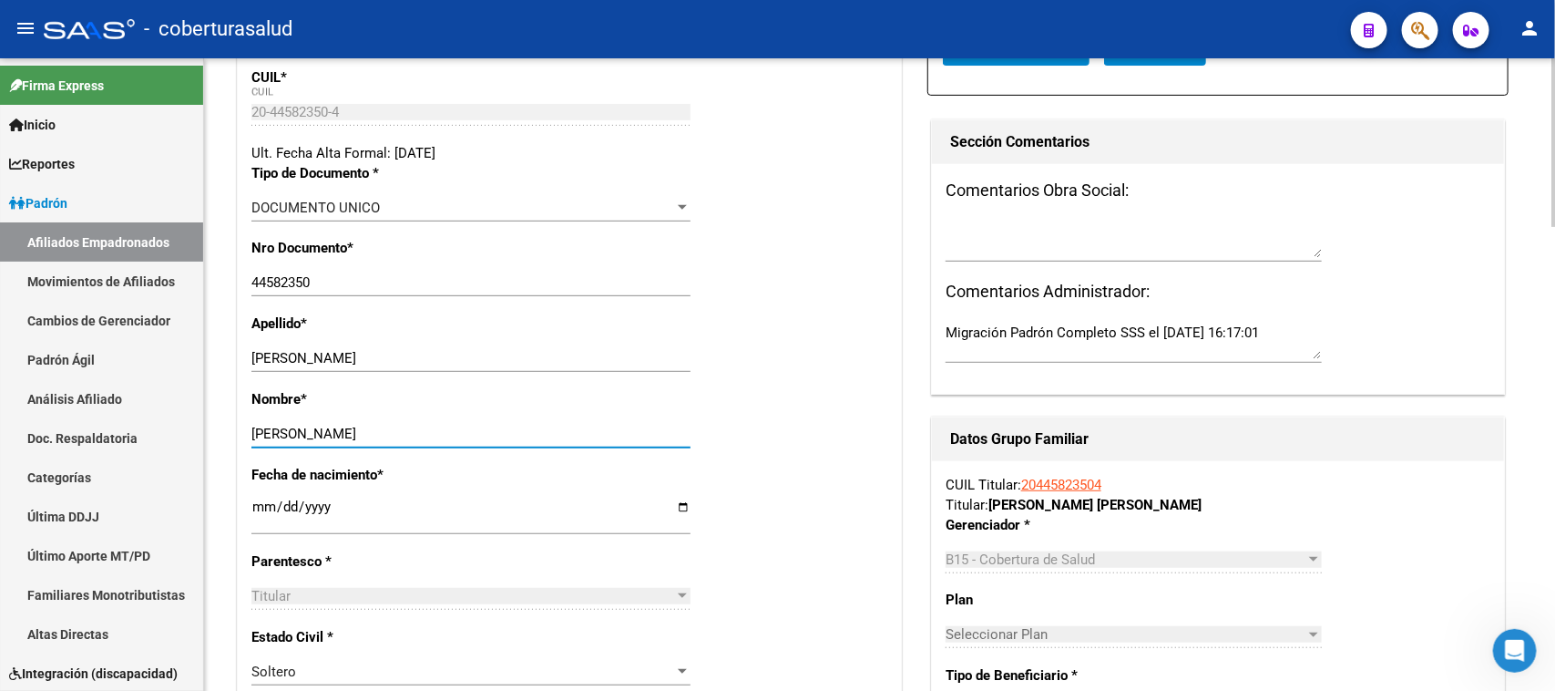
type input "[PERSON_NAME]"
click at [844, 431] on div "Nombre * [PERSON_NAME] nombre" at bounding box center [569, 427] width 636 height 76
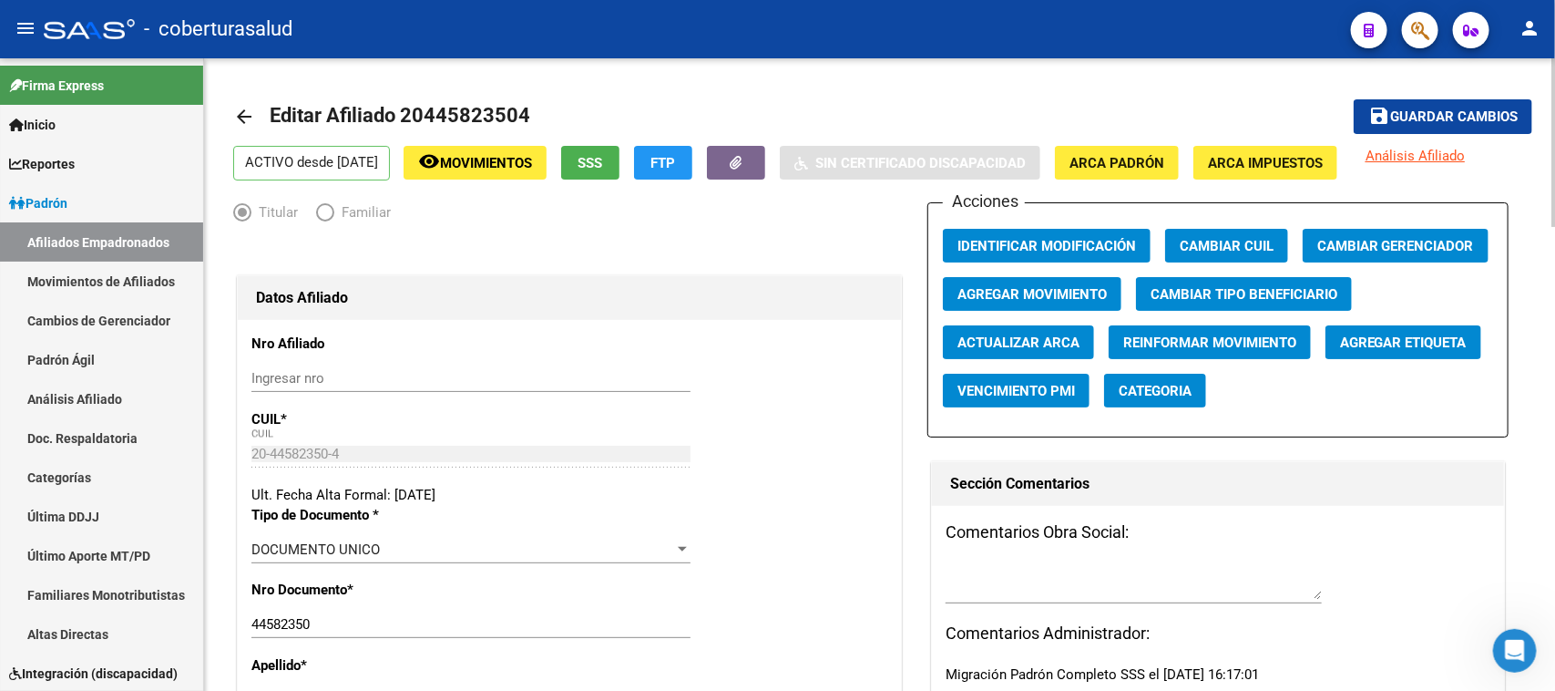
click at [1025, 298] on span "Agregar Movimiento" at bounding box center [1031, 294] width 149 height 16
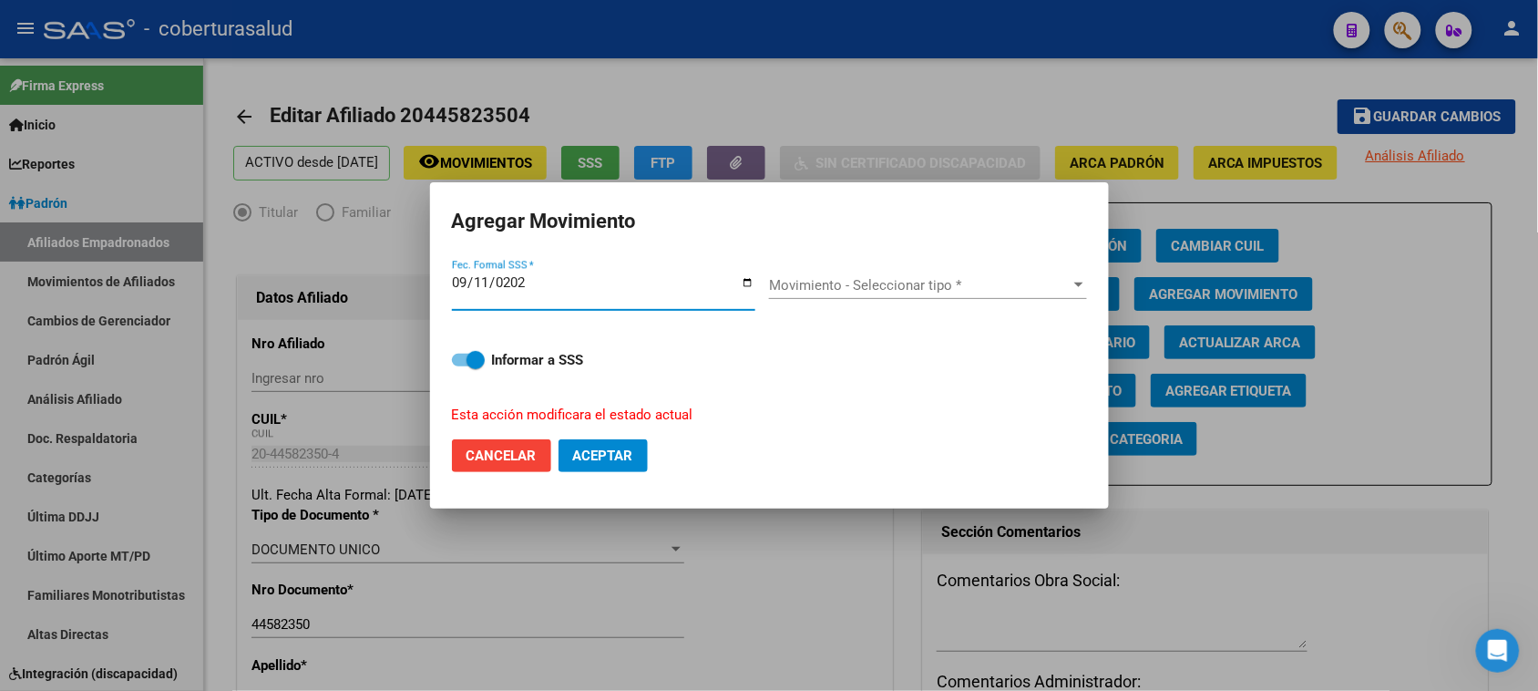
type input "[DATE]"
click at [935, 279] on span "Movimiento - Seleccionar tipo *" at bounding box center [920, 285] width 302 height 16
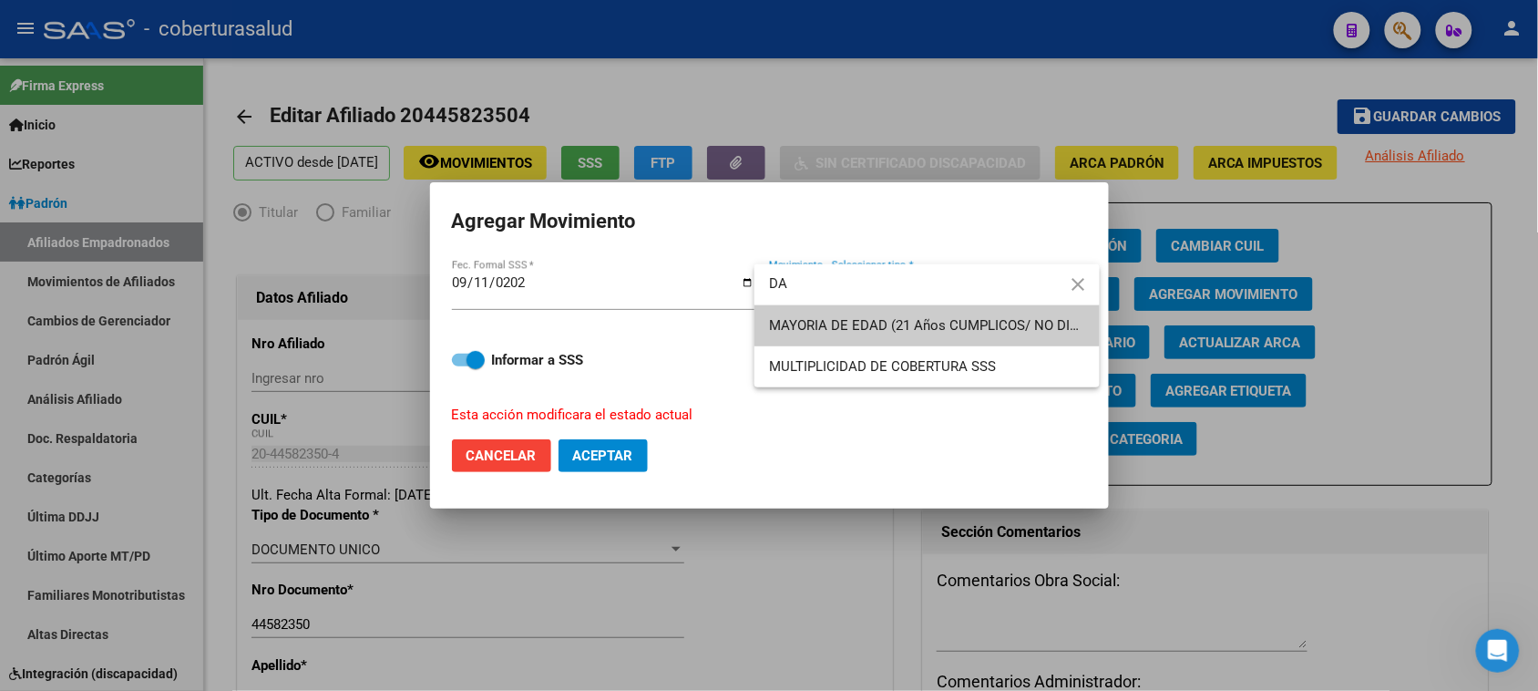
type input "D"
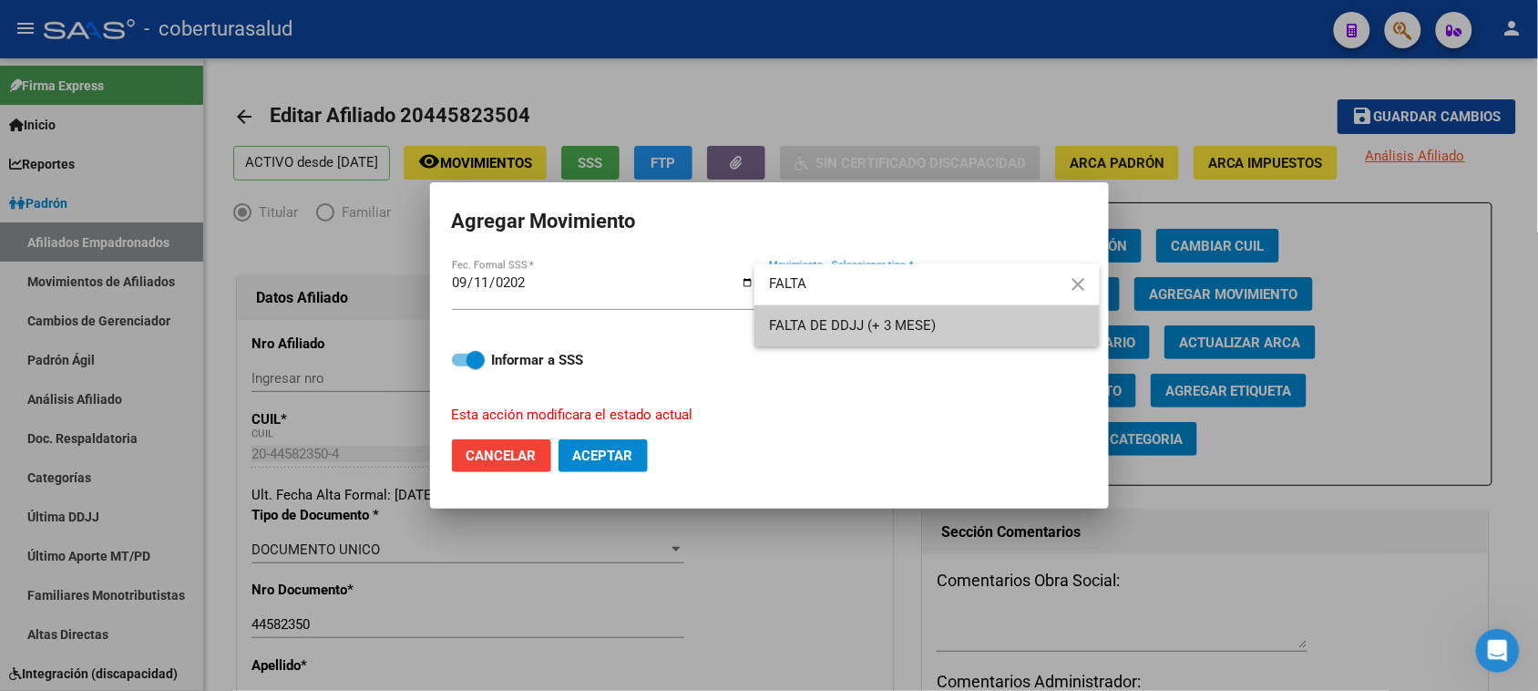
type input "FALTA"
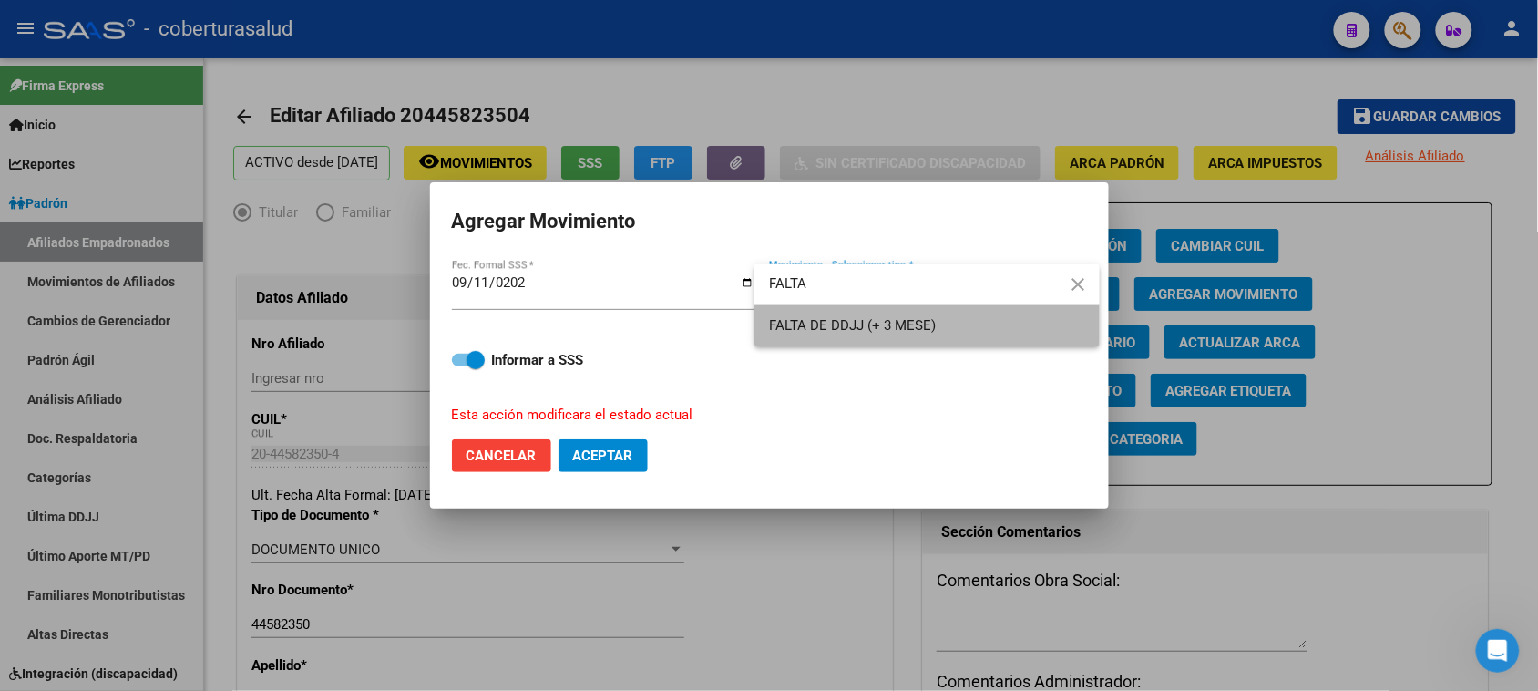
click at [945, 339] on span "FALTA DE DDJJ (+ 3 MESE)" at bounding box center [927, 325] width 316 height 41
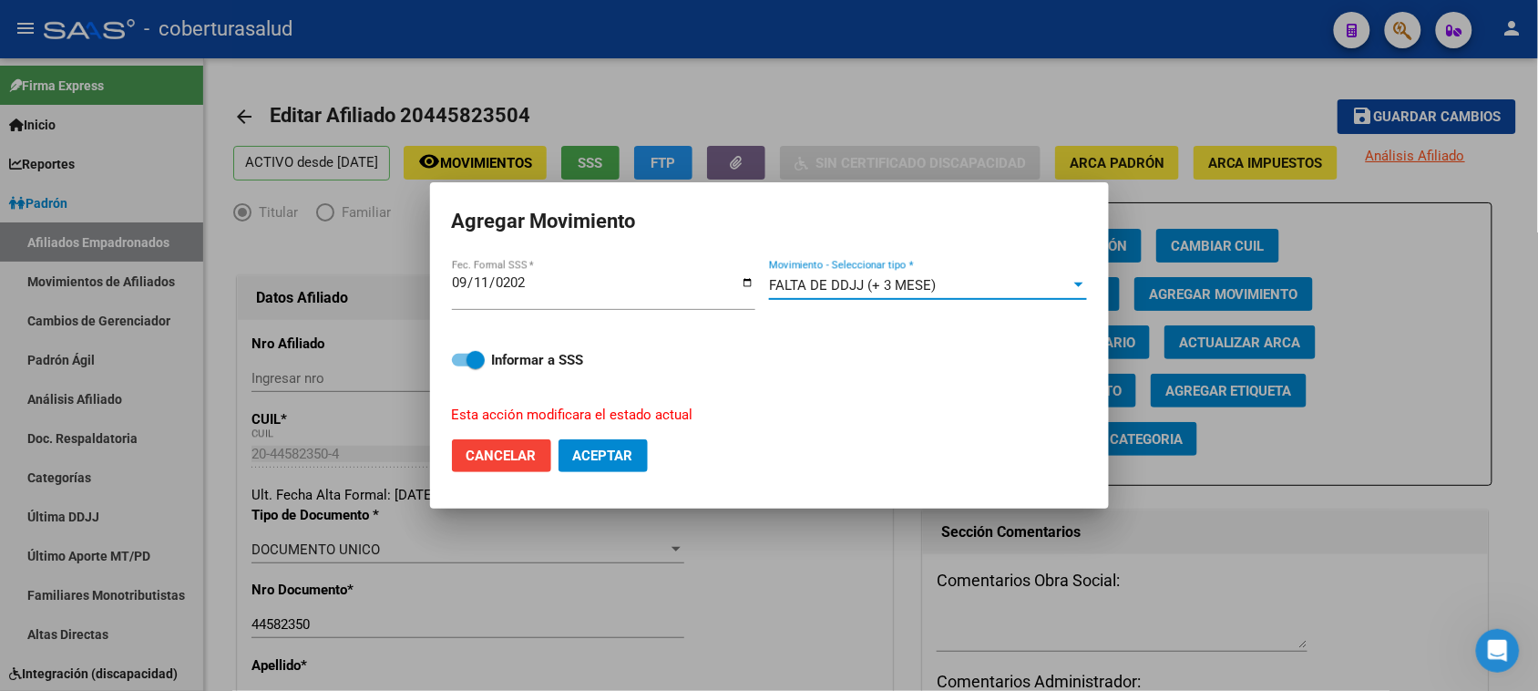
click at [618, 457] on span "Aceptar" at bounding box center [603, 455] width 60 height 16
checkbox input "false"
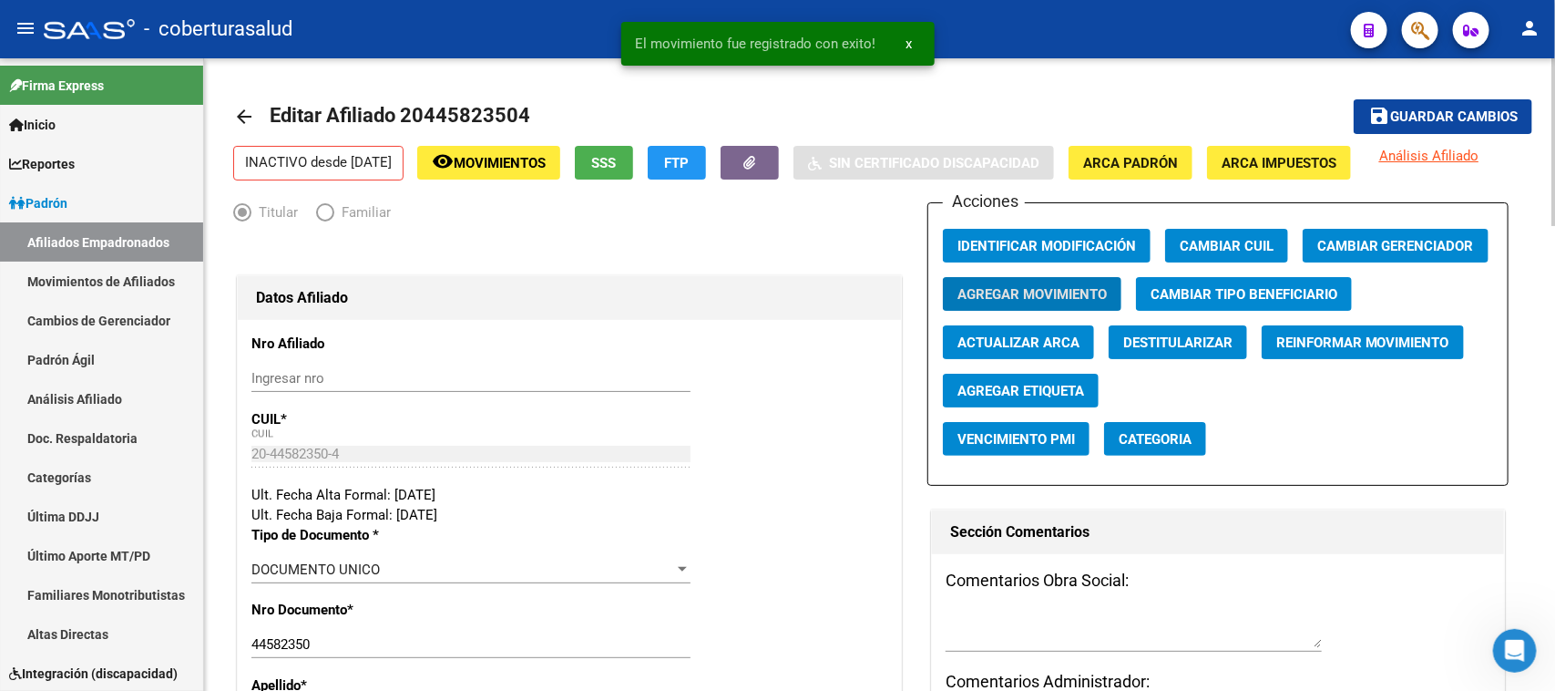
click at [1478, 117] on span "Guardar cambios" at bounding box center [1454, 117] width 128 height 16
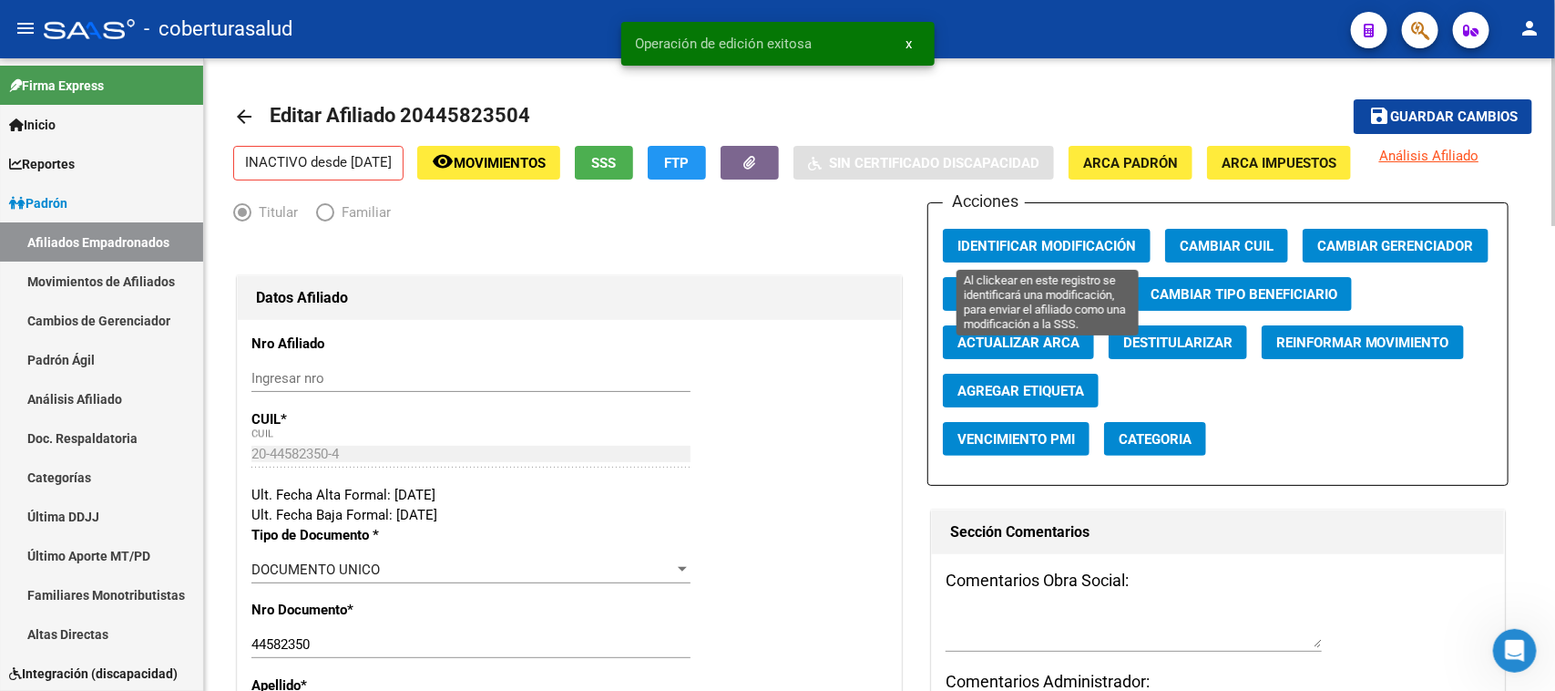
click at [1090, 241] on span "Identificar Modificación" at bounding box center [1046, 246] width 179 height 16
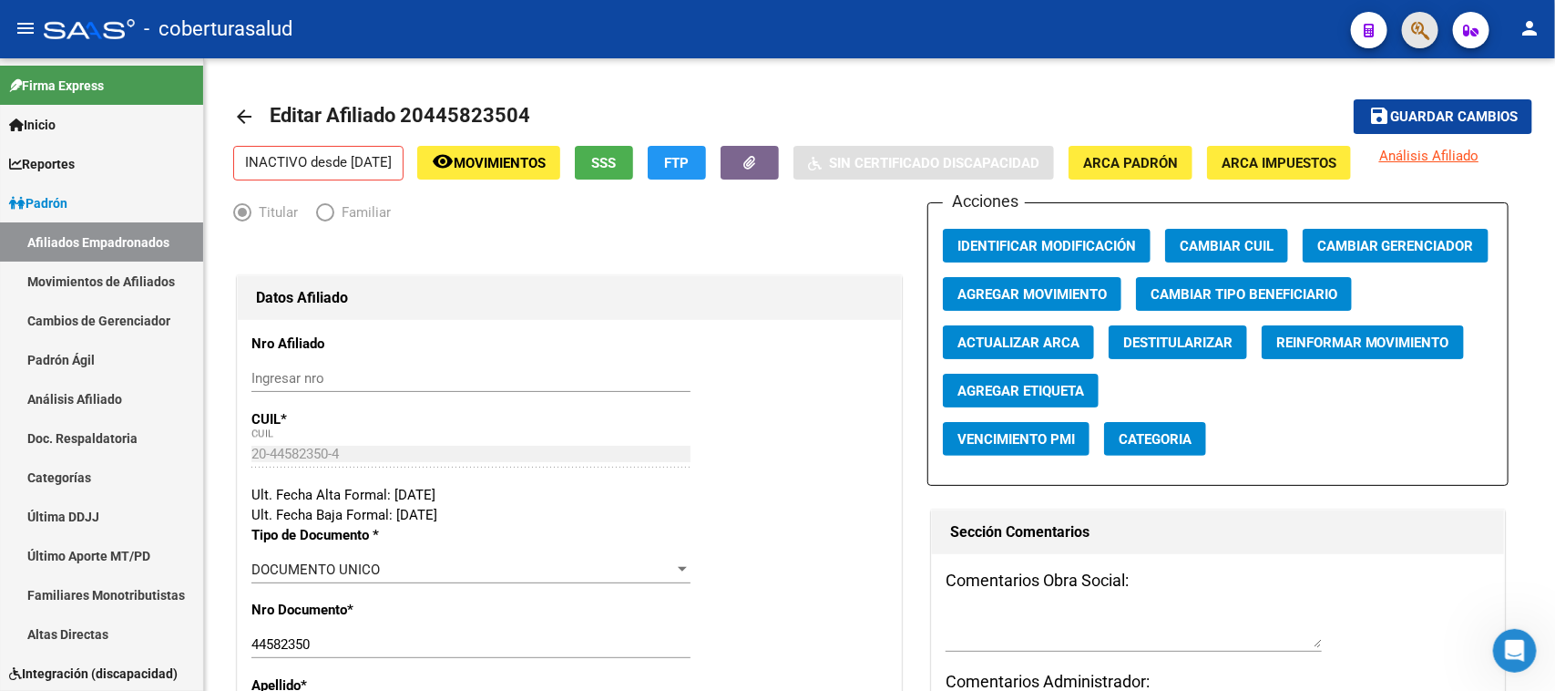
click at [1407, 35] on button "button" at bounding box center [1420, 30] width 36 height 36
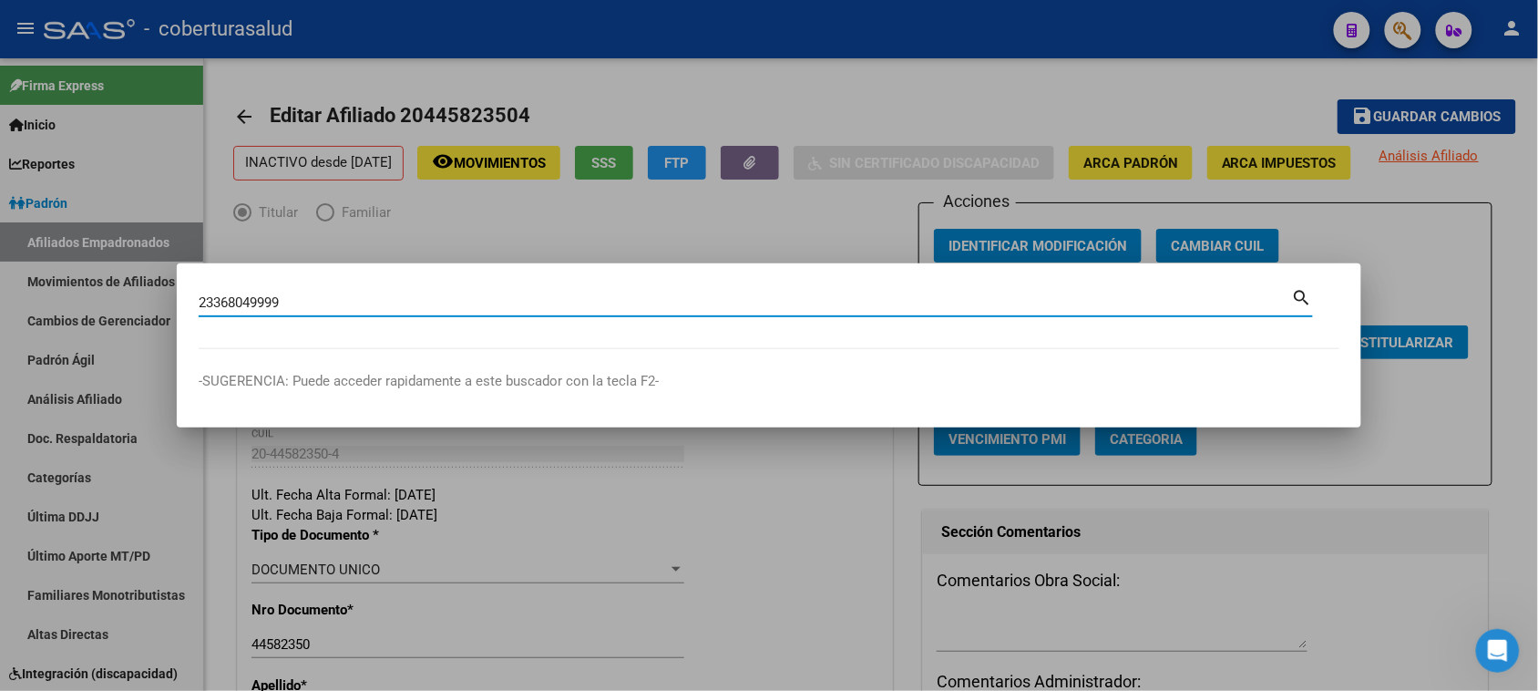
type input "23368049999"
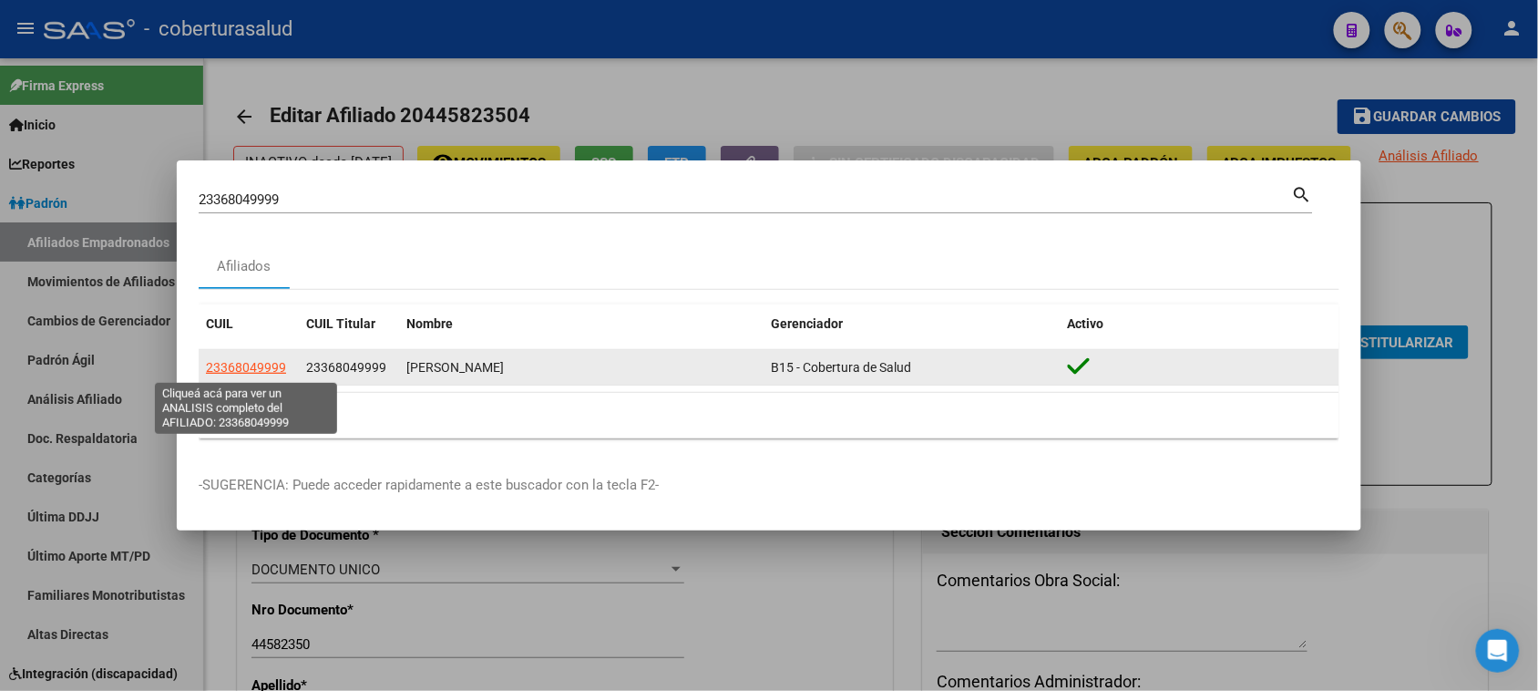
click at [264, 370] on span "23368049999" at bounding box center [246, 367] width 80 height 15
type textarea "23368049999"
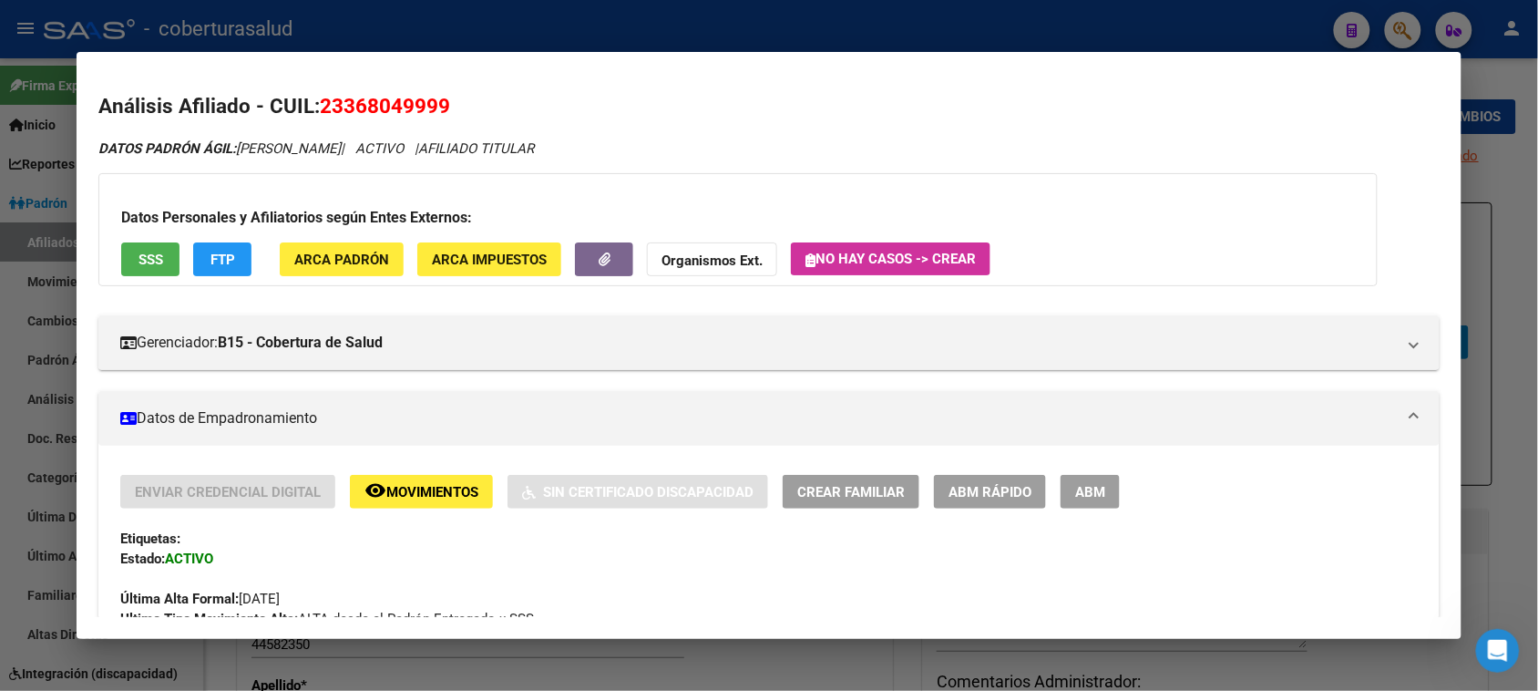
click at [1066, 489] on button "ABM" at bounding box center [1089, 492] width 59 height 34
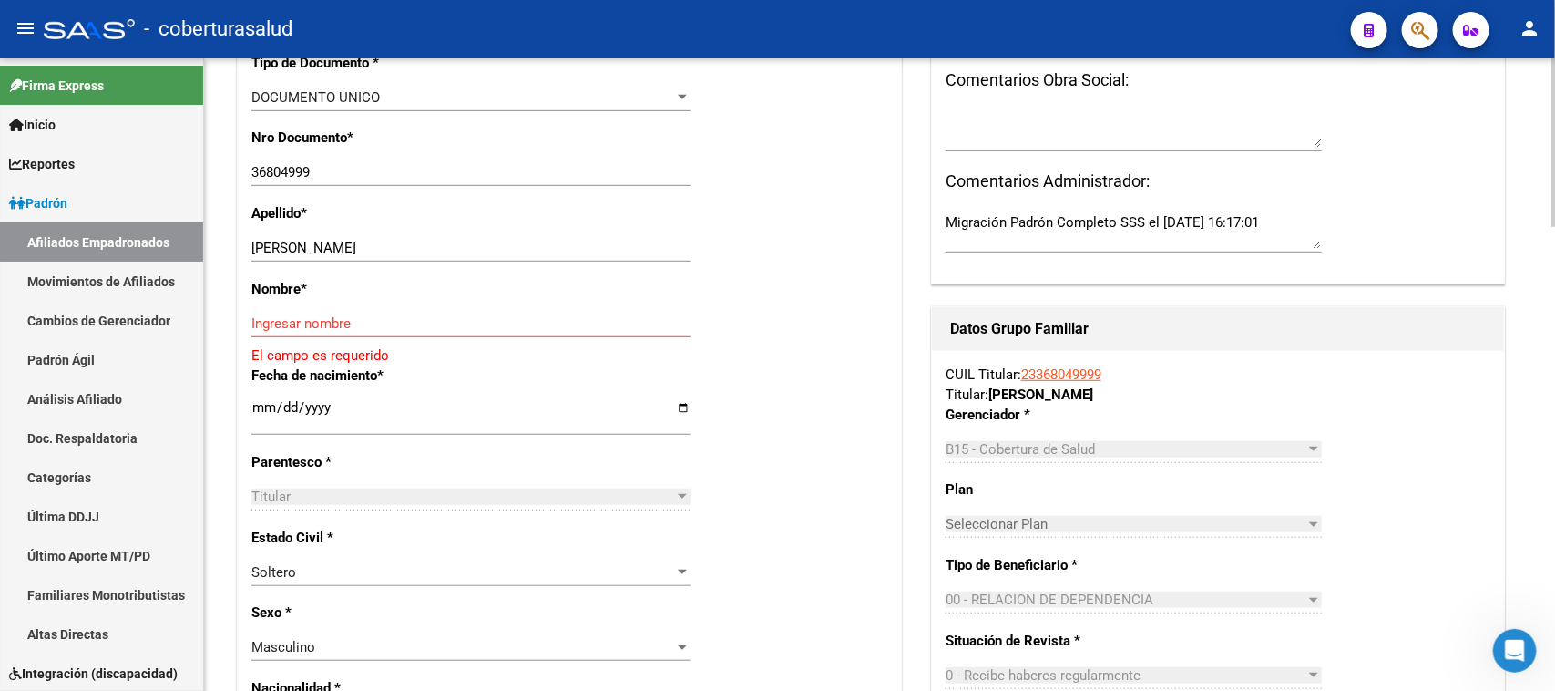
scroll to position [456, 0]
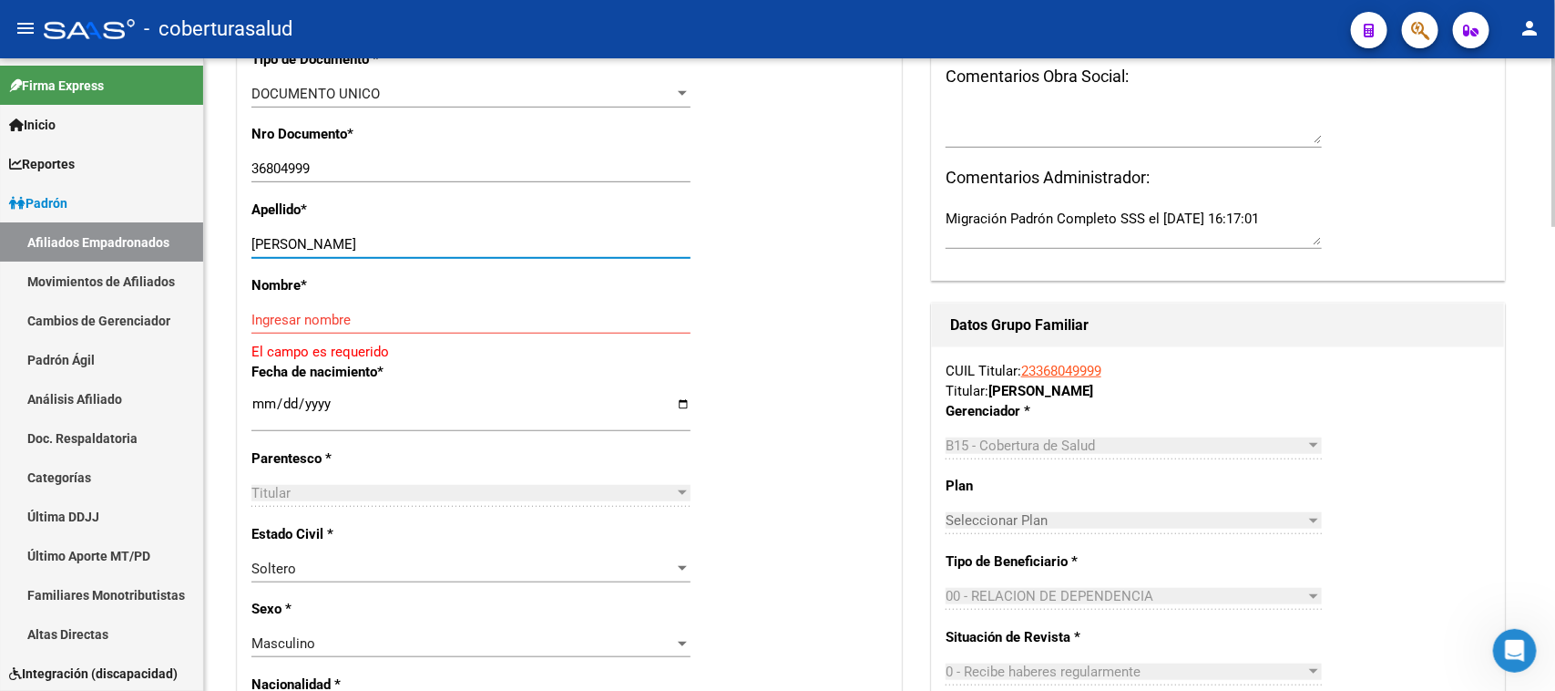
drag, startPoint x: 544, startPoint y: 247, endPoint x: 305, endPoint y: 247, distance: 238.7
click at [305, 247] on input "[PERSON_NAME]" at bounding box center [470, 244] width 439 height 16
type input "FLORES"
click at [337, 310] on div "Ingresar nombre" at bounding box center [470, 319] width 439 height 27
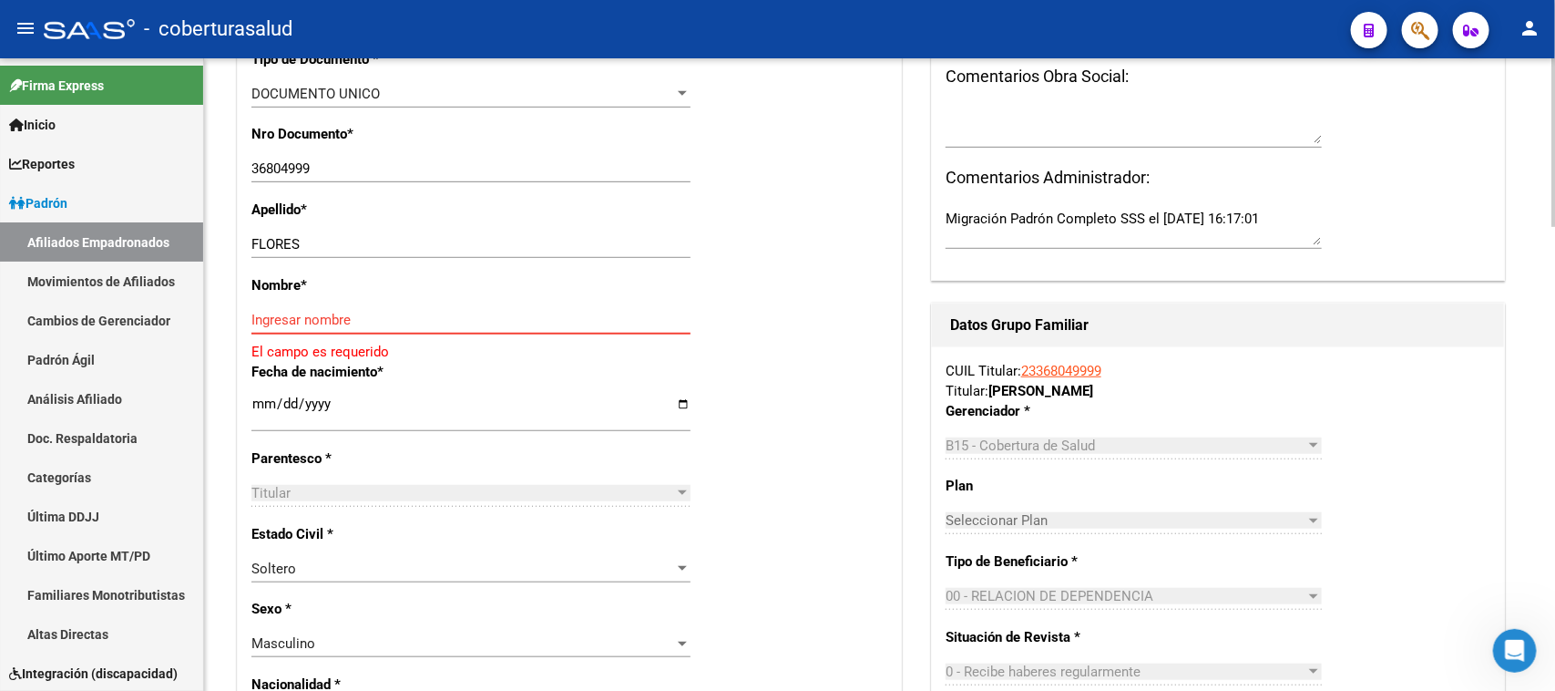
click at [348, 317] on input "Ingresar nombre" at bounding box center [470, 320] width 439 height 16
paste input "[PERSON_NAME]"
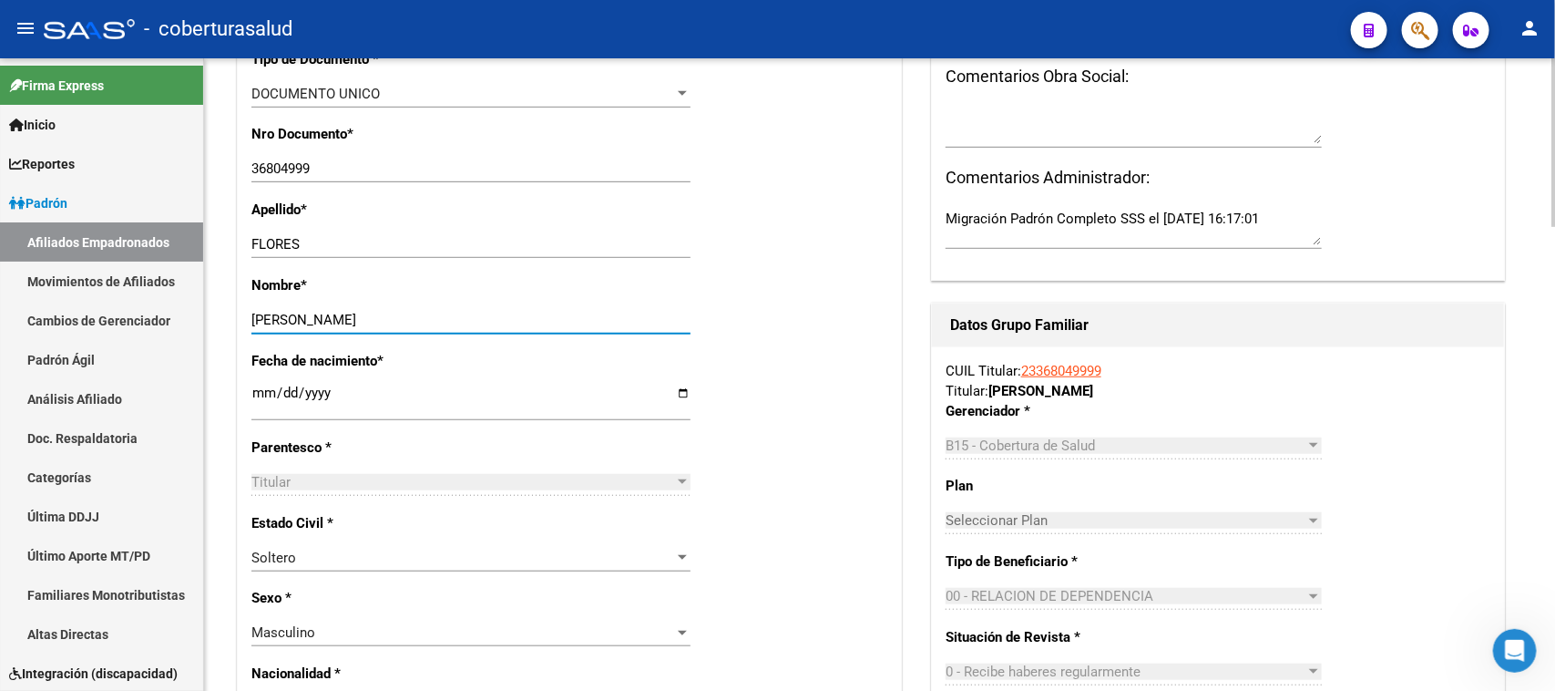
type input "[PERSON_NAME]"
click at [838, 338] on div "Nombre * [PERSON_NAME] nombre" at bounding box center [569, 313] width 636 height 76
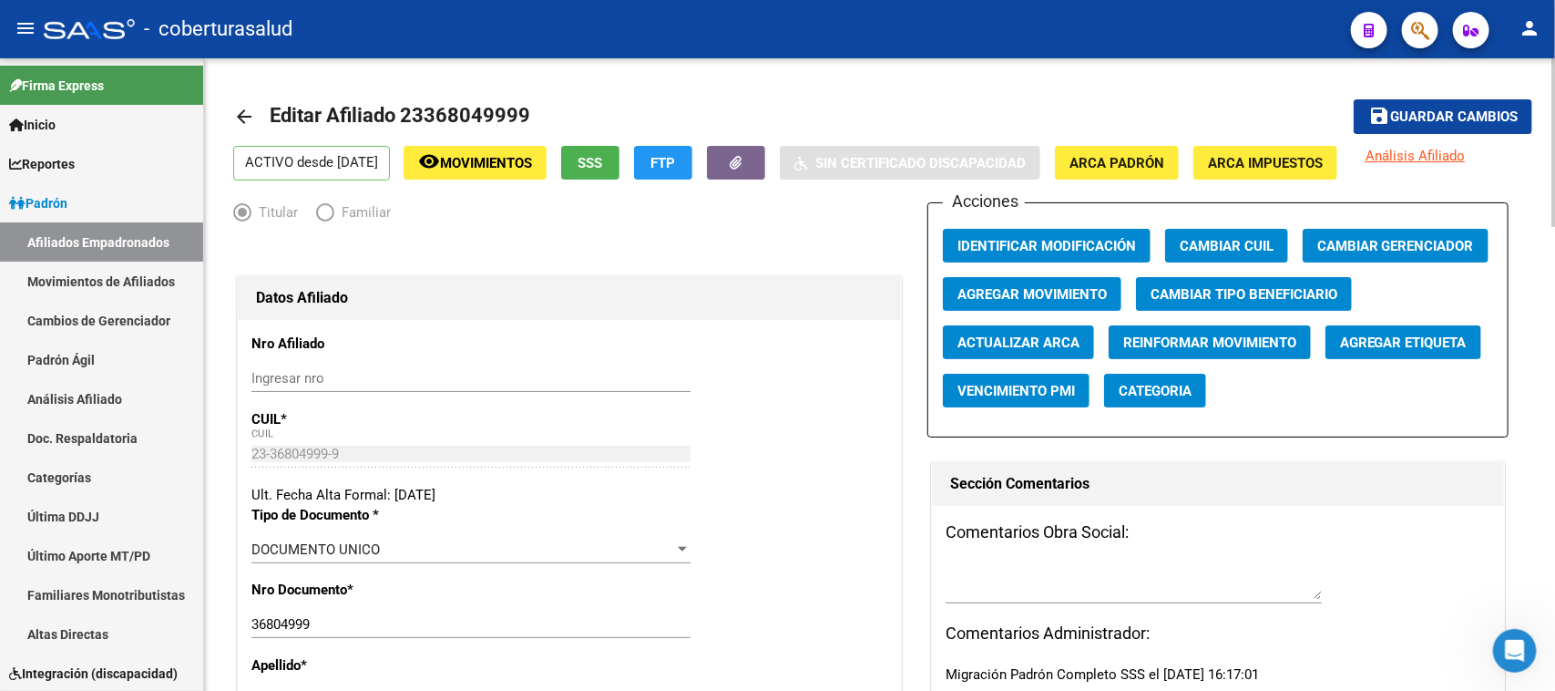
click at [1063, 282] on button "Agregar Movimiento" at bounding box center [1032, 294] width 179 height 34
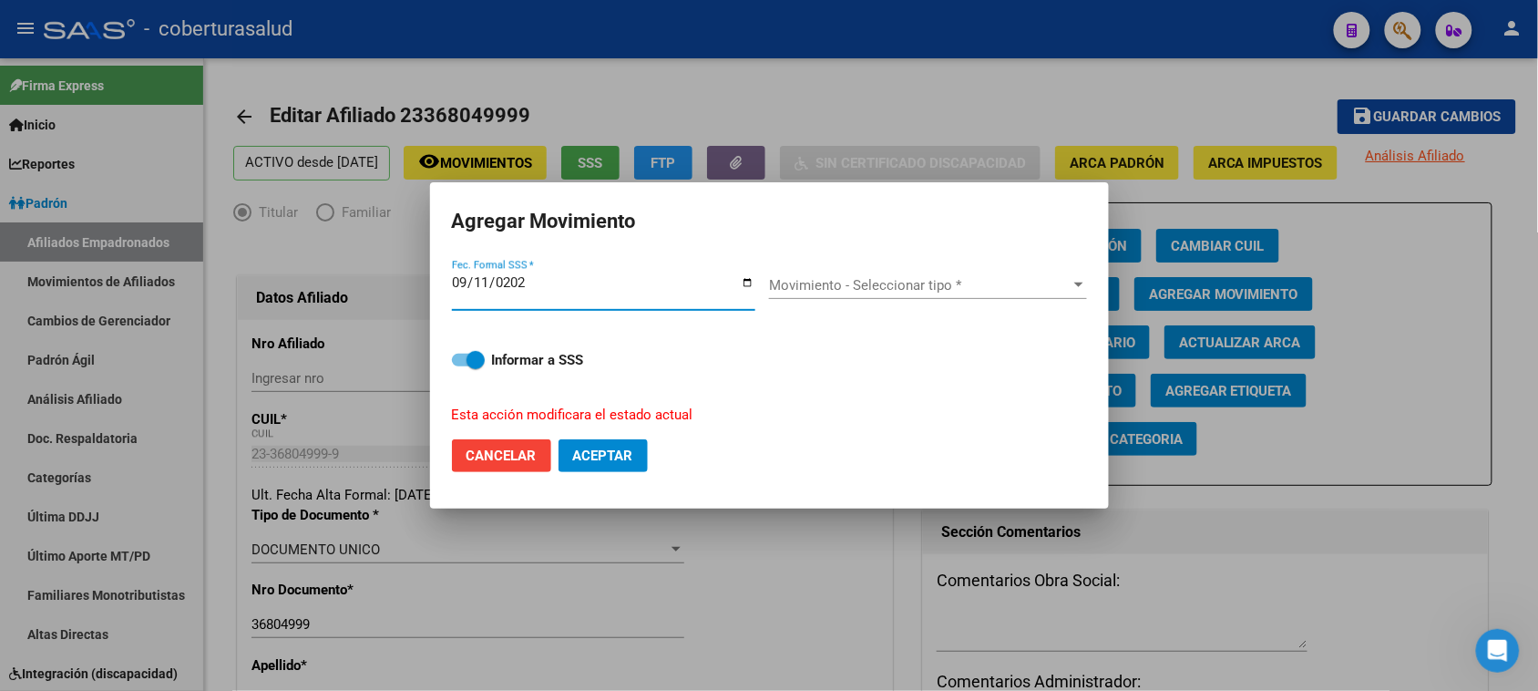
type input "[DATE]"
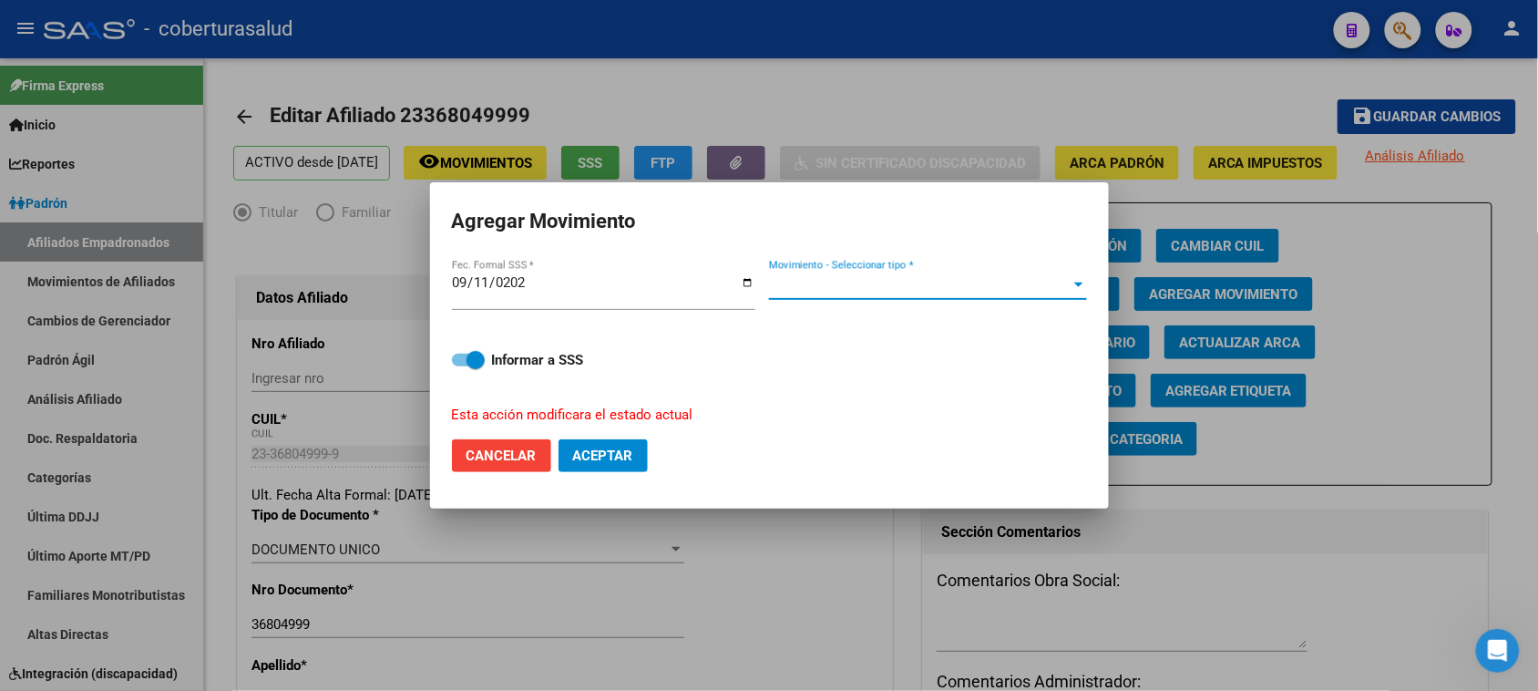
click at [804, 277] on span "Movimiento - Seleccionar tipo *" at bounding box center [920, 285] width 302 height 16
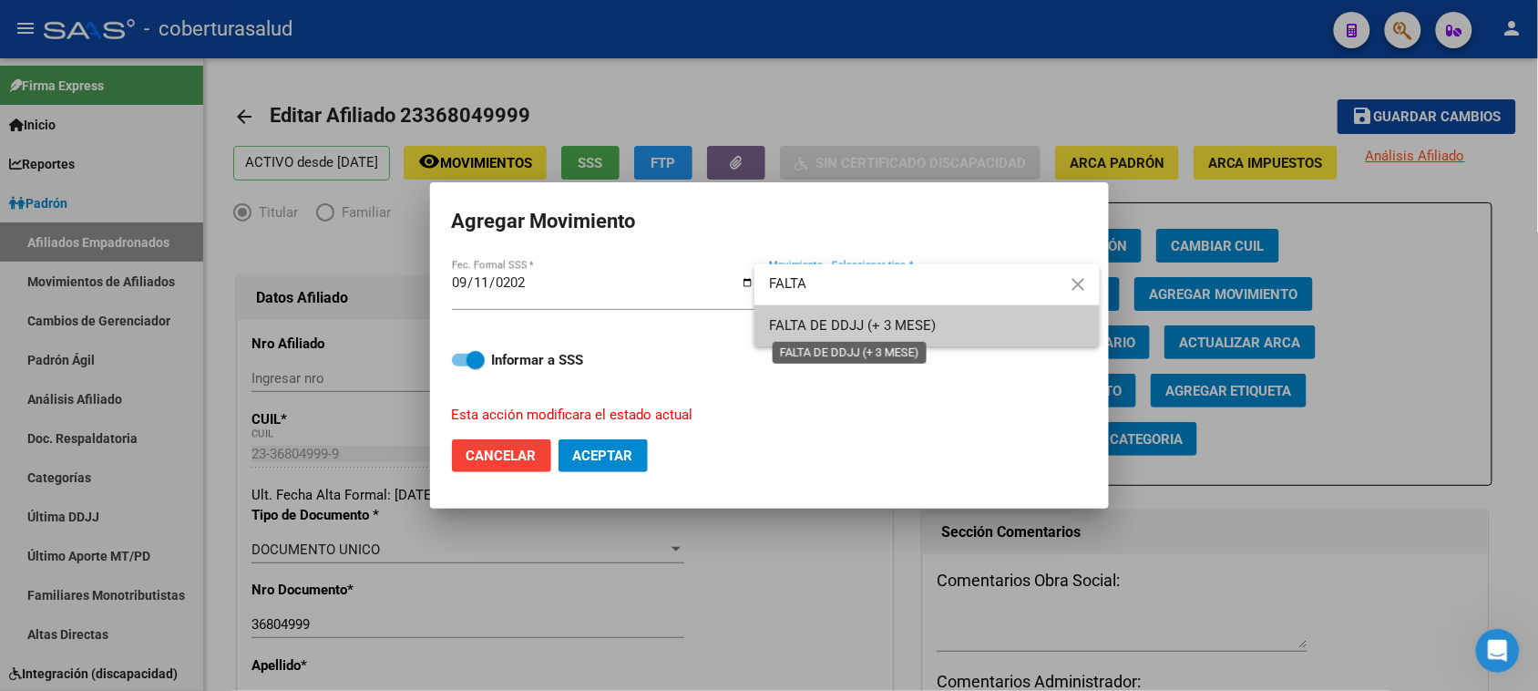
type input "FALTA"
click at [813, 322] on span "FALTA DE DDJJ (+ 3 MESE)" at bounding box center [852, 325] width 167 height 16
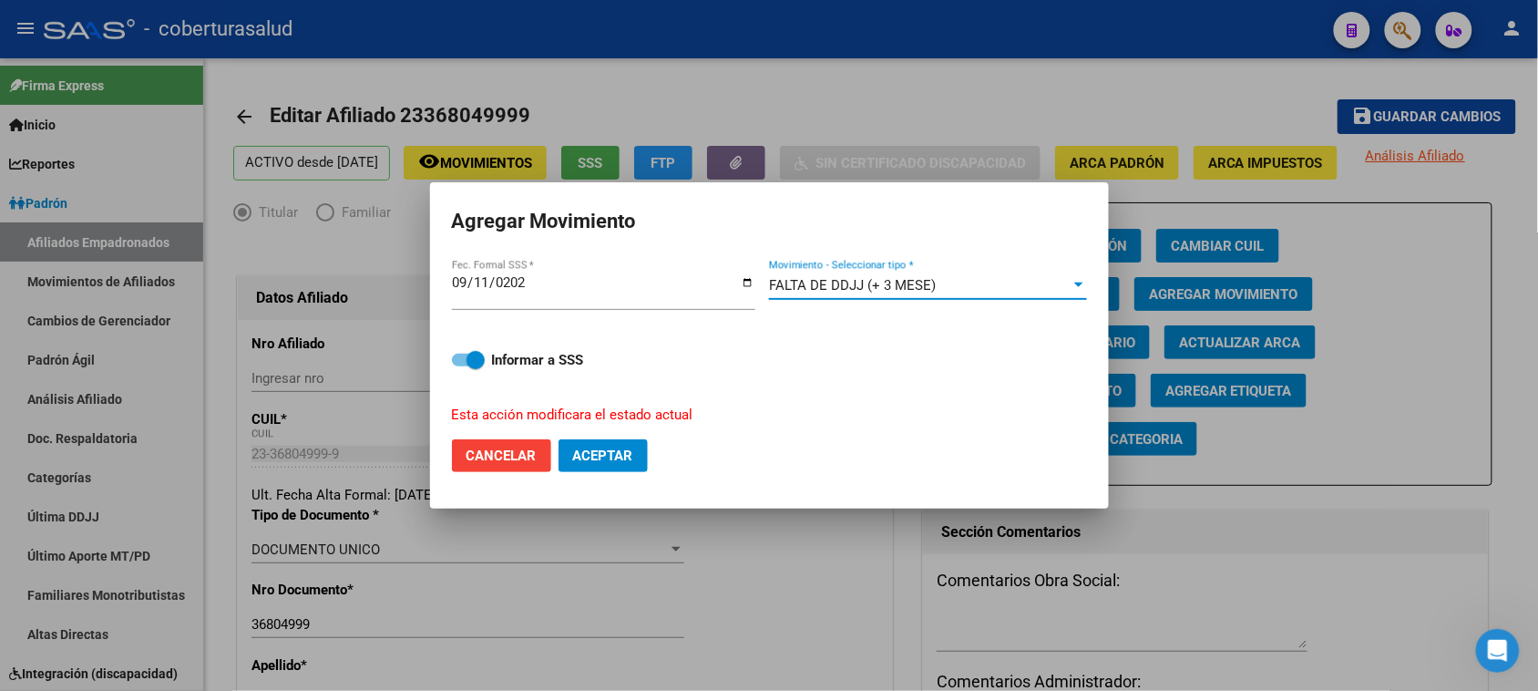
click at [610, 454] on span "Aceptar" at bounding box center [603, 455] width 60 height 16
checkbox input "false"
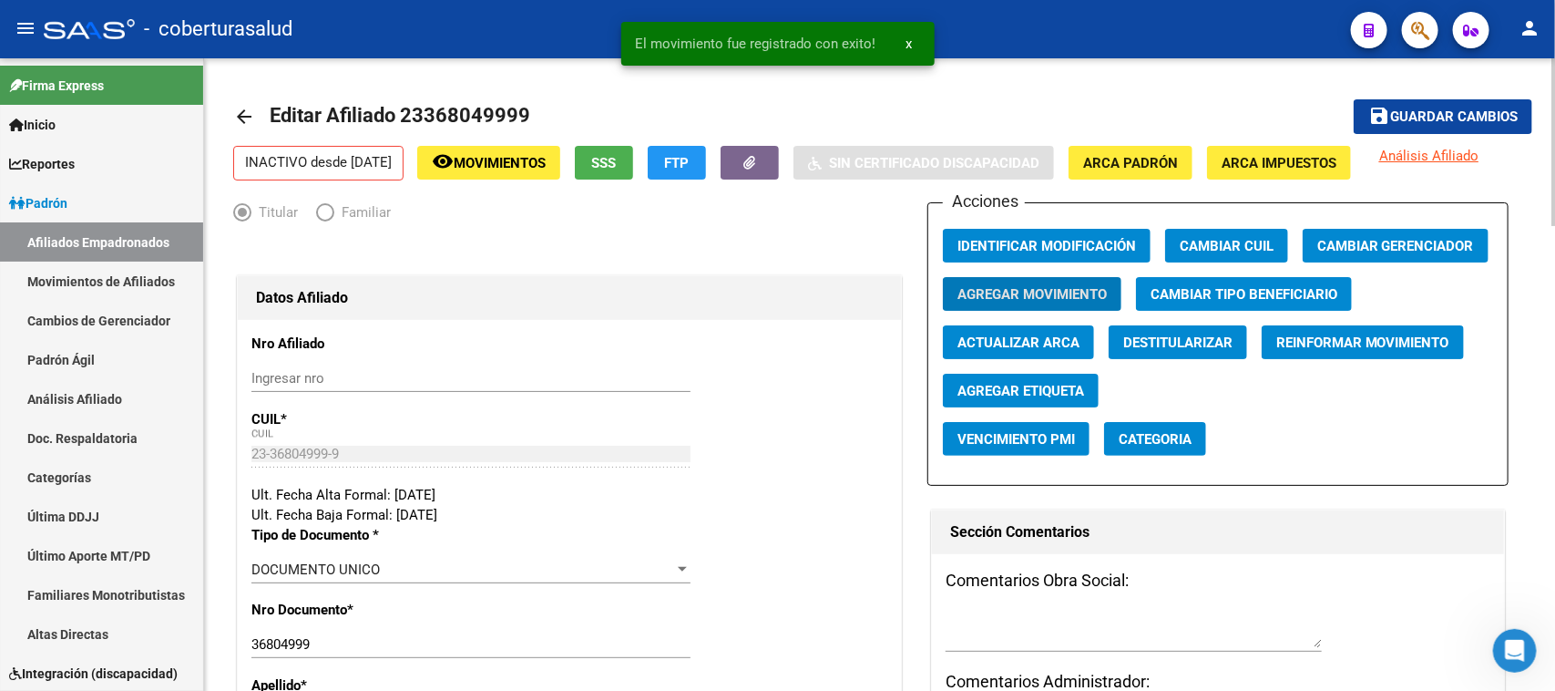
click at [1453, 114] on span "Guardar cambios" at bounding box center [1454, 117] width 128 height 16
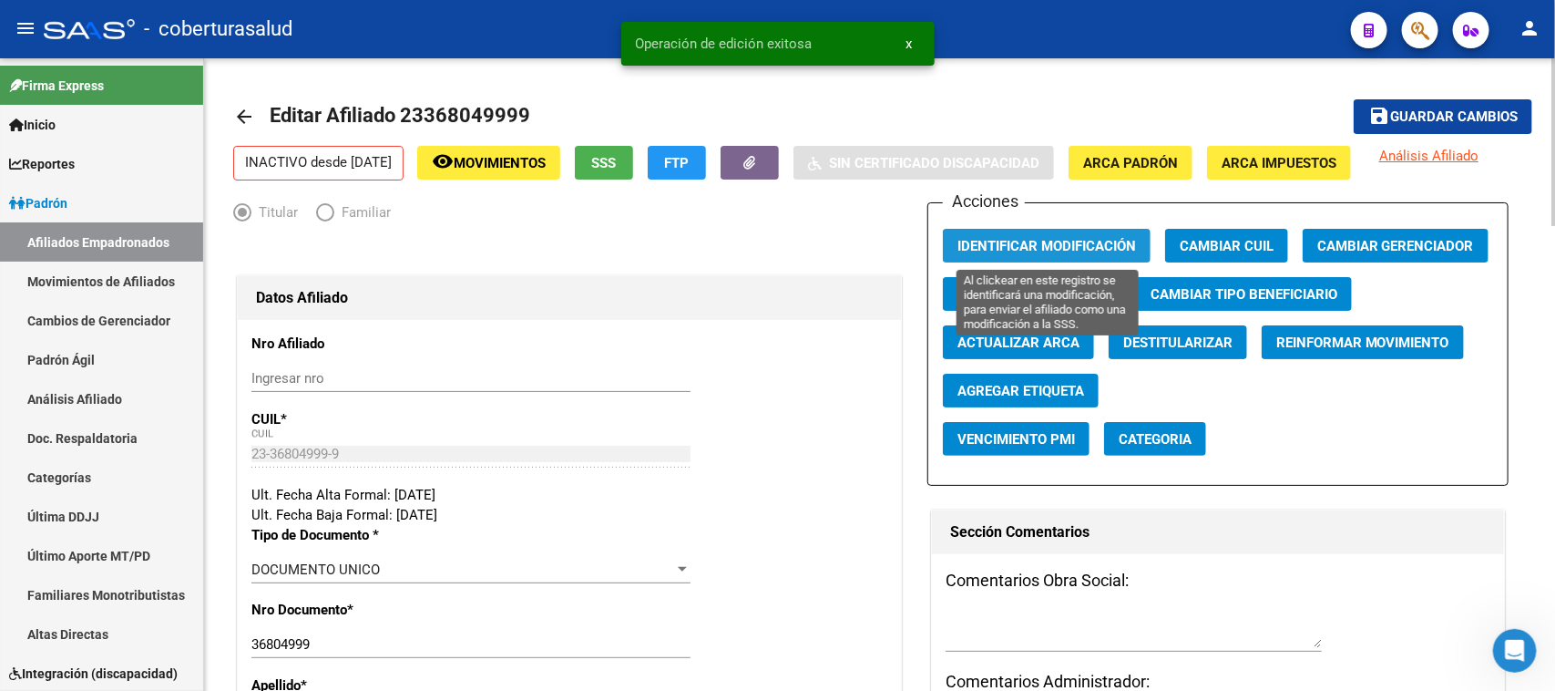
click at [1062, 242] on span "Identificar Modificación" at bounding box center [1046, 246] width 179 height 16
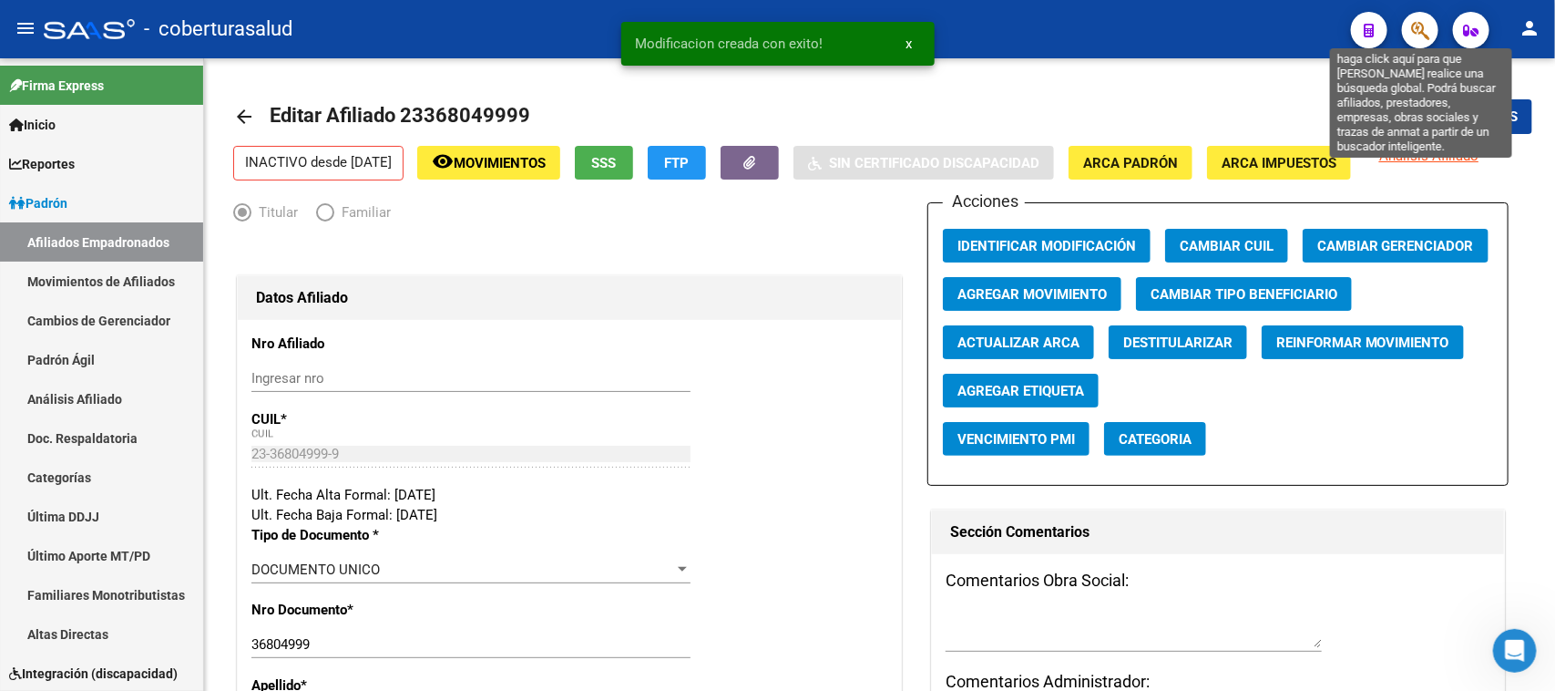
click at [1423, 29] on icon "button" at bounding box center [1420, 30] width 18 height 21
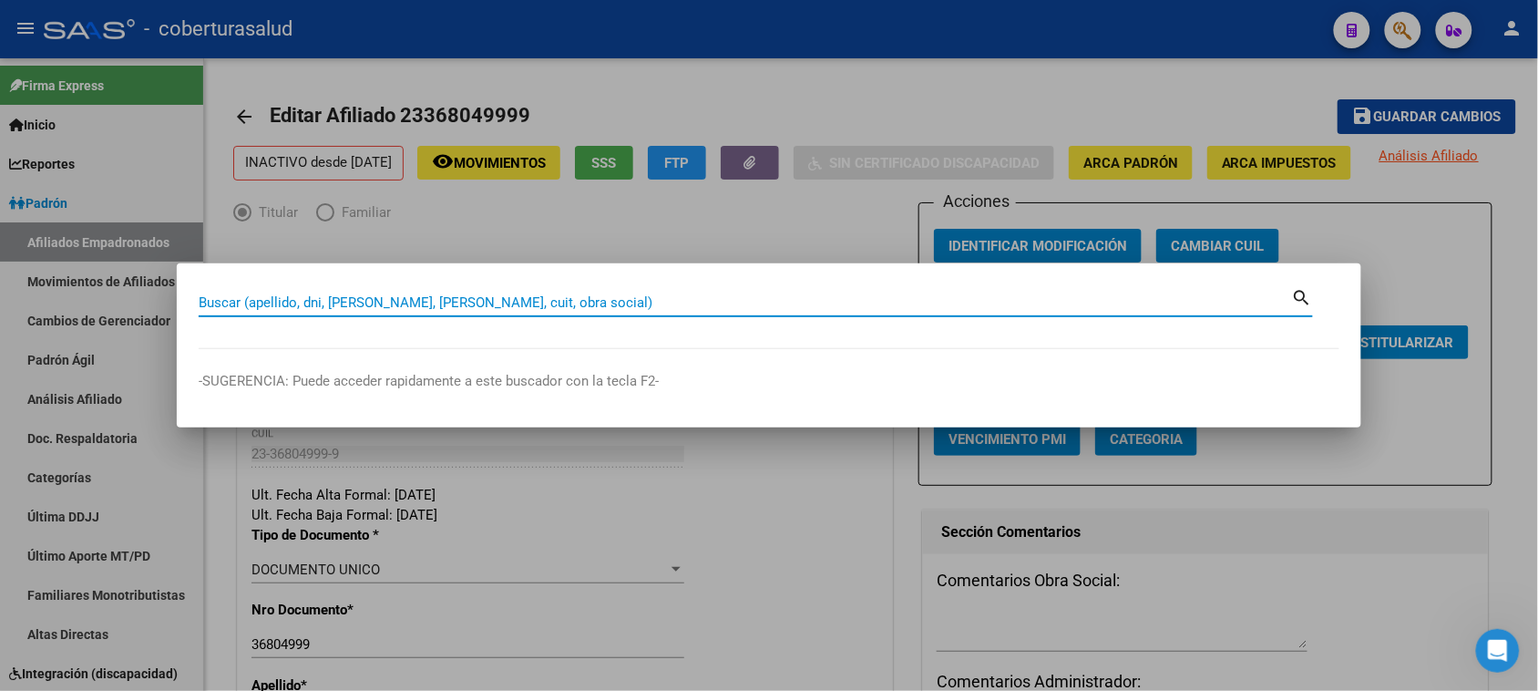
paste input "27327523126"
type input "27327523126"
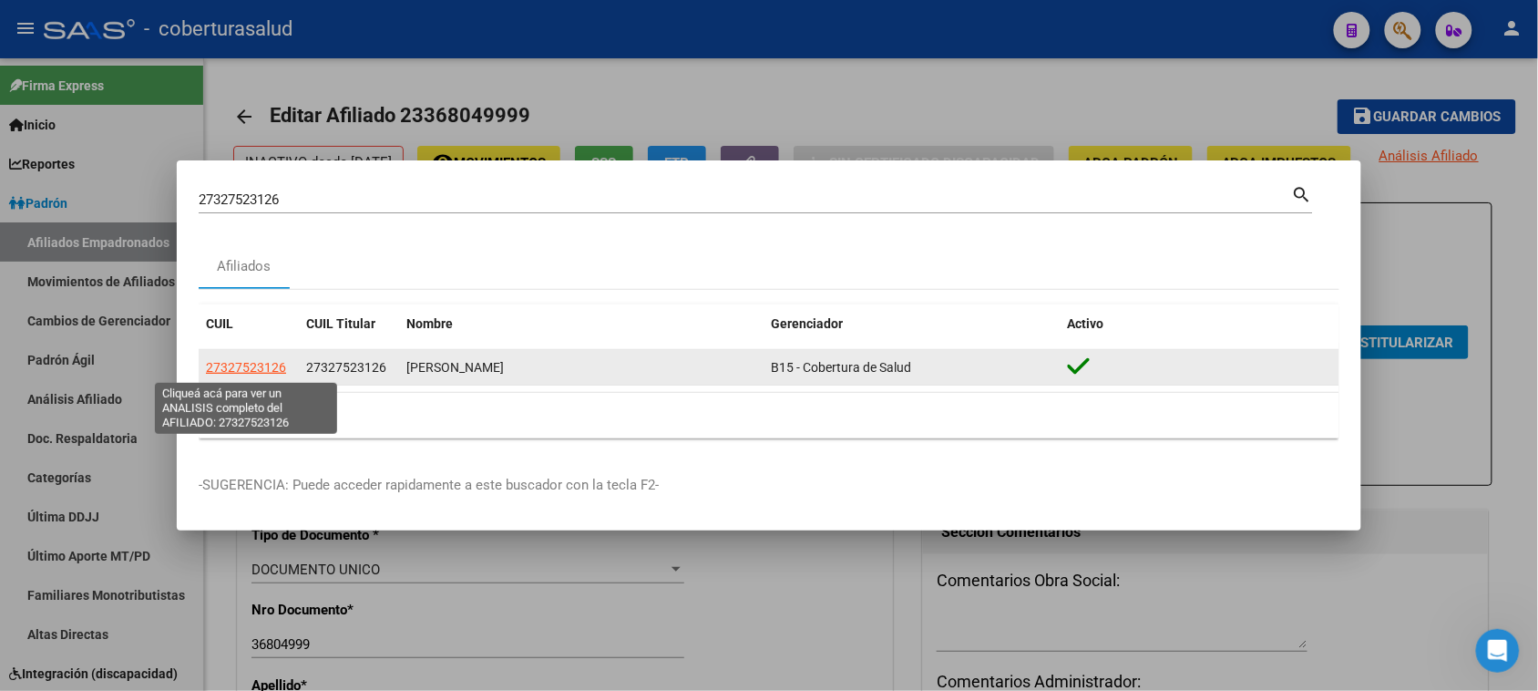
click at [267, 370] on span "27327523126" at bounding box center [246, 367] width 80 height 15
type textarea "27327523126"
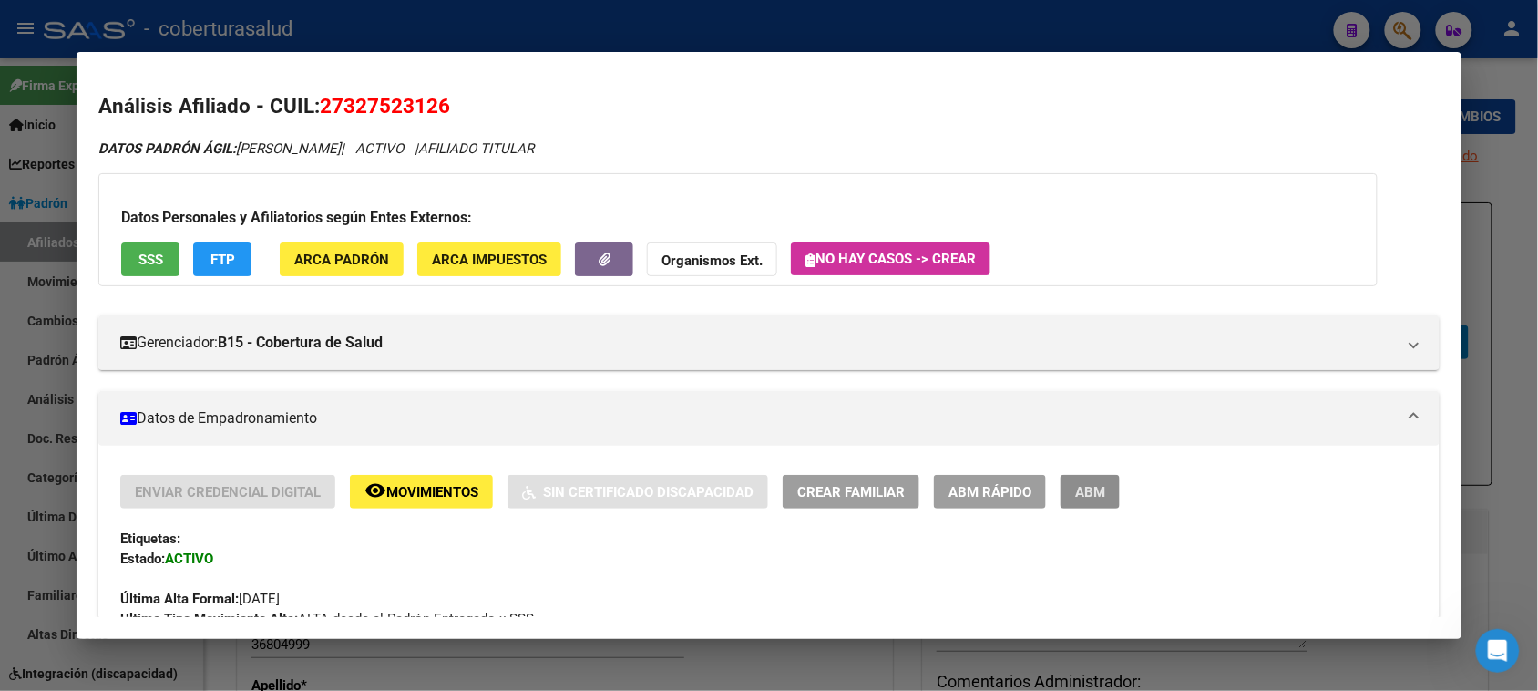
click at [1094, 489] on span "ABM" at bounding box center [1090, 492] width 30 height 16
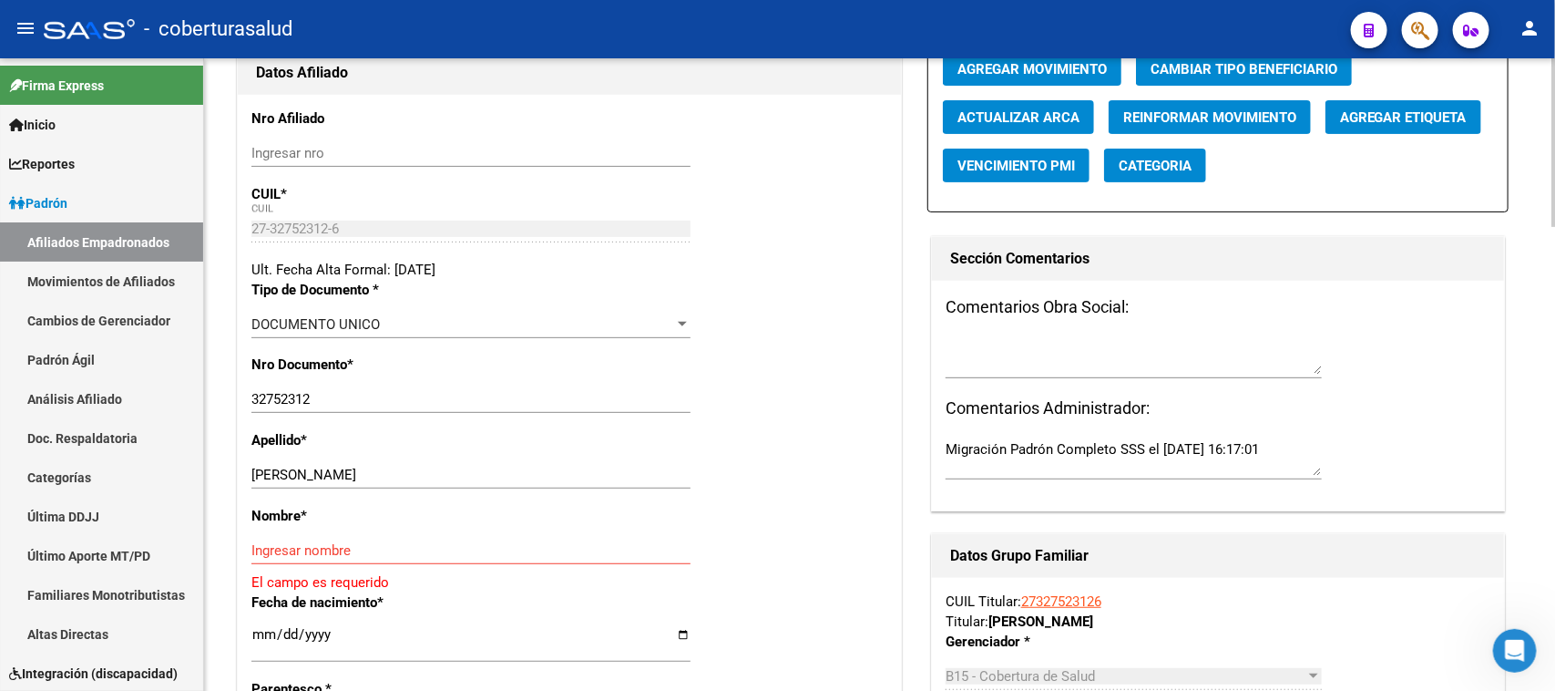
scroll to position [228, 0]
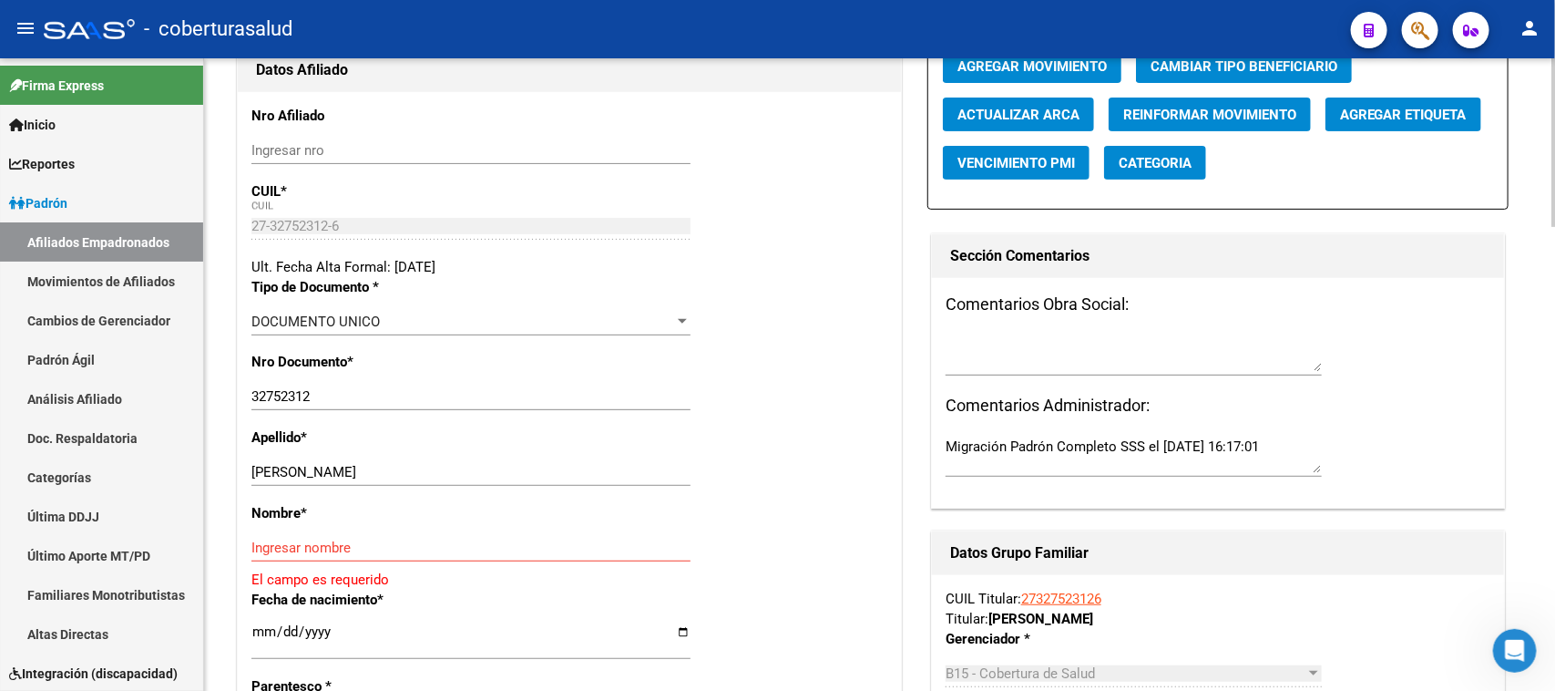
click at [504, 463] on div "[PERSON_NAME] apellido" at bounding box center [470, 471] width 439 height 27
drag, startPoint x: 453, startPoint y: 467, endPoint x: 312, endPoint y: 467, distance: 140.3
click at [312, 467] on input "[PERSON_NAME]" at bounding box center [470, 472] width 439 height 16
type input "[PERSON_NAME]"
click at [307, 560] on div "Ingresar nombre" at bounding box center [470, 547] width 439 height 27
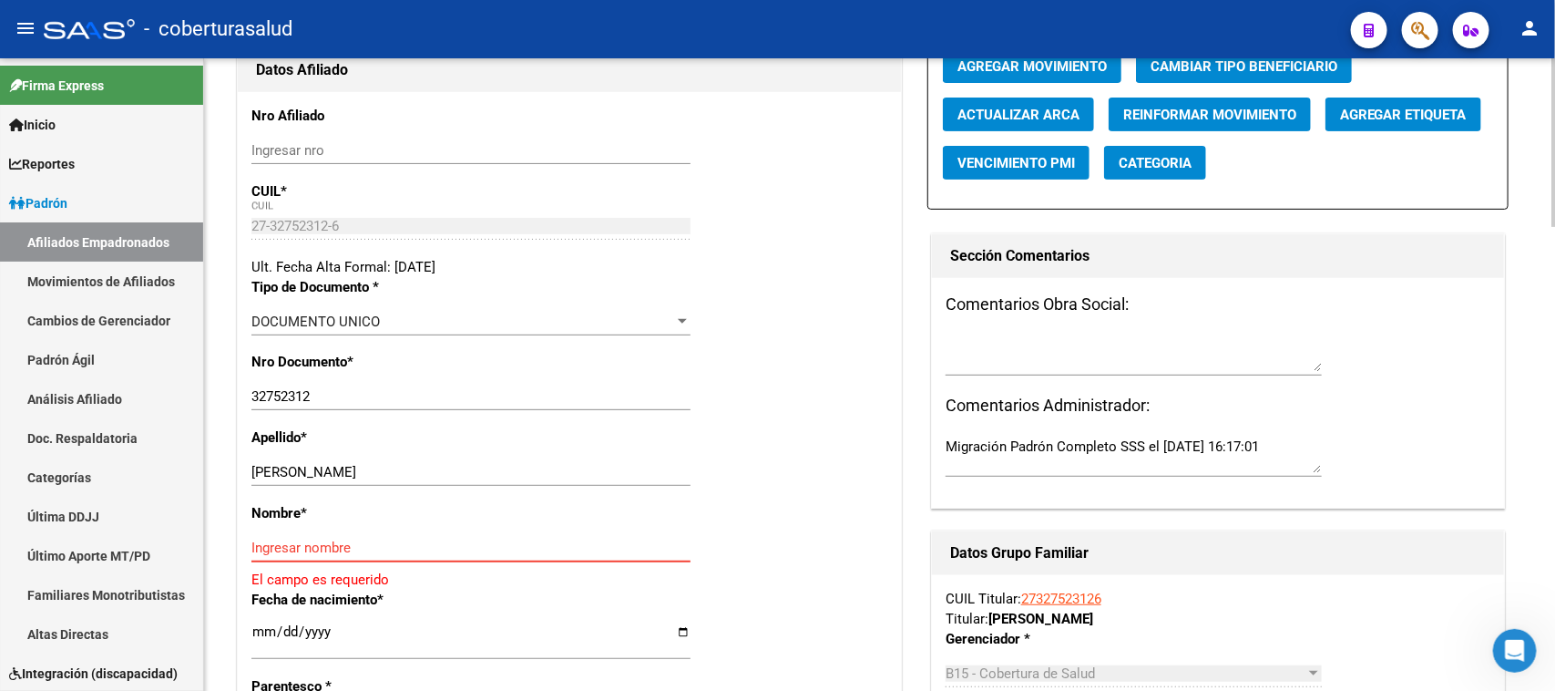
click at [305, 553] on input "Ingresar nombre" at bounding box center [470, 547] width 439 height 16
paste input "[PERSON_NAME]"
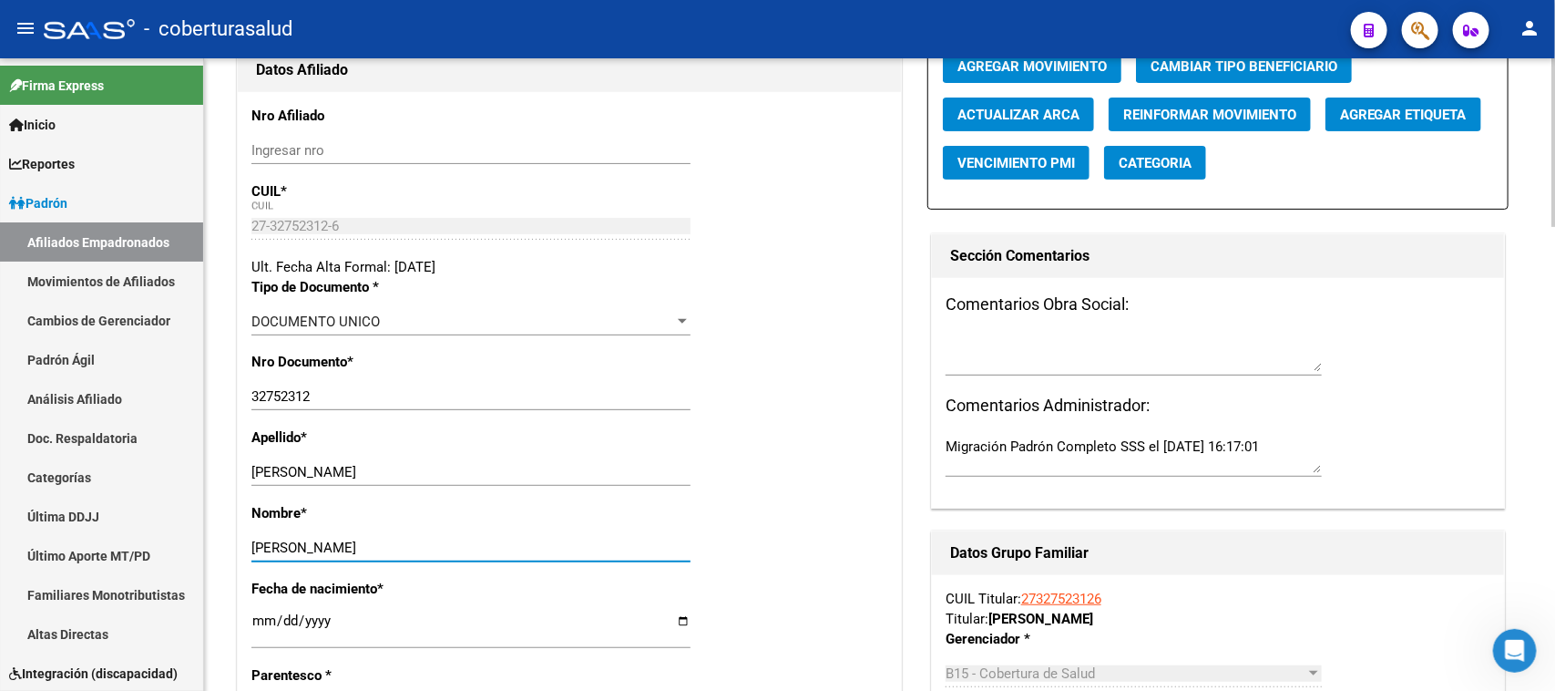
type input "[PERSON_NAME]"
click at [752, 484] on div "Apellido * [PERSON_NAME] apellido" at bounding box center [569, 465] width 636 height 76
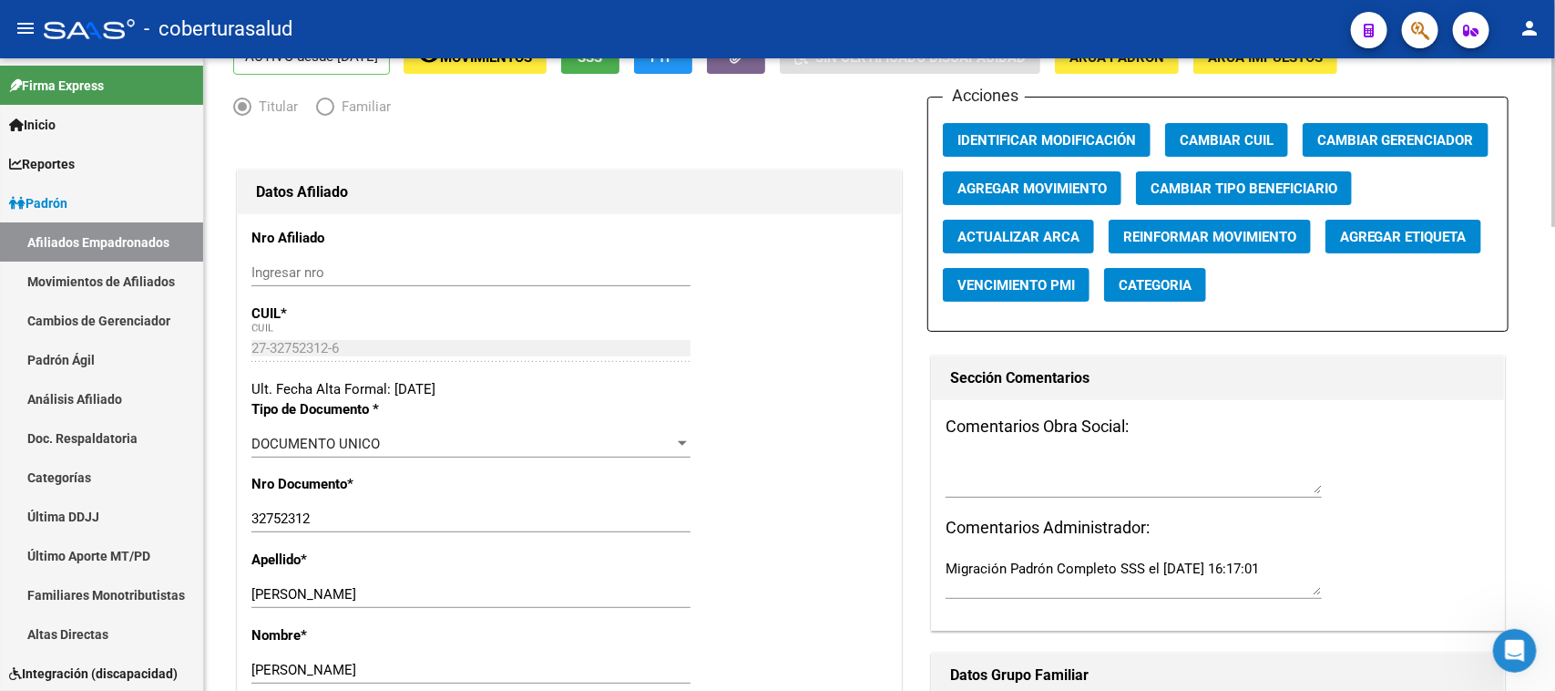
scroll to position [0, 0]
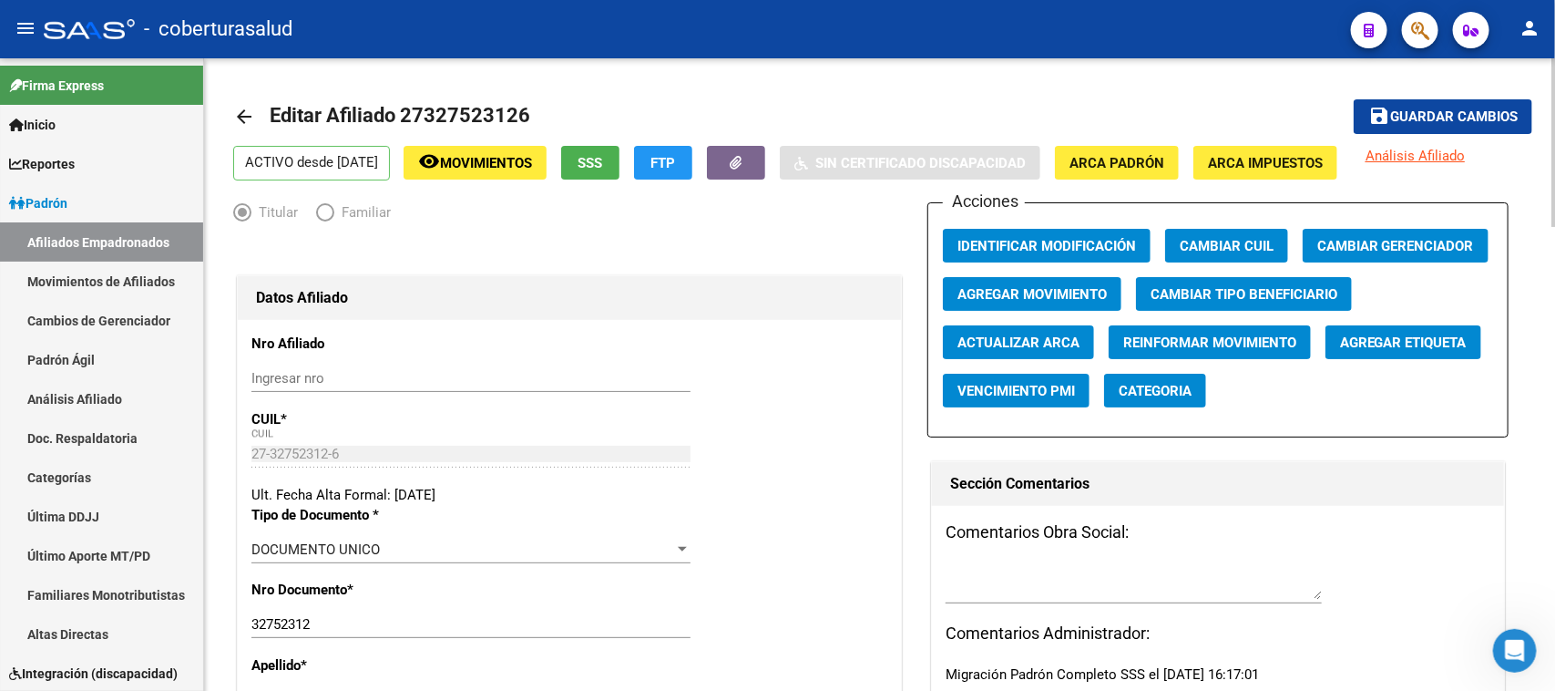
click at [1053, 298] on span "Agregar Movimiento" at bounding box center [1031, 294] width 149 height 16
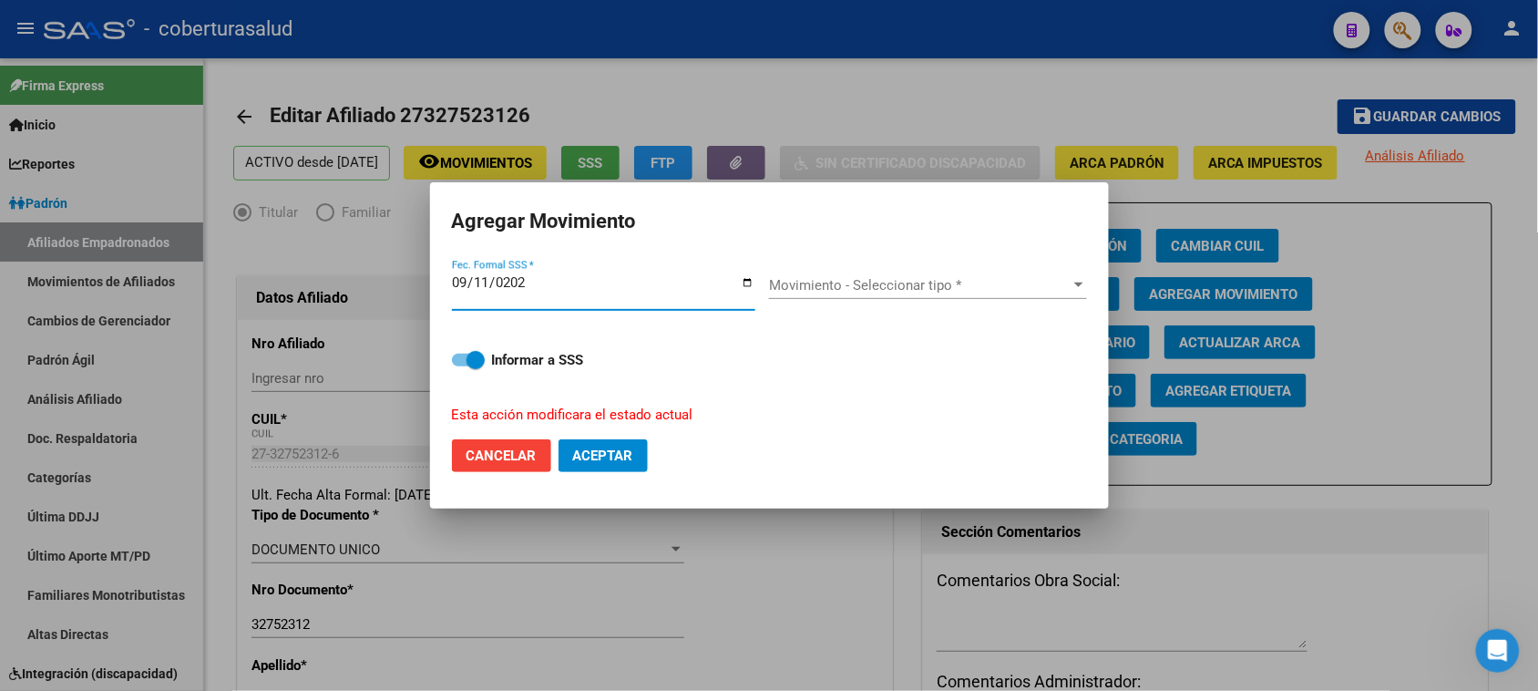
type input "[DATE]"
click at [875, 284] on span "Movimiento - Seleccionar tipo *" at bounding box center [920, 285] width 302 height 16
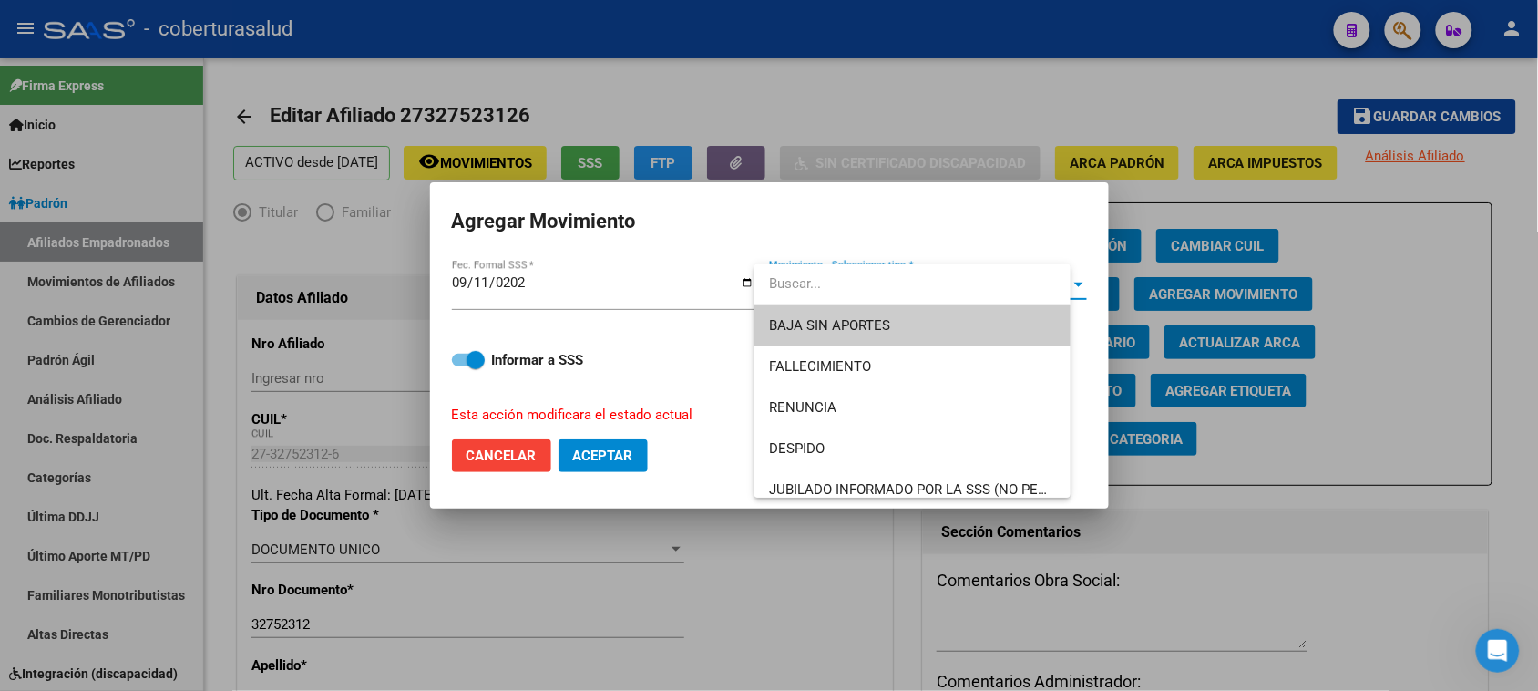
click at [875, 284] on input "dropdown search" at bounding box center [912, 283] width 316 height 41
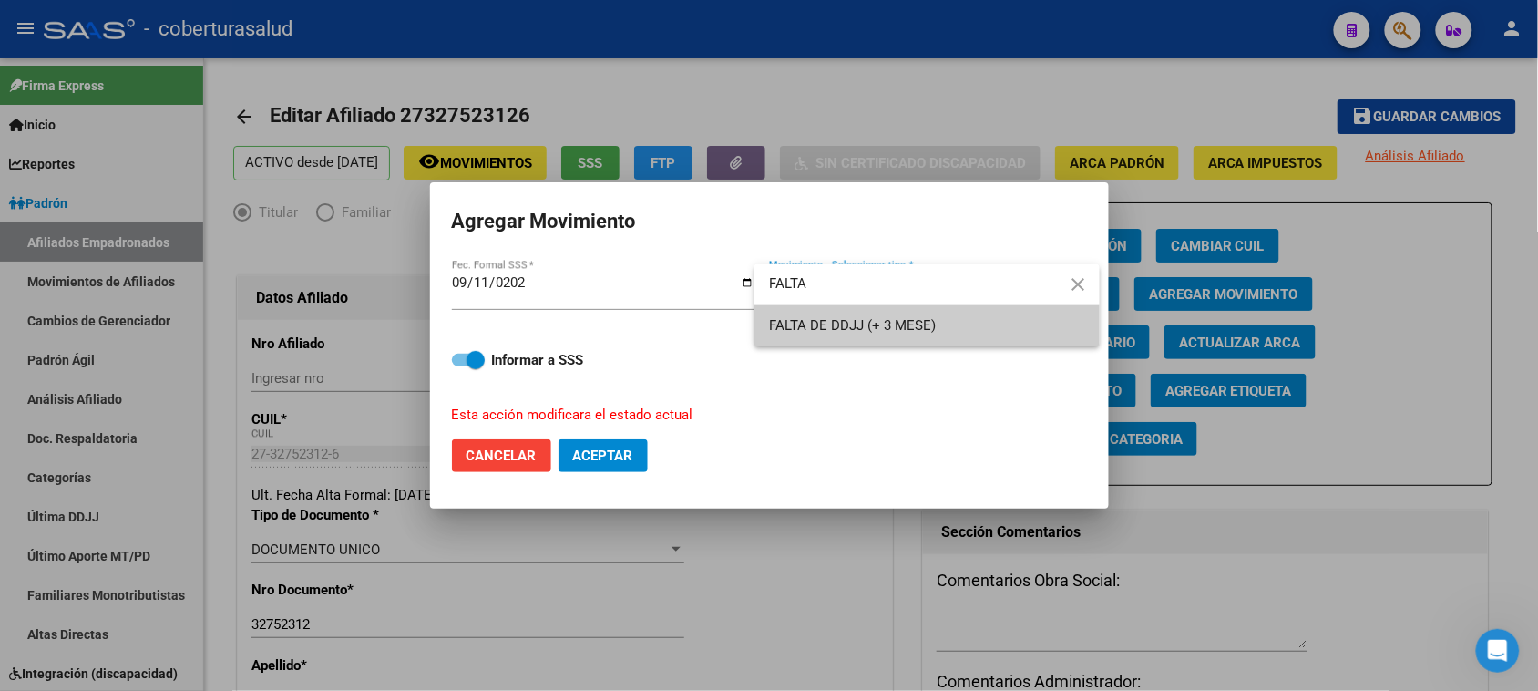
type input "FALTA"
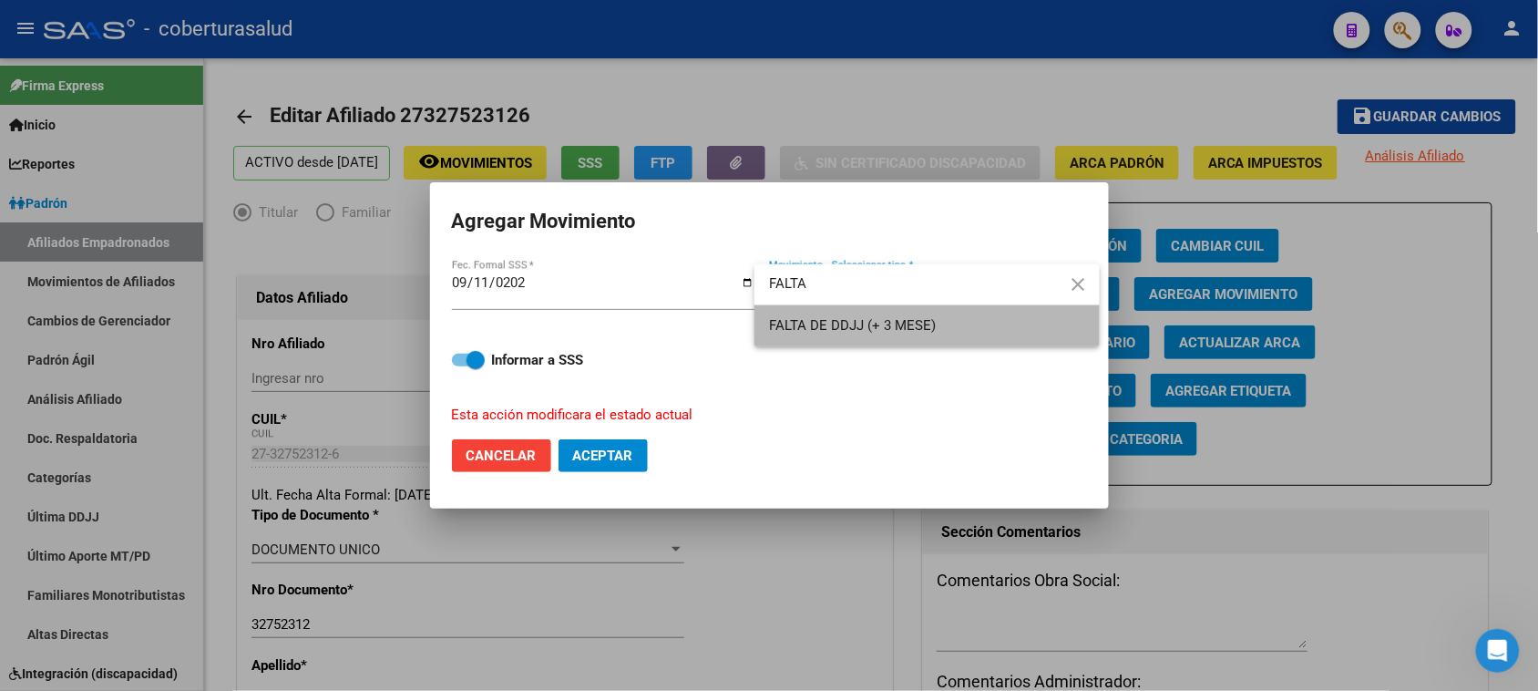
click at [886, 316] on span "FALTA DE DDJJ (+ 3 MESE)" at bounding box center [927, 325] width 316 height 41
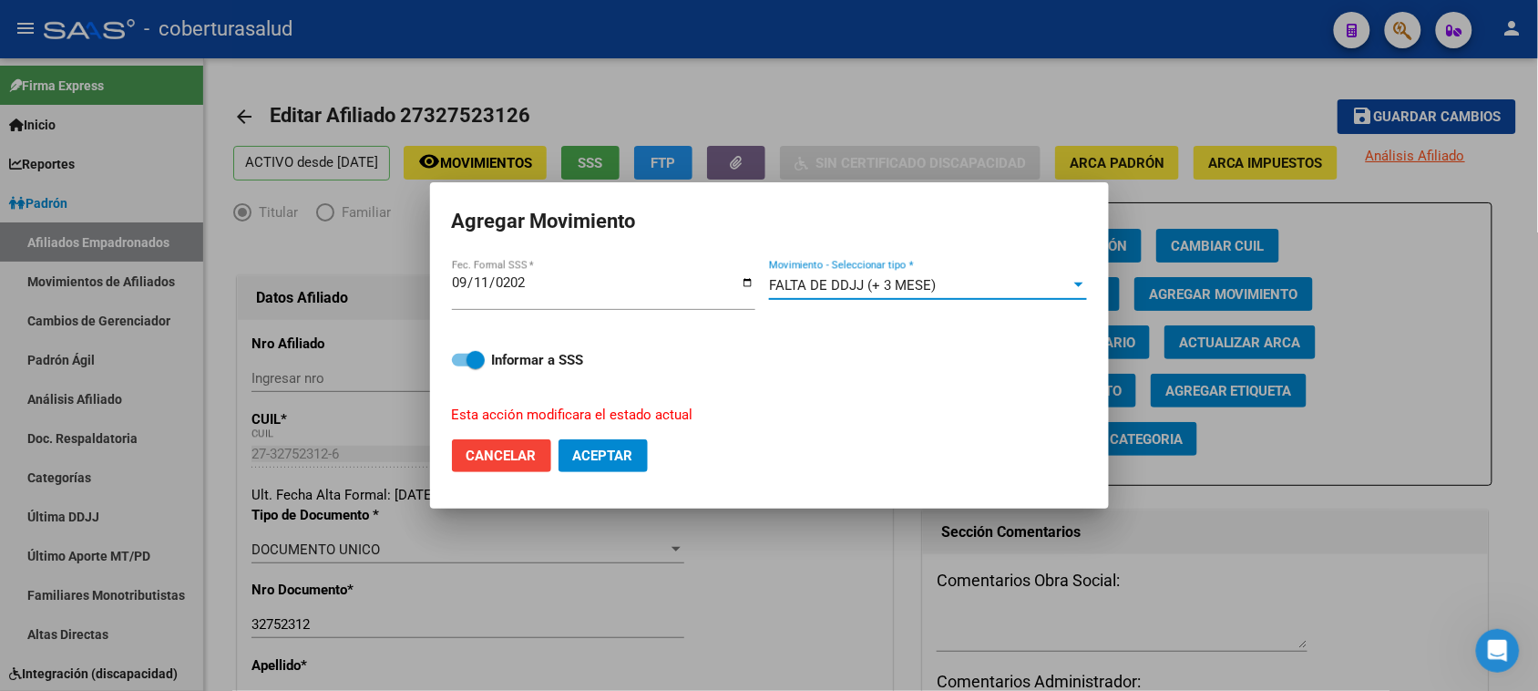
click at [618, 456] on span "Aceptar" at bounding box center [603, 455] width 60 height 16
checkbox input "false"
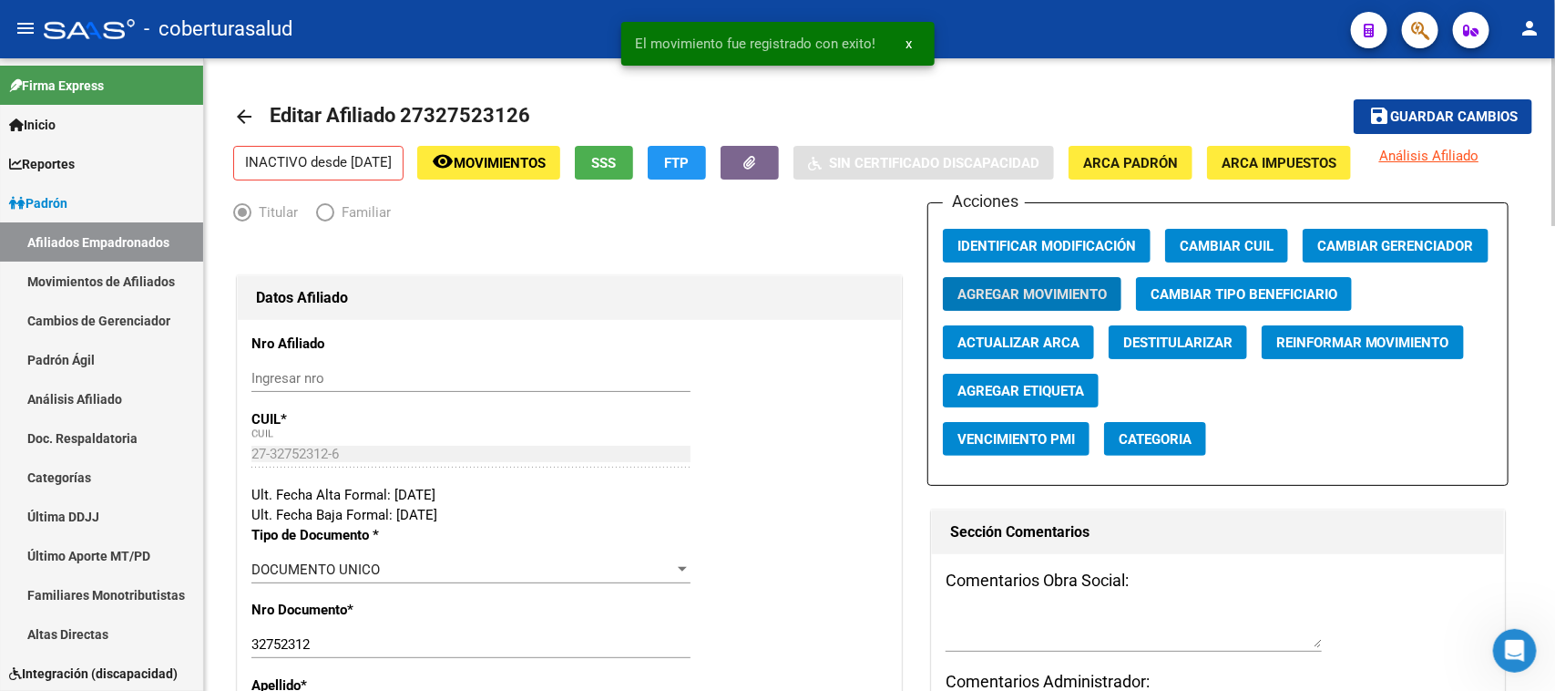
click at [1428, 112] on span "Guardar cambios" at bounding box center [1454, 117] width 128 height 16
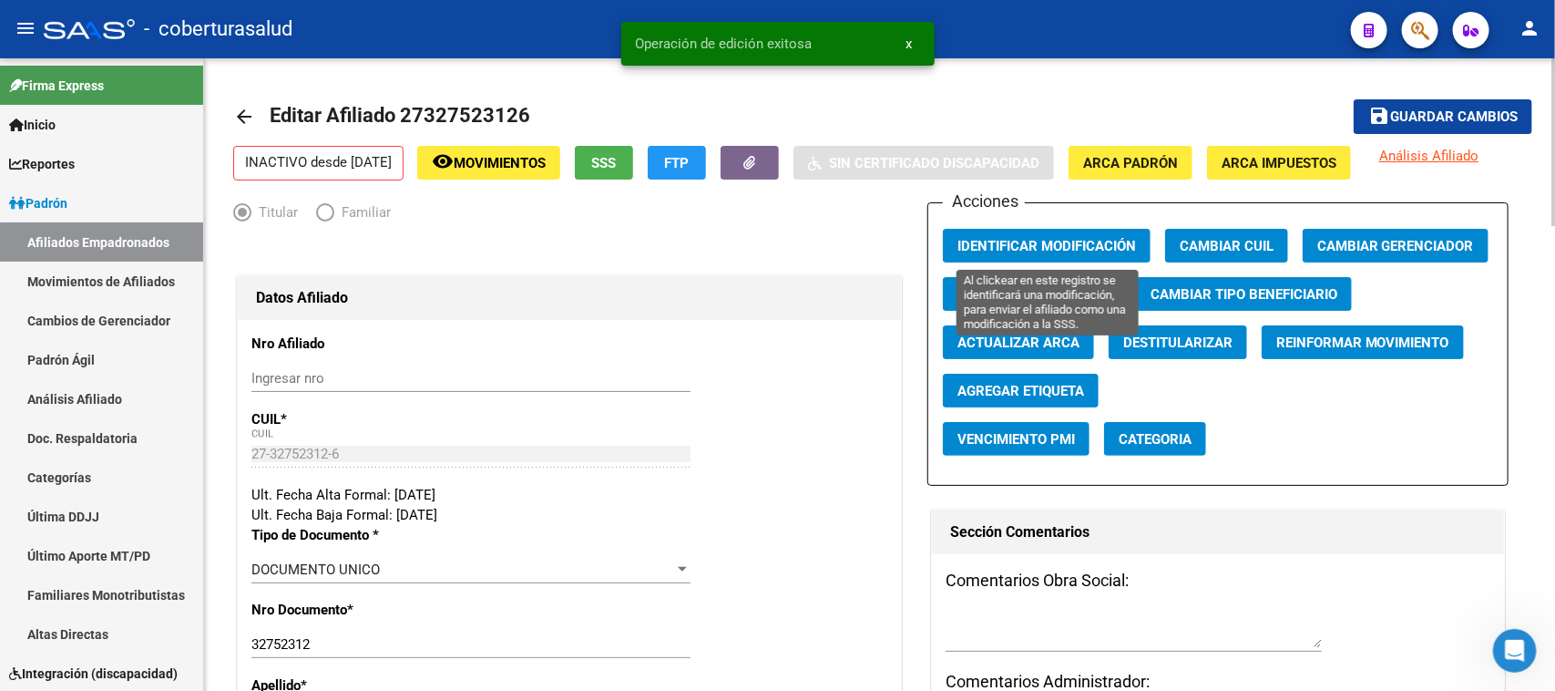
click at [1016, 239] on span "Identificar Modificación" at bounding box center [1046, 246] width 179 height 16
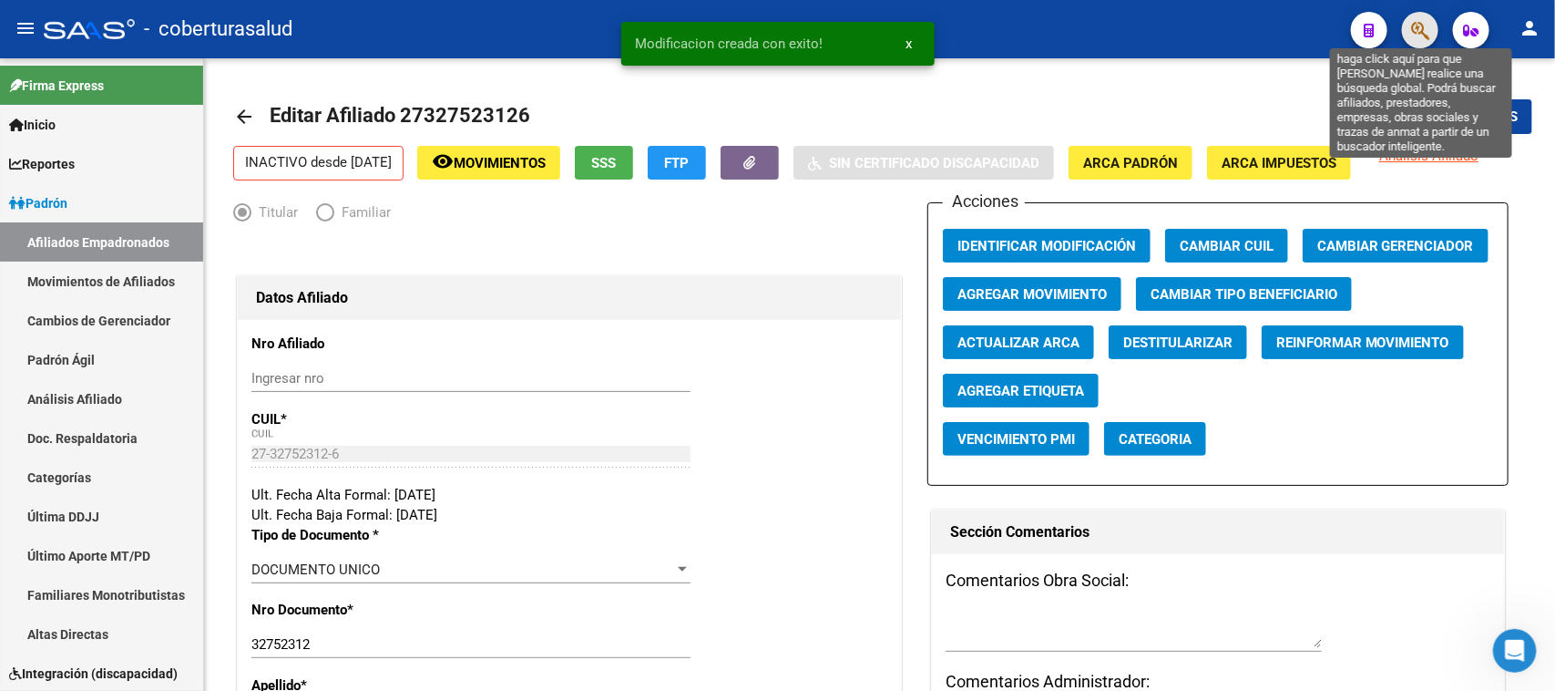
click at [1427, 34] on icon "button" at bounding box center [1420, 30] width 18 height 21
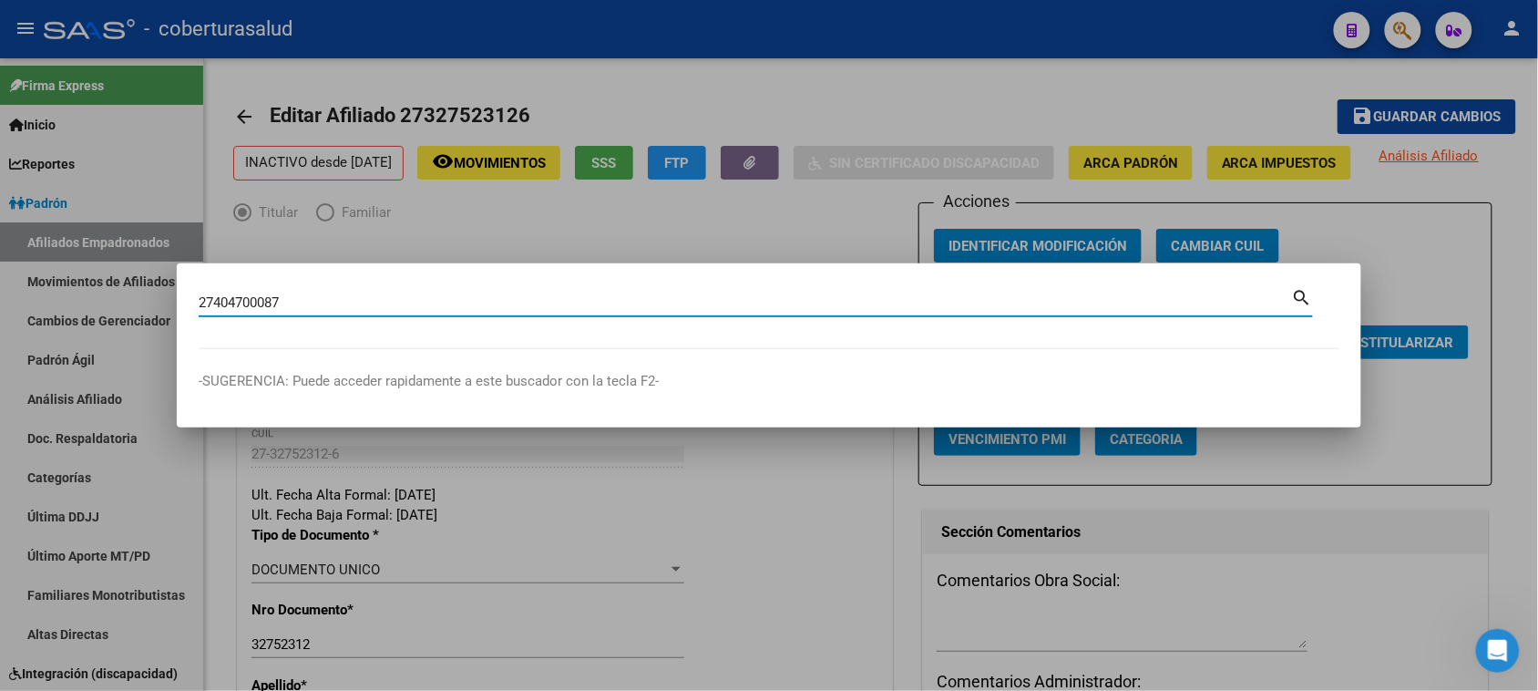
type input "27404700087"
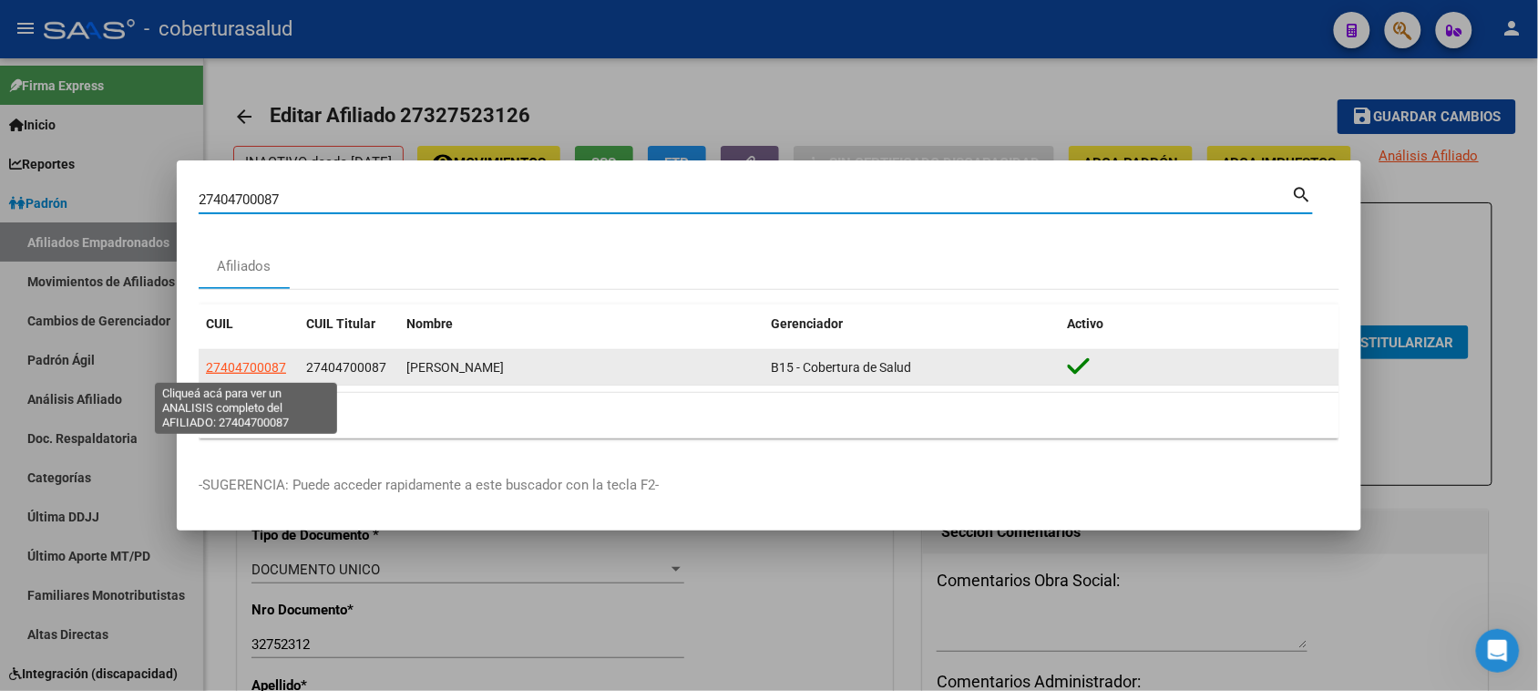
click at [262, 367] on span "27404700087" at bounding box center [246, 367] width 80 height 15
type textarea "27404700087"
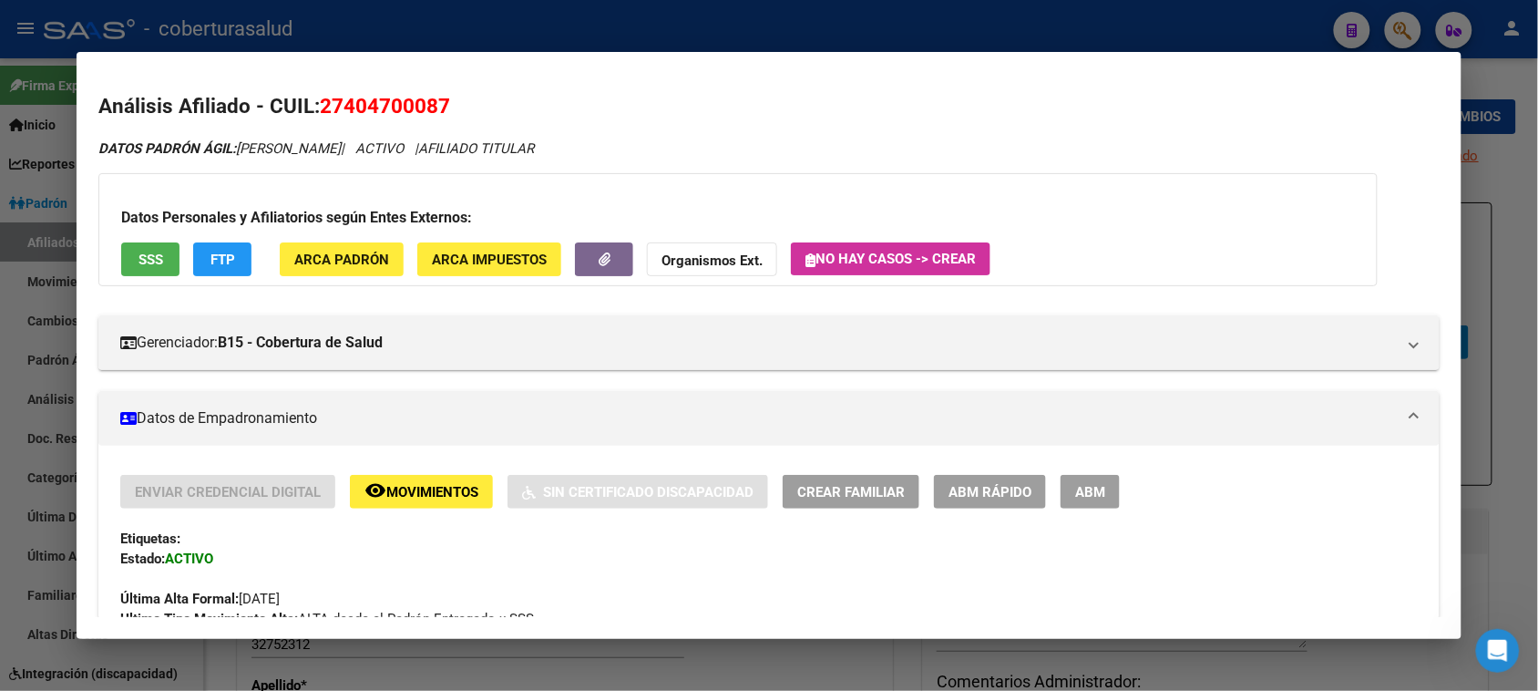
click at [1089, 502] on button "ABM" at bounding box center [1089, 492] width 59 height 34
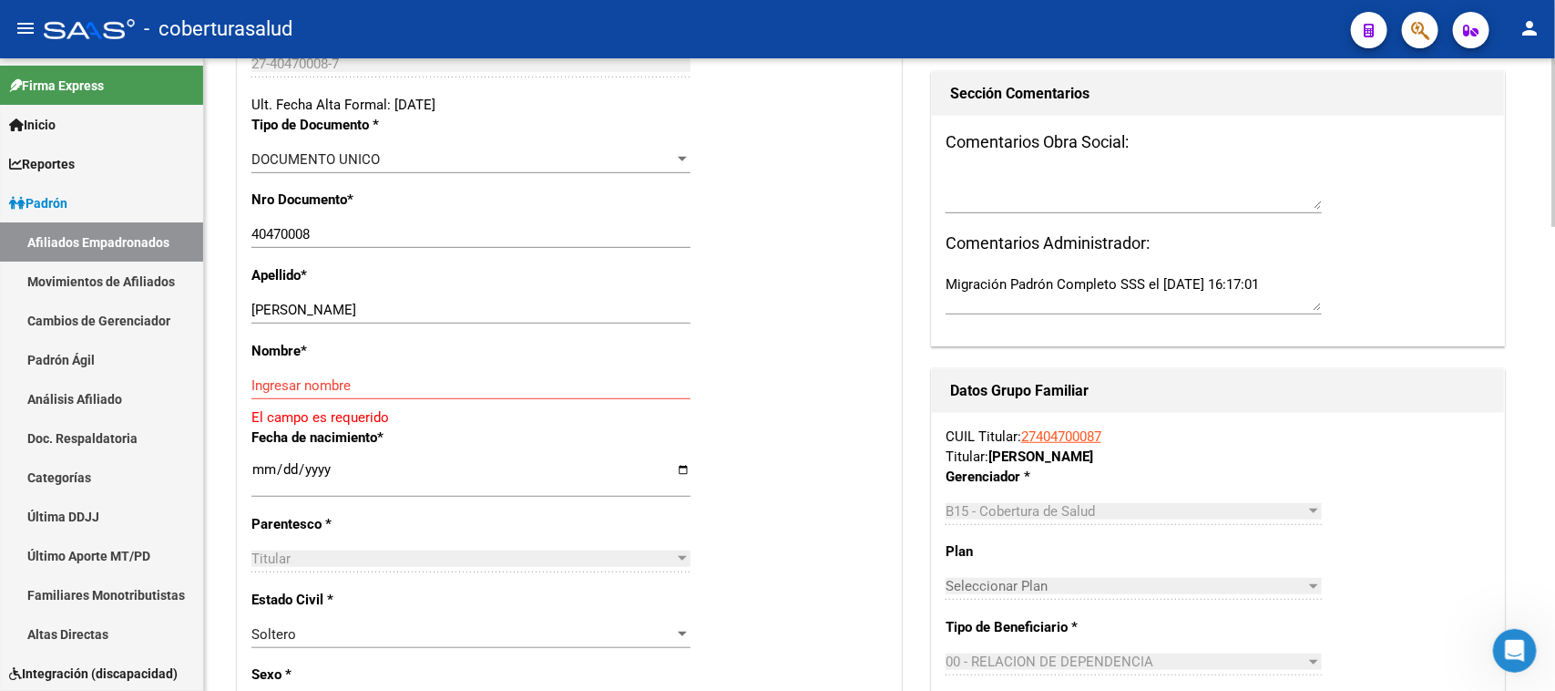
scroll to position [456, 0]
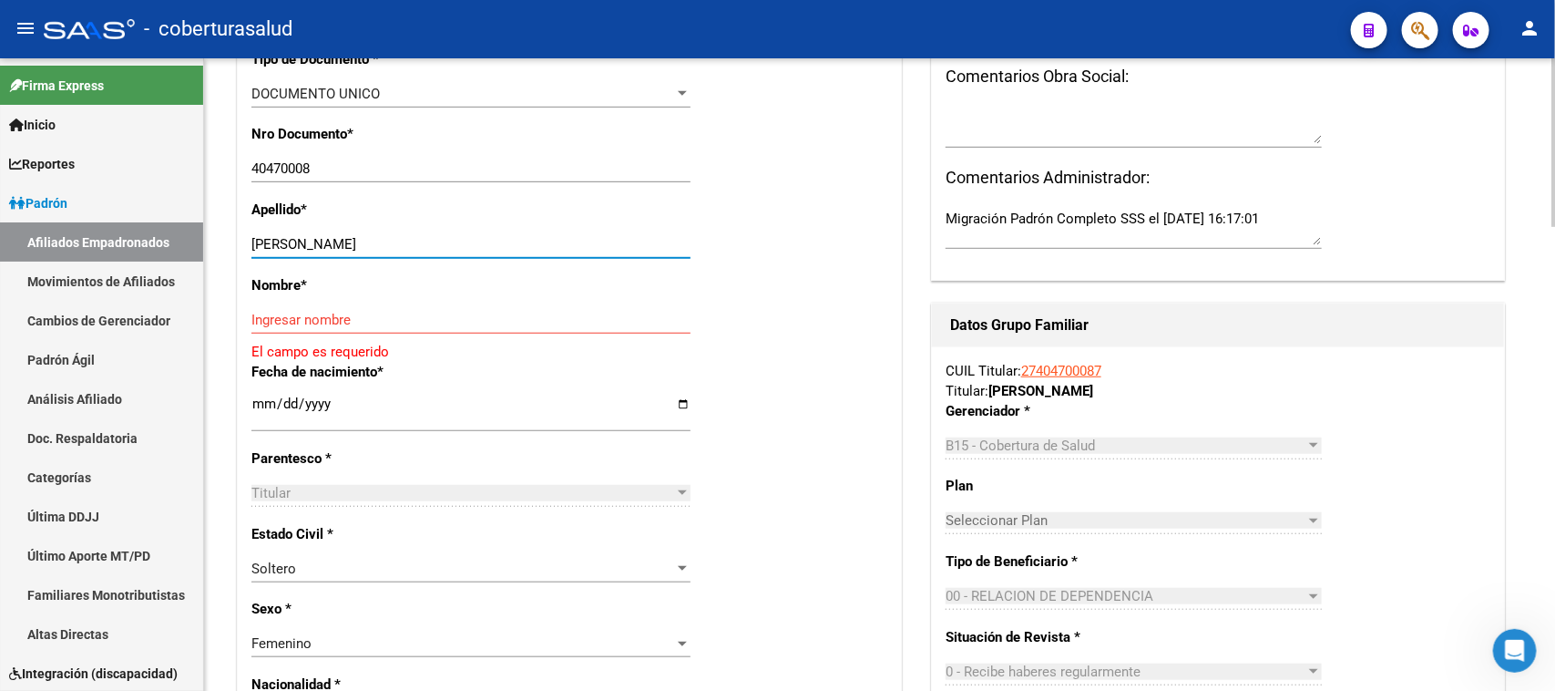
drag, startPoint x: 495, startPoint y: 248, endPoint x: 288, endPoint y: 242, distance: 206.9
click at [288, 242] on input "[PERSON_NAME]" at bounding box center [470, 244] width 439 height 16
type input "DIAZ"
click at [311, 314] on input "Ingresar nombre" at bounding box center [470, 320] width 439 height 16
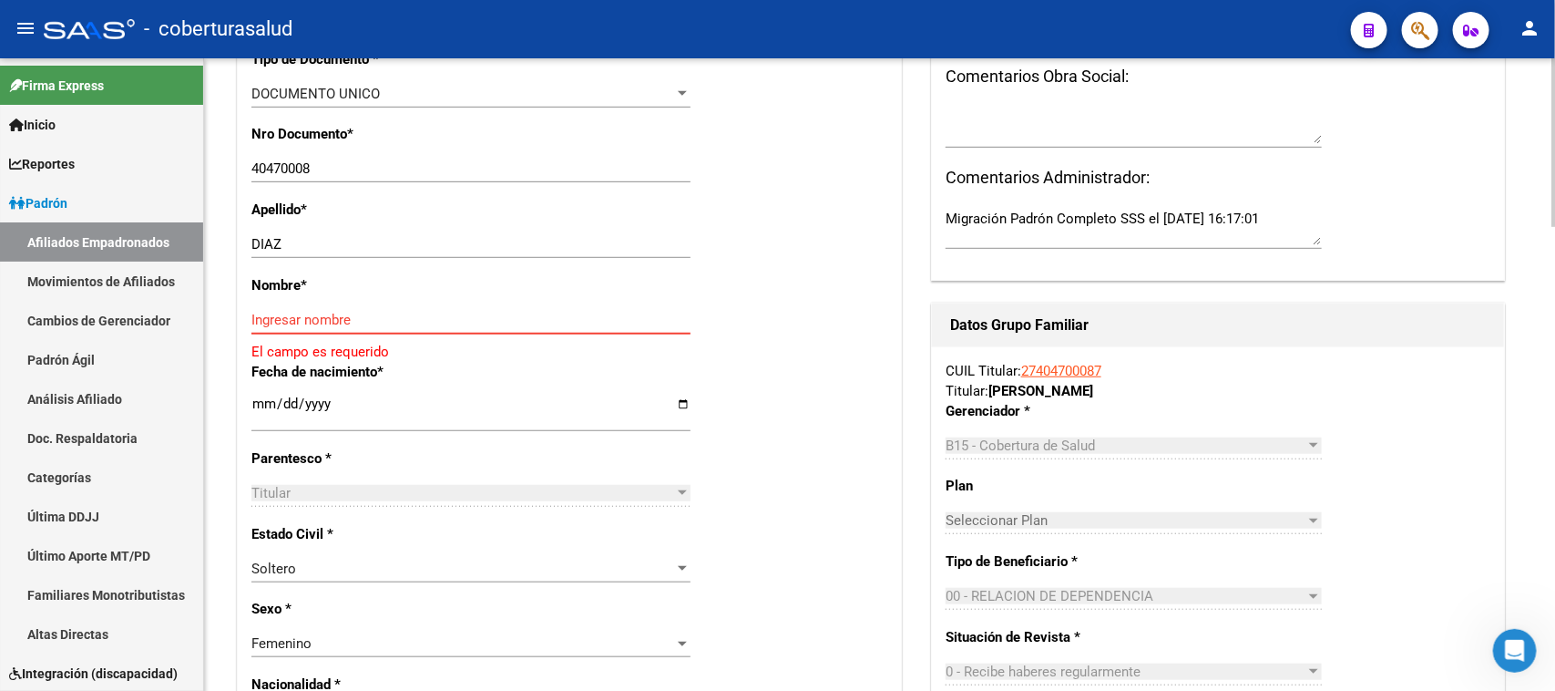
paste input "[PERSON_NAME]"
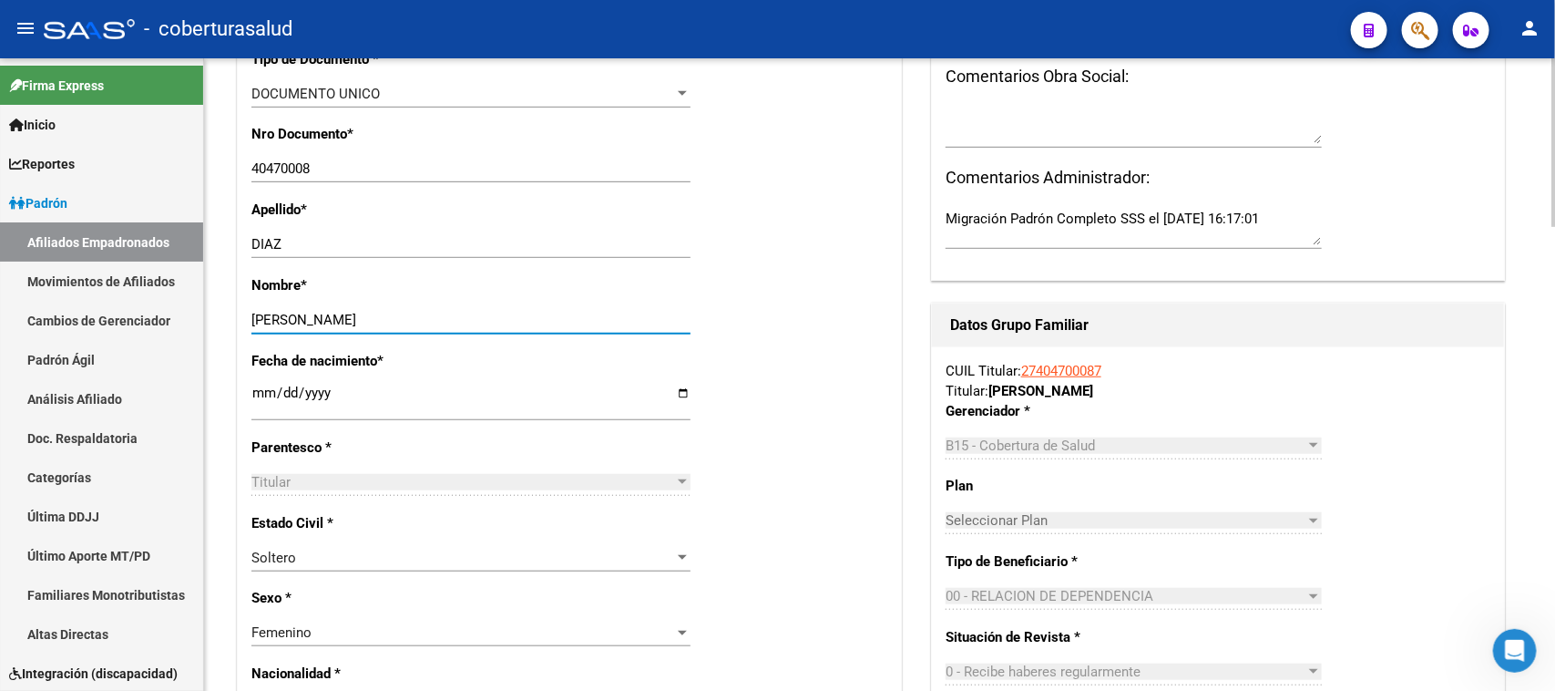
type input "[PERSON_NAME]"
click at [868, 326] on div "Nombre * [PERSON_NAME] nombre" at bounding box center [569, 313] width 636 height 76
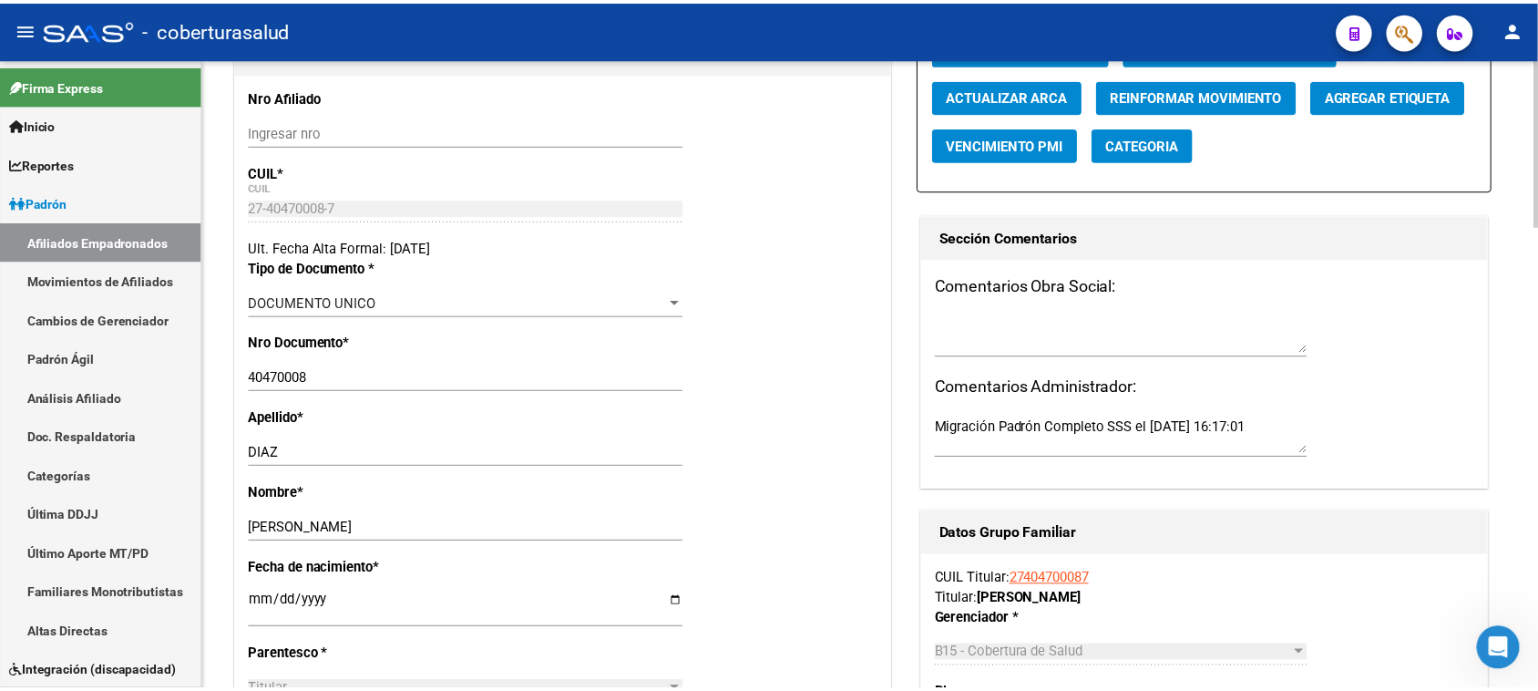
scroll to position [0, 0]
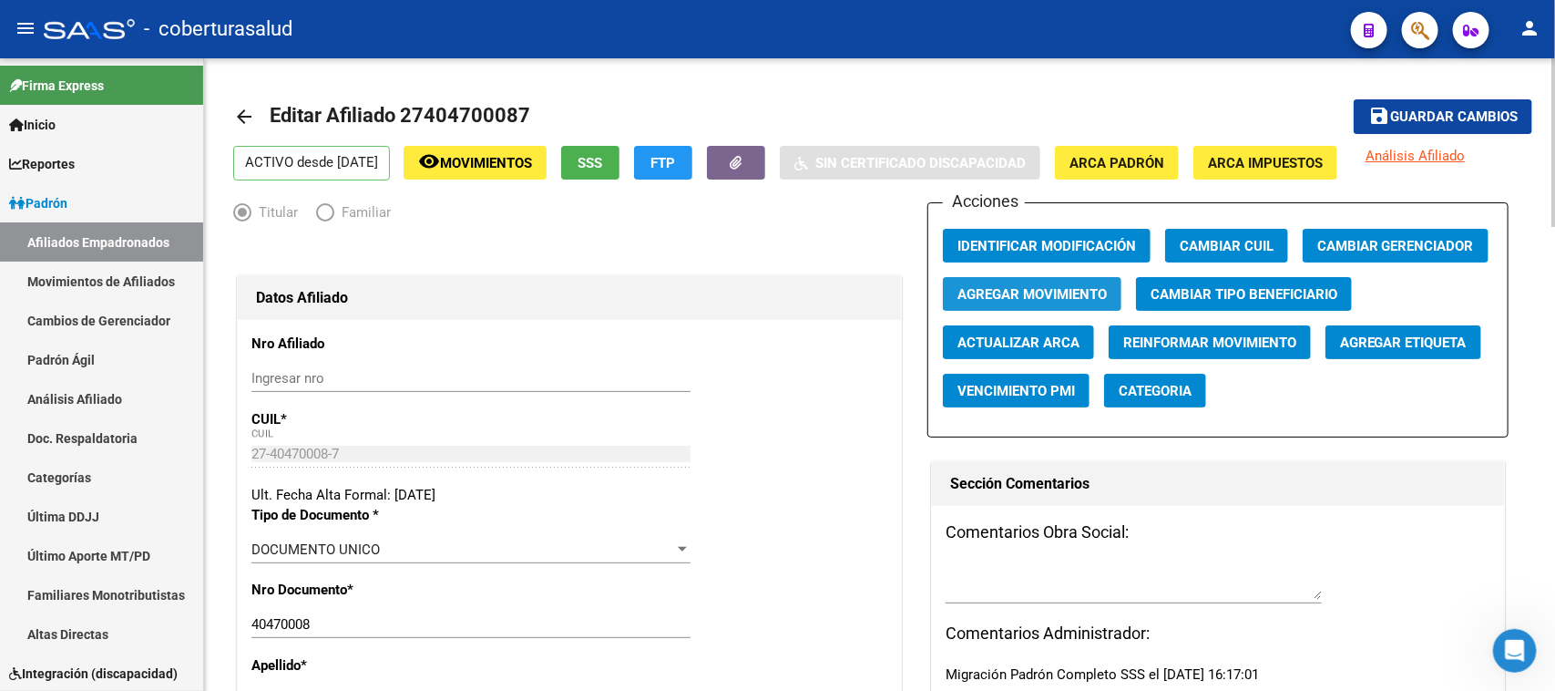
click at [1069, 288] on span "Agregar Movimiento" at bounding box center [1031, 294] width 149 height 16
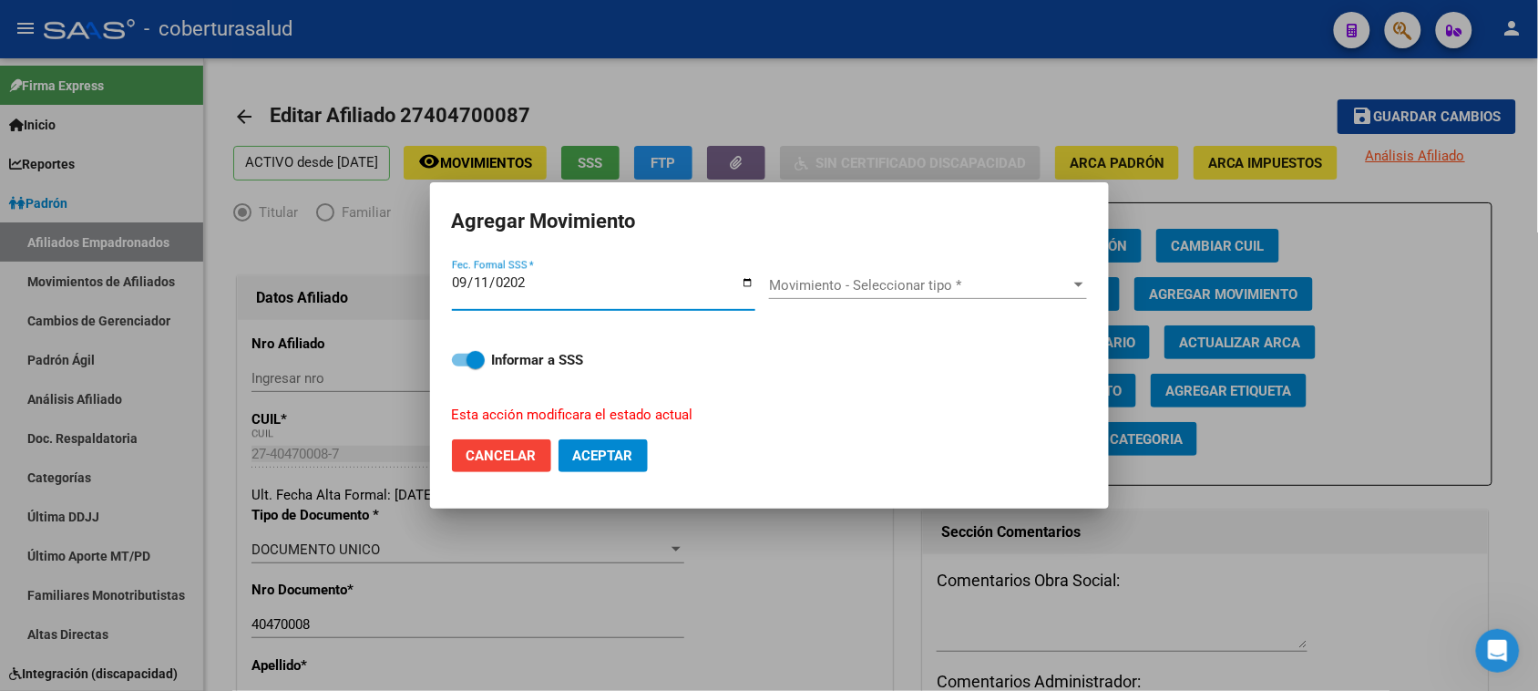
type input "[DATE]"
click at [852, 270] on div "Movimiento - Seleccionar tipo * Movimiento - Seleccionar tipo *" at bounding box center [928, 292] width 318 height 70
click at [858, 283] on span "Movimiento - Seleccionar tipo *" at bounding box center [920, 285] width 302 height 16
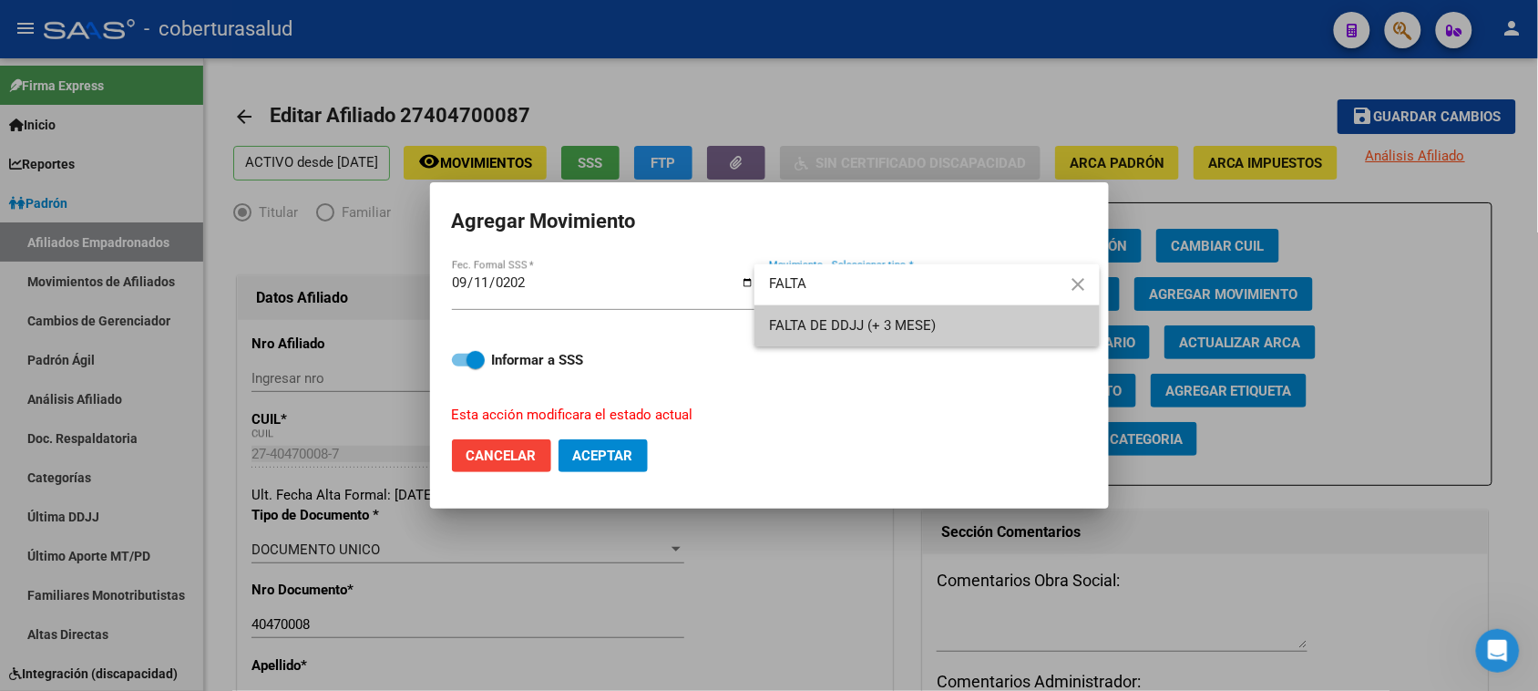
type input "FALTA"
click at [866, 317] on span "FALTA DE DDJJ (+ 3 MESE)" at bounding box center [852, 325] width 167 height 16
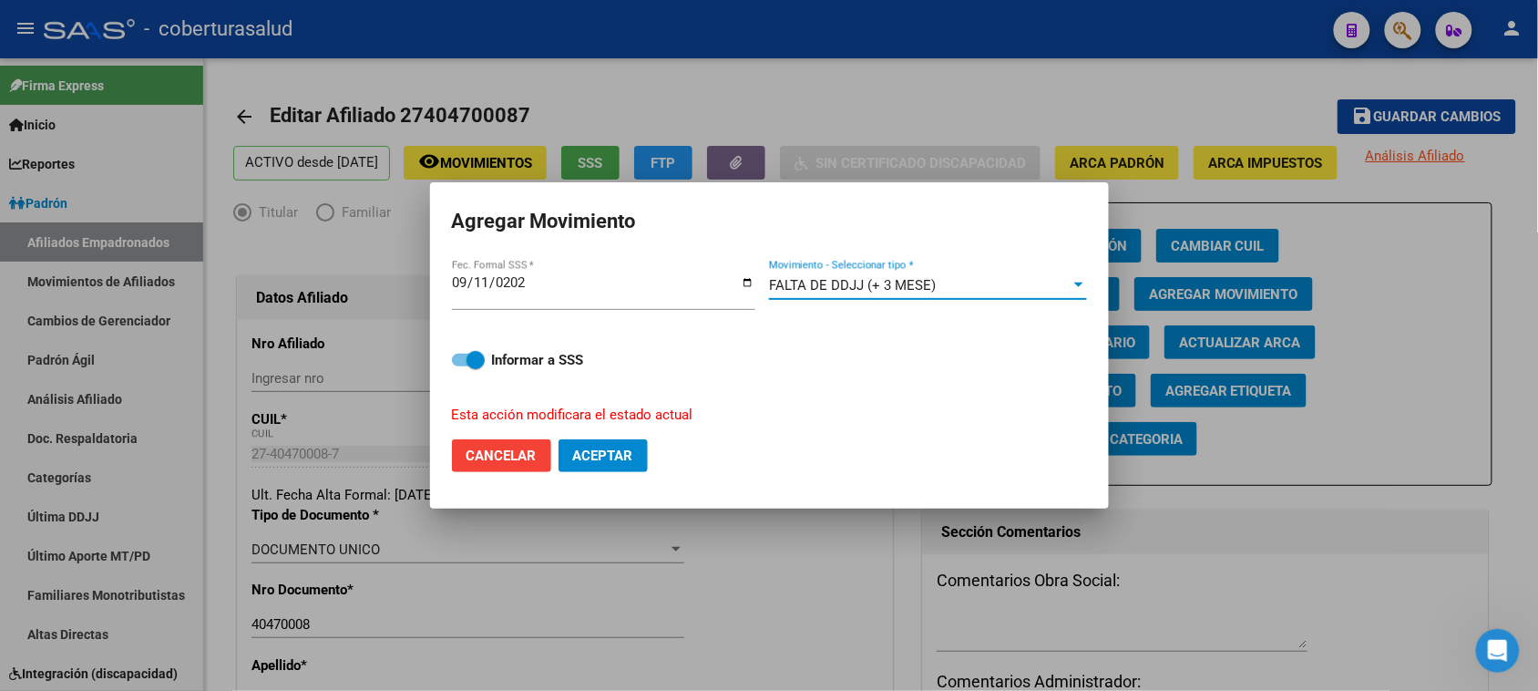
click at [581, 465] on button "Aceptar" at bounding box center [602, 455] width 89 height 33
checkbox input "false"
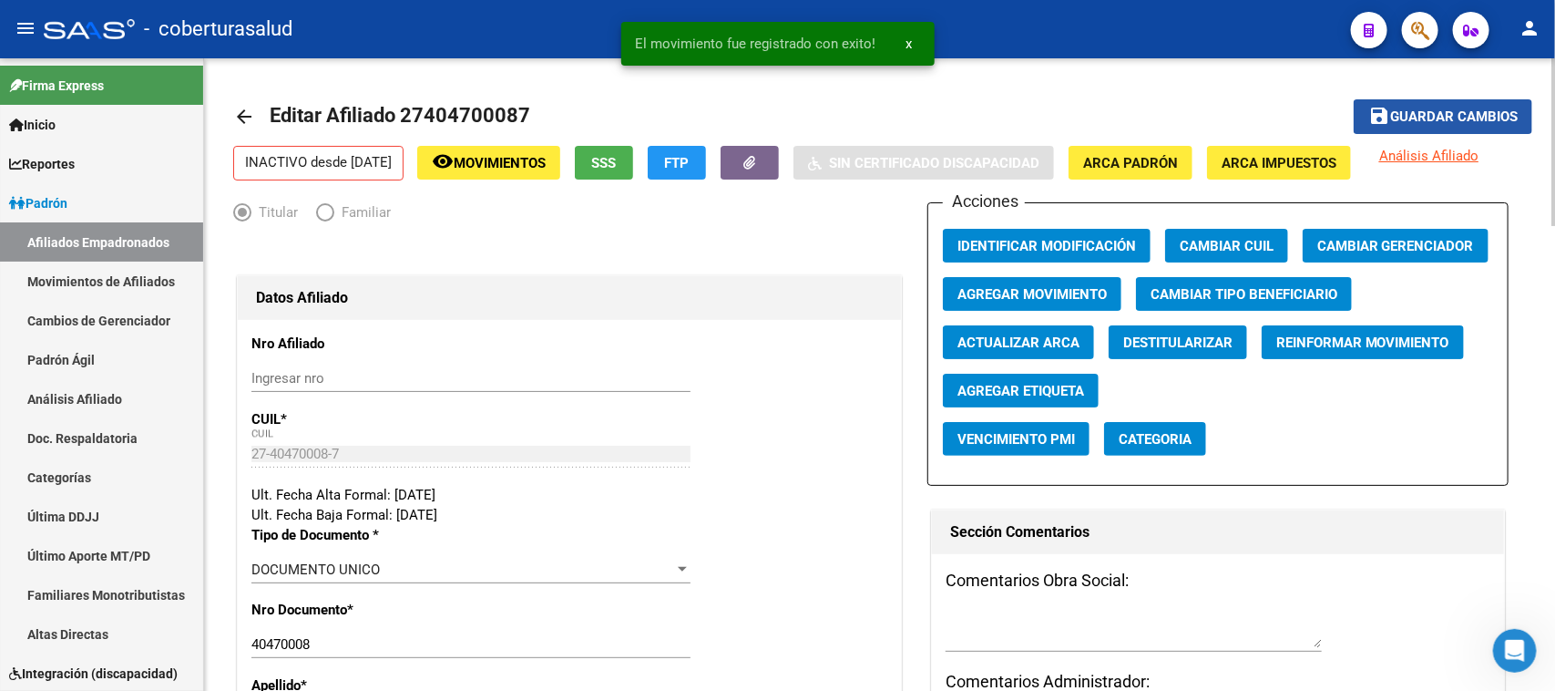
click at [1426, 116] on span "Guardar cambios" at bounding box center [1454, 117] width 128 height 16
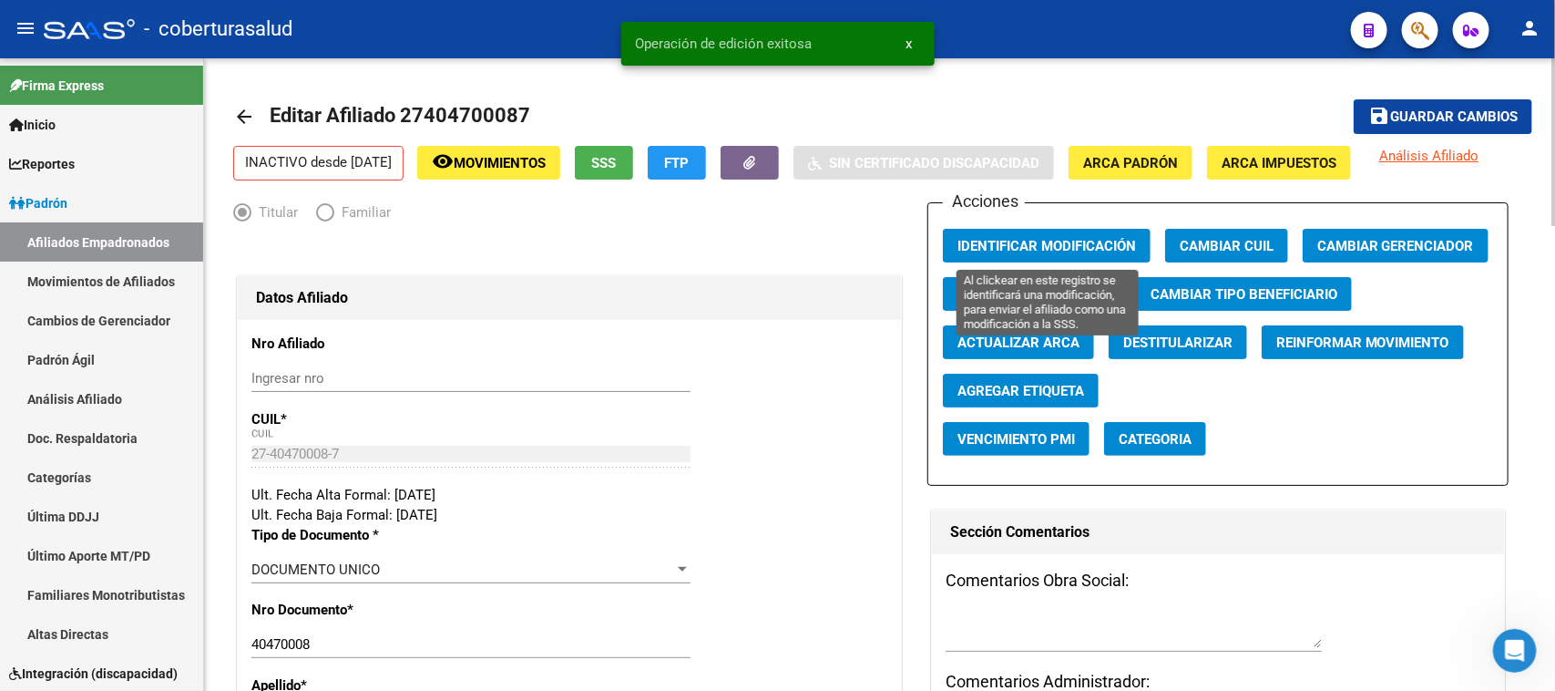
click at [1029, 232] on button "Identificar Modificación" at bounding box center [1047, 246] width 208 height 34
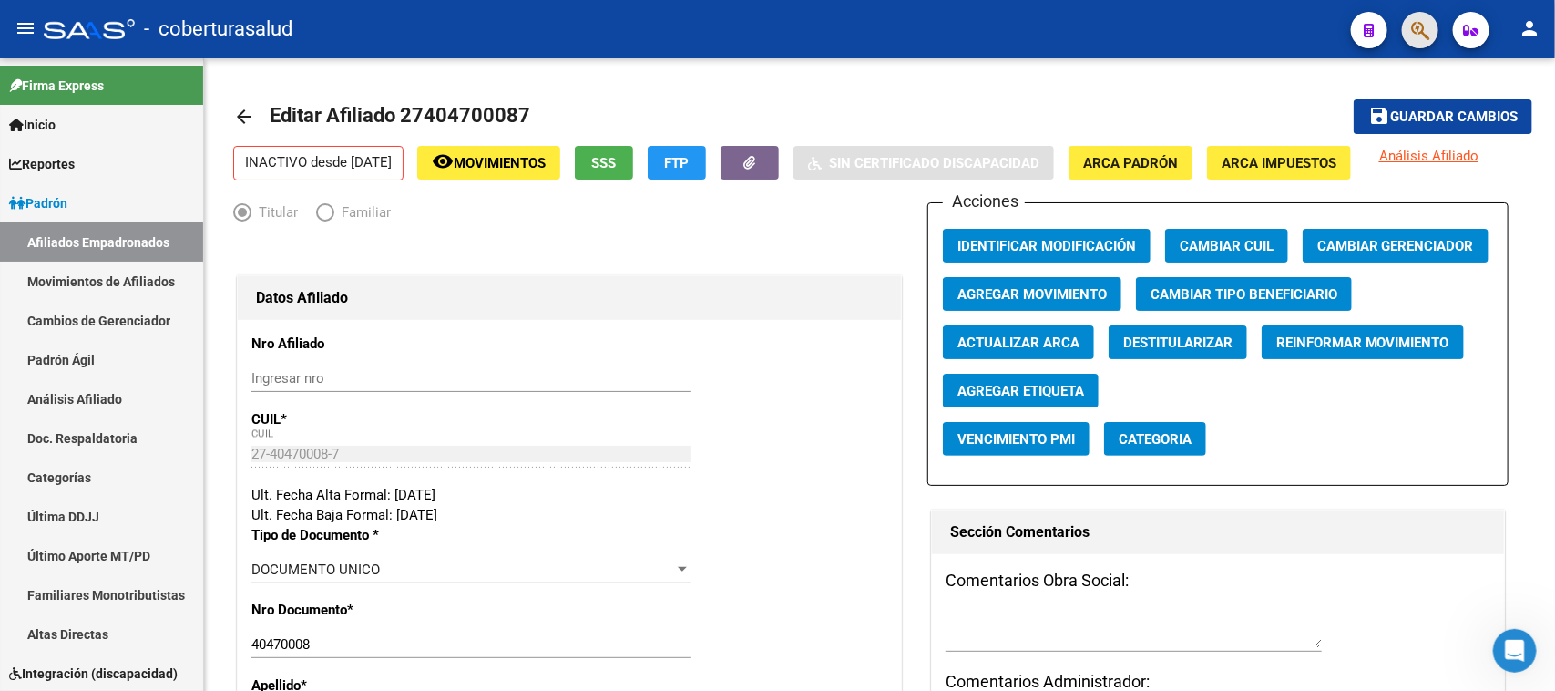
click at [1432, 26] on button "button" at bounding box center [1420, 30] width 36 height 36
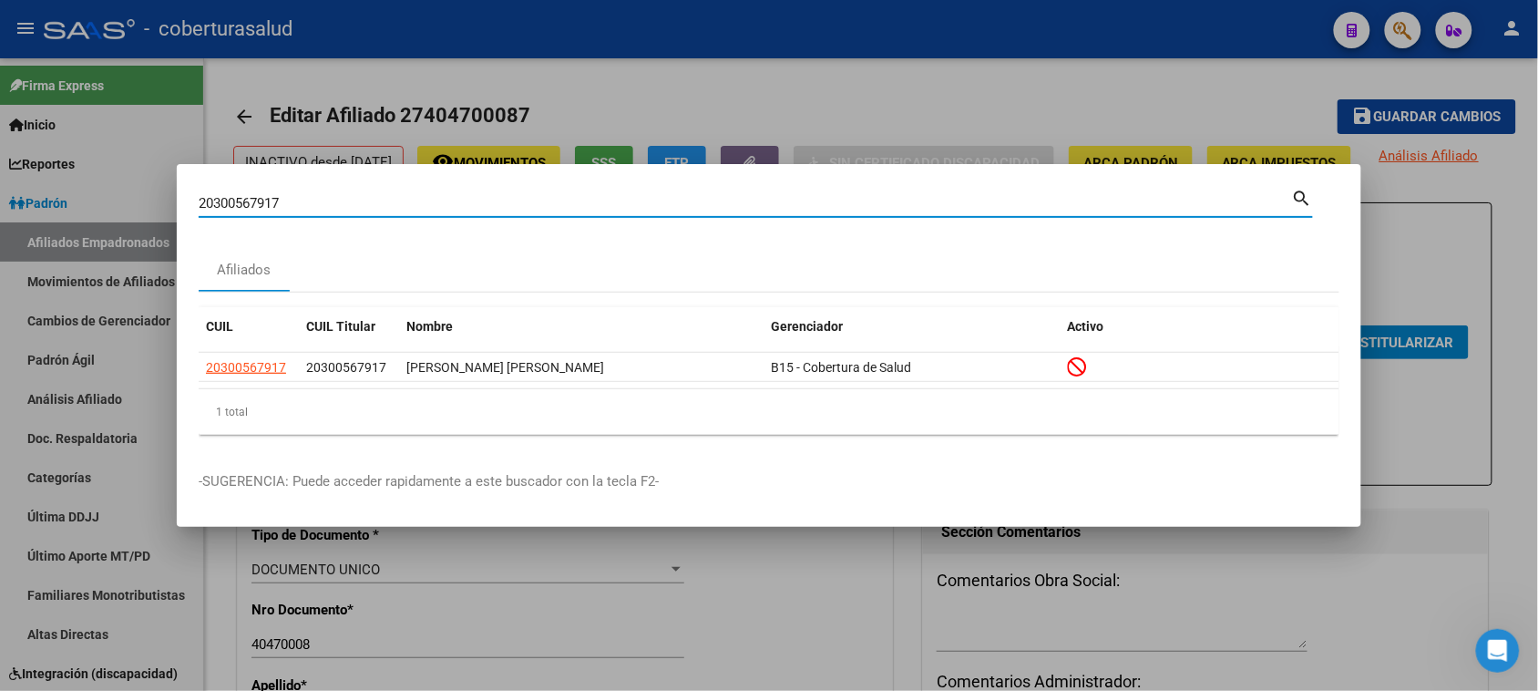
click at [437, 208] on input "20300567917" at bounding box center [745, 203] width 1093 height 16
paste input "71636723"
click at [252, 215] on div "20371636723 Buscar (apellido, dni, cuil, [PERSON_NAME], cuit, obra social)" at bounding box center [745, 202] width 1093 height 27
click at [253, 195] on input "20371636723" at bounding box center [745, 203] width 1093 height 16
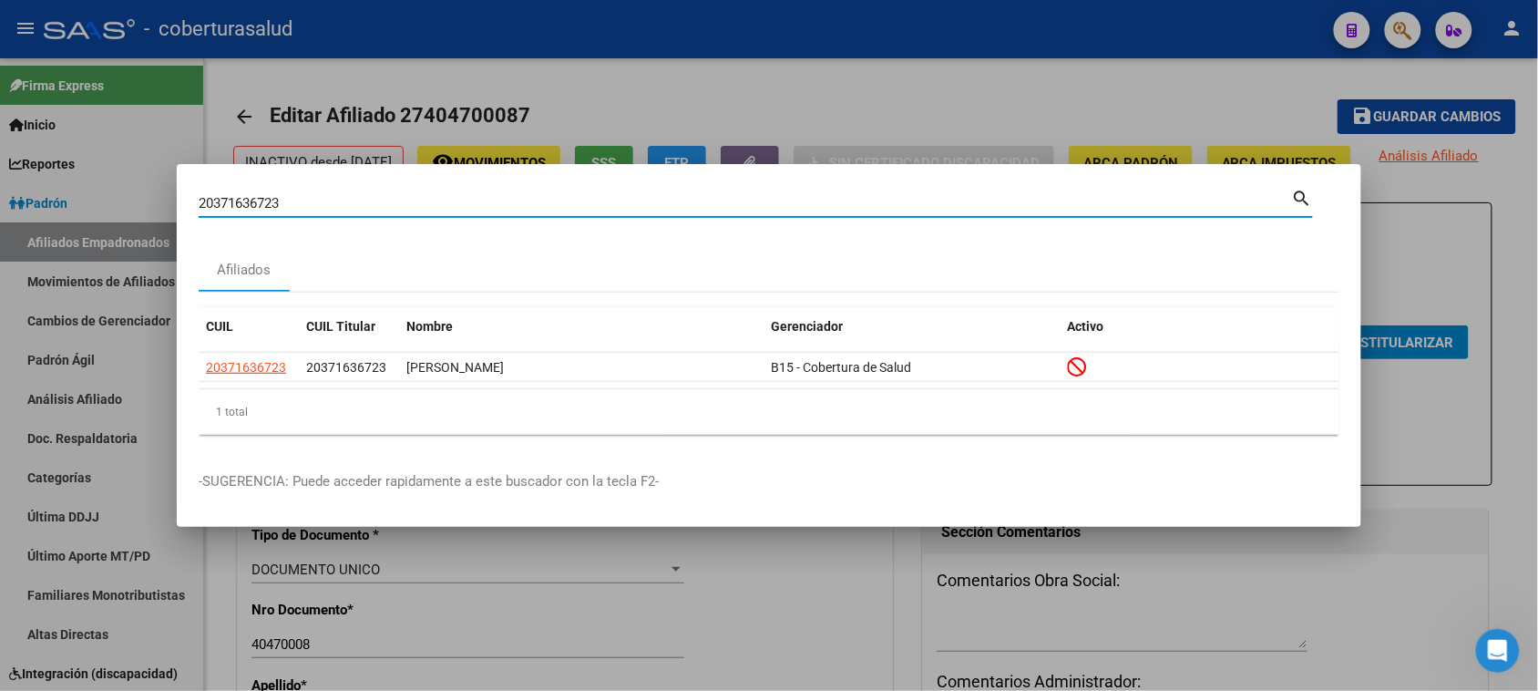
click at [253, 195] on input "20371636723" at bounding box center [745, 203] width 1093 height 16
paste input "267514209"
type input "20267514209"
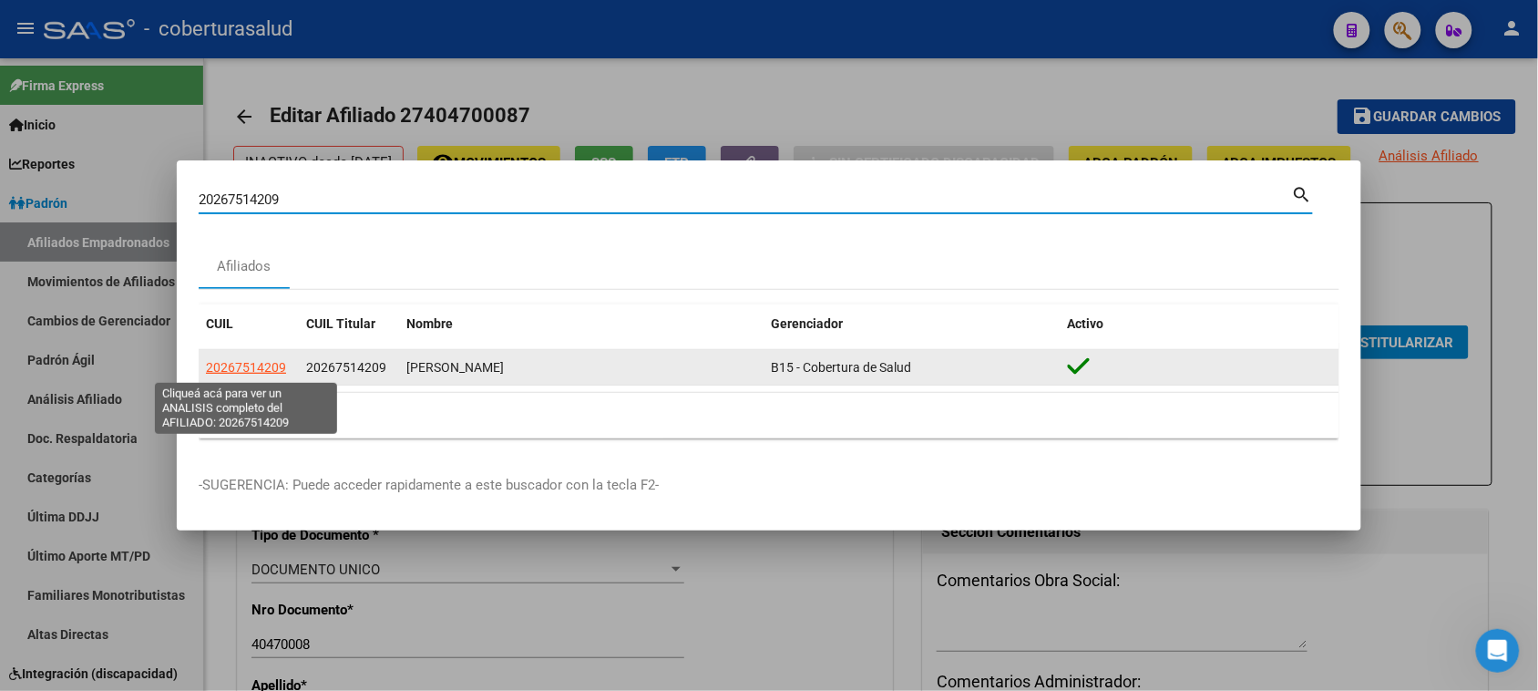
click at [262, 371] on span "20267514209" at bounding box center [246, 367] width 80 height 15
type textarea "20267514209"
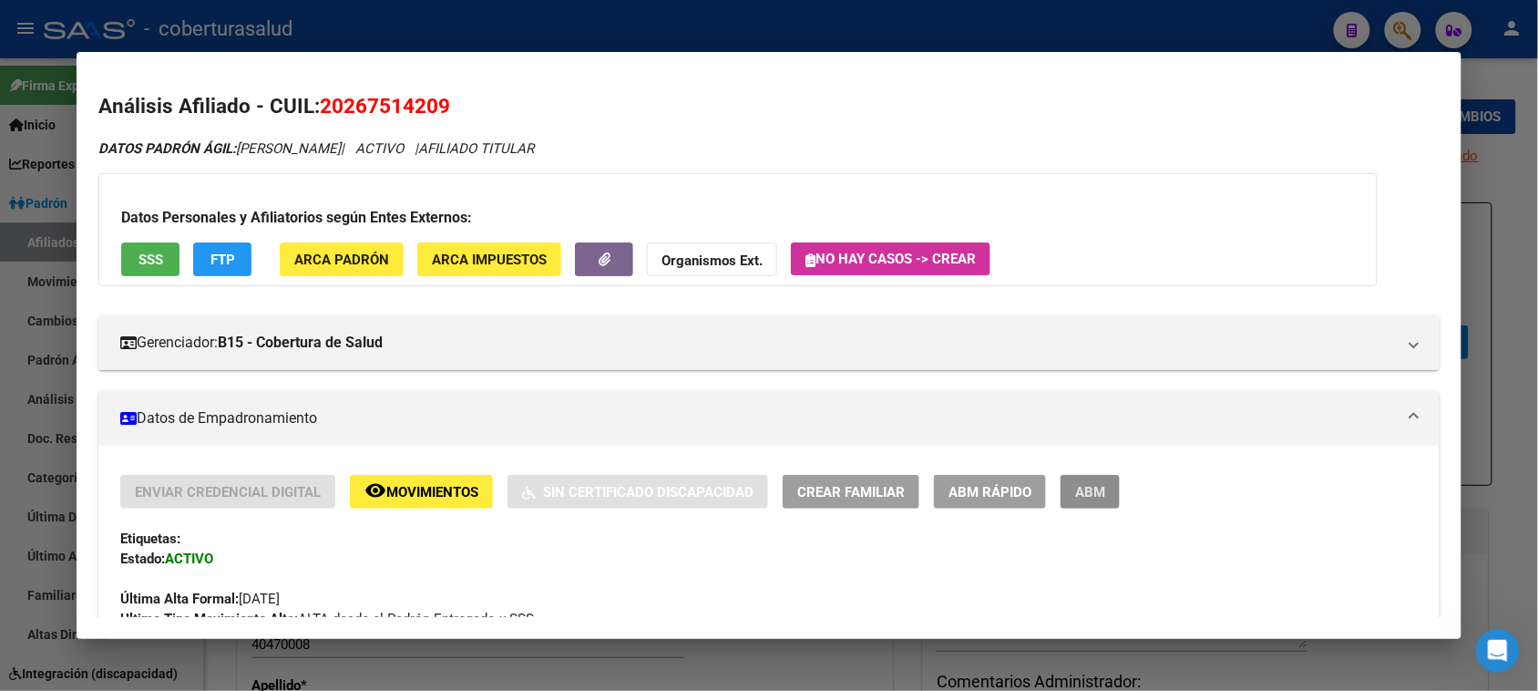
click at [1093, 489] on span "ABM" at bounding box center [1090, 492] width 30 height 16
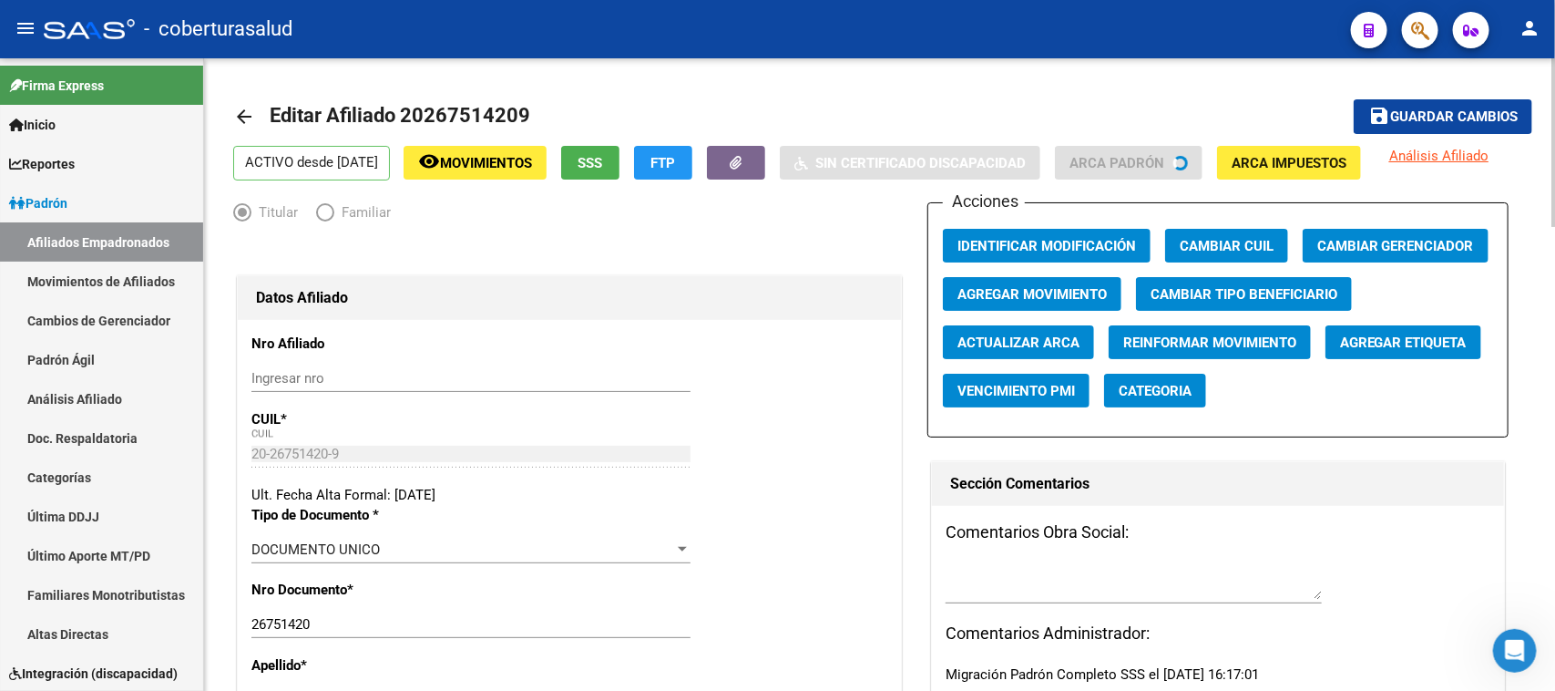
click at [1072, 281] on button "Agregar Movimiento" at bounding box center [1032, 294] width 179 height 34
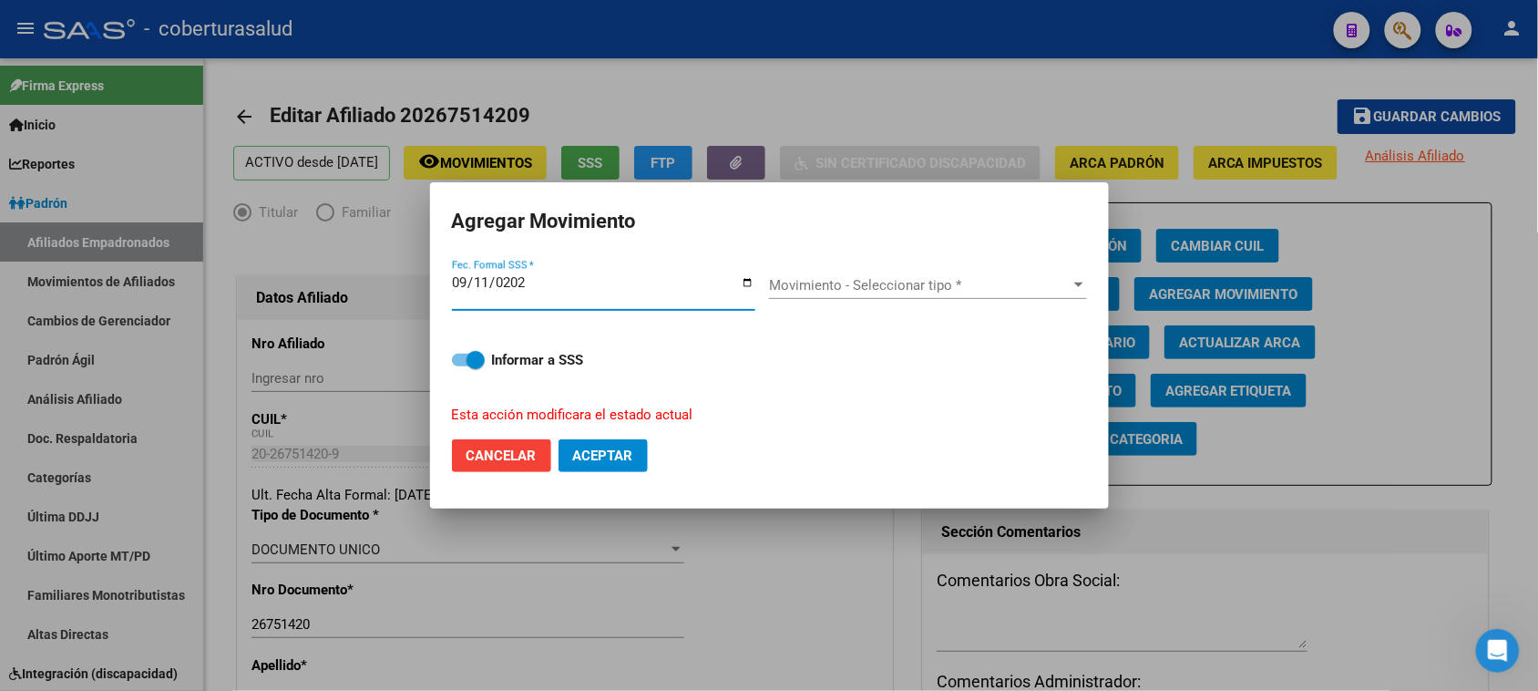
type input "[DATE]"
click at [823, 305] on div "Movimiento - Seleccionar tipo * Movimiento - Seleccionar tipo *" at bounding box center [928, 293] width 318 height 45
click at [827, 294] on div "Movimiento - Seleccionar tipo * Movimiento - Seleccionar tipo *" at bounding box center [928, 284] width 318 height 27
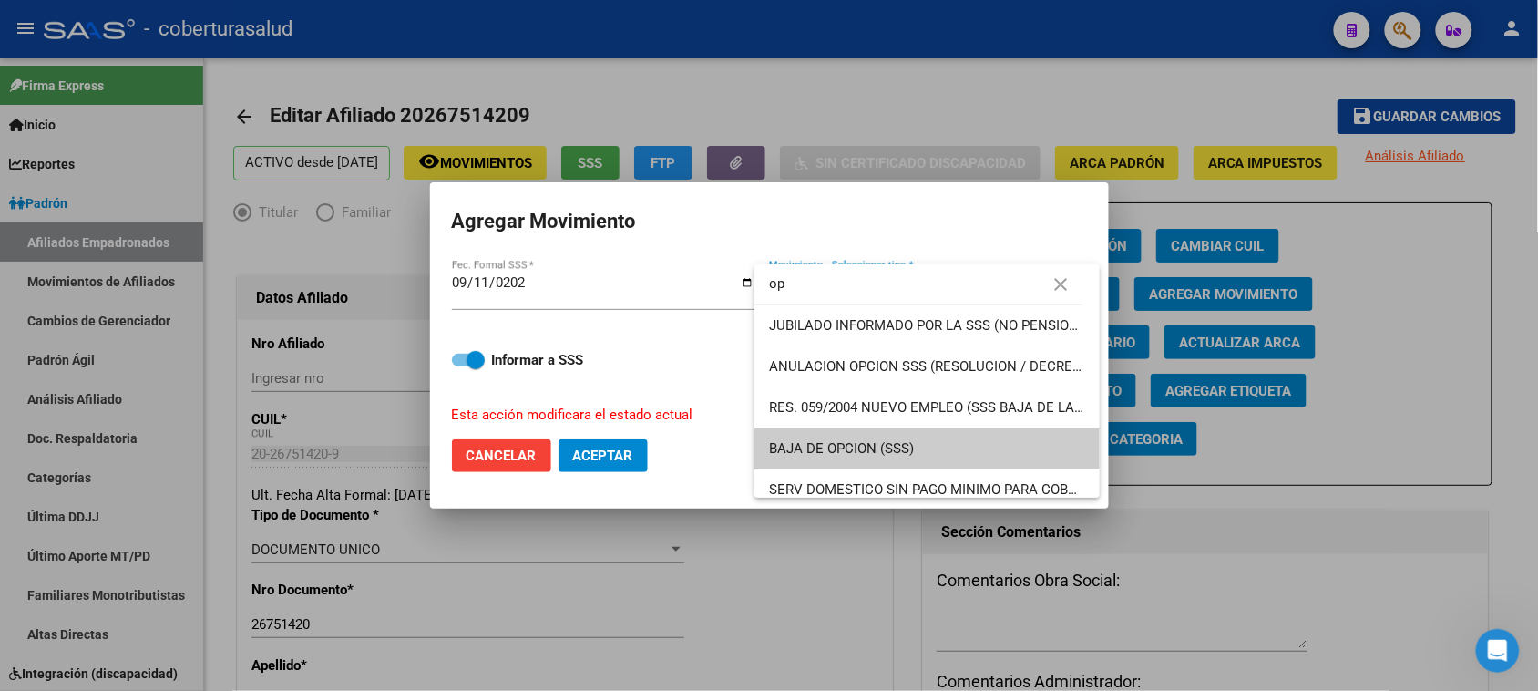
scroll to position [12, 0]
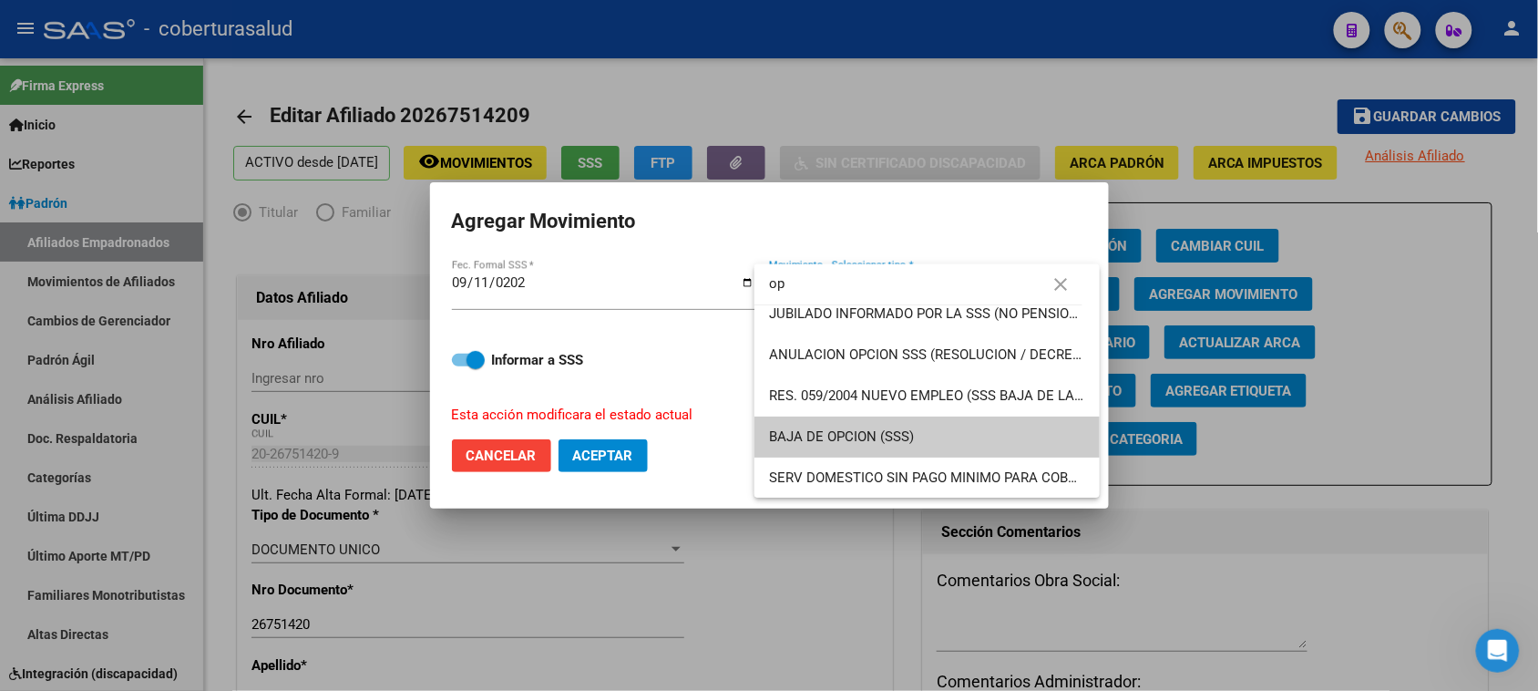
type input "op"
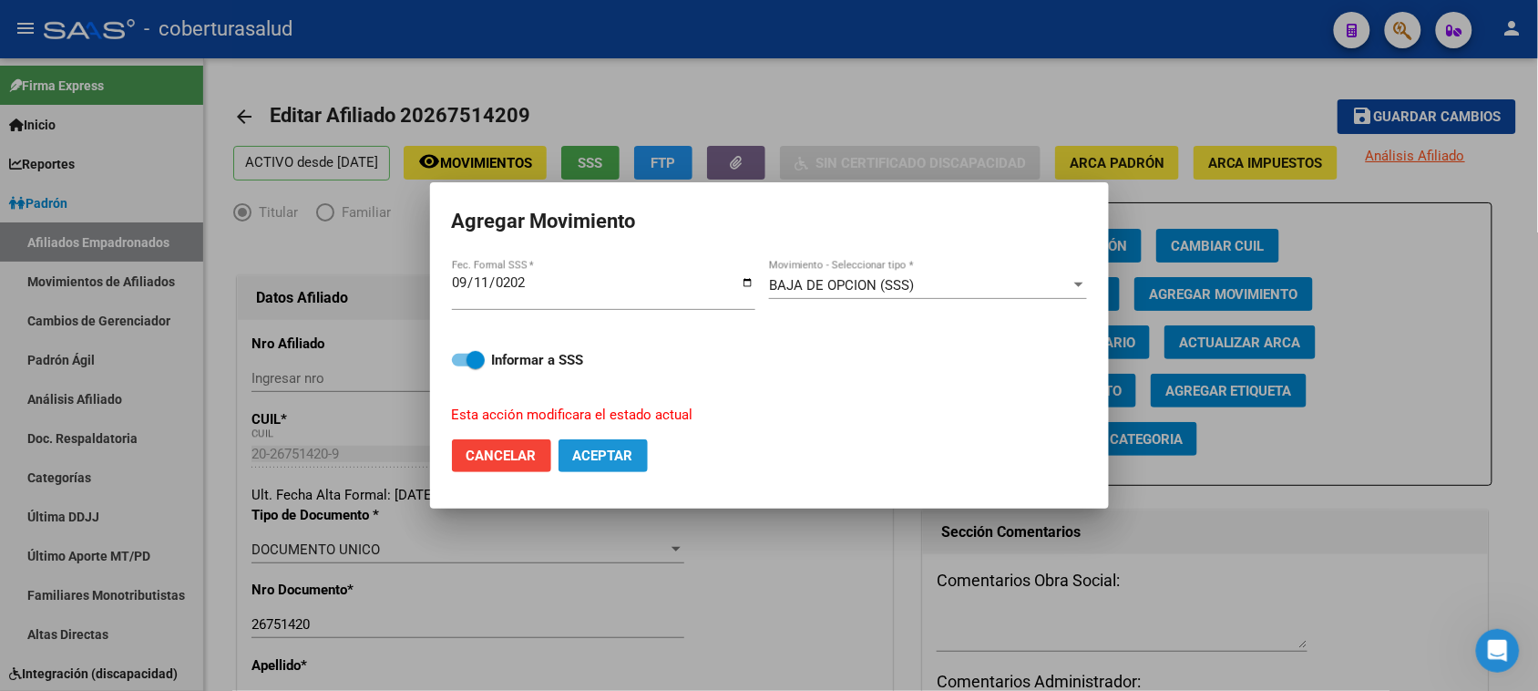
click at [630, 463] on button "Aceptar" at bounding box center [602, 455] width 89 height 33
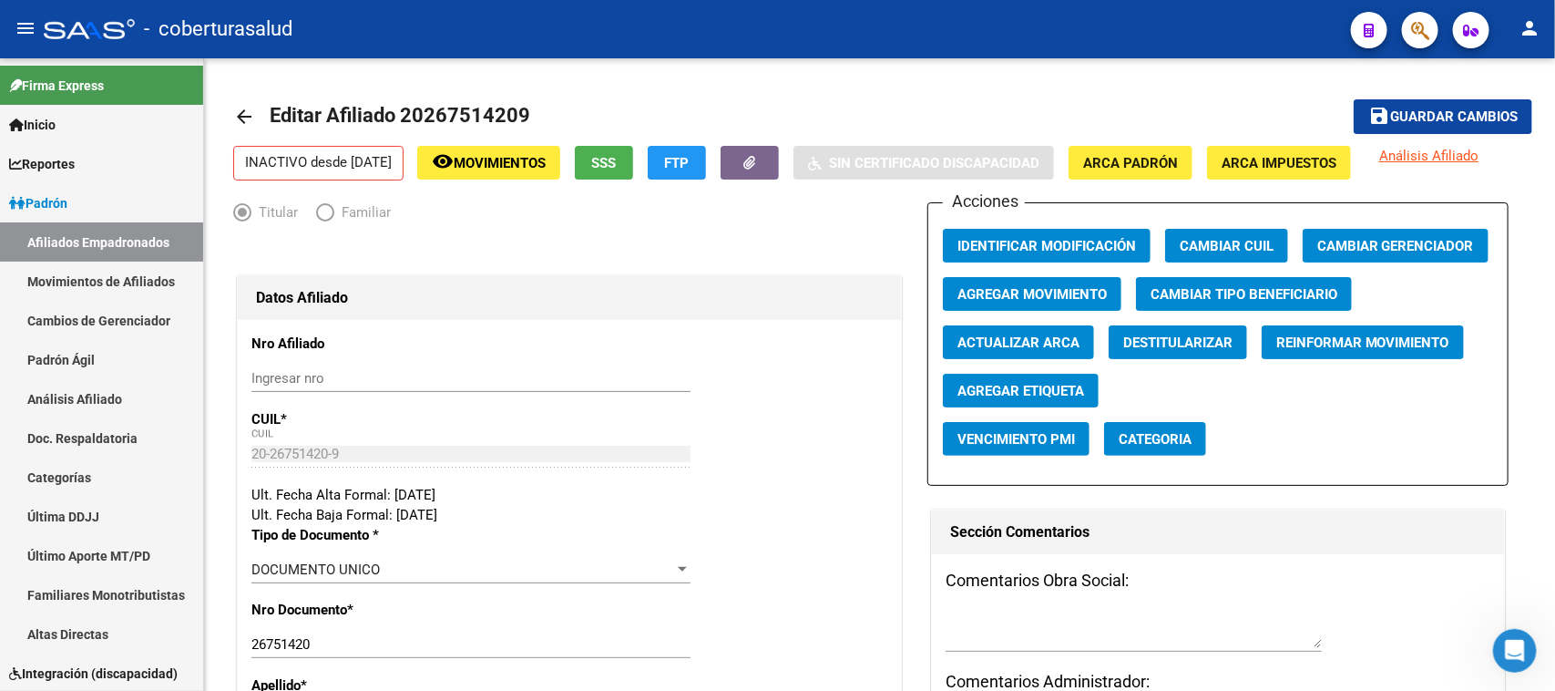
click at [1419, 27] on icon "button" at bounding box center [1420, 30] width 18 height 21
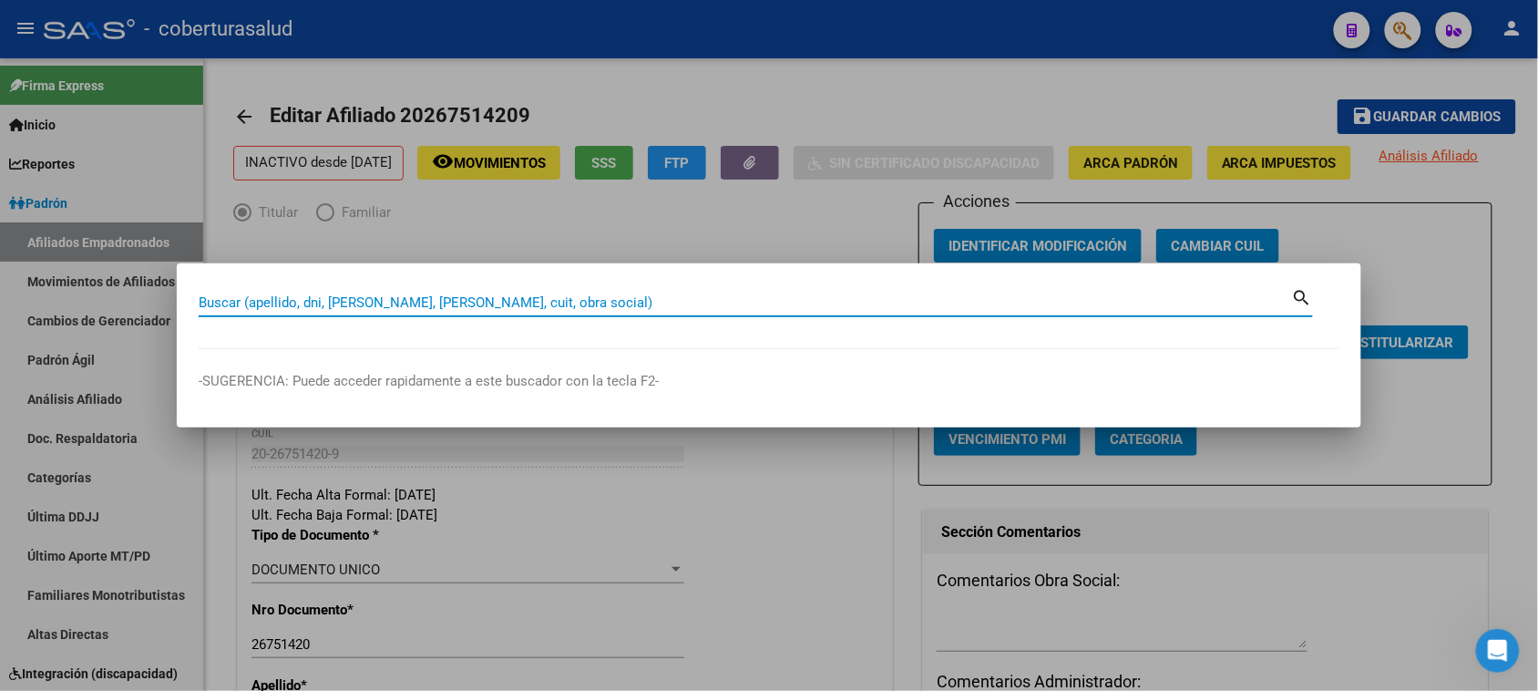
paste input "20213184823"
type input "20213184823"
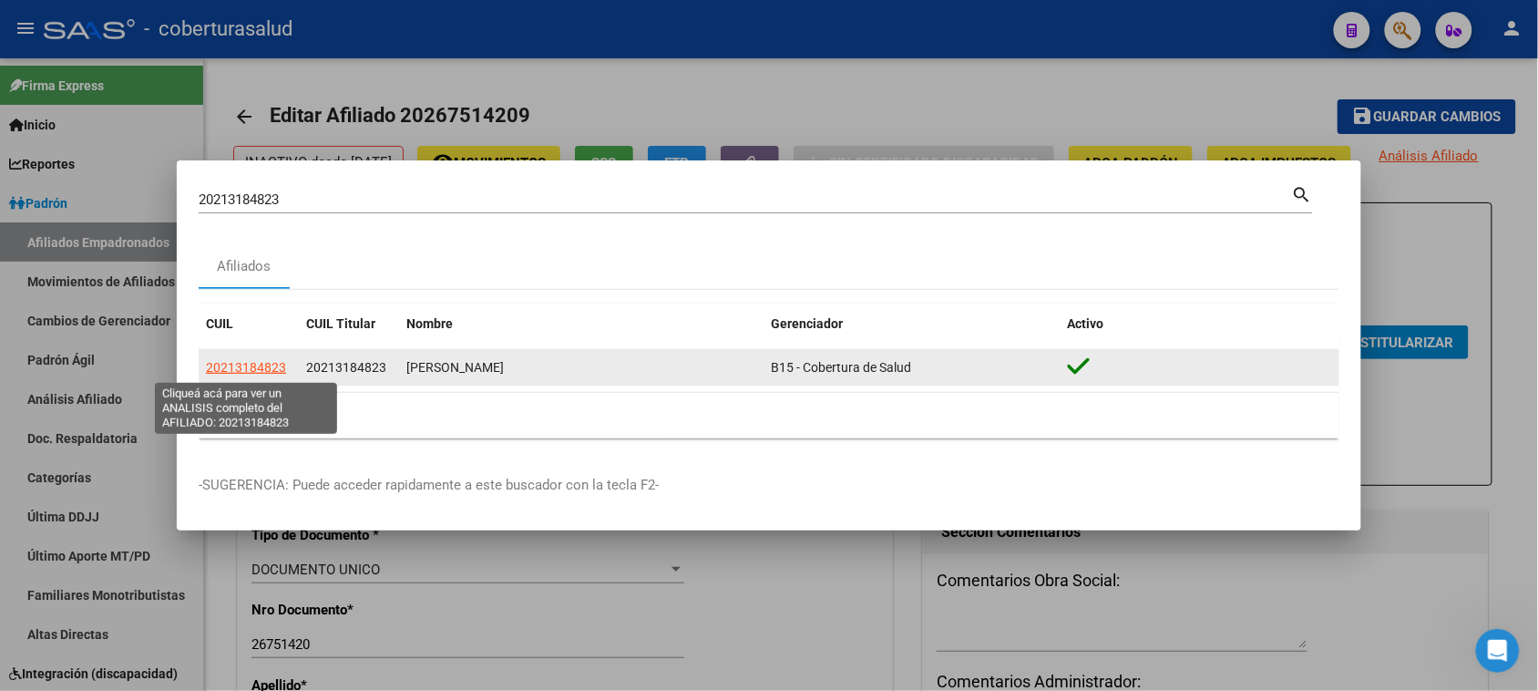
click at [248, 367] on span "20213184823" at bounding box center [246, 367] width 80 height 15
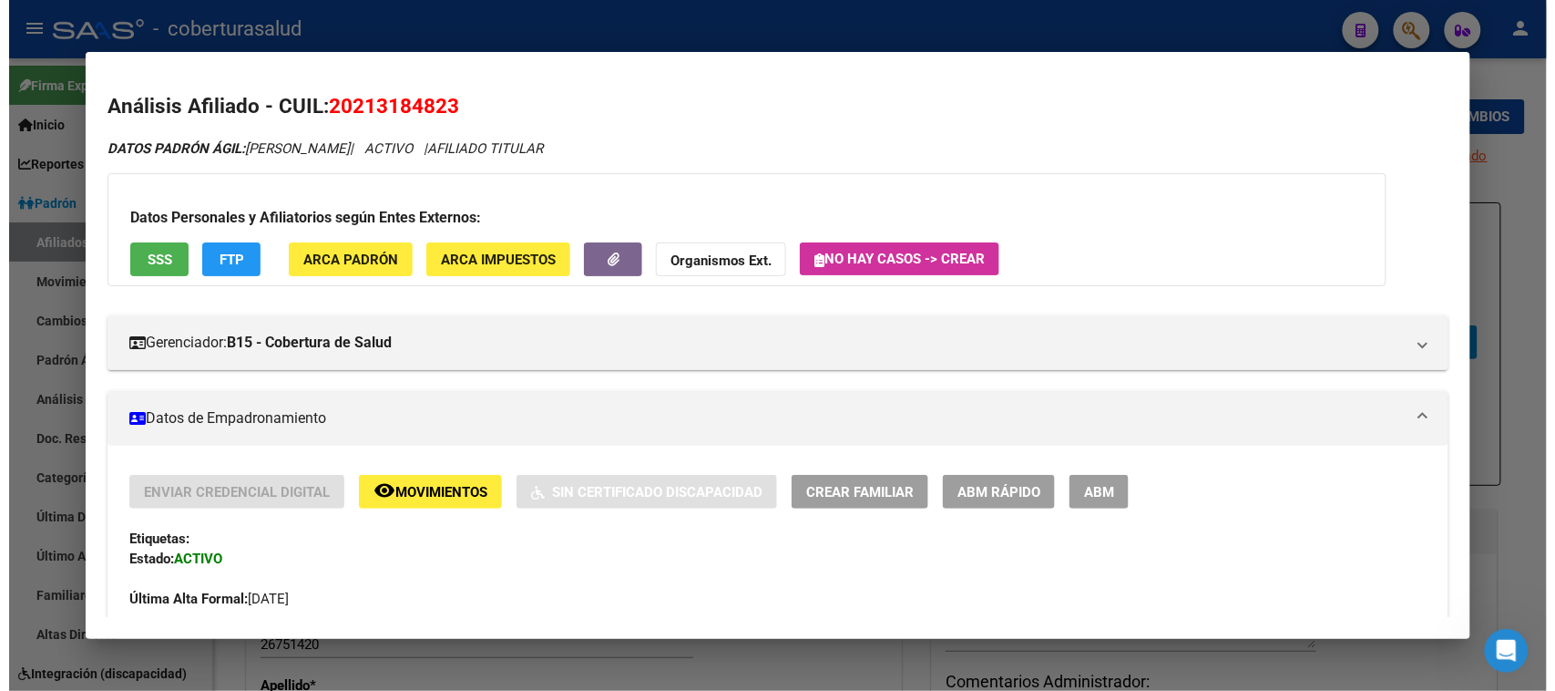
scroll to position [228, 0]
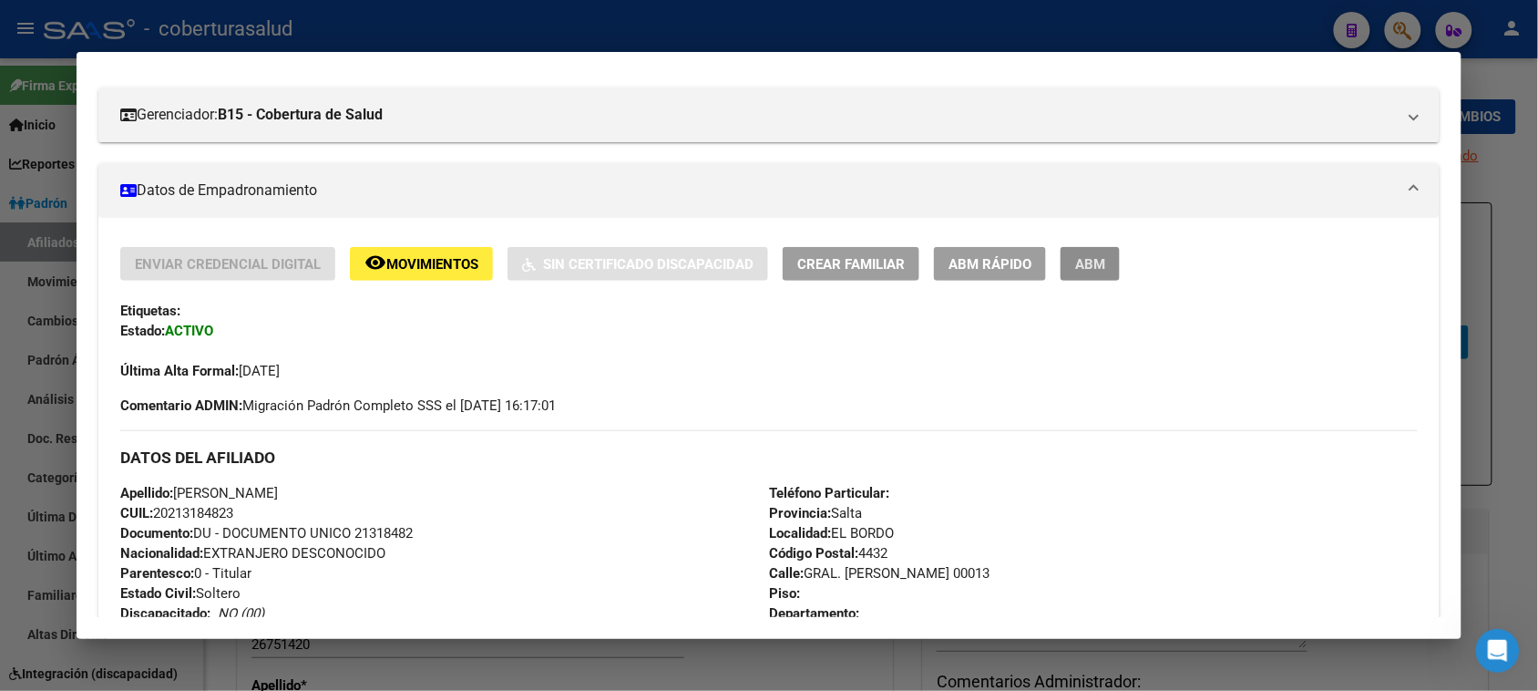
click at [1064, 260] on button "ABM" at bounding box center [1089, 264] width 59 height 34
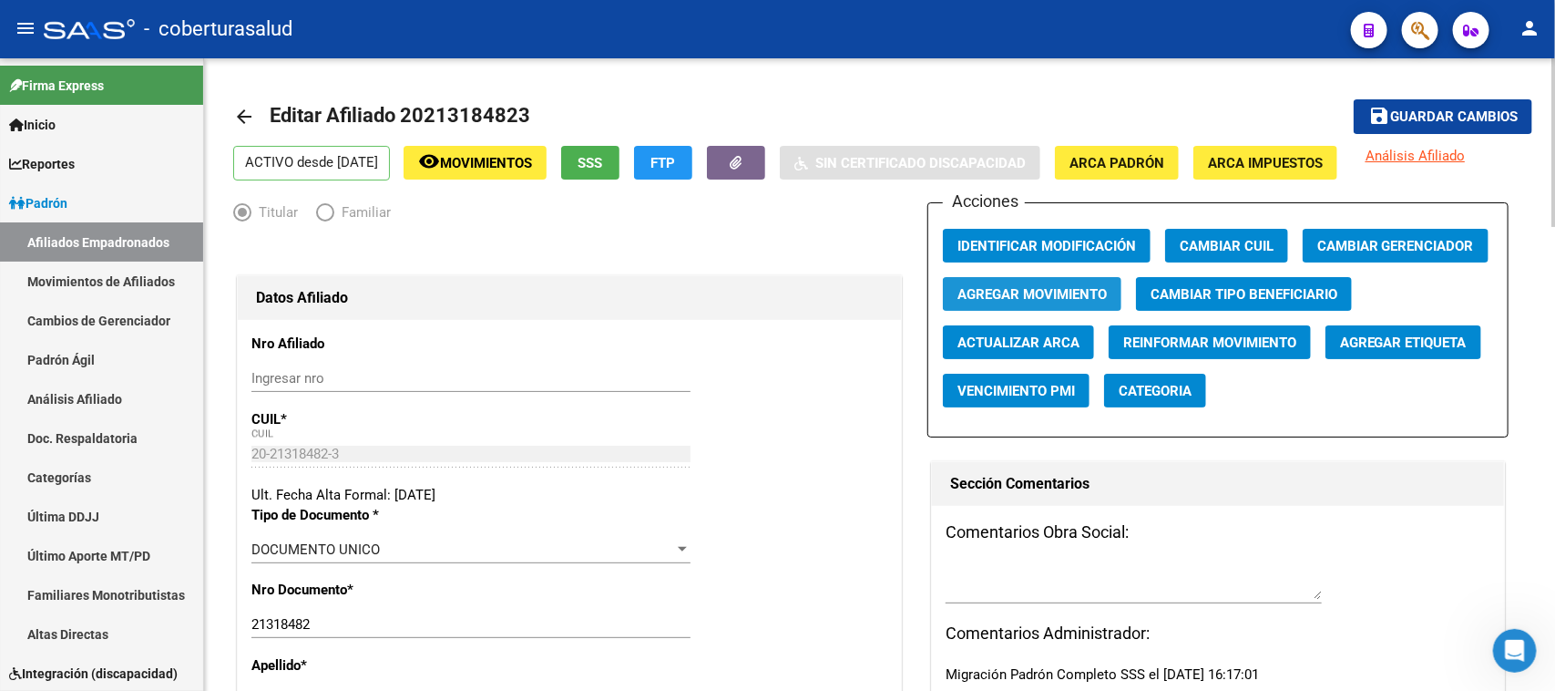
click at [1045, 283] on button "Agregar Movimiento" at bounding box center [1032, 294] width 179 height 34
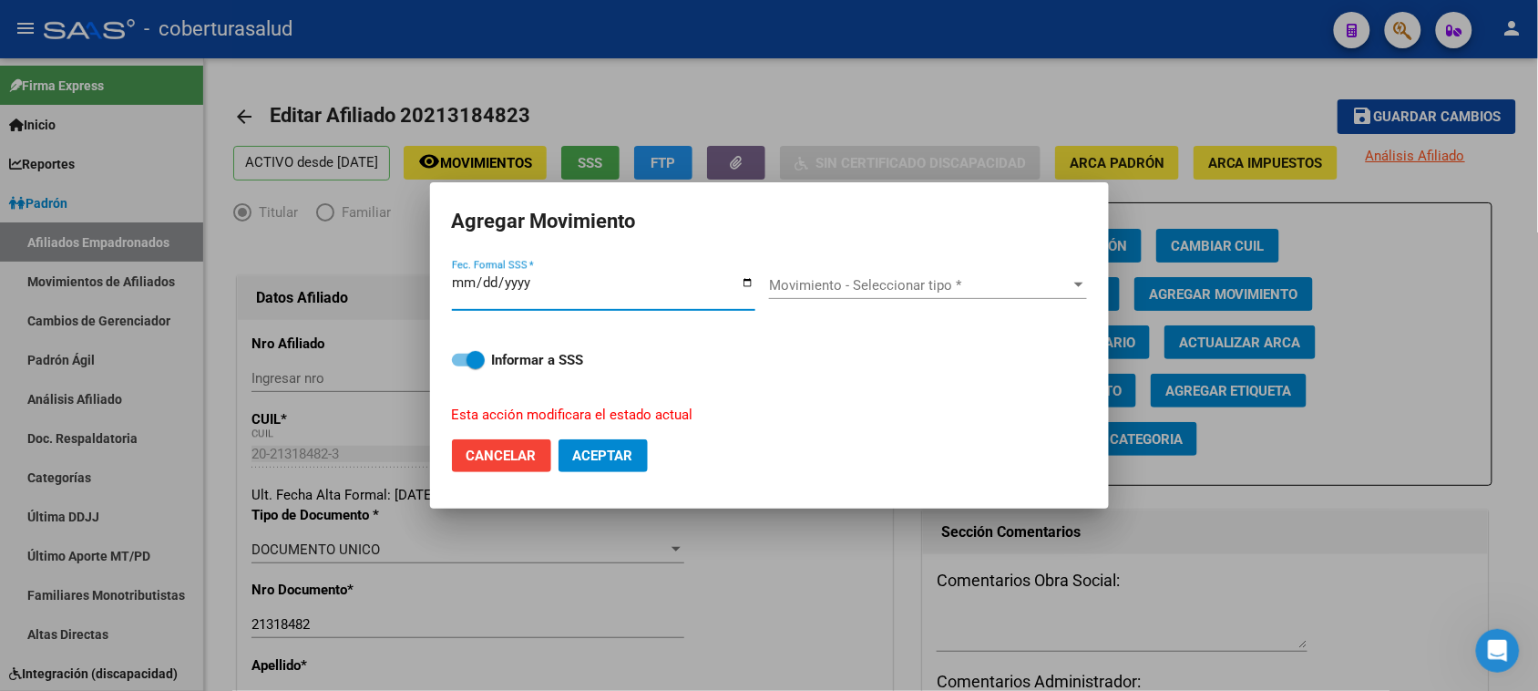
click at [808, 284] on span "Movimiento - Seleccionar tipo *" at bounding box center [920, 285] width 302 height 16
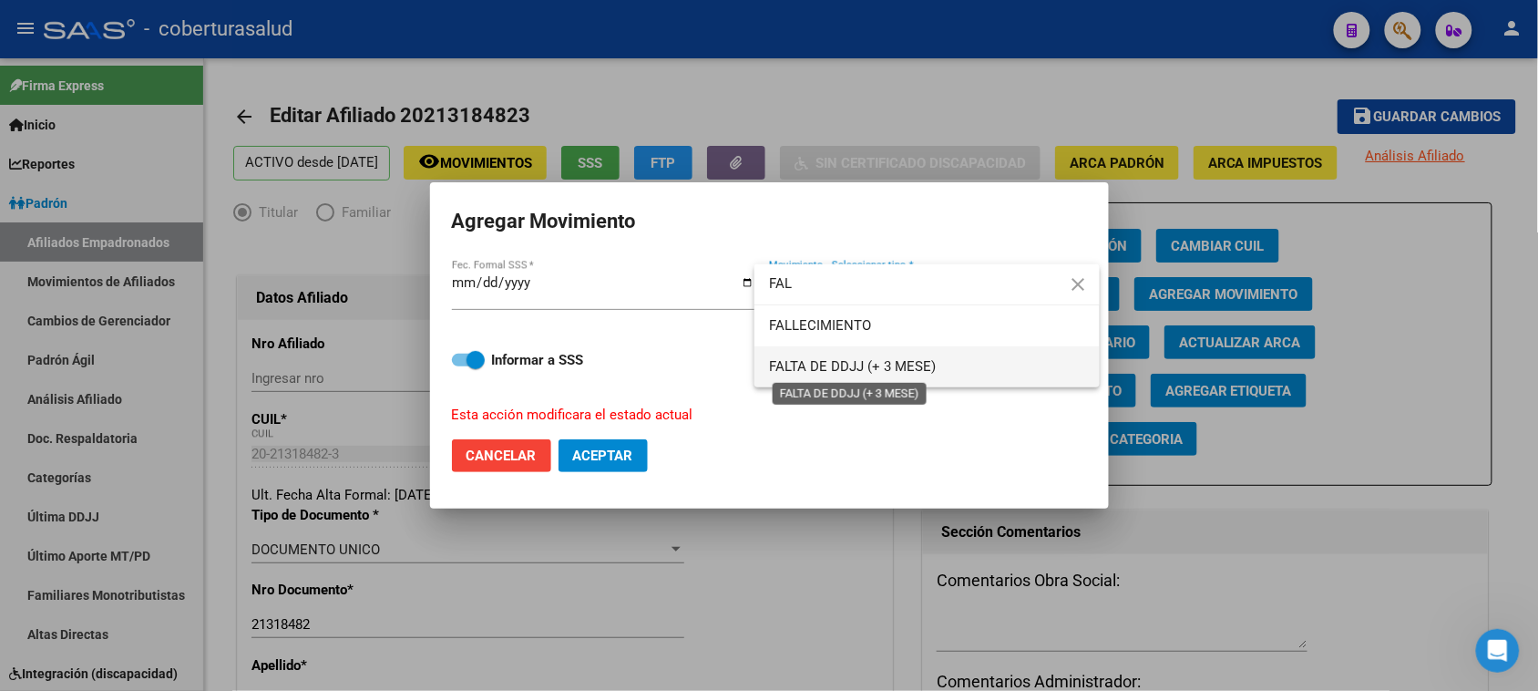
click at [811, 374] on span "FALTA DE DDJJ (+ 3 MESE)" at bounding box center [852, 366] width 167 height 16
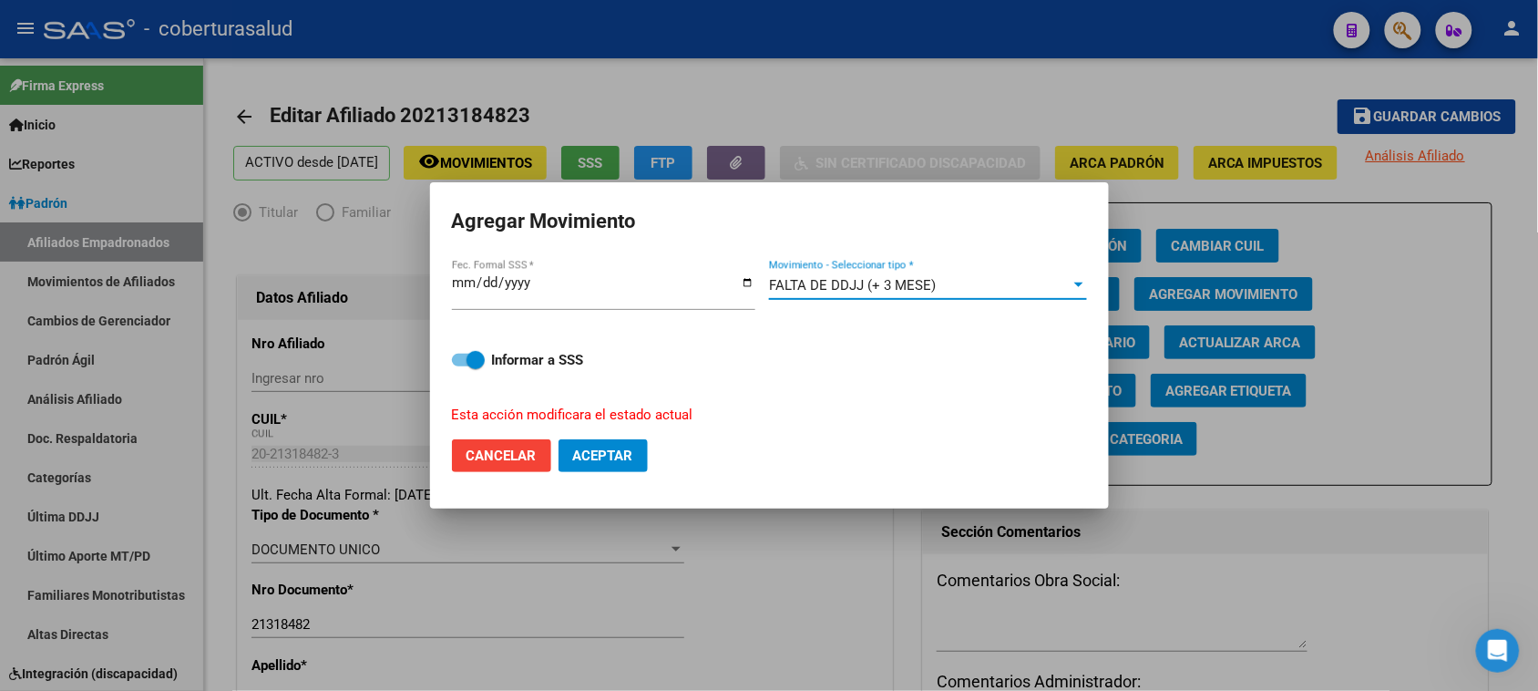
click at [625, 449] on span "Aceptar" at bounding box center [603, 455] width 60 height 16
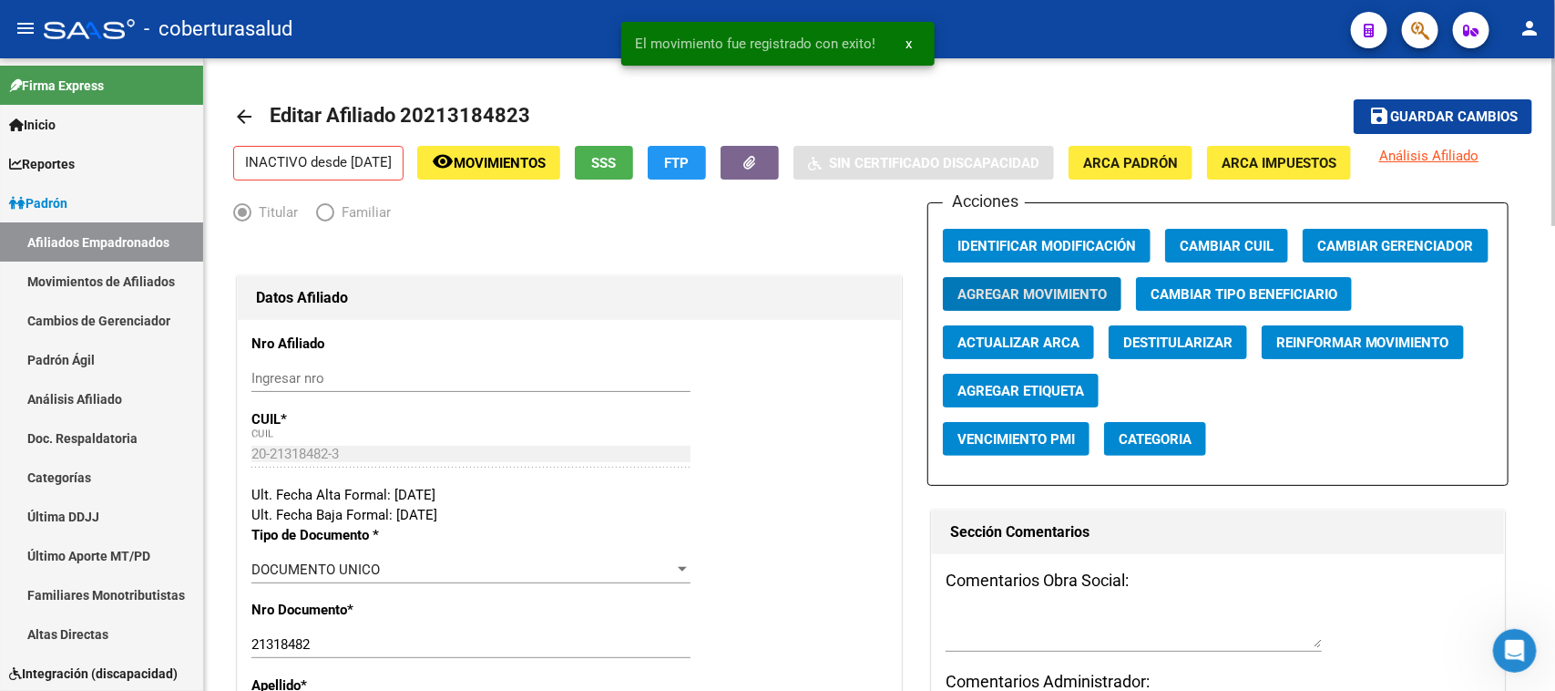
click at [1469, 117] on span "Guardar cambios" at bounding box center [1454, 117] width 128 height 16
click at [1075, 232] on div "Acciones Identificar Modificación Cambiar CUIL Cambiar Gerenciador Agregar Movi…" at bounding box center [1218, 343] width 582 height 283
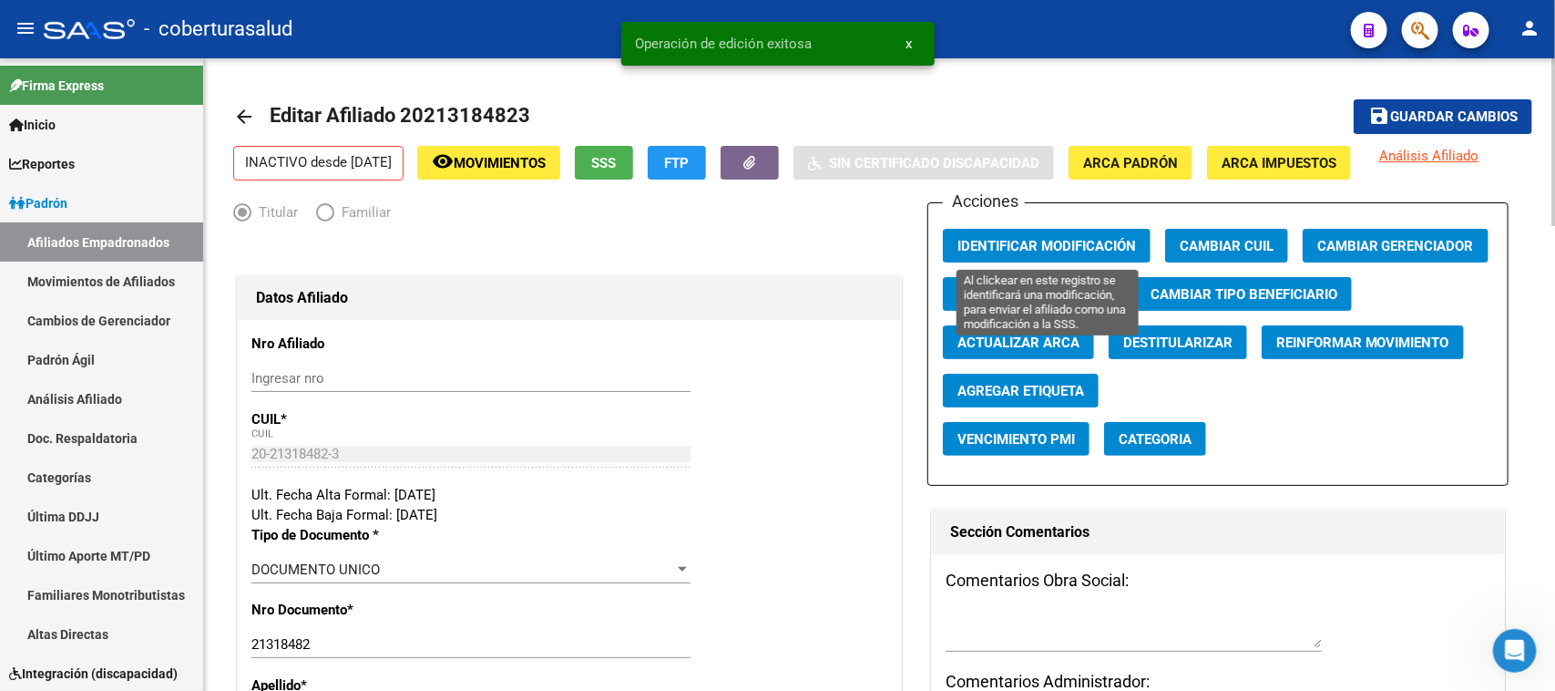
click at [1080, 238] on span "Identificar Modificación" at bounding box center [1046, 246] width 179 height 16
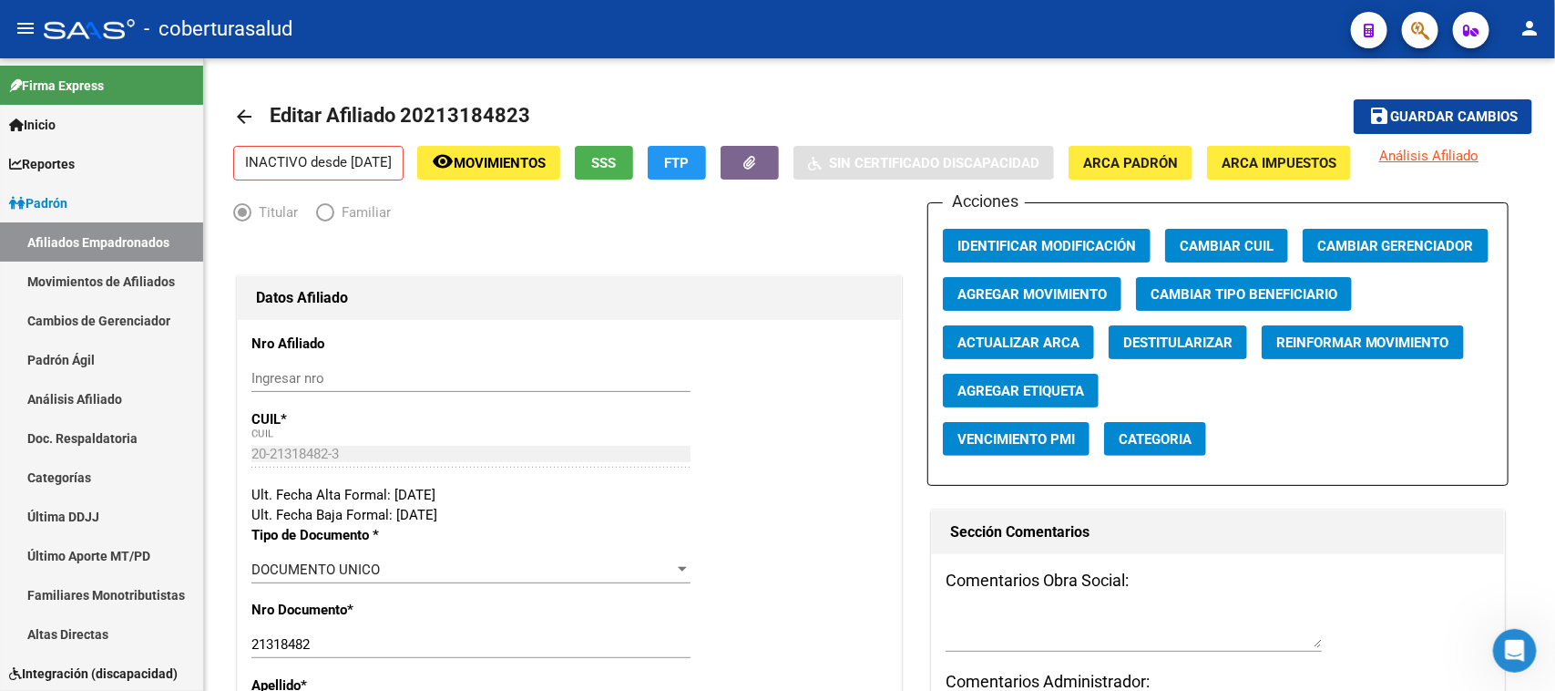
click at [1430, 28] on button "button" at bounding box center [1420, 30] width 36 height 36
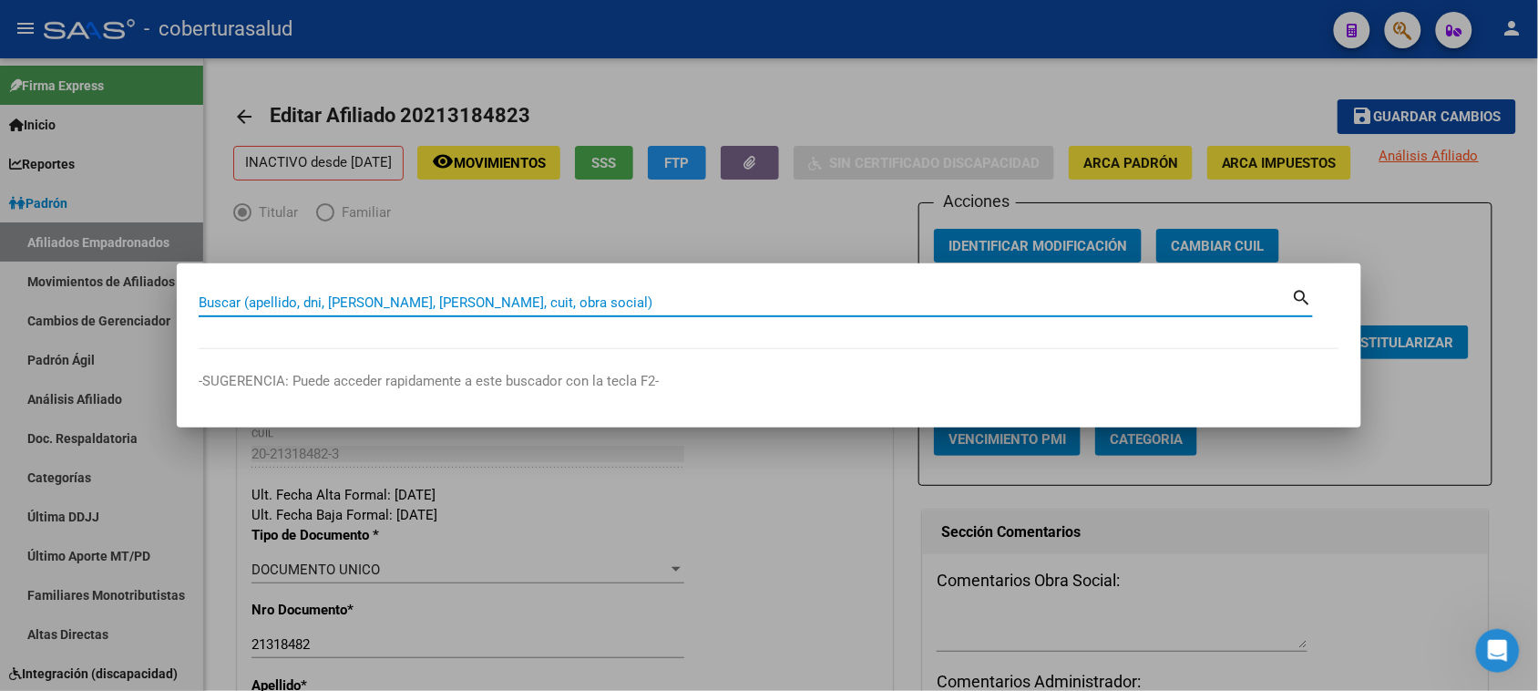
paste input "20344597163"
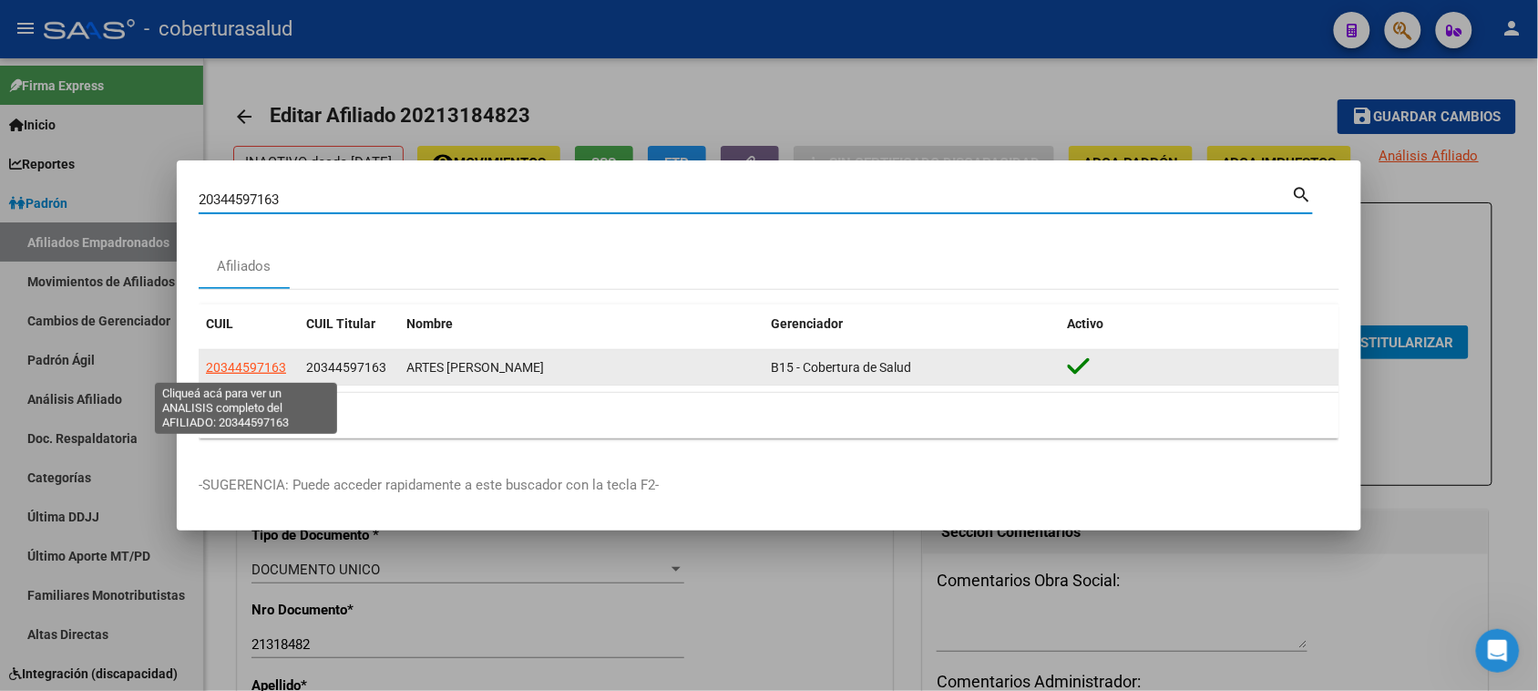
click at [264, 360] on span "20344597163" at bounding box center [246, 367] width 80 height 15
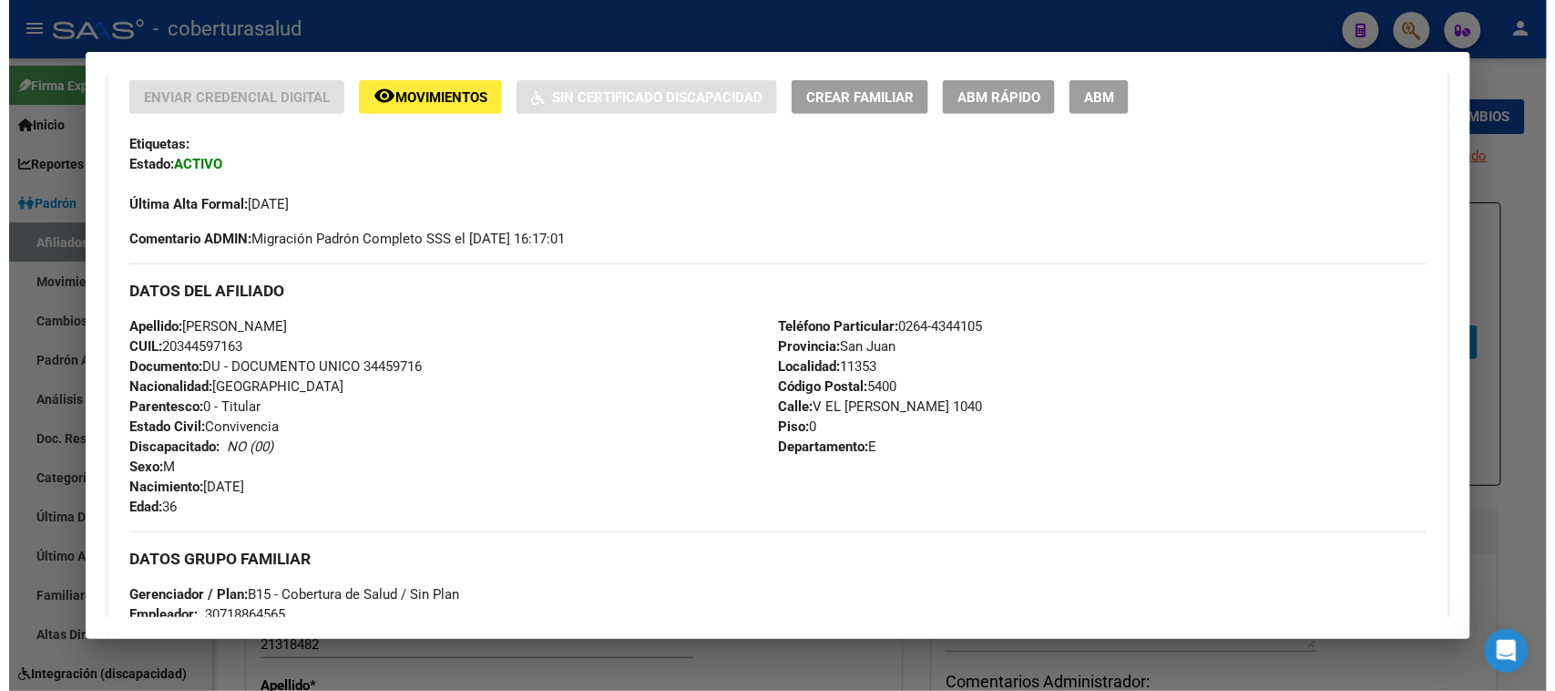
scroll to position [342, 0]
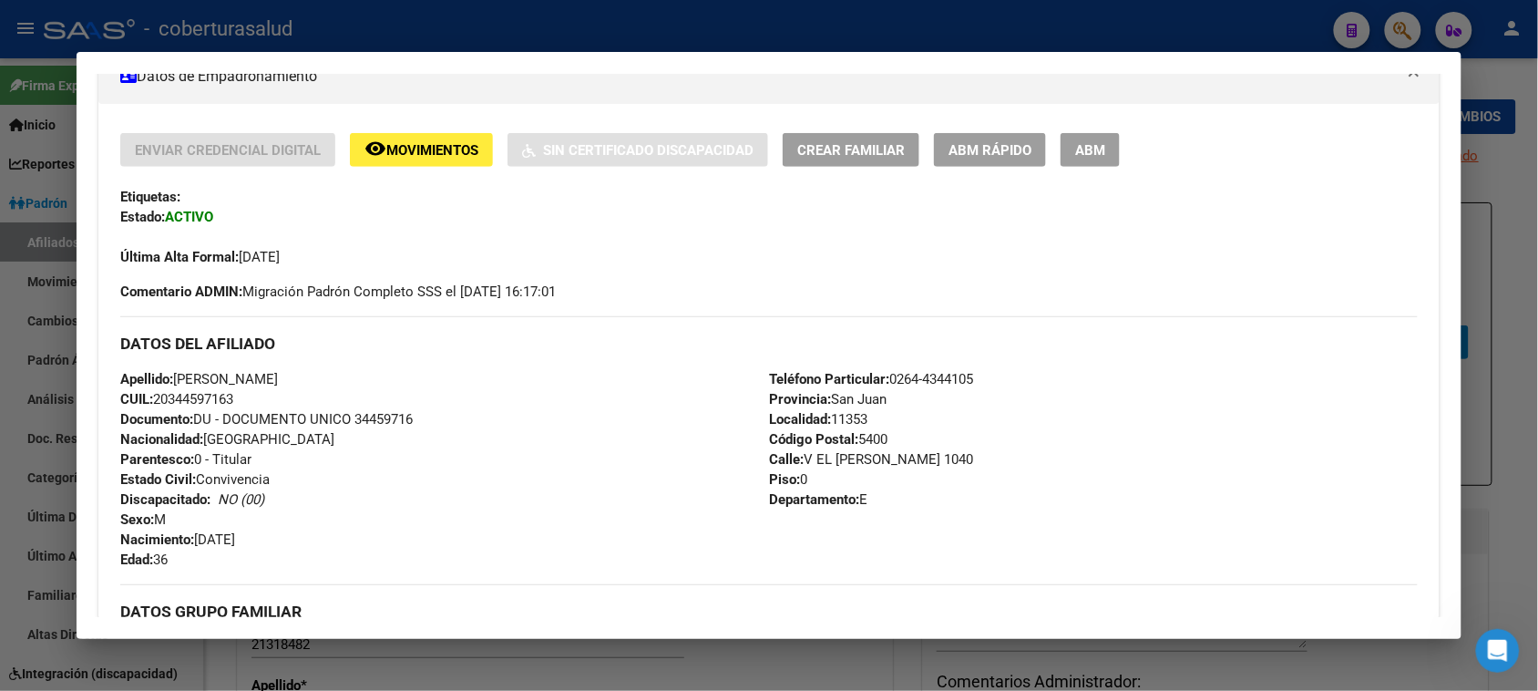
click at [1104, 139] on button "ABM" at bounding box center [1089, 150] width 59 height 34
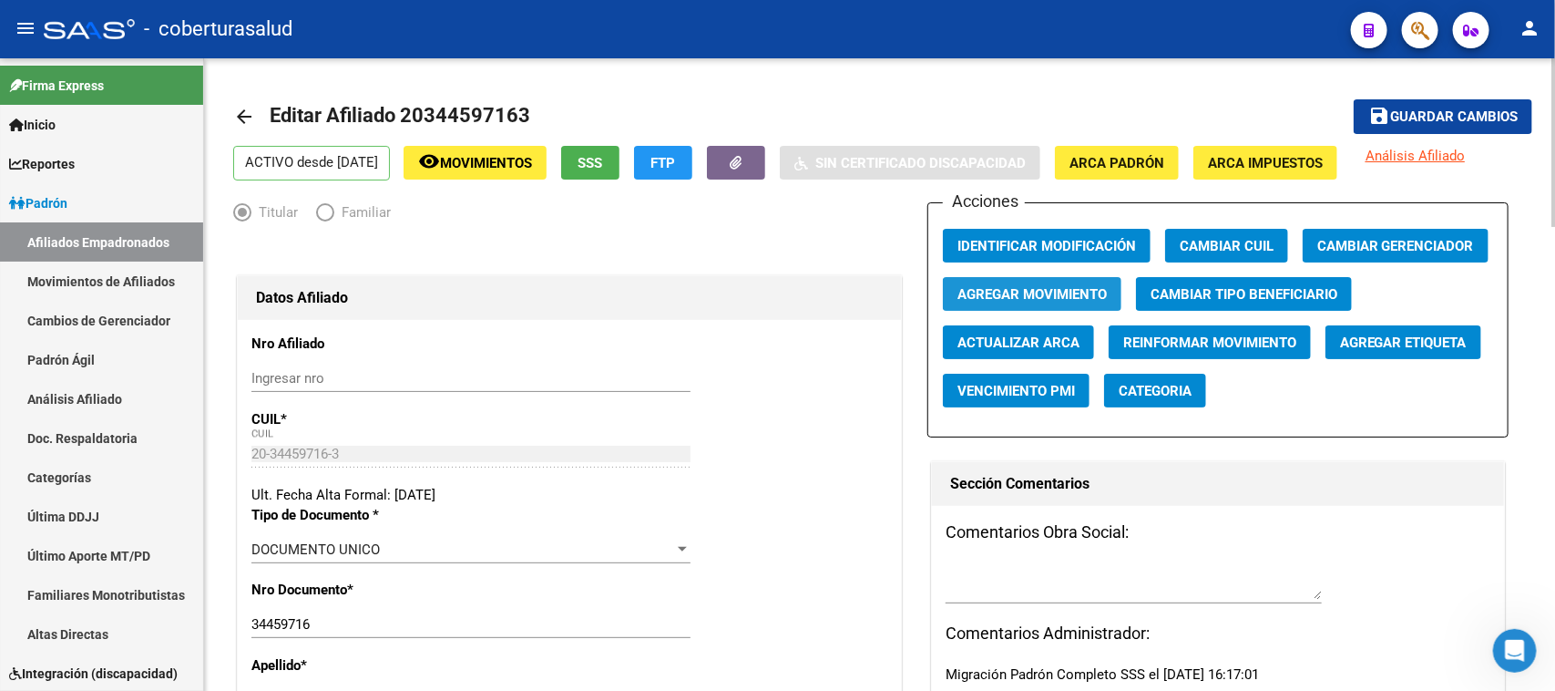
click at [973, 297] on span "Agregar Movimiento" at bounding box center [1031, 294] width 149 height 16
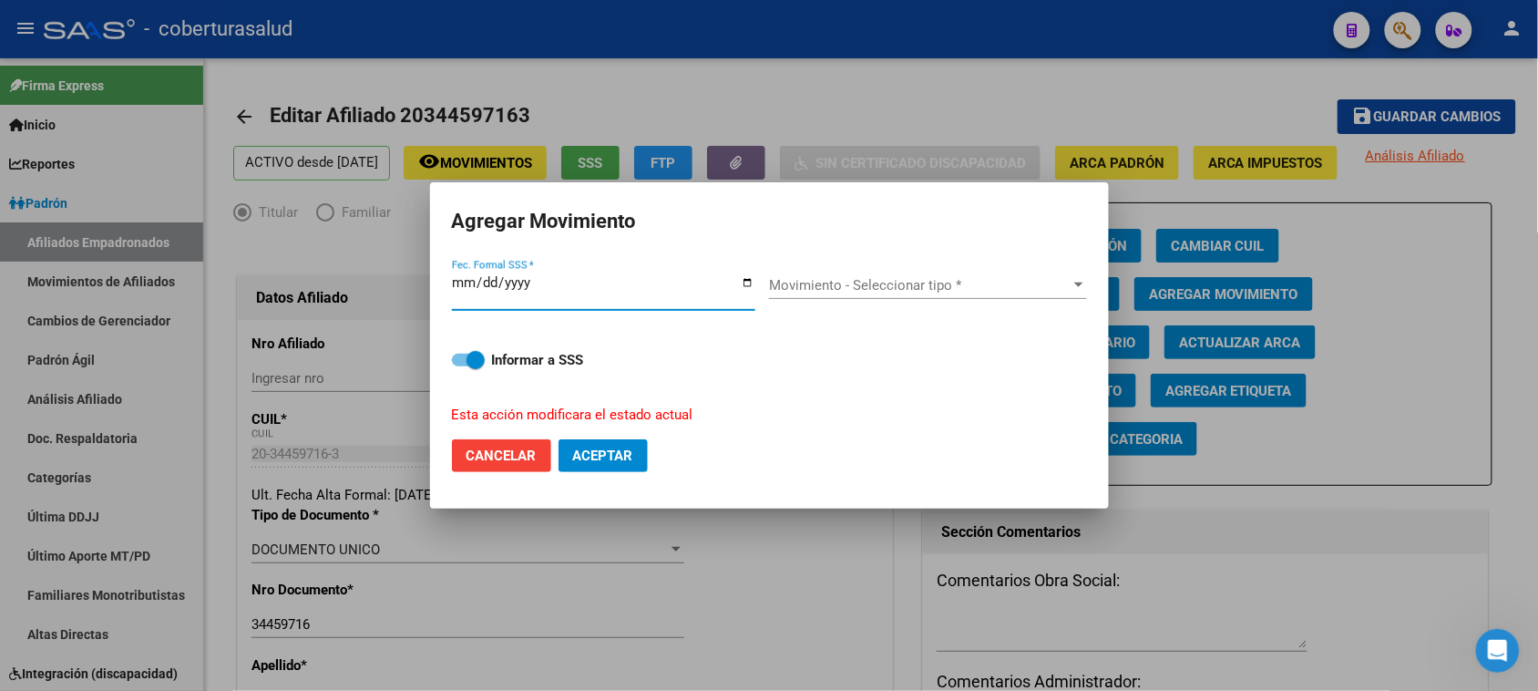
click at [558, 439] on button "Aceptar" at bounding box center [602, 455] width 89 height 33
click at [888, 274] on div "Movimiento - Seleccionar tipo * Movimiento - Seleccionar tipo *" at bounding box center [928, 284] width 318 height 27
click at [602, 469] on button "Aceptar" at bounding box center [602, 455] width 89 height 33
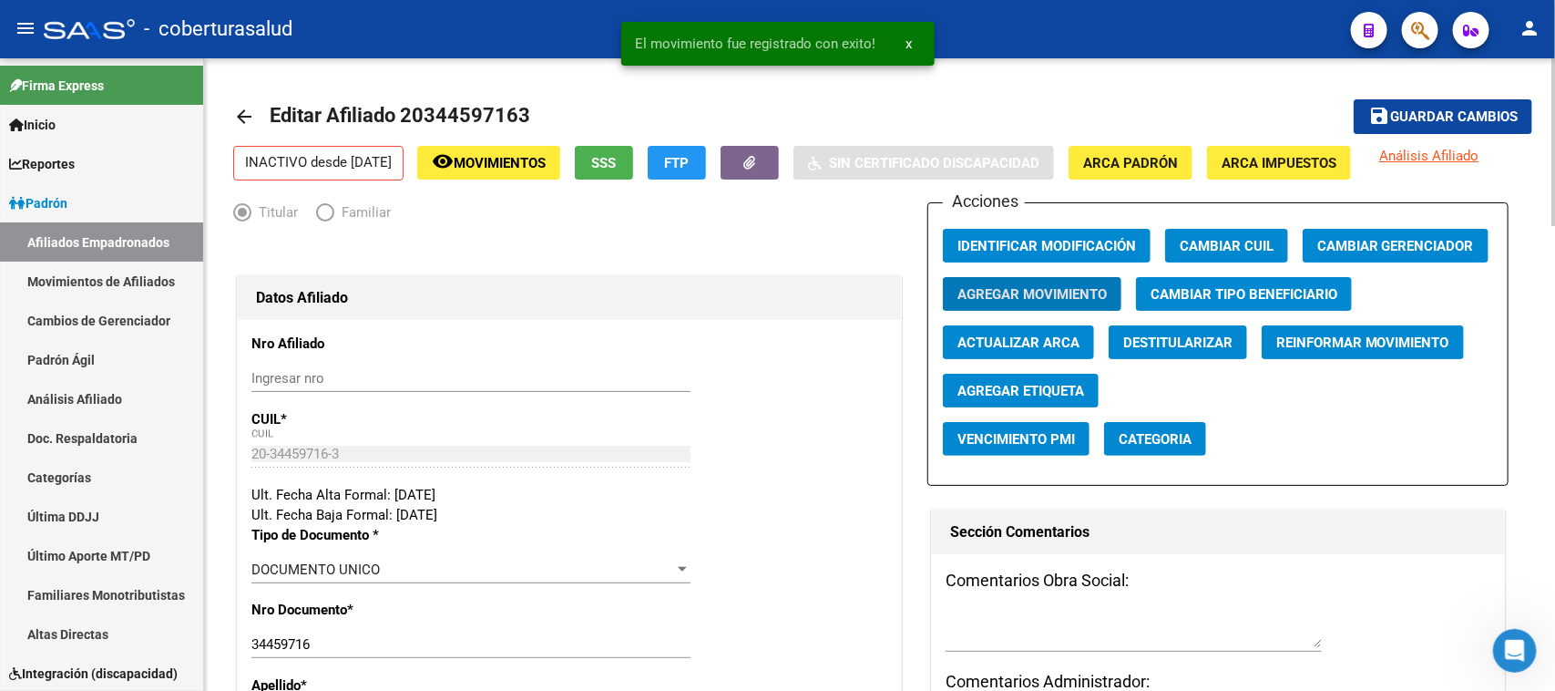
click at [1414, 115] on span "Guardar cambios" at bounding box center [1454, 117] width 128 height 16
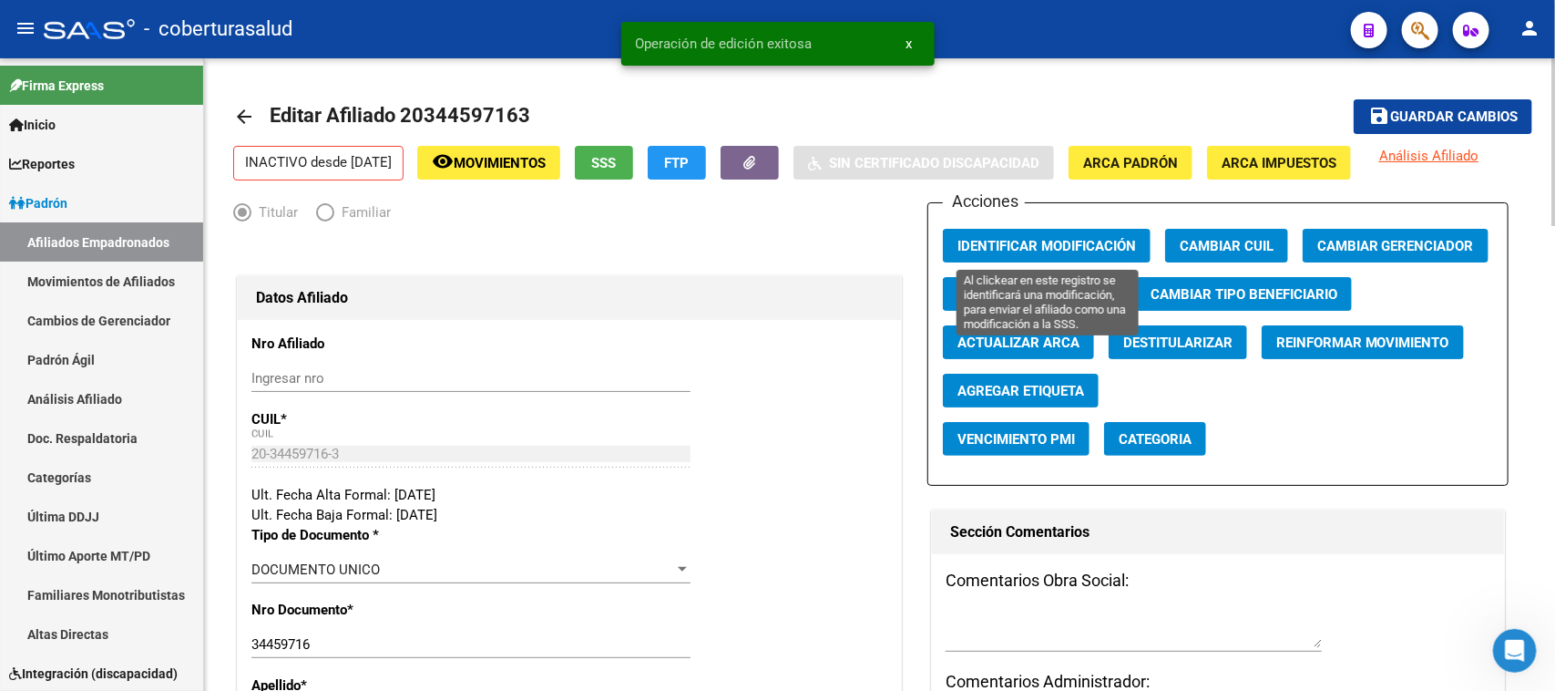
click at [1117, 238] on span "Identificar Modificación" at bounding box center [1046, 246] width 179 height 16
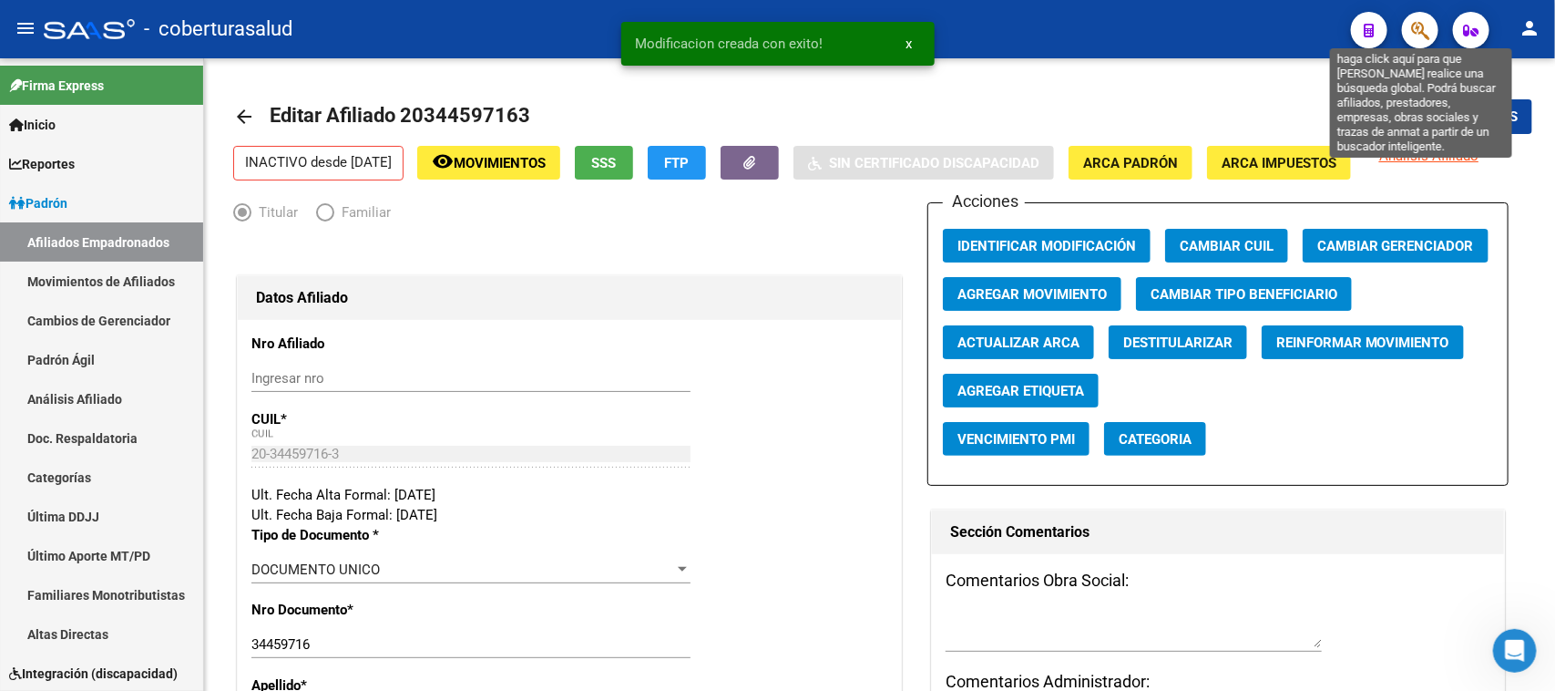
click at [1413, 37] on icon "button" at bounding box center [1420, 30] width 18 height 21
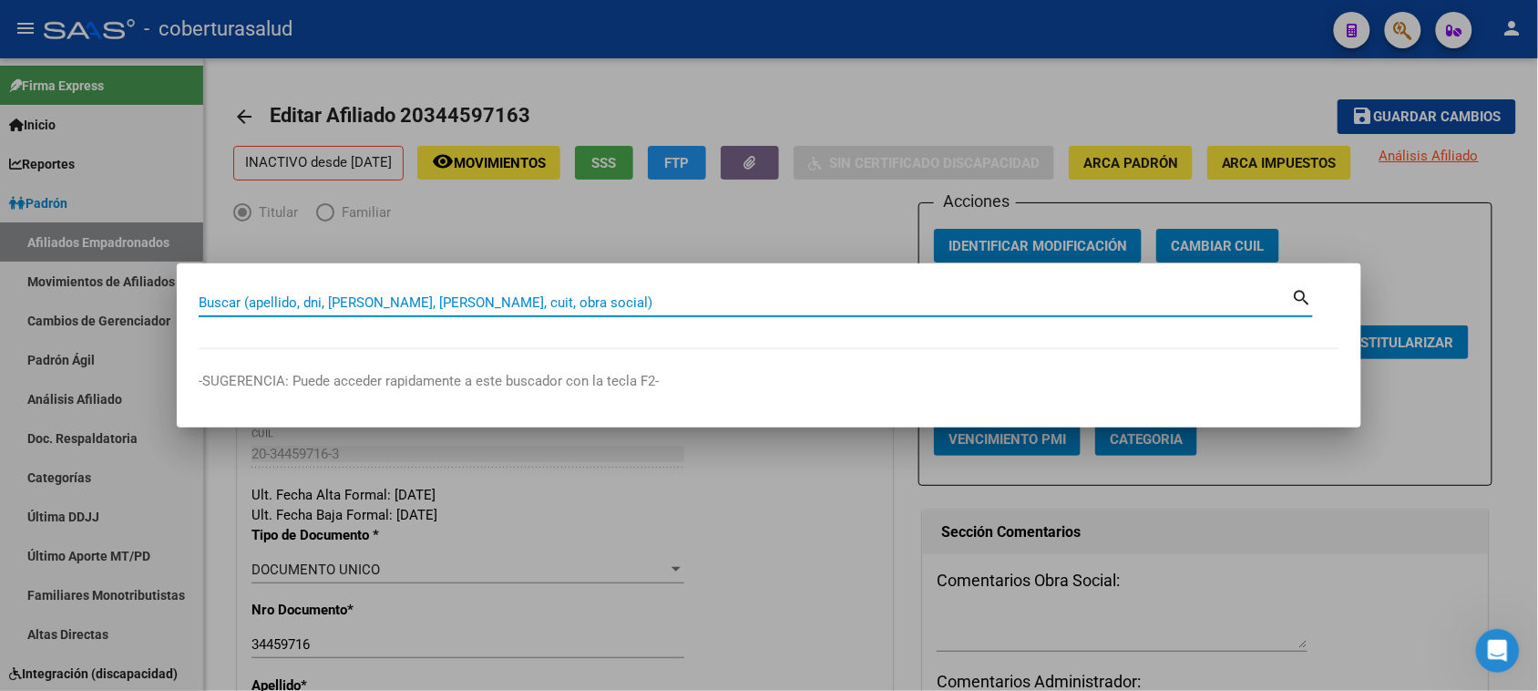
paste input "20362780692"
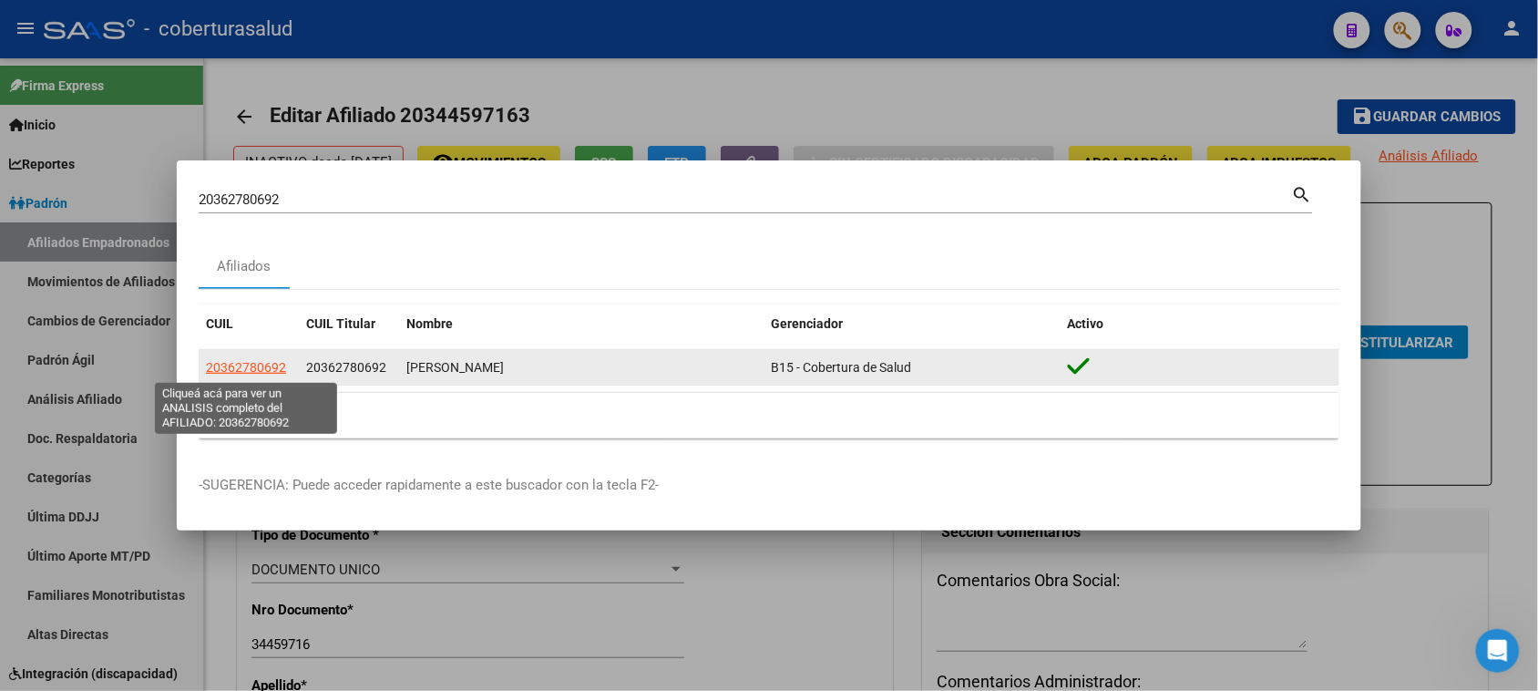
click at [225, 370] on span "20362780692" at bounding box center [246, 367] width 80 height 15
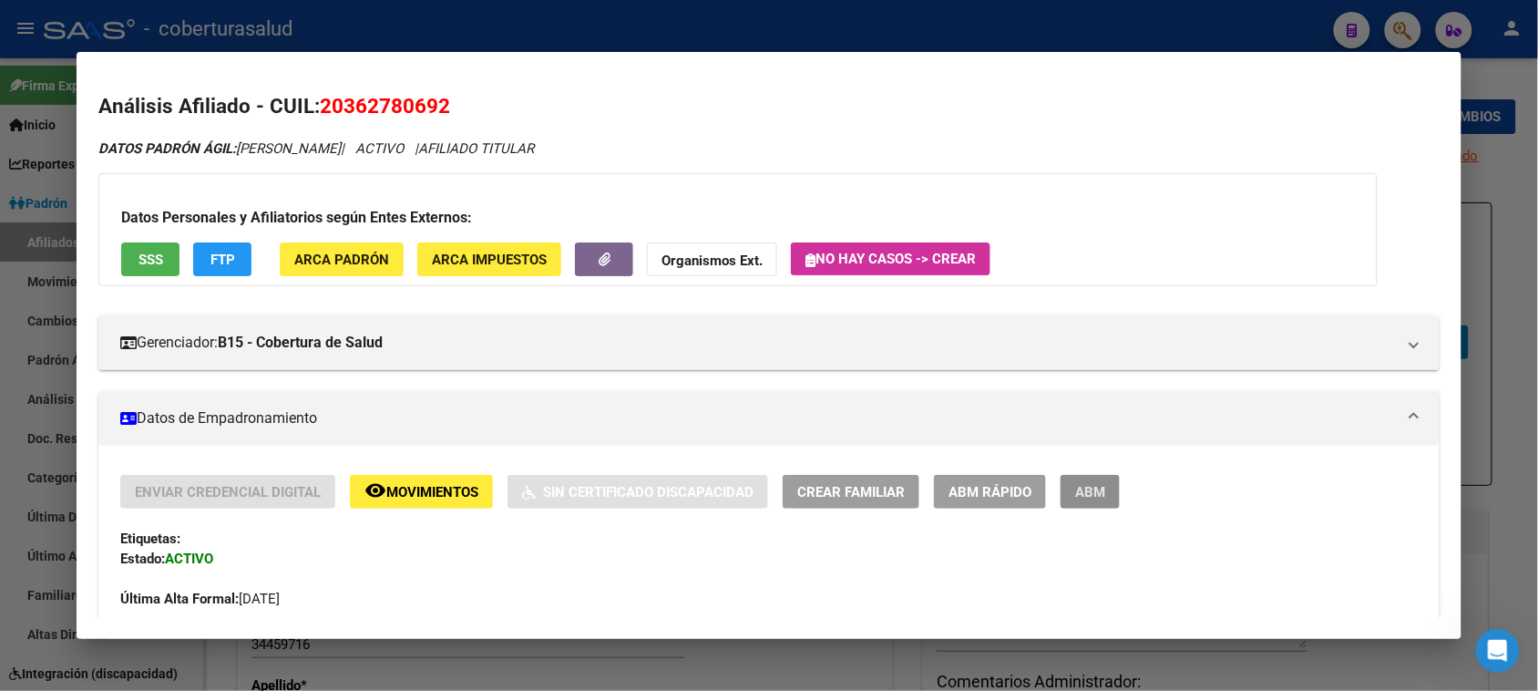
click at [1103, 478] on button "ABM" at bounding box center [1089, 492] width 59 height 34
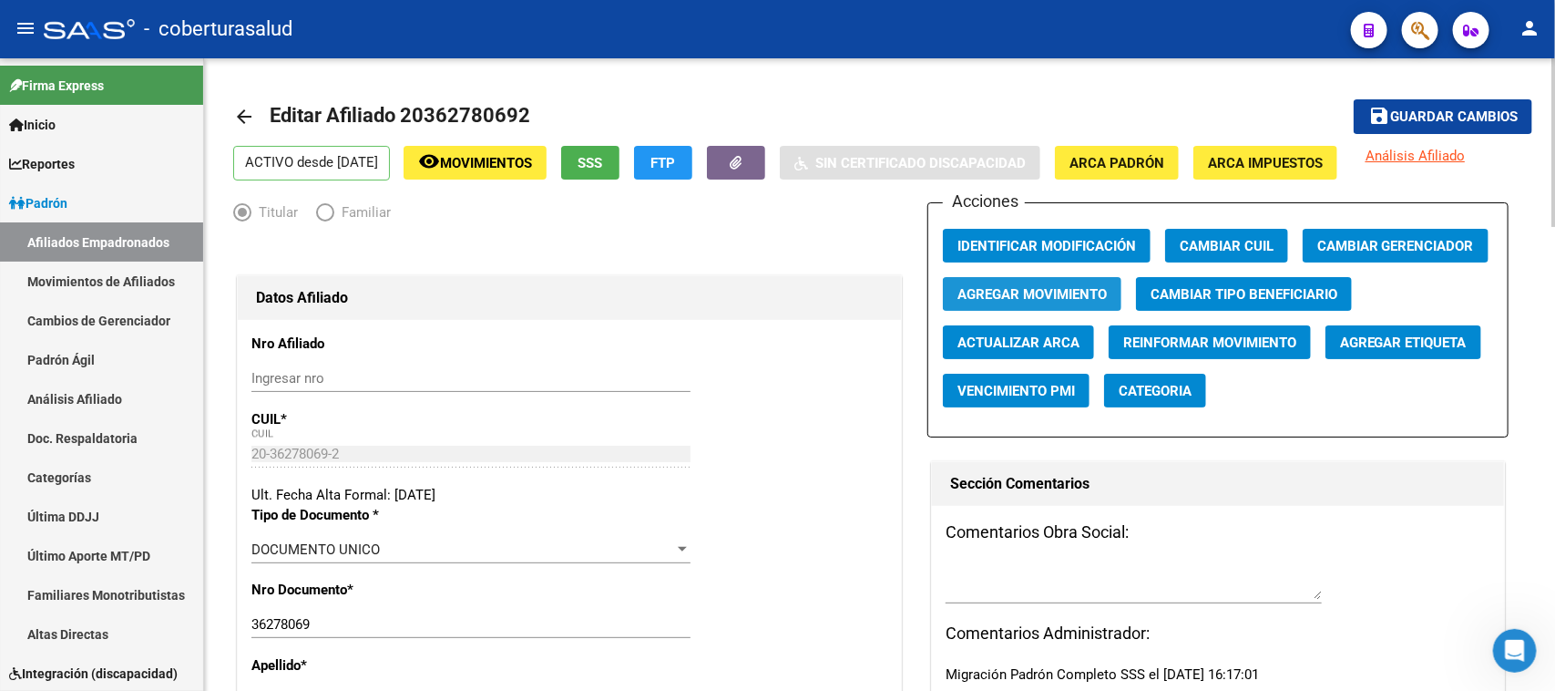
click at [1046, 278] on button "Agregar Movimiento" at bounding box center [1032, 294] width 179 height 34
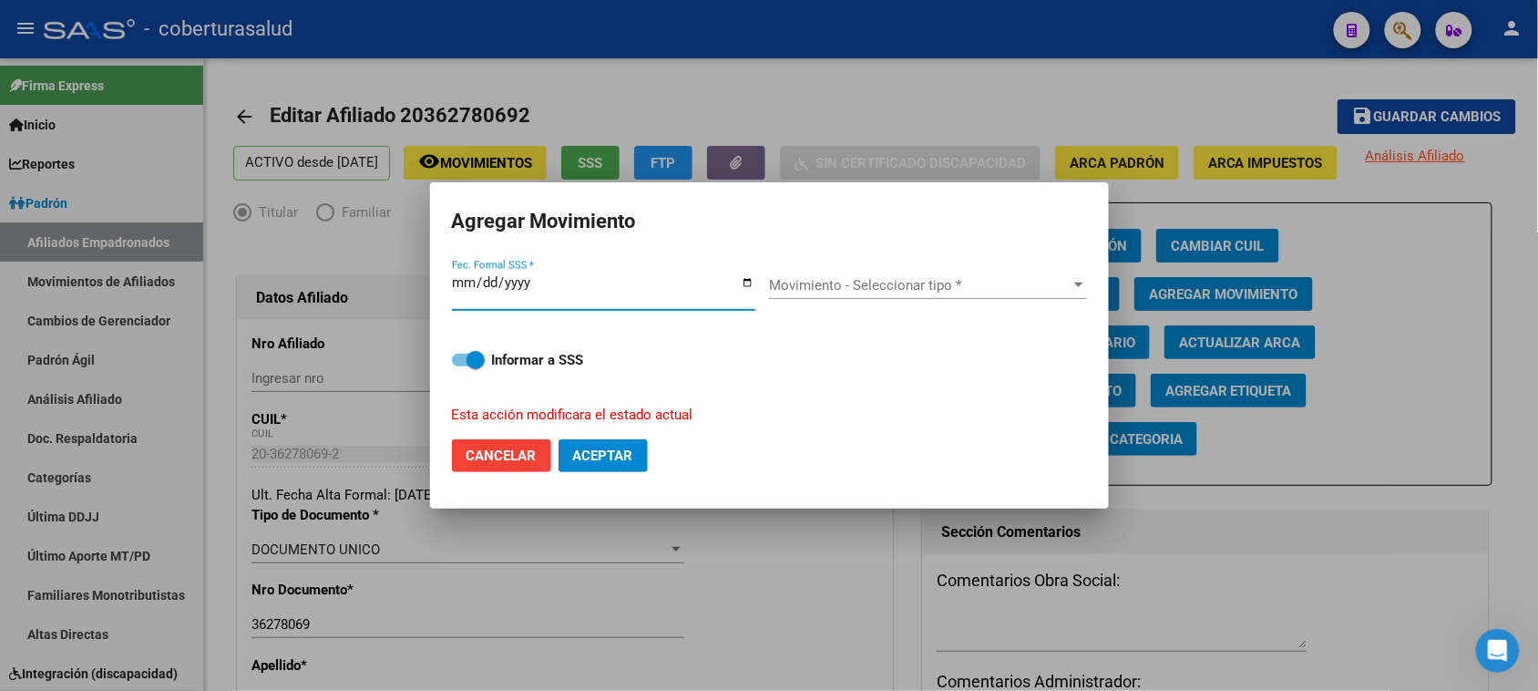
click at [777, 289] on span "Movimiento - Seleccionar tipo *" at bounding box center [920, 285] width 302 height 16
click at [601, 466] on button "Aceptar" at bounding box center [602, 455] width 89 height 33
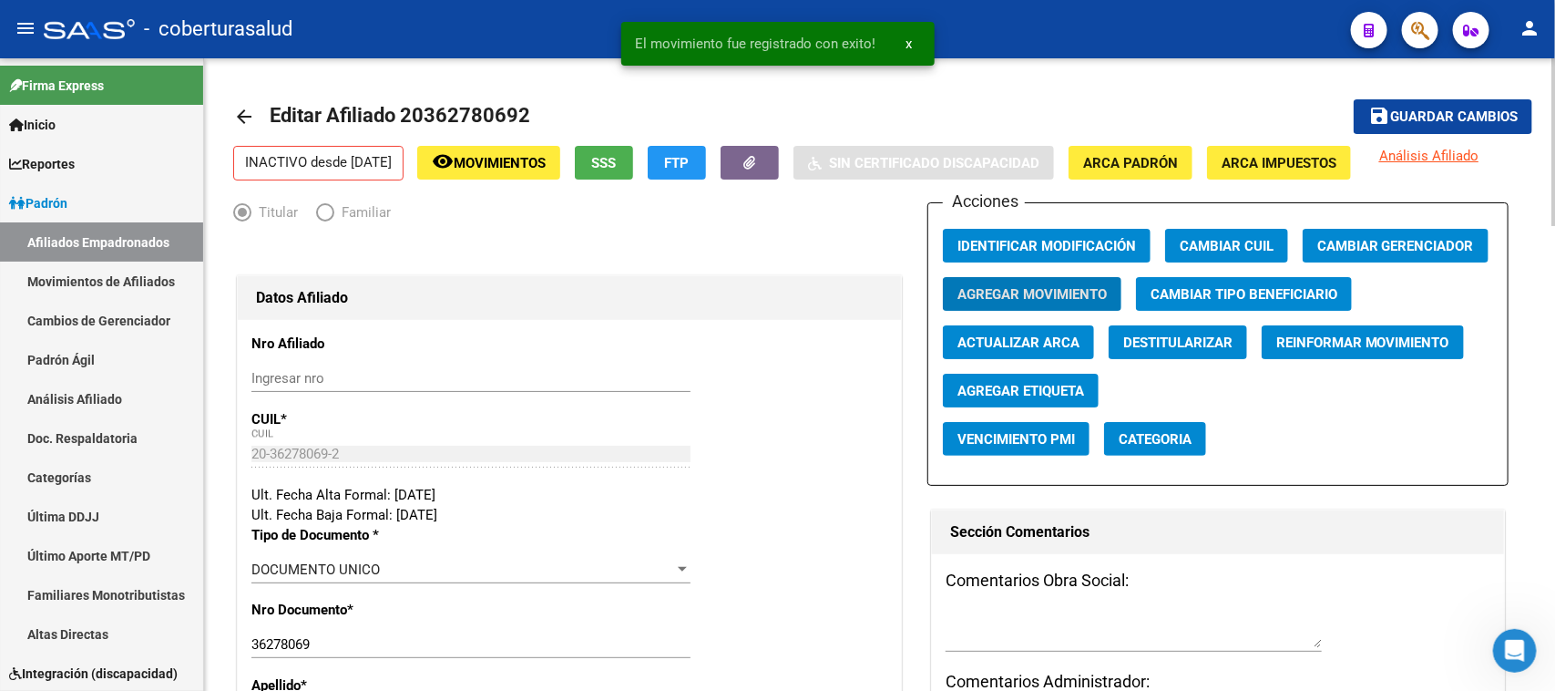
click at [1469, 119] on span "Guardar cambios" at bounding box center [1454, 117] width 128 height 16
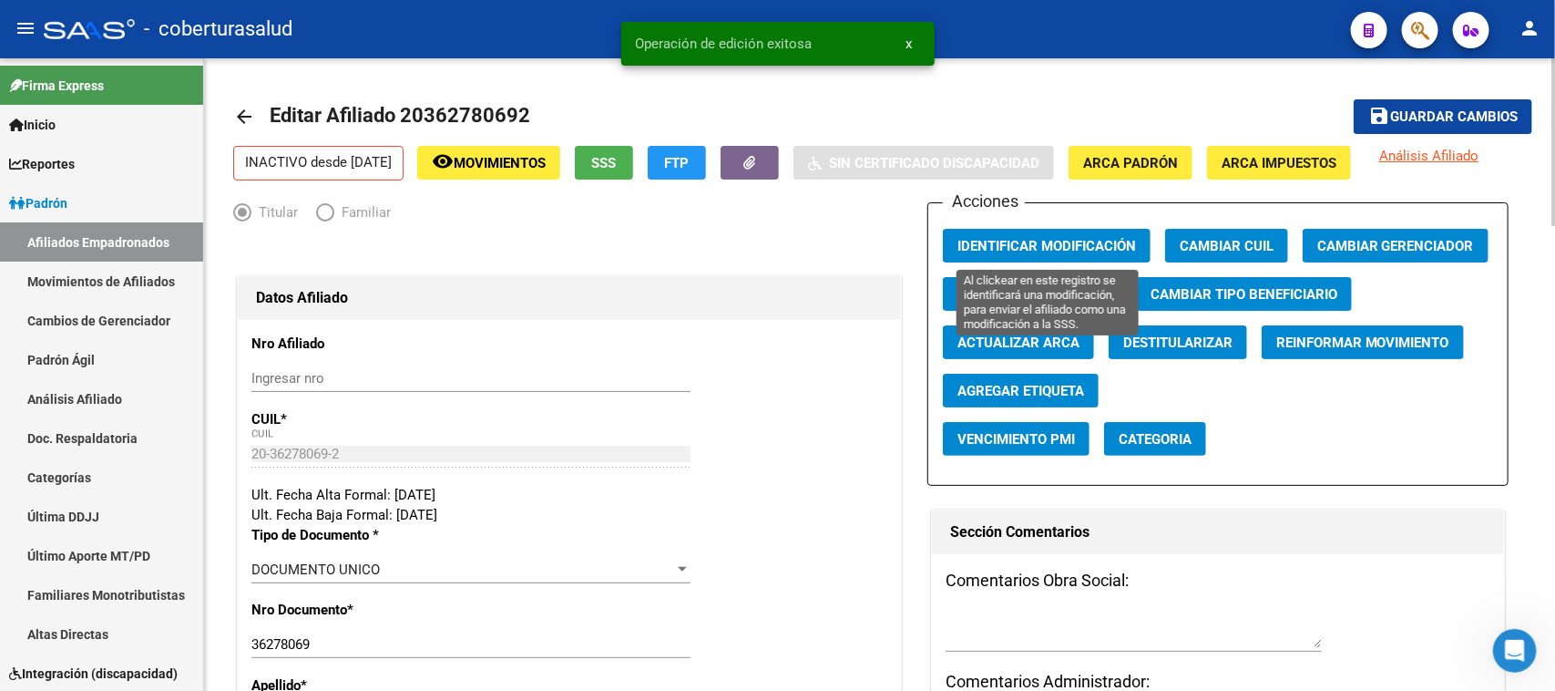
click at [998, 247] on span "Identificar Modificación" at bounding box center [1046, 246] width 179 height 16
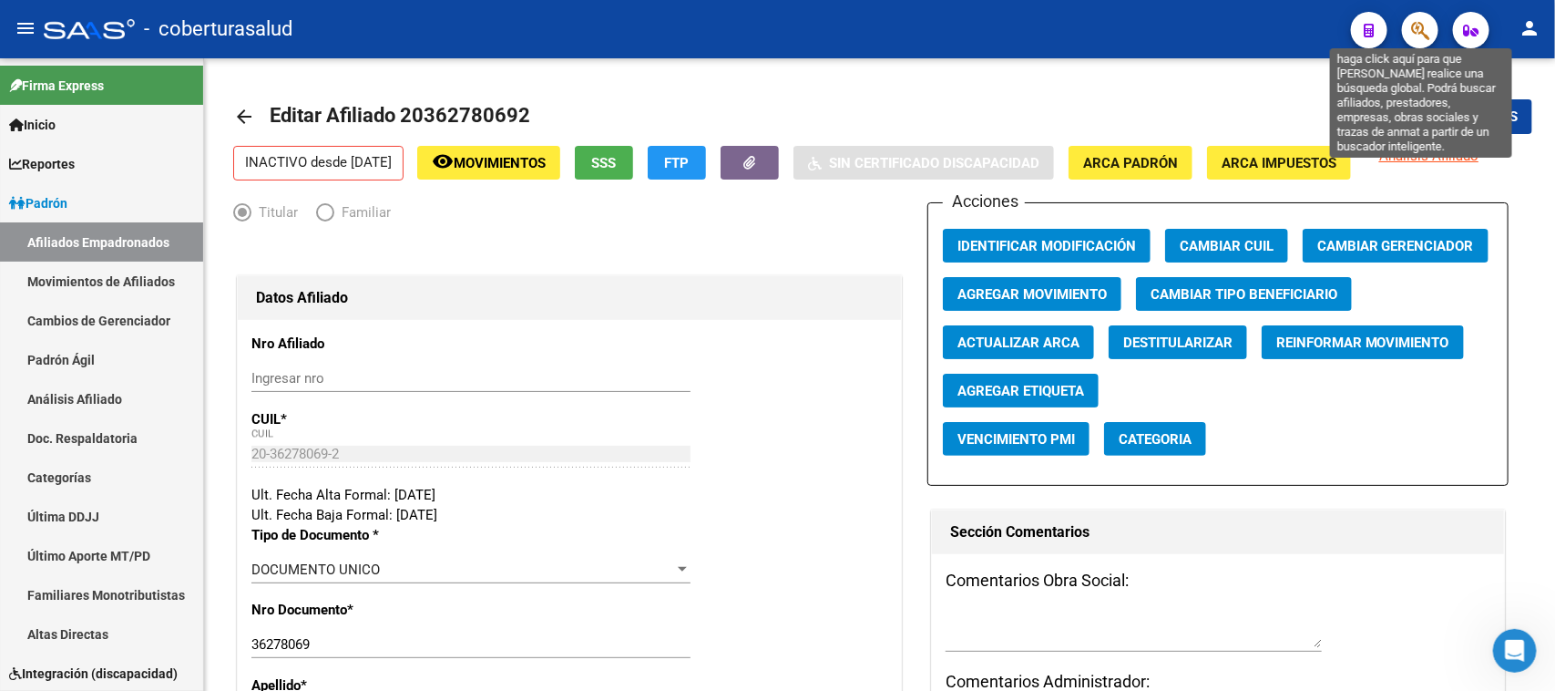
click at [1412, 39] on icon "button" at bounding box center [1420, 30] width 18 height 21
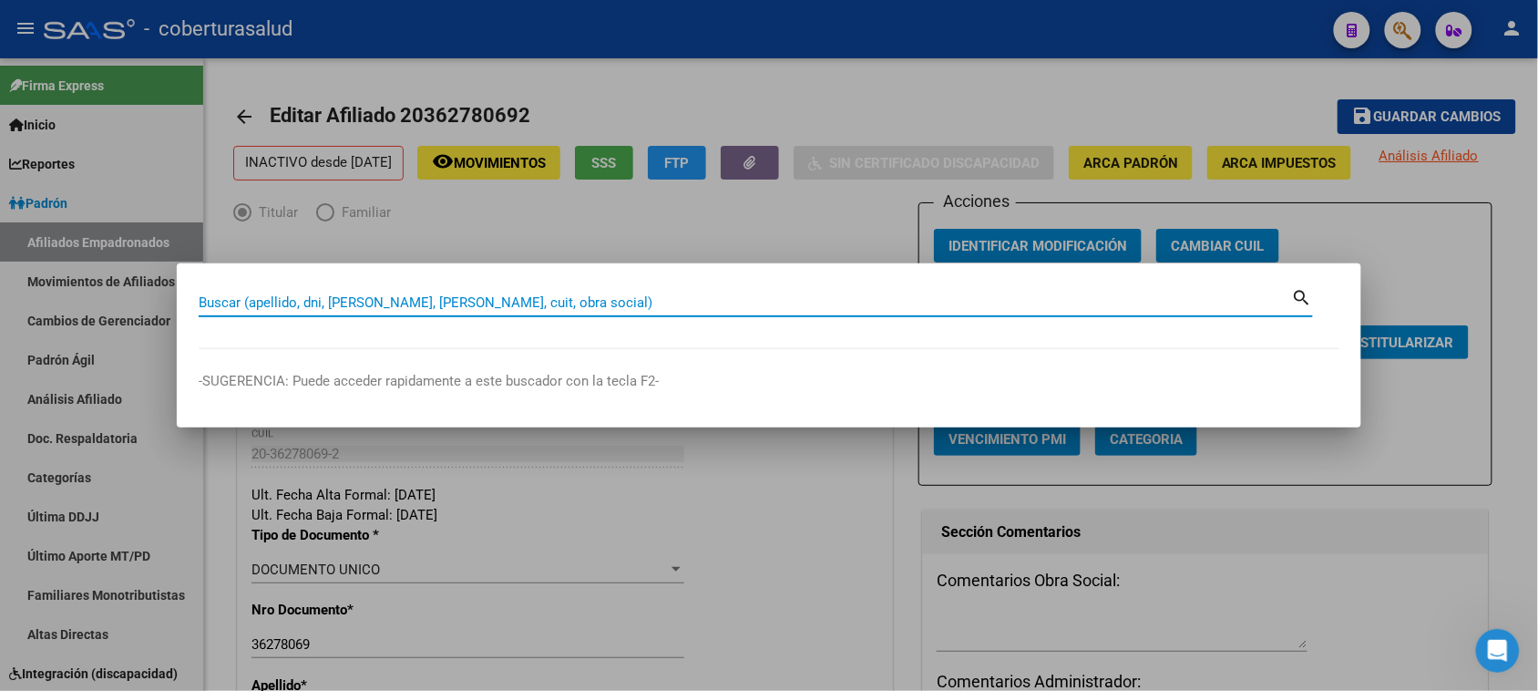
paste input "23309877039"
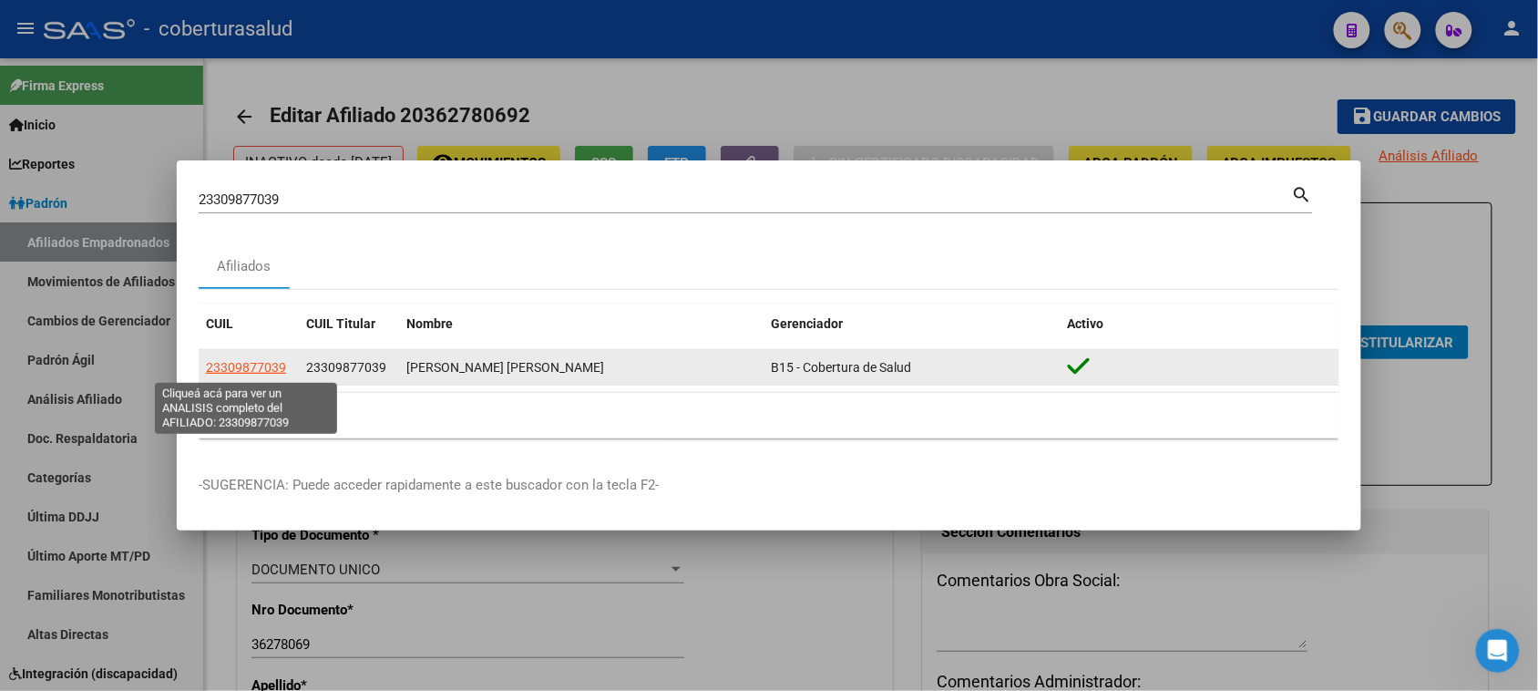
click at [275, 369] on span "23309877039" at bounding box center [246, 367] width 80 height 15
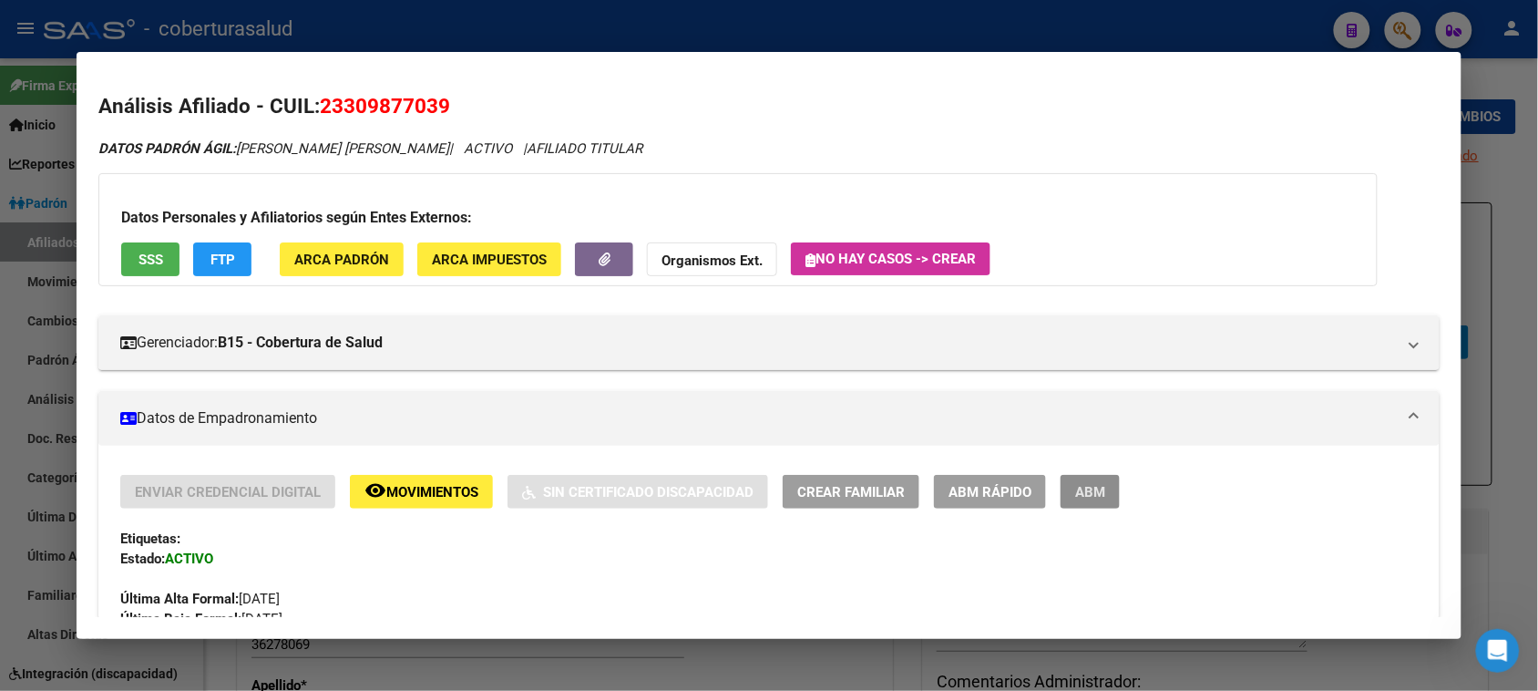
click at [1060, 498] on button "ABM" at bounding box center [1089, 492] width 59 height 34
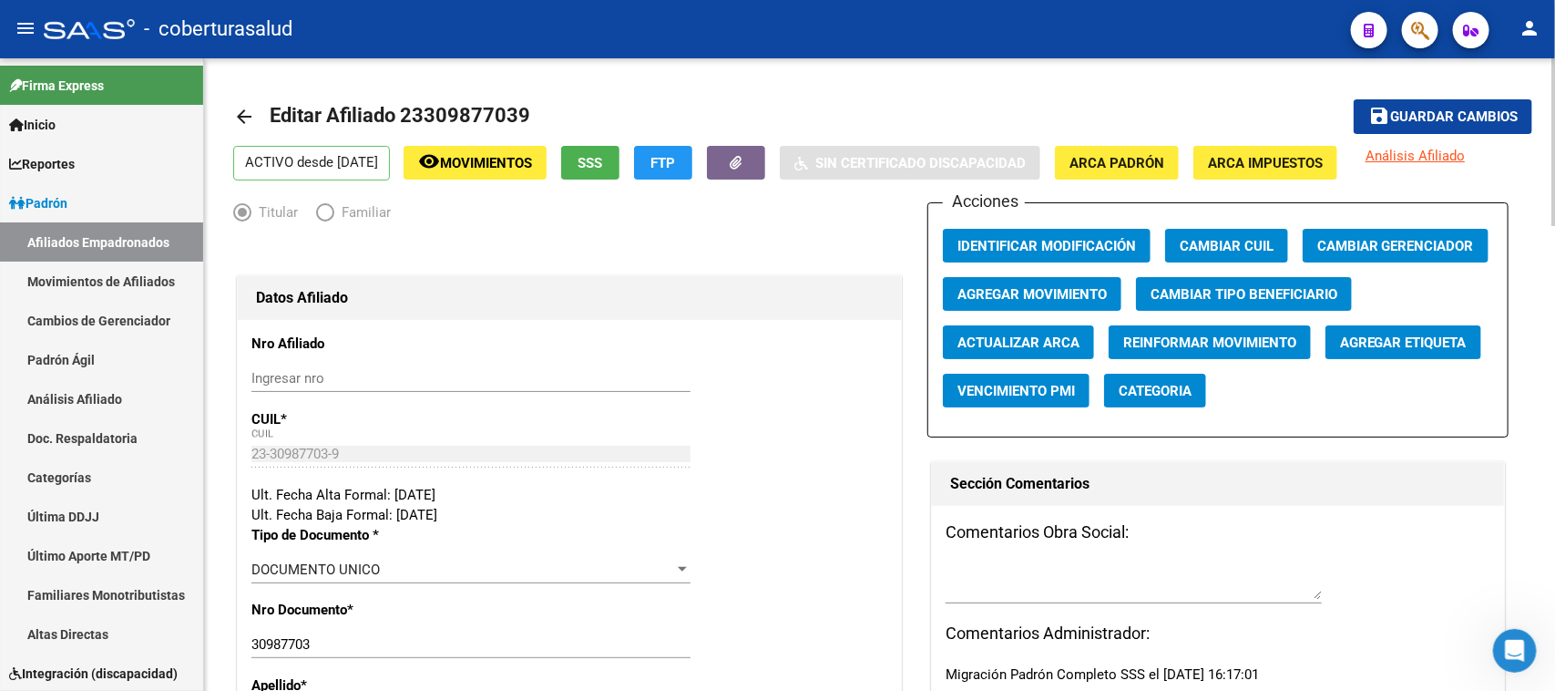
click at [1050, 279] on button "Agregar Movimiento" at bounding box center [1032, 294] width 179 height 34
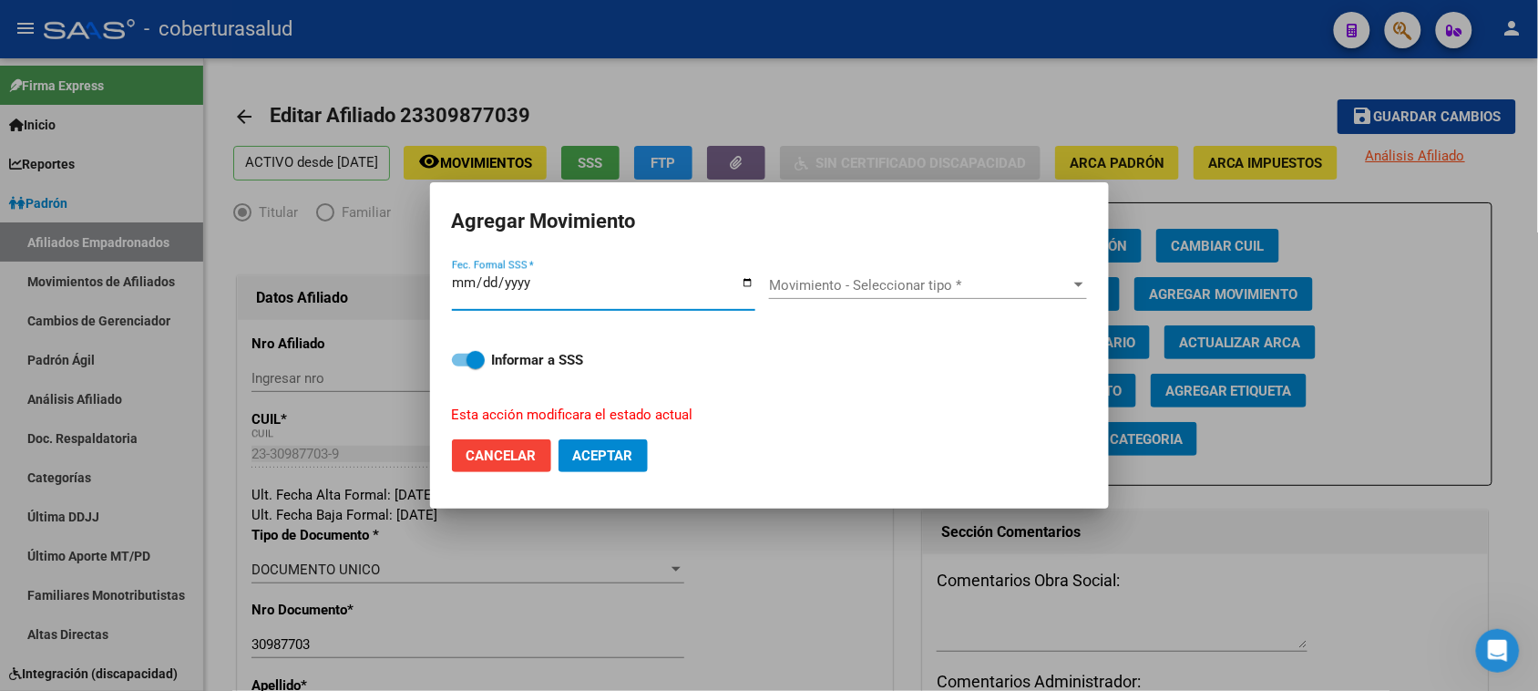
click at [895, 292] on span "Movimiento - Seleccionar tipo *" at bounding box center [920, 285] width 302 height 16
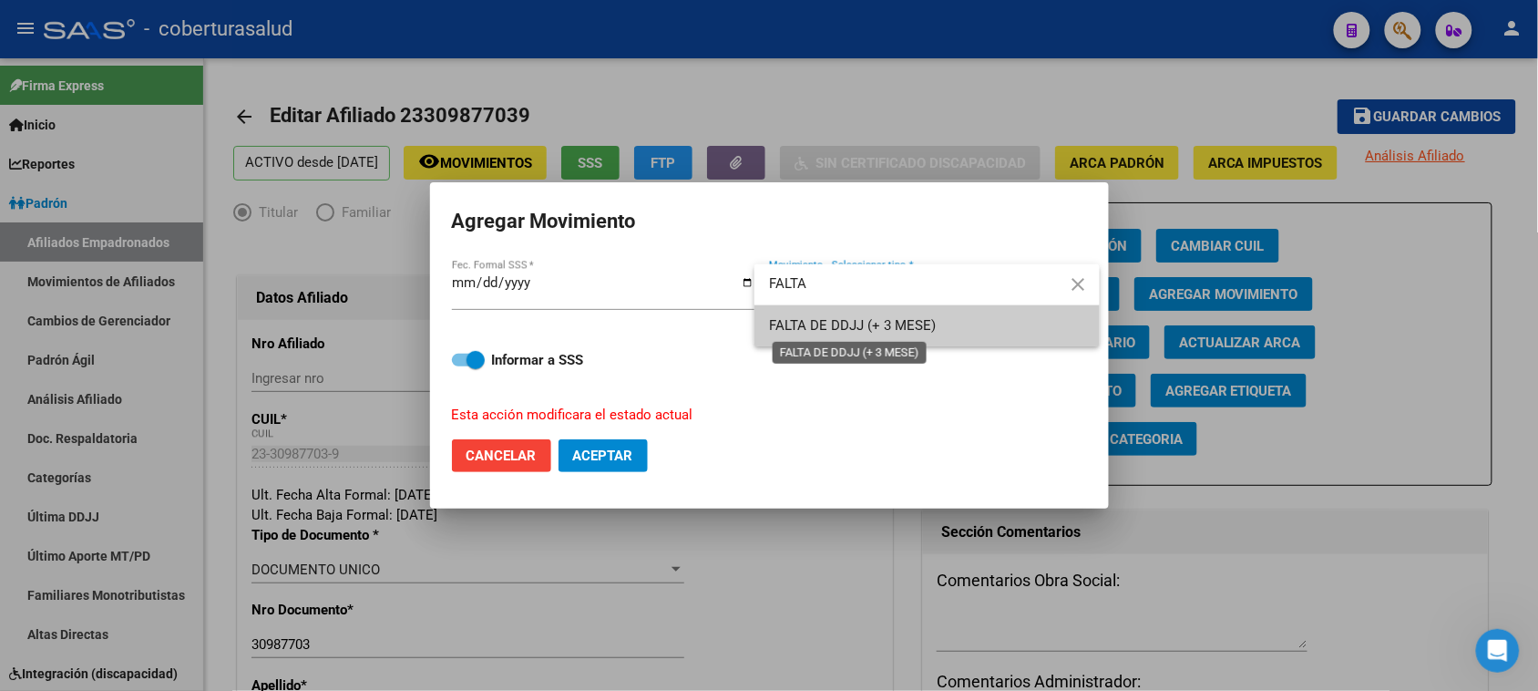
click at [911, 323] on span "FALTA DE DDJJ (+ 3 MESE)" at bounding box center [852, 325] width 167 height 16
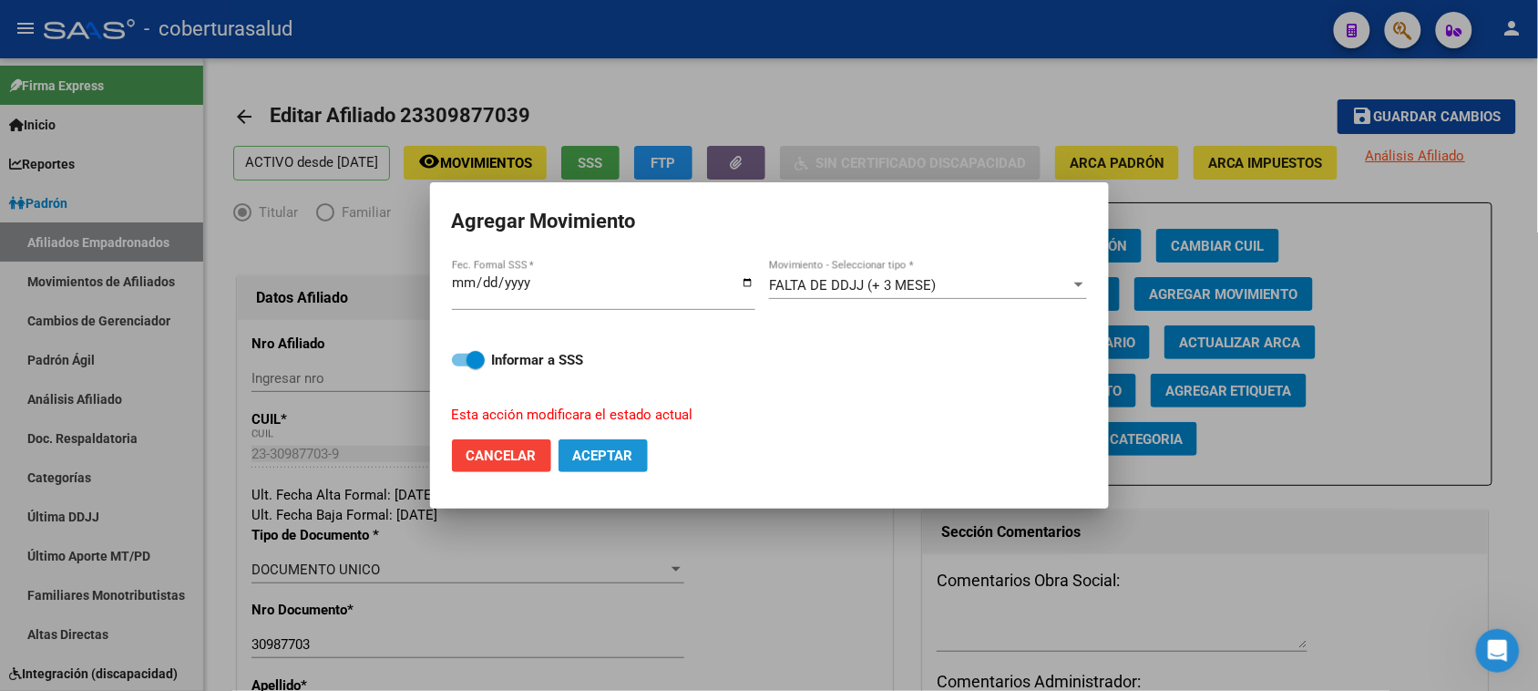
click at [630, 453] on span "Aceptar" at bounding box center [603, 455] width 60 height 16
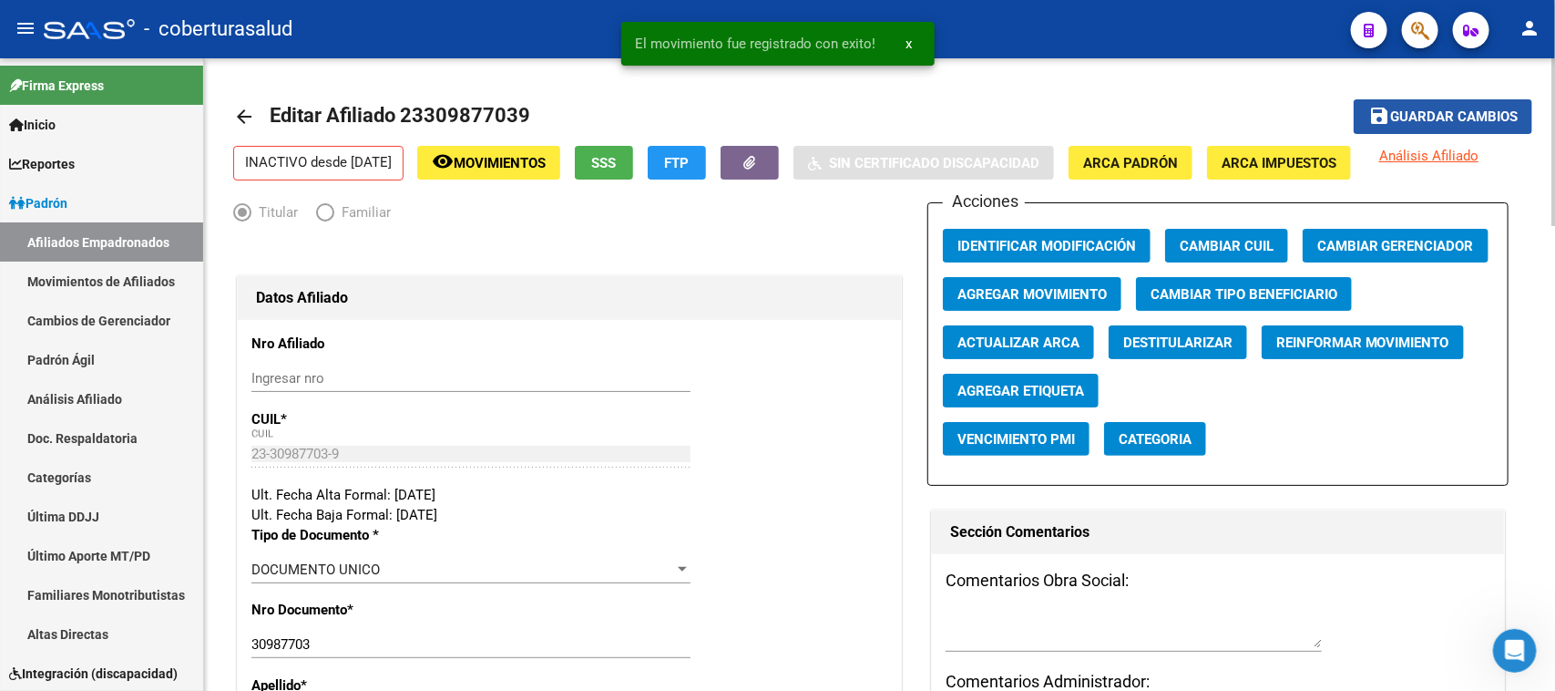
click at [1390, 117] on span "Guardar cambios" at bounding box center [1454, 117] width 128 height 16
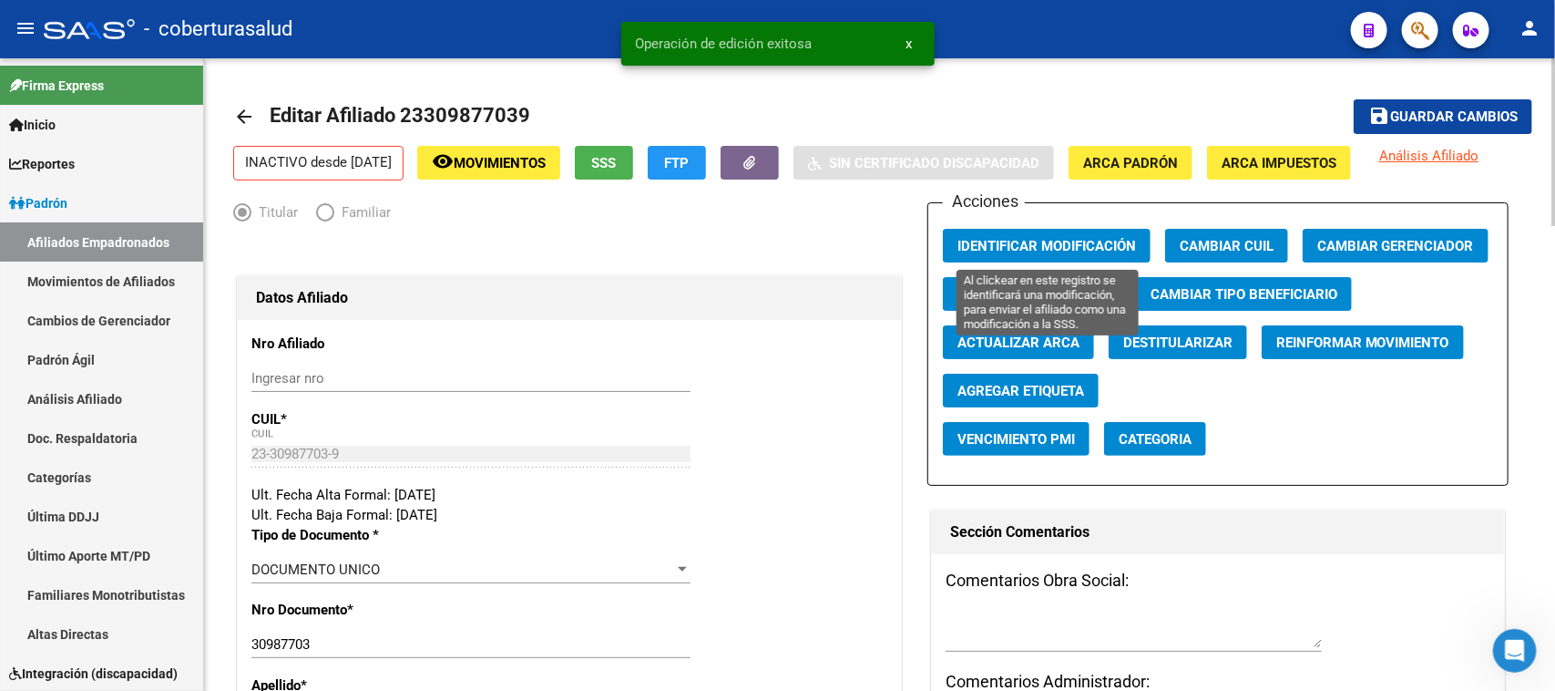
click at [1075, 247] on span "Identificar Modificación" at bounding box center [1046, 246] width 179 height 16
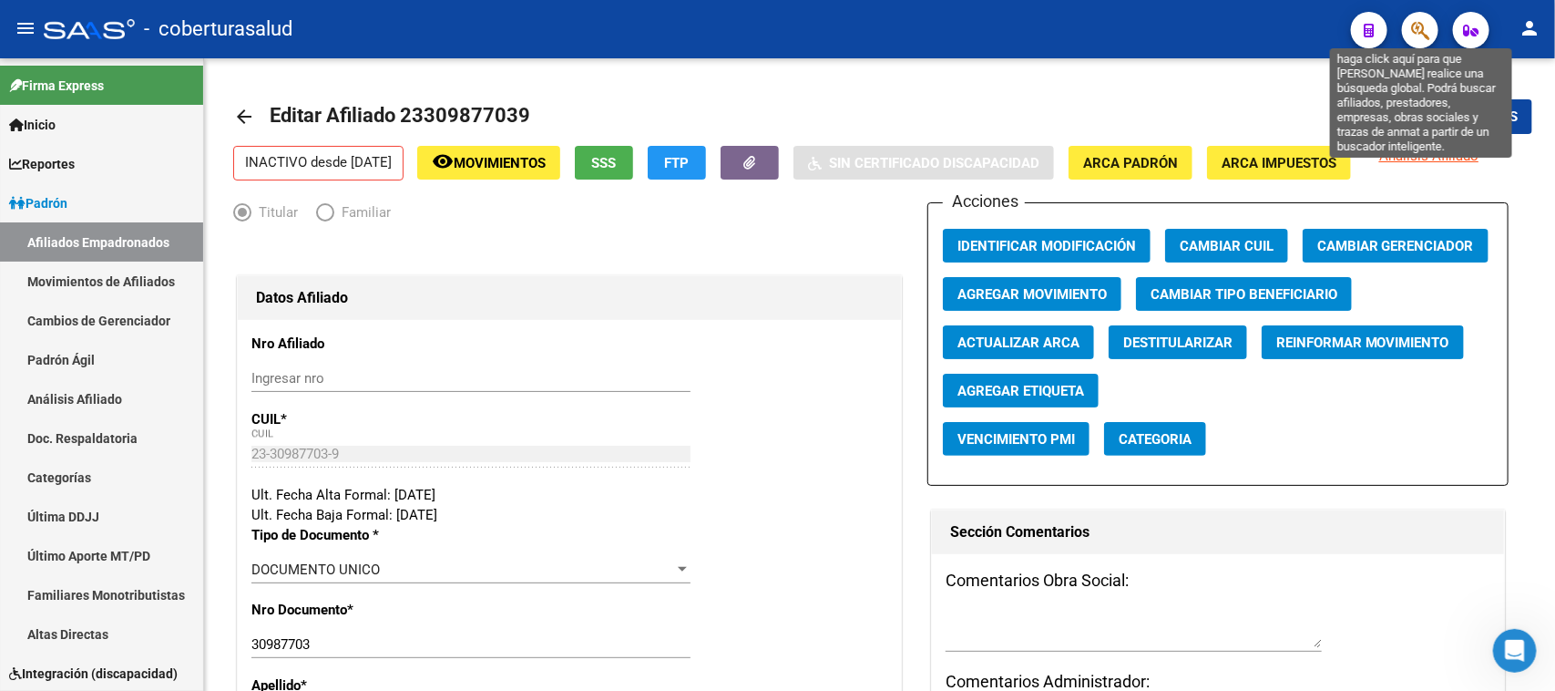
click at [1428, 29] on icon "button" at bounding box center [1420, 30] width 18 height 21
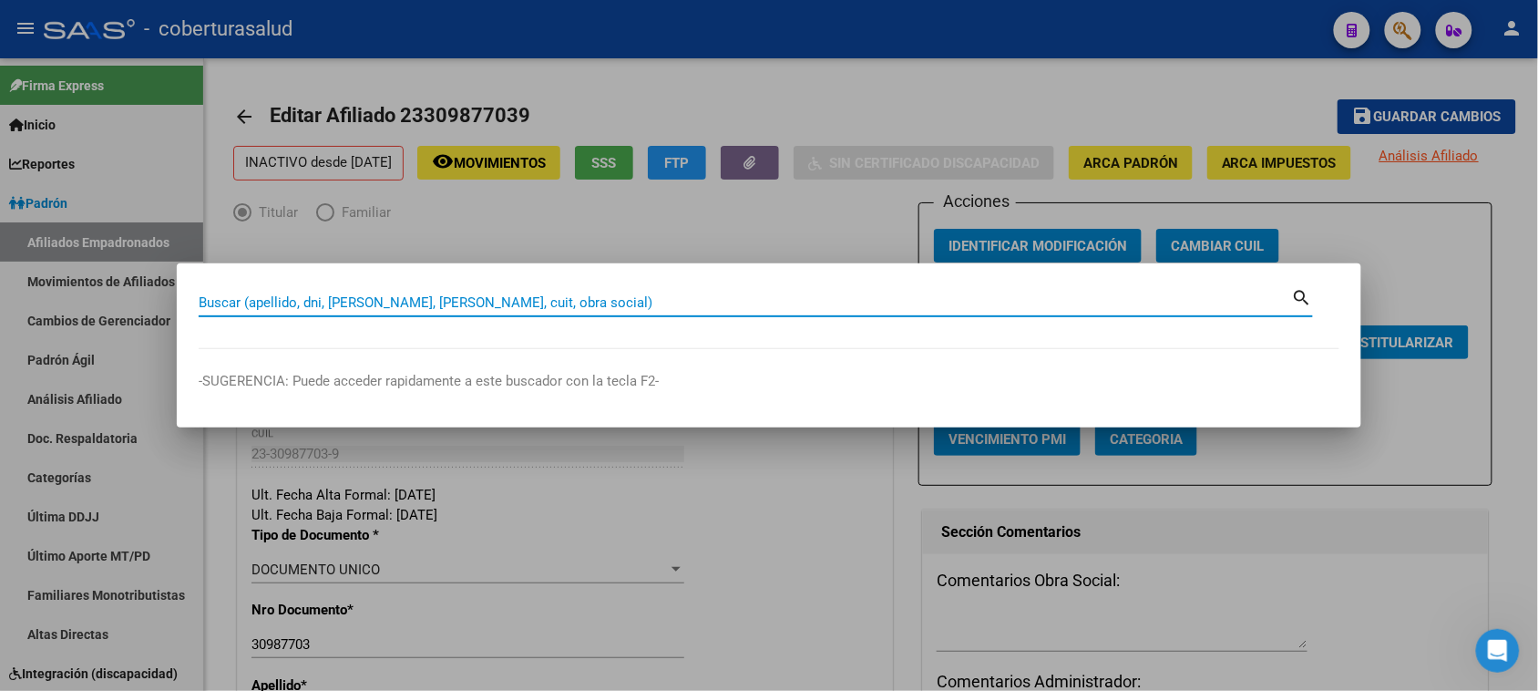
paste input "27289323096"
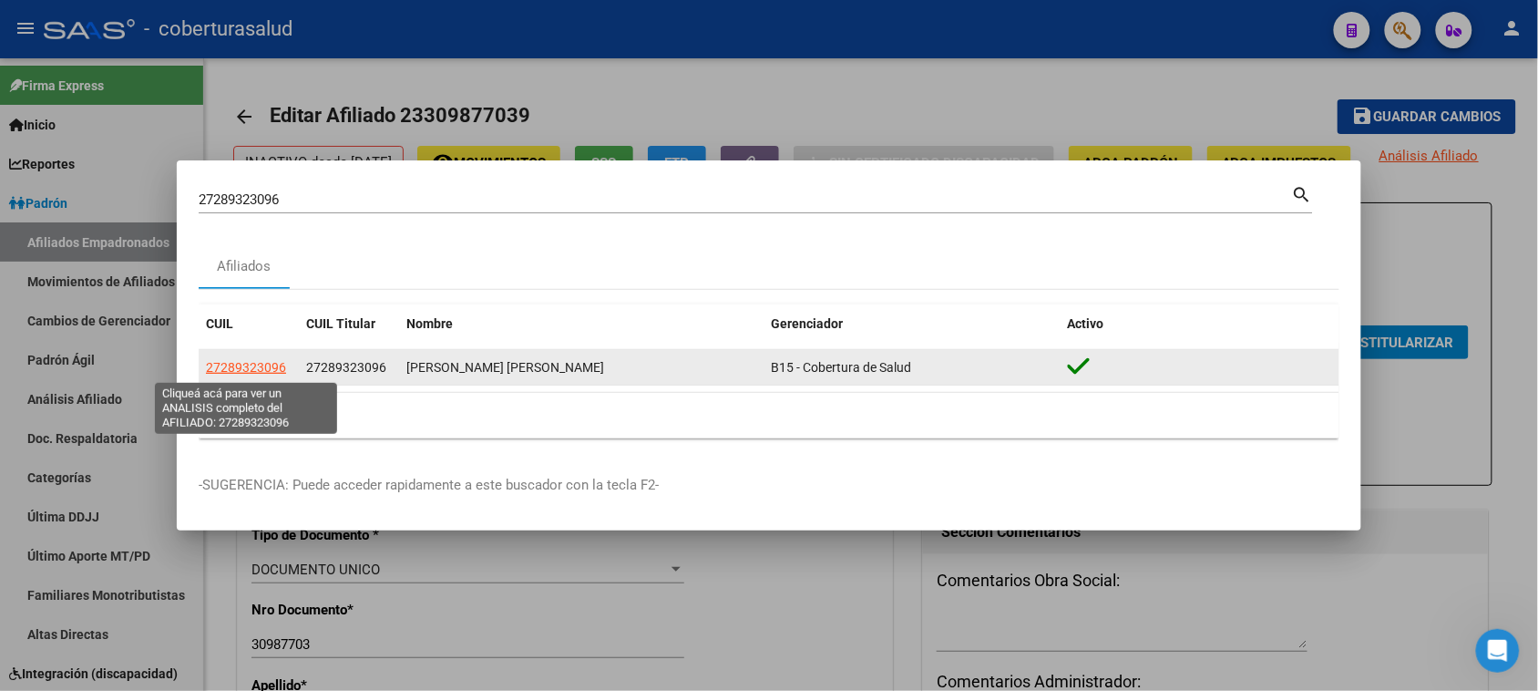
click at [232, 369] on span "27289323096" at bounding box center [246, 367] width 80 height 15
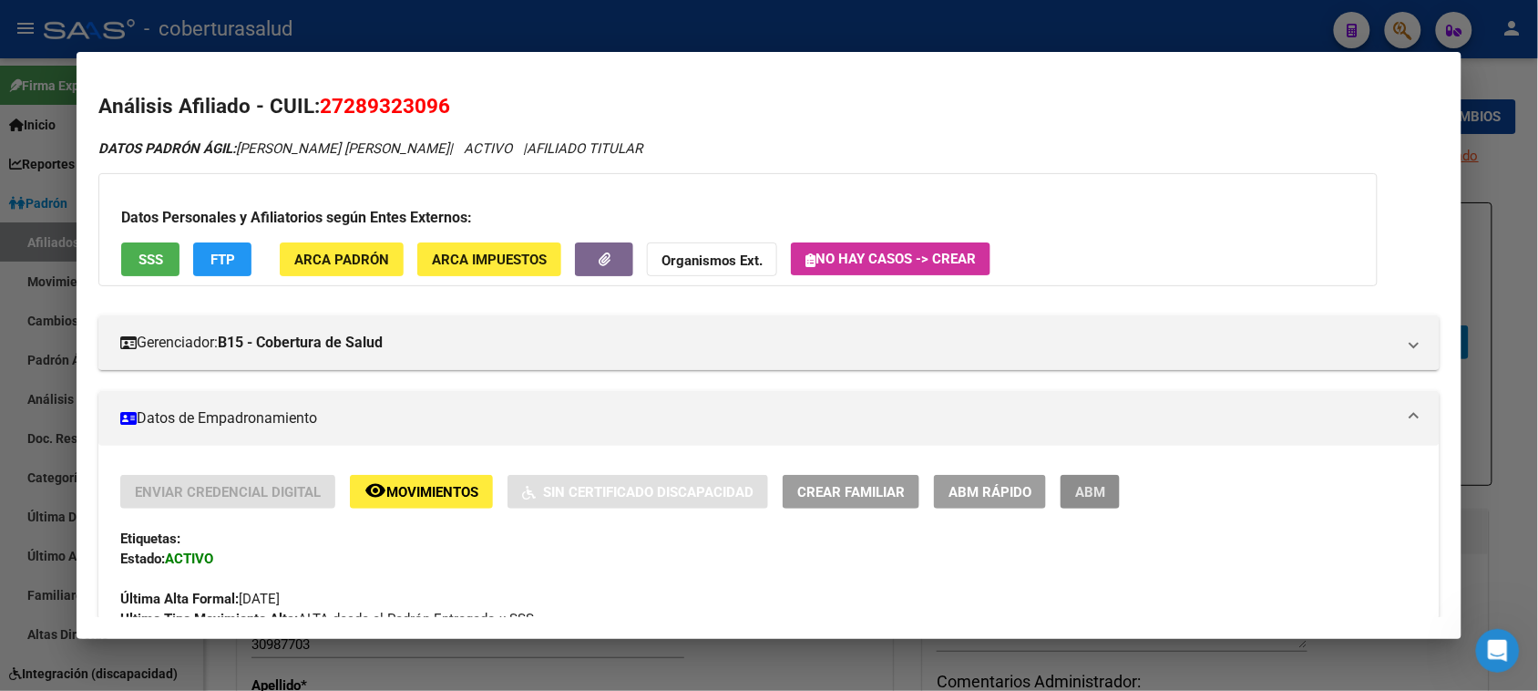
click at [1075, 493] on span "ABM" at bounding box center [1090, 492] width 30 height 16
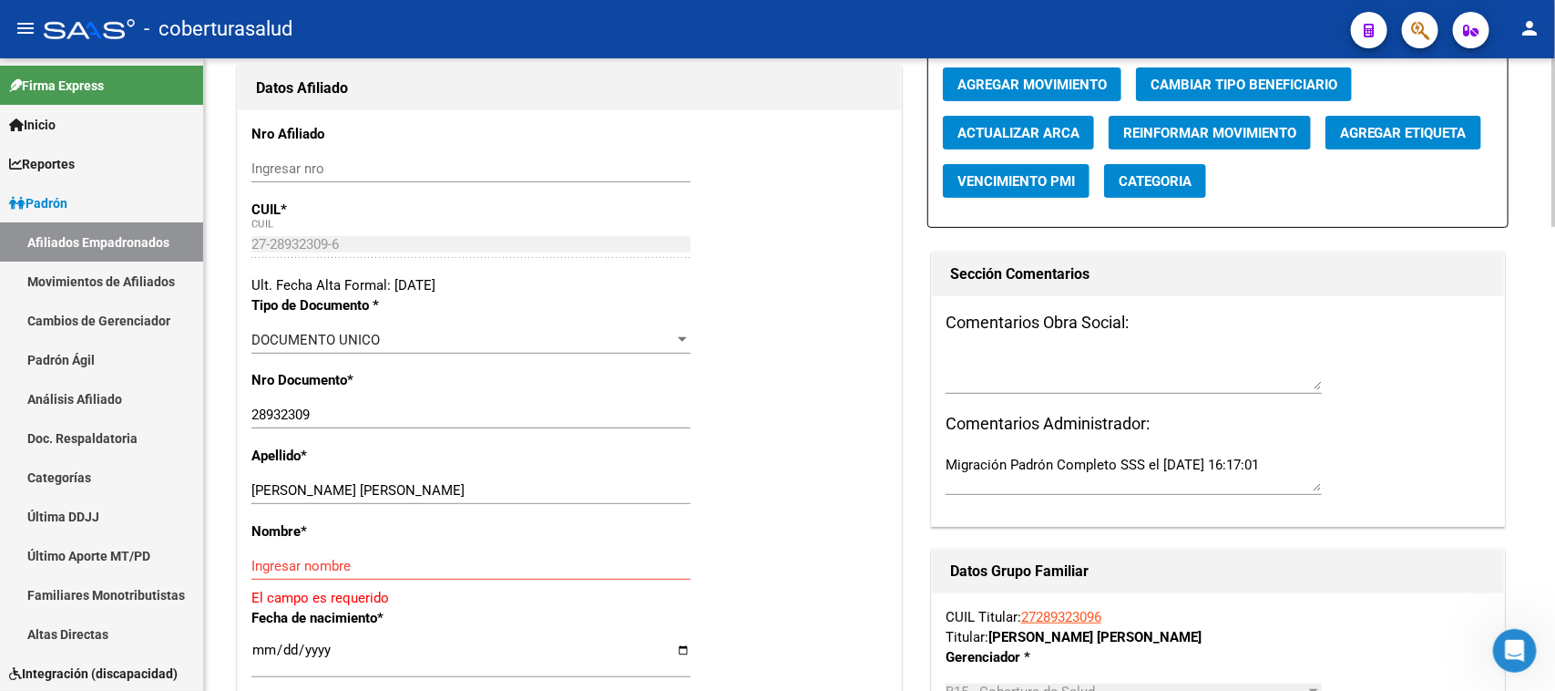
scroll to position [228, 0]
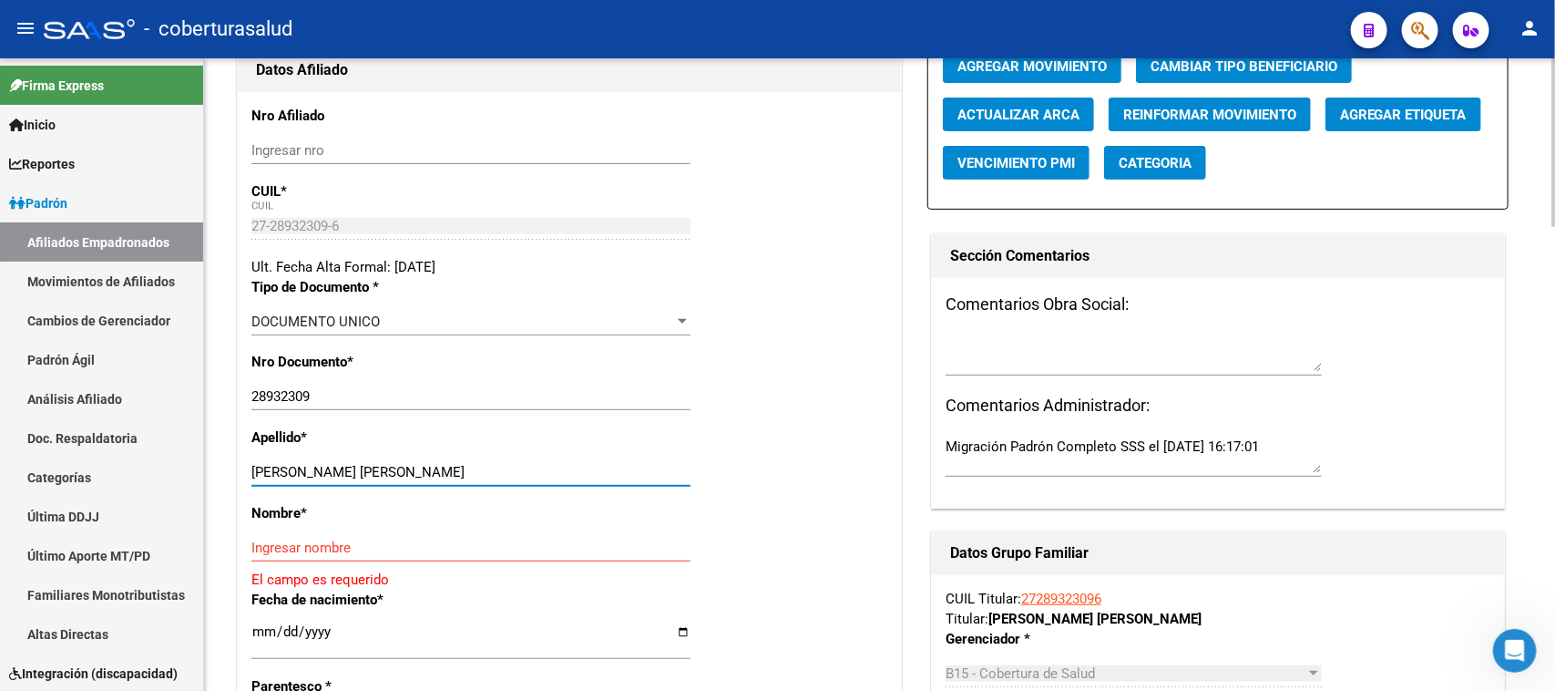
drag, startPoint x: 476, startPoint y: 478, endPoint x: 302, endPoint y: 478, distance: 174.9
click at [302, 478] on input "[PERSON_NAME] [PERSON_NAME]" at bounding box center [470, 472] width 439 height 16
click at [352, 548] on input "Ingresar nombre" at bounding box center [470, 547] width 439 height 16
paste input "[PERSON_NAME]"
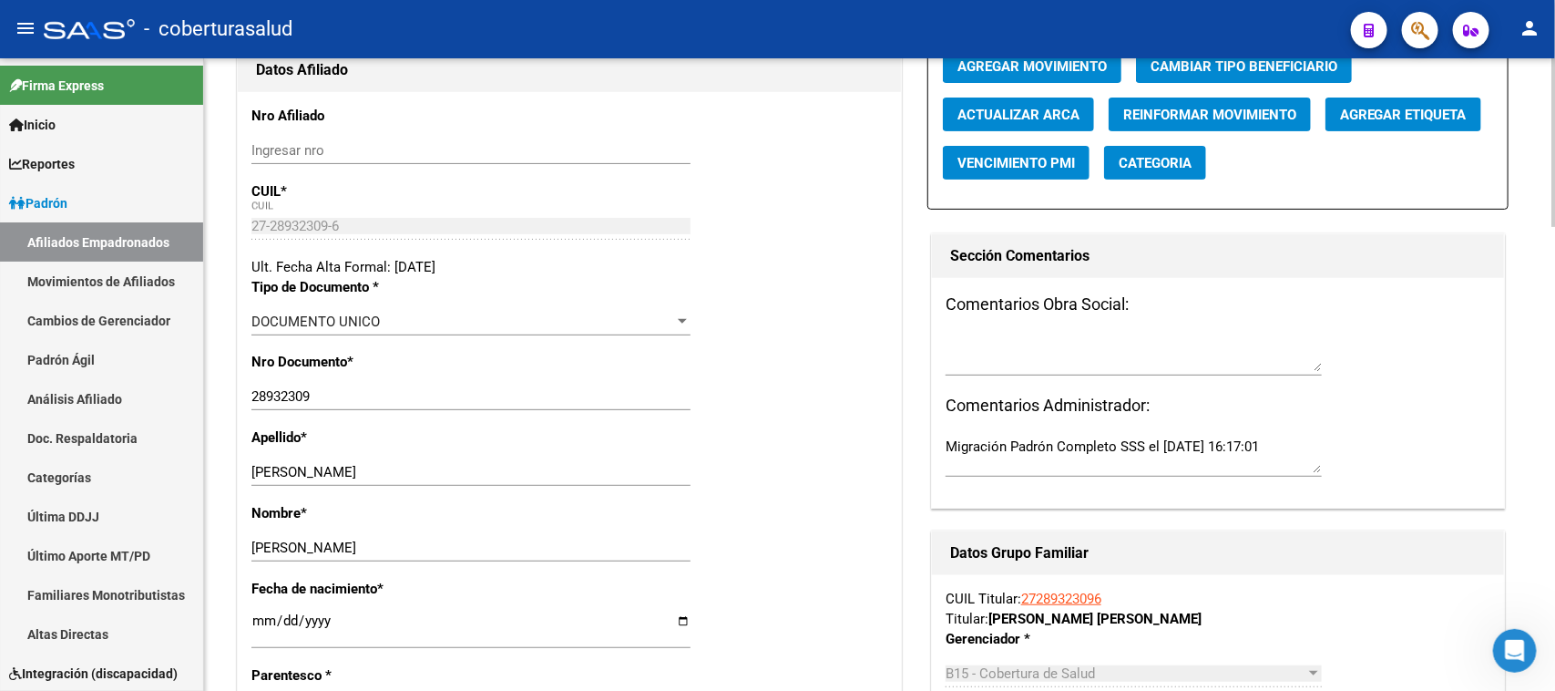
click at [826, 494] on div "Apellido * [PERSON_NAME] apellido" at bounding box center [569, 465] width 636 height 76
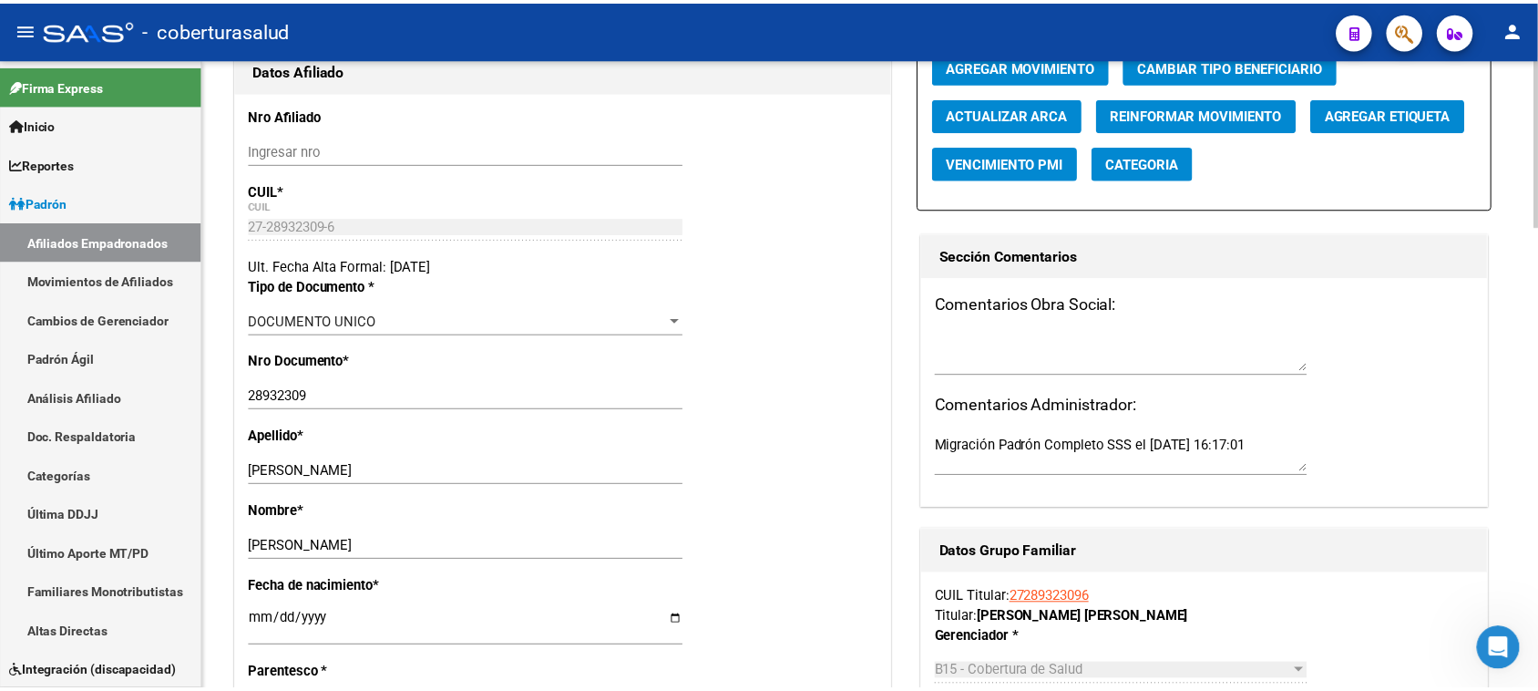
scroll to position [0, 0]
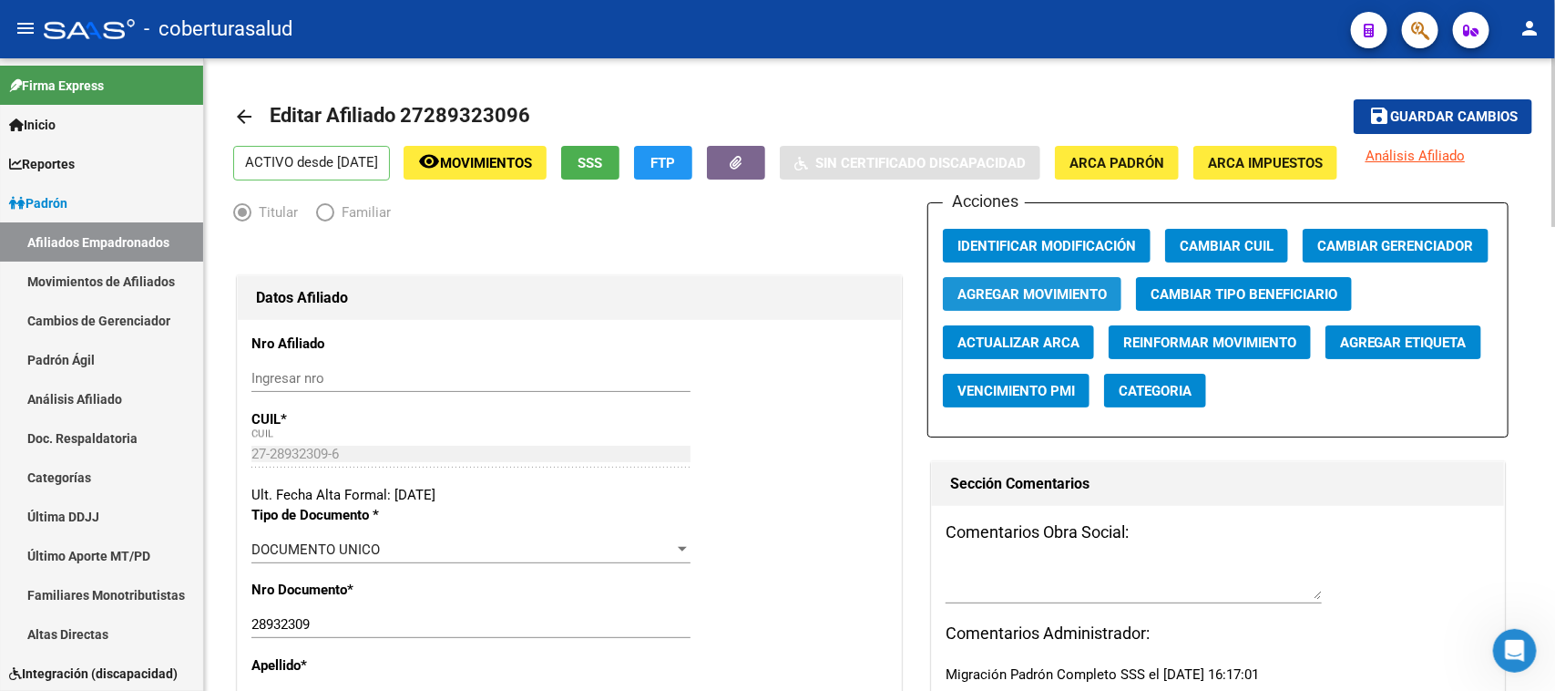
click at [995, 289] on span "Agregar Movimiento" at bounding box center [1031, 294] width 149 height 16
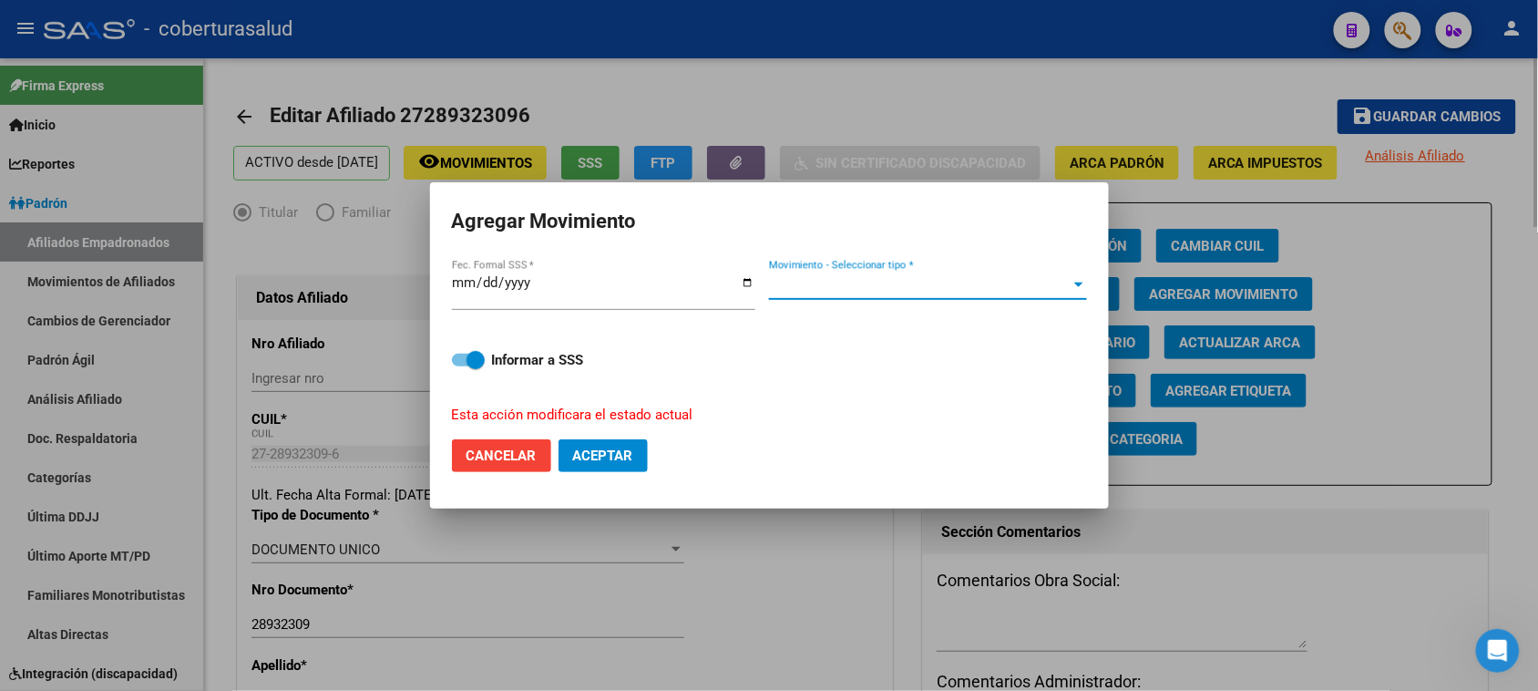
click at [995, 289] on span "Movimiento - Seleccionar tipo *" at bounding box center [920, 285] width 302 height 16
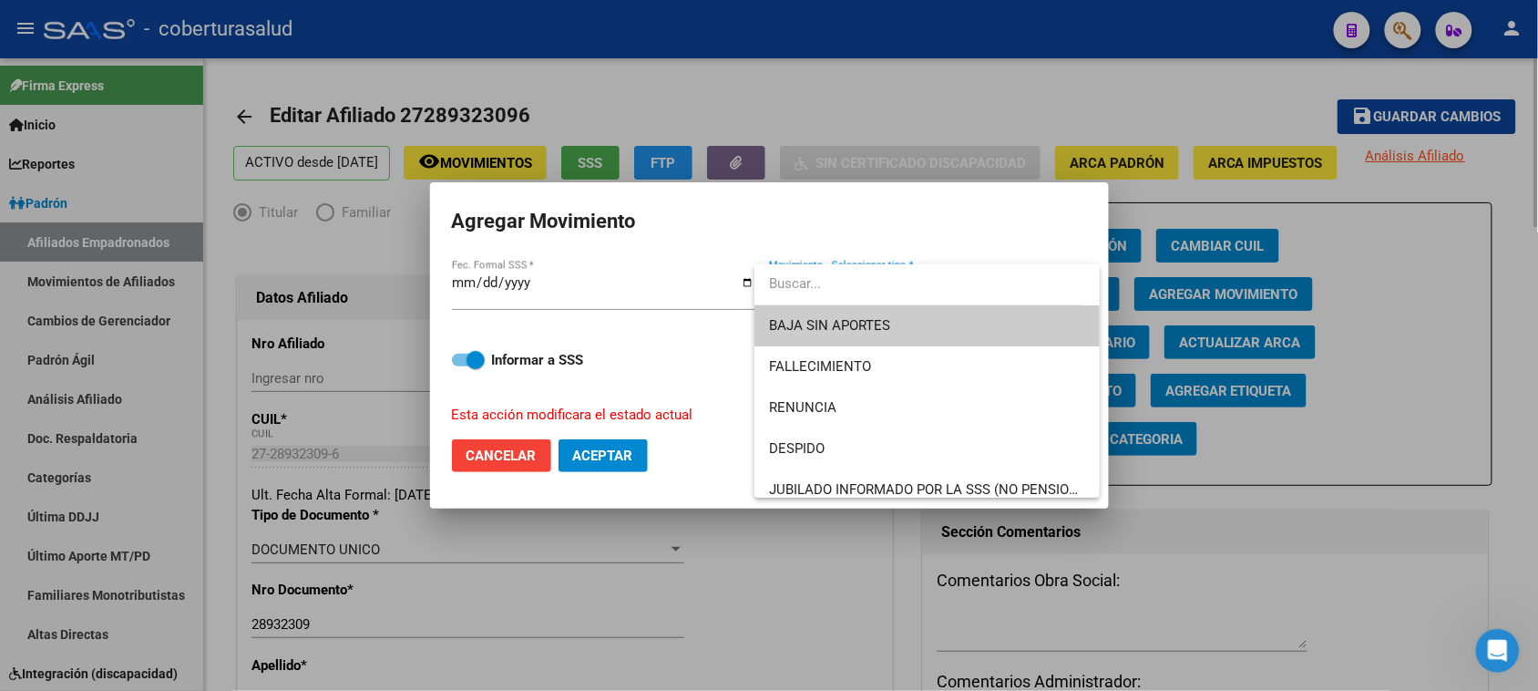
click at [995, 289] on input "dropdown search" at bounding box center [918, 283] width 328 height 41
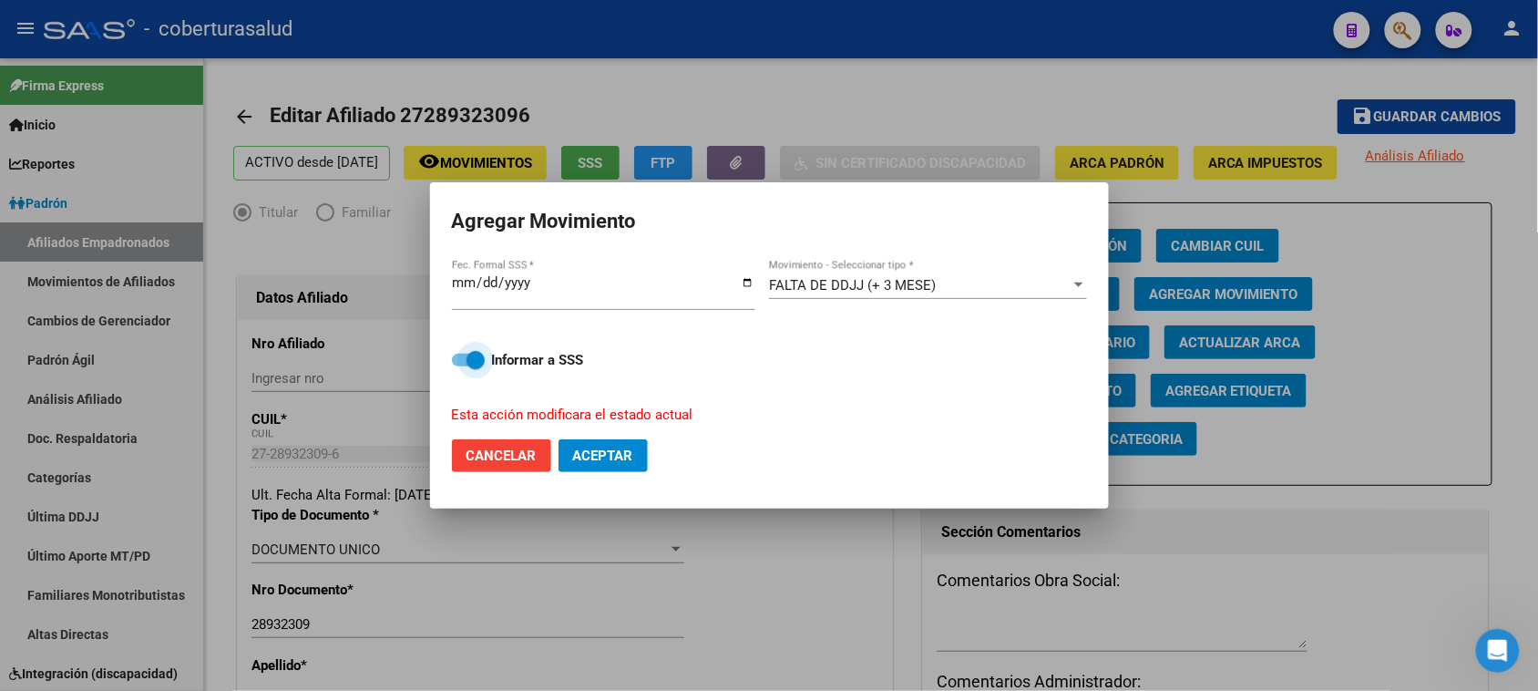
click at [615, 458] on span "Aceptar" at bounding box center [603, 455] width 60 height 16
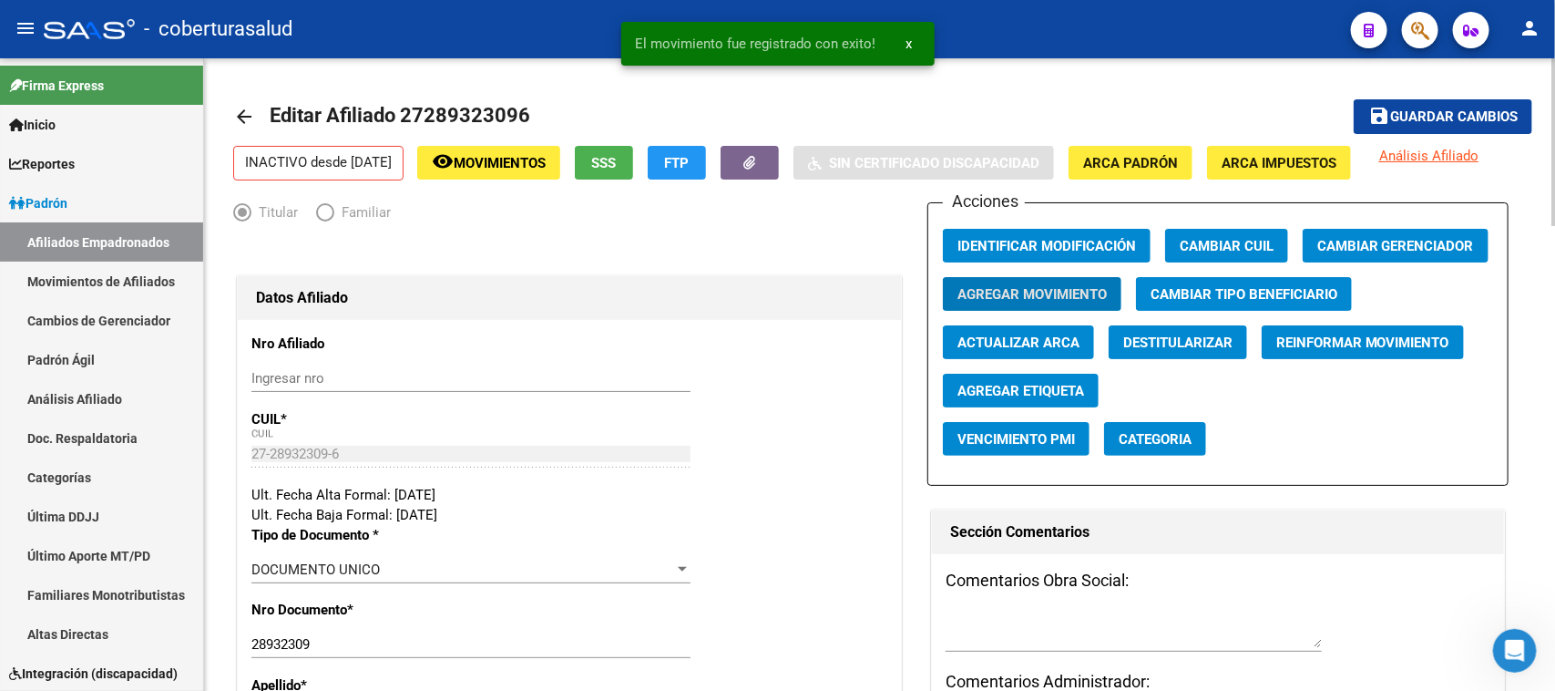
click at [1423, 130] on button "save Guardar cambios" at bounding box center [1443, 116] width 179 height 34
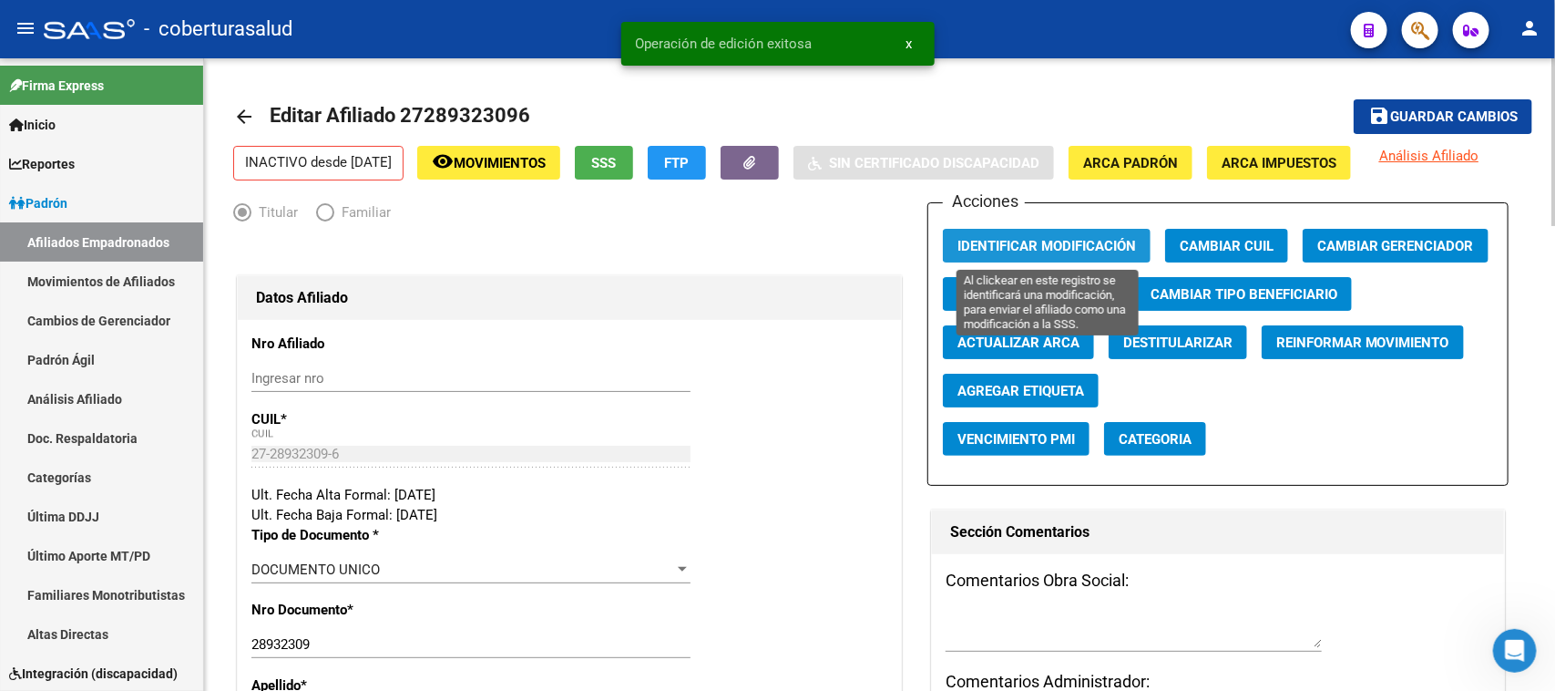
click at [1080, 238] on span "Identificar Modificación" at bounding box center [1046, 246] width 179 height 16
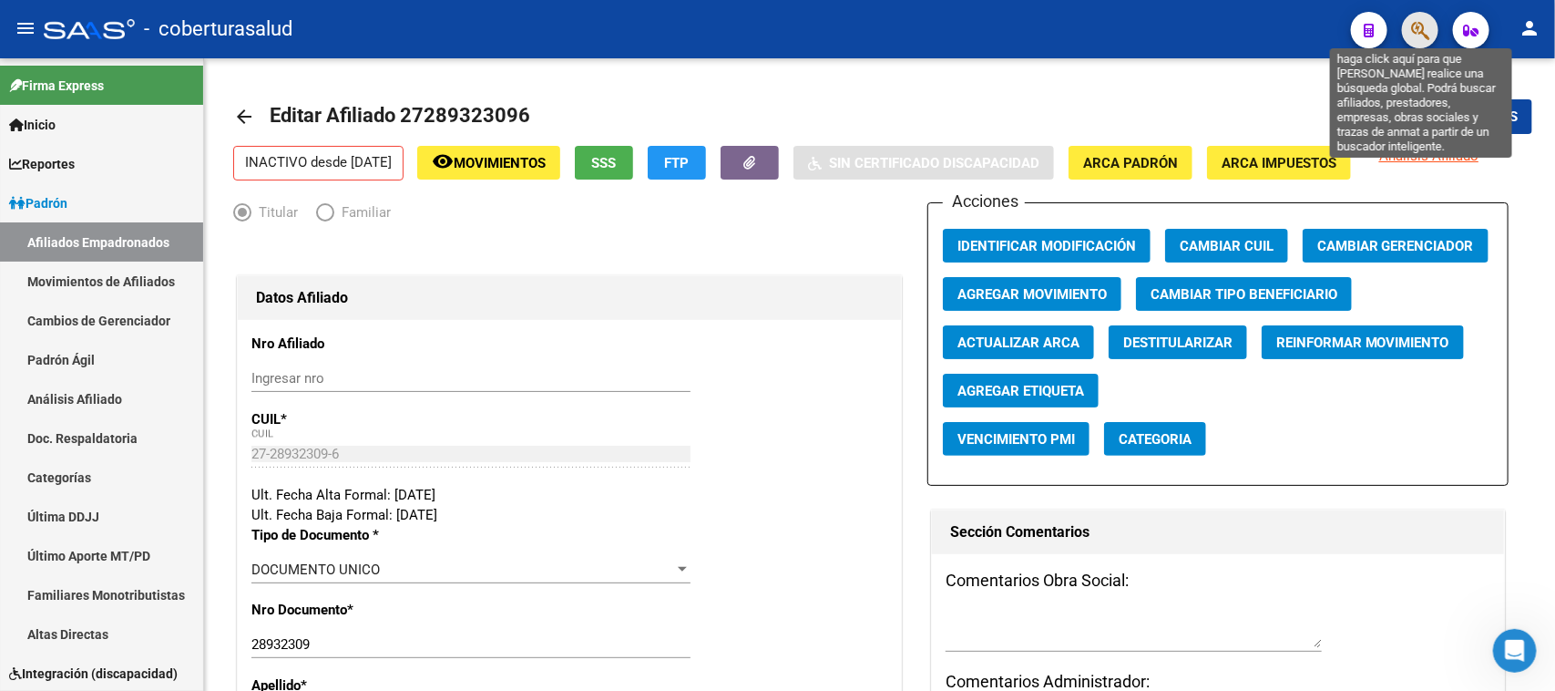
click at [1428, 33] on icon "button" at bounding box center [1420, 30] width 18 height 21
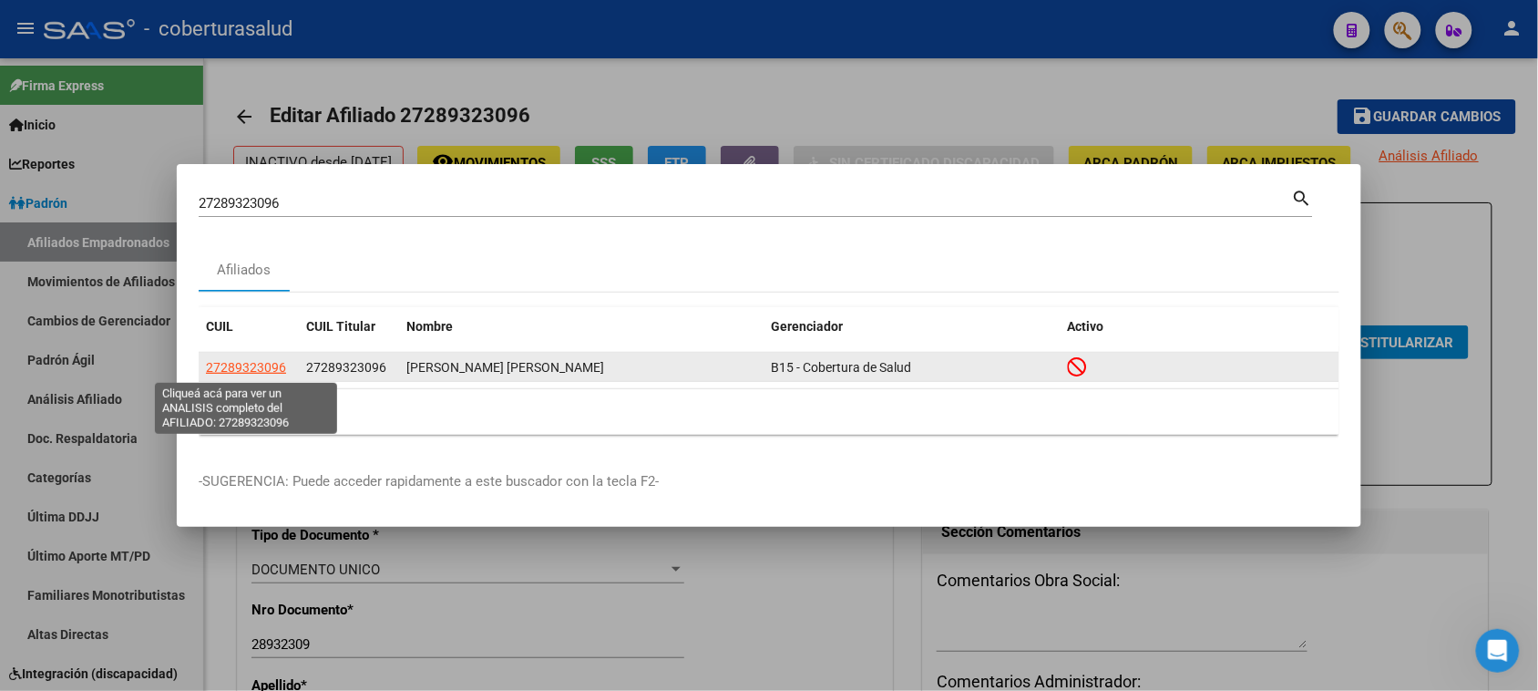
click at [244, 369] on span "27289323096" at bounding box center [246, 367] width 80 height 15
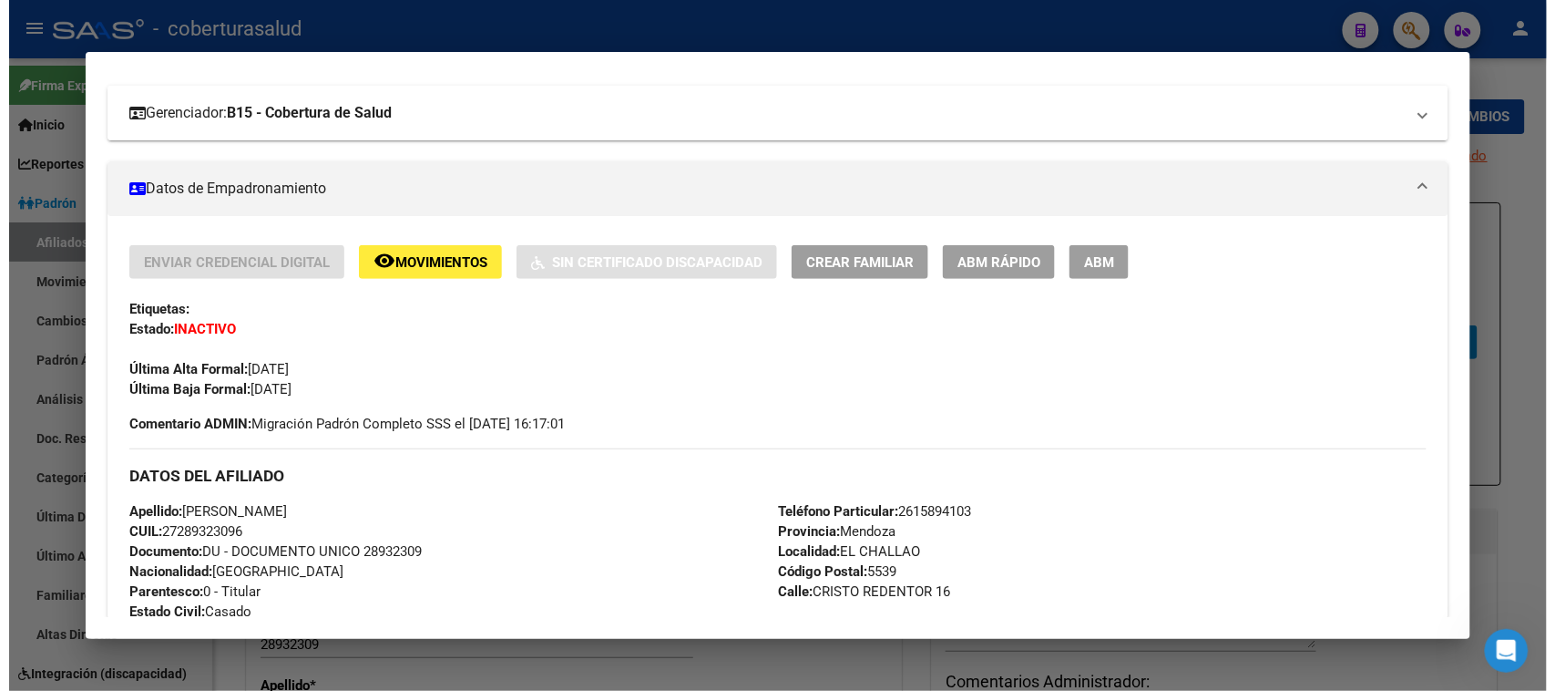
scroll to position [228, 0]
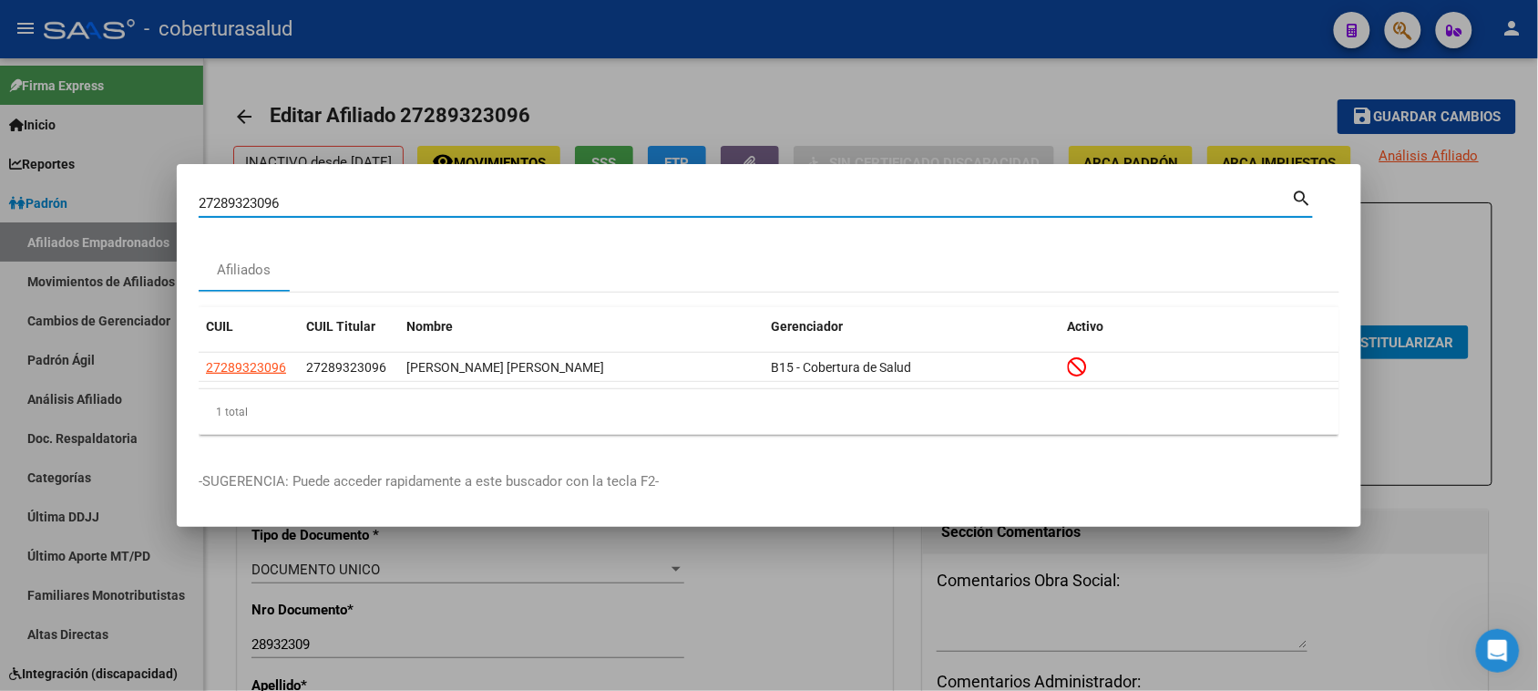
click at [346, 206] on input "27289323096" at bounding box center [745, 203] width 1093 height 16
paste input "347764944"
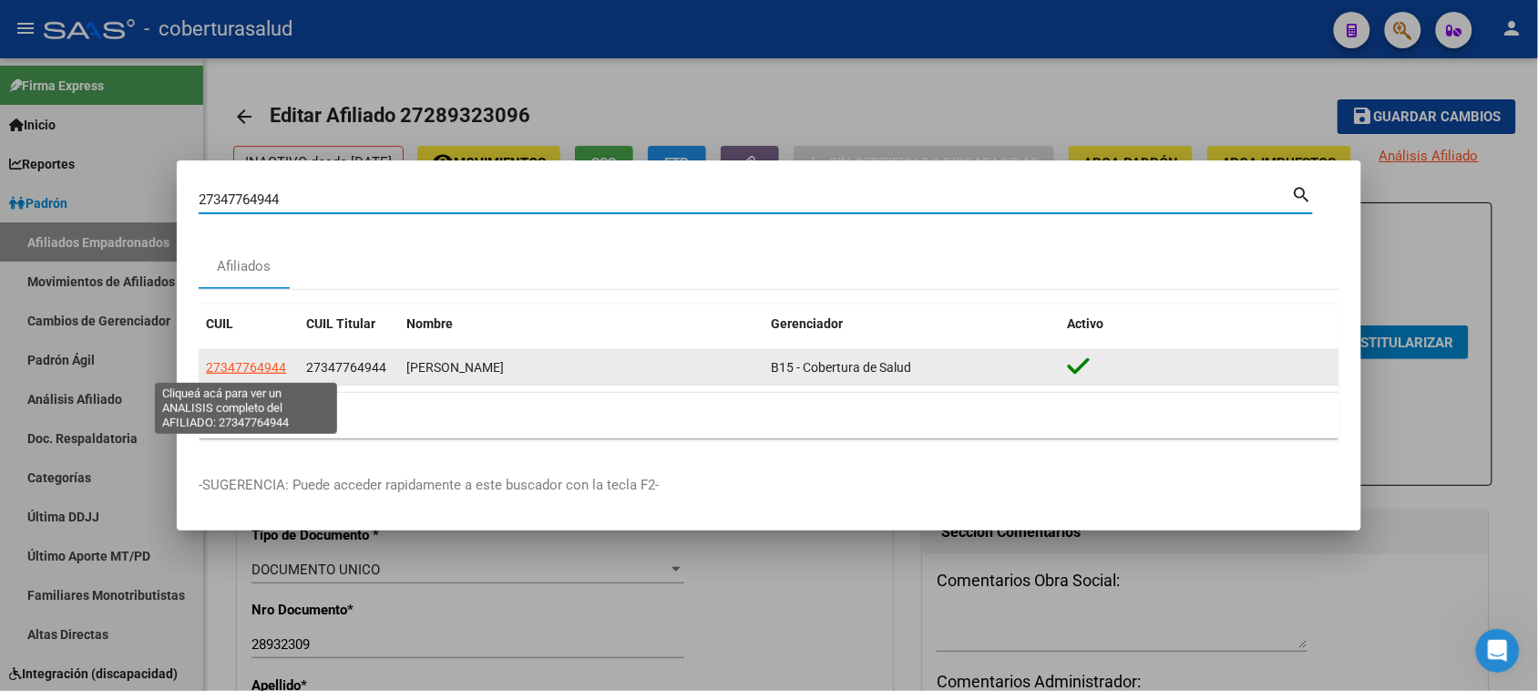
click at [253, 365] on span "27347764944" at bounding box center [246, 367] width 80 height 15
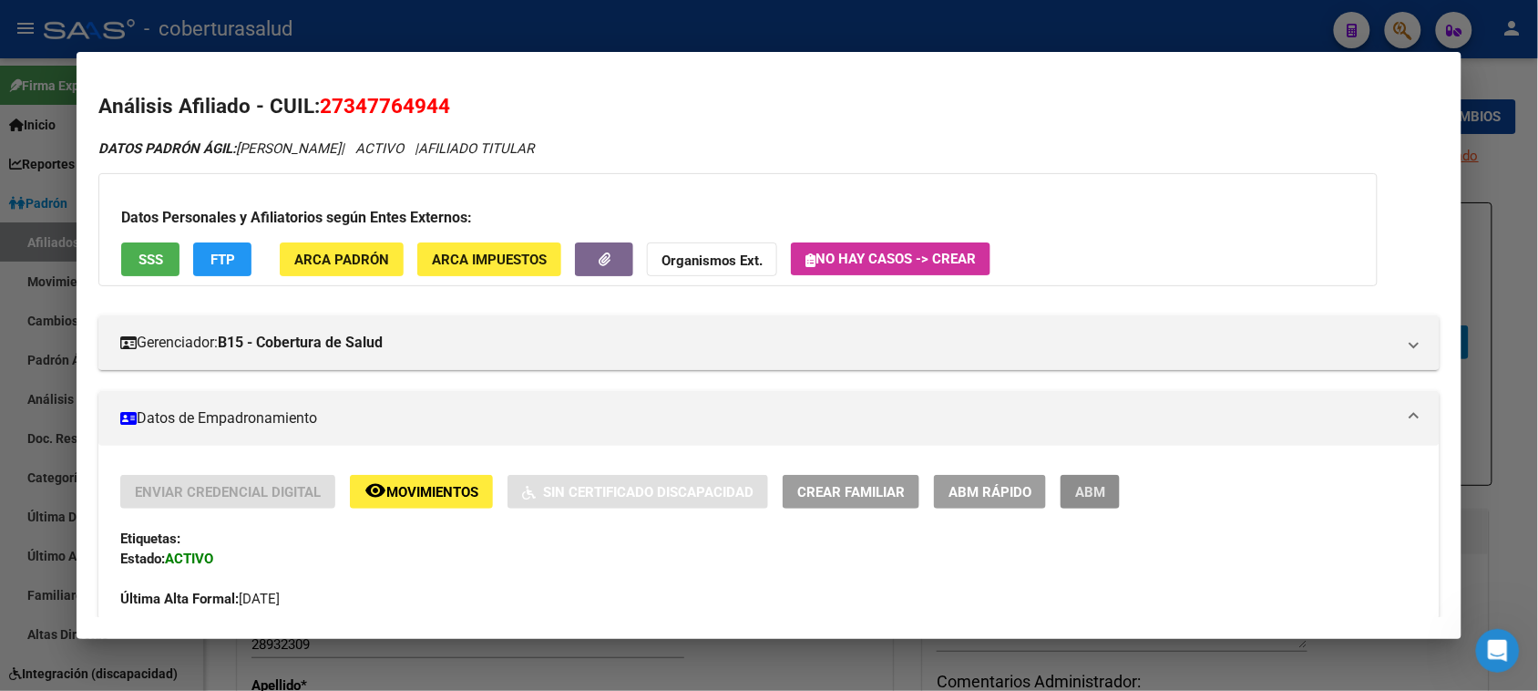
click at [1087, 488] on span "ABM" at bounding box center [1090, 492] width 30 height 16
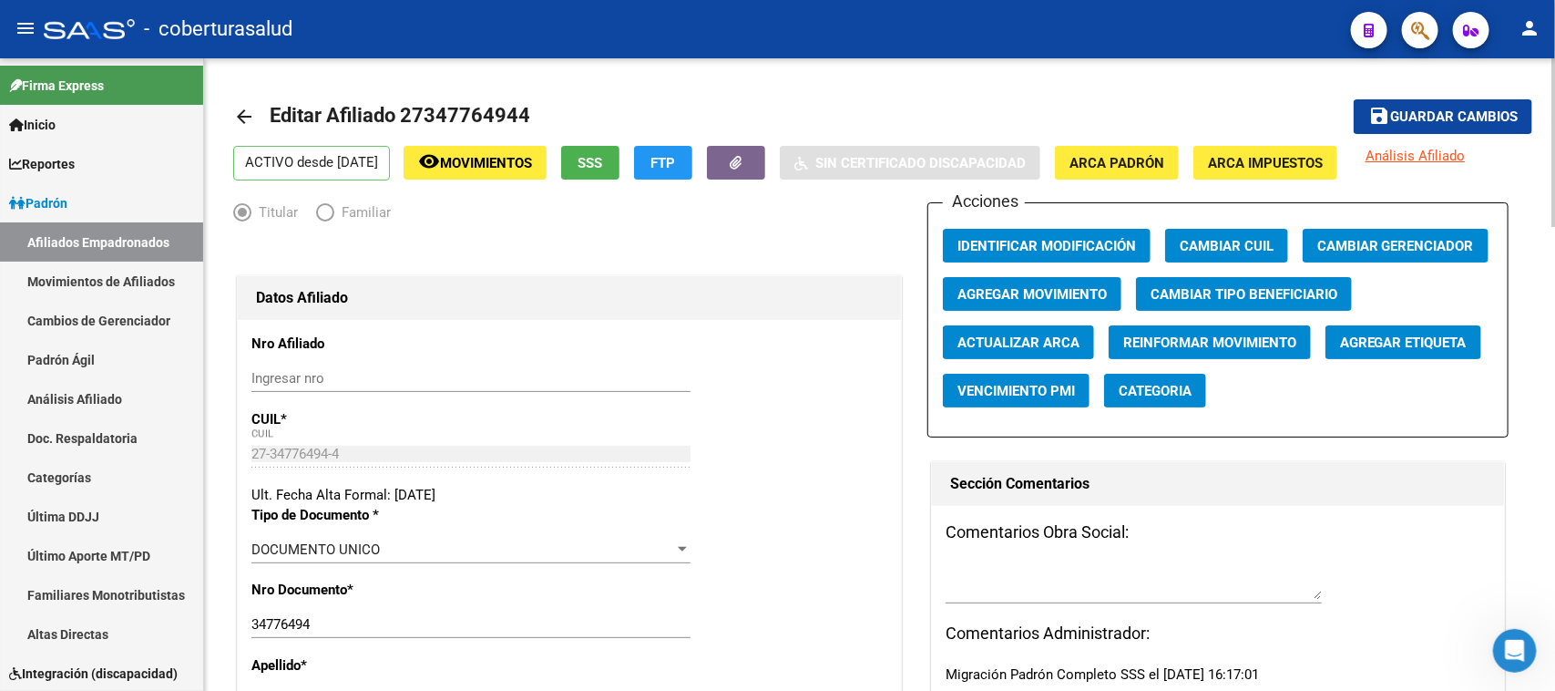
click at [1014, 288] on span "Agregar Movimiento" at bounding box center [1031, 294] width 149 height 16
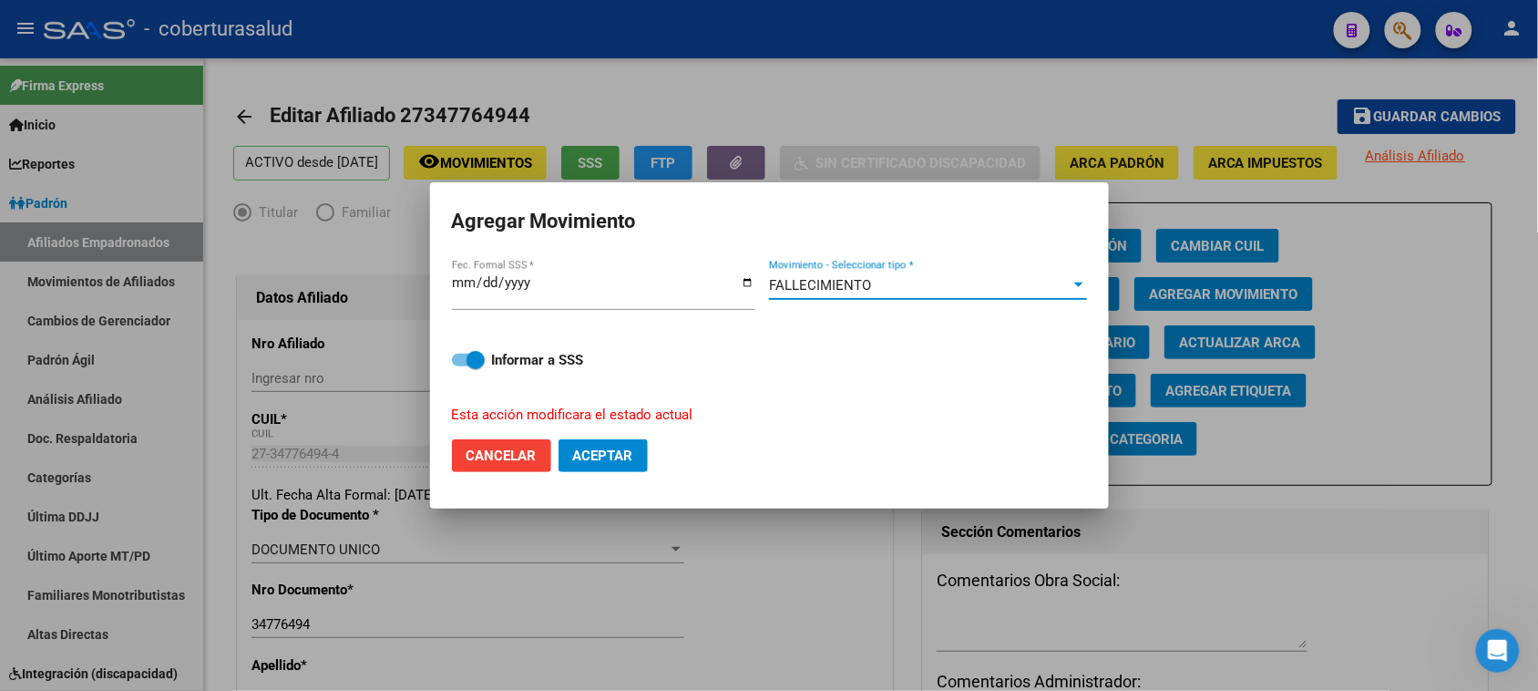
click at [872, 269] on div "FALLECIMIENTO Movimiento - Seleccionar tipo *" at bounding box center [928, 292] width 318 height 70
click at [876, 275] on div "FALLECIMIENTO Movimiento - Seleccionar tipo *" at bounding box center [928, 284] width 318 height 27
click at [601, 456] on span "Aceptar" at bounding box center [603, 455] width 60 height 16
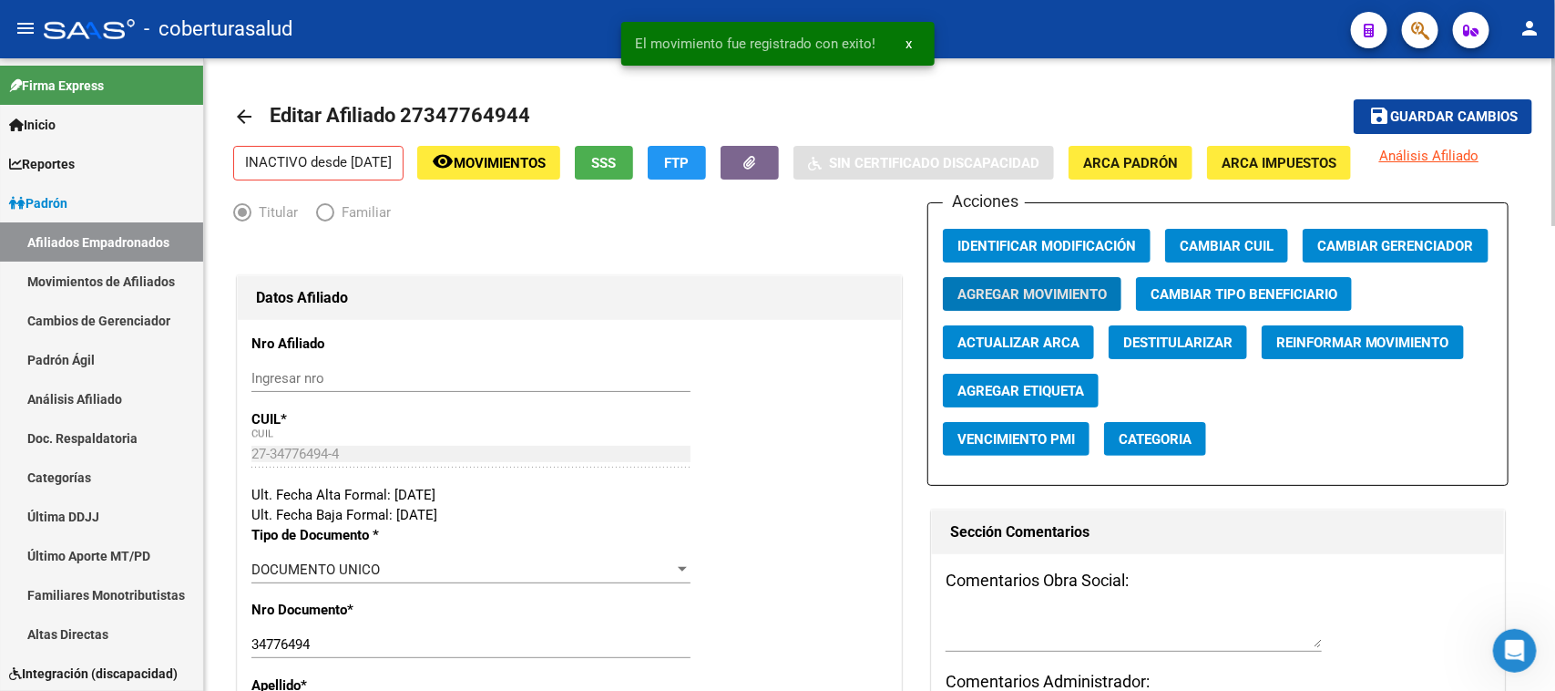
click at [1451, 109] on span "Guardar cambios" at bounding box center [1454, 117] width 128 height 16
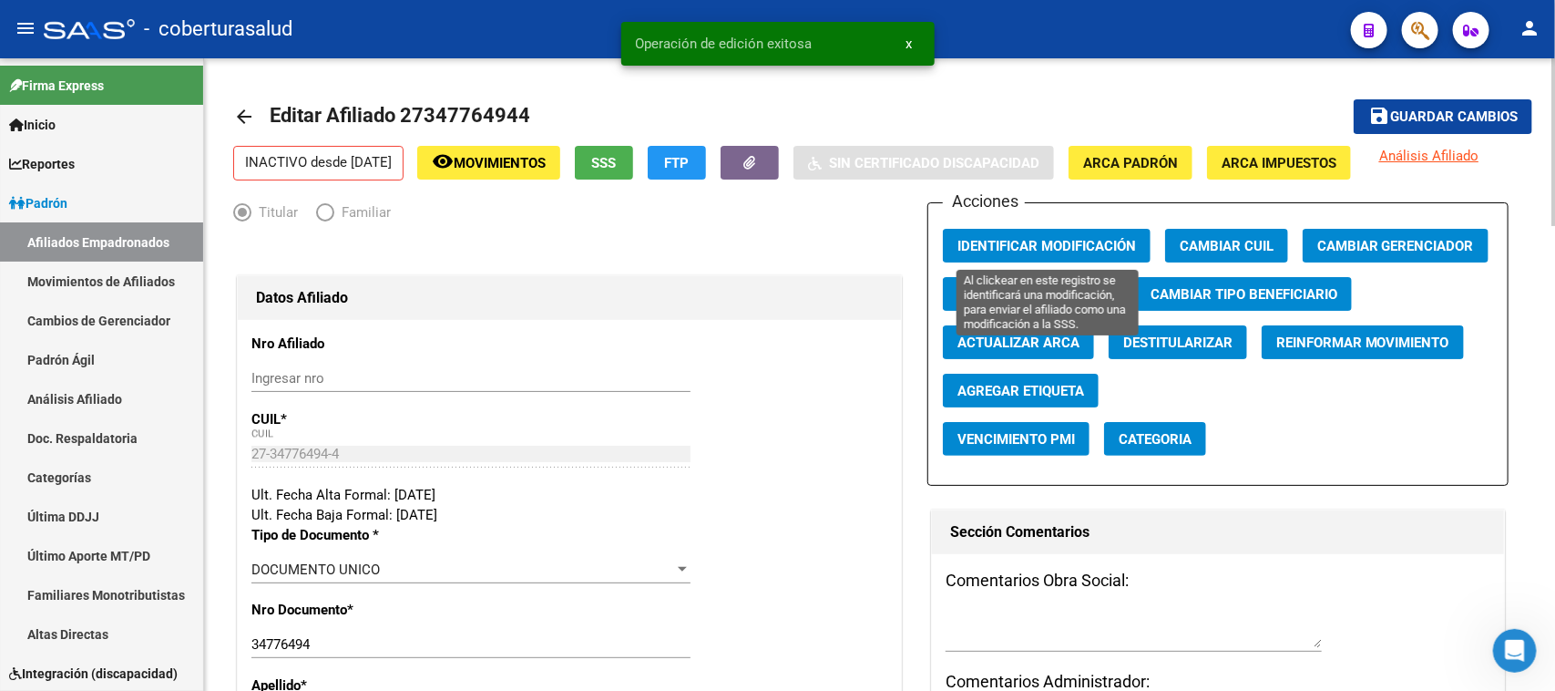
click at [1094, 233] on button "Identificar Modificación" at bounding box center [1047, 246] width 208 height 34
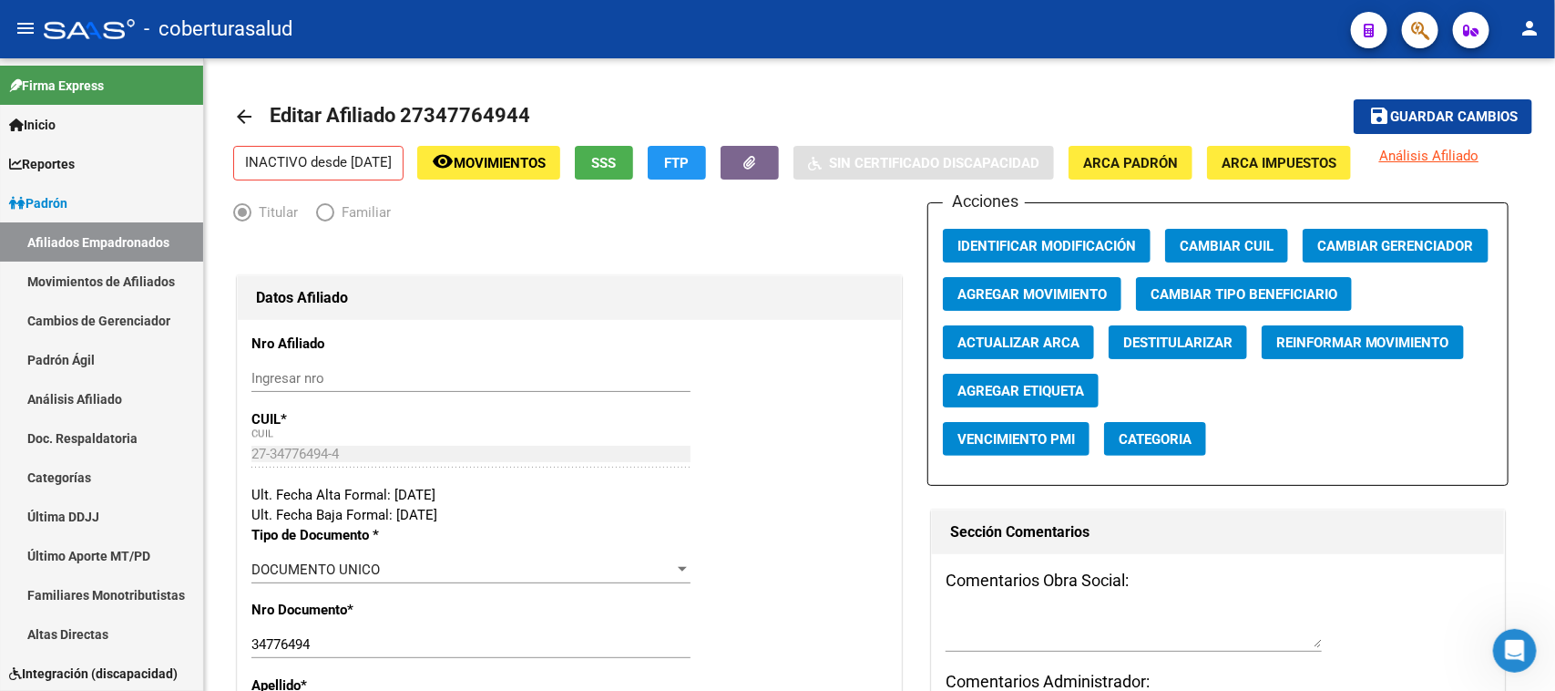
click at [1428, 15] on span "button" at bounding box center [1420, 30] width 18 height 37
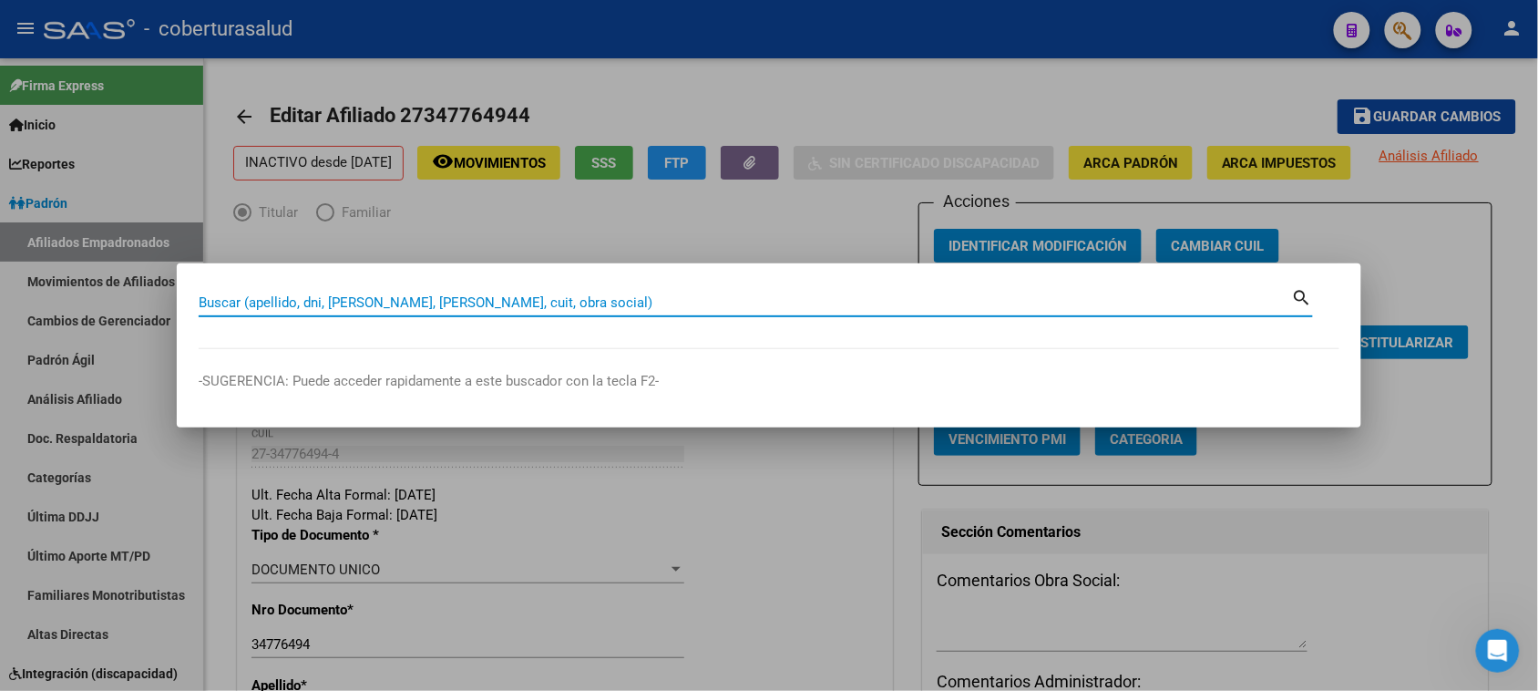
paste input "27385926508"
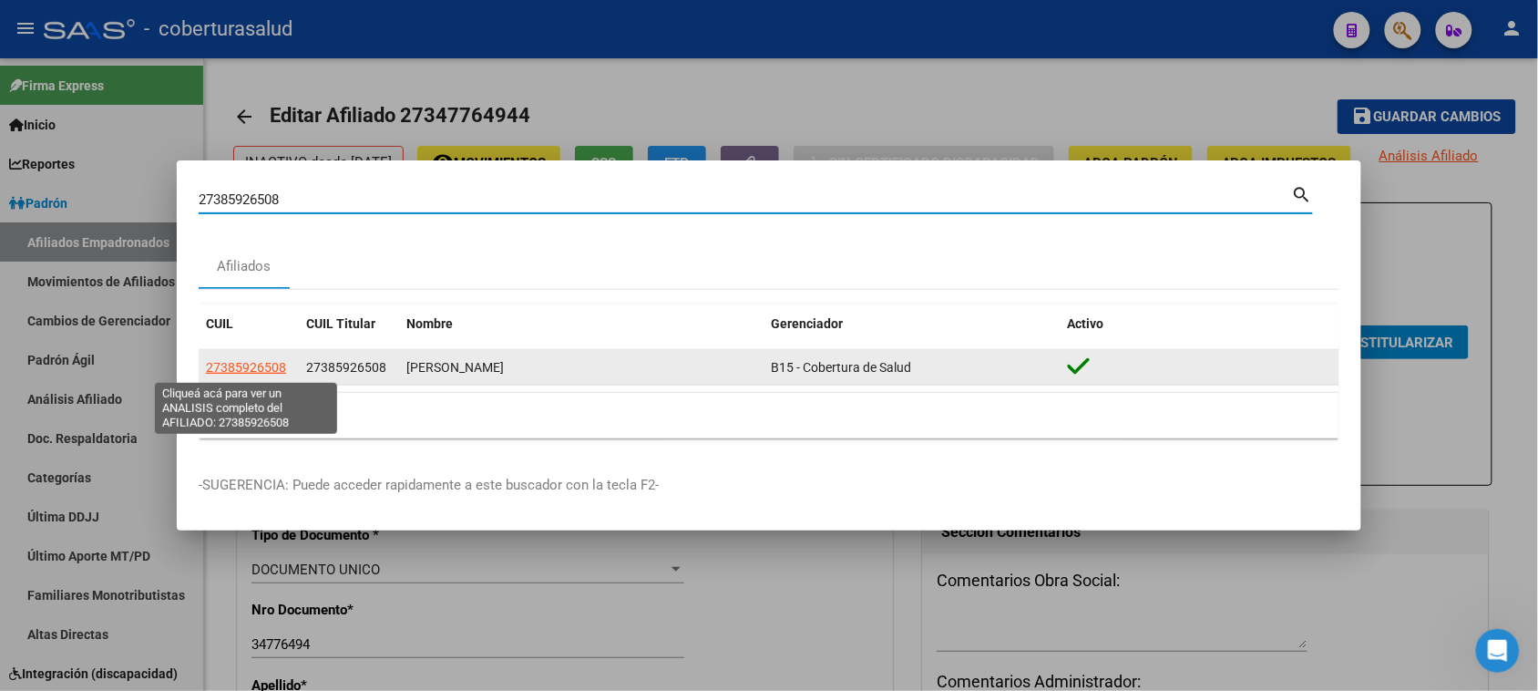
click at [261, 370] on span "27385926508" at bounding box center [246, 367] width 80 height 15
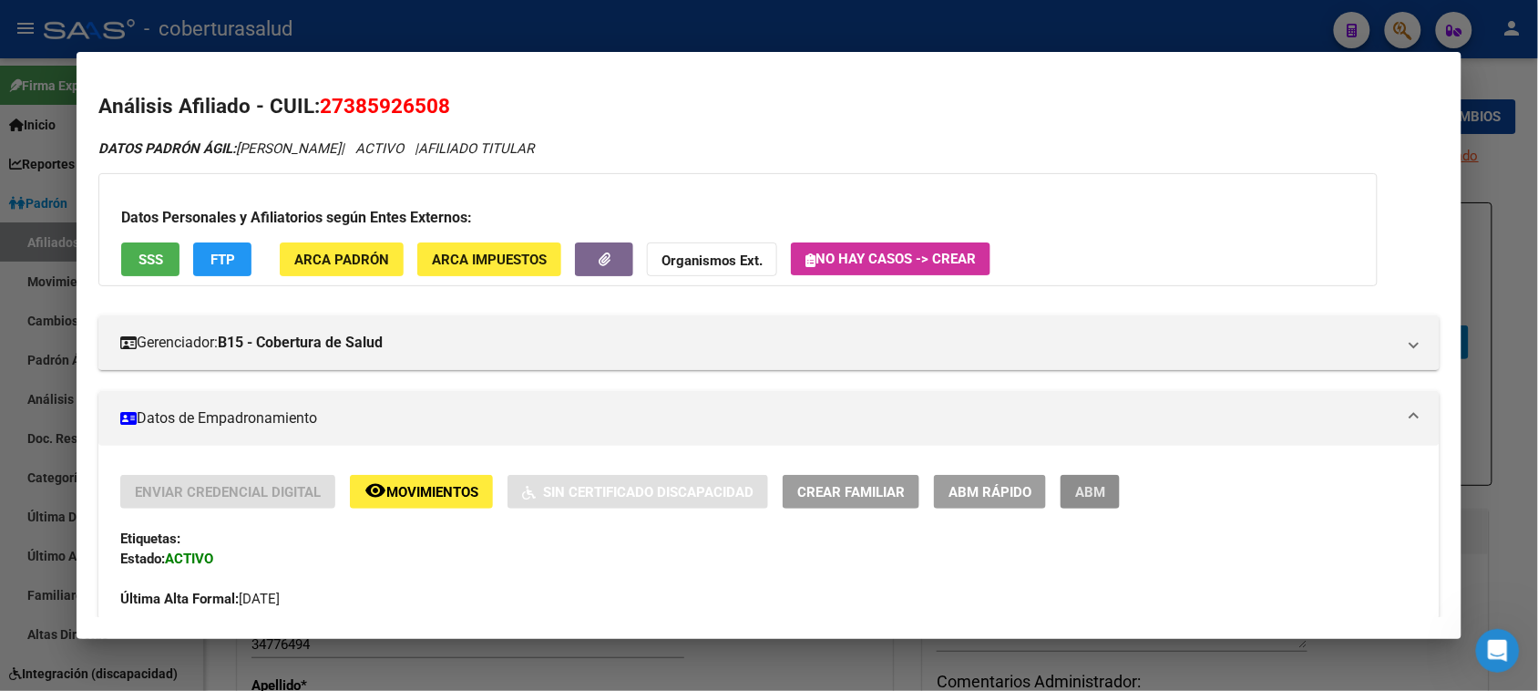
click at [1082, 492] on span "ABM" at bounding box center [1090, 492] width 30 height 16
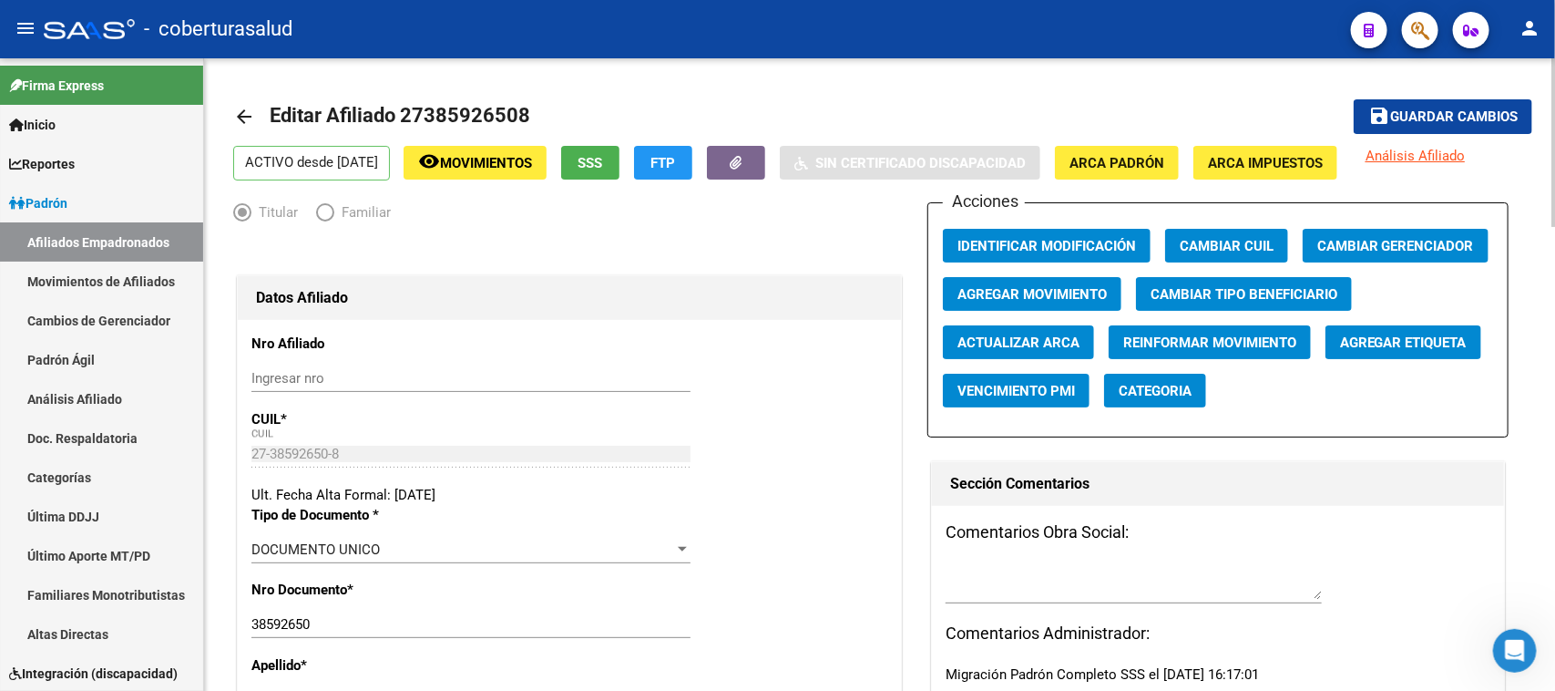
click at [1064, 288] on span "Agregar Movimiento" at bounding box center [1031, 294] width 149 height 16
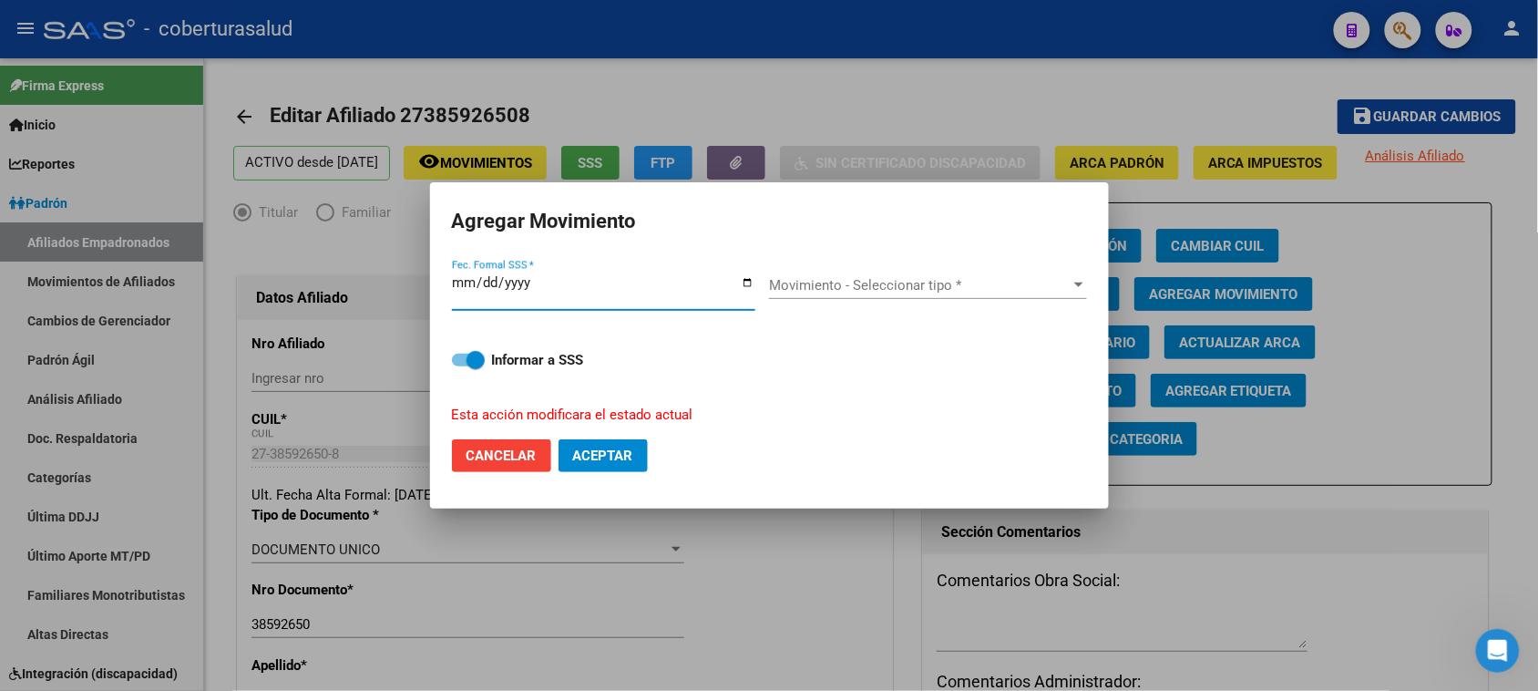
click at [834, 290] on span "Movimiento - Seleccionar tipo *" at bounding box center [920, 285] width 302 height 16
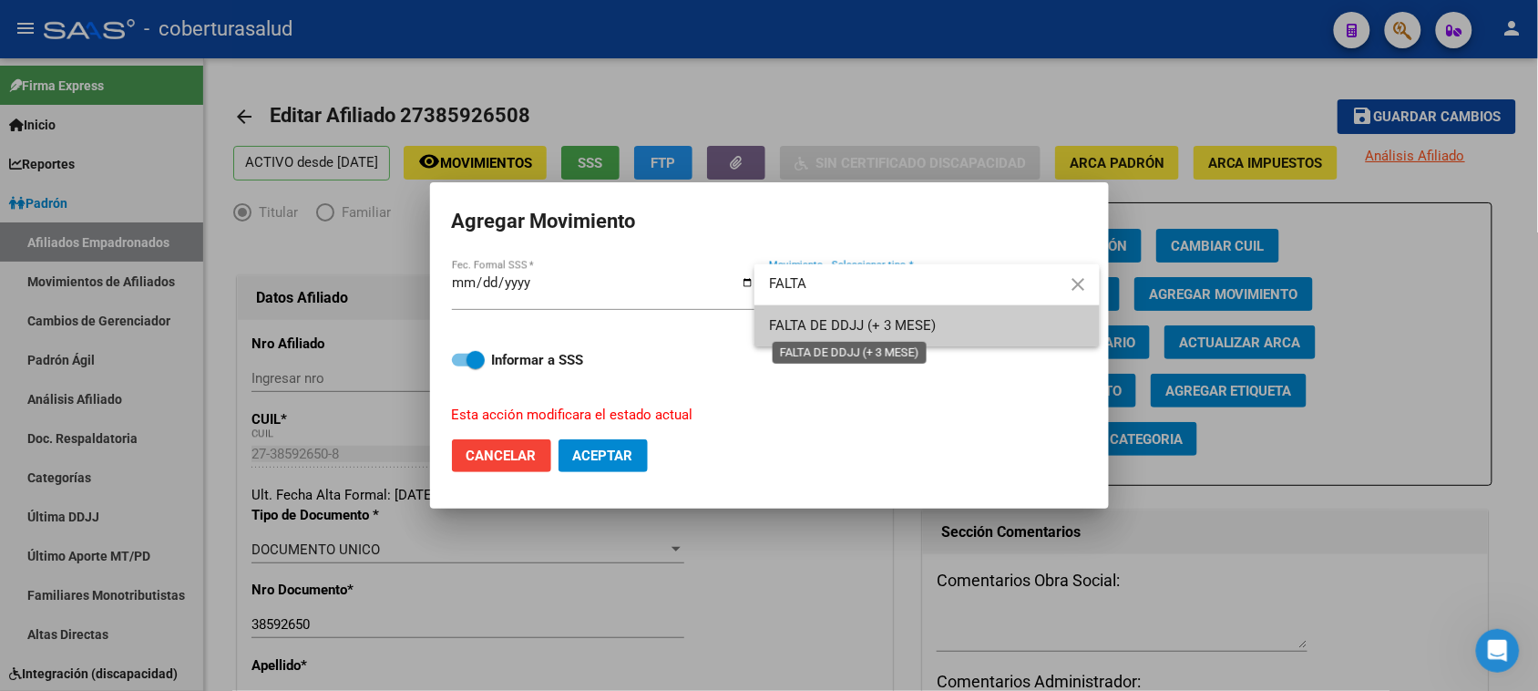
click at [844, 324] on span "FALTA DE DDJJ (+ 3 MESE)" at bounding box center [852, 325] width 167 height 16
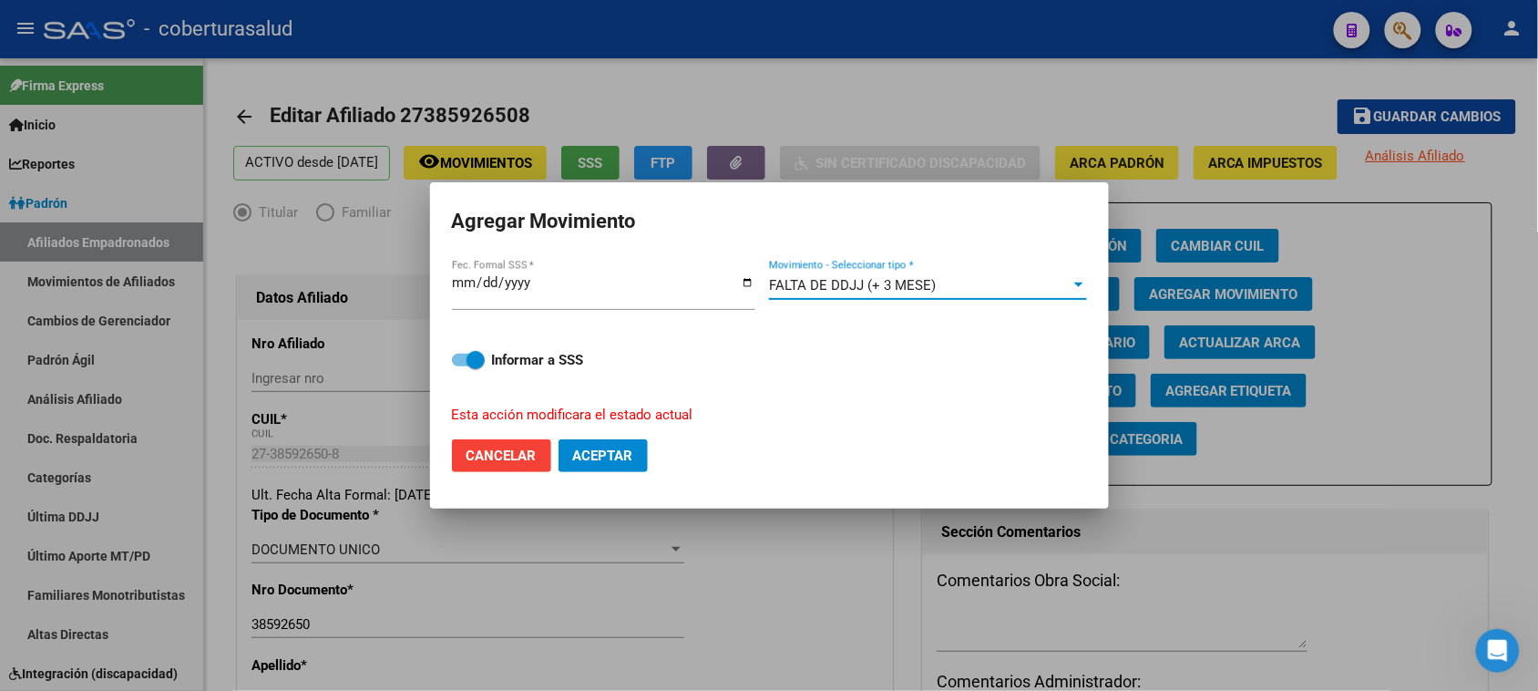
click at [616, 470] on button "Aceptar" at bounding box center [602, 455] width 89 height 33
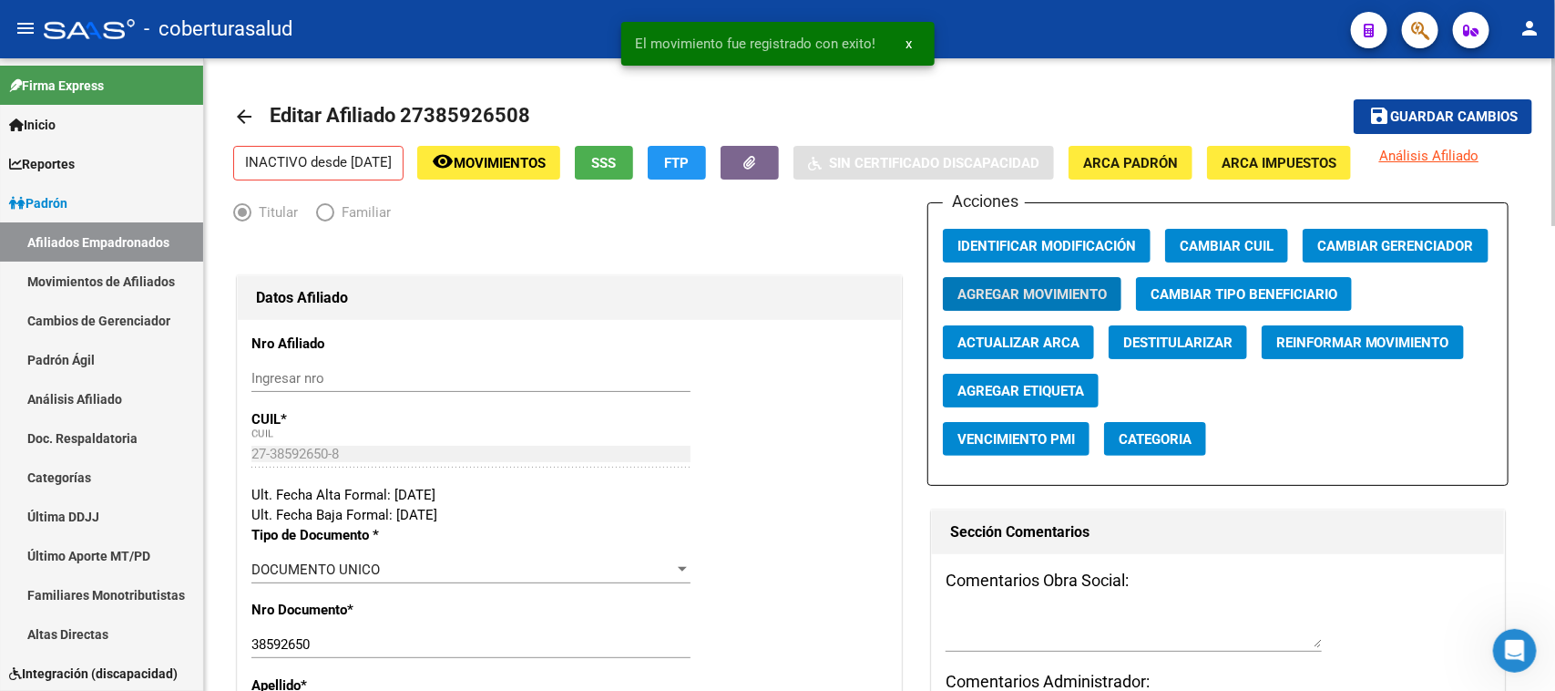
click at [1428, 106] on button "save Guardar cambios" at bounding box center [1443, 116] width 179 height 34
click at [1048, 302] on button "Agregar Movimiento" at bounding box center [1032, 294] width 179 height 34
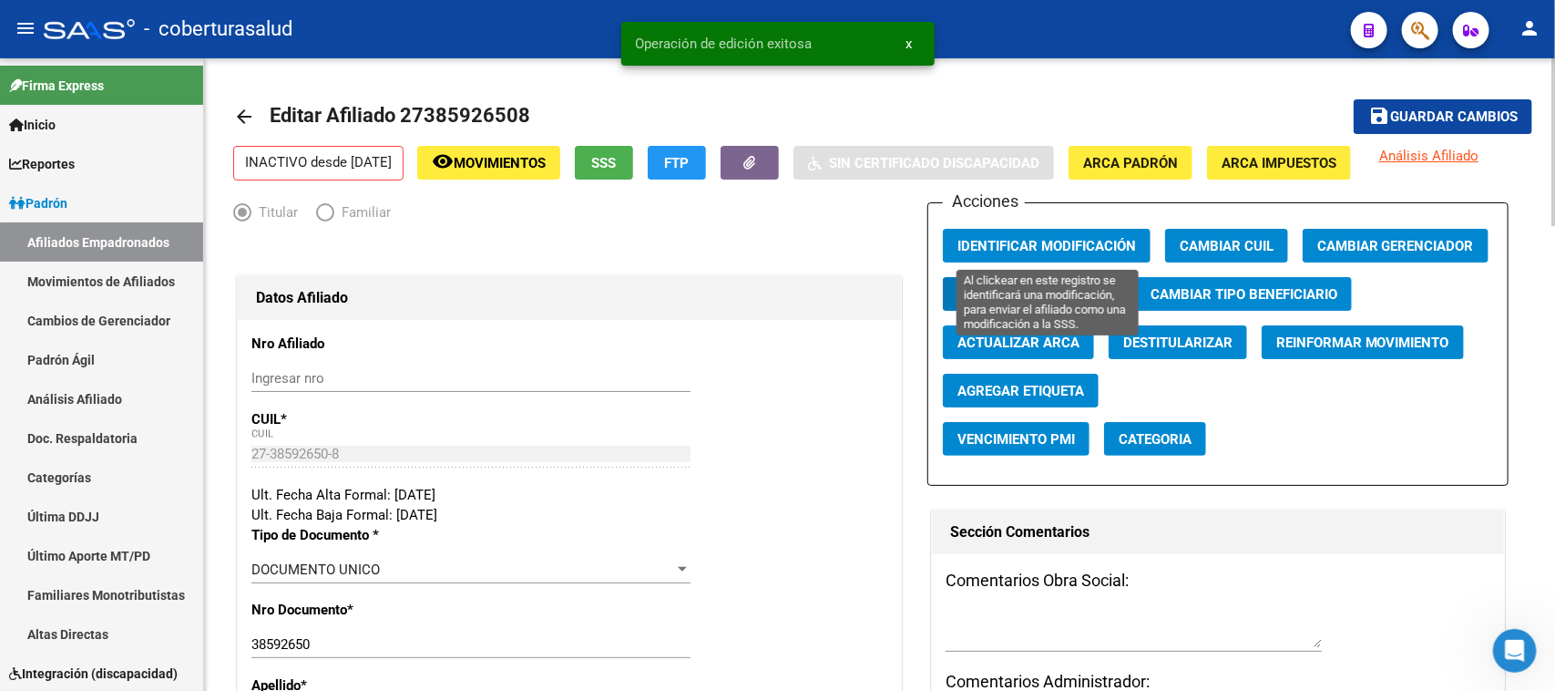
click at [1059, 230] on button "Identificar Modificación" at bounding box center [1047, 246] width 208 height 34
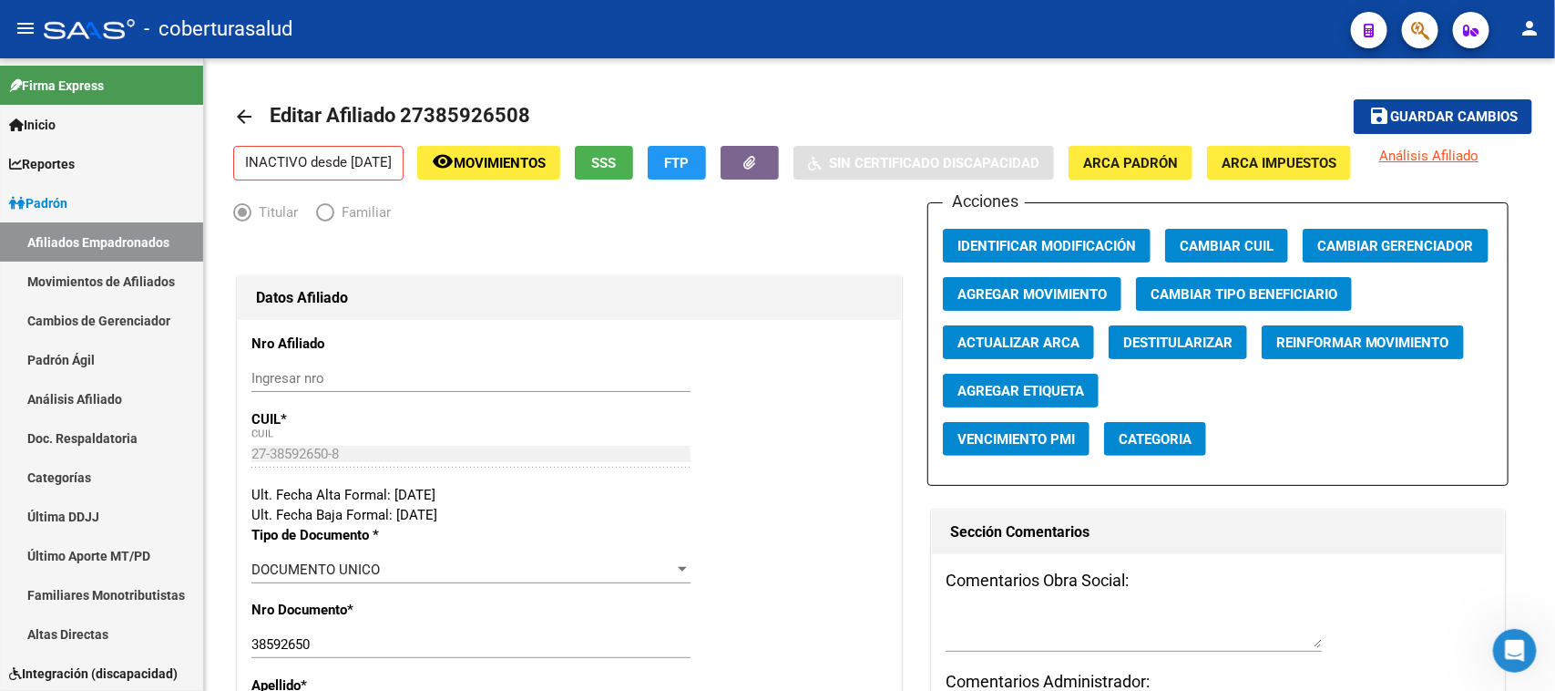
click at [1395, 26] on div at bounding box center [1412, 29] width 51 height 37
click at [1407, 26] on button "button" at bounding box center [1420, 30] width 36 height 36
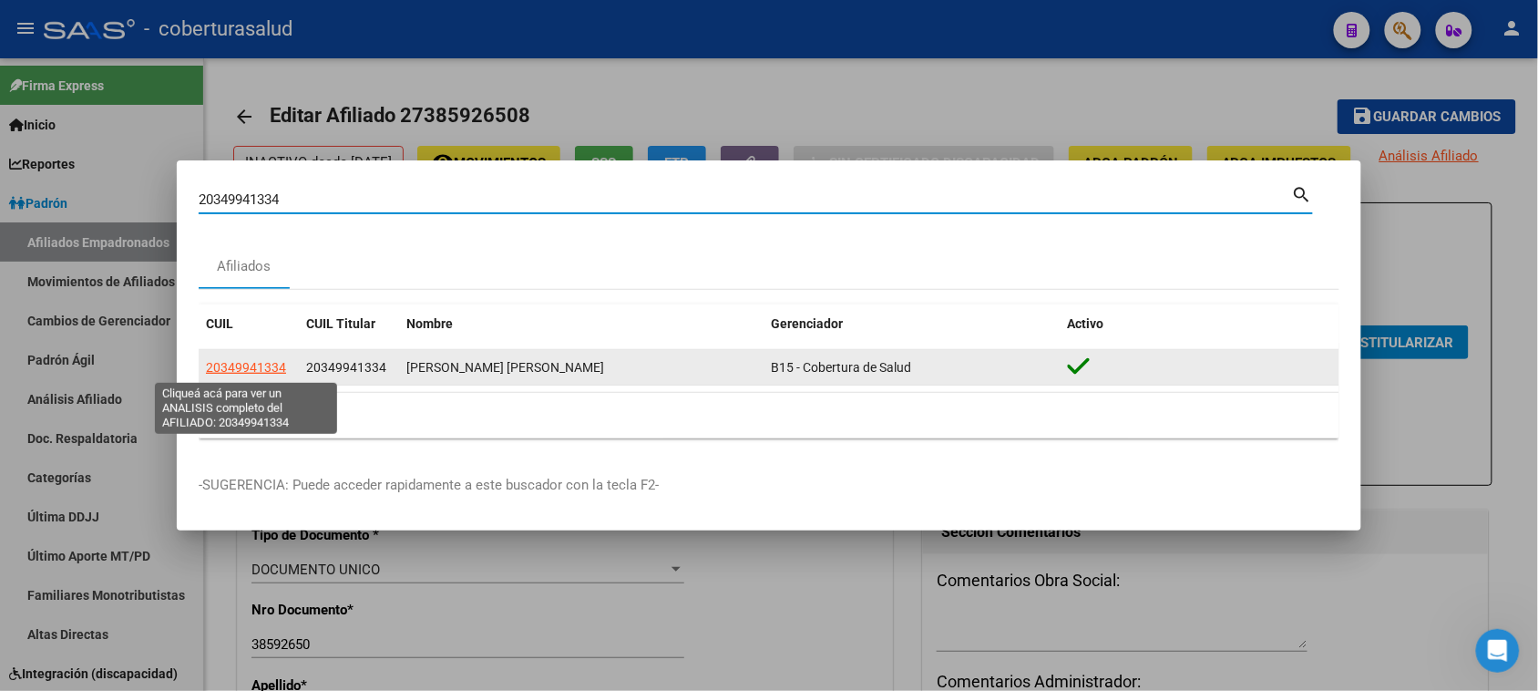
click at [235, 367] on span "20349941334" at bounding box center [246, 367] width 80 height 15
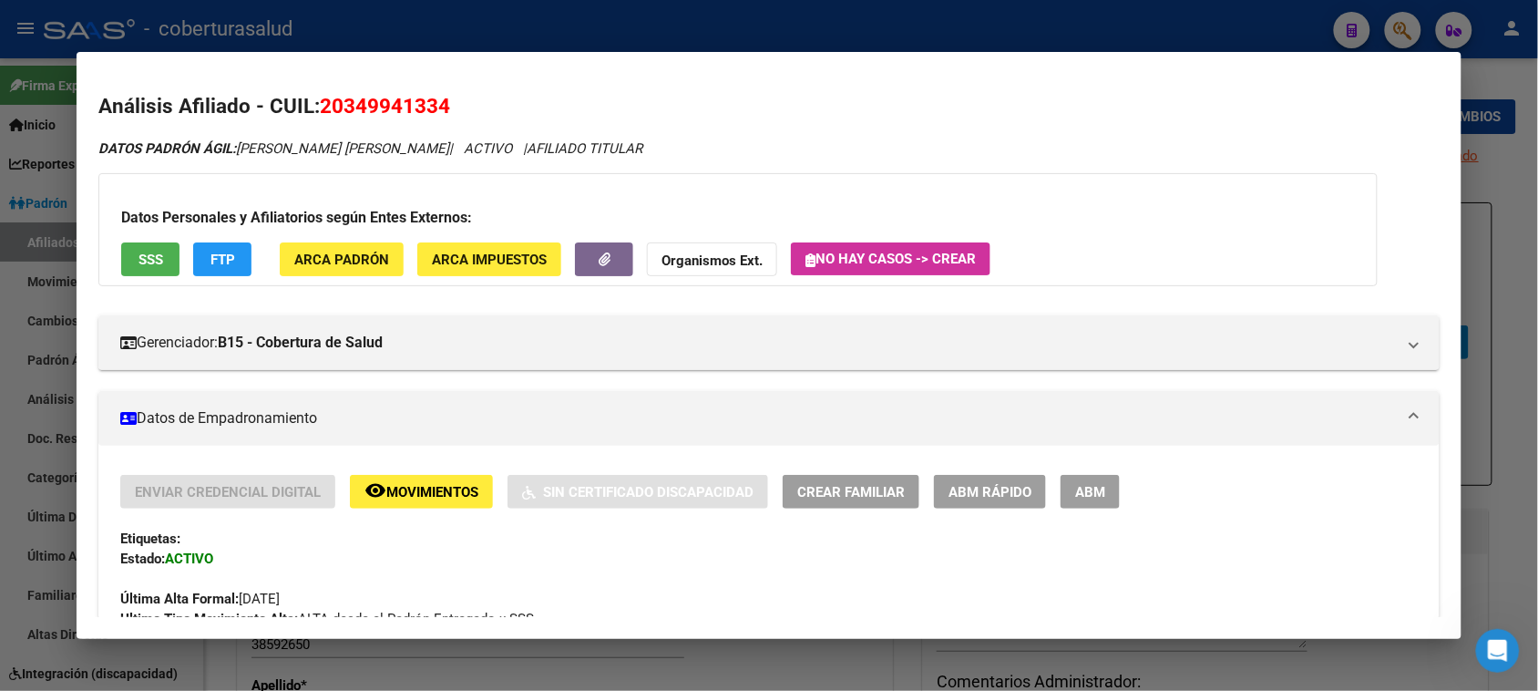
click at [1091, 492] on span "ABM" at bounding box center [1090, 492] width 30 height 16
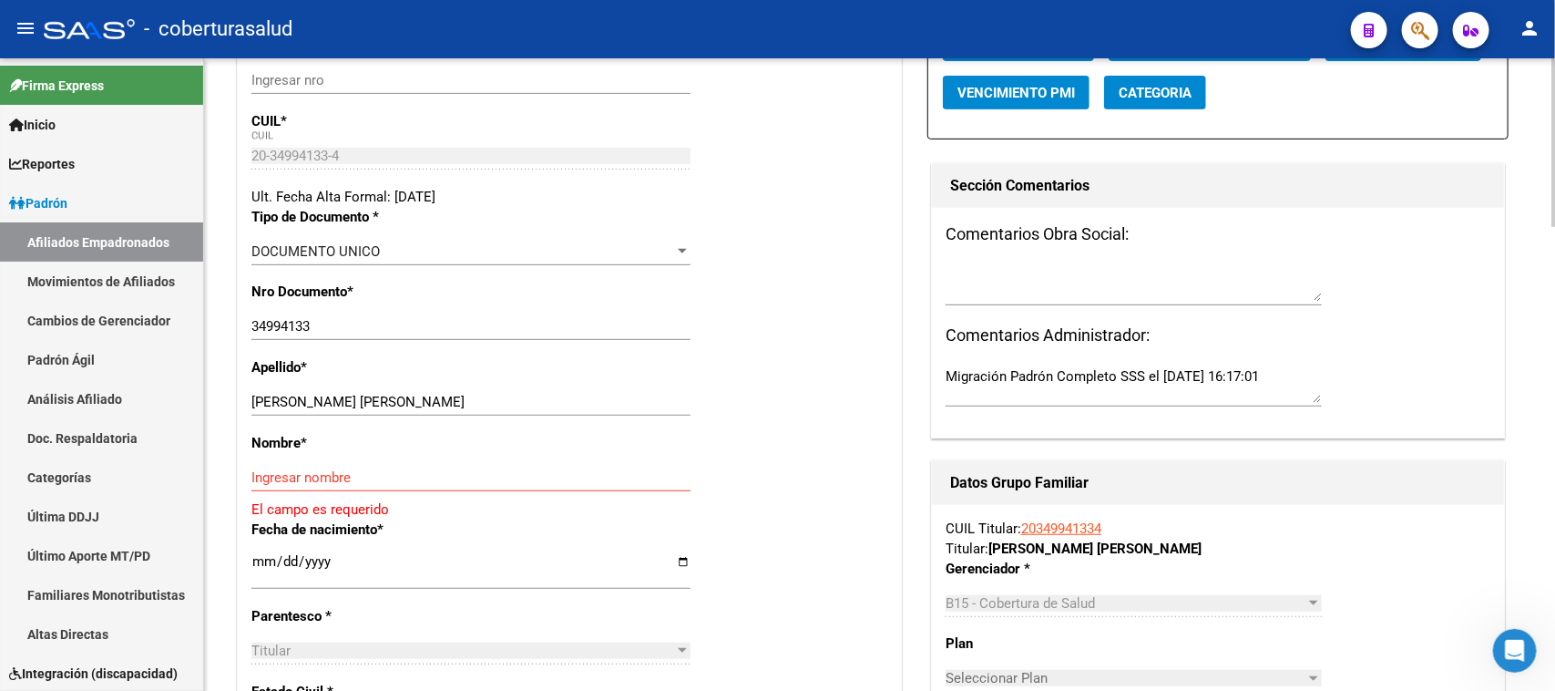
scroll to position [342, 0]
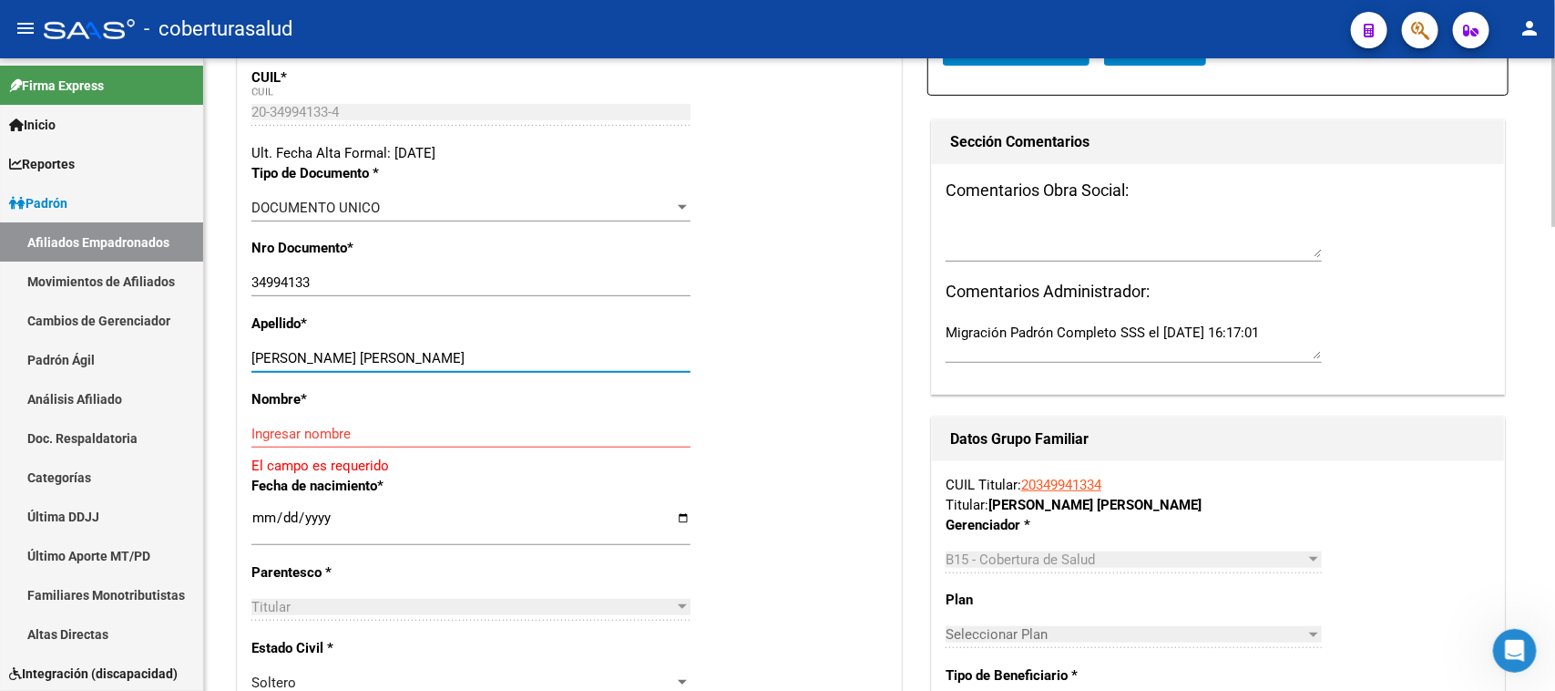
drag, startPoint x: 547, startPoint y: 360, endPoint x: 331, endPoint y: 358, distance: 215.9
click at [331, 358] on input "[PERSON_NAME] [PERSON_NAME]" at bounding box center [470, 358] width 439 height 16
click at [322, 425] on input "Ingresar nombre" at bounding box center [470, 433] width 439 height 16
paste input "[PERSON_NAME]"
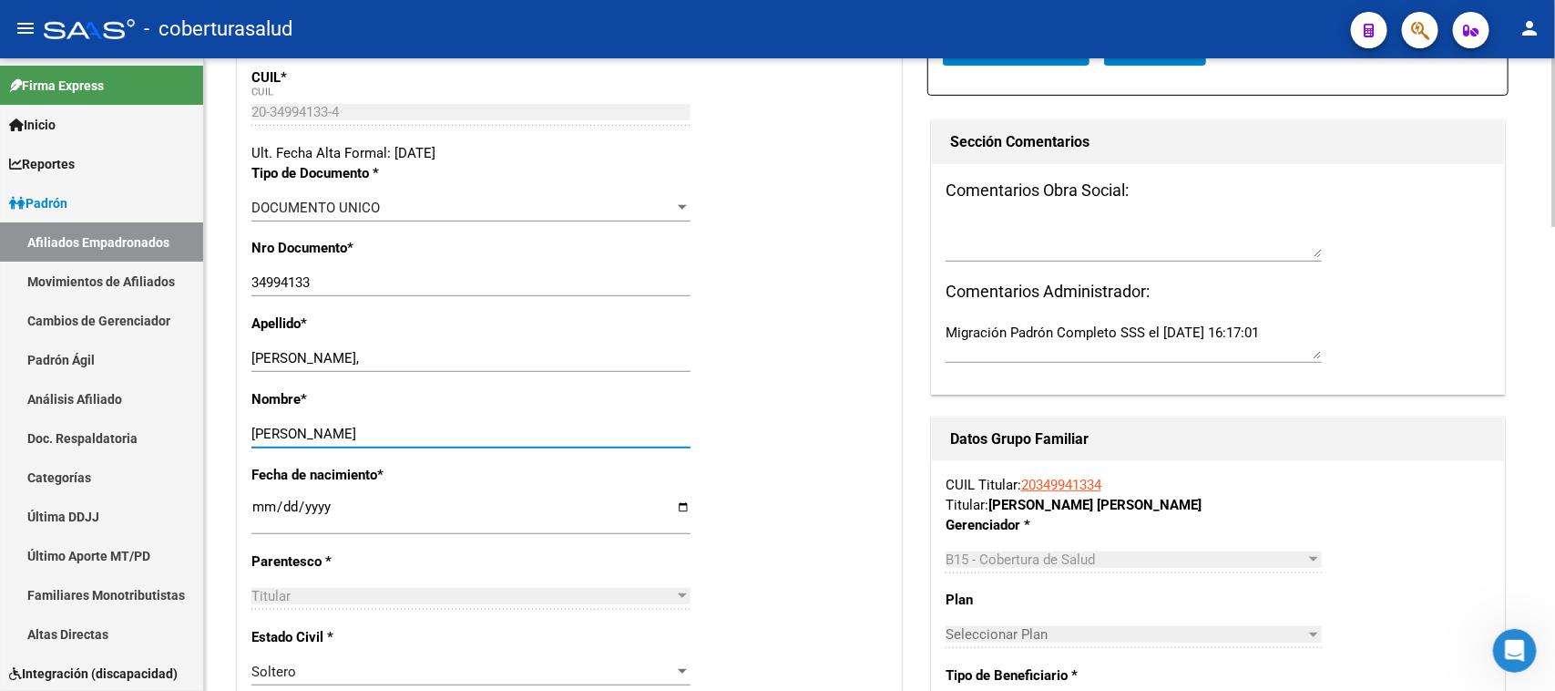
click at [362, 351] on input "[PERSON_NAME]," at bounding box center [470, 358] width 439 height 16
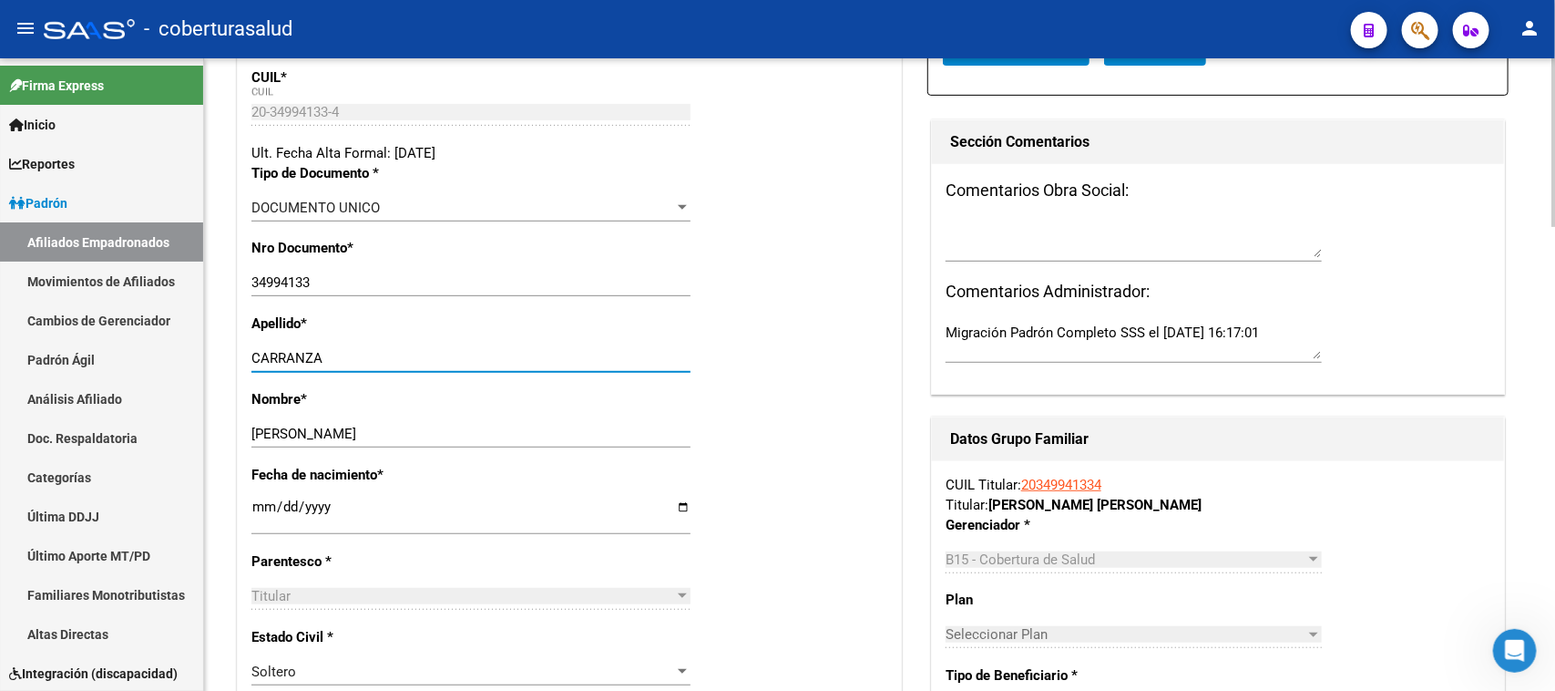
click at [753, 353] on div "Apellido * [PERSON_NAME] Ingresar apellido" at bounding box center [569, 351] width 636 height 76
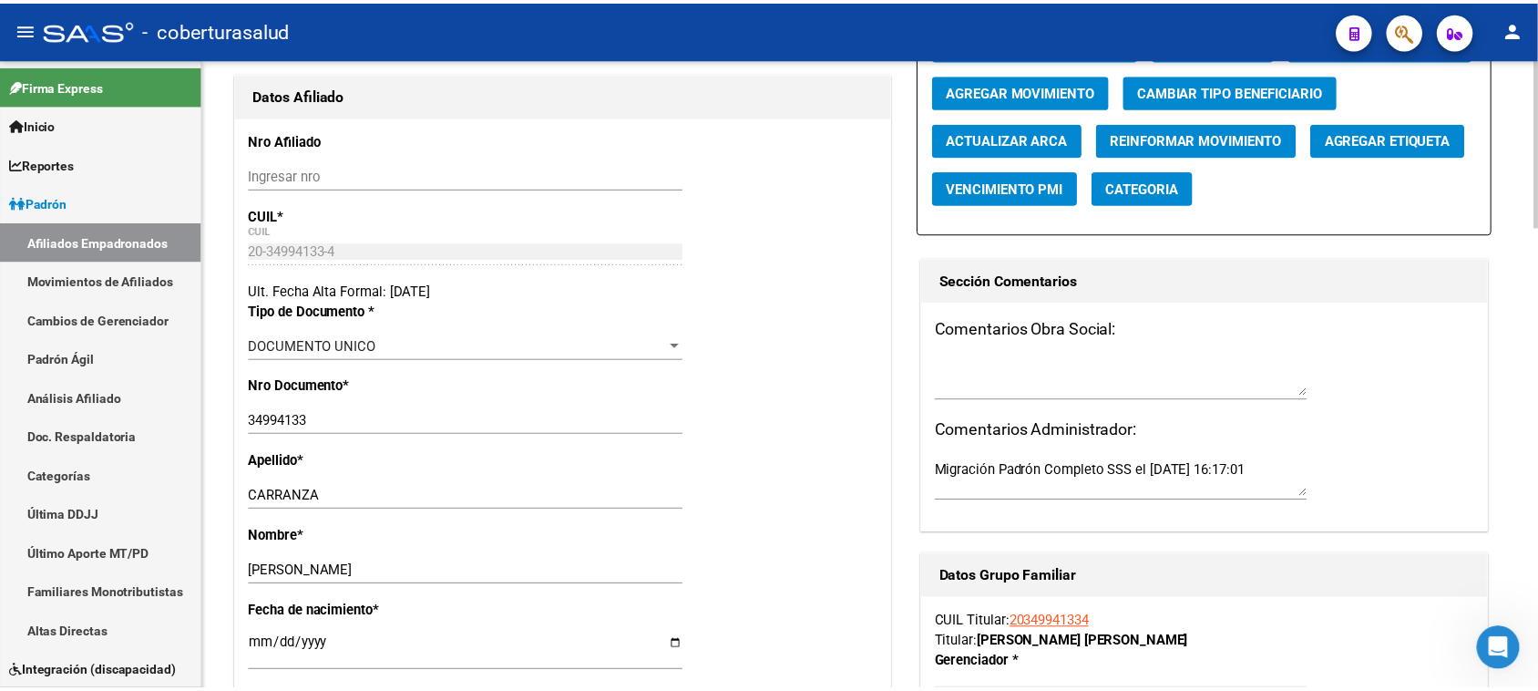
scroll to position [0, 0]
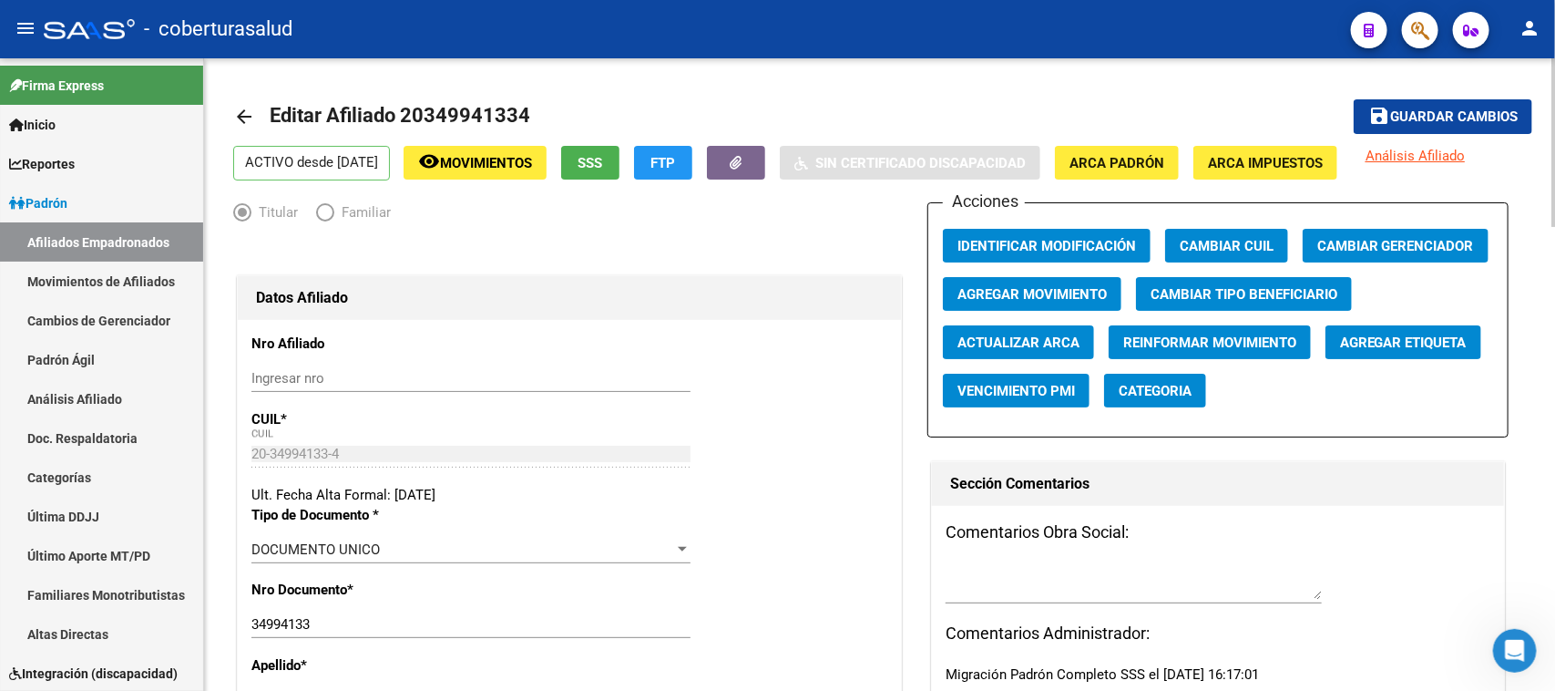
click at [1030, 283] on button "Agregar Movimiento" at bounding box center [1032, 294] width 179 height 34
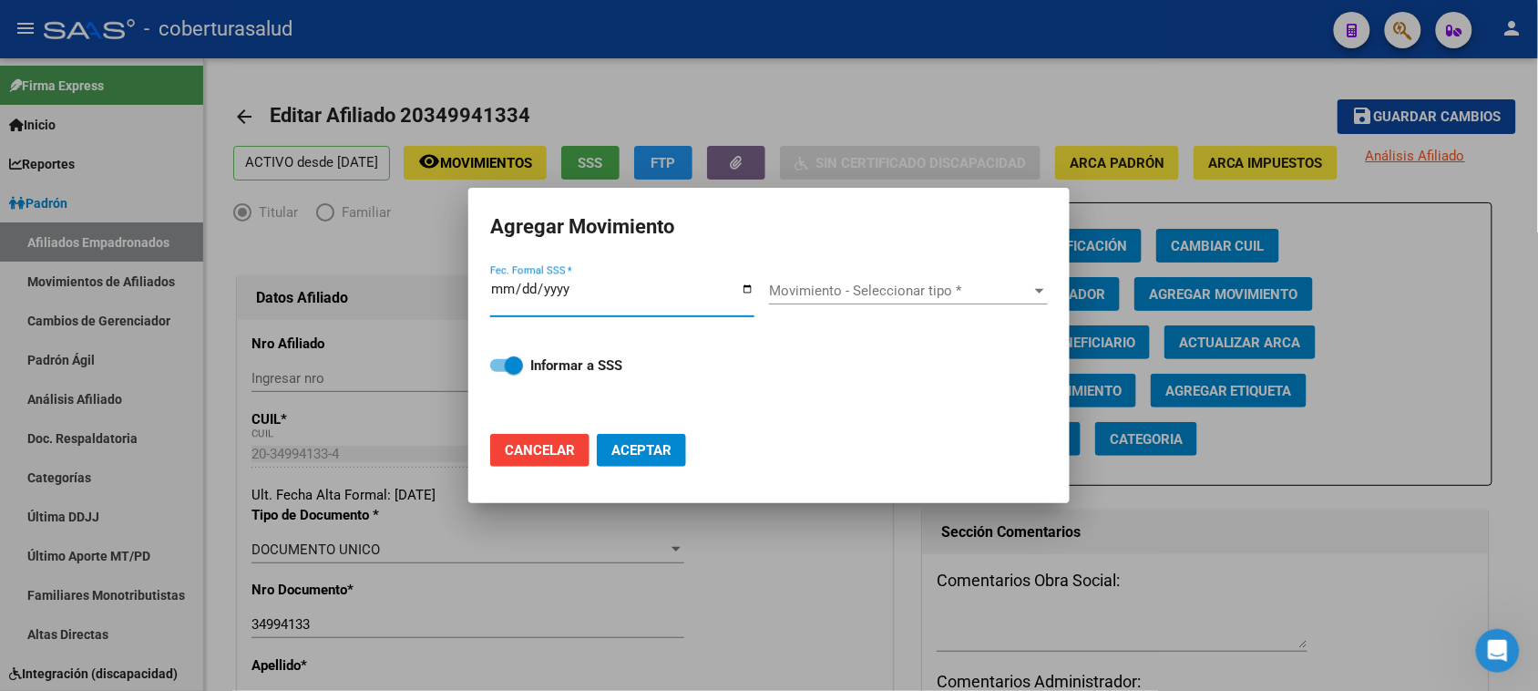
click at [510, 284] on input "Fec. Formal SSS *" at bounding box center [622, 295] width 264 height 29
click at [496, 290] on input "Fec. Formal SSS *" at bounding box center [622, 295] width 264 height 29
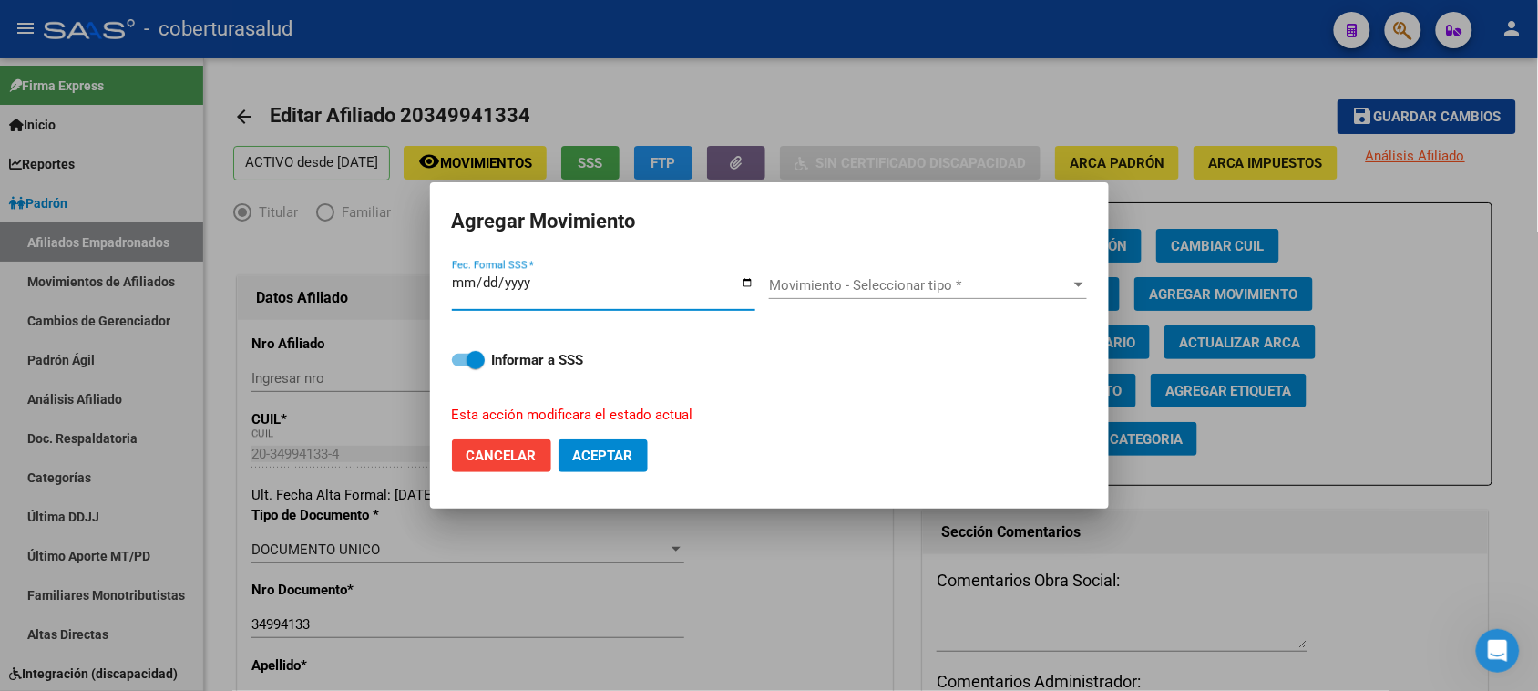
click at [820, 270] on div "Movimiento - Seleccionar tipo * Movimiento - Seleccionar tipo *" at bounding box center [928, 292] width 318 height 70
click at [853, 277] on span "Movimiento - Seleccionar tipo *" at bounding box center [920, 285] width 302 height 16
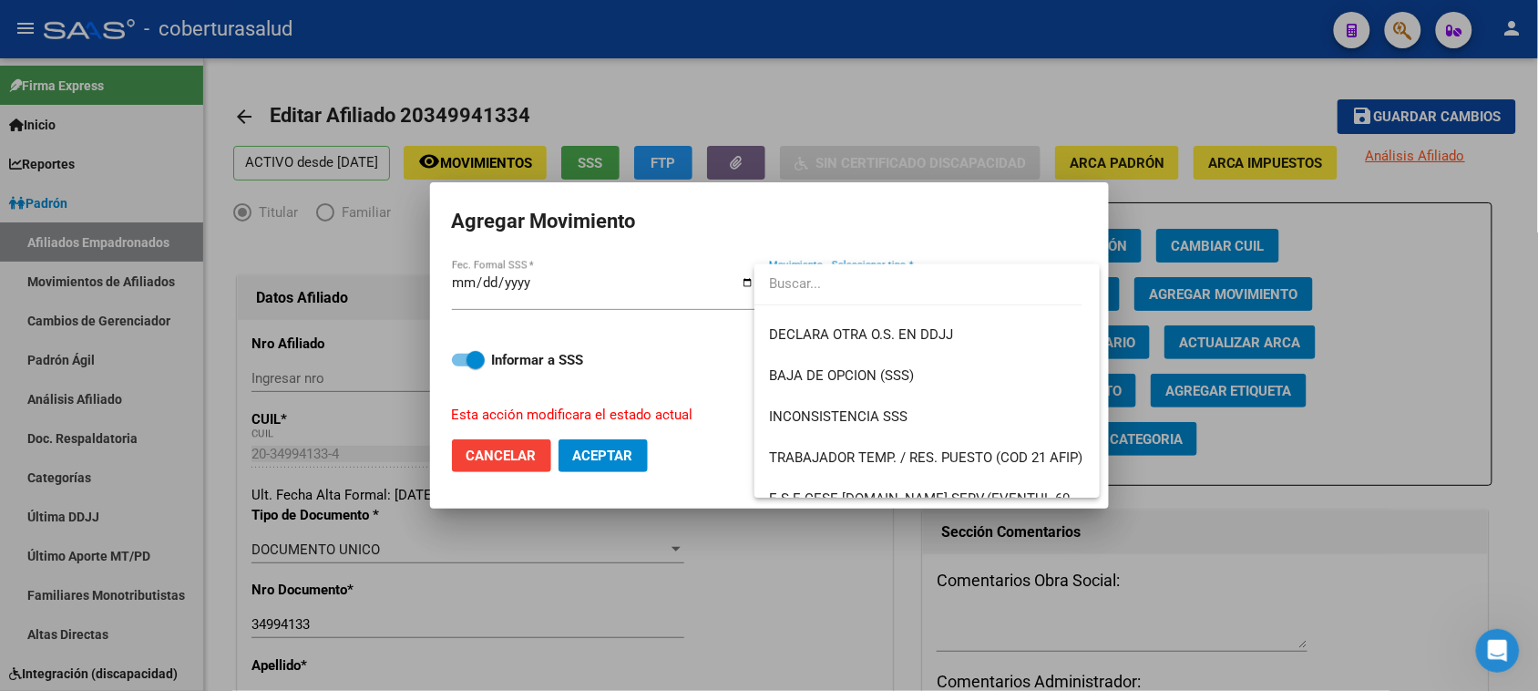
scroll to position [774, 0]
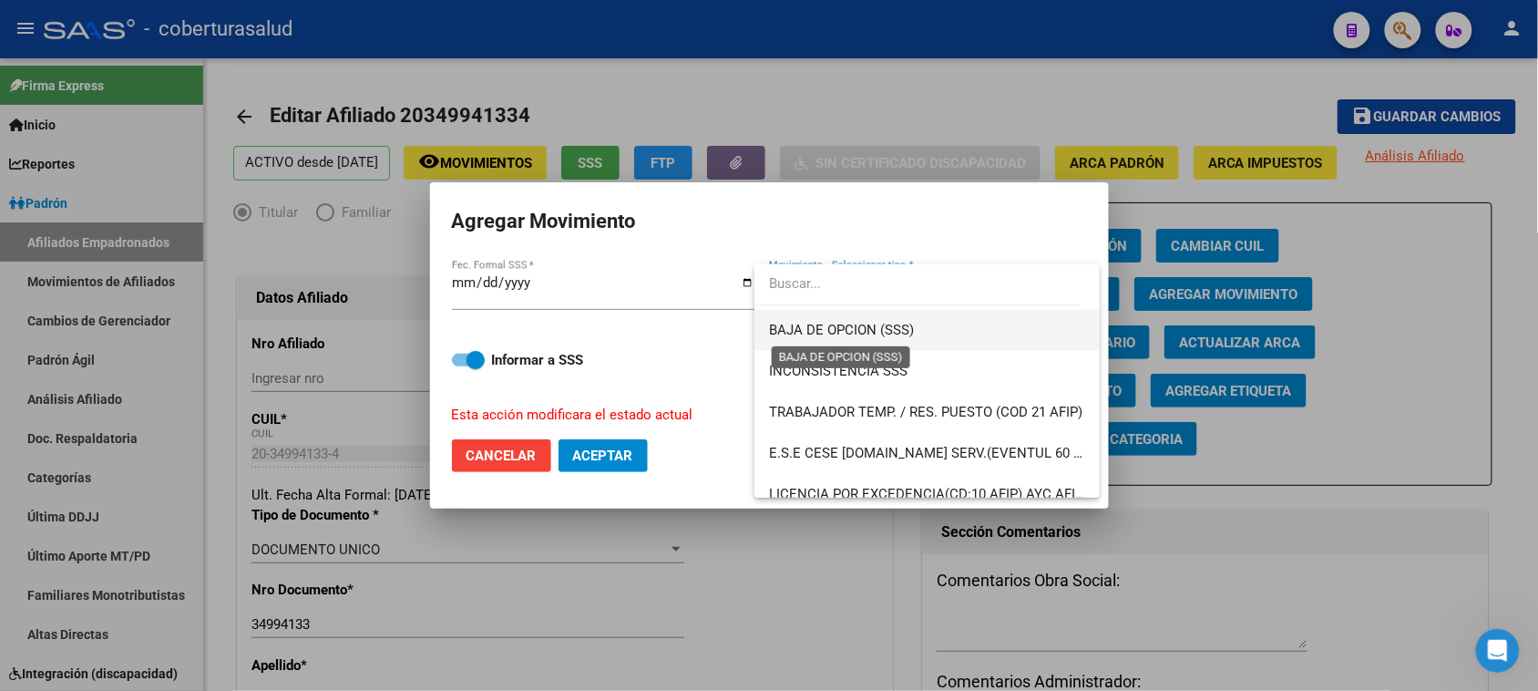
click at [886, 324] on span "BAJA DE OPCION (SSS)" at bounding box center [841, 330] width 145 height 16
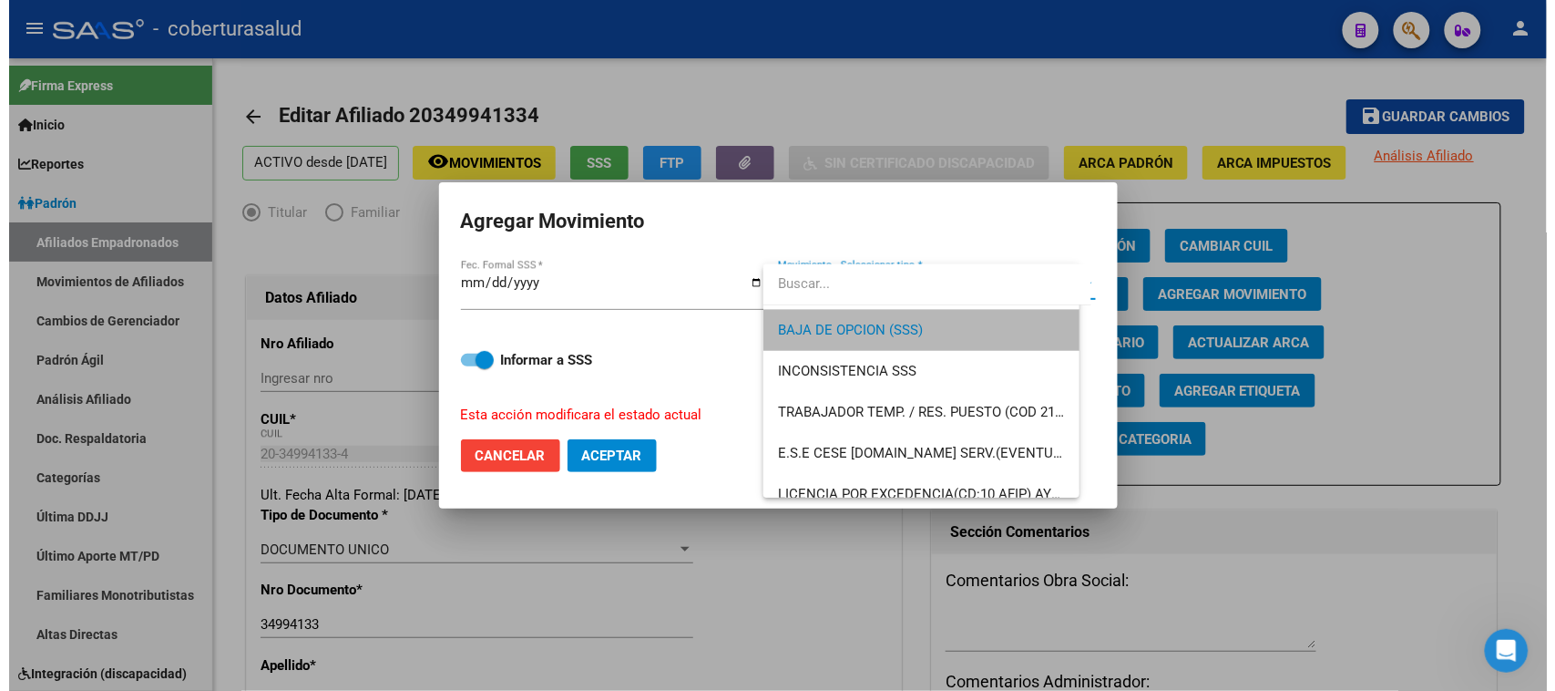
scroll to position [779, 0]
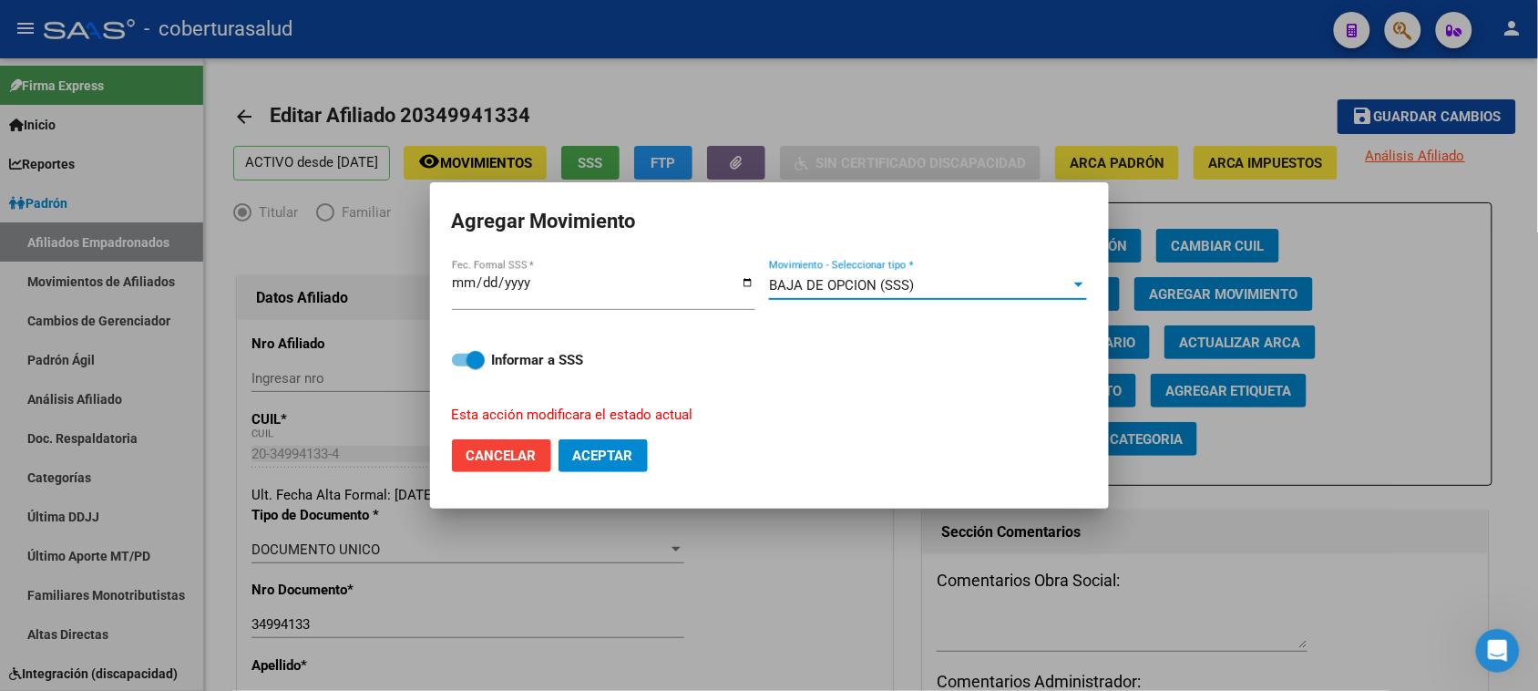
click at [597, 440] on button "Aceptar" at bounding box center [602, 455] width 89 height 33
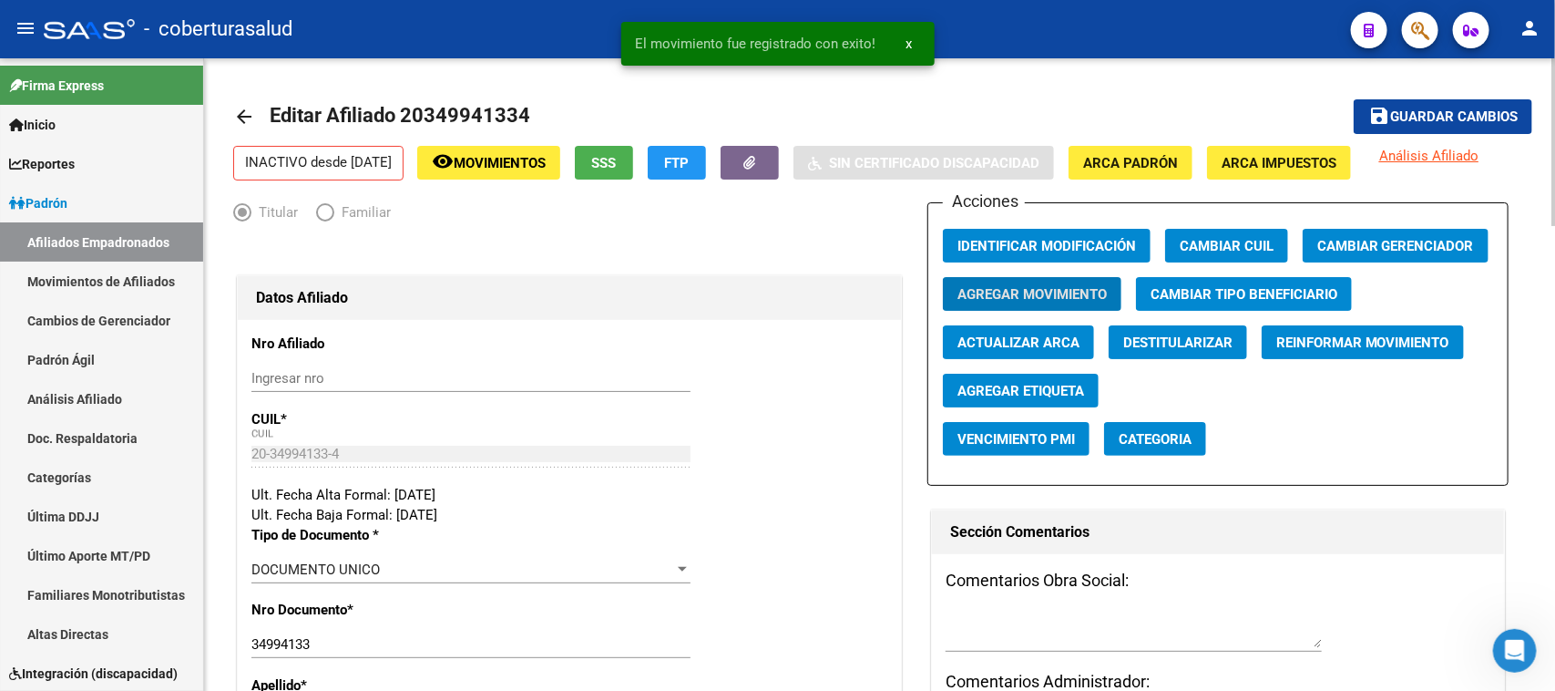
click at [1428, 111] on span "Guardar cambios" at bounding box center [1454, 117] width 128 height 16
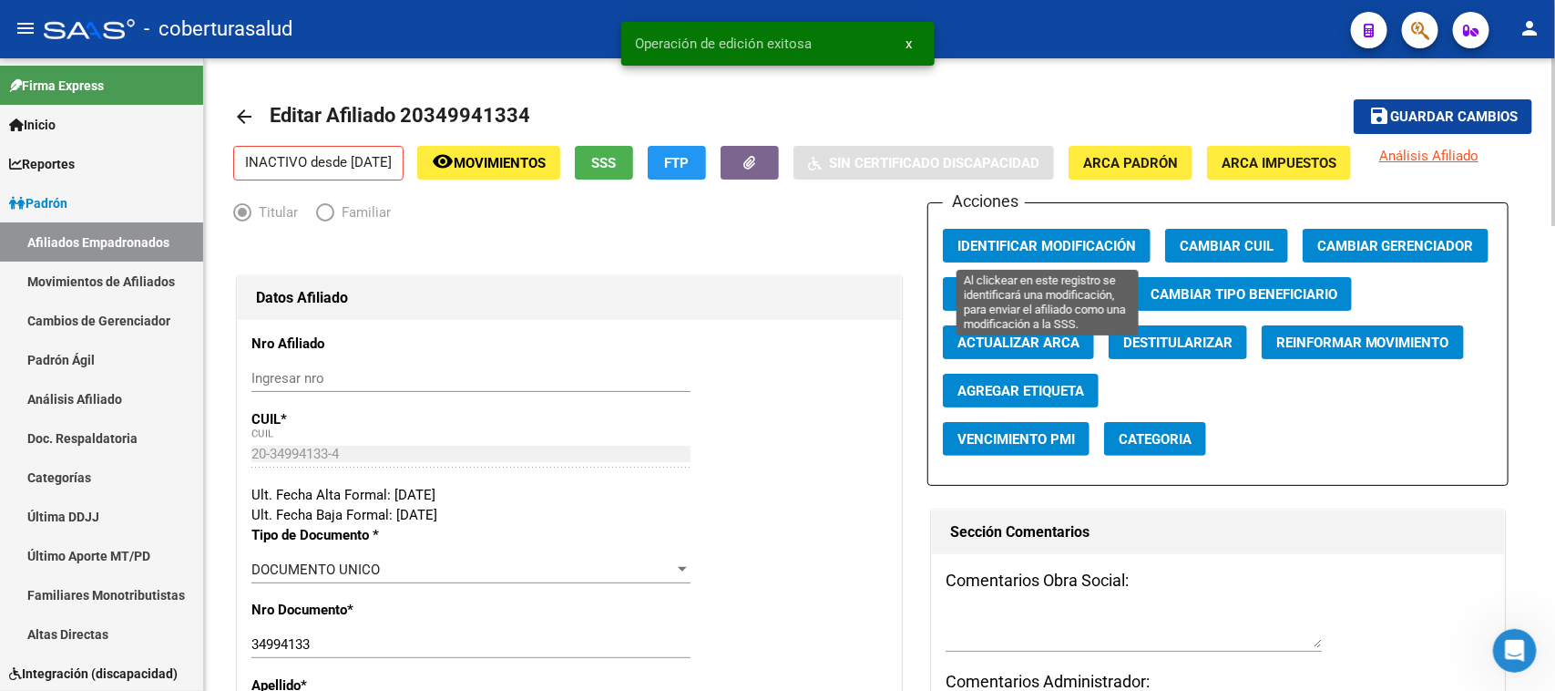
click at [1090, 243] on span "Identificar Modificación" at bounding box center [1046, 246] width 179 height 16
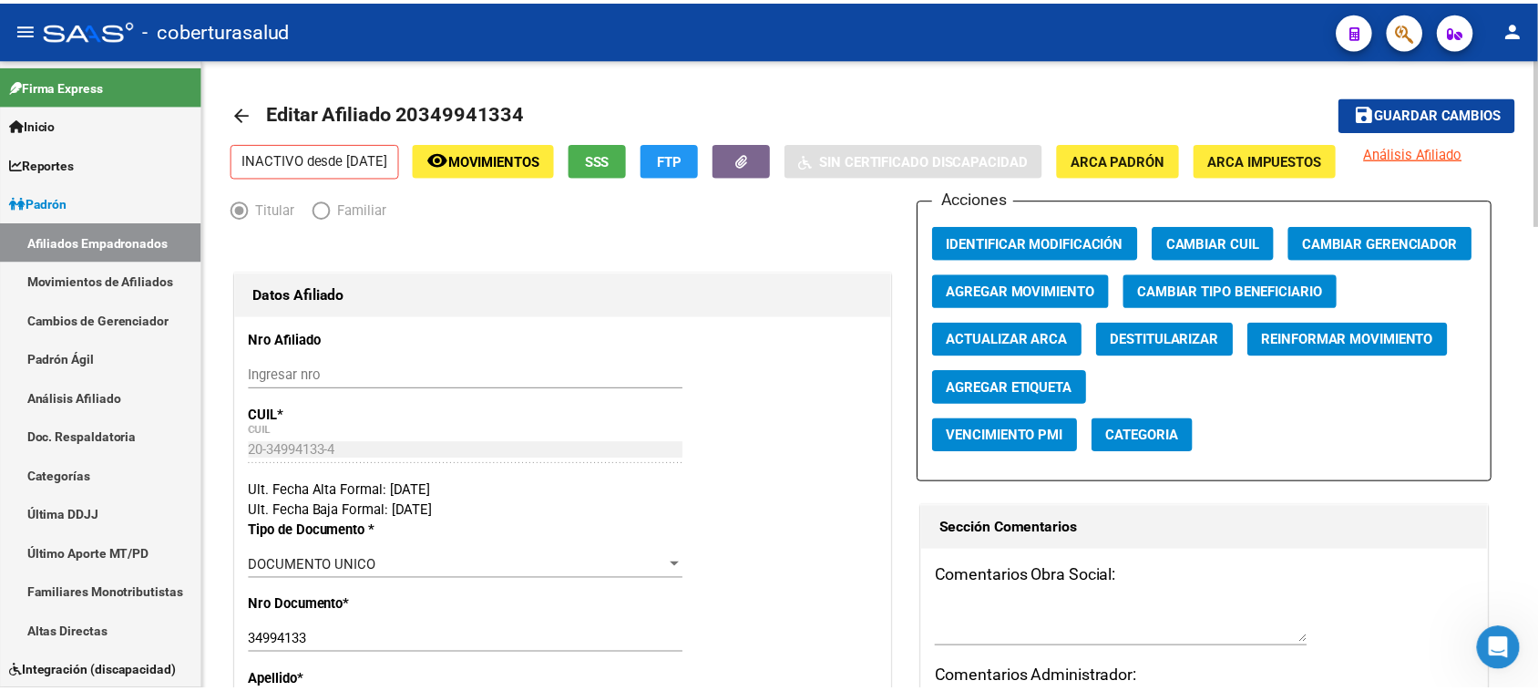
scroll to position [0, 0]
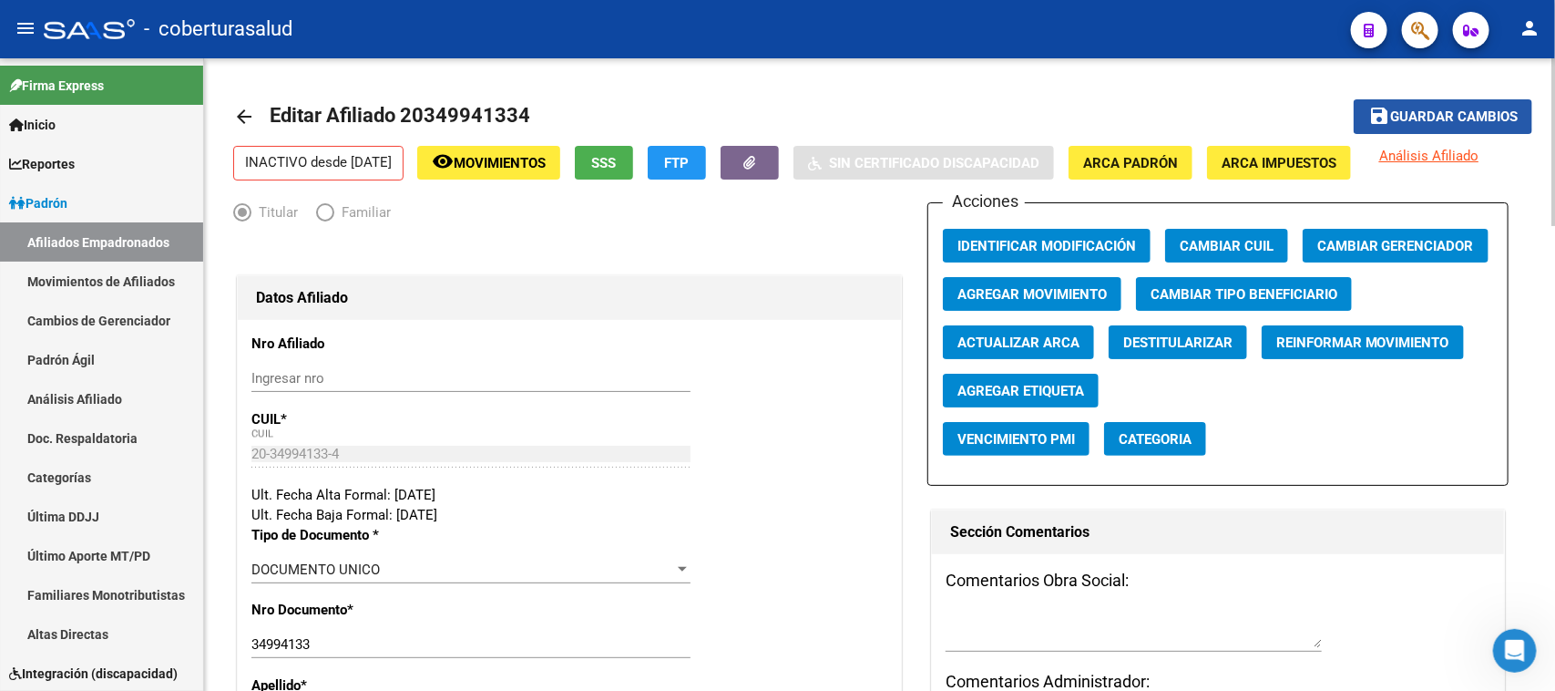
click at [1419, 114] on span "Guardar cambios" at bounding box center [1454, 117] width 128 height 16
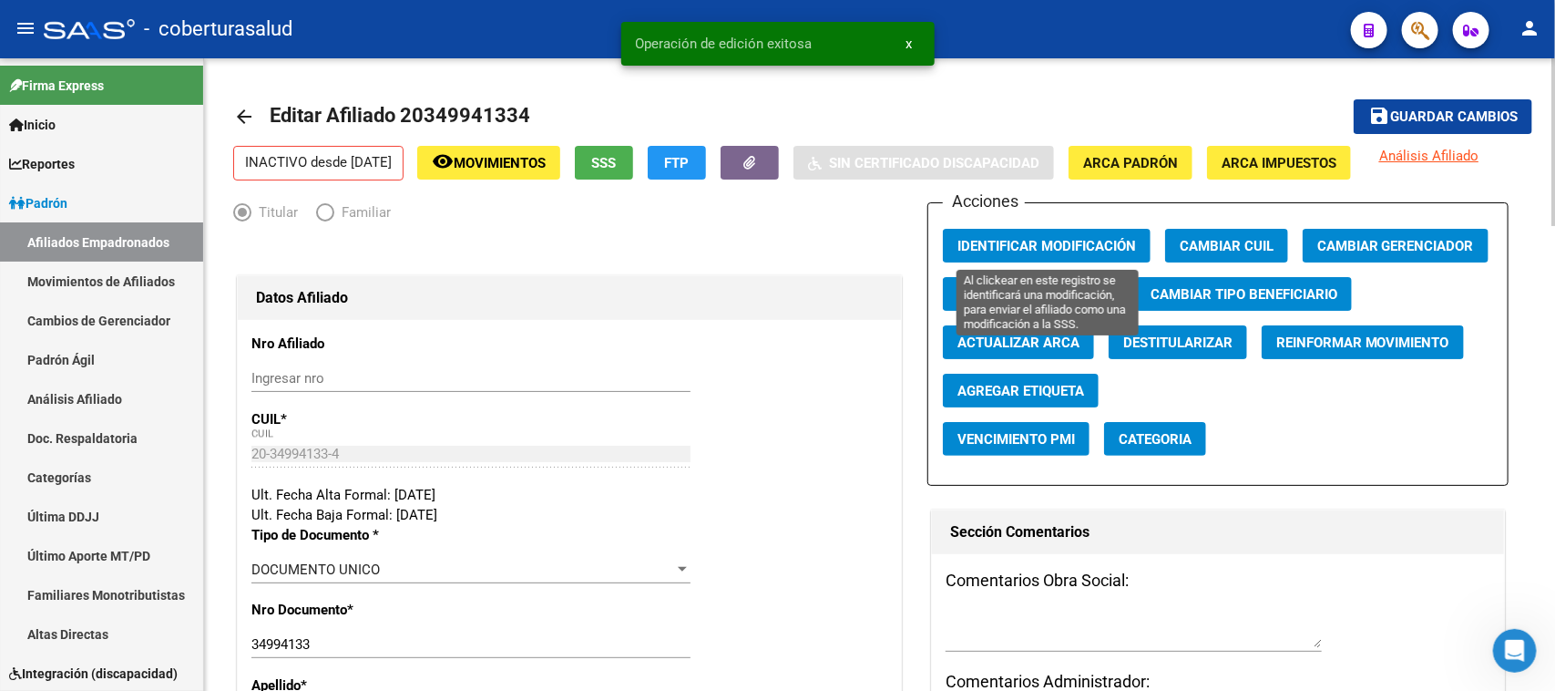
click at [1044, 238] on span "Identificar Modificación" at bounding box center [1046, 246] width 179 height 16
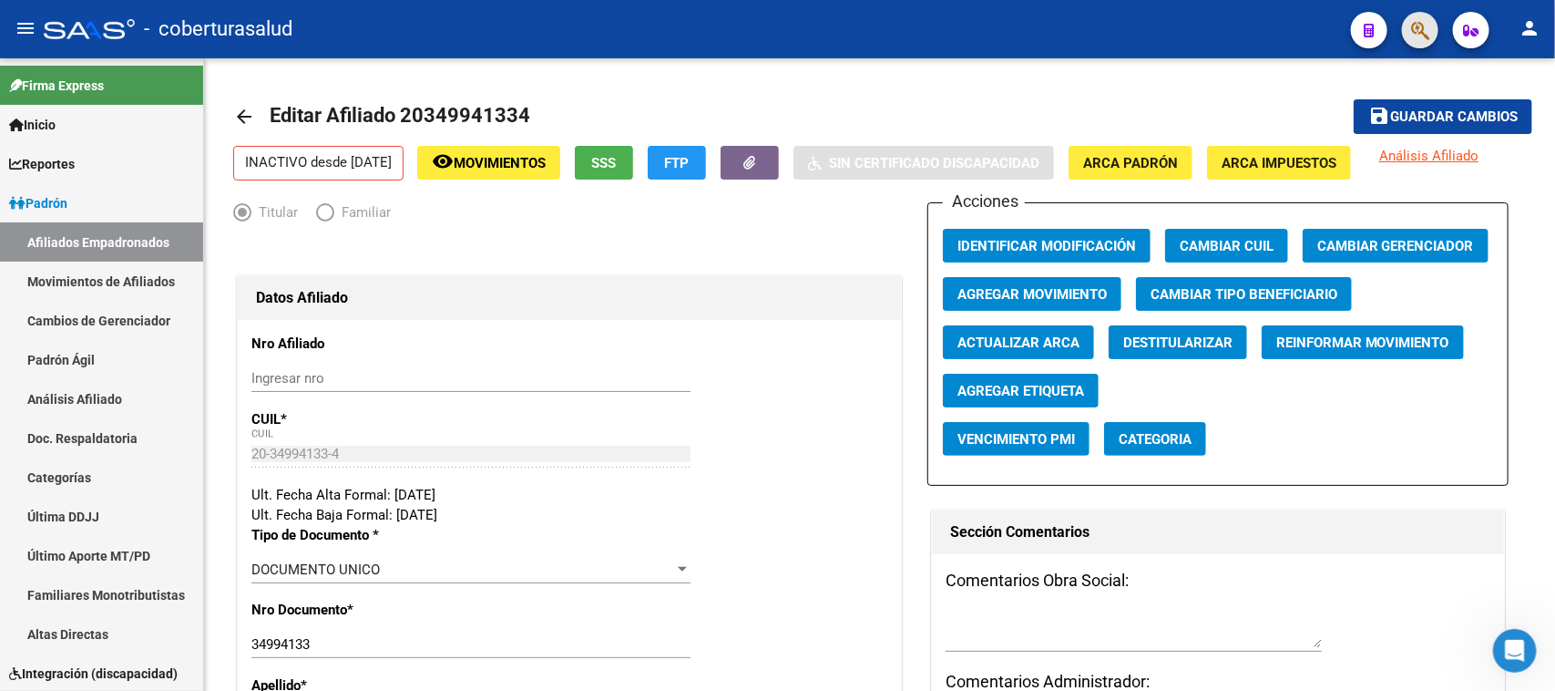
click at [1431, 24] on button "button" at bounding box center [1420, 30] width 36 height 36
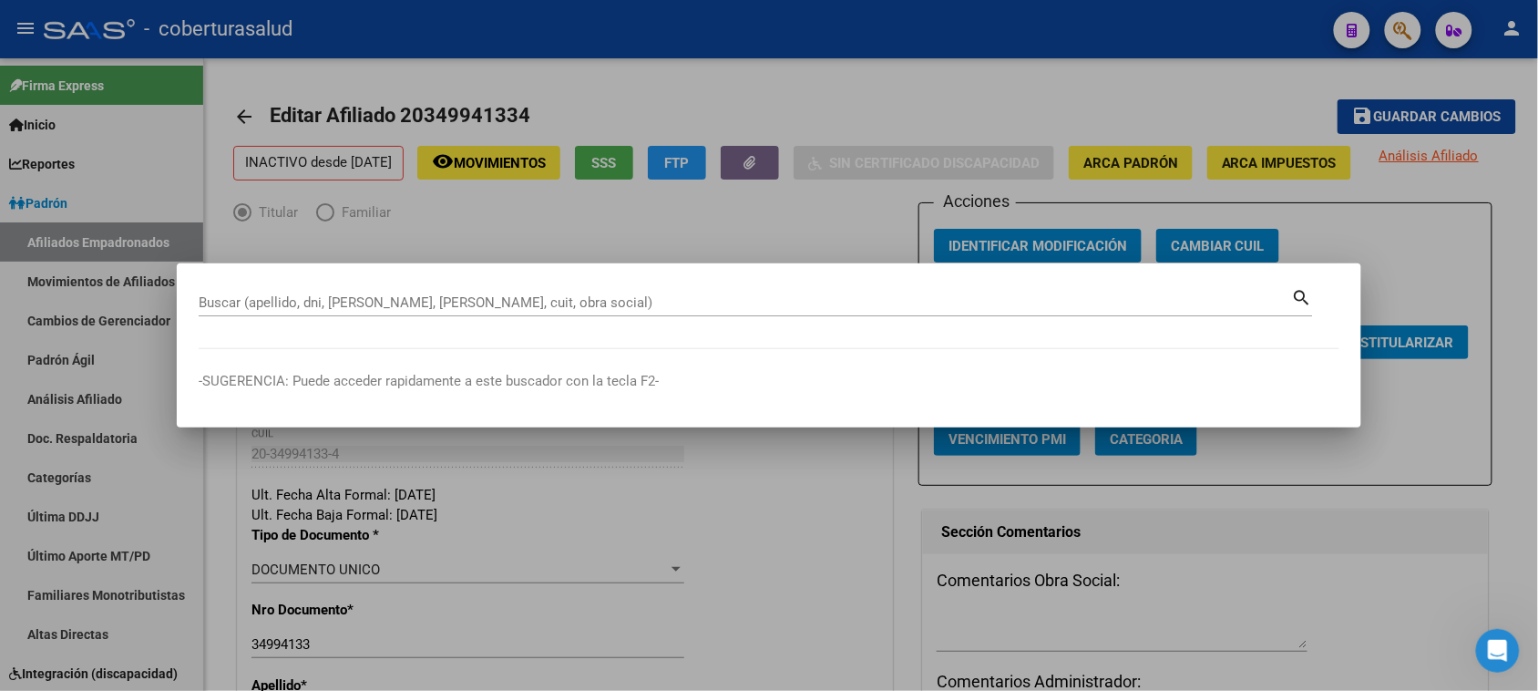
paste input "20267514209"
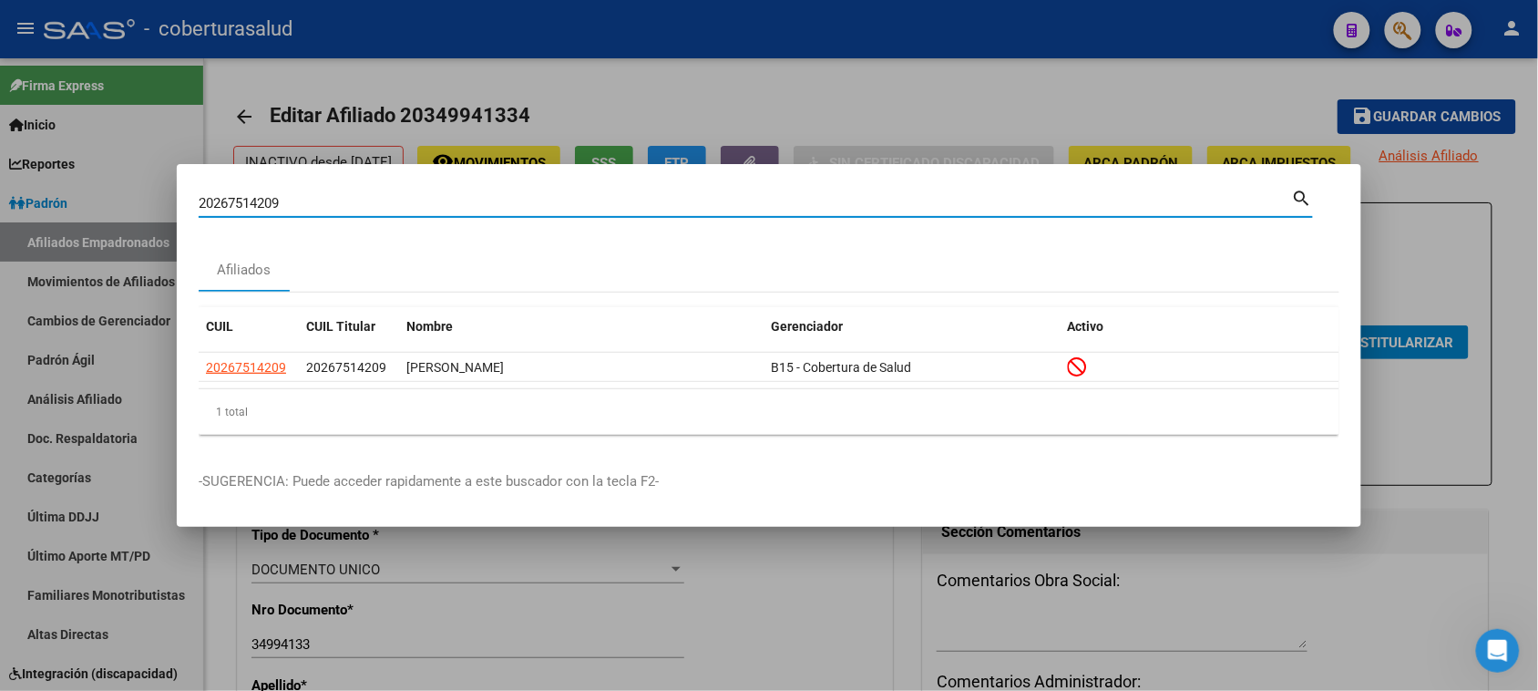
click at [301, 198] on input "20267514209" at bounding box center [745, 203] width 1093 height 16
paste input "32680963"
